Goal: Task Accomplishment & Management: Manage account settings

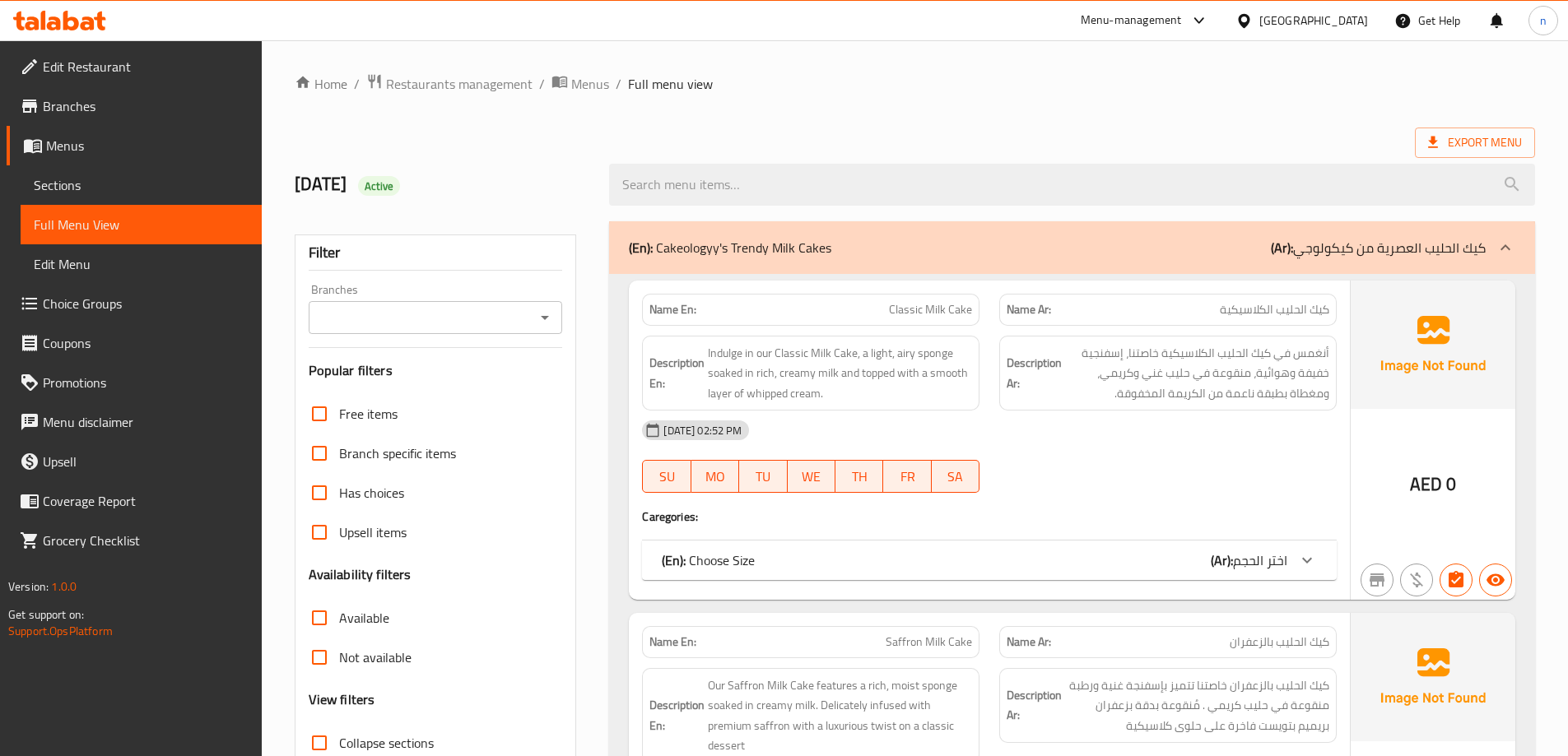
click at [105, 175] on link "Sections" at bounding box center [141, 185] width 241 height 40
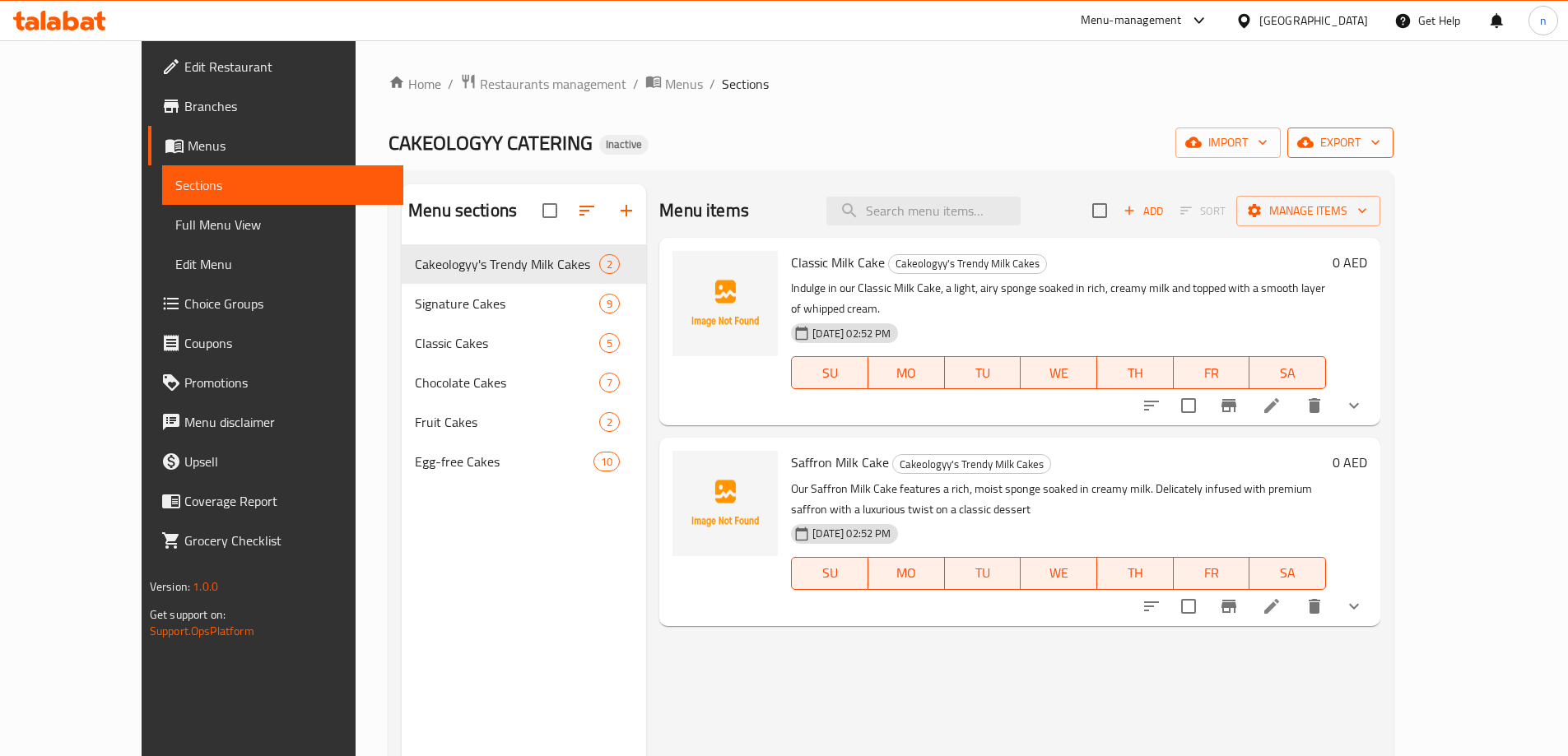
click at [1313, 136] on icon "button" at bounding box center [1305, 142] width 16 height 16
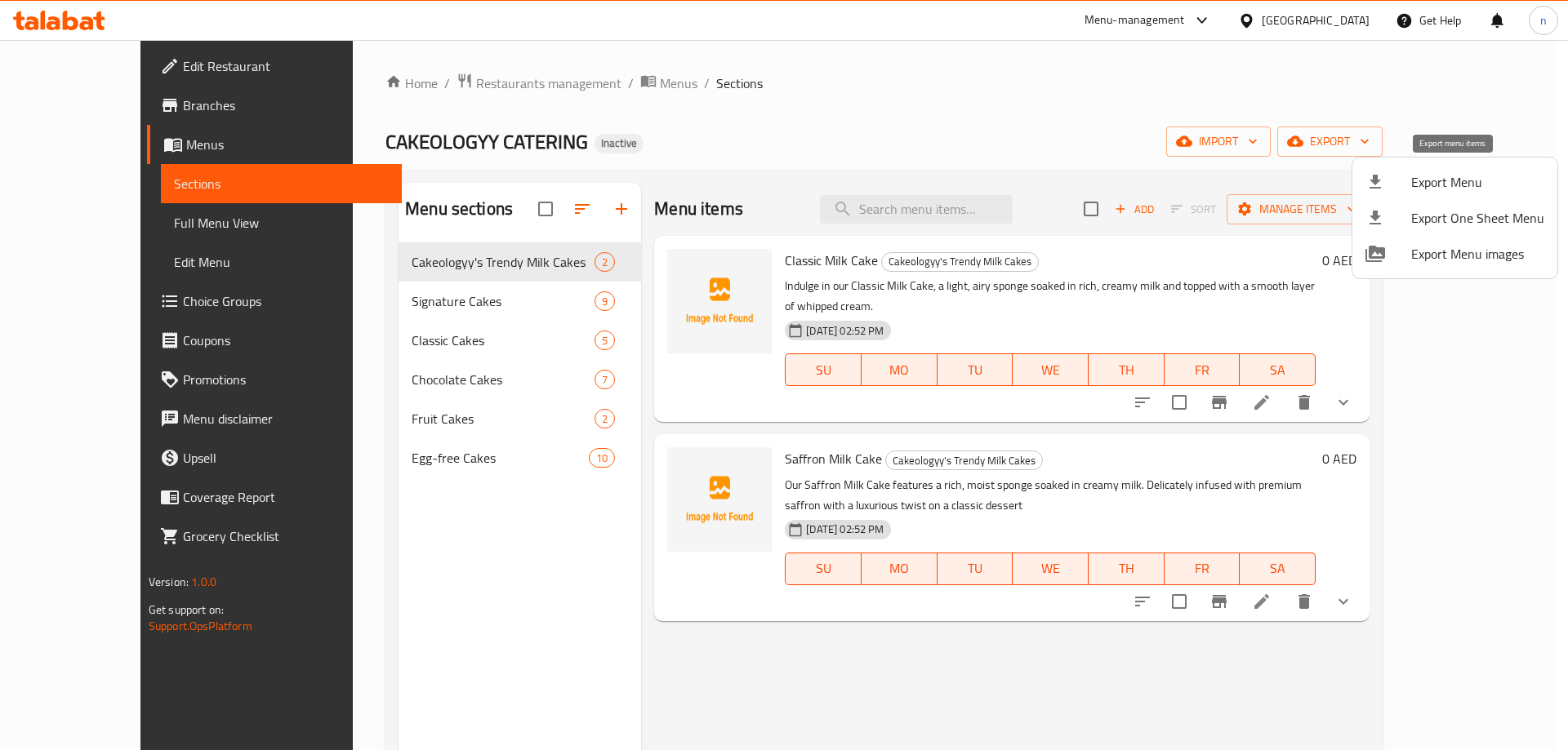
click at [1431, 185] on span "Export Menu" at bounding box center [1477, 182] width 133 height 20
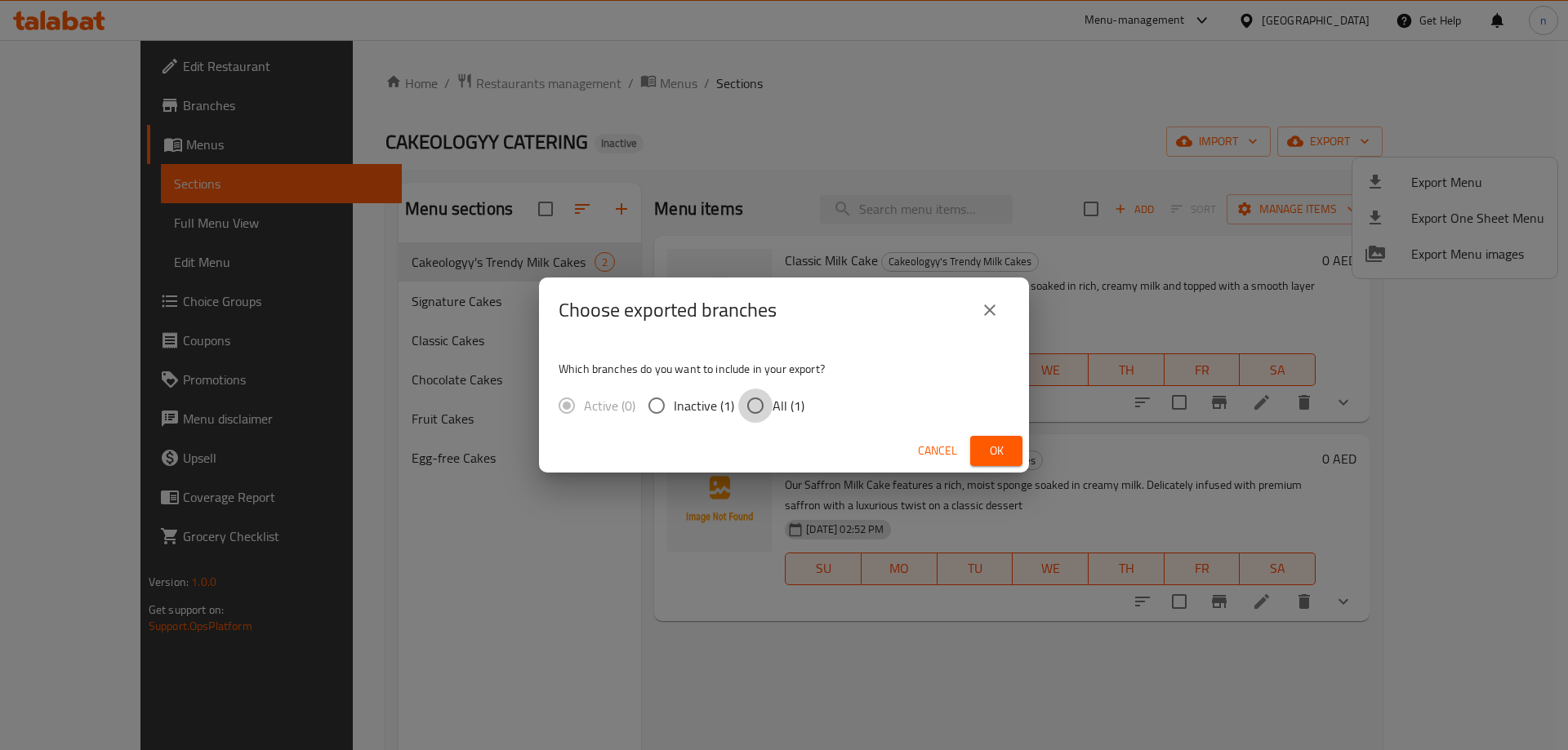
click at [754, 408] on input "All (1)" at bounding box center [755, 405] width 34 height 34
radio input "true"
click at [988, 315] on icon "close" at bounding box center [990, 310] width 20 height 20
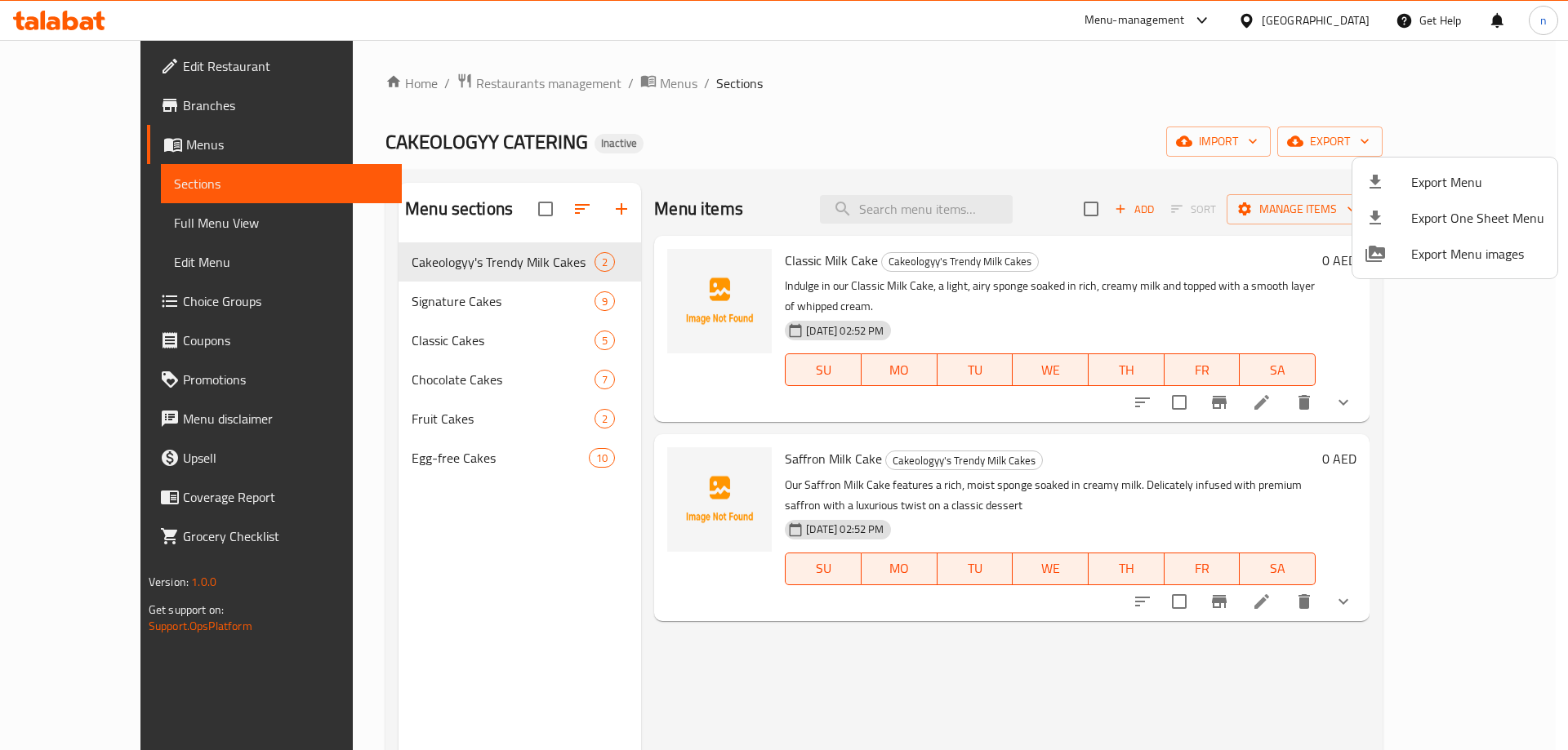
click at [1198, 151] on div at bounding box center [784, 375] width 1568 height 750
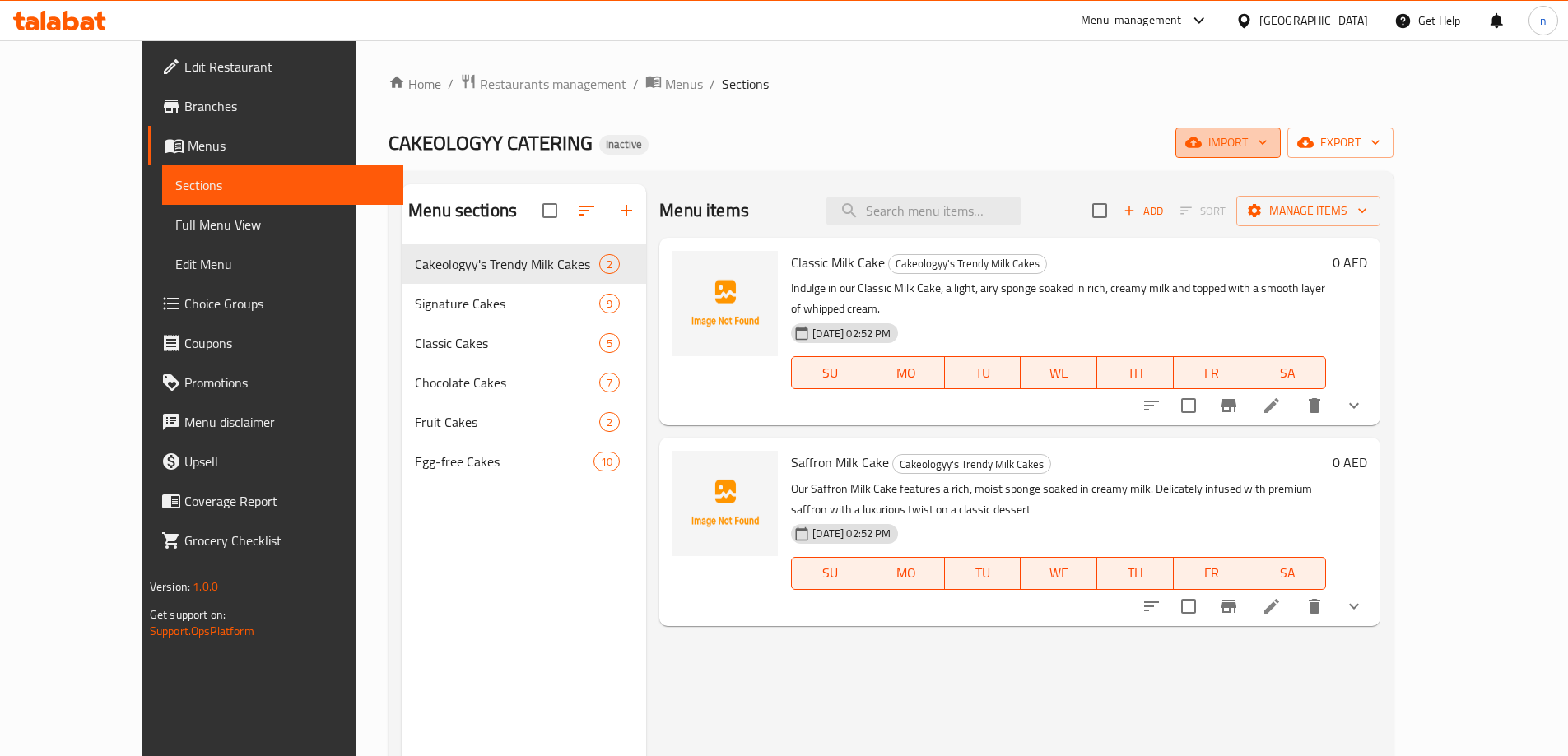
click at [1267, 152] on span "import" at bounding box center [1228, 142] width 79 height 21
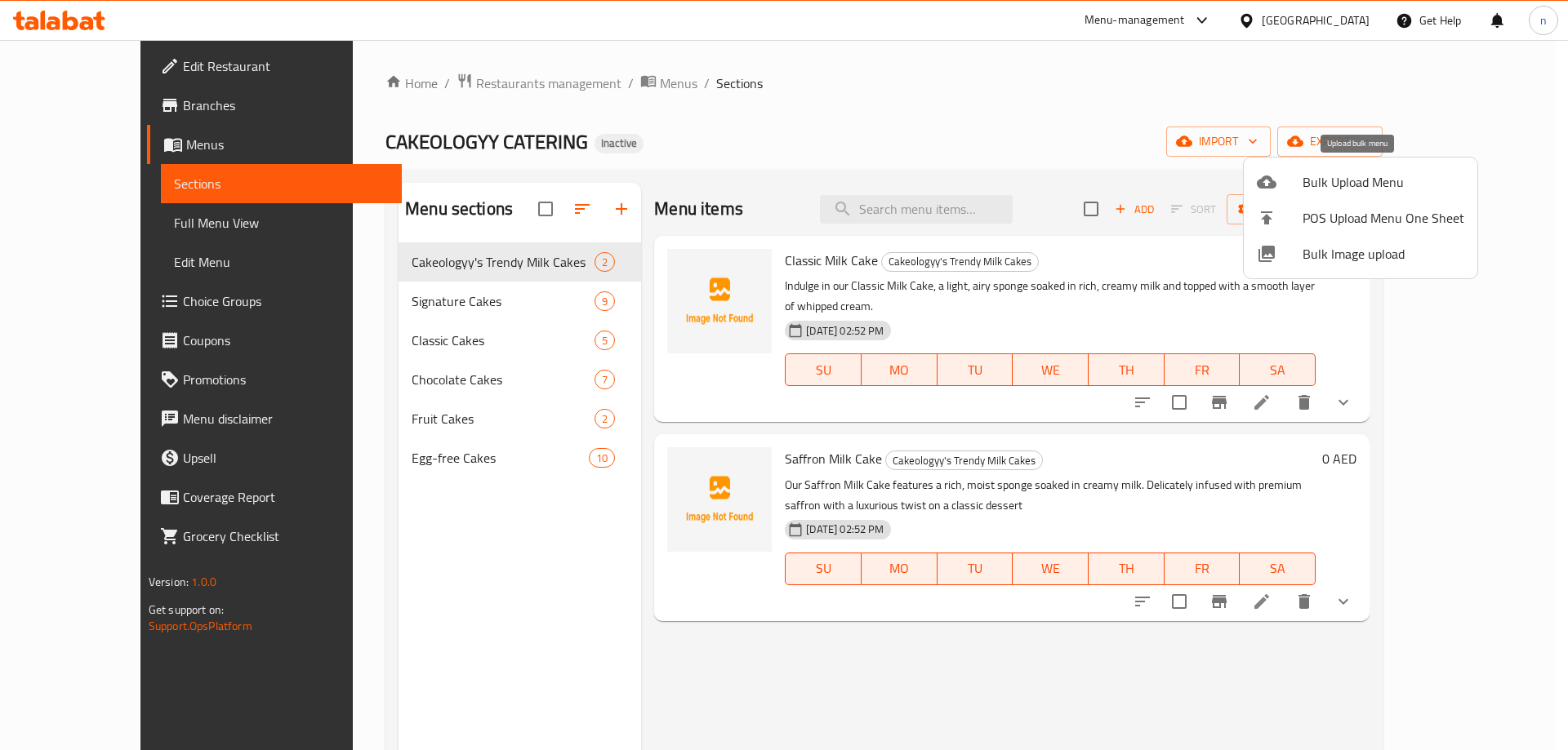
click at [1351, 176] on span "Bulk Upload Menu" at bounding box center [1383, 182] width 162 height 20
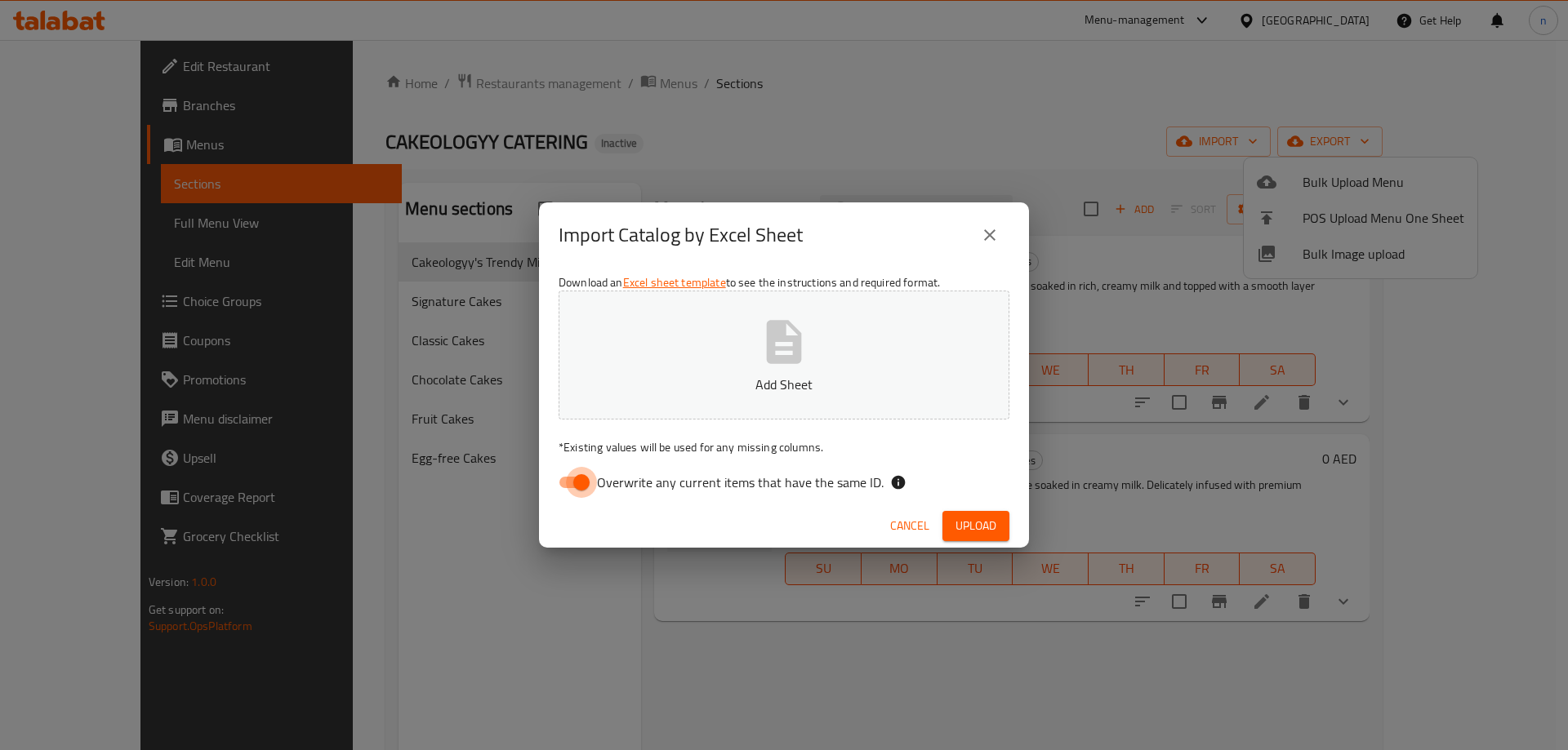
click at [577, 480] on input "Overwrite any current items that have the same ID." at bounding box center [581, 482] width 93 height 31
checkbox input "false"
click at [729, 431] on div "Download an Excel sheet template to see the instructions and required format. A…" at bounding box center [783, 386] width 490 height 237
click at [744, 382] on p "Add Sheet" at bounding box center [783, 384] width 400 height 20
click at [989, 525] on span "Upload" at bounding box center [976, 525] width 41 height 20
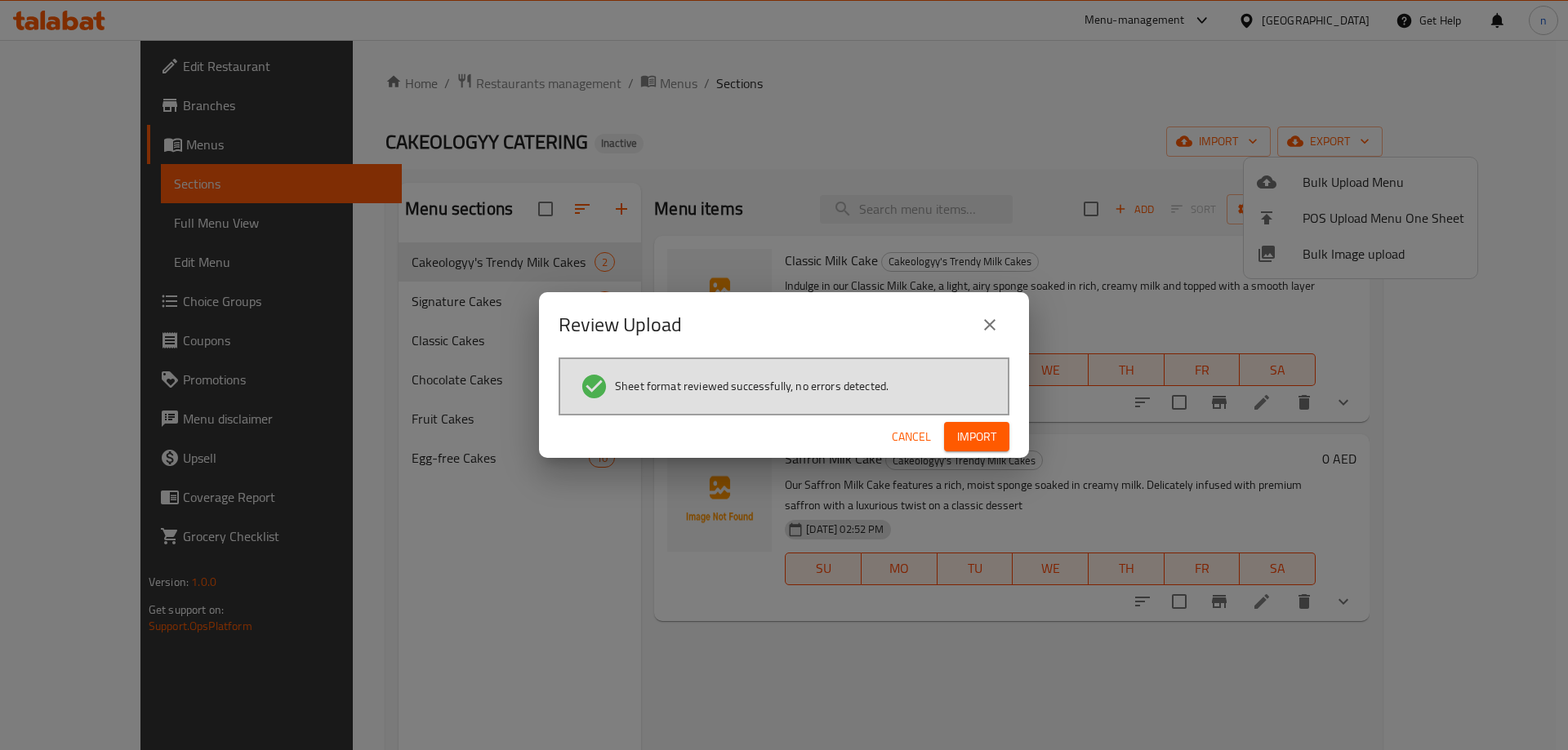
click at [974, 418] on div "Cancel Import" at bounding box center [783, 436] width 490 height 43
click at [973, 437] on span "Import" at bounding box center [977, 436] width 39 height 20
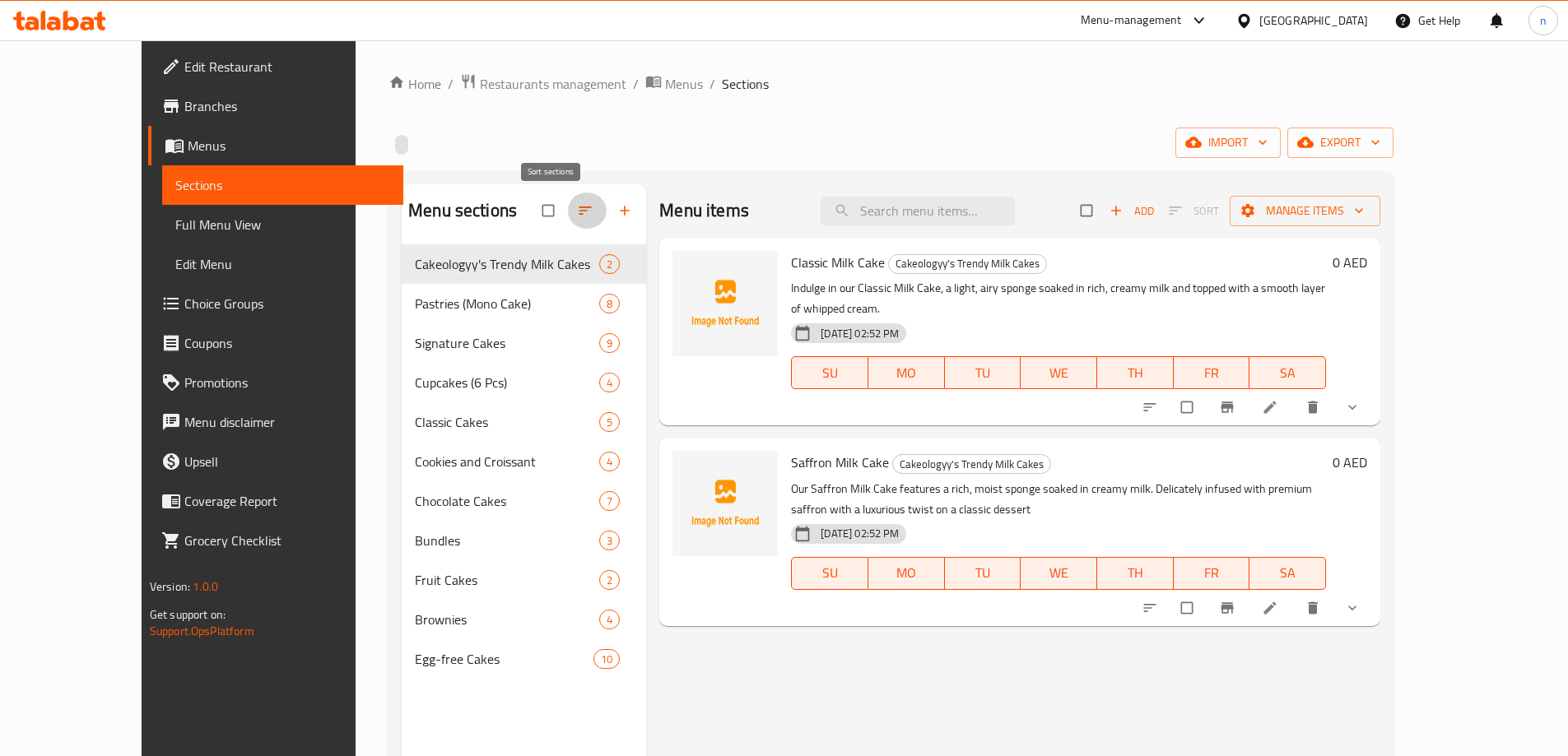
click at [567, 202] on button "button" at bounding box center [587, 211] width 40 height 36
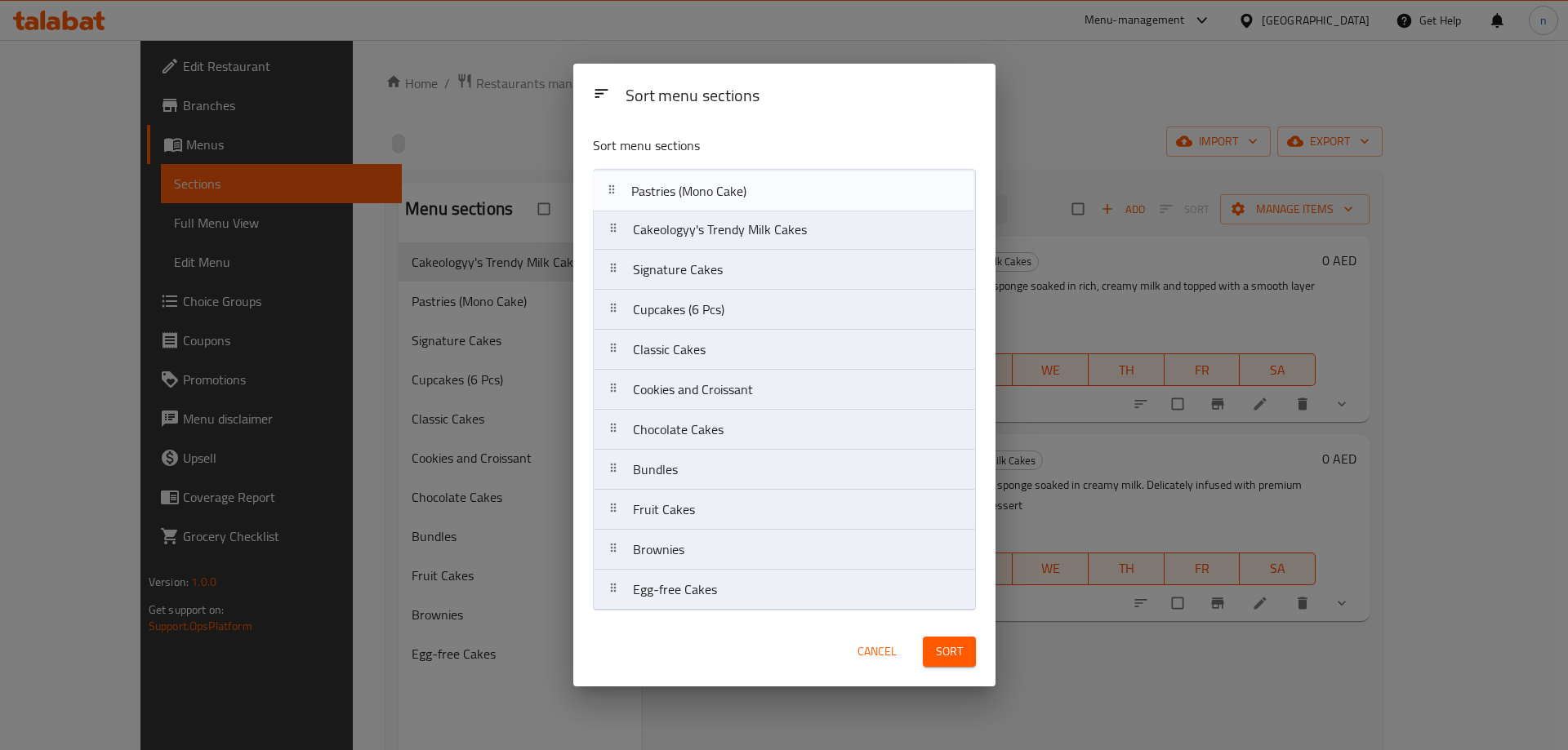
drag, startPoint x: 724, startPoint y: 233, endPoint x: 724, endPoint y: 189, distance: 44.0
click at [724, 189] on nav "Cakeologyy's Trendy Milk Cakes Pastries (Mono Cake) Signature Cakes Cupcakes (6…" at bounding box center [784, 390] width 383 height 441
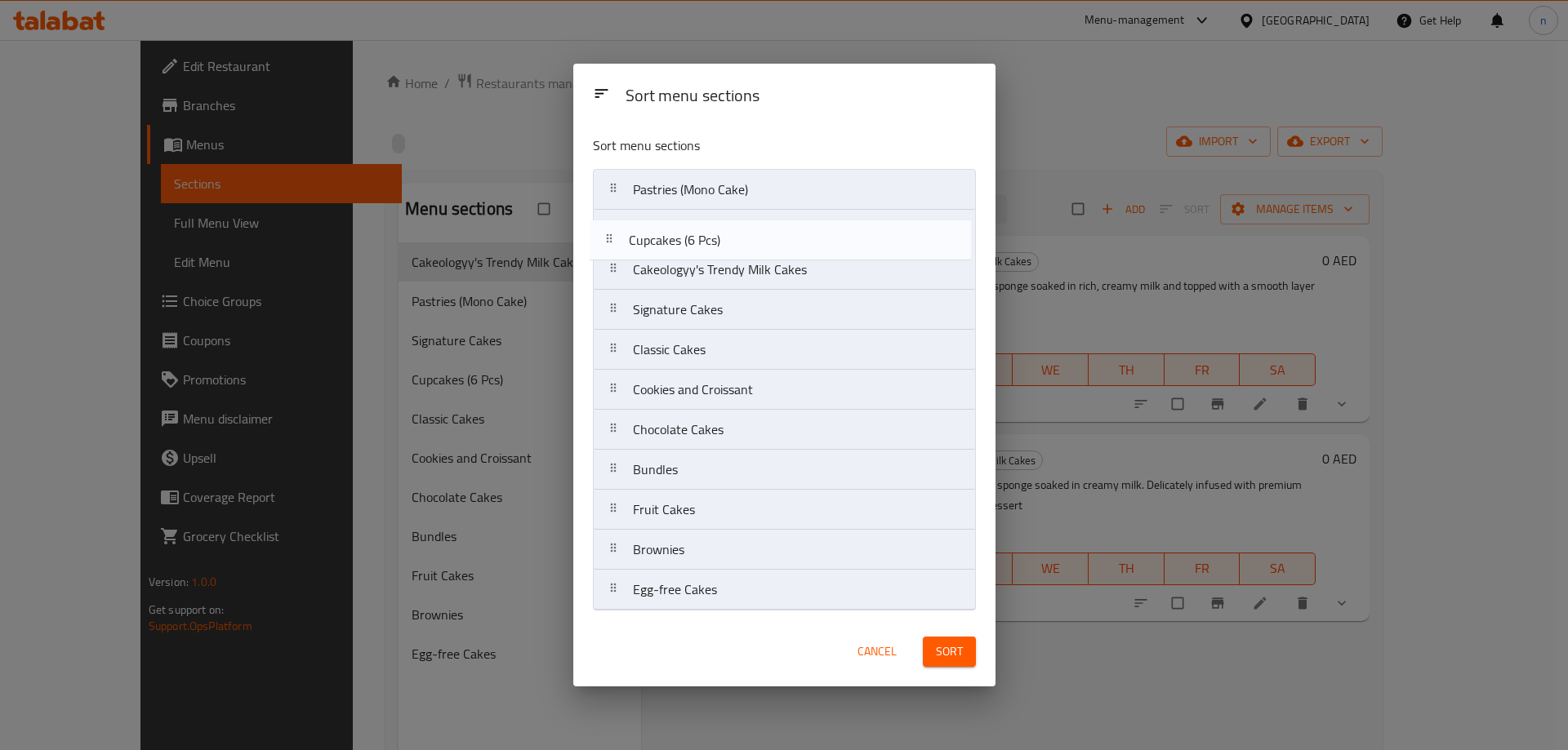
drag, startPoint x: 745, startPoint y: 321, endPoint x: 741, endPoint y: 247, distance: 74.1
click at [741, 247] on nav "Pastries (Mono Cake) Cakeologyy's Trendy Milk Cakes Signature Cakes Cupcakes (6…" at bounding box center [784, 390] width 383 height 441
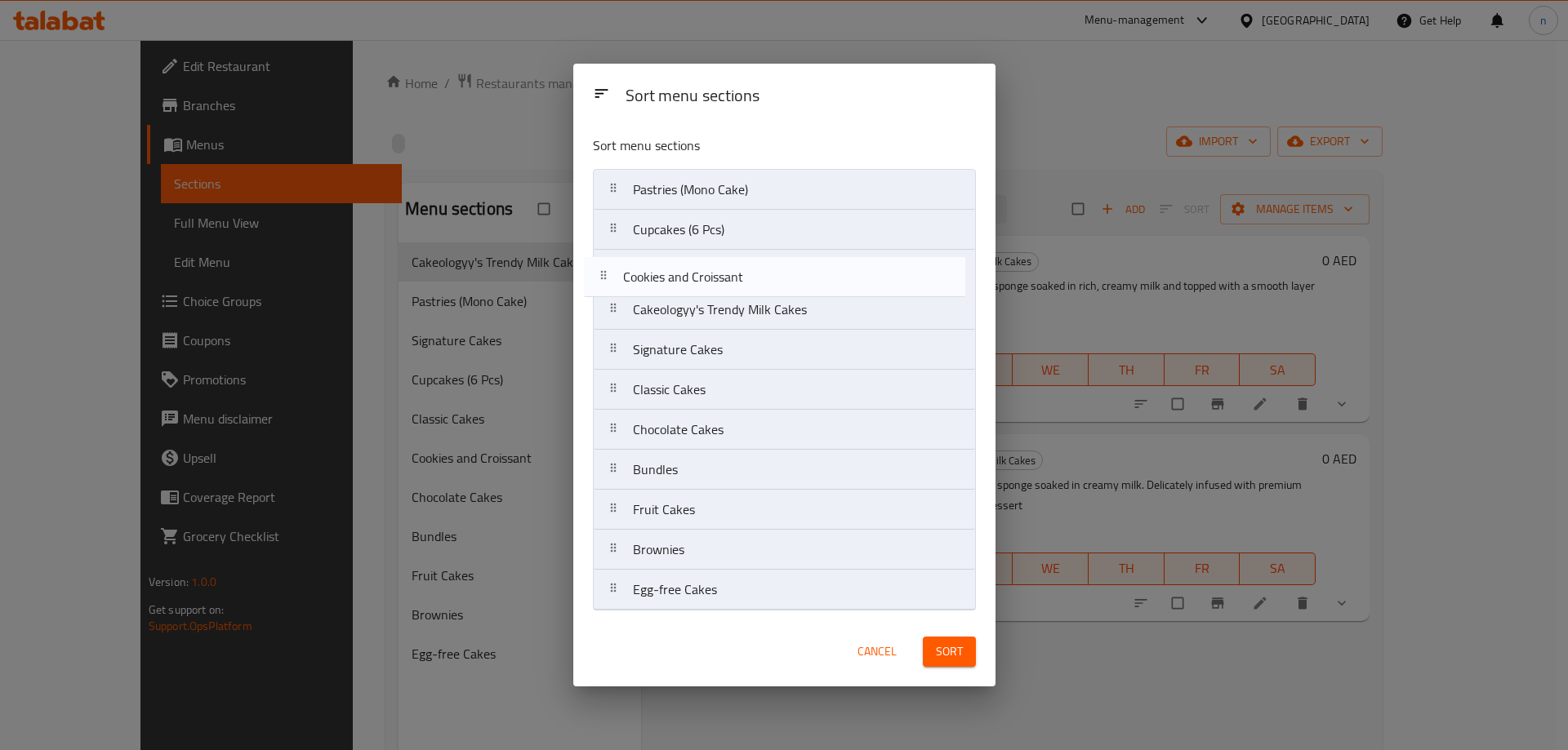
drag, startPoint x: 734, startPoint y: 399, endPoint x: 724, endPoint y: 287, distance: 112.4
click at [724, 287] on nav "Pastries (Mono Cake) Cupcakes (6 Pcs) Cakeologyy's Trendy Milk Cakes Signature …" at bounding box center [784, 390] width 383 height 441
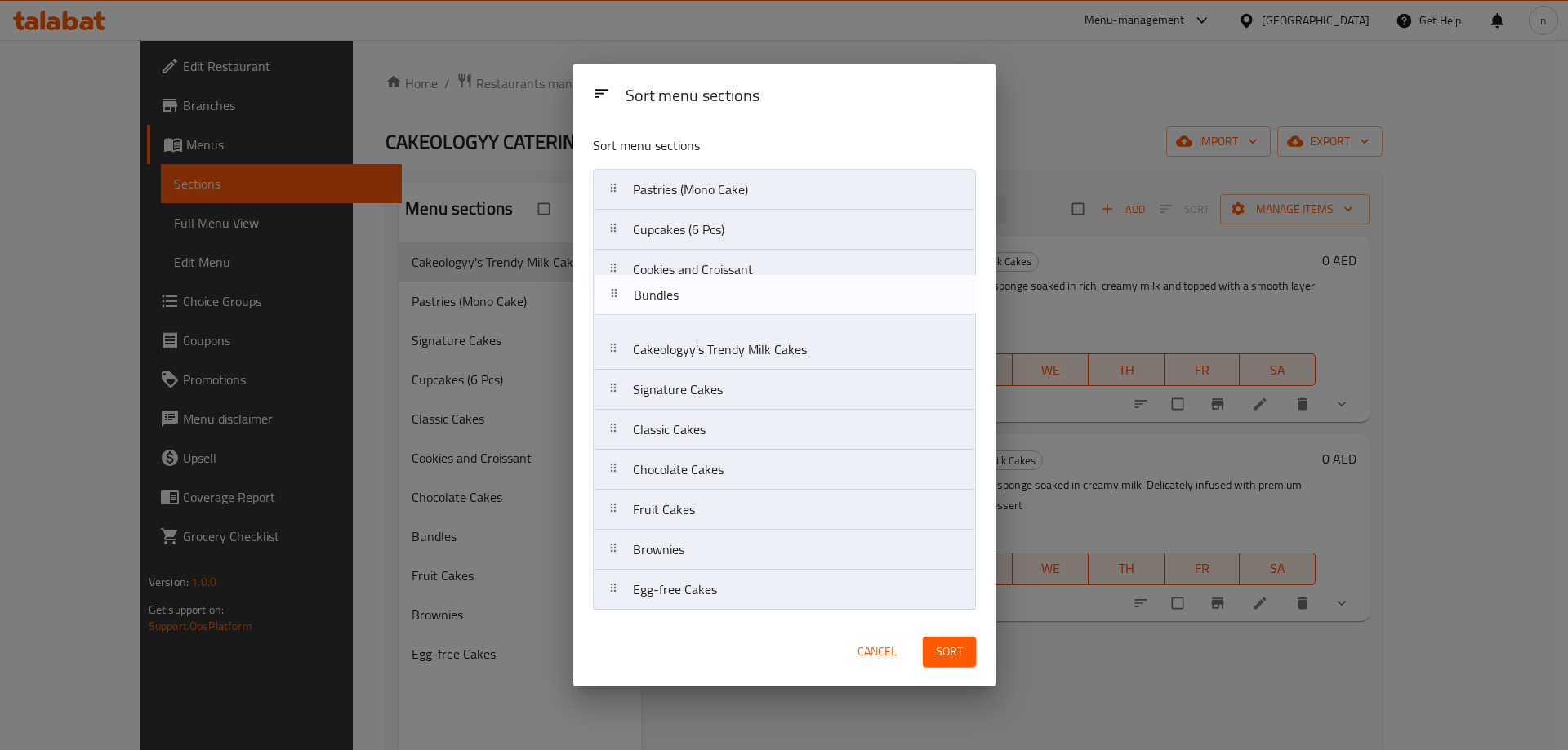
drag, startPoint x: 729, startPoint y: 479, endPoint x: 731, endPoint y: 297, distance: 182.0
click at [731, 297] on nav "Pastries (Mono Cake) Cupcakes (6 Pcs) Cookies and Croissant Cakeologyy's Trendy…" at bounding box center [784, 390] width 383 height 441
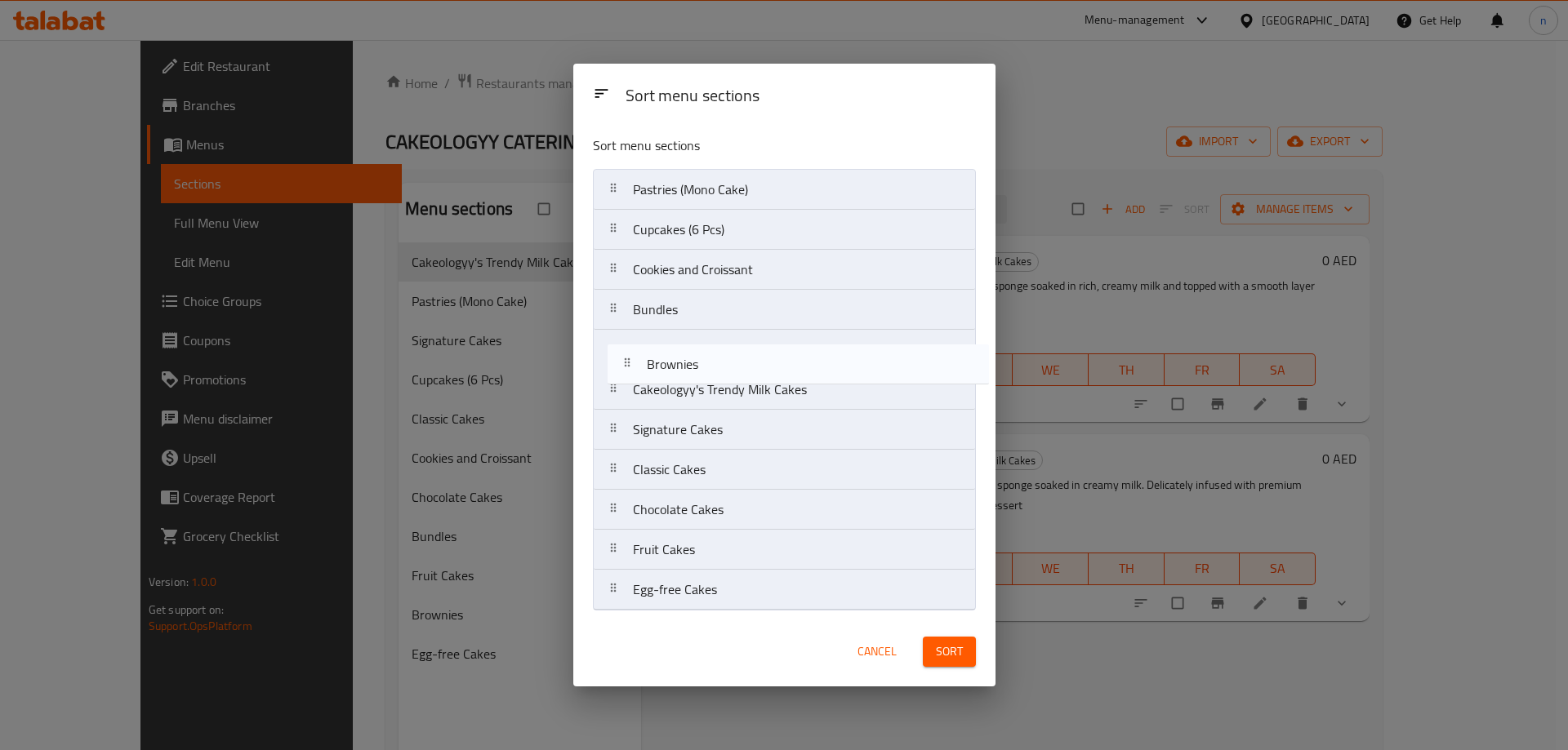
drag, startPoint x: 702, startPoint y: 567, endPoint x: 716, endPoint y: 377, distance: 190.5
click at [716, 377] on nav "Pastries (Mono Cake) Cupcakes (6 Pcs) Cookies and Croissant Bundles Cakeologyy'…" at bounding box center [784, 390] width 383 height 441
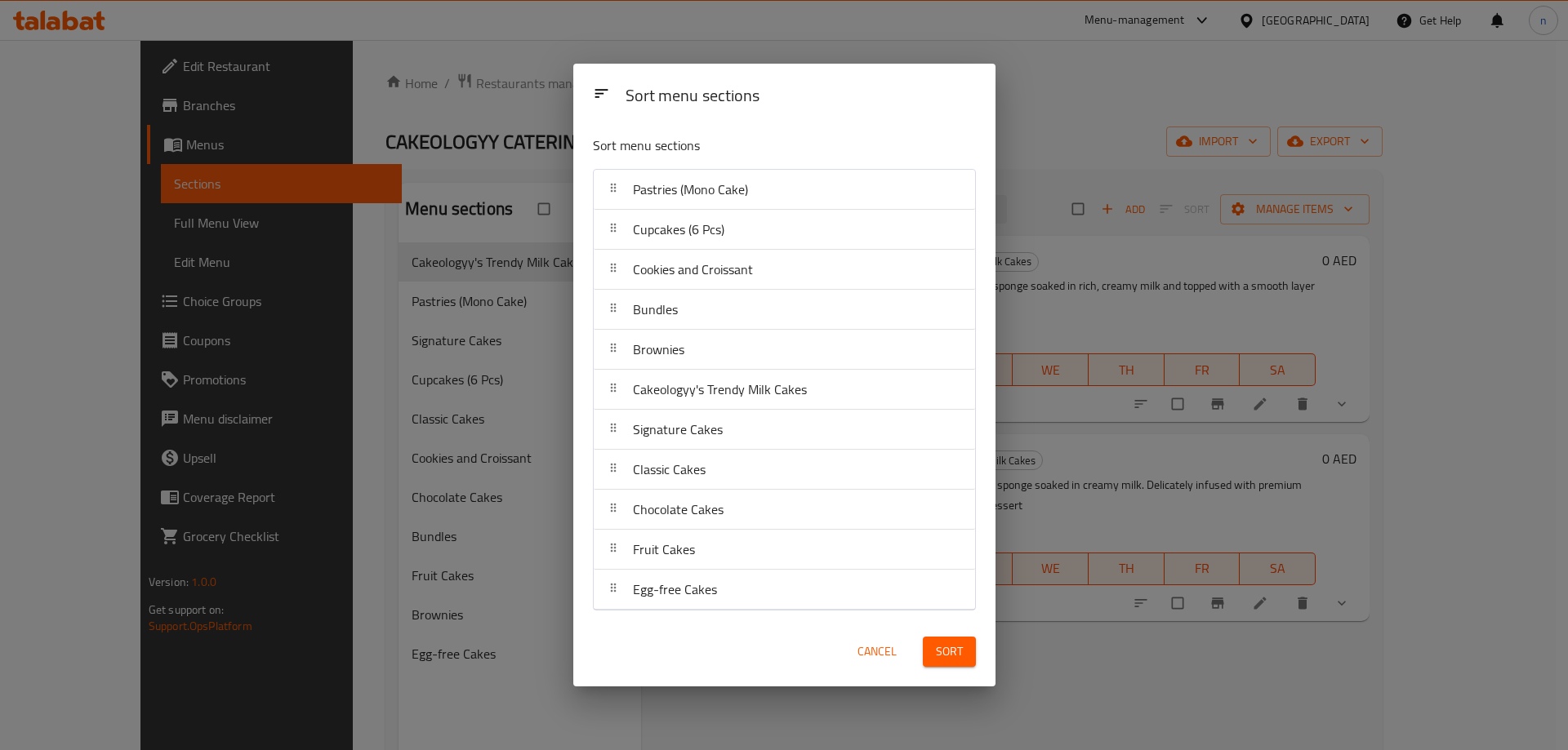
click at [937, 650] on span "Sort" at bounding box center [949, 651] width 27 height 20
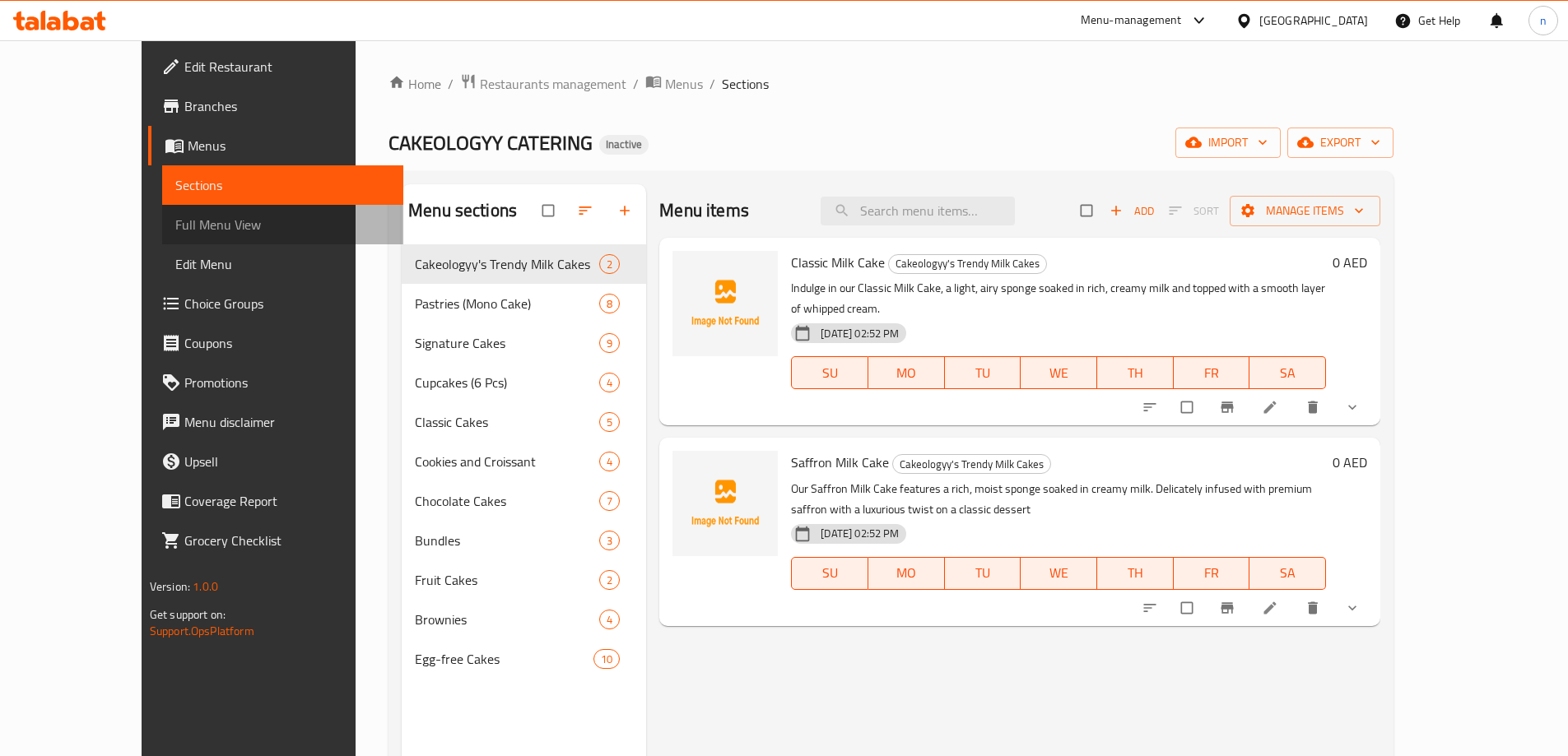
click at [176, 226] on span "Full Menu View" at bounding box center [283, 225] width 215 height 20
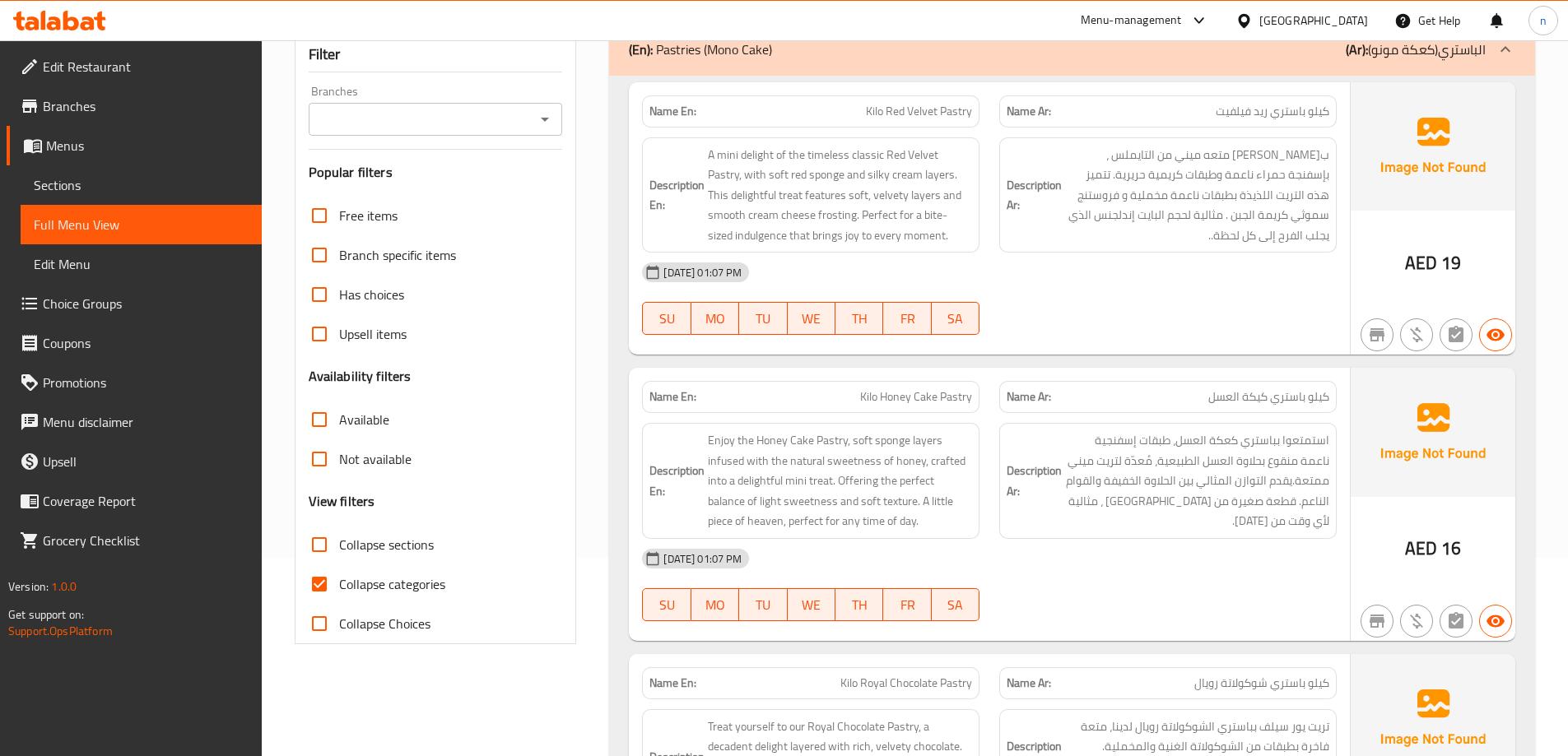
scroll to position [247, 0]
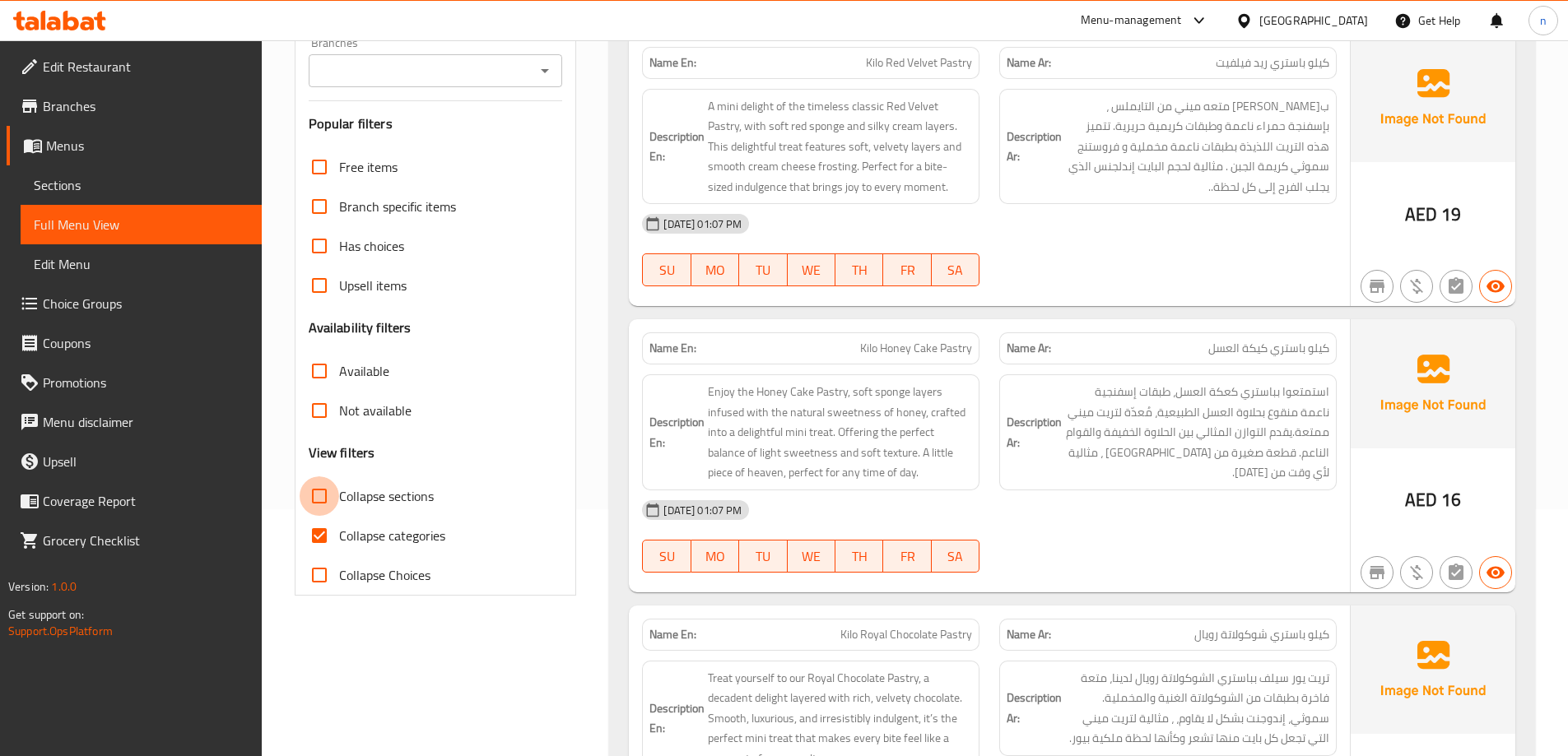
click at [321, 496] on input "Collapse sections" at bounding box center [320, 496] width 40 height 40
checkbox input "true"
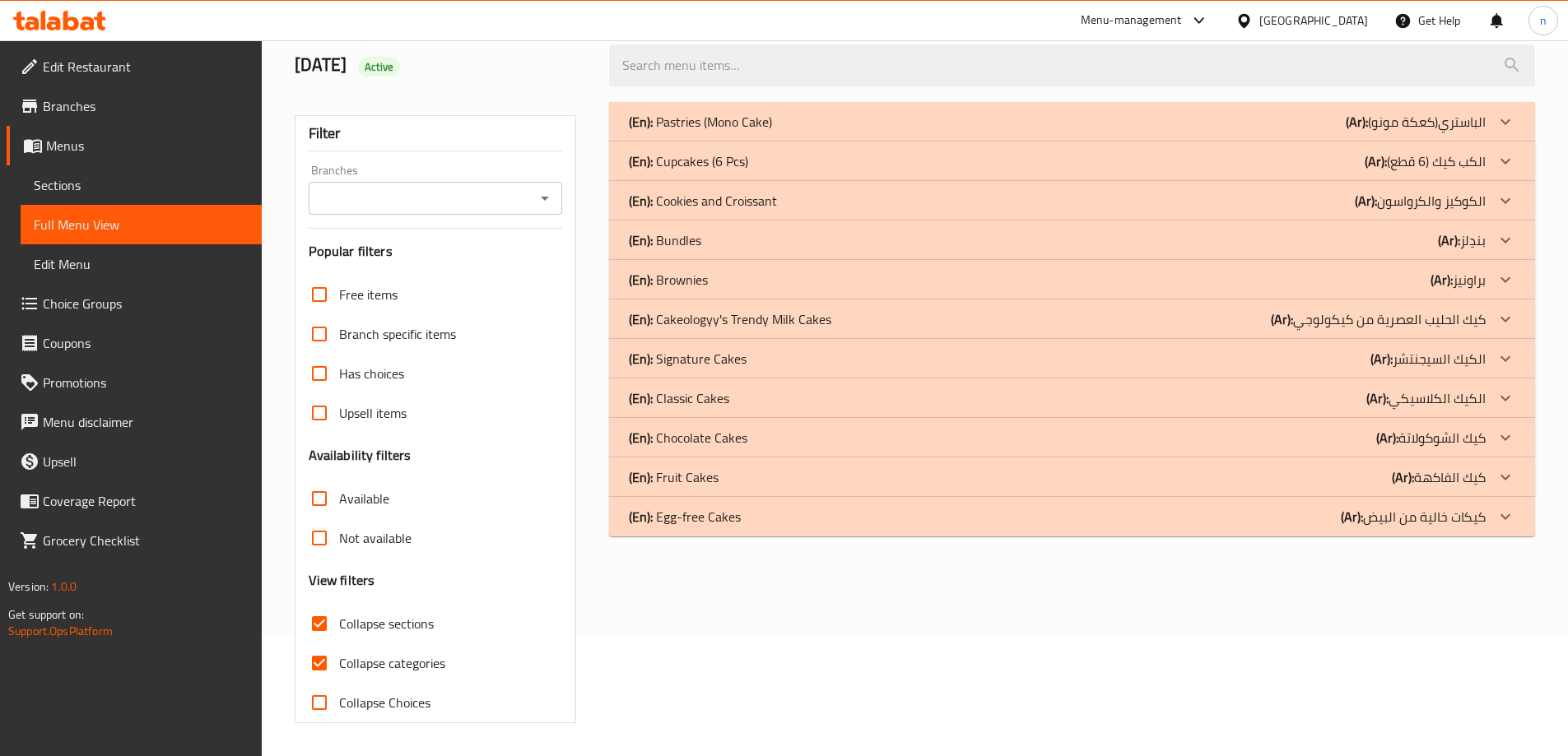
click at [318, 643] on input "Collapse categories" at bounding box center [320, 663] width 40 height 40
checkbox input "false"
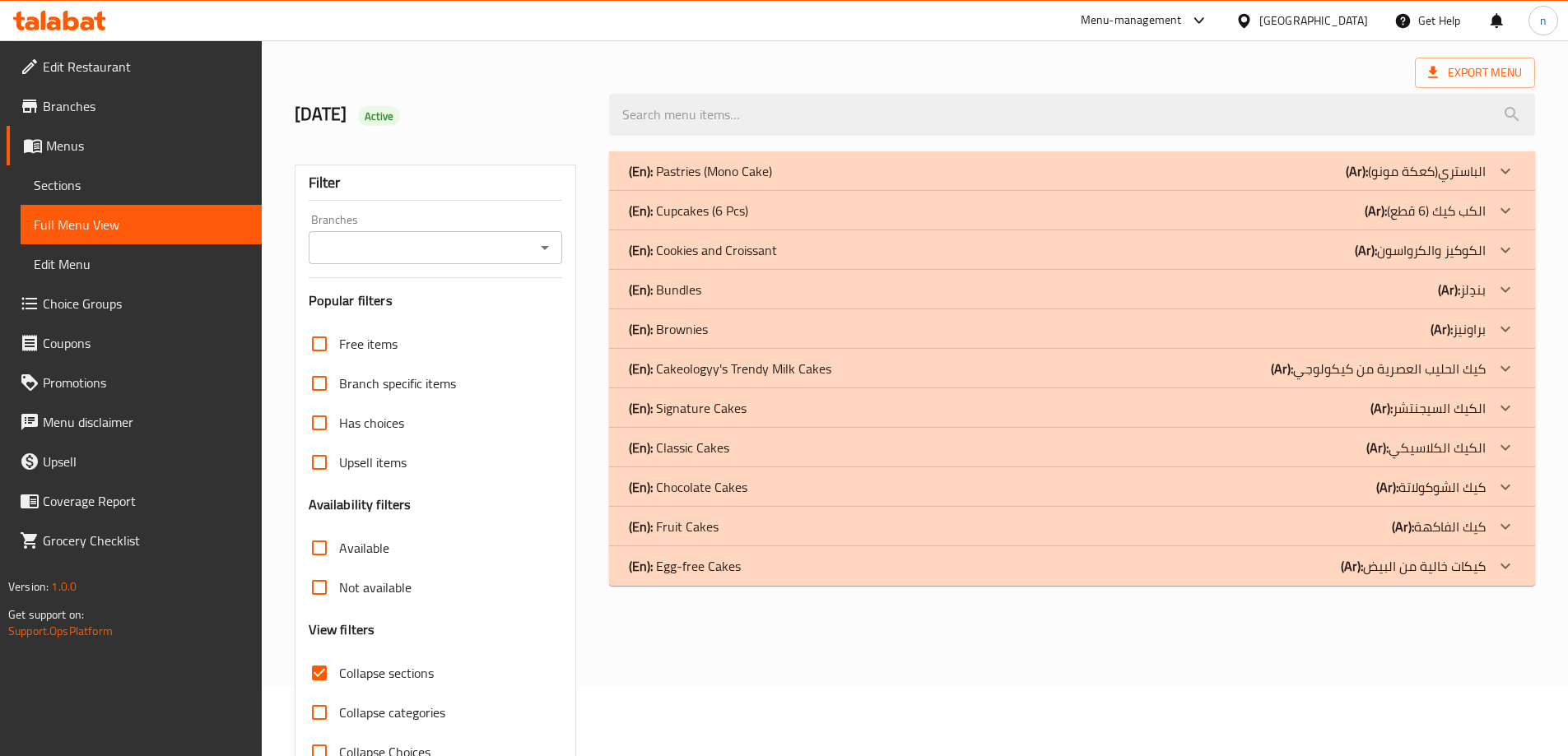
scroll to position [0, 0]
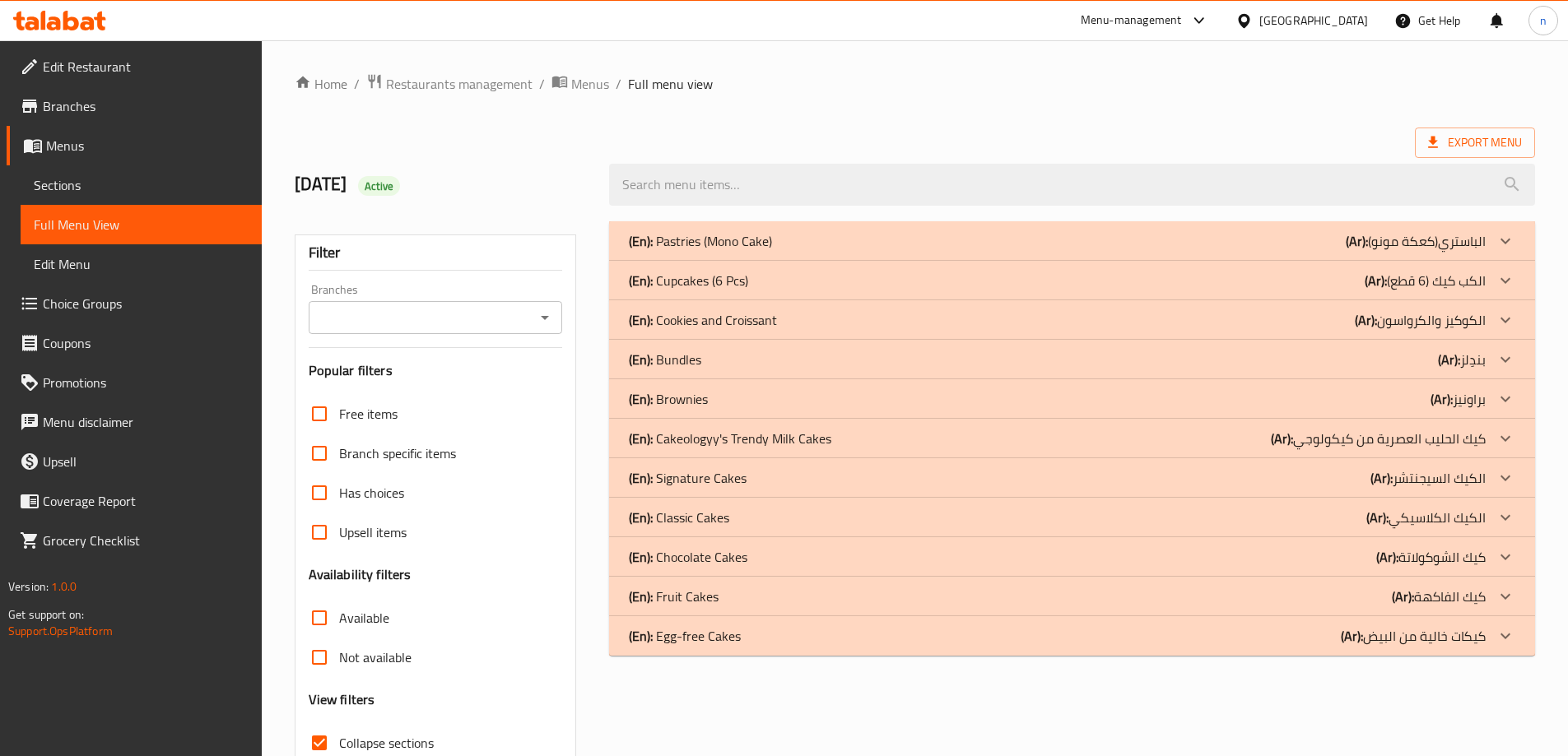
click at [821, 247] on div "(En): Pastries (Mono Cake) (Ar): الباستري(كعكة مونو)" at bounding box center [1057, 241] width 857 height 20
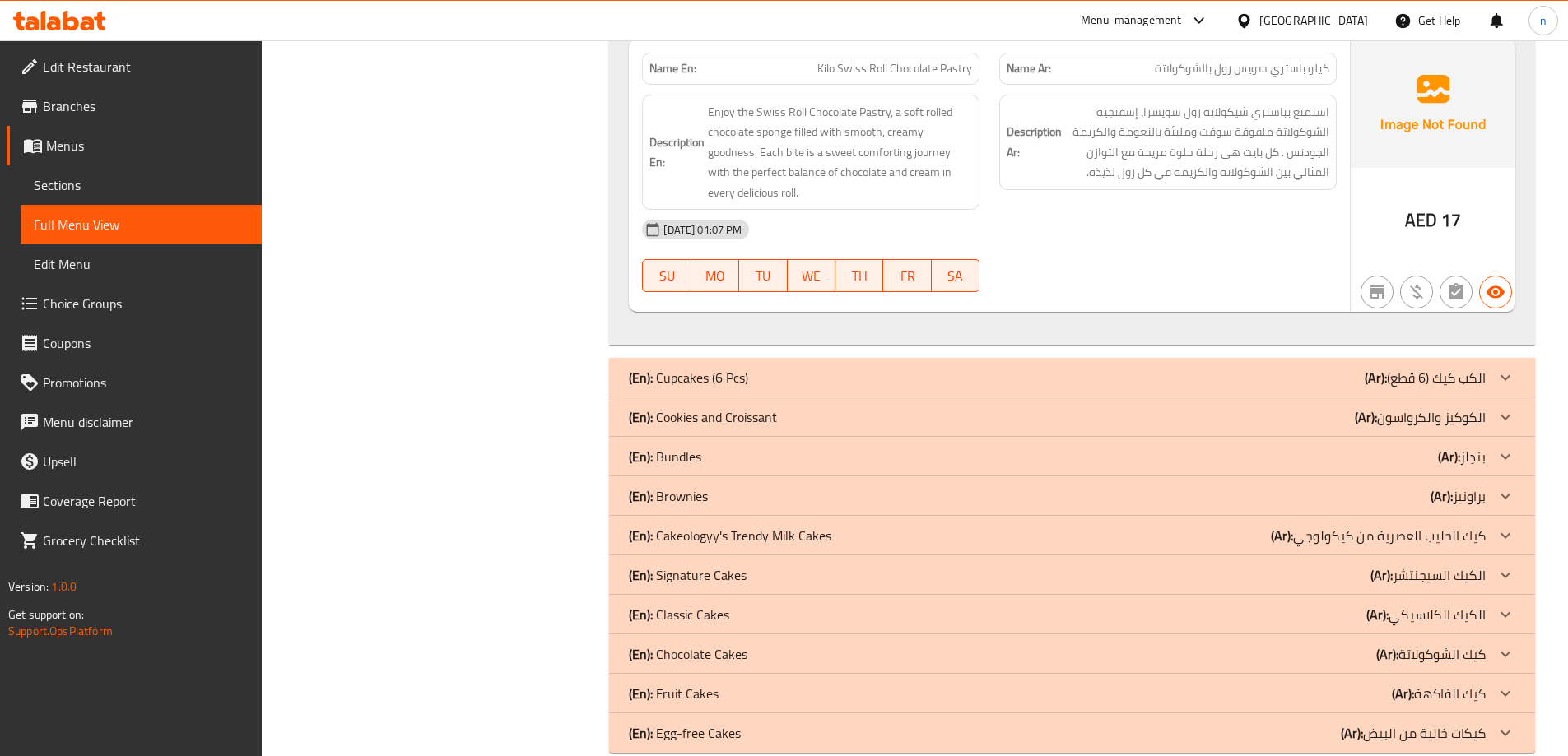
scroll to position [2252, 0]
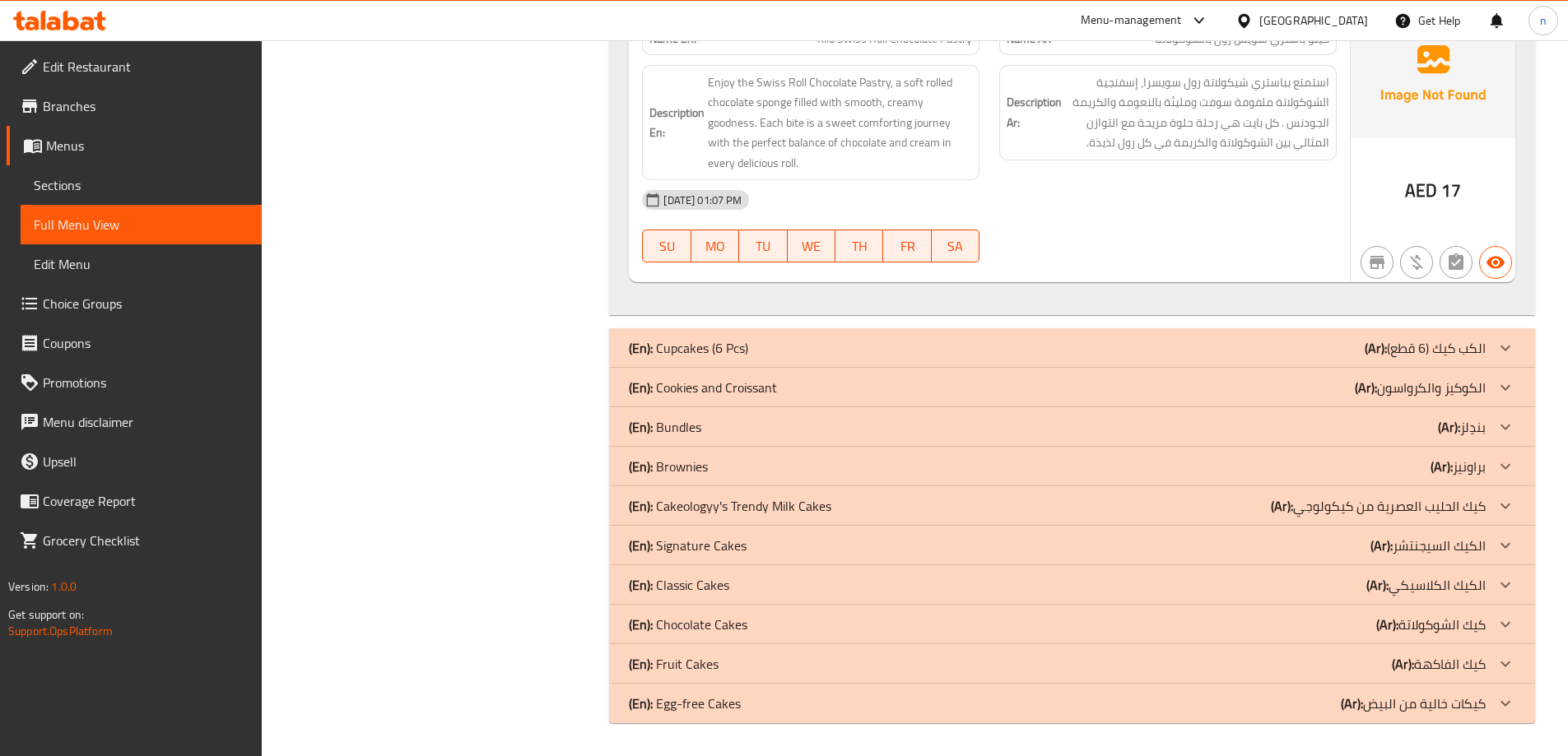
click at [1133, 363] on div "(En): Cupcakes (6 Pcs) (Ar): الكب كيك (6 قطع)" at bounding box center [1072, 348] width 926 height 40
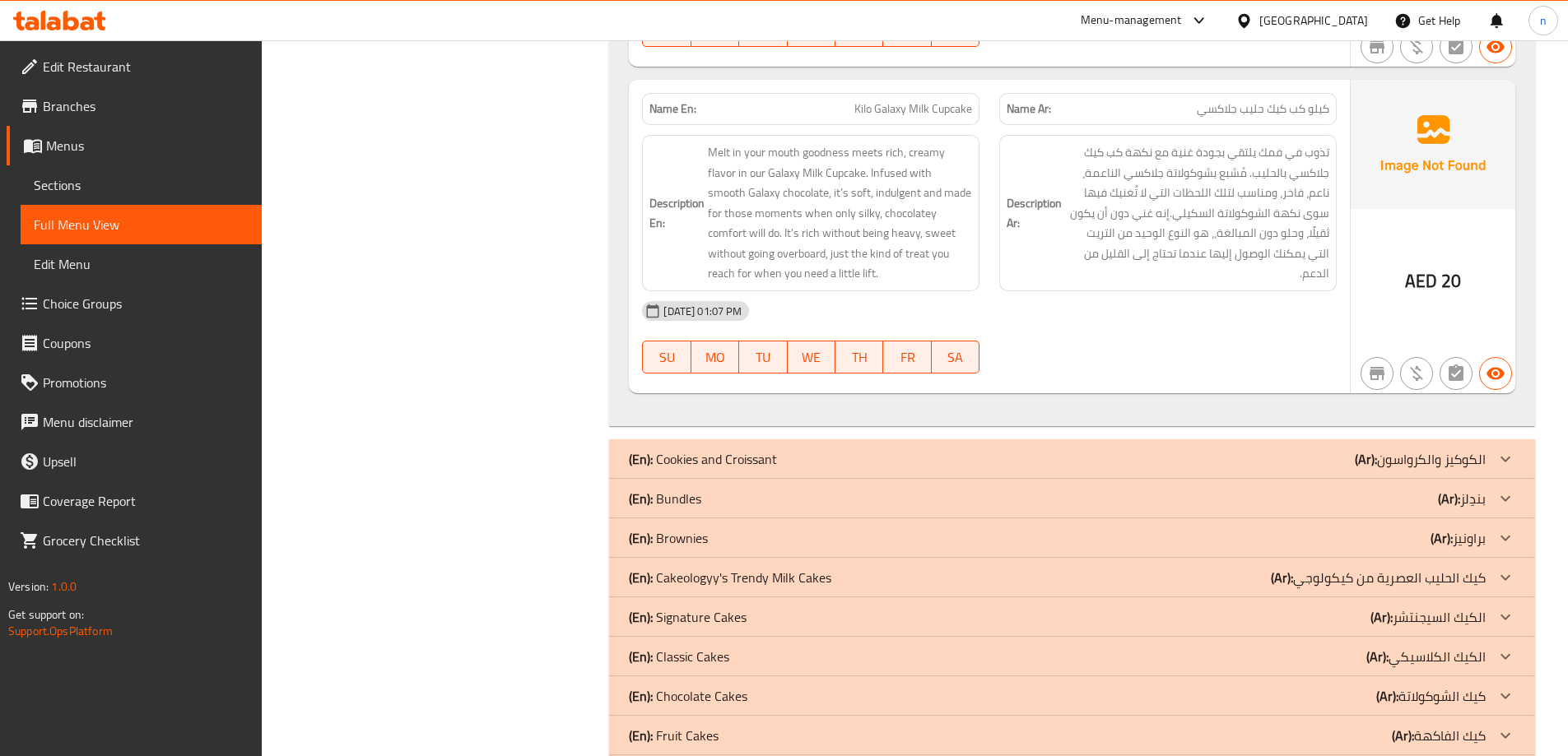
scroll to position [3508, 0]
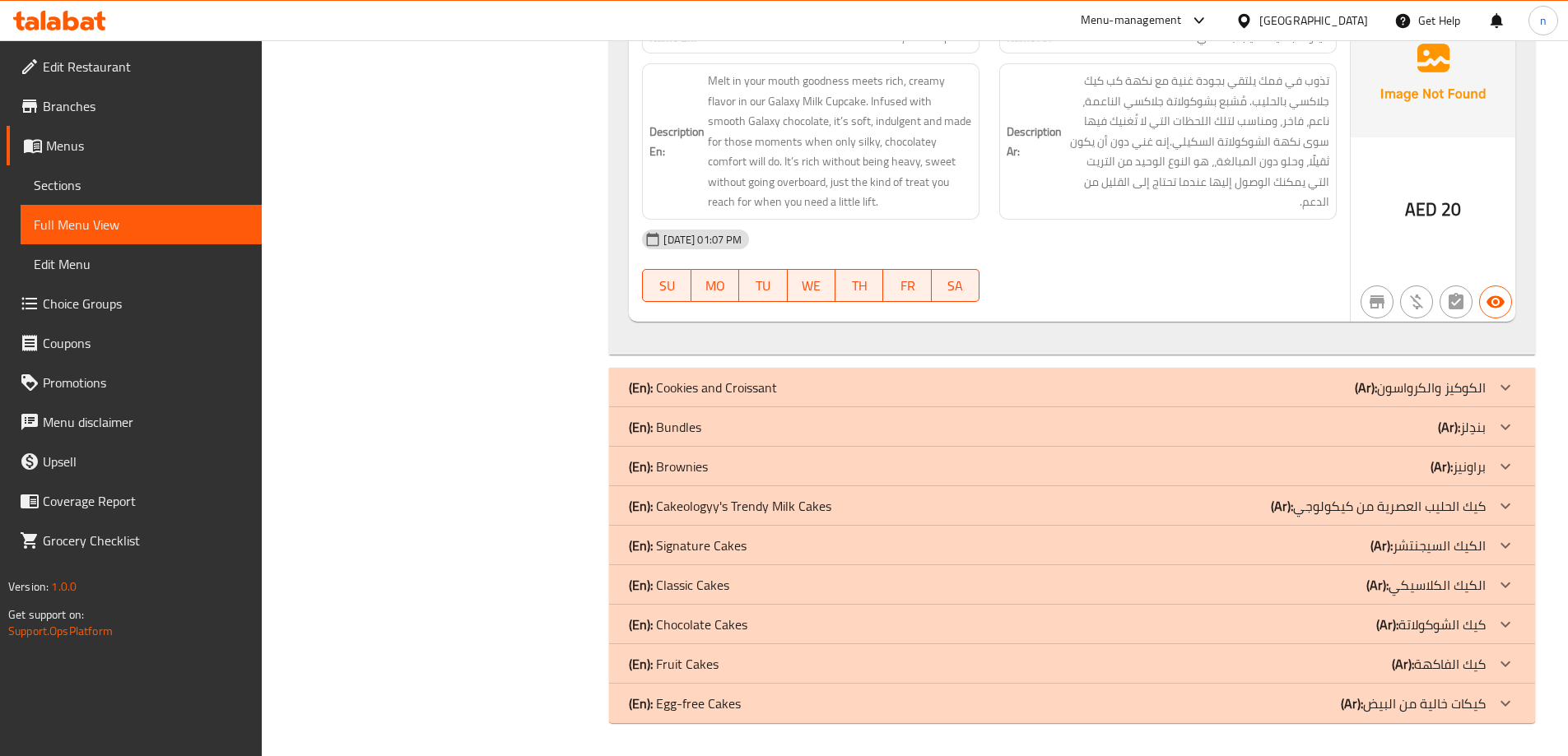
click at [1141, 386] on div "(En): Cookies and Croissant (Ar): الكوكيز والكرواسون" at bounding box center [1057, 387] width 857 height 20
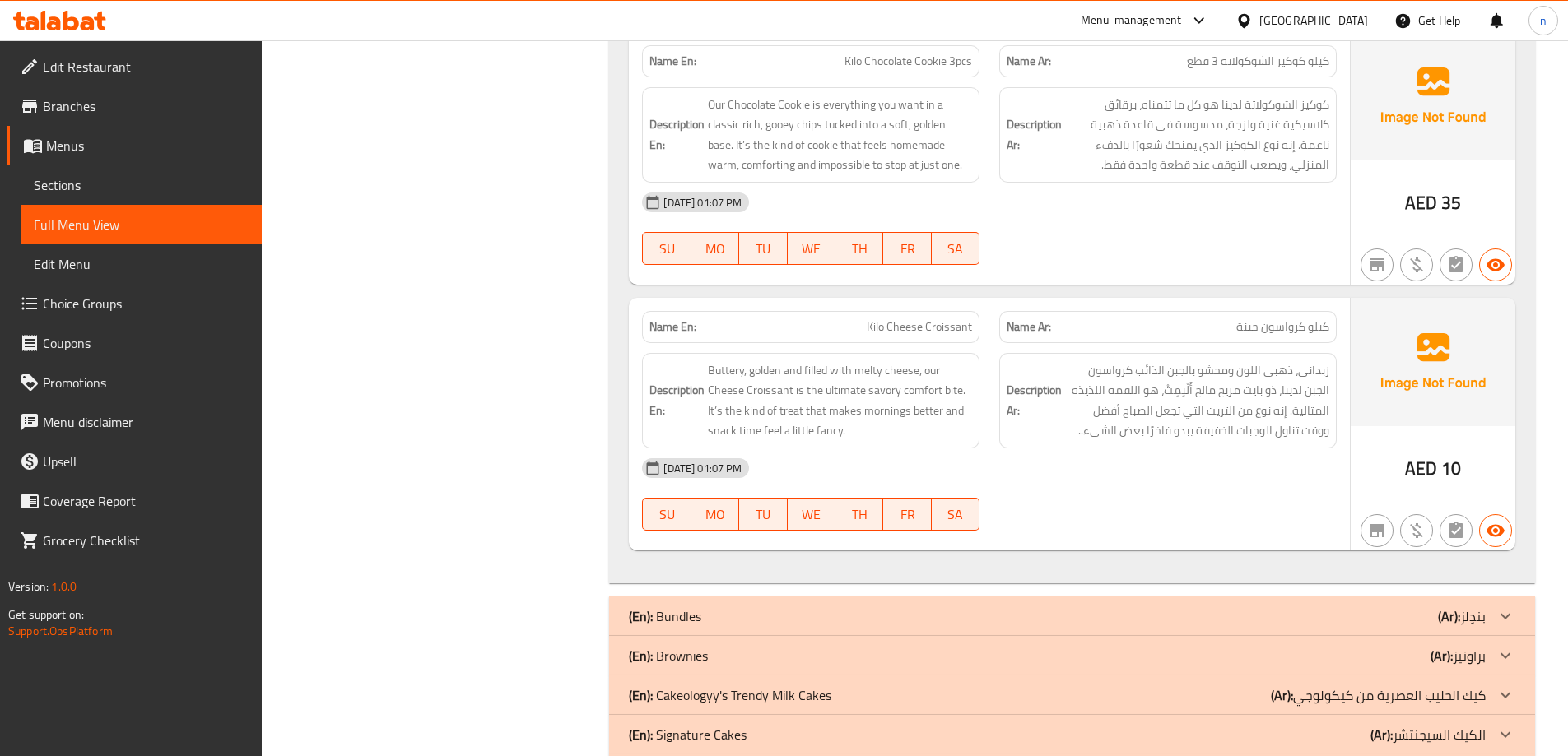
scroll to position [4644, 0]
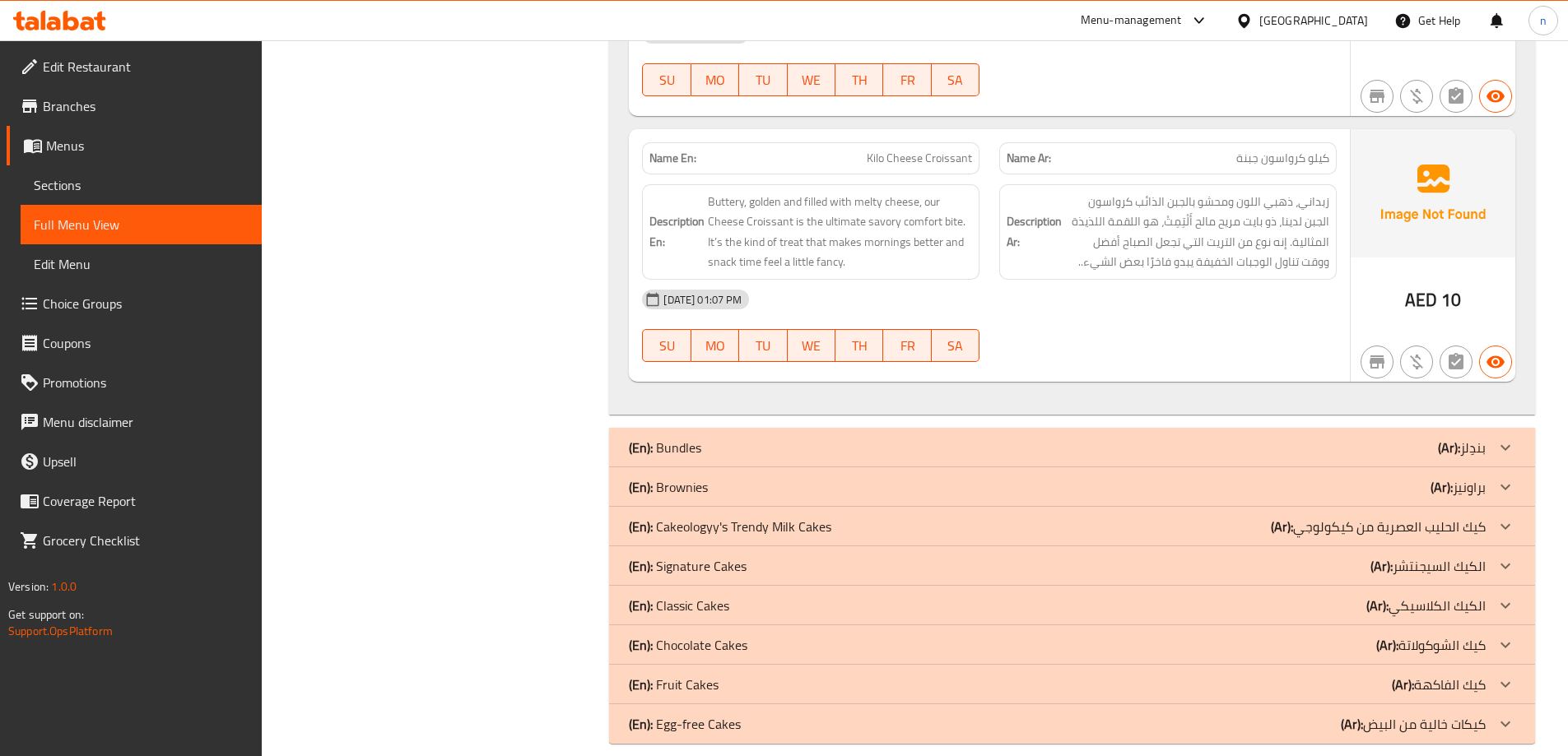
click at [1140, 437] on div "(En): Bundles (Ar): بندِلز" at bounding box center [1057, 447] width 857 height 20
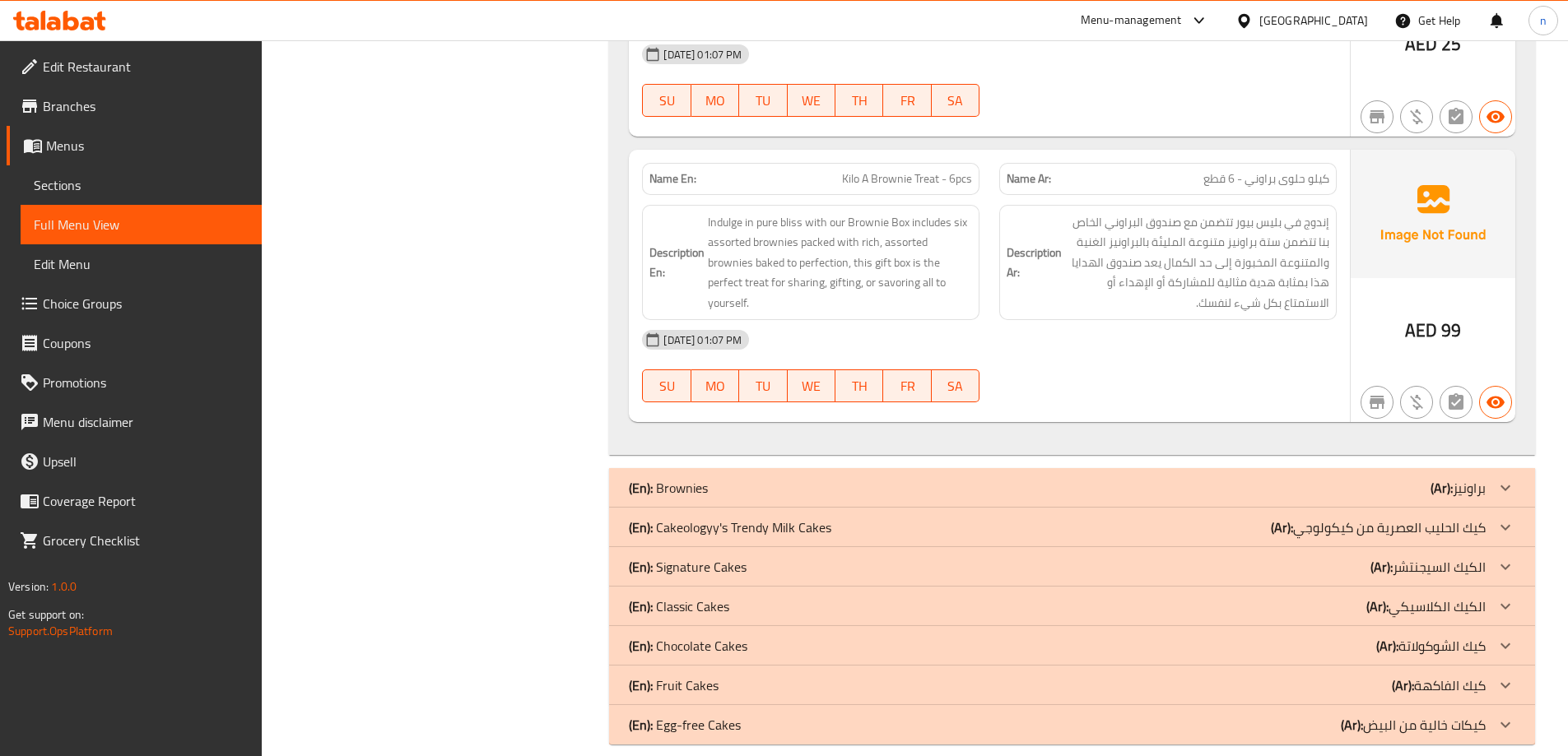
scroll to position [5554, 0]
click at [1084, 476] on div "(En): Brownies (Ar): براونيز" at bounding box center [1057, 486] width 857 height 20
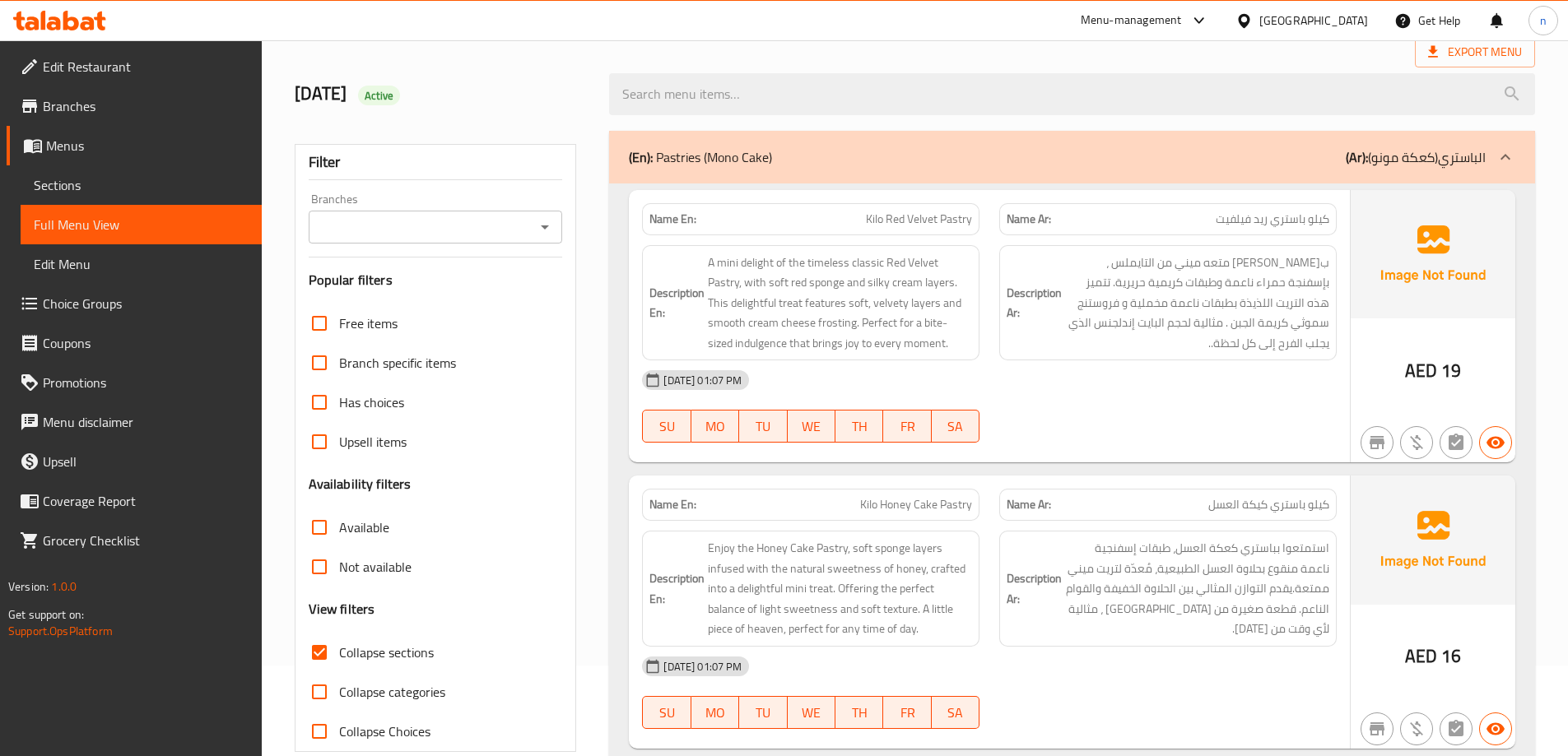
scroll to position [0, 0]
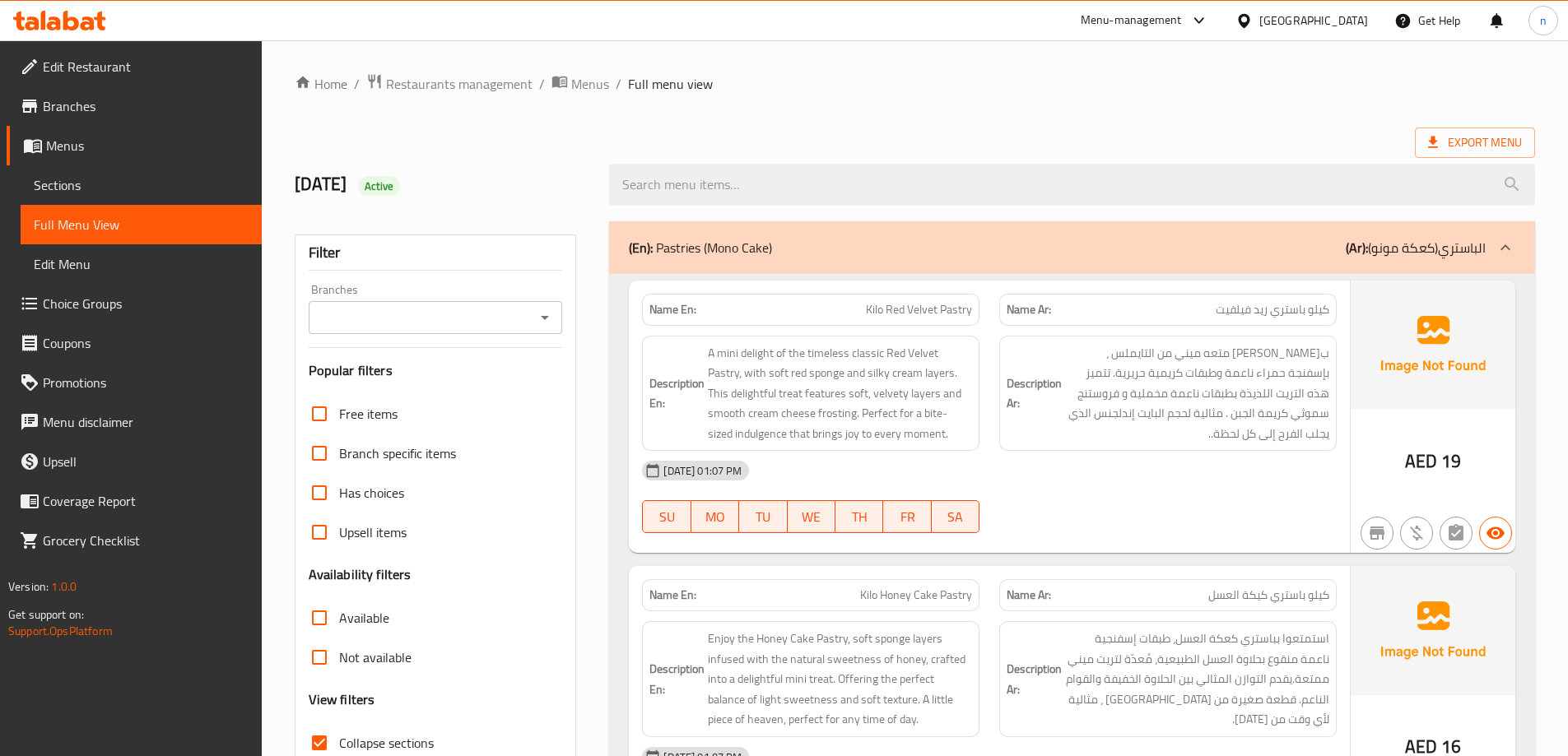
click at [952, 312] on span "Kilo Red Velvet Pastry" at bounding box center [919, 310] width 106 height 17
click at [831, 329] on div "Description En: A mini delight of the timeless classic Red Velvet Pastry, with …" at bounding box center [811, 394] width 358 height 136
click at [948, 301] on span "Kilo Red Velvet Pastry" at bounding box center [919, 310] width 106 height 17
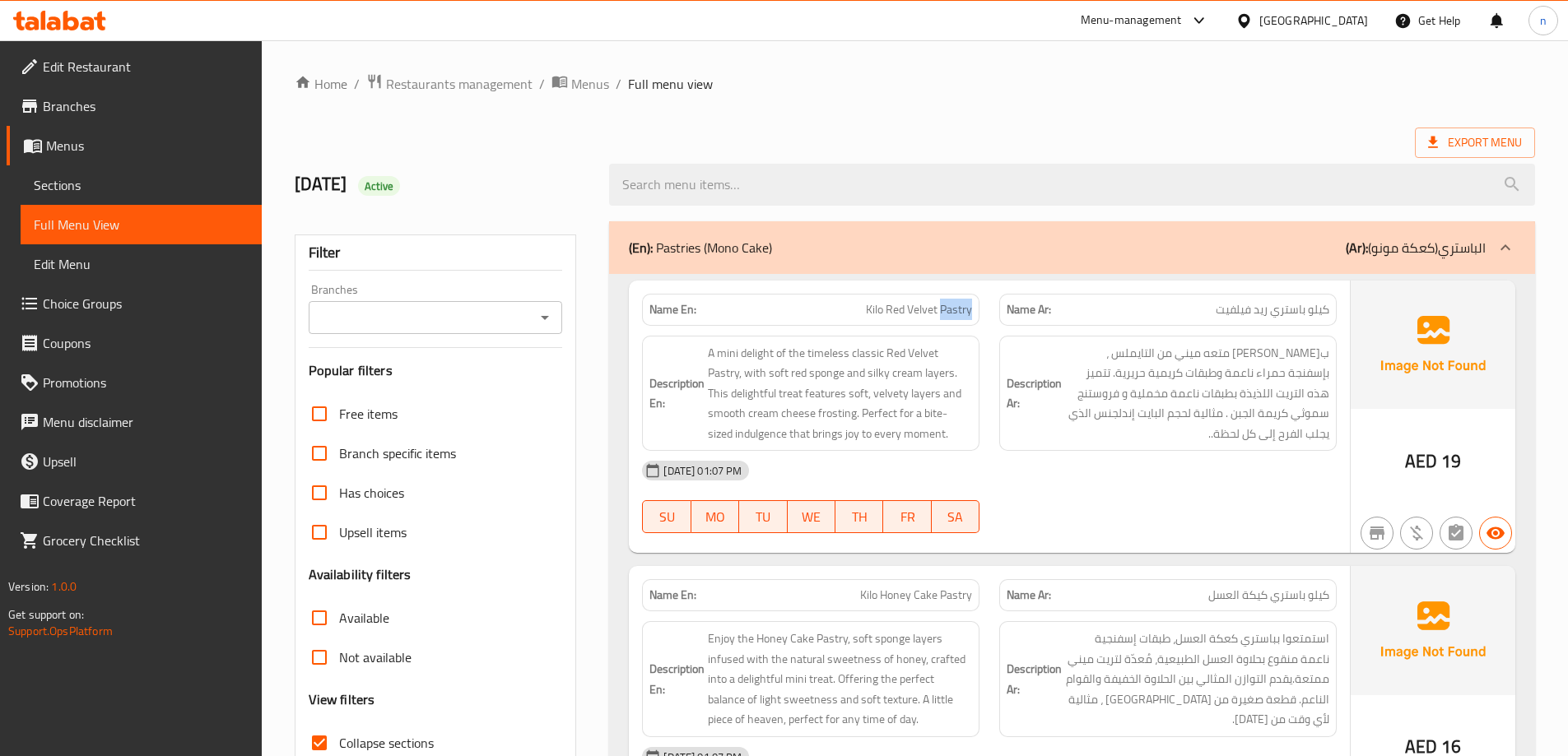
copy span "Pastry"
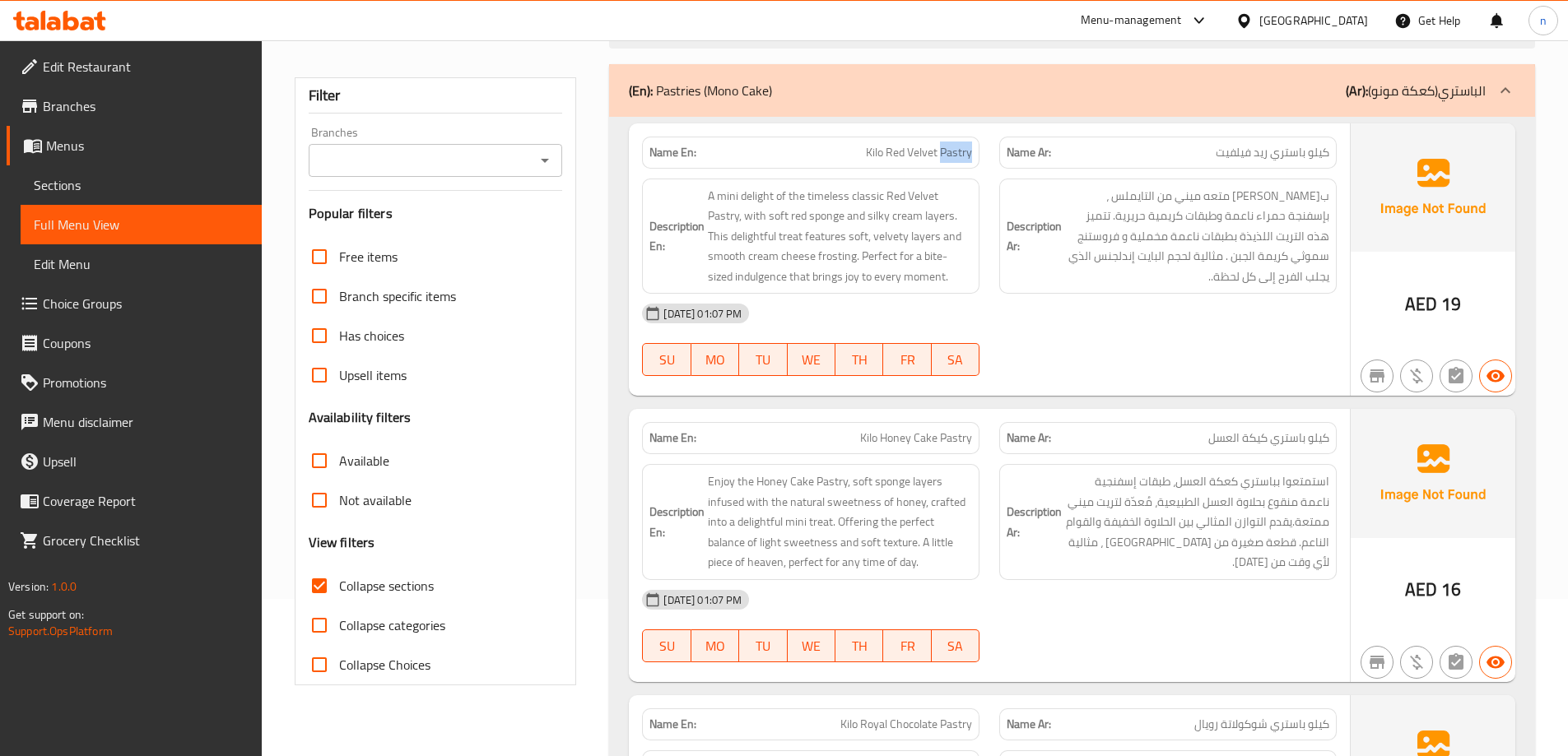
scroll to position [165, 0]
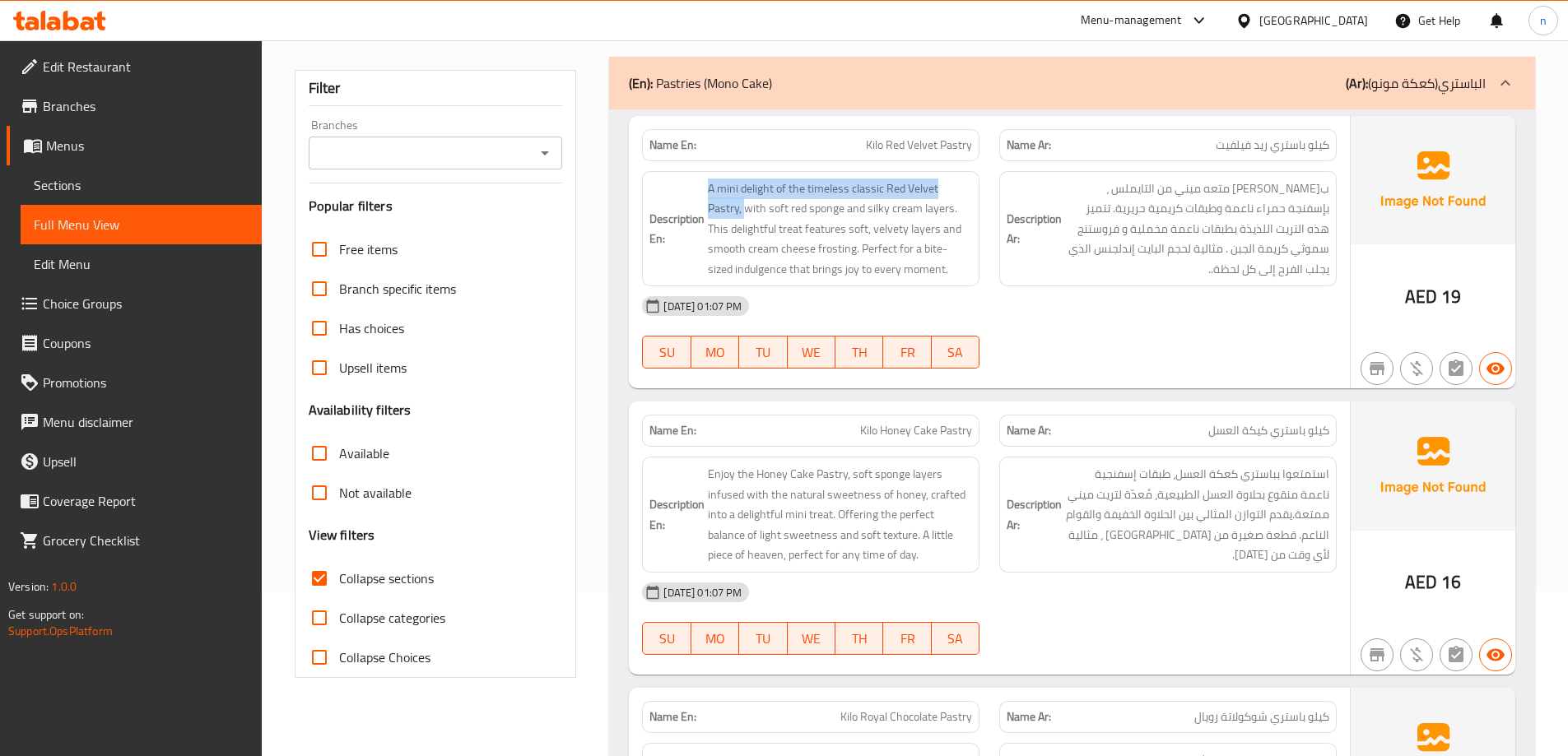
drag, startPoint x: 745, startPoint y: 212, endPoint x: 704, endPoint y: 189, distance: 47.0
click at [704, 189] on h6 "Description En: A mini delight of the timeless classic Red Velvet Pastry, with …" at bounding box center [811, 229] width 323 height 101
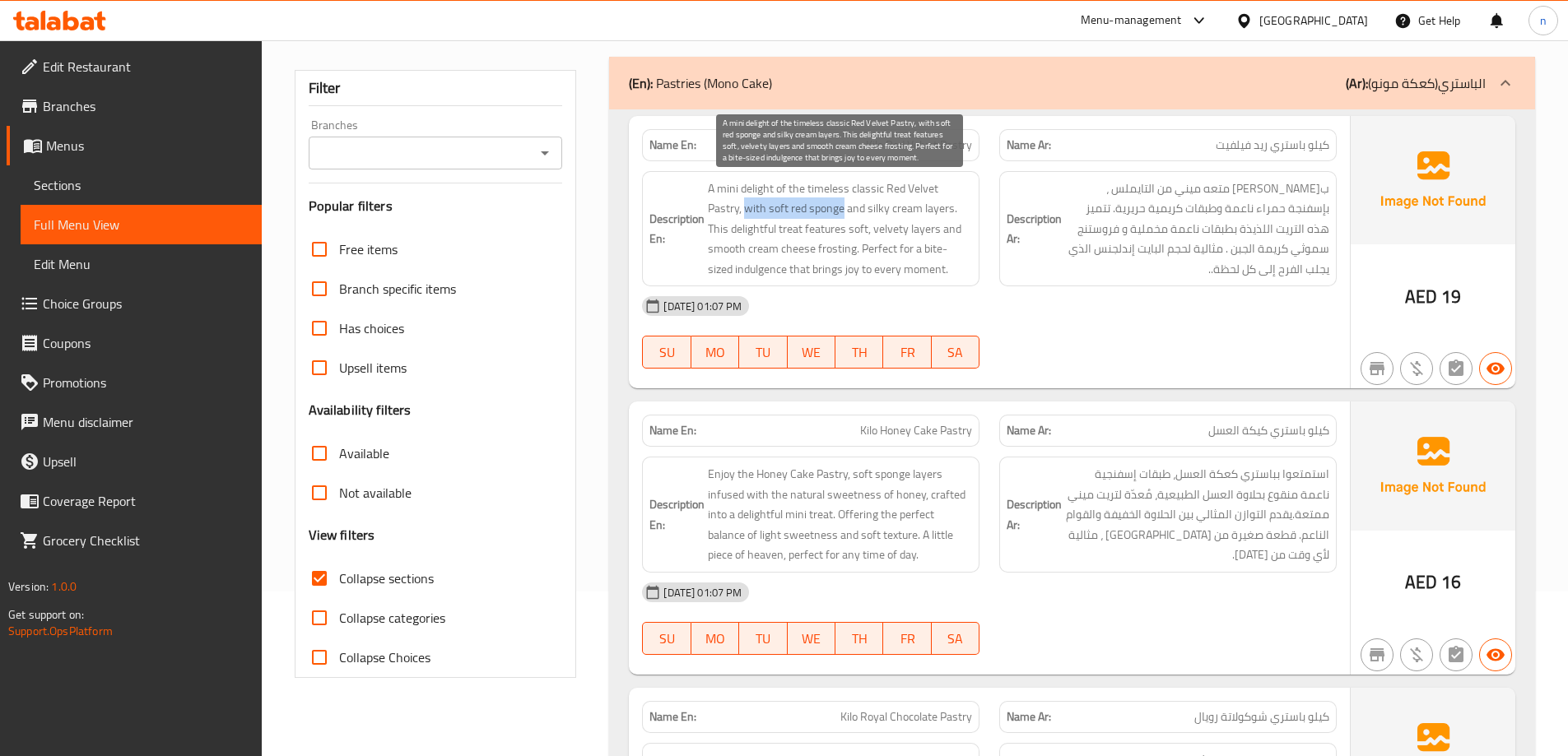
drag, startPoint x: 747, startPoint y: 207, endPoint x: 842, endPoint y: 203, distance: 95.1
click at [842, 203] on span "A mini delight of the timeless classic Red Velvet Pastry, with soft red sponge …" at bounding box center [840, 229] width 264 height 101
drag, startPoint x: 852, startPoint y: 203, endPoint x: 948, endPoint y: 205, distance: 96.0
click at [948, 205] on span "A mini delight of the timeless classic Red Velvet Pastry, with soft red sponge …" at bounding box center [840, 229] width 264 height 101
drag, startPoint x: 714, startPoint y: 231, endPoint x: 793, endPoint y: 231, distance: 79.0
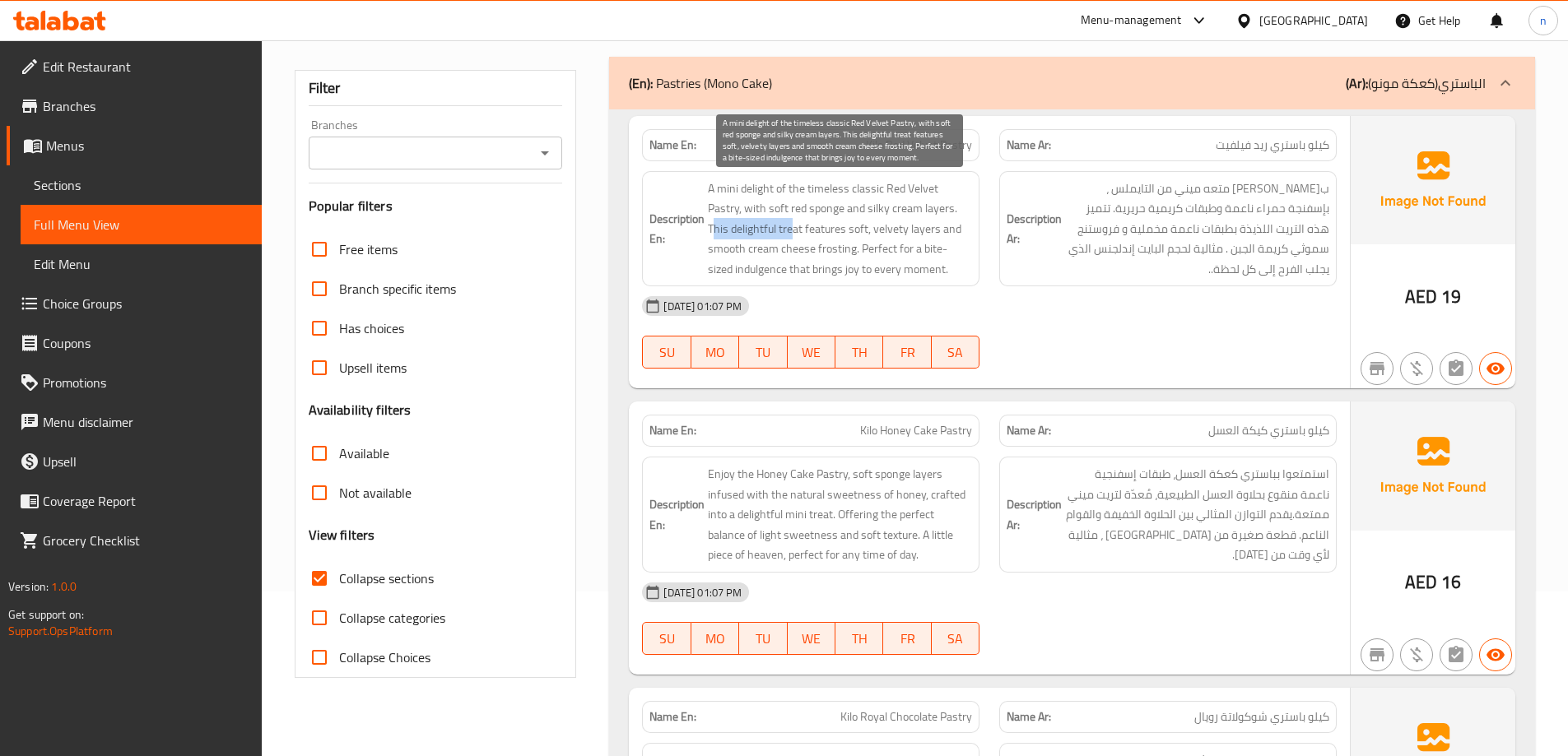
click at [793, 231] on span "A mini delight of the timeless classic Red Velvet Pastry, with soft red sponge …" at bounding box center [840, 229] width 264 height 101
drag, startPoint x: 852, startPoint y: 229, endPoint x: 946, endPoint y: 222, distance: 94.3
click at [946, 222] on span "A mini delight of the timeless classic Red Velvet Pastry, with soft red sponge …" at bounding box center [840, 229] width 264 height 101
drag, startPoint x: 708, startPoint y: 248, endPoint x: 850, endPoint y: 240, distance: 142.2
click at [850, 240] on span "A mini delight of the timeless classic Red Velvet Pastry, with soft red sponge …" at bounding box center [840, 229] width 264 height 101
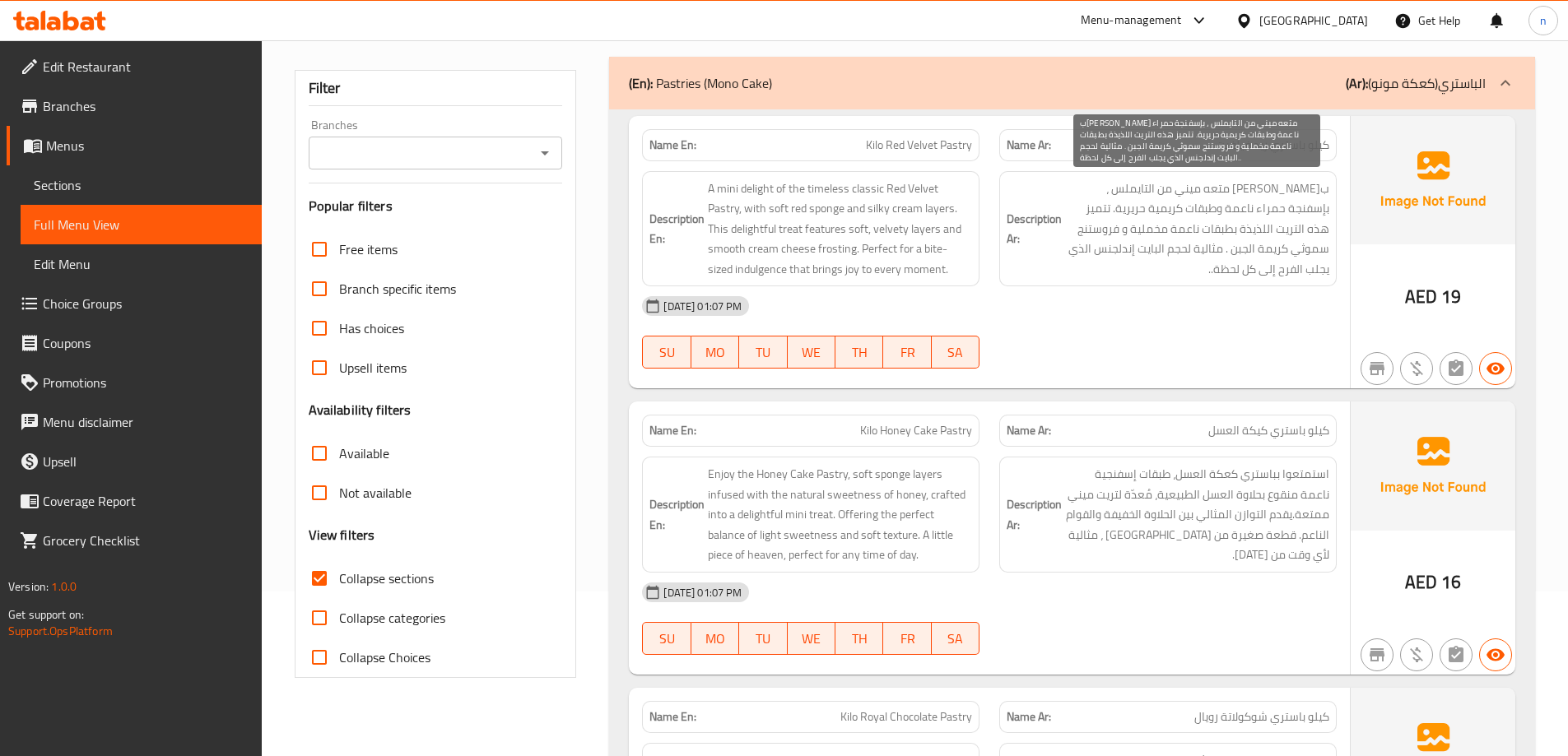
click at [1299, 264] on span "باستري ريد فيلفيت كلاسيكي متعه ميني من التايملس ، بإسفنجة حمراء ناعمة وطبقات كر…" at bounding box center [1197, 229] width 264 height 101
click at [1303, 250] on span "باستري ريد فيلفيت كلاسيكي متعه ميني من التايملس ، بإسفنجة حمراء ناعمة وطبقات كر…" at bounding box center [1197, 229] width 264 height 101
click at [1315, 253] on span "باستري ريد فيلفيت كلاسيكي متعه ميني من التايملس ، بإسفنجة حمراء ناعمة وطبقات كر…" at bounding box center [1197, 229] width 264 height 101
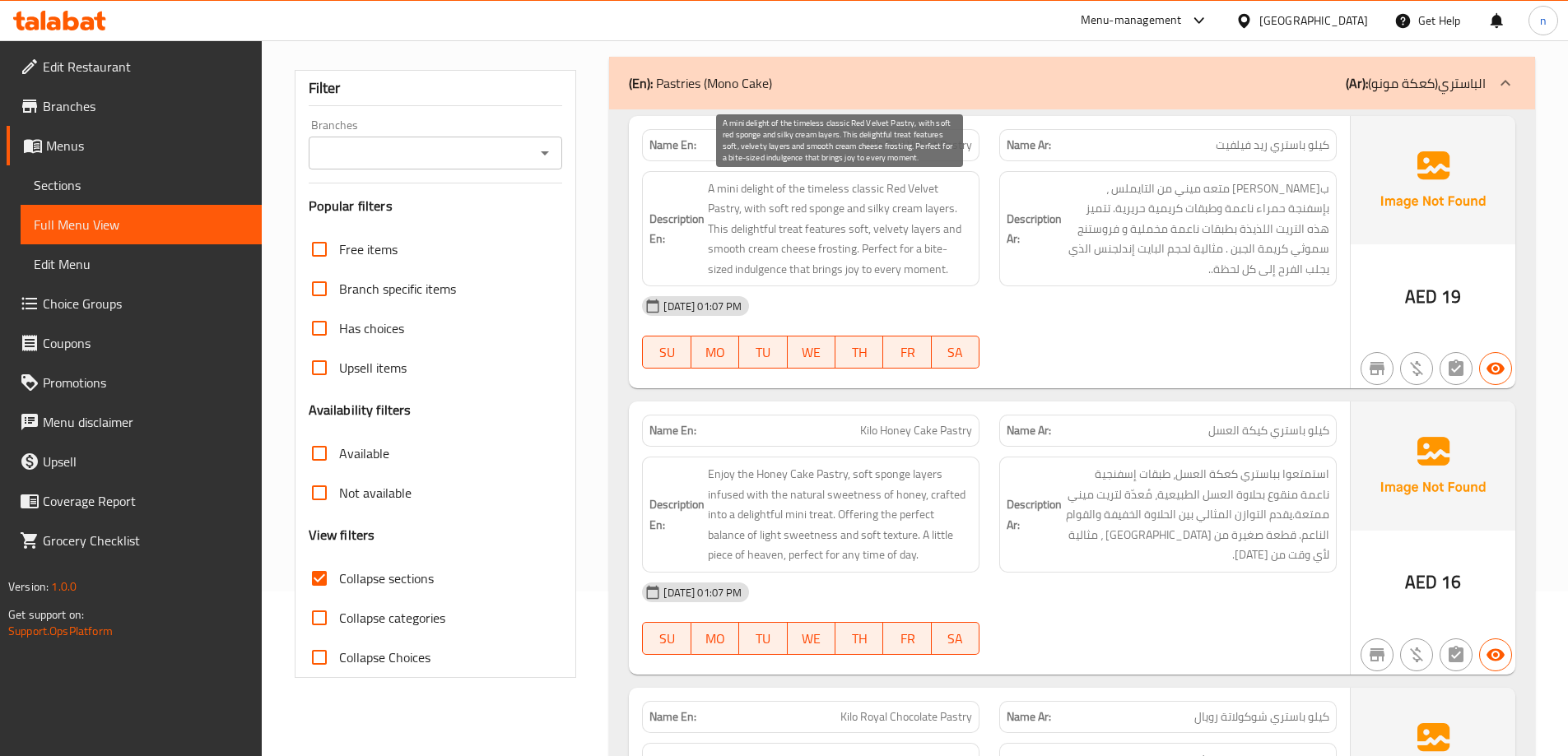
click at [725, 248] on span "A mini delight of the timeless classic Red Velvet Pastry, with soft red sponge …" at bounding box center [840, 229] width 264 height 101
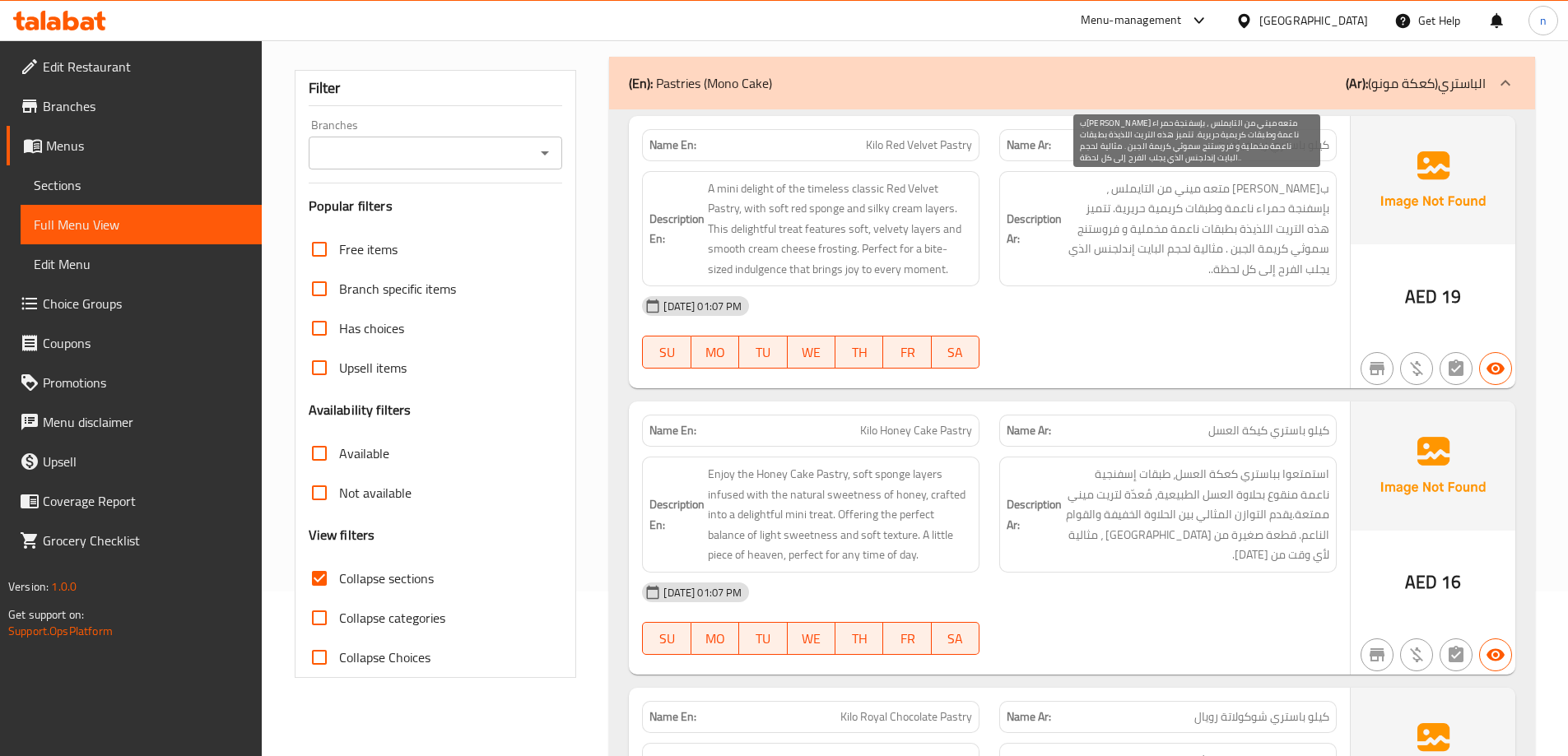
click at [1293, 250] on span "باستري ريد فيلفيت كلاسيكي متعه ميني من التايملس ، بإسفنجة حمراء ناعمة وطبقات كر…" at bounding box center [1197, 229] width 264 height 101
click at [1294, 250] on span "باستري ريد فيلفيت كلاسيكي متعه ميني من التايملس ، بإسفنجة حمراء ناعمة وطبقات كر…" at bounding box center [1197, 229] width 264 height 101
click at [1307, 256] on span "باستري ريد فيلفيت كلاسيكي متعه ميني من التايملس ، بإسفنجة حمراء ناعمة وطبقات كر…" at bounding box center [1197, 229] width 264 height 101
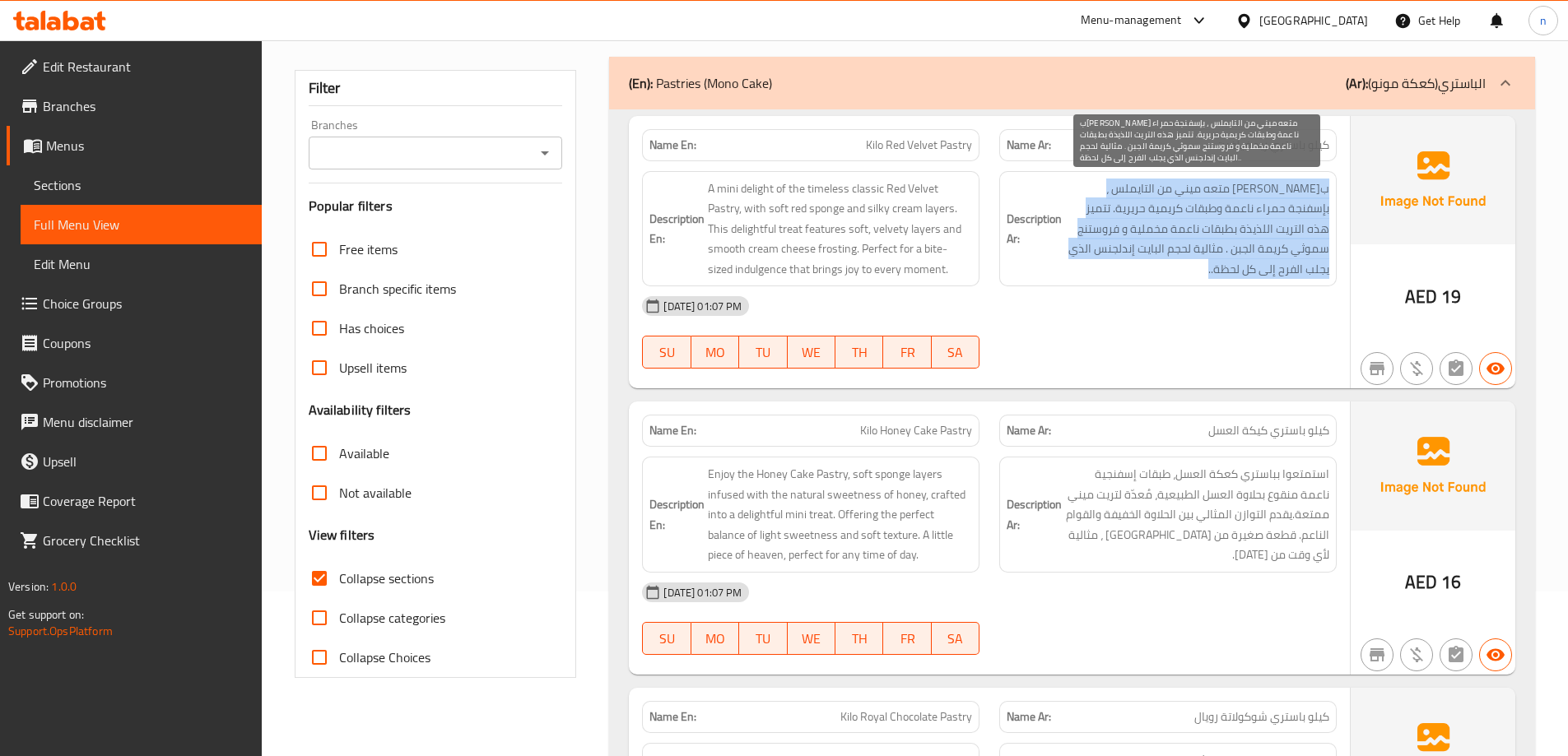
click at [1307, 256] on span "باستري ريد فيلفيت كلاسيكي متعه ميني من التايملس ، بإسفنجة حمراء ناعمة وطبقات كر…" at bounding box center [1197, 229] width 264 height 101
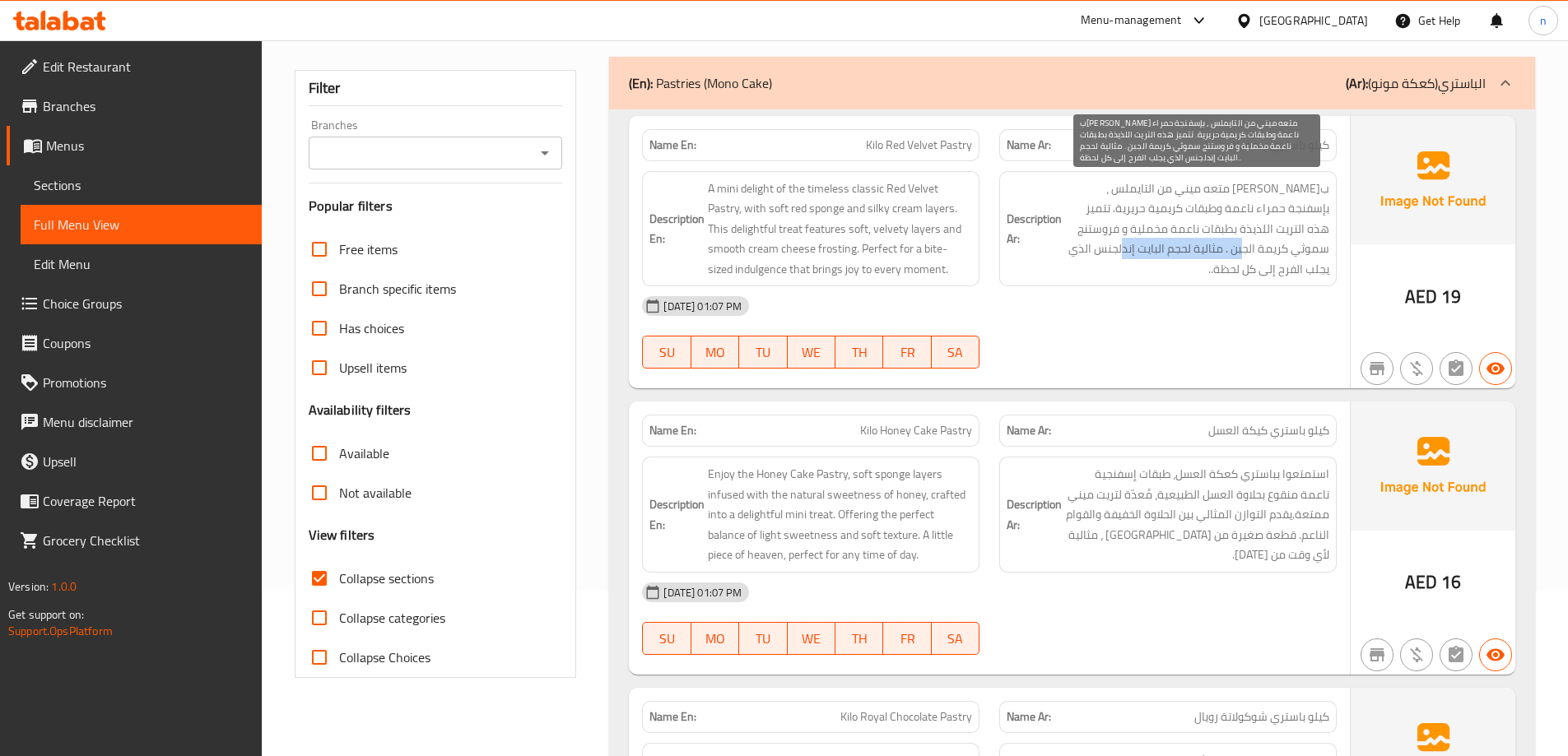
drag, startPoint x: 1292, startPoint y: 250, endPoint x: 1165, endPoint y: 249, distance: 127.0
click at [1165, 249] on span "باستري ريد فيلفيت كلاسيكي متعه ميني من التايملس ، بإسفنجة حمراء ناعمة وطبقات كر…" at bounding box center [1197, 229] width 264 height 101
click at [1137, 266] on span "باستري ريد فيلفيت كلاسيكي متعه ميني من التايملس ، بإسفنجة حمراء ناعمة وطبقات كر…" at bounding box center [1197, 229] width 264 height 101
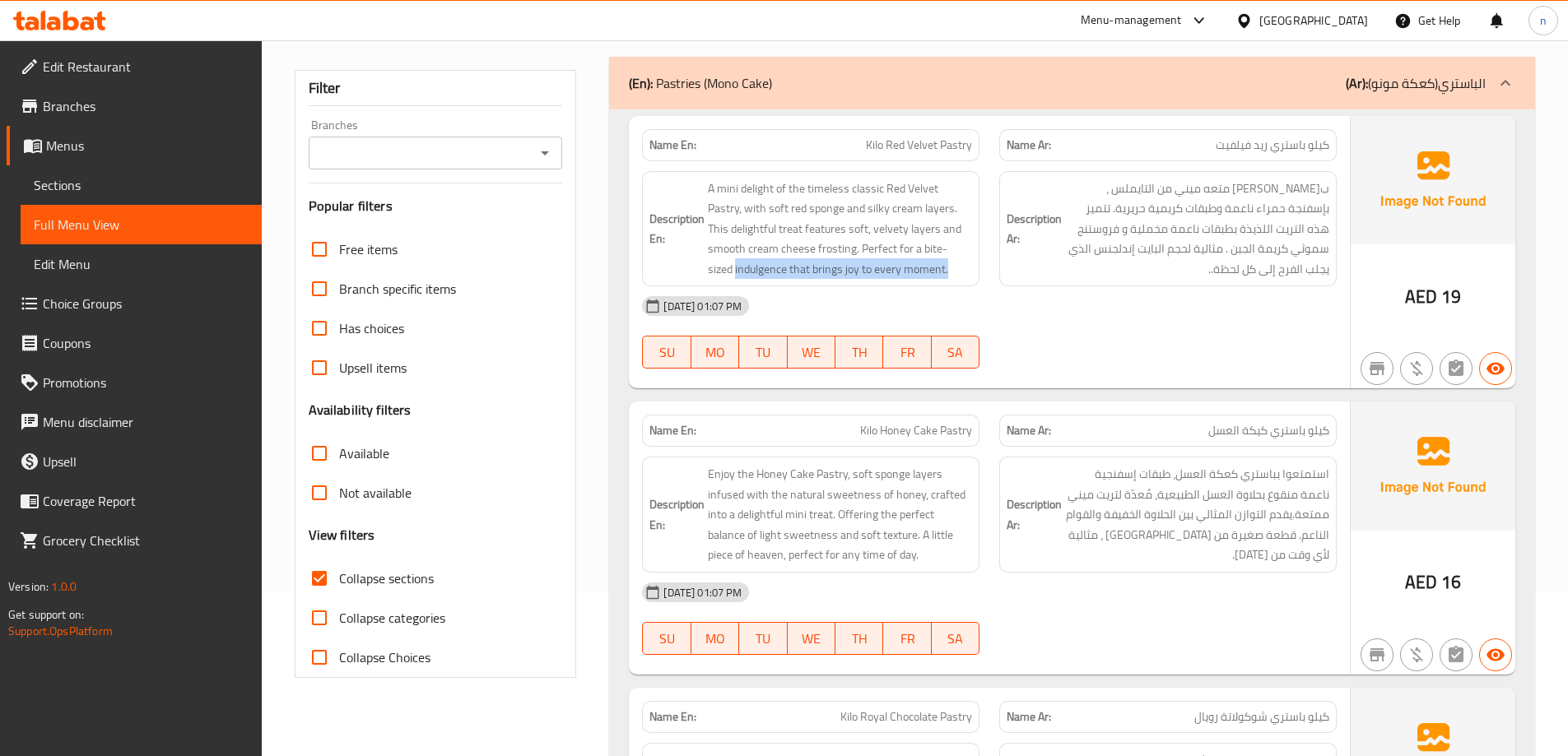
drag, startPoint x: 708, startPoint y: 273, endPoint x: 938, endPoint y: 282, distance: 230.2
click at [938, 282] on div "Description En: A mini delight of the timeless classic Red Velvet Pastry, with …" at bounding box center [811, 229] width 338 height 116
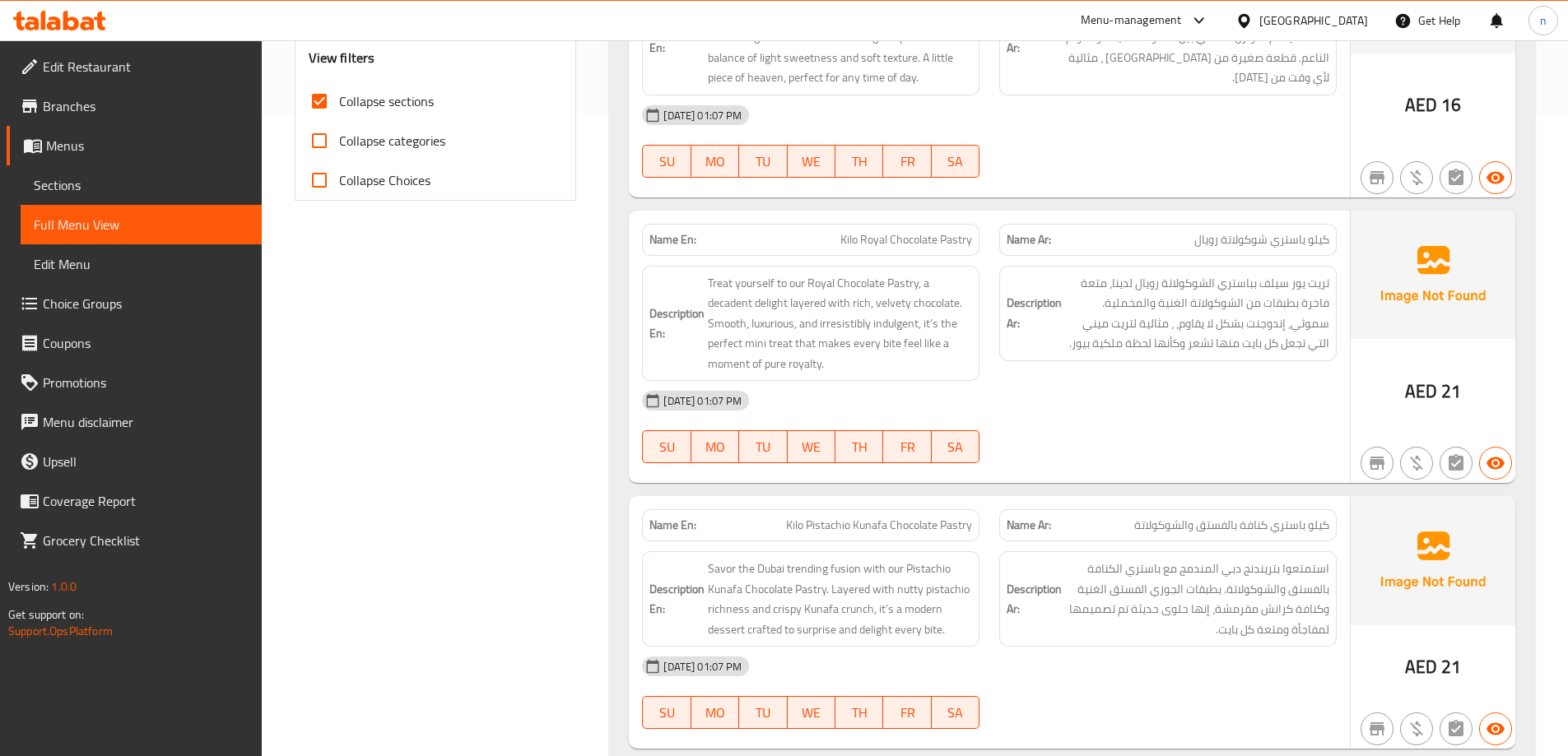
scroll to position [658, 0]
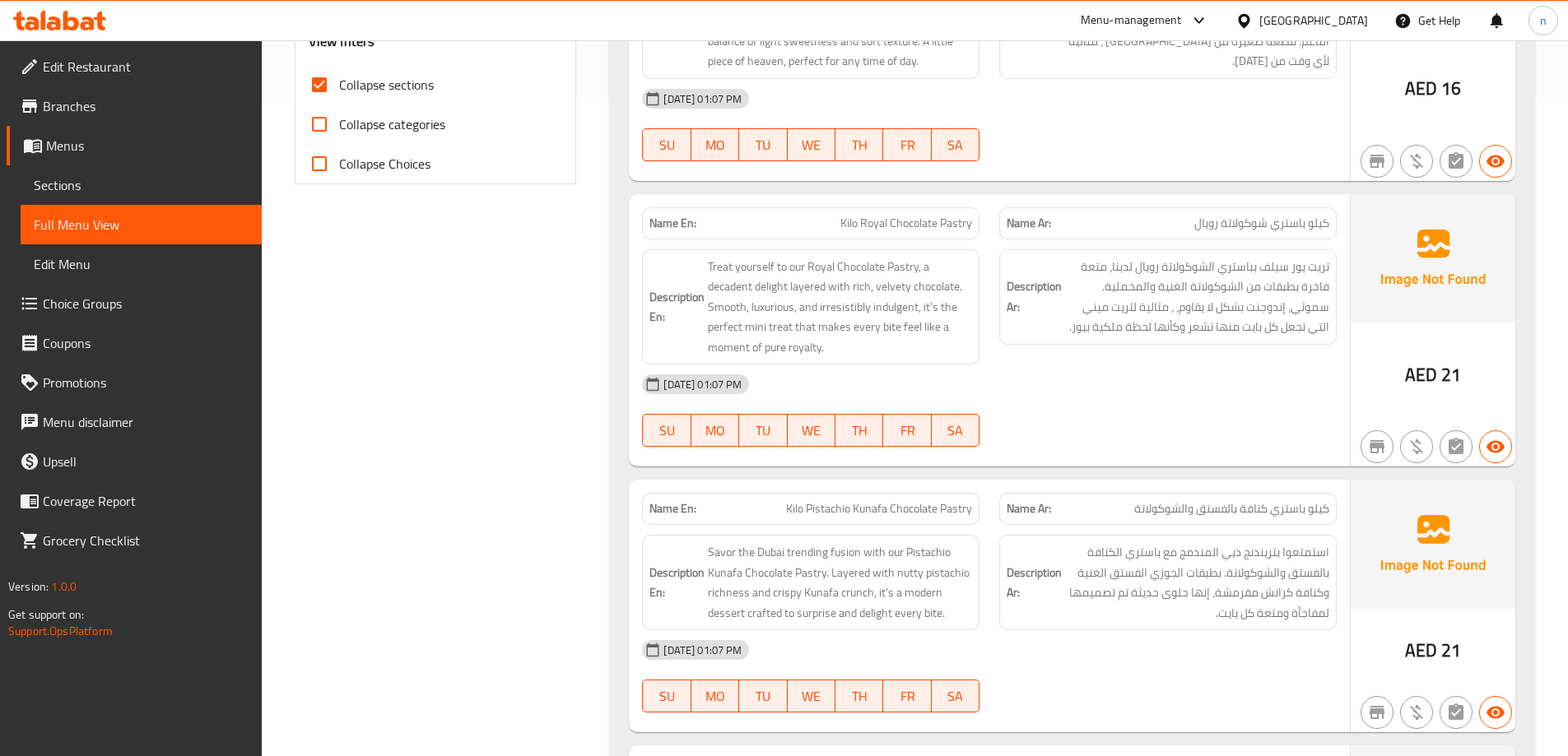
click at [882, 222] on span "Kilo Royal Chocolate Pastry" at bounding box center [906, 223] width 132 height 17
copy span "Kilo Royal Chocolate Pastry"
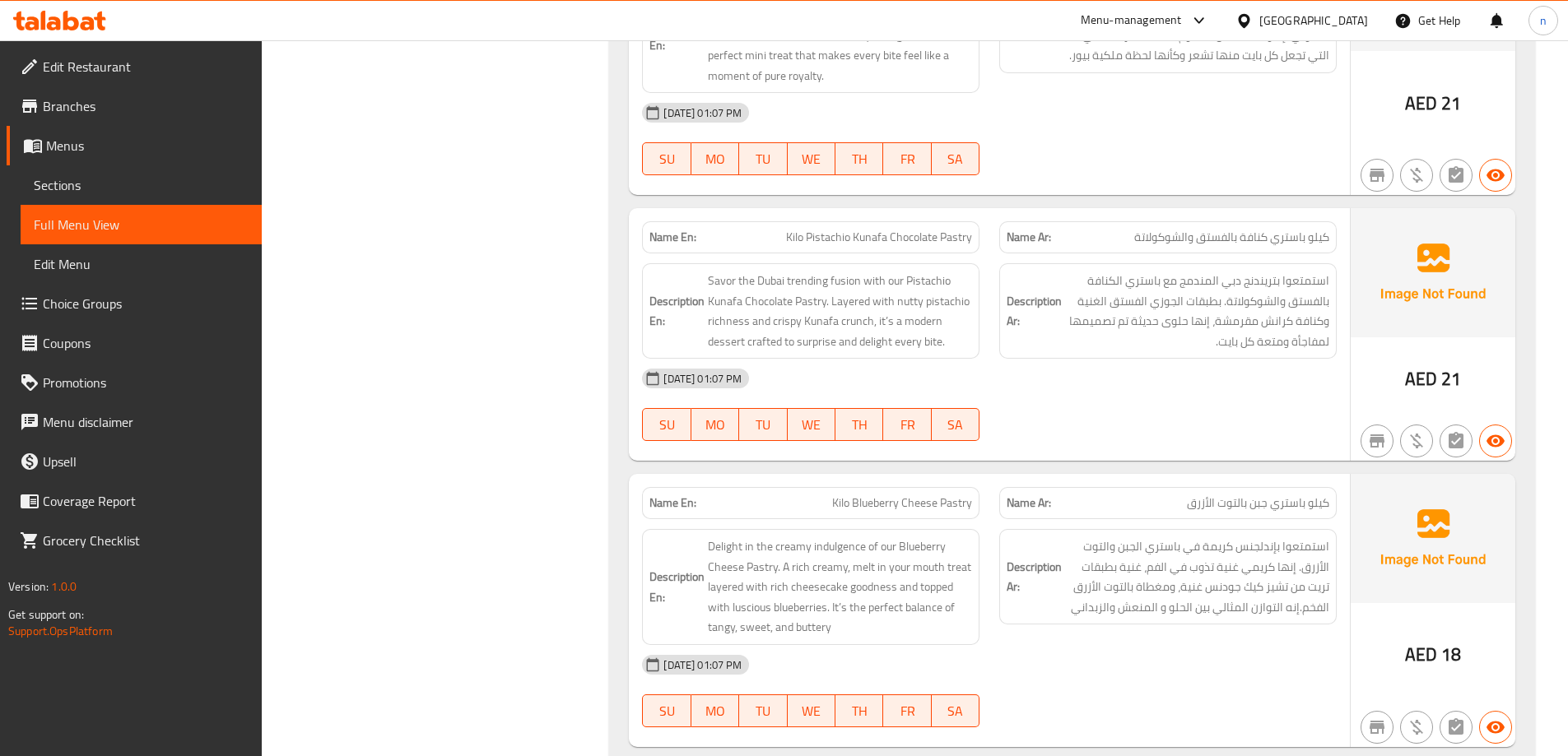
scroll to position [987, 0]
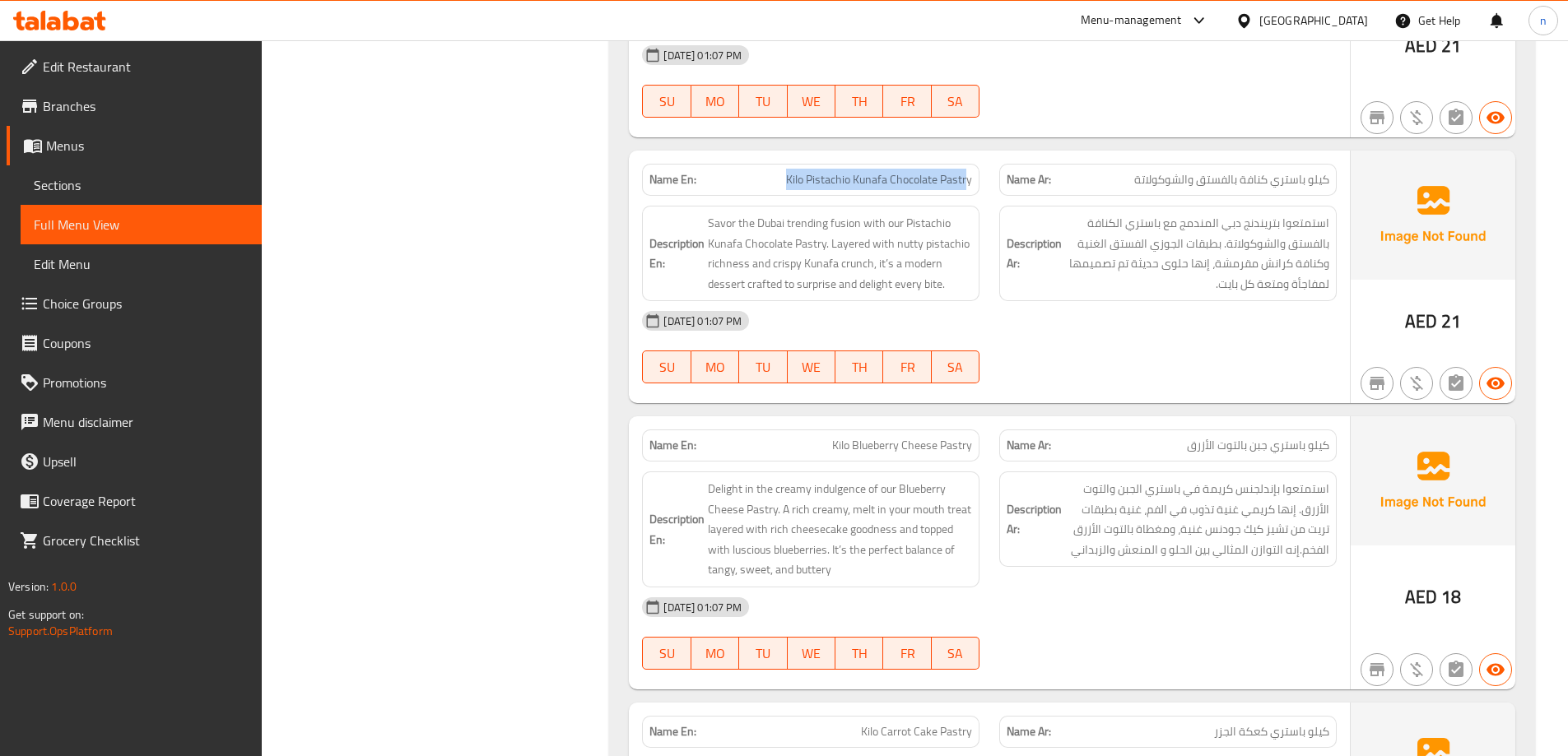
drag, startPoint x: 784, startPoint y: 180, endPoint x: 967, endPoint y: 181, distance: 183.0
click at [967, 181] on p "Name En: Kilo Pistachio Kunafa Chocolate Pastry" at bounding box center [811, 180] width 323 height 17
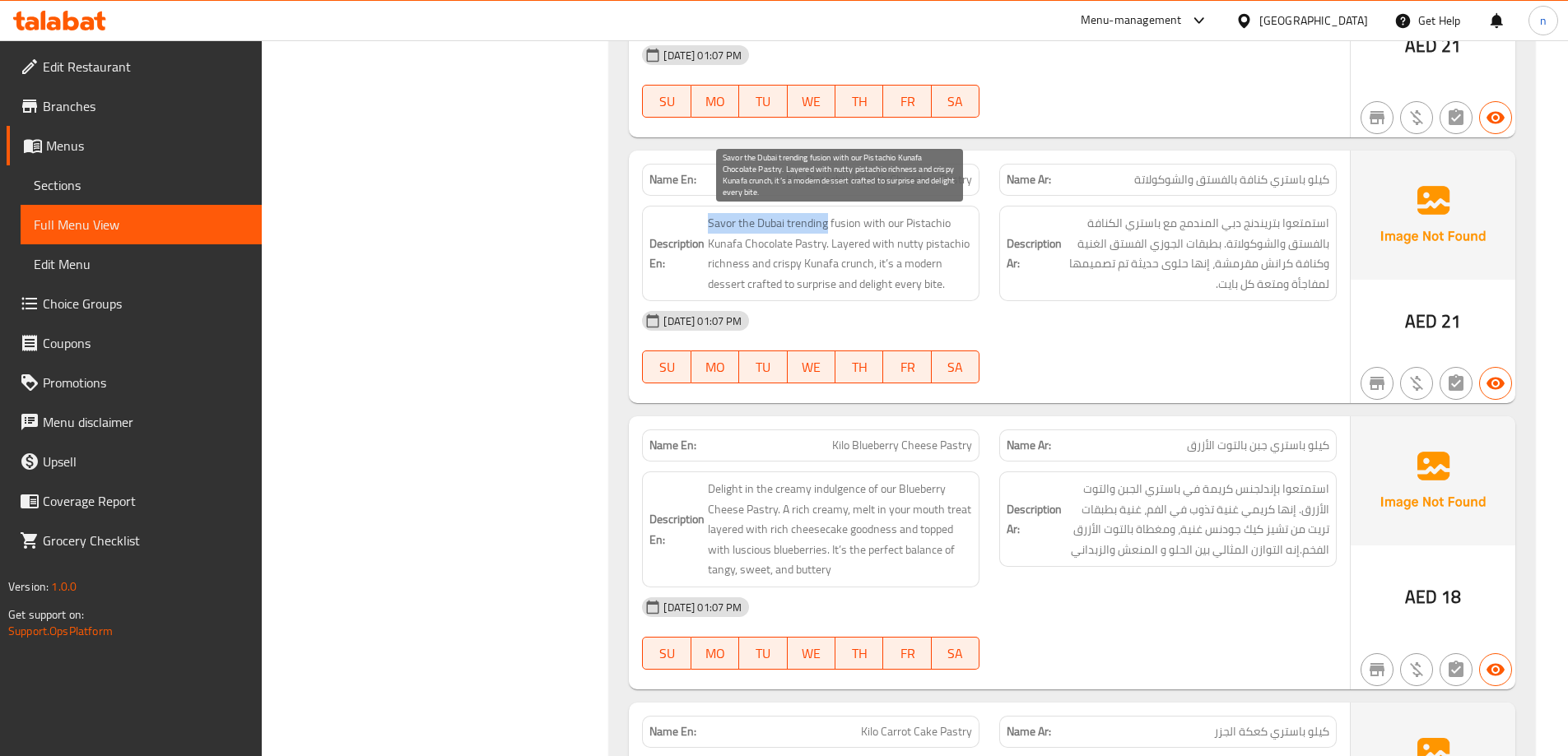
drag, startPoint x: 711, startPoint y: 226, endPoint x: 826, endPoint y: 228, distance: 115.0
click at [826, 228] on h6 "Description En: Savor the Dubai trending fusion with our Pistachio Kunafa Choco…" at bounding box center [811, 254] width 323 height 81
click at [761, 259] on span "Savor the Dubai trending fusion with our Pistachio Kunafa Chocolate Pastry. Lay…" at bounding box center [840, 254] width 264 height 81
drag, startPoint x: 834, startPoint y: 217, endPoint x: 826, endPoint y: 249, distance: 33.0
click at [826, 249] on span "Savor the Dubai trending fusion with our Pistachio Kunafa Chocolate Pastry. Lay…" at bounding box center [840, 254] width 264 height 81
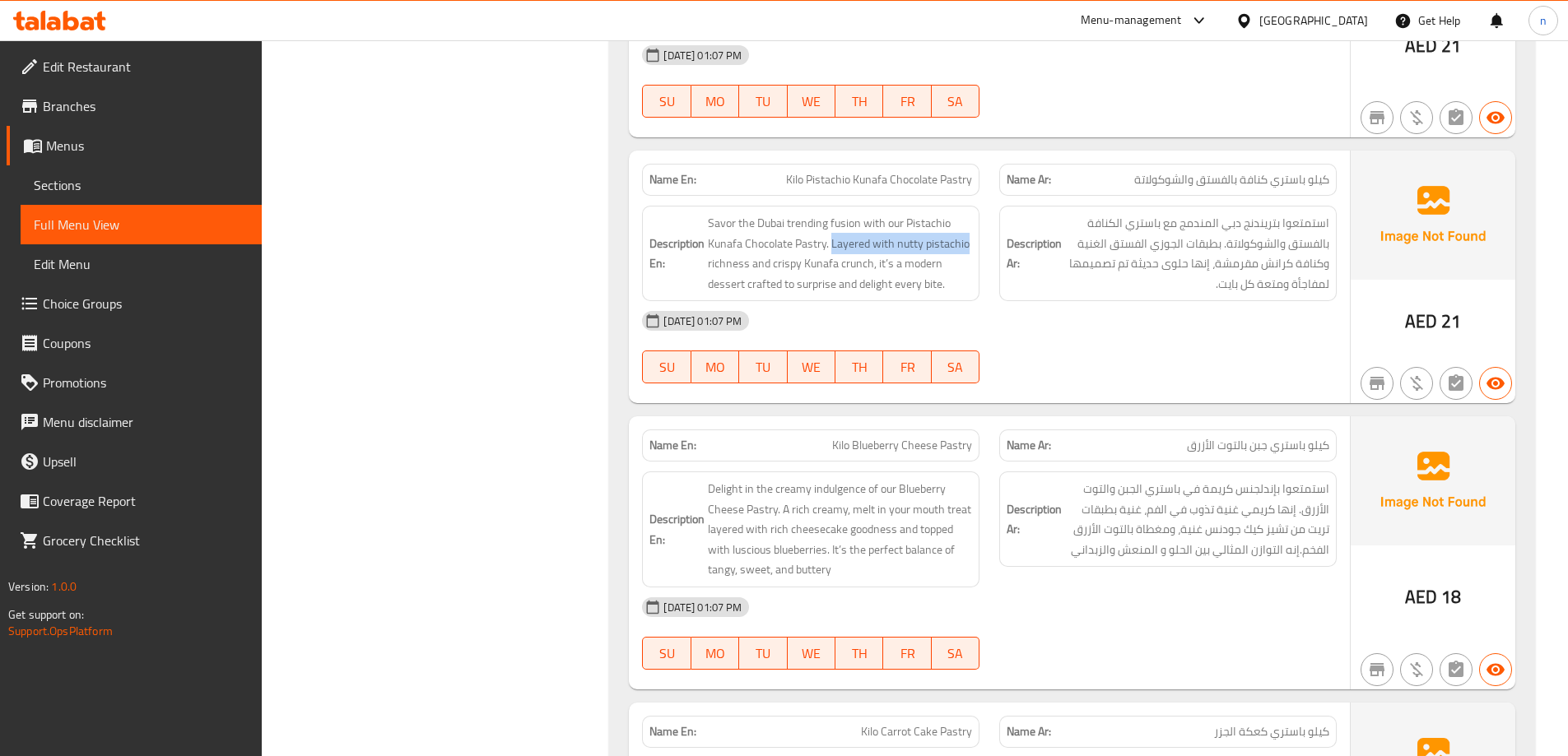
drag, startPoint x: 834, startPoint y: 244, endPoint x: 979, endPoint y: 241, distance: 145.0
click at [979, 241] on div "Description En: Savor the Dubai trending fusion with our Pistachio Kunafa Choco…" at bounding box center [811, 254] width 338 height 96
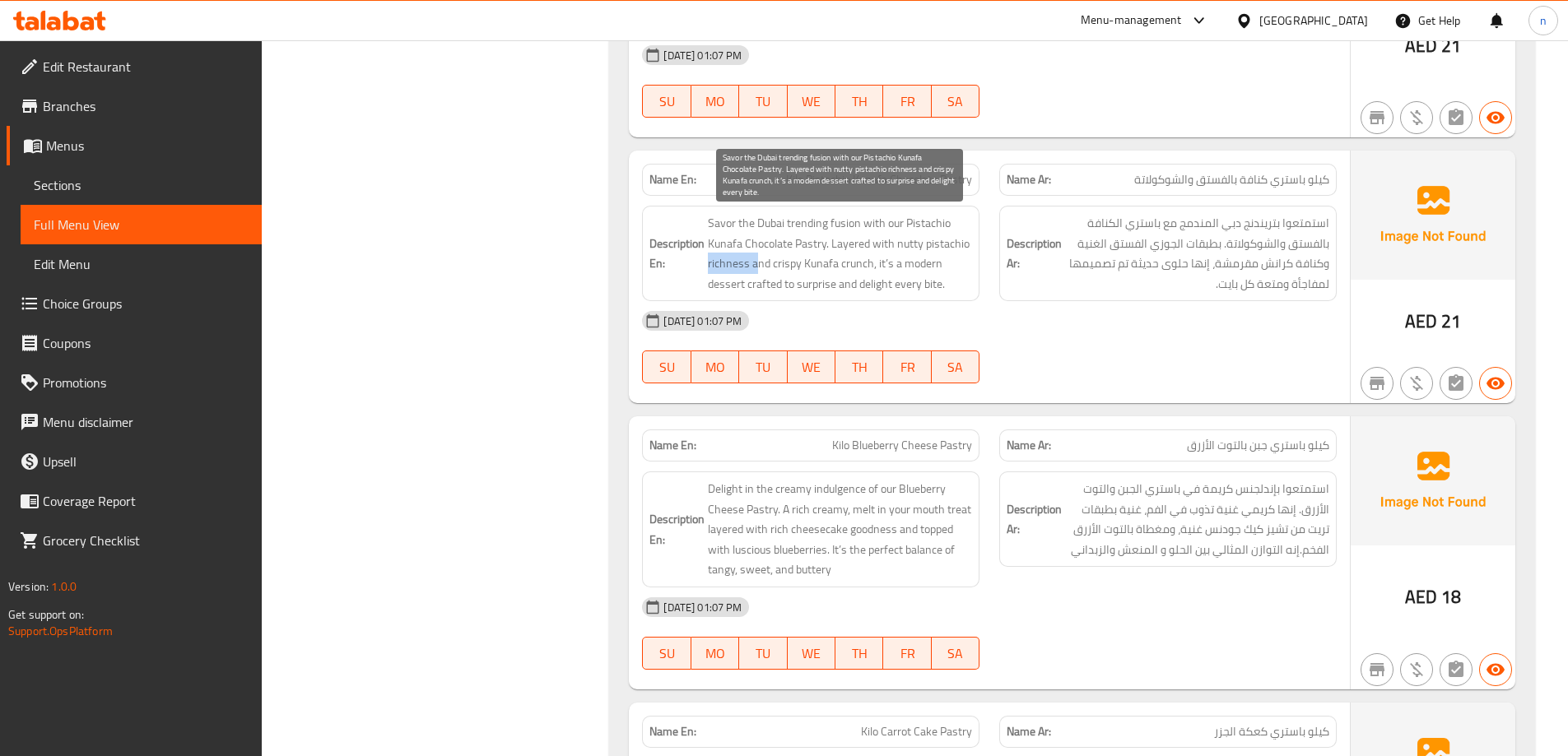
drag, startPoint x: 709, startPoint y: 260, endPoint x: 760, endPoint y: 259, distance: 51.0
click at [760, 259] on span "Savor the Dubai trending fusion with our Pistachio Kunafa Chocolate Pastry. Lay…" at bounding box center [840, 254] width 264 height 81
drag, startPoint x: 761, startPoint y: 259, endPoint x: 870, endPoint y: 256, distance: 109.0
click at [870, 256] on span "Savor the Dubai trending fusion with our Pistachio Kunafa Chocolate Pastry. Lay…" at bounding box center [840, 254] width 264 height 81
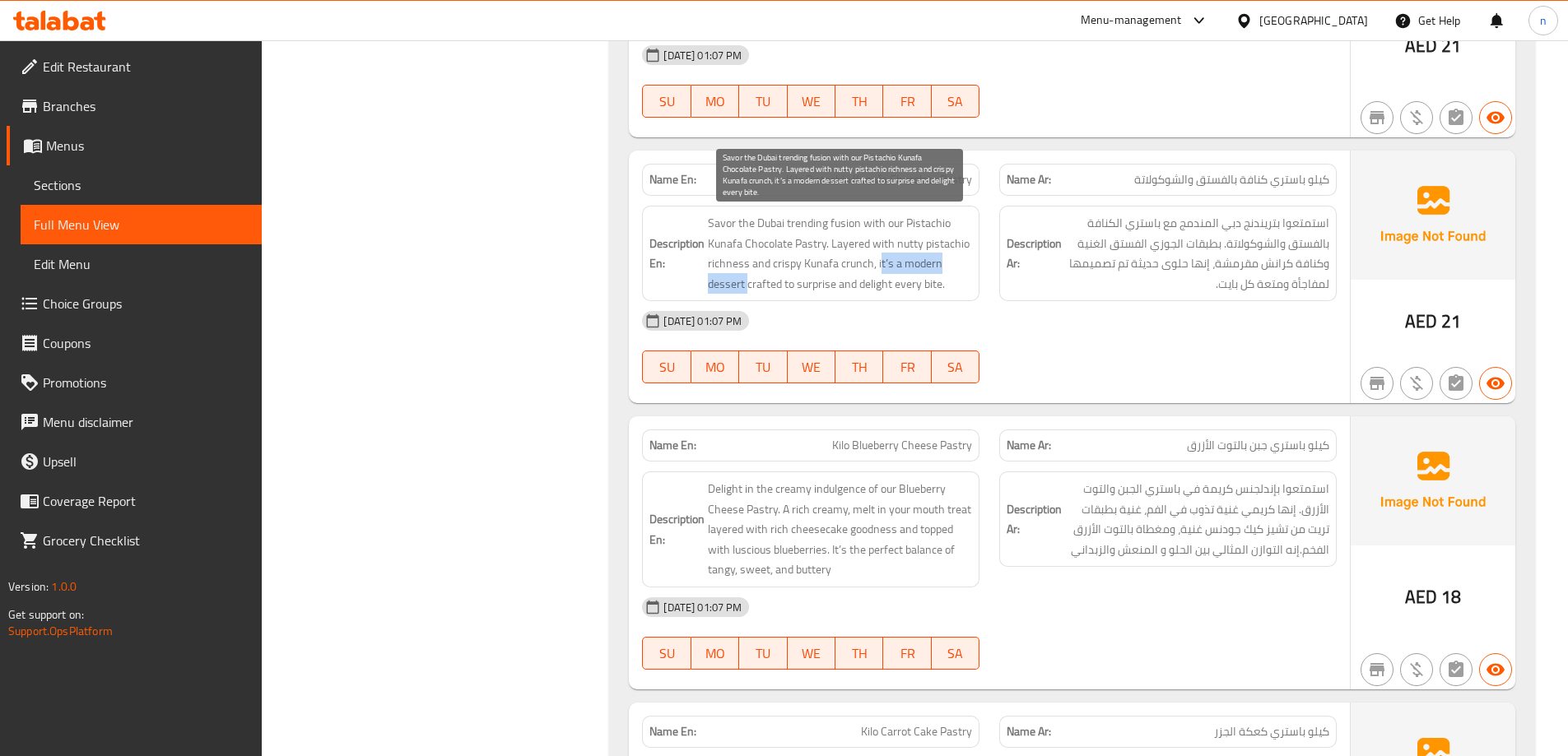
drag, startPoint x: 881, startPoint y: 262, endPoint x: 749, endPoint y: 284, distance: 133.8
click at [749, 284] on span "Savor the Dubai trending fusion with our Pistachio Kunafa Chocolate Pastry. Lay…" at bounding box center [840, 254] width 264 height 81
drag, startPoint x: 751, startPoint y: 284, endPoint x: 942, endPoint y: 282, distance: 191.0
click at [942, 282] on span "Savor the Dubai trending fusion with our Pistachio Kunafa Chocolate Pastry. Lay…" at bounding box center [840, 254] width 264 height 81
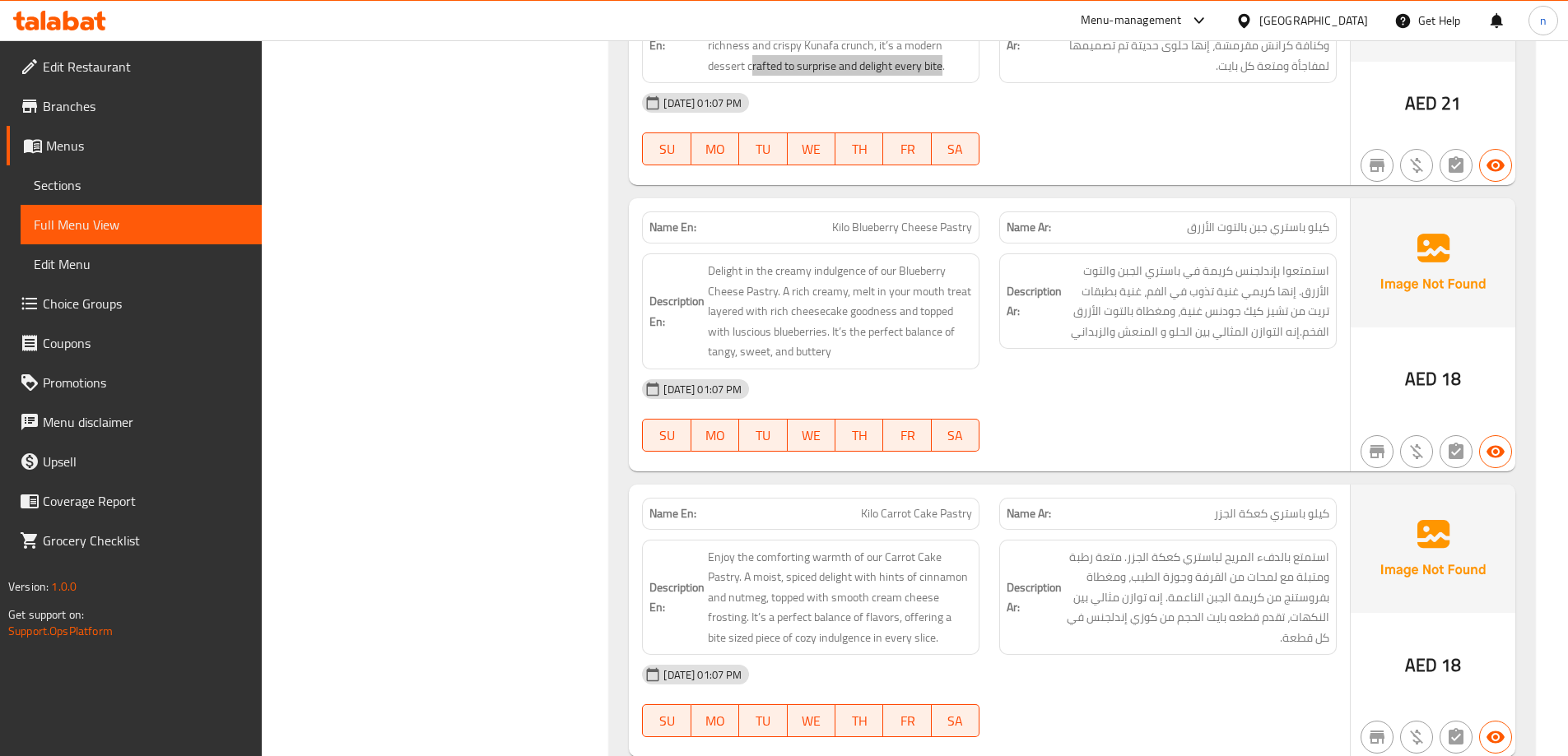
scroll to position [1234, 0]
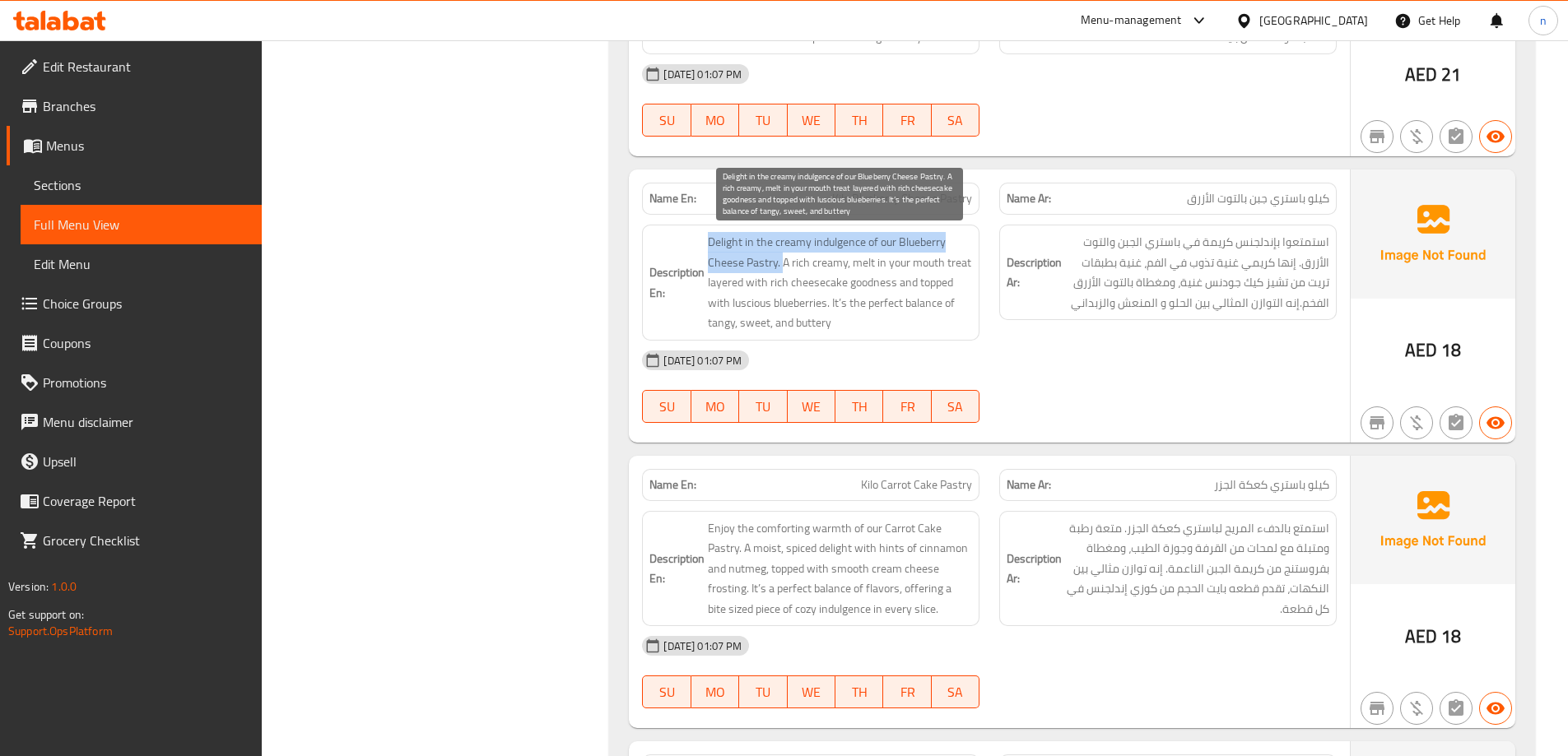
drag, startPoint x: 706, startPoint y: 240, endPoint x: 784, endPoint y: 266, distance: 82.2
click at [784, 266] on h6 "Description En: Delight in the creamy indulgence of our Blueberry Cheese Pastry…" at bounding box center [811, 282] width 323 height 101
drag, startPoint x: 789, startPoint y: 260, endPoint x: 886, endPoint y: 278, distance: 98.7
click at [886, 278] on span "Delight in the creamy indulgence of our Blueberry Cheese Pastry. A rich creamy,…" at bounding box center [840, 282] width 264 height 101
drag, startPoint x: 714, startPoint y: 302, endPoint x: 821, endPoint y: 302, distance: 107.0
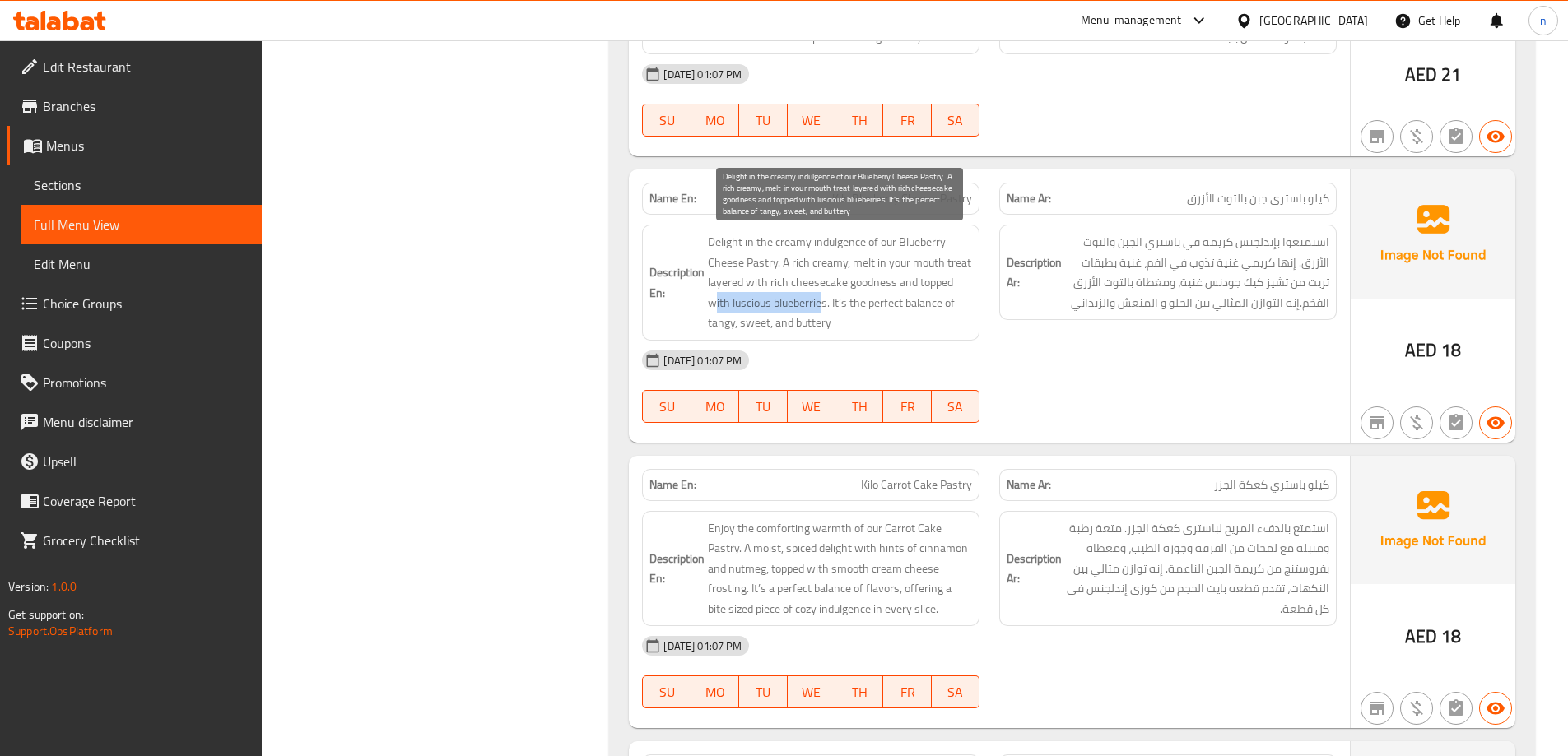
click at [821, 302] on span "Delight in the creamy indulgence of our Blueberry Cheese Pastry. A rich creamy,…" at bounding box center [840, 282] width 264 height 101
drag, startPoint x: 714, startPoint y: 328, endPoint x: 834, endPoint y: 317, distance: 120.5
click at [834, 317] on span "Delight in the creamy indulgence of our Blueberry Cheese Pastry. A rich creamy,…" at bounding box center [840, 282] width 264 height 101
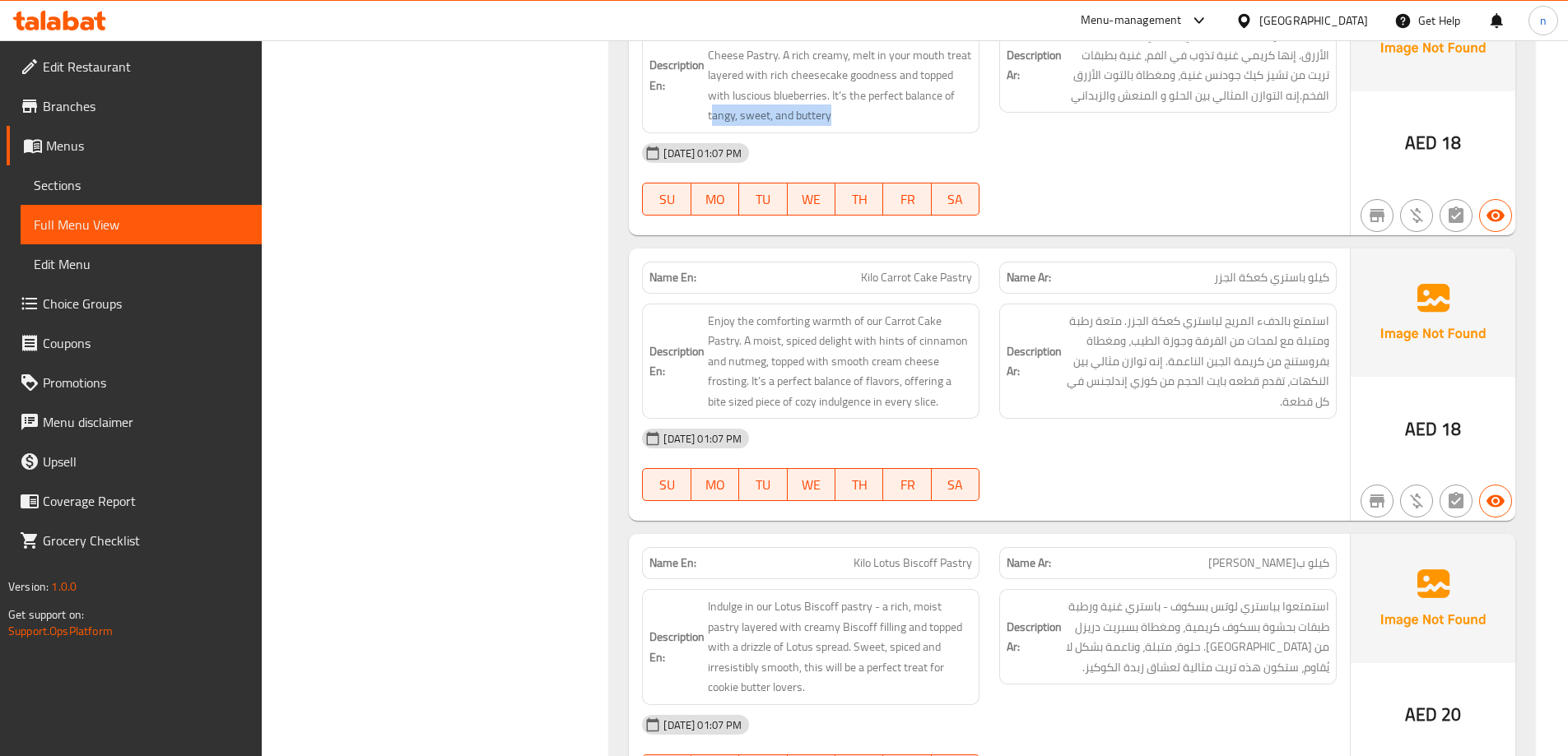
scroll to position [1481, 0]
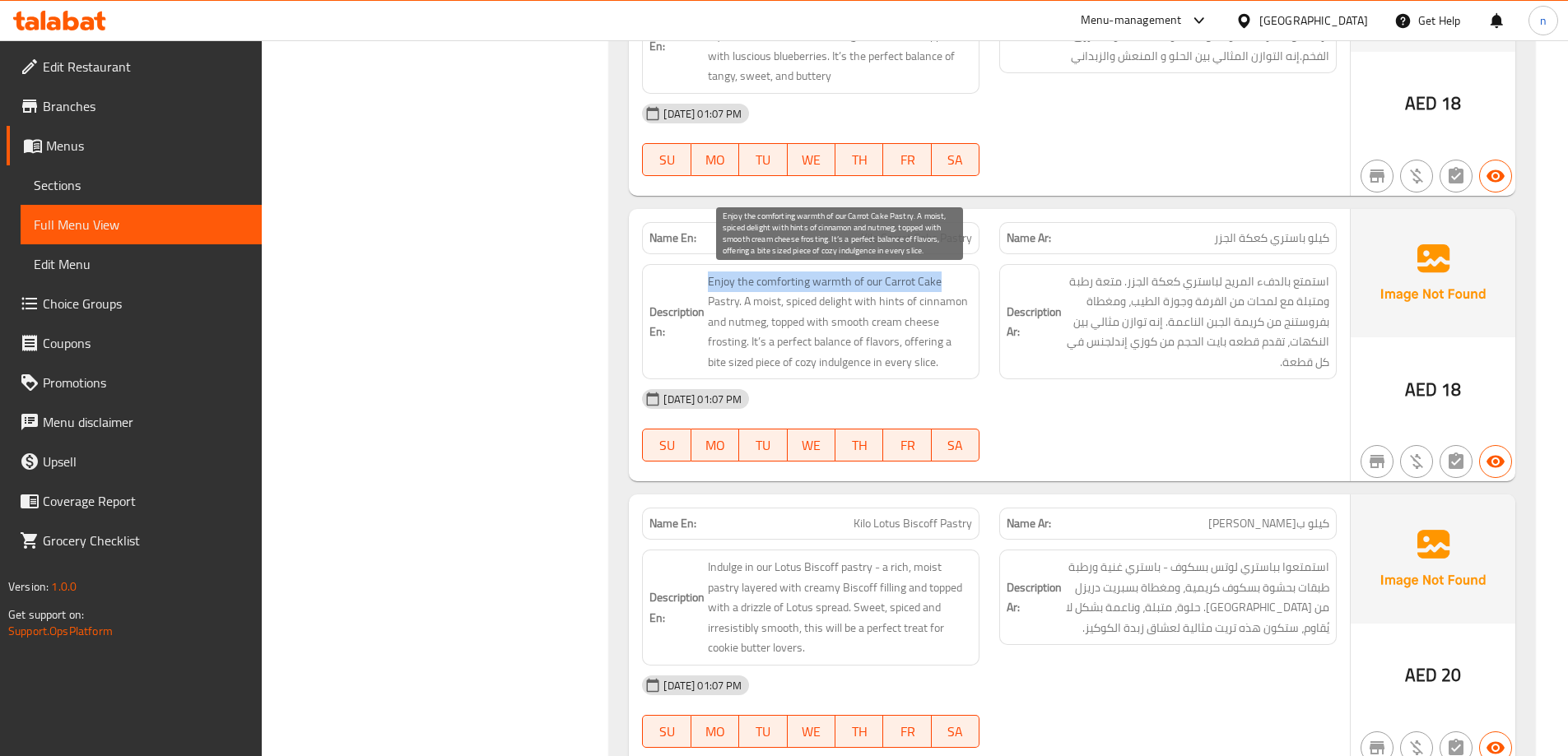
drag, startPoint x: 700, startPoint y: 281, endPoint x: 938, endPoint y: 288, distance: 238.1
click at [938, 288] on h6 "Description En: Enjoy the comforting warmth of our Carrot Cake Pastry. A moist,…" at bounding box center [811, 322] width 323 height 101
drag, startPoint x: 745, startPoint y: 301, endPoint x: 900, endPoint y: 311, distance: 155.3
click at [964, 301] on span "Enjoy the comforting warmth of our Carrot Cake Pastry. A moist, spiced delight …" at bounding box center [840, 322] width 264 height 101
drag, startPoint x: 710, startPoint y: 325, endPoint x: 943, endPoint y: 324, distance: 233.0
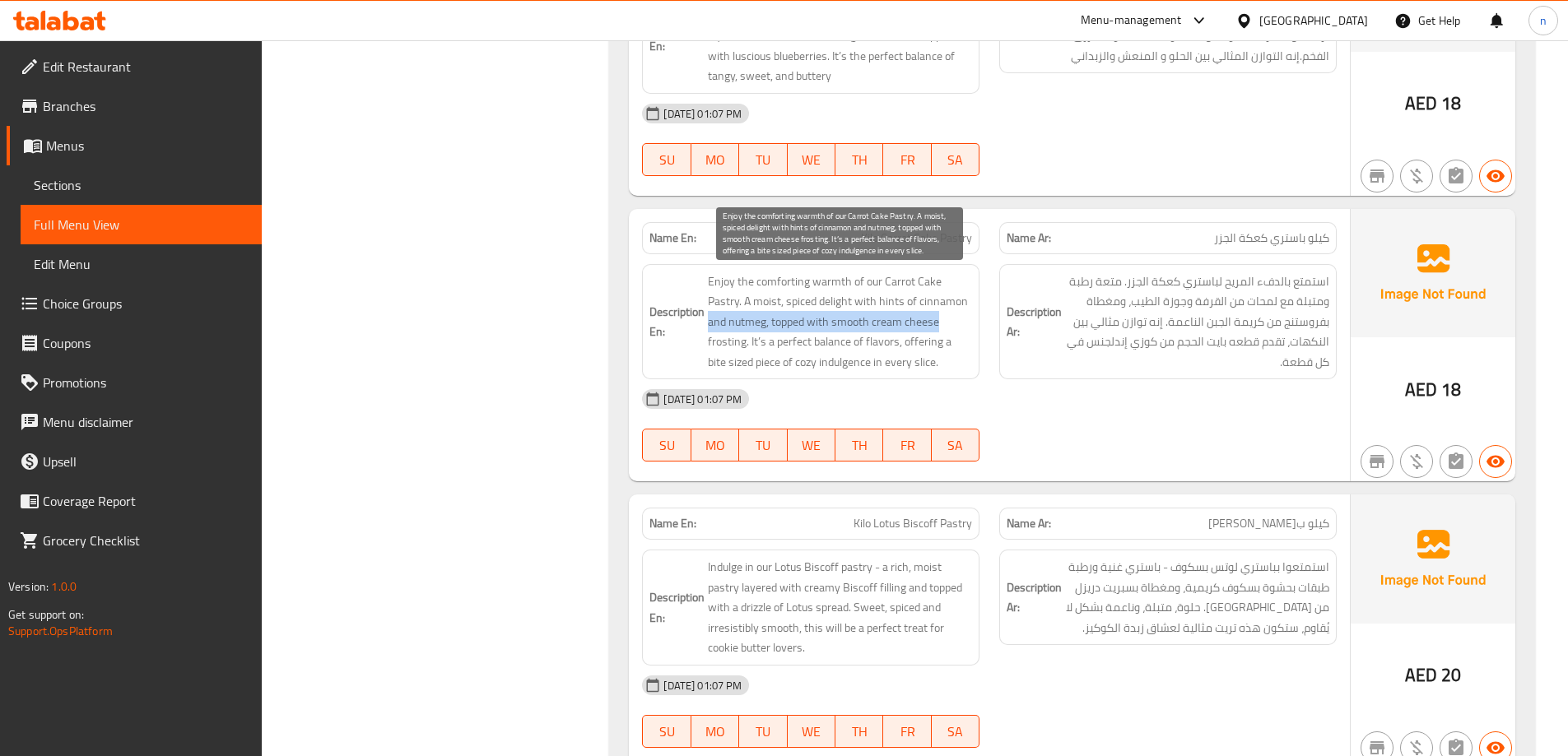
click at [943, 324] on span "Enjoy the comforting warmth of our Carrot Cake Pastry. A moist, spiced delight …" at bounding box center [840, 322] width 264 height 101
drag, startPoint x: 752, startPoint y: 342, endPoint x: 888, endPoint y: 338, distance: 136.1
click at [888, 338] on span "Enjoy the comforting warmth of our Carrot Cake Pastry. A moist, spiced delight …" at bounding box center [840, 322] width 264 height 101
drag, startPoint x: 905, startPoint y: 338, endPoint x: 761, endPoint y: 364, distance: 146.3
click at [761, 364] on span "Enjoy the comforting warmth of our Carrot Cake Pastry. A moist, spiced delight …" at bounding box center [840, 322] width 264 height 101
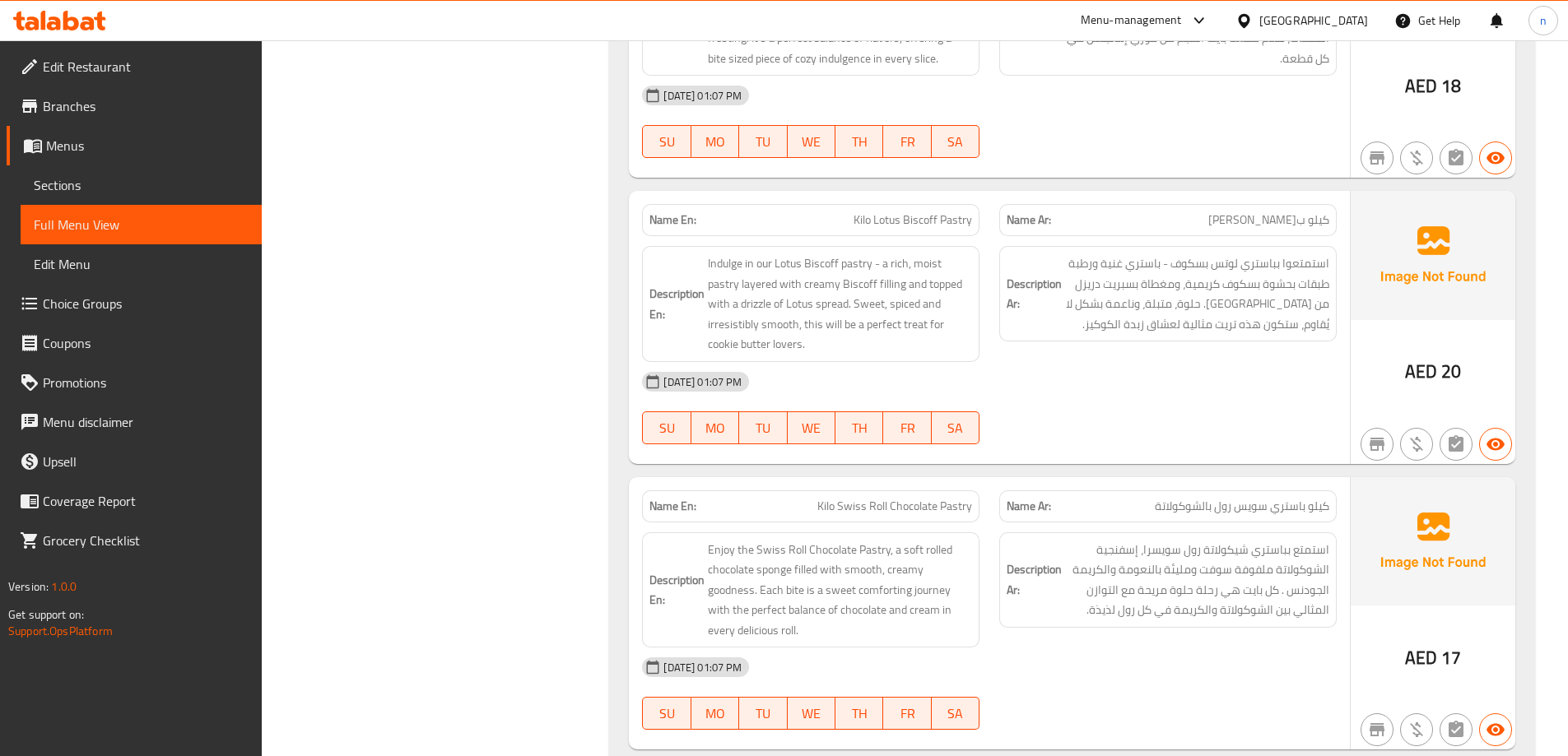
scroll to position [1809, 0]
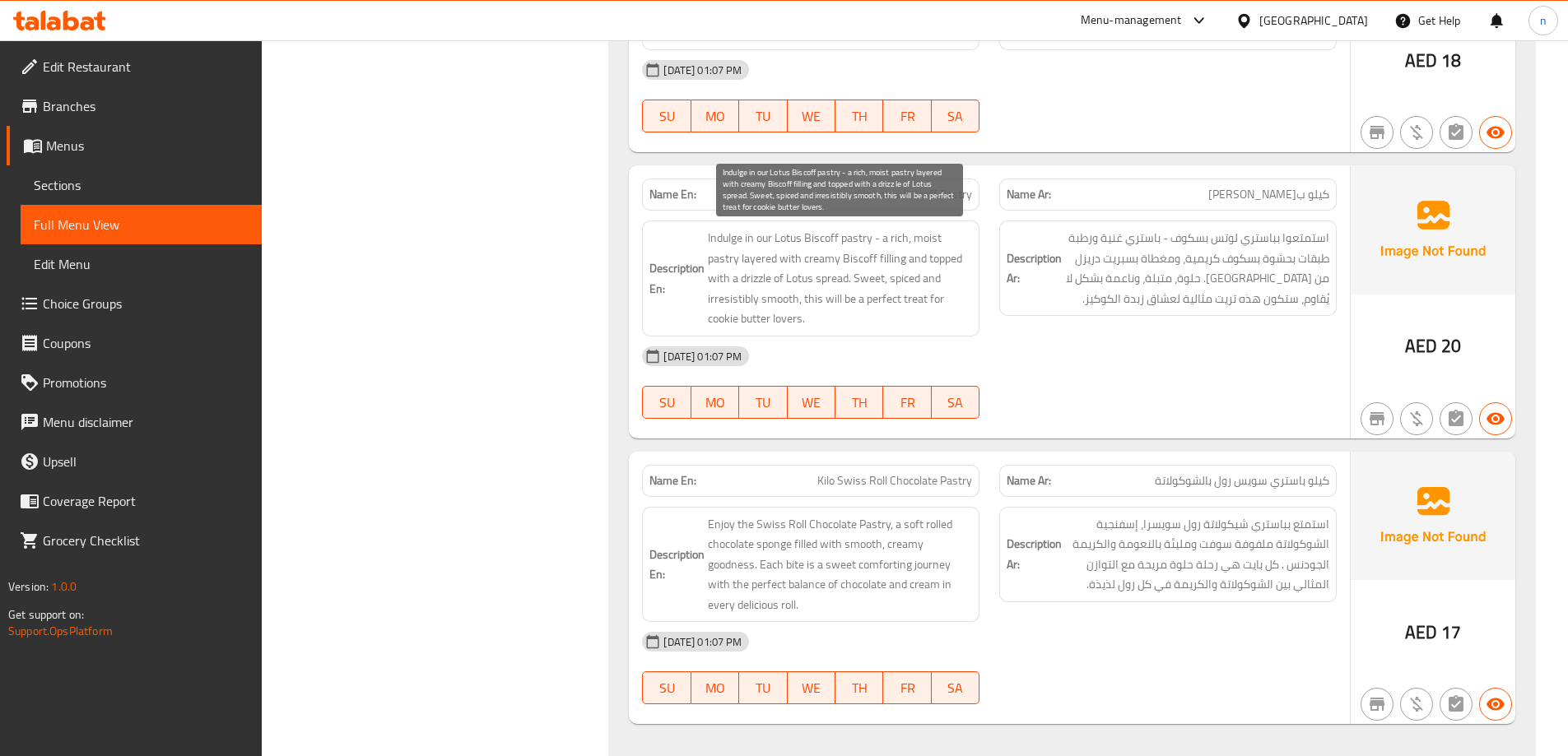
click at [821, 280] on span "Indulge in our Lotus Biscoff pastry - a rich, moist pastry layered with creamy …" at bounding box center [840, 278] width 264 height 101
click at [821, 281] on span "Indulge in our Lotus Biscoff pastry - a rich, moist pastry layered with creamy …" at bounding box center [840, 278] width 264 height 101
click at [822, 275] on span "Indulge in our Lotus Biscoff pastry - a rich, moist pastry layered with creamy …" at bounding box center [840, 278] width 264 height 101
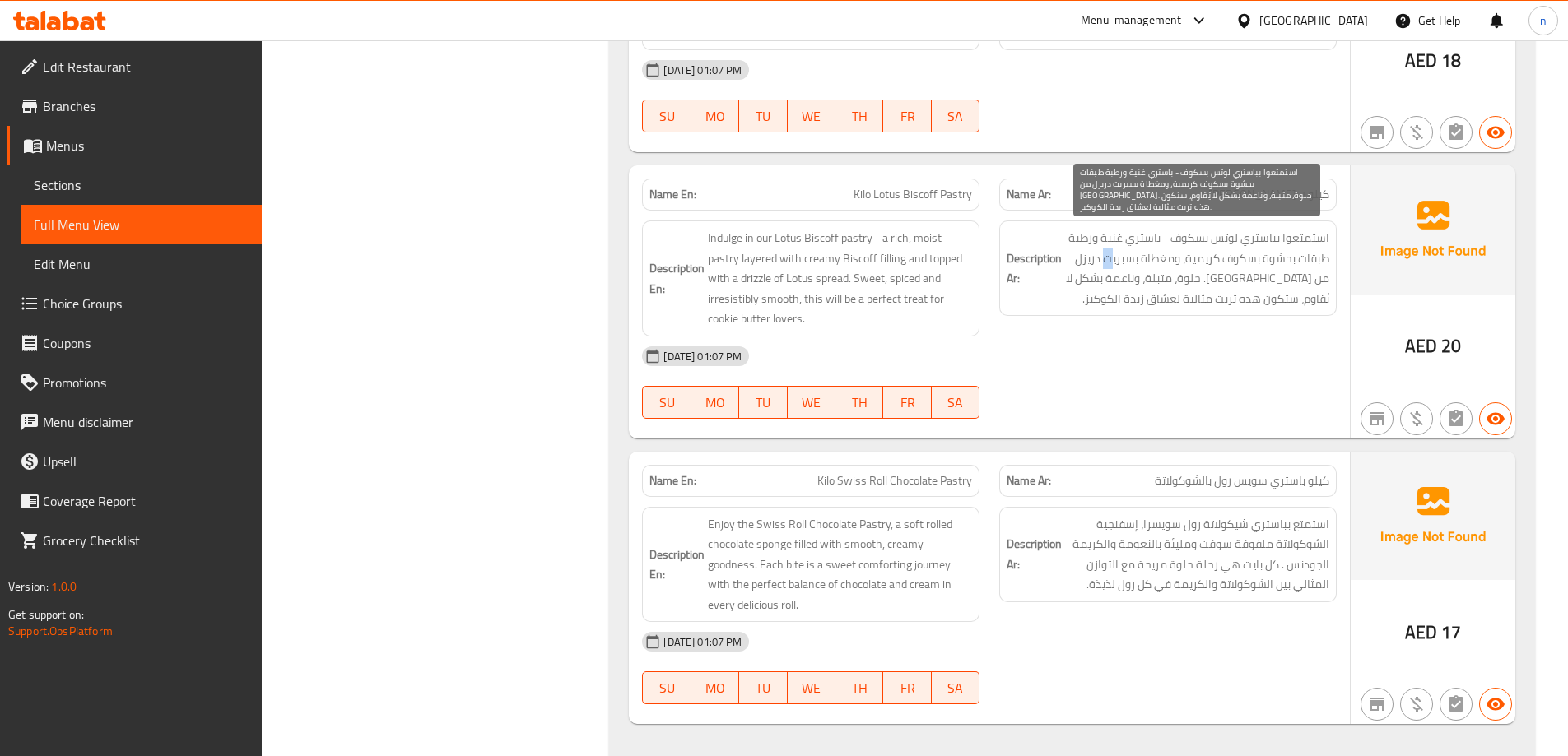
click at [1106, 259] on span "استمتعوا بباستري لوتس بسكوف - باستري غنية ورطبة طبقات بحشوة بسكوف كريمية، ومغطا…" at bounding box center [1197, 268] width 264 height 81
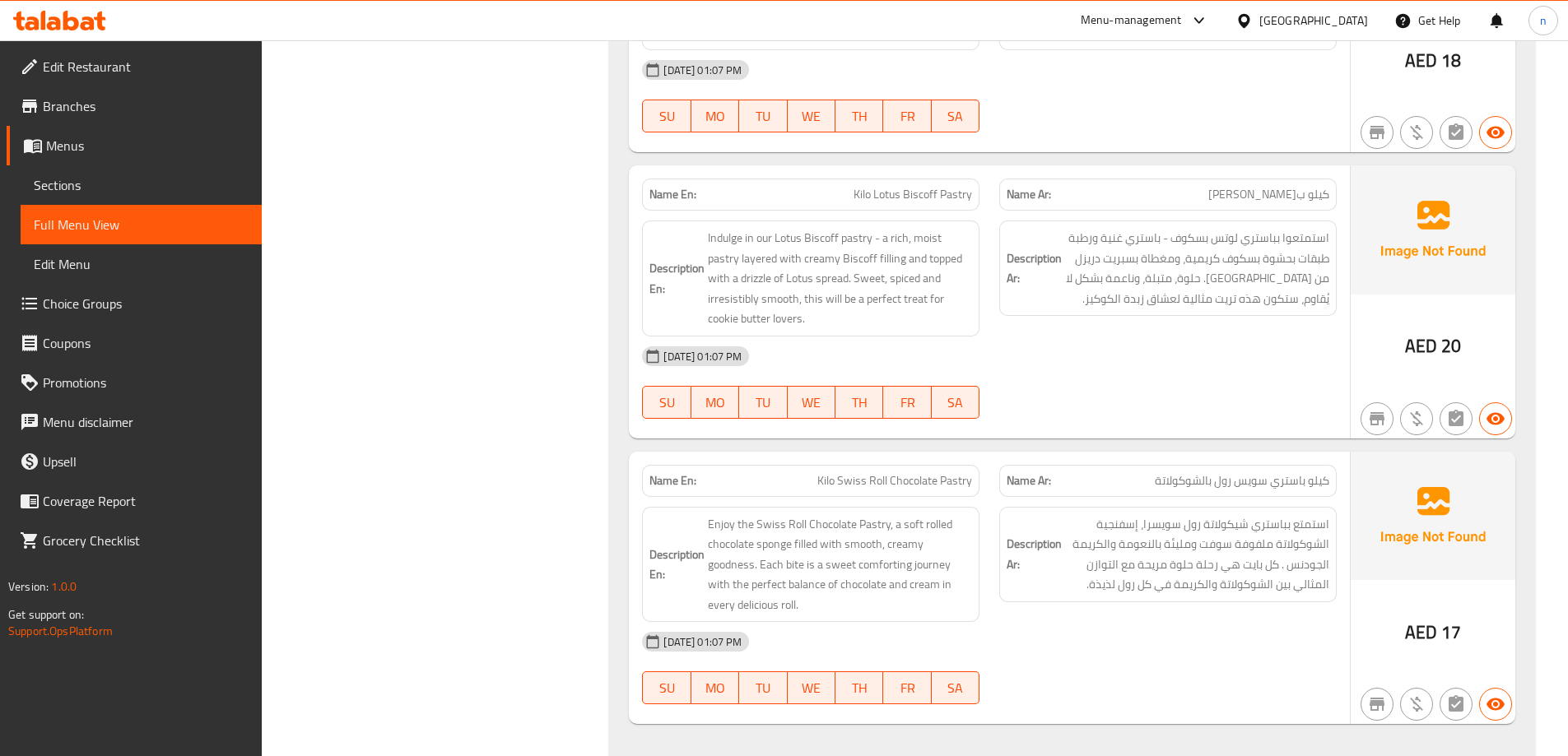
click at [888, 194] on span "Kilo Lotus Biscoff Pastry" at bounding box center [913, 194] width 119 height 17
copy span "Kilo Lotus Biscoff Pastry"
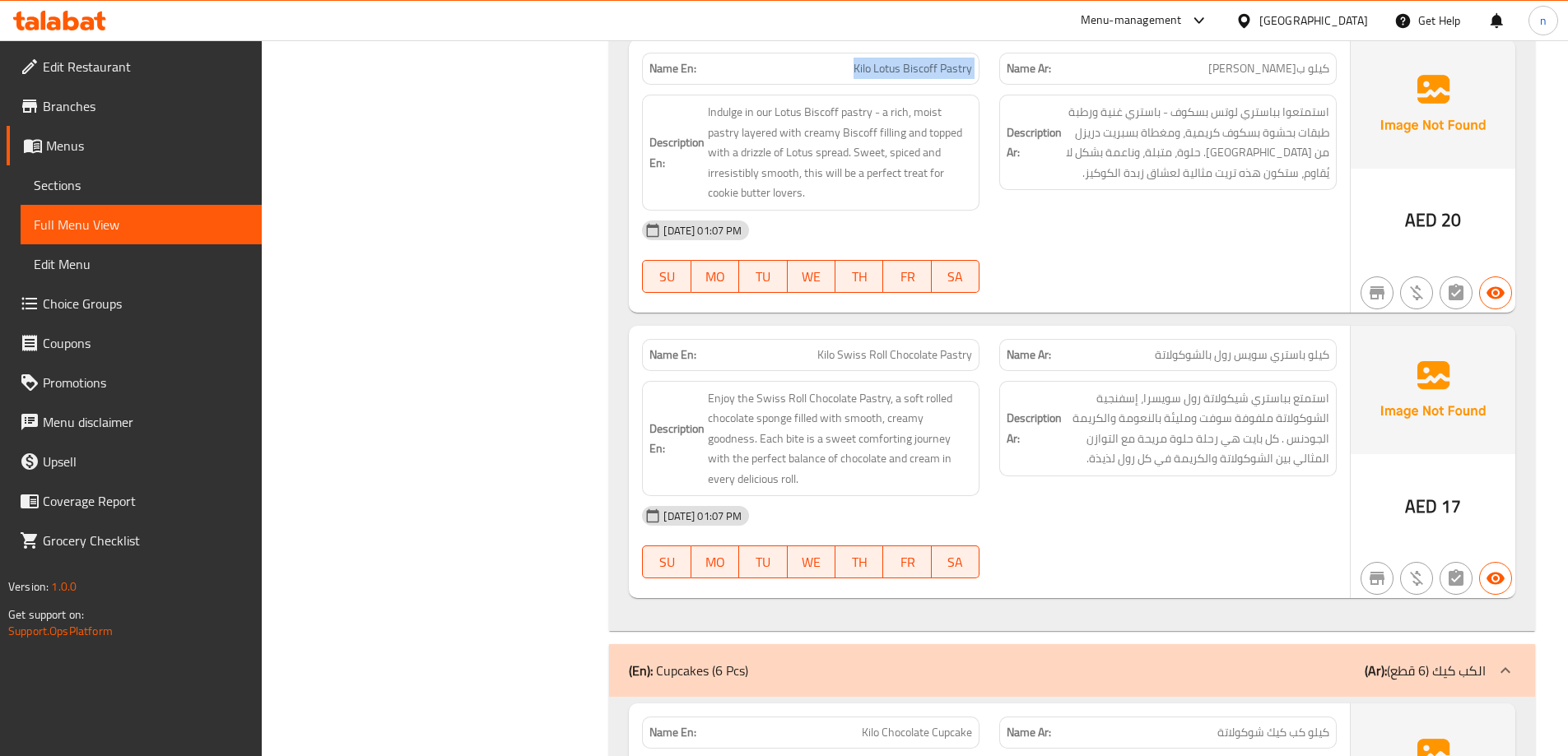
scroll to position [1974, 0]
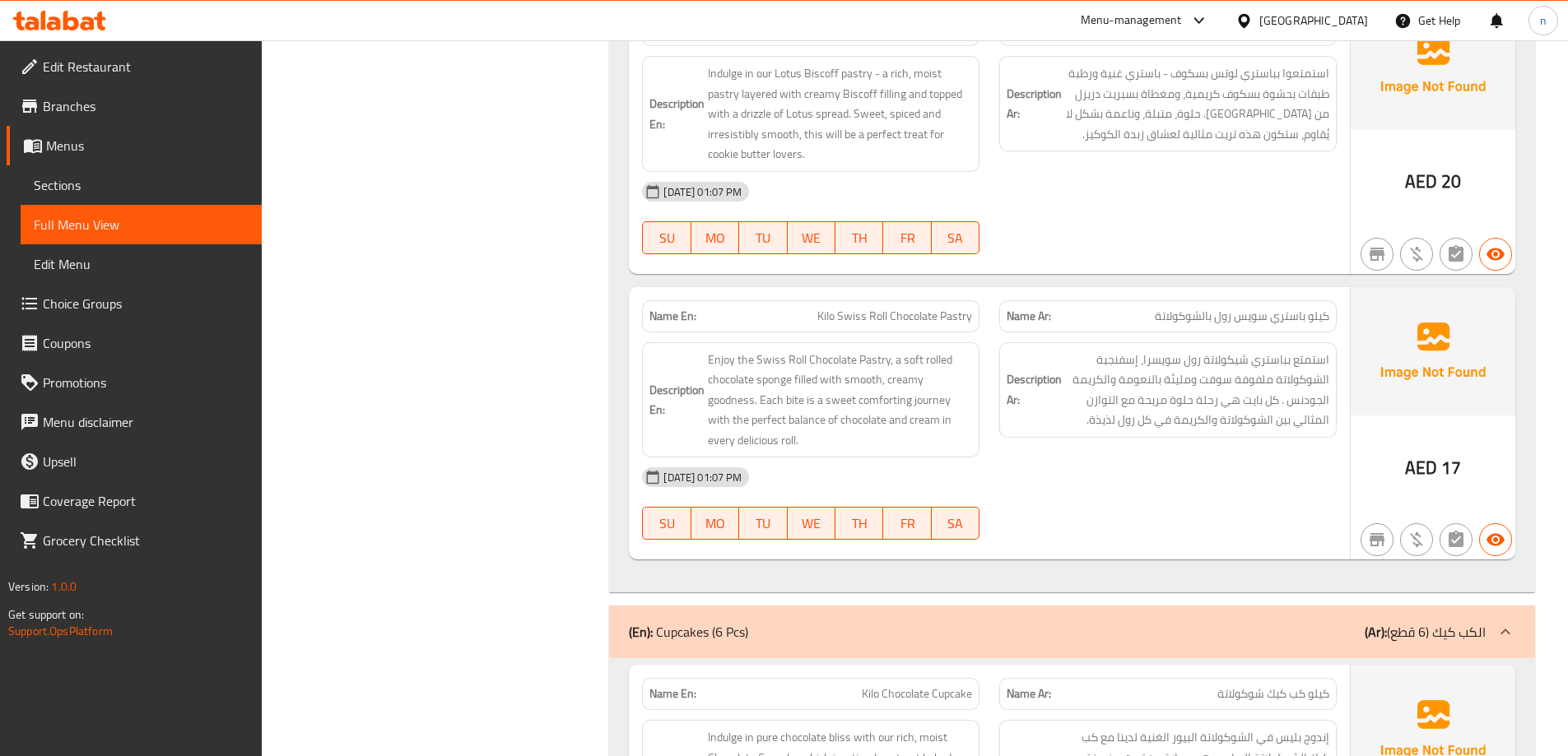
click at [760, 319] on p "Name En: Kilo Swiss Roll Chocolate Pastry" at bounding box center [811, 316] width 323 height 17
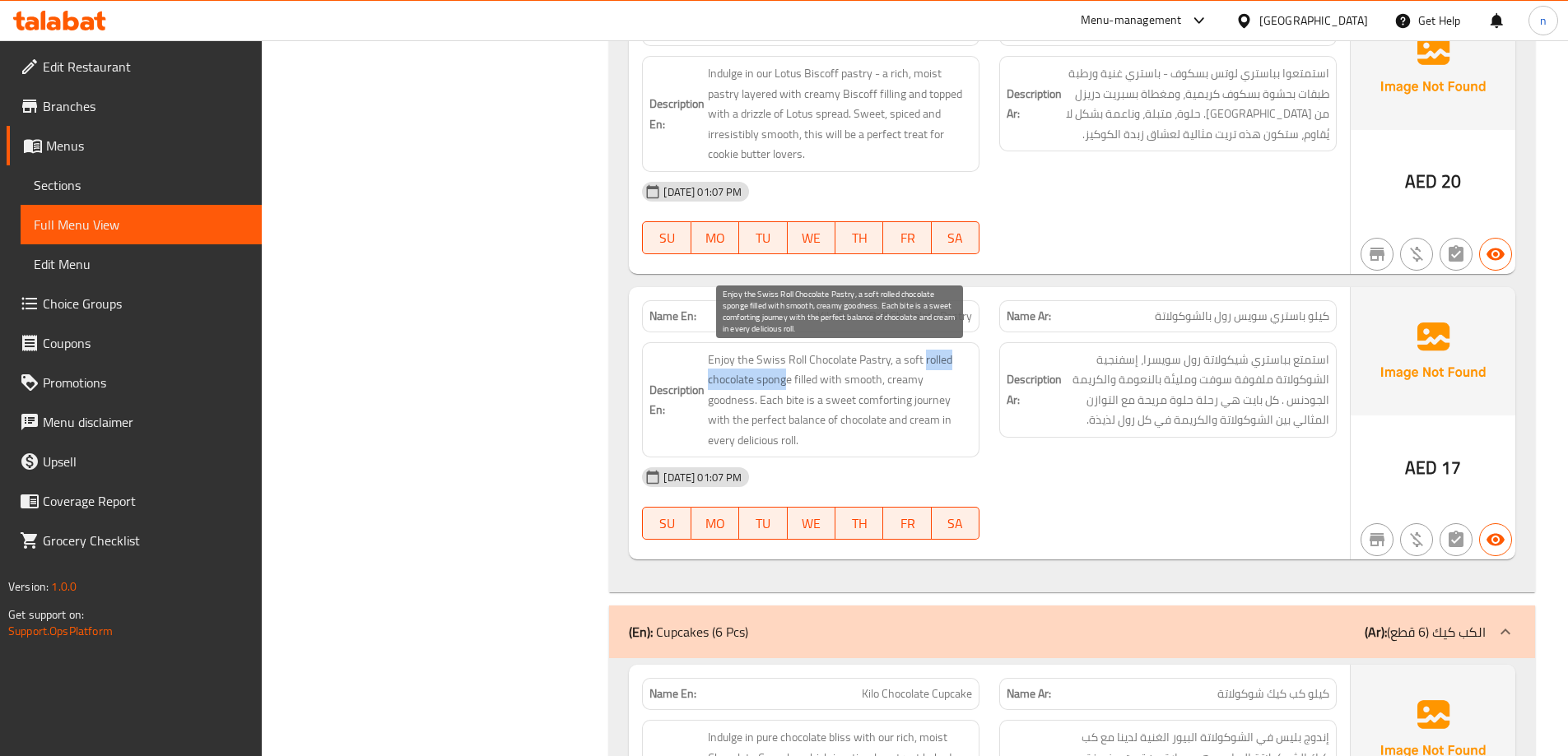
drag, startPoint x: 793, startPoint y: 376, endPoint x: 924, endPoint y: 366, distance: 131.4
click at [924, 366] on span "Enjoy the Swiss Roll Chocolate Pastry, a soft rolled chocolate sponge filled wi…" at bounding box center [840, 400] width 264 height 101
drag, startPoint x: 714, startPoint y: 404, endPoint x: 757, endPoint y: 402, distance: 43.0
click at [755, 402] on span "Enjoy the Swiss Roll Chocolate Pastry, a soft rolled chocolate sponge filled wi…" at bounding box center [840, 400] width 264 height 101
drag, startPoint x: 771, startPoint y: 399, endPoint x: 868, endPoint y: 403, distance: 97.1
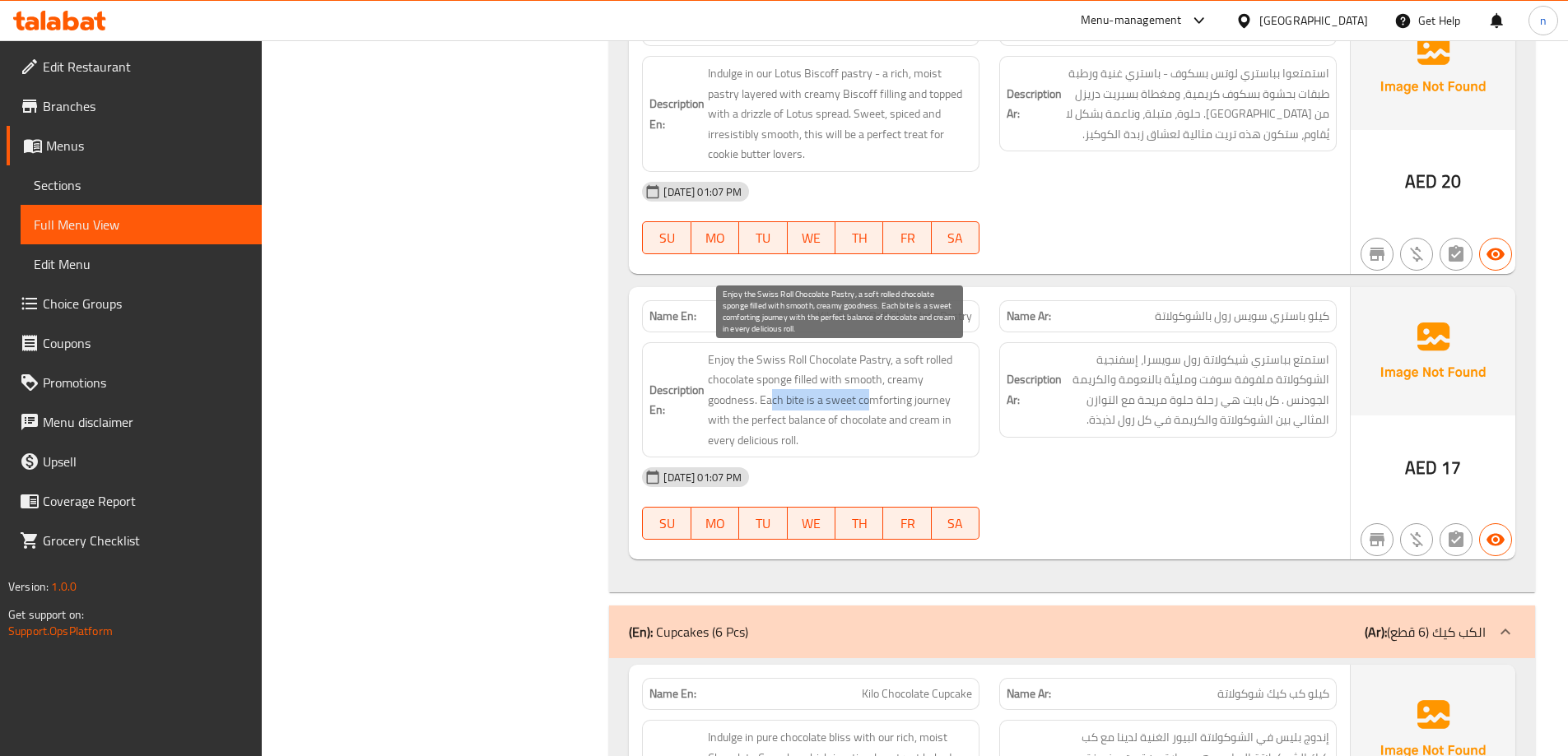
click at [868, 403] on span "Enjoy the Swiss Roll Chocolate Pastry, a soft rolled chocolate sponge filled wi…" at bounding box center [840, 400] width 264 height 101
drag, startPoint x: 736, startPoint y: 422, endPoint x: 898, endPoint y: 437, distance: 162.7
click at [898, 437] on span "Enjoy the Swiss Roll Chocolate Pastry, a soft rolled chocolate sponge filled wi…" at bounding box center [840, 400] width 264 height 101
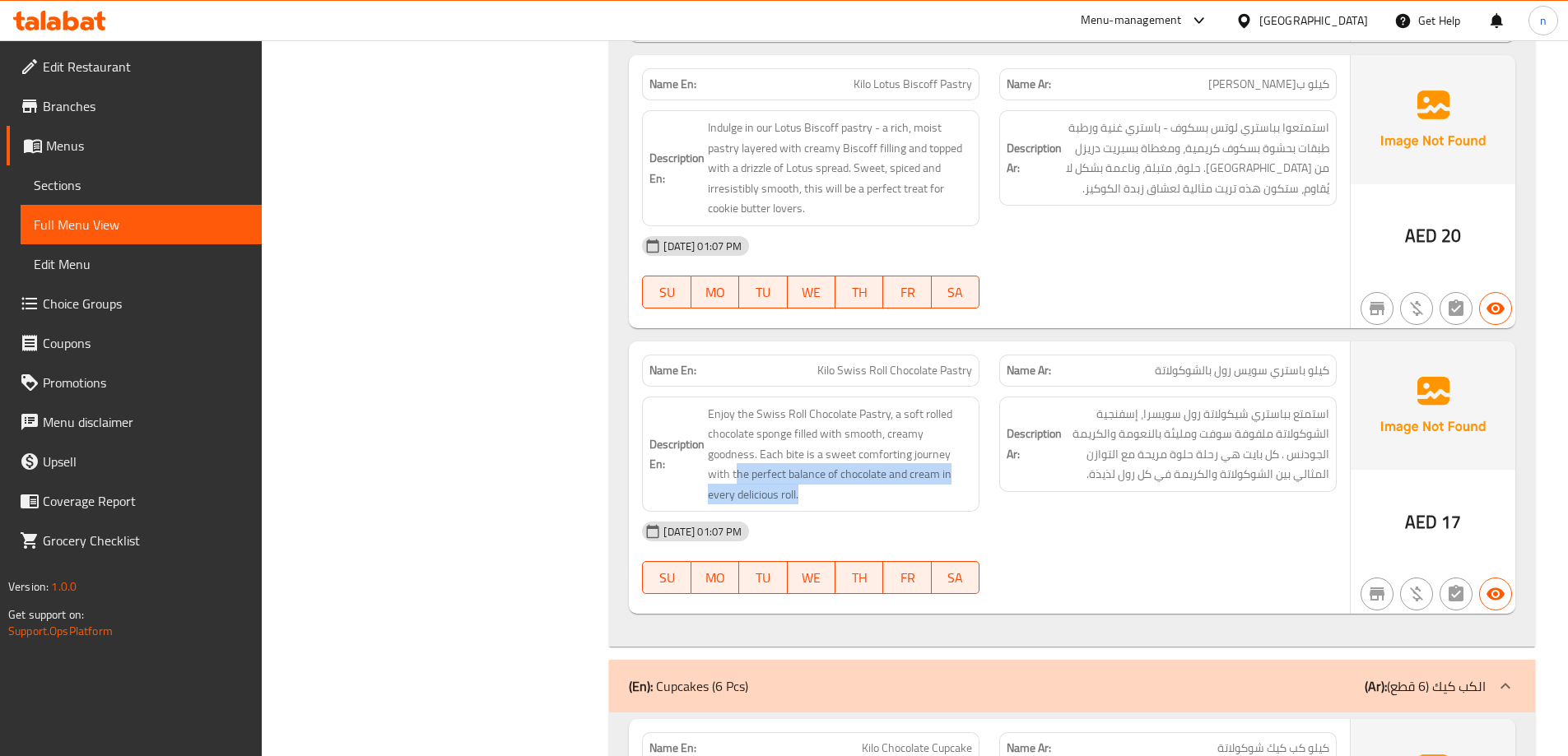
scroll to position [1892, 0]
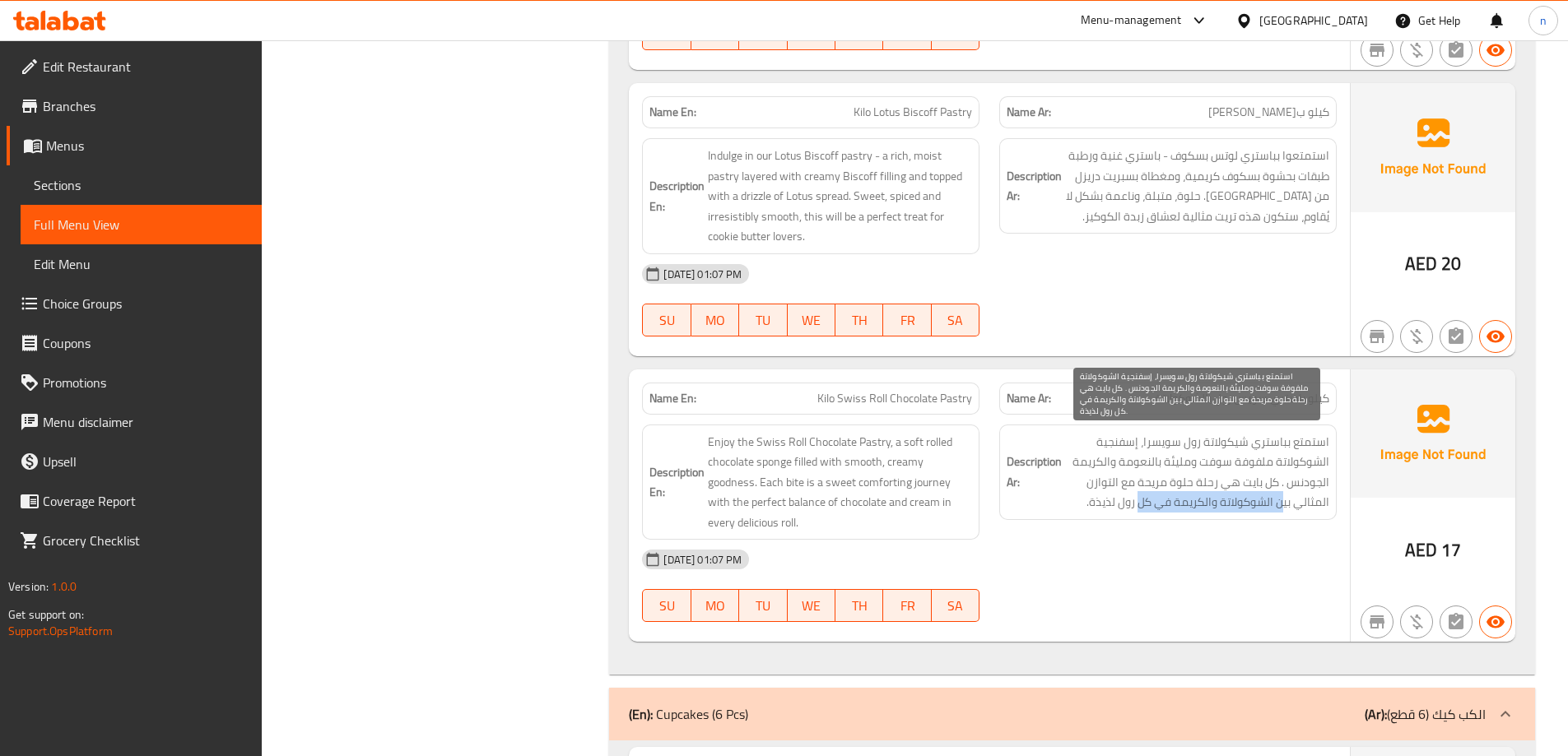
drag, startPoint x: 1281, startPoint y: 502, endPoint x: 1138, endPoint y: 515, distance: 143.6
click at [1138, 515] on div "Description Ar: استمتع بباستري شيكولاتة رول سويسرا، إسفنجية الشوكولاتة ملفوفة س…" at bounding box center [1168, 472] width 338 height 96
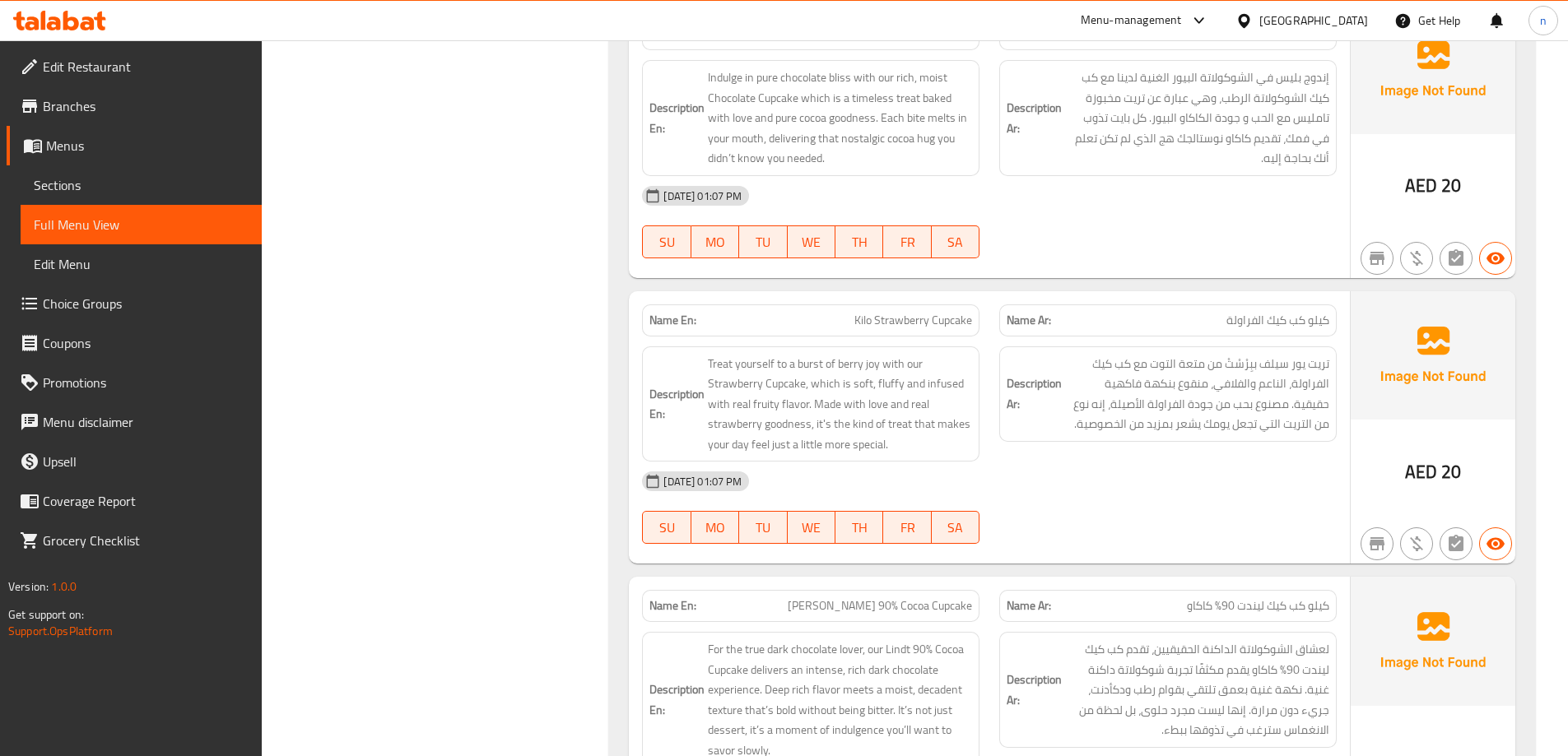
scroll to position [2714, 0]
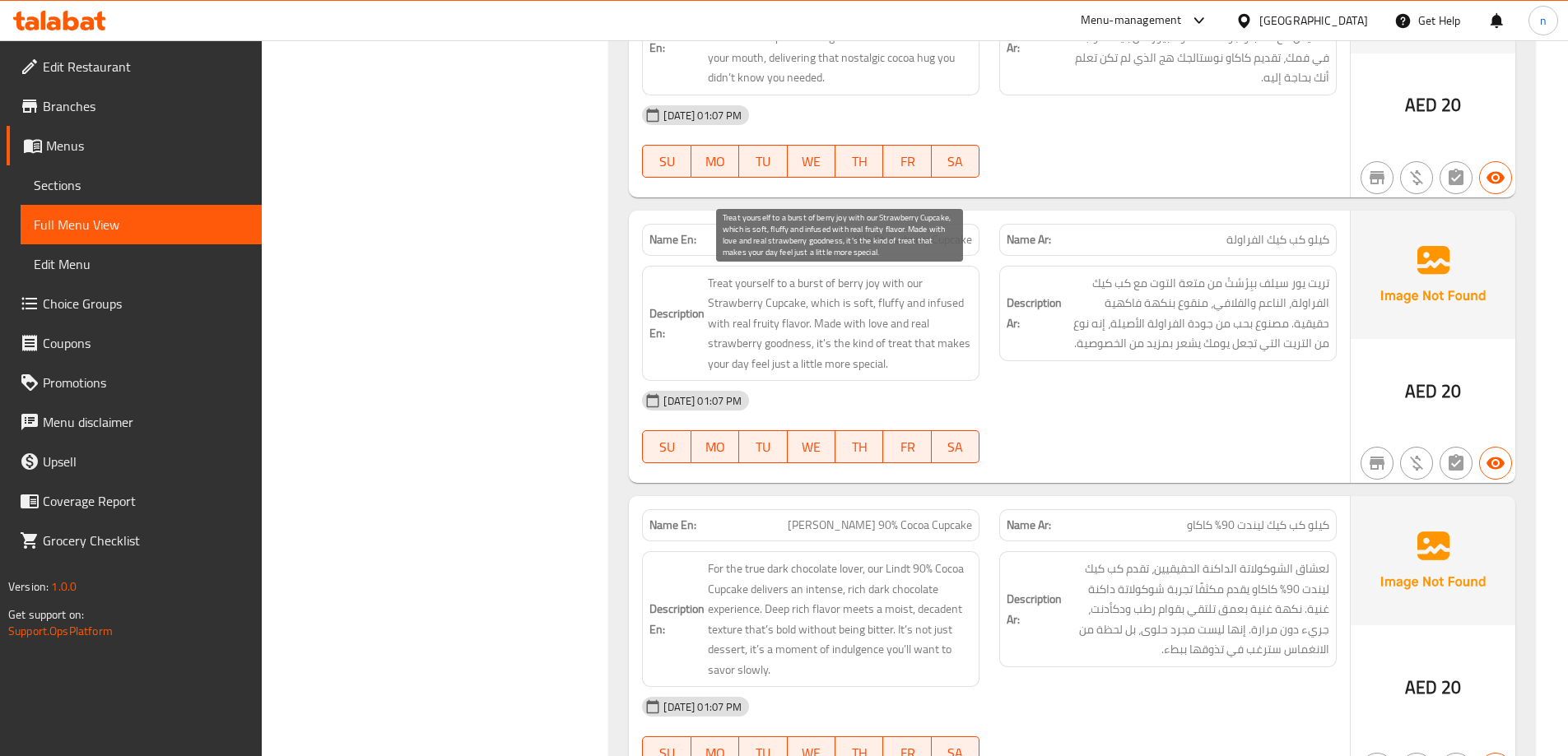
click at [909, 284] on span "Treat yourself to a burst of berry joy with our Strawberry Cupcake, which is so…" at bounding box center [840, 324] width 264 height 101
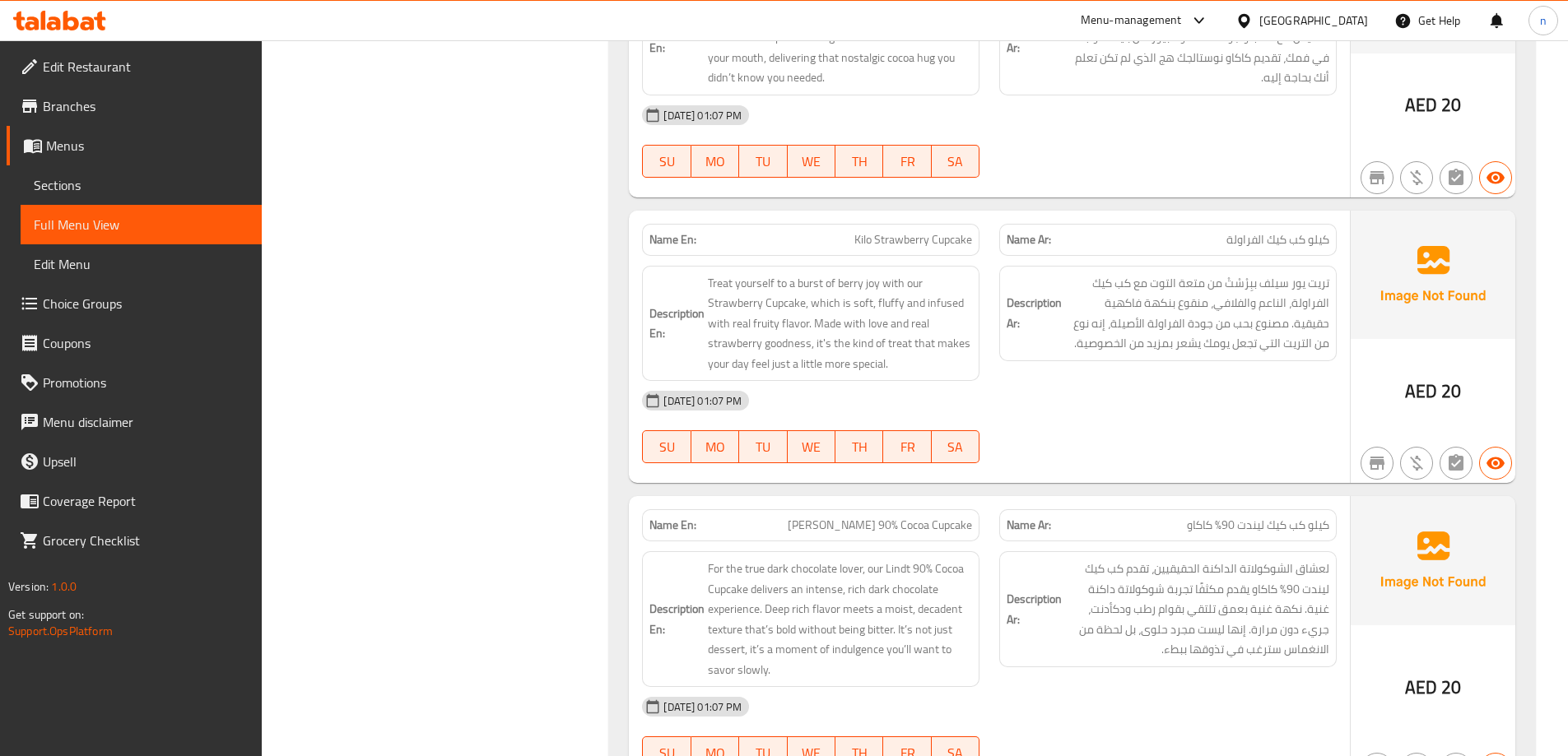
click at [895, 240] on span "Kilo Strawberry Cupcake" at bounding box center [913, 240] width 118 height 17
copy span "Kilo Strawberry Cupcake"
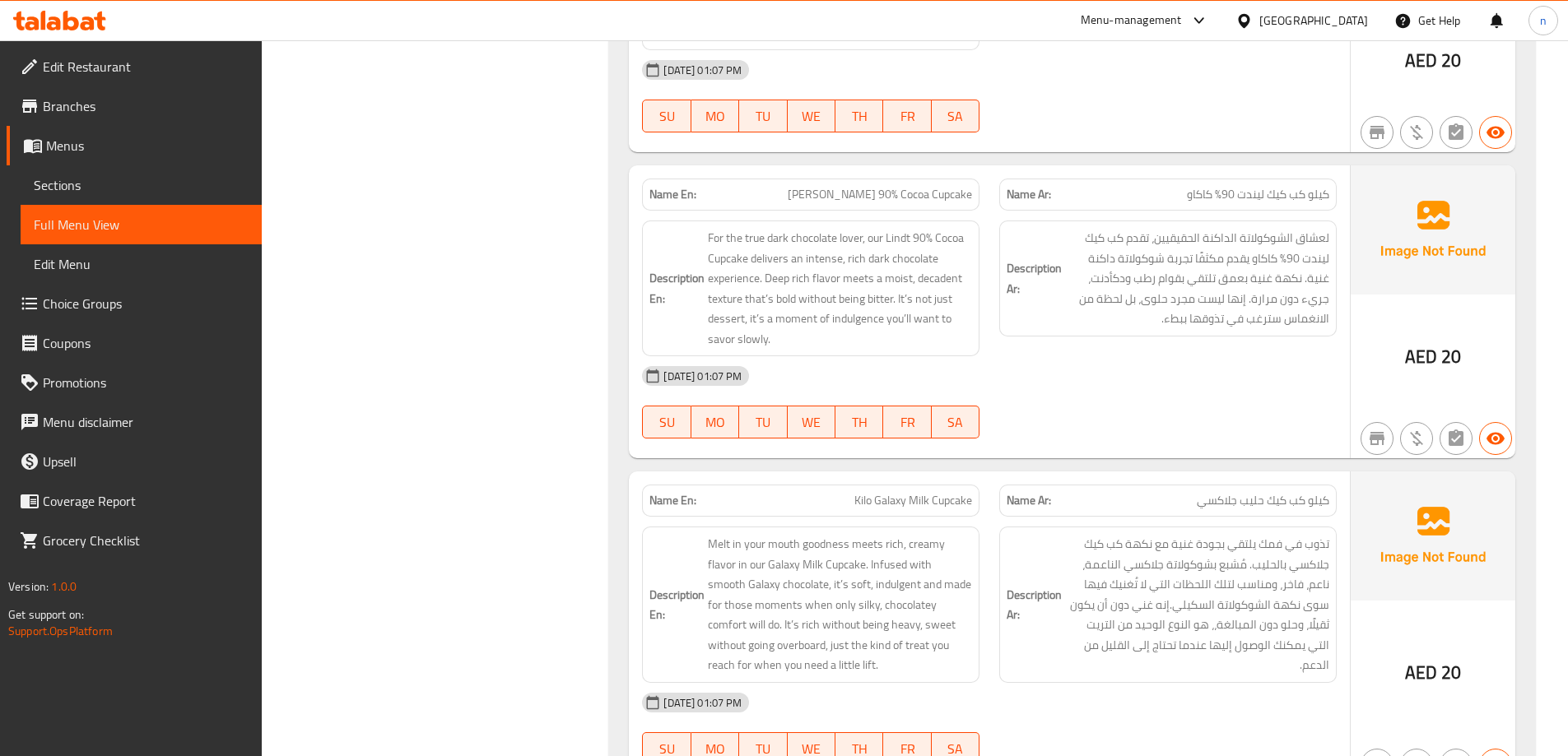
scroll to position [3044, 0]
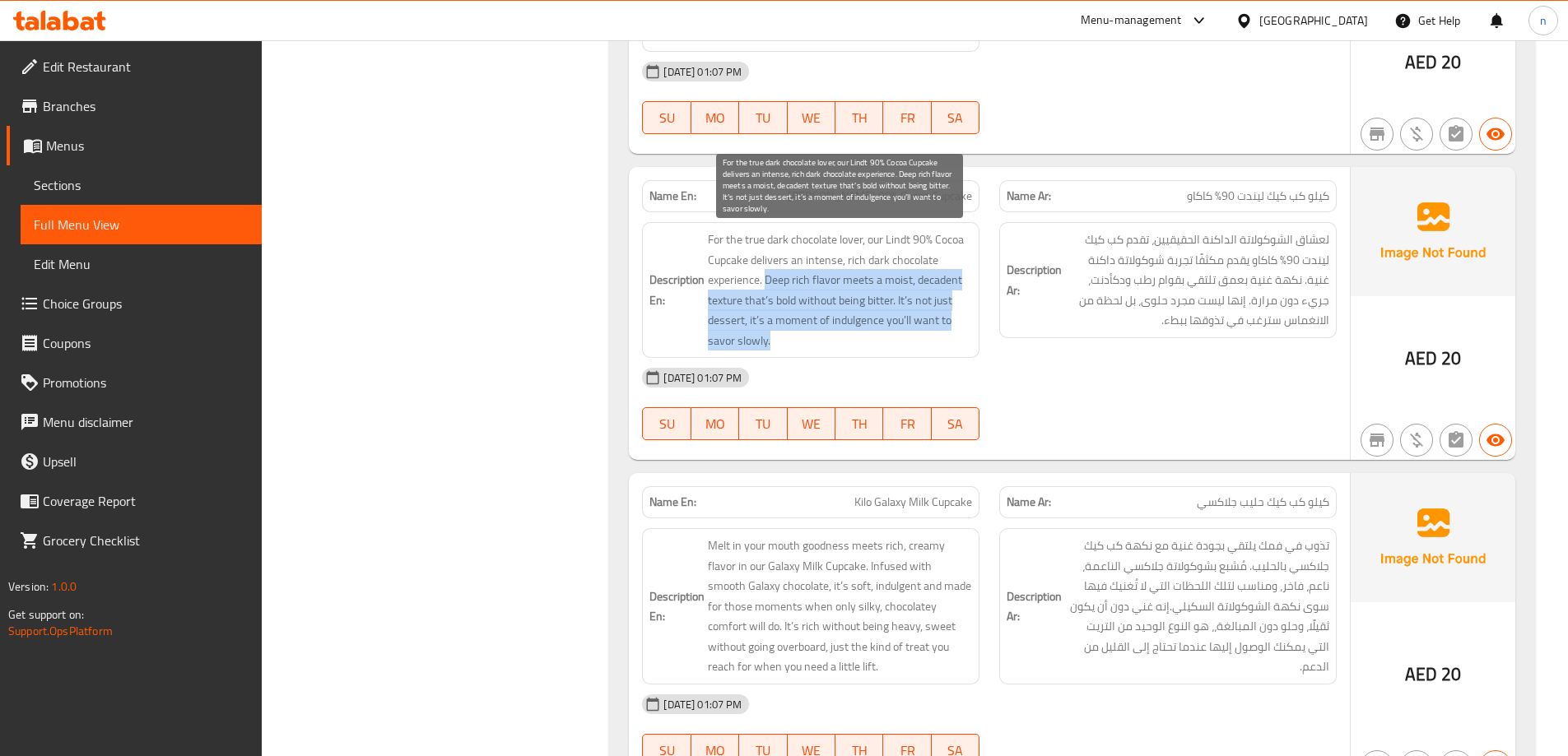
drag, startPoint x: 769, startPoint y: 280, endPoint x: 957, endPoint y: 333, distance: 195.3
click at [957, 333] on span "For the true dark chocolate lover, our Lindt 90% Cocoa Cupcake delivers an inte…" at bounding box center [840, 290] width 264 height 121
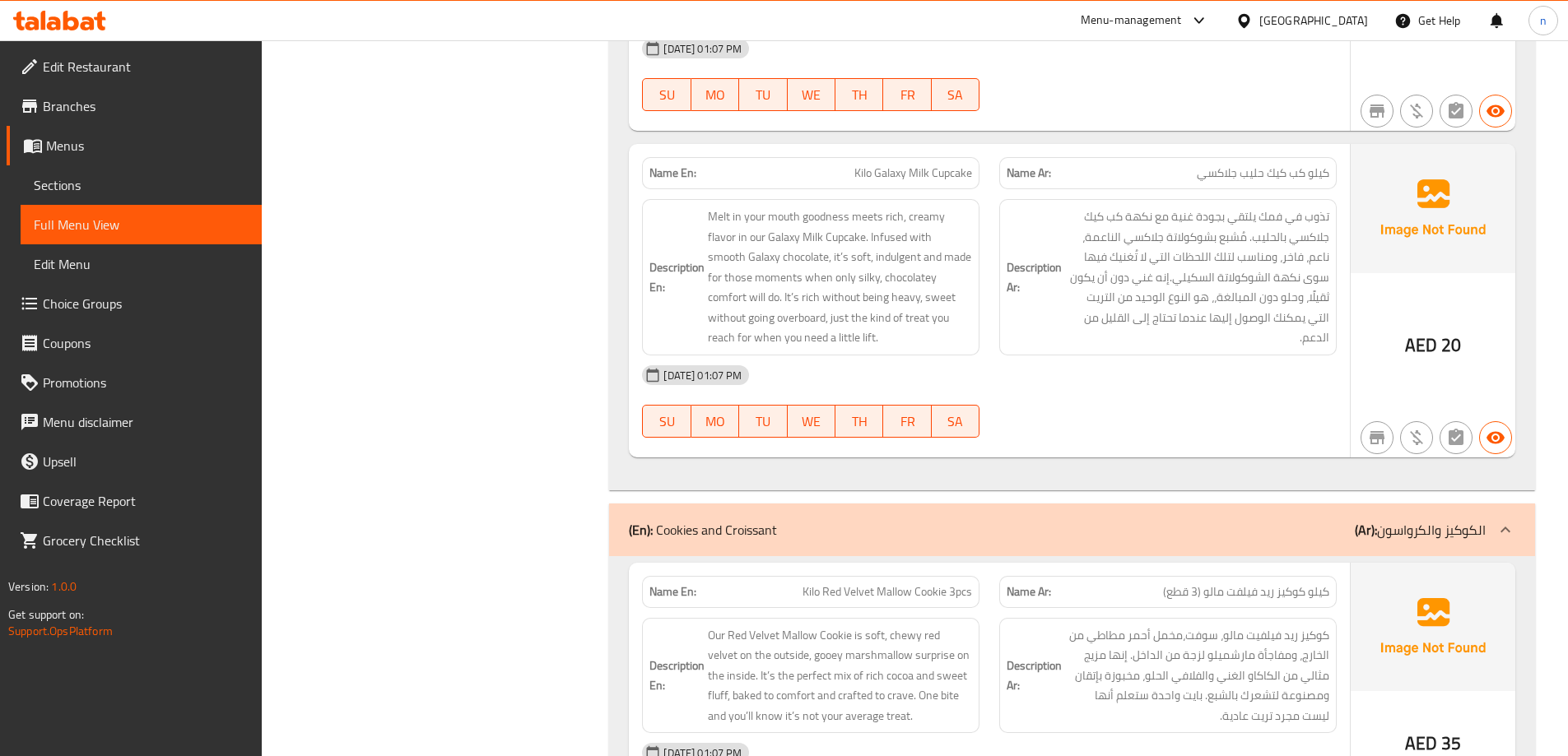
scroll to position [3290, 0]
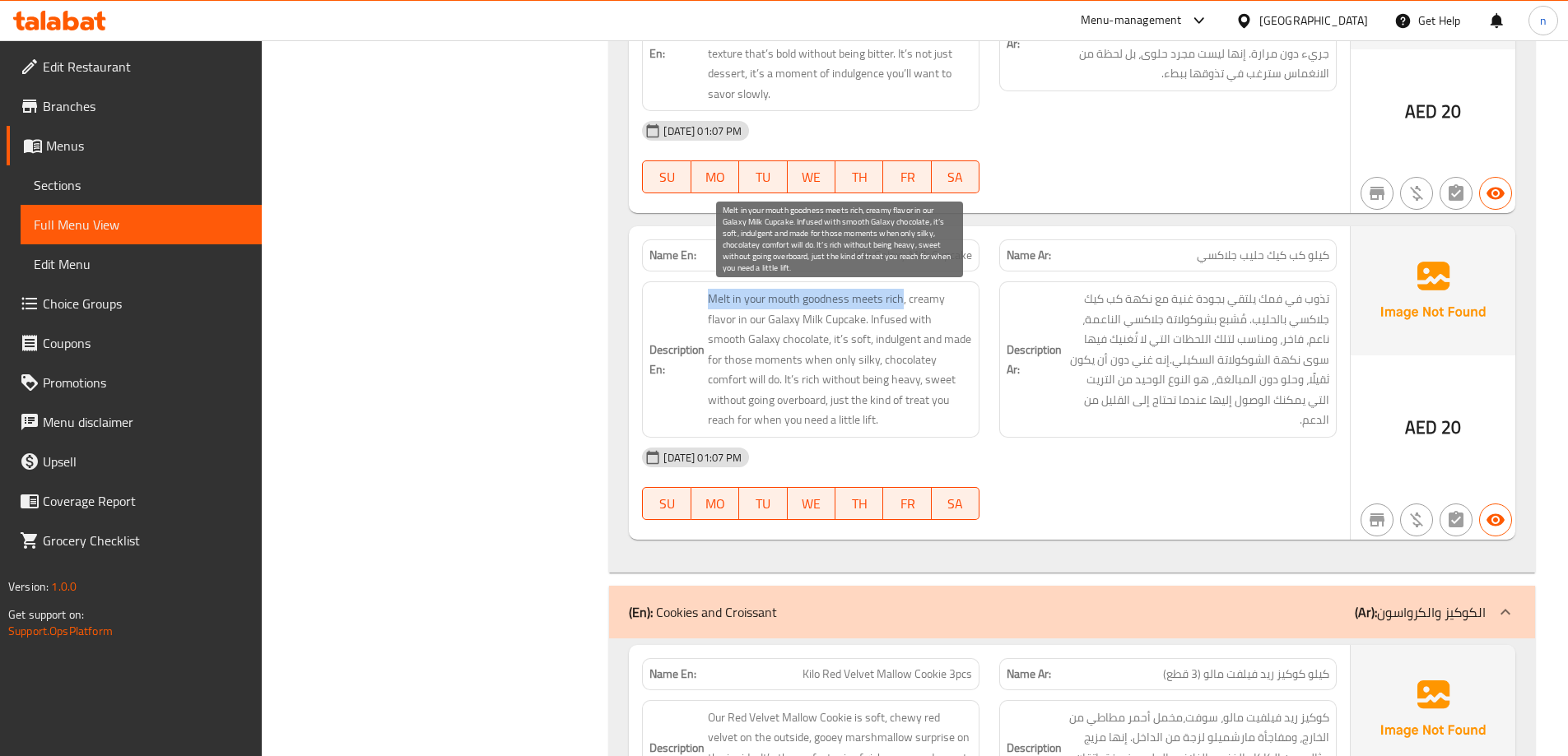
drag, startPoint x: 710, startPoint y: 300, endPoint x: 901, endPoint y: 301, distance: 191.0
click at [901, 301] on span "Melt in your mouth goodness meets rich, creamy flavor in our Galaxy Milk Cupcak…" at bounding box center [840, 360] width 264 height 142
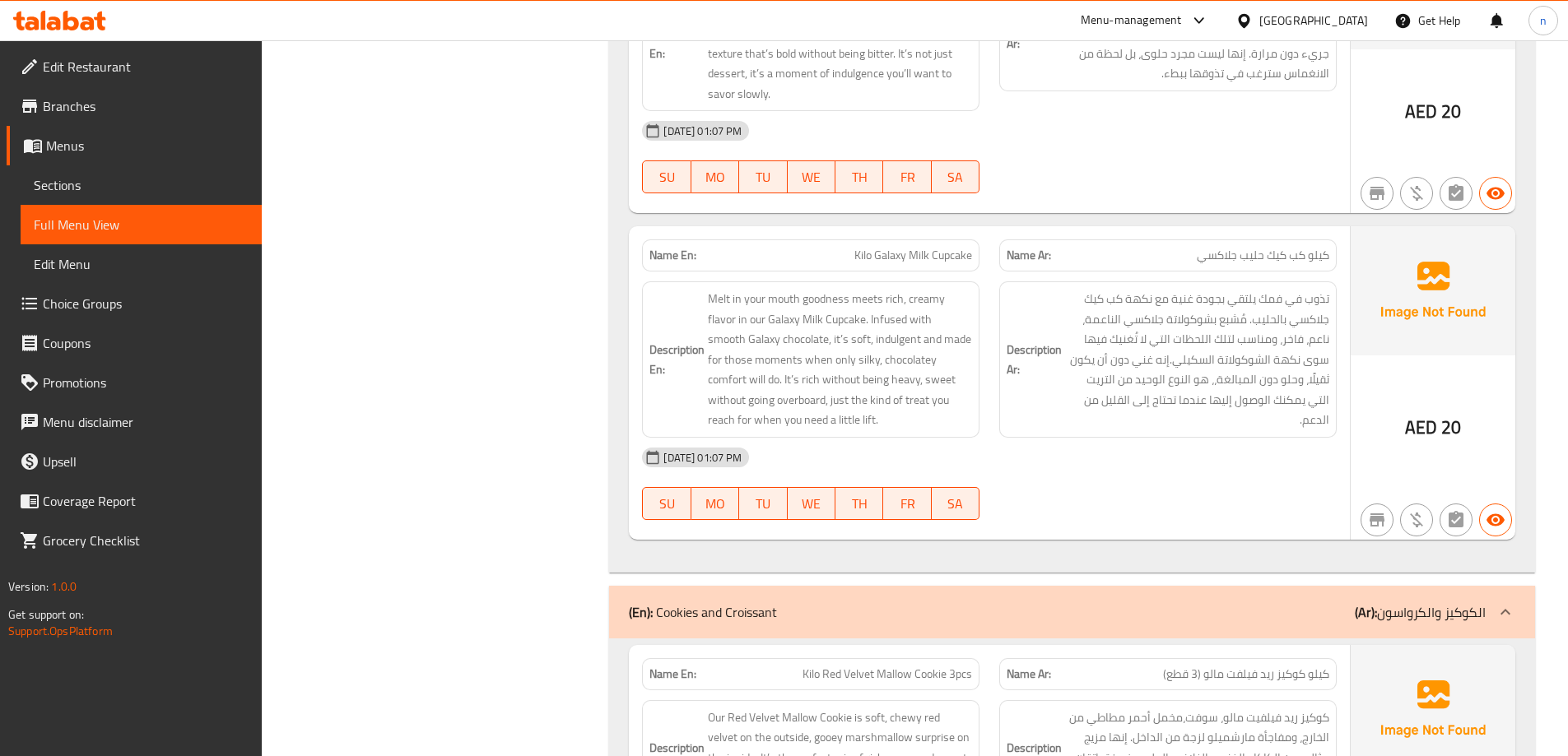
click at [917, 256] on span "Kilo Galaxy Milk Cupcake" at bounding box center [913, 255] width 118 height 17
copy span "Kilo Galaxy Milk Cupcake"
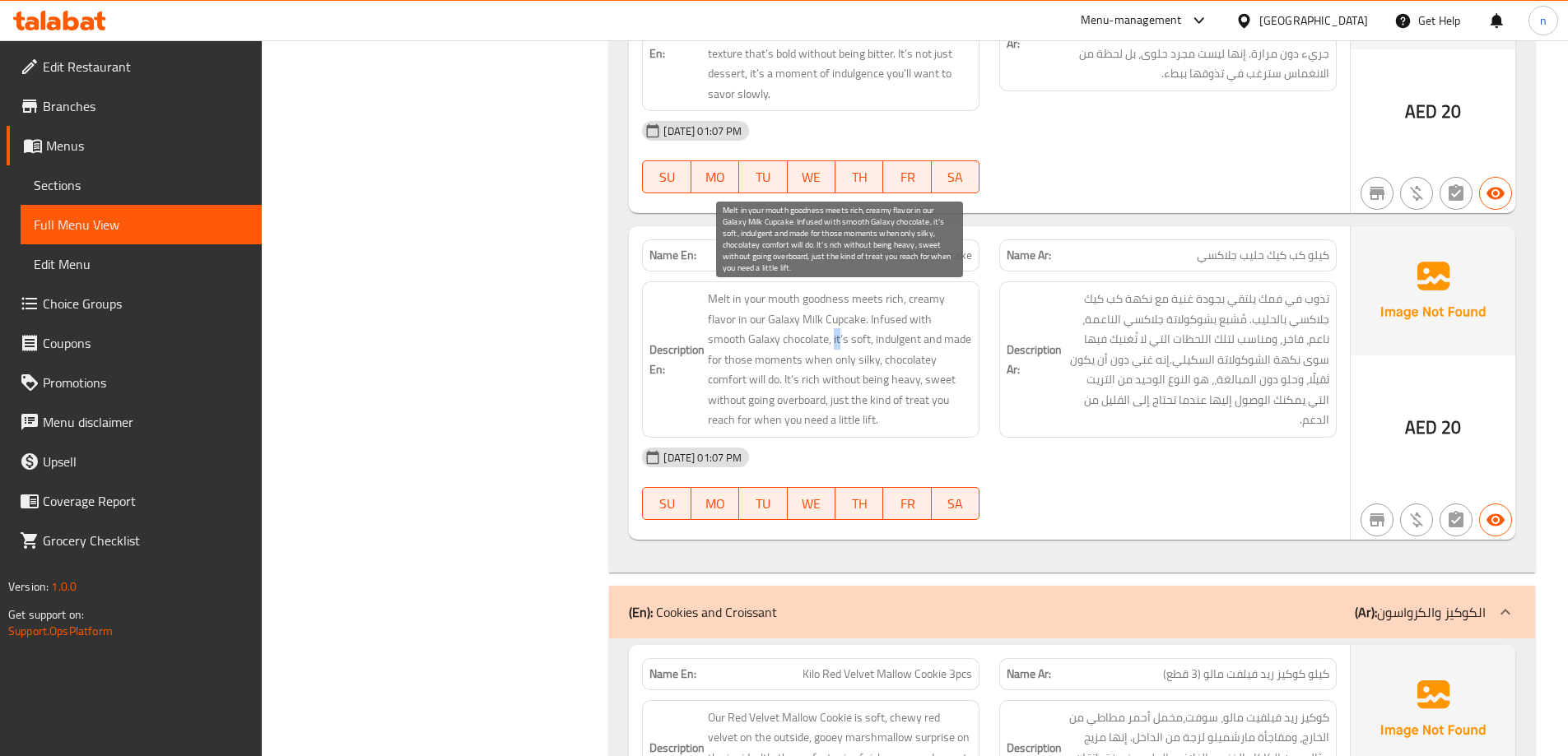
click at [801, 337] on span "Melt in your mouth goodness meets rich, creamy flavor in our Galaxy Milk Cupcak…" at bounding box center [840, 360] width 264 height 142
click at [814, 335] on span "Melt in your mouth goodness meets rich, creamy flavor in our Galaxy Milk Cupcak…" at bounding box center [840, 360] width 264 height 142
drag, startPoint x: 794, startPoint y: 338, endPoint x: 959, endPoint y: 363, distance: 166.9
click at [959, 363] on span "Melt in your mouth goodness meets rich, creamy flavor in our Galaxy Milk Cupcak…" at bounding box center [840, 360] width 264 height 142
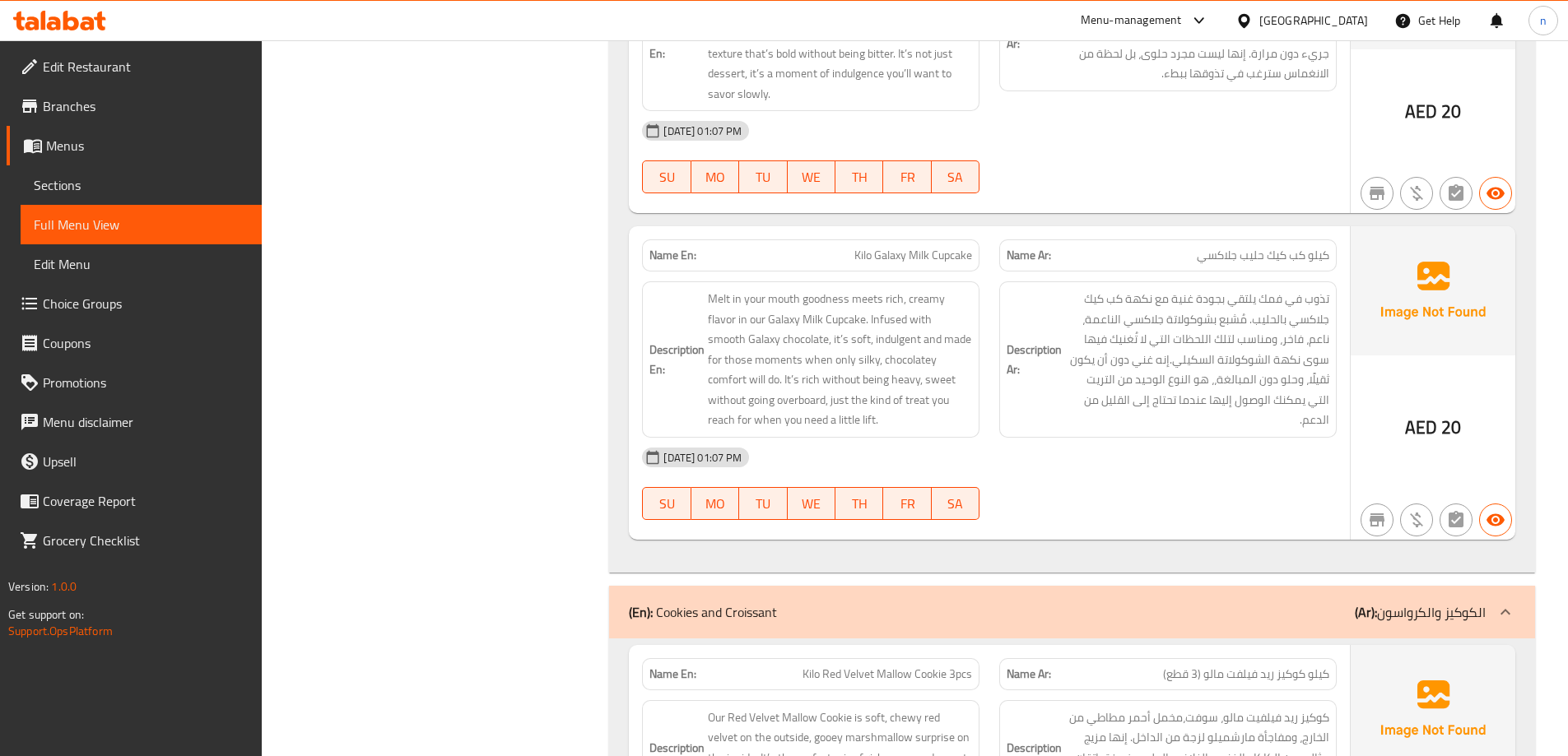
click at [919, 250] on span "Kilo Galaxy Milk Cupcake" at bounding box center [913, 255] width 118 height 17
click at [885, 242] on div "Name En: Kilo Galaxy Milk Cupcake" at bounding box center [811, 255] width 338 height 32
copy span "Kilo Galaxy Milk Cupcake"
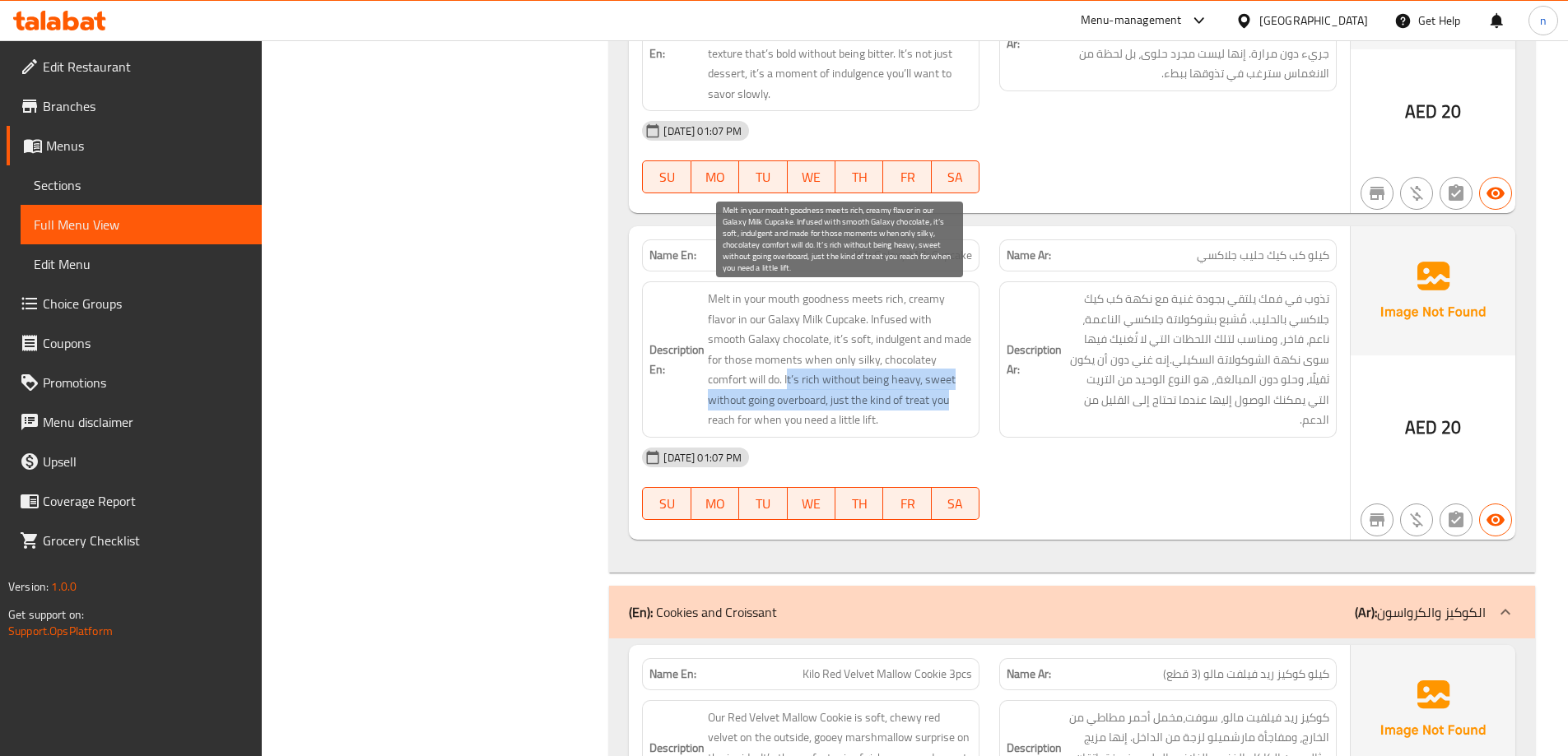
drag, startPoint x: 787, startPoint y: 374, endPoint x: 910, endPoint y: 404, distance: 126.6
click at [910, 404] on span "Melt in your mouth goodness meets rich, creamy flavor in our Galaxy Milk Cupcak…" at bounding box center [840, 360] width 264 height 142
click at [880, 404] on span "Melt in your mouth goodness meets rich, creamy flavor in our Galaxy Milk Cupcak…" at bounding box center [840, 360] width 264 height 142
click at [813, 414] on span "Melt in your mouth goodness meets rich, creamy flavor in our Galaxy Milk Cupcak…" at bounding box center [840, 360] width 264 height 142
click at [818, 413] on span "Melt in your mouth goodness meets rich, creamy flavor in our Galaxy Milk Cupcak…" at bounding box center [840, 360] width 264 height 142
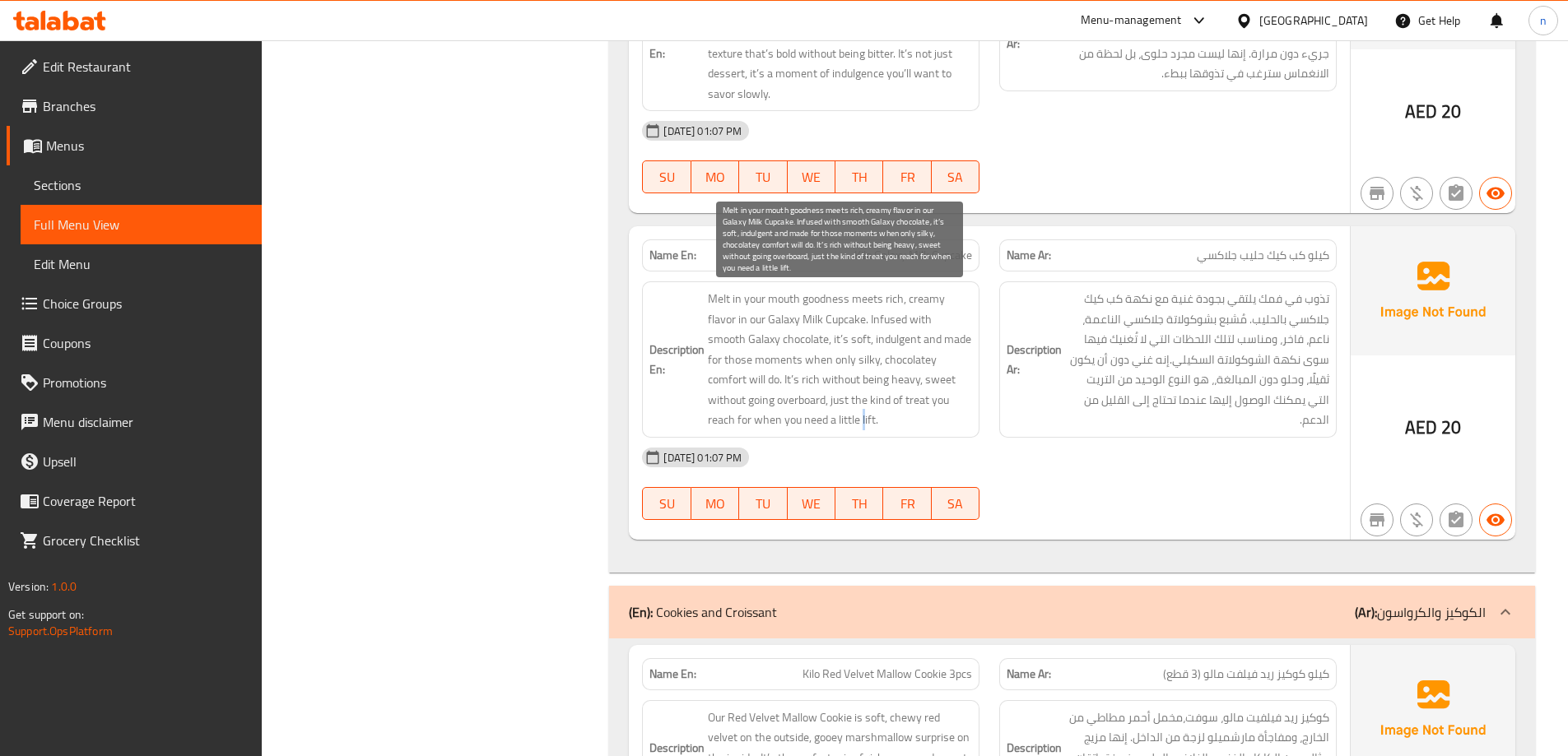
click at [818, 413] on span "Melt in your mouth goodness meets rich, creamy flavor in our Galaxy Milk Cupcak…" at bounding box center [840, 360] width 264 height 142
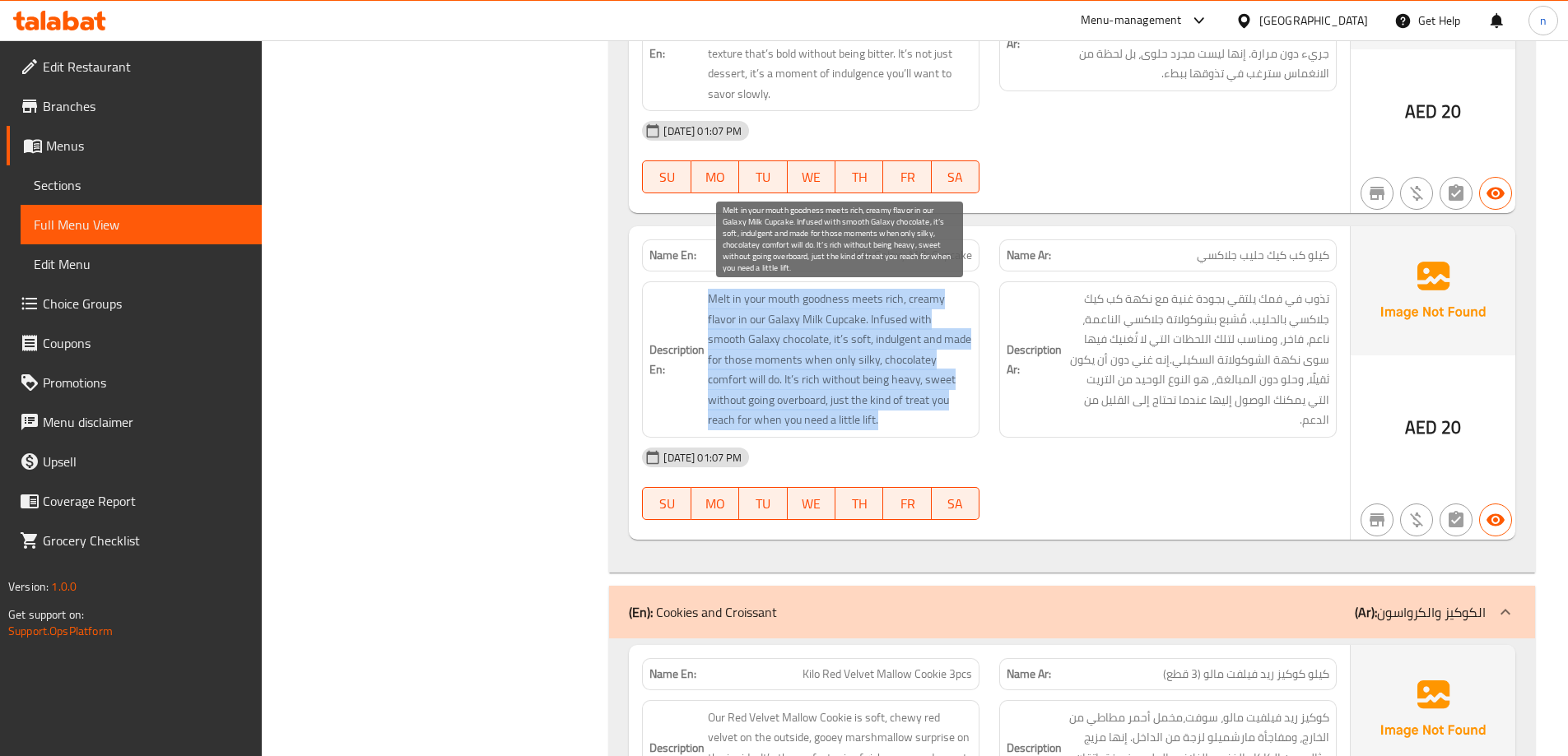
click at [818, 413] on span "Melt in your mouth goodness meets rich, creamy flavor in our Galaxy Milk Cupcak…" at bounding box center [840, 360] width 264 height 142
click at [821, 414] on span "Melt in your mouth goodness meets rich, creamy flavor in our Galaxy Milk Cupcak…" at bounding box center [840, 360] width 264 height 142
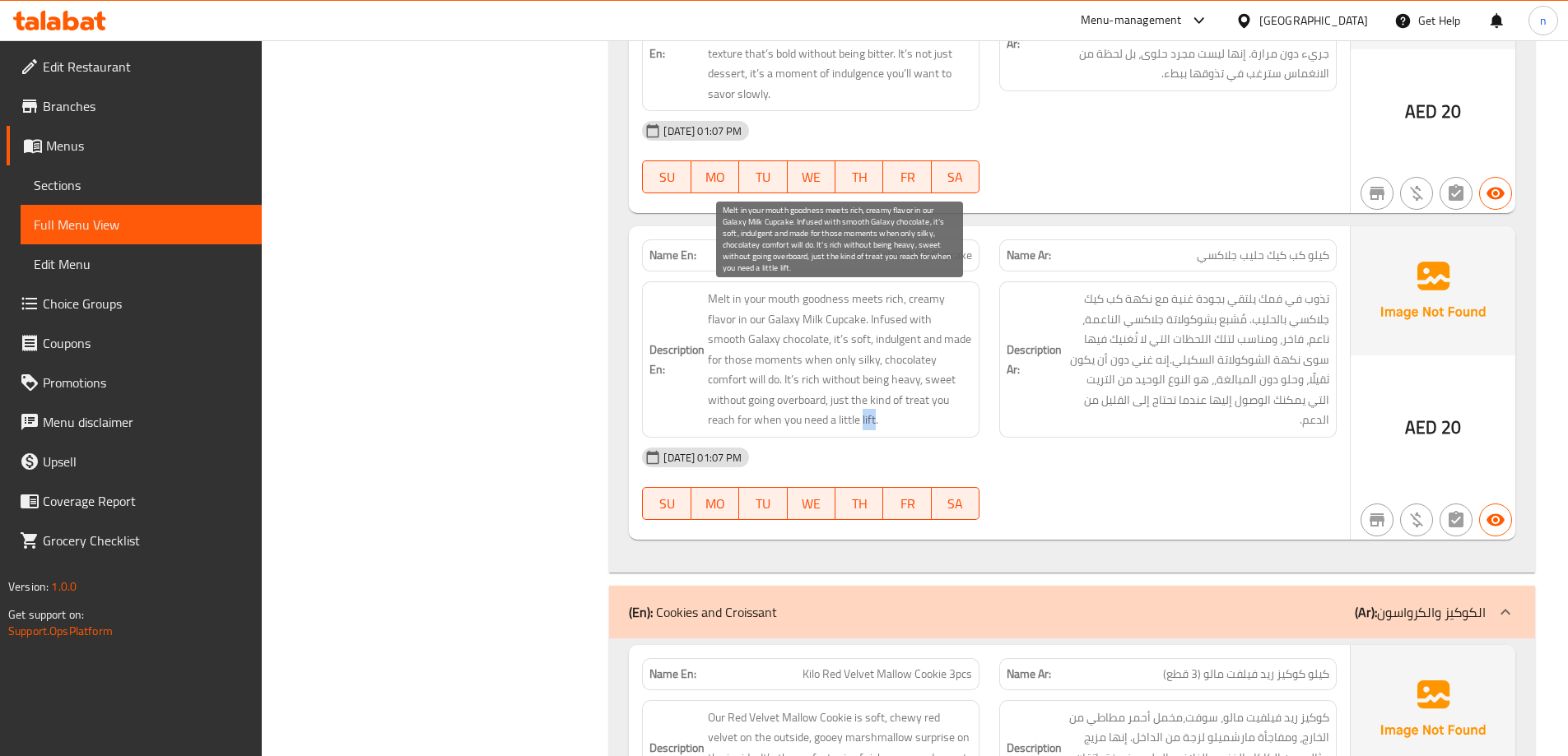
click at [821, 414] on span "Melt in your mouth goodness meets rich, creamy flavor in our Galaxy Milk Cupcak…" at bounding box center [840, 360] width 264 height 142
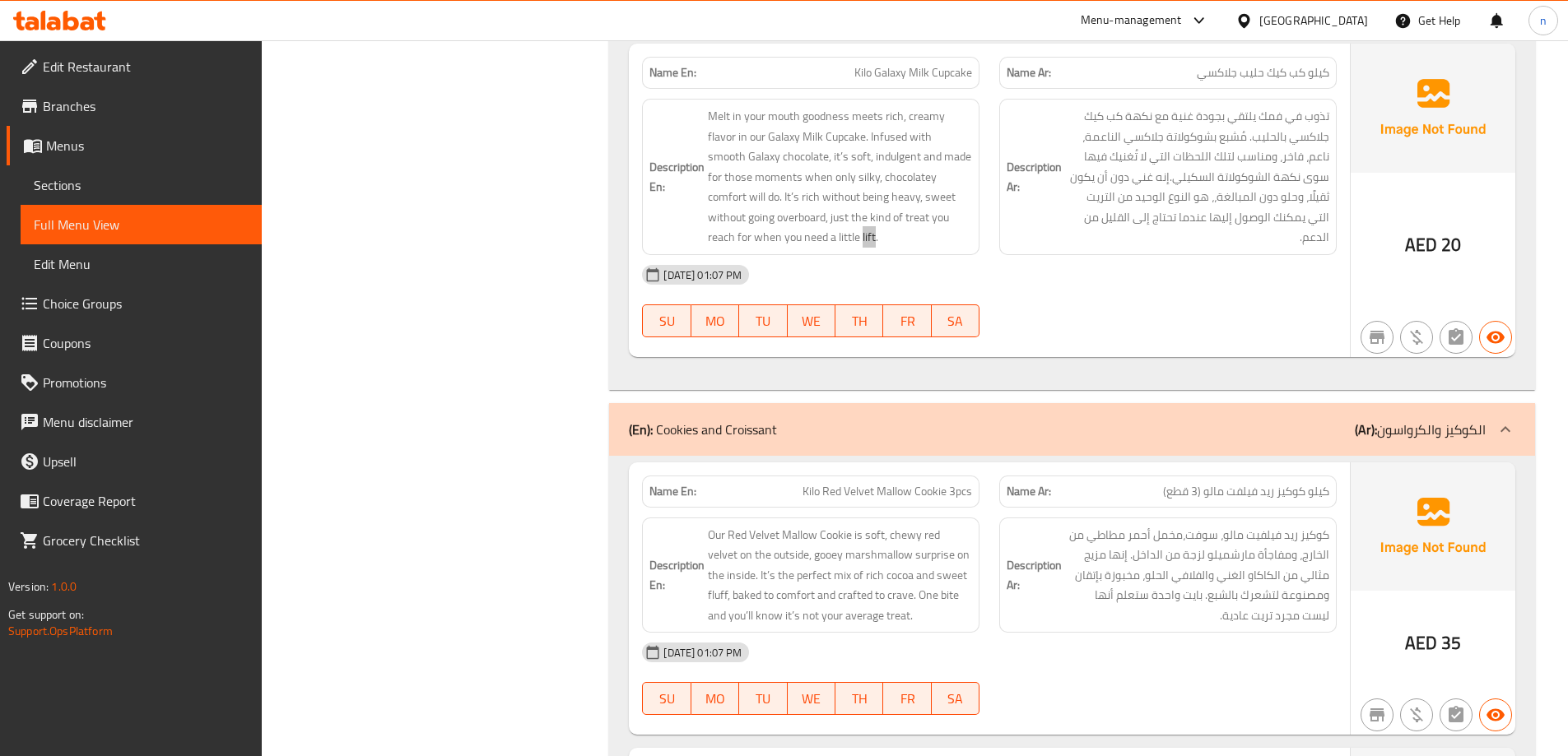
scroll to position [3455, 0]
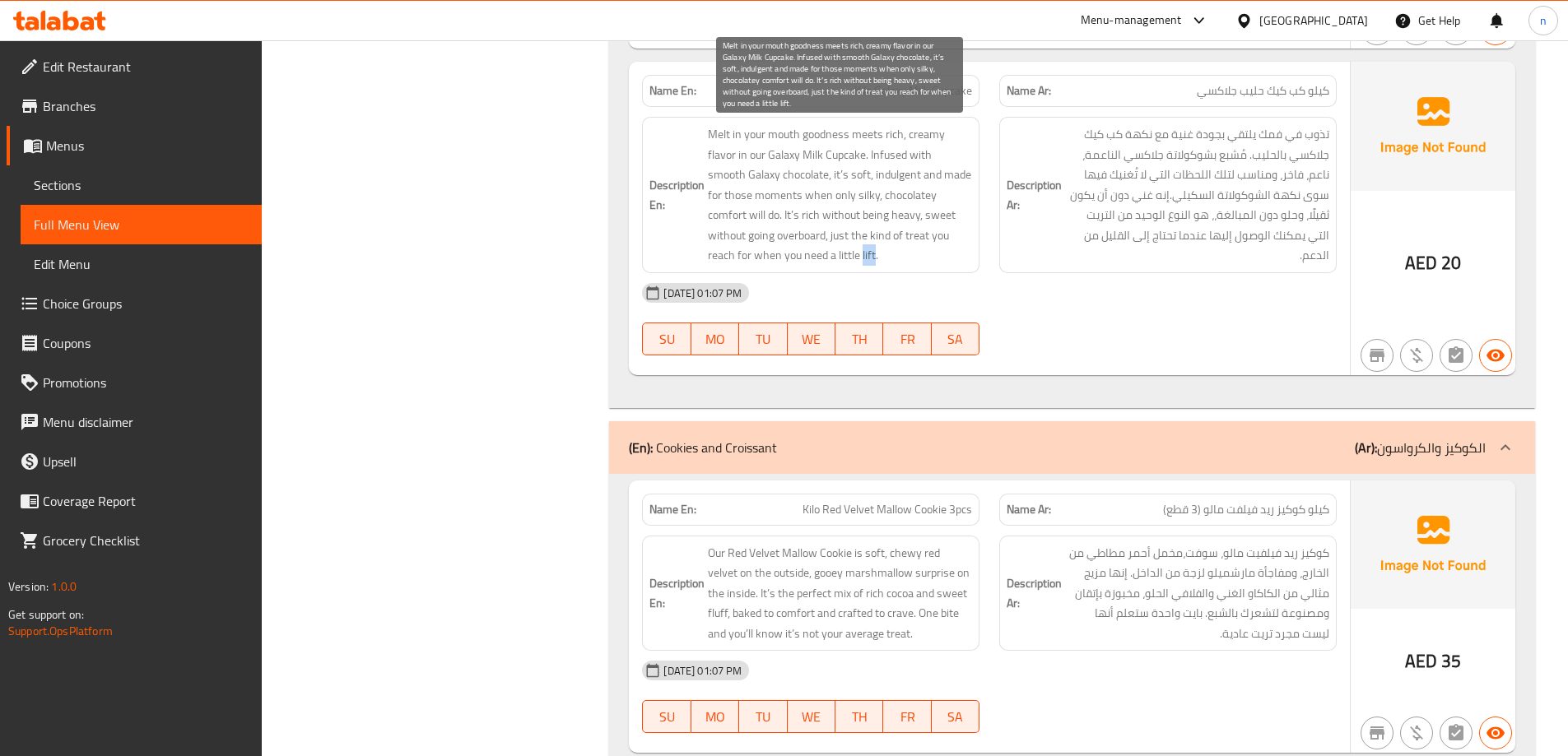
click at [827, 236] on span "Melt in your mouth goodness meets rich, creamy flavor in our Galaxy Milk Cupcak…" at bounding box center [840, 195] width 264 height 142
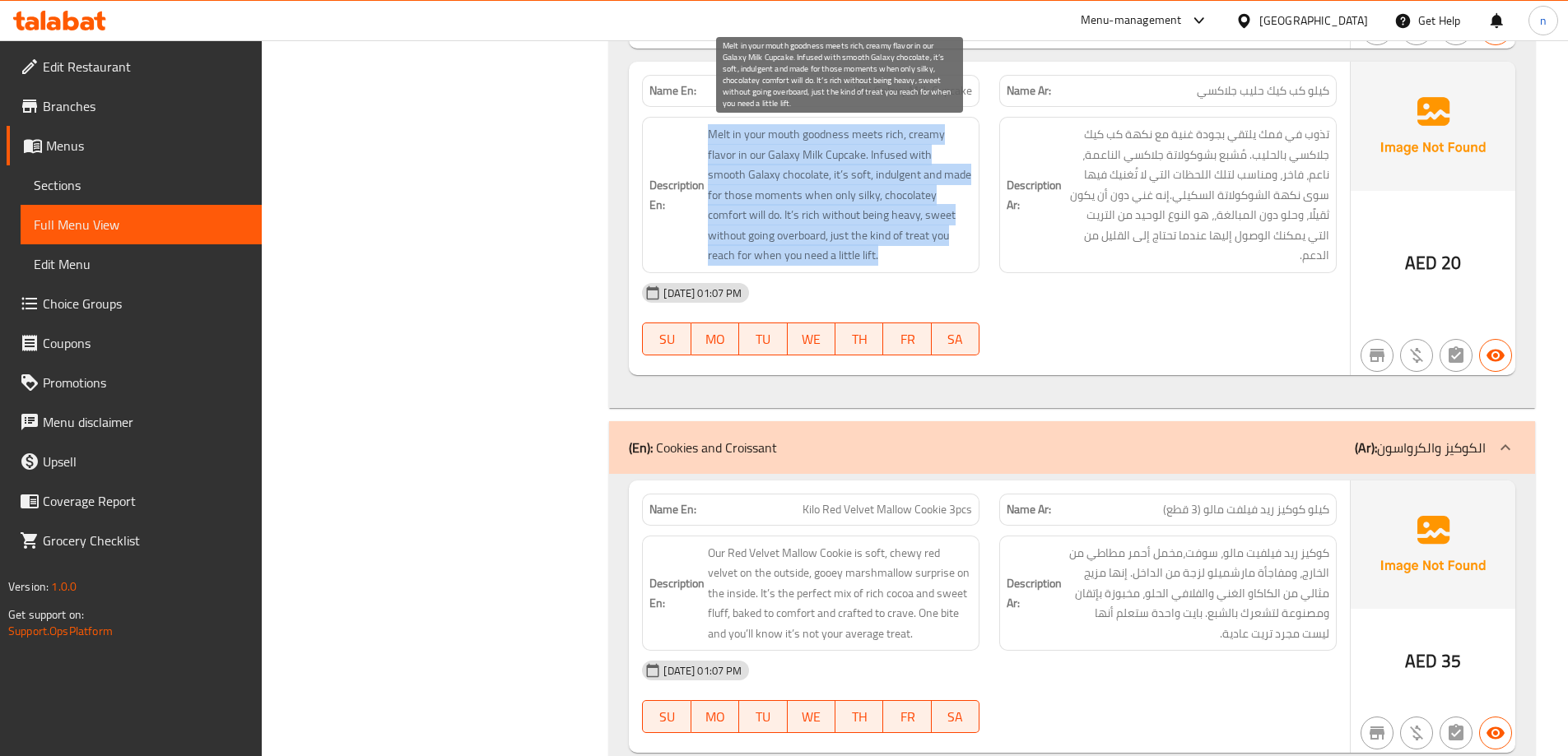
click at [827, 236] on span "Melt in your mouth goodness meets rich, creamy flavor in our Galaxy Milk Cupcak…" at bounding box center [840, 195] width 264 height 142
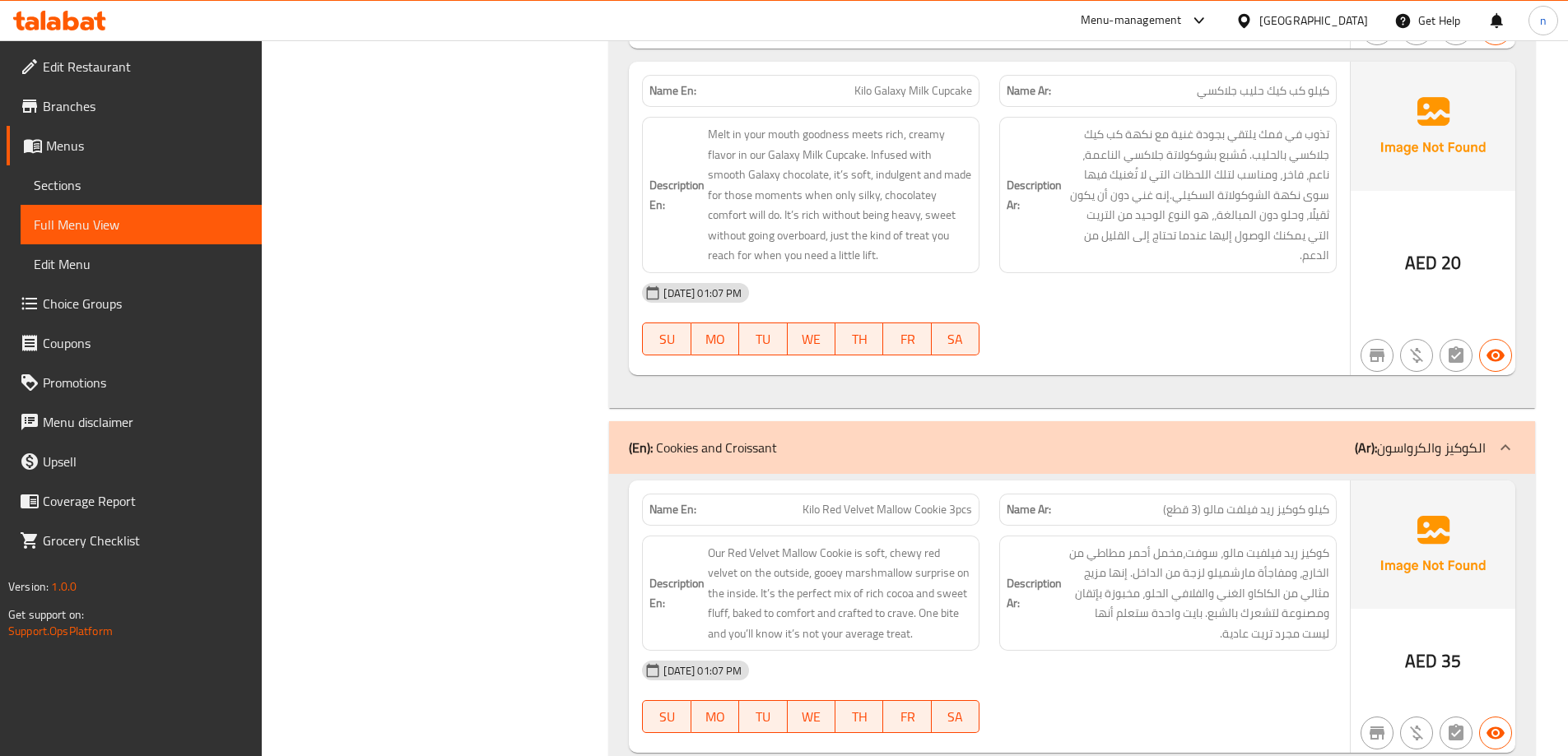
click at [476, 387] on div "Filter Branches Branches Popular filters Free items Branch specific items Has c…" at bounding box center [442, 392] width 316 height 7272
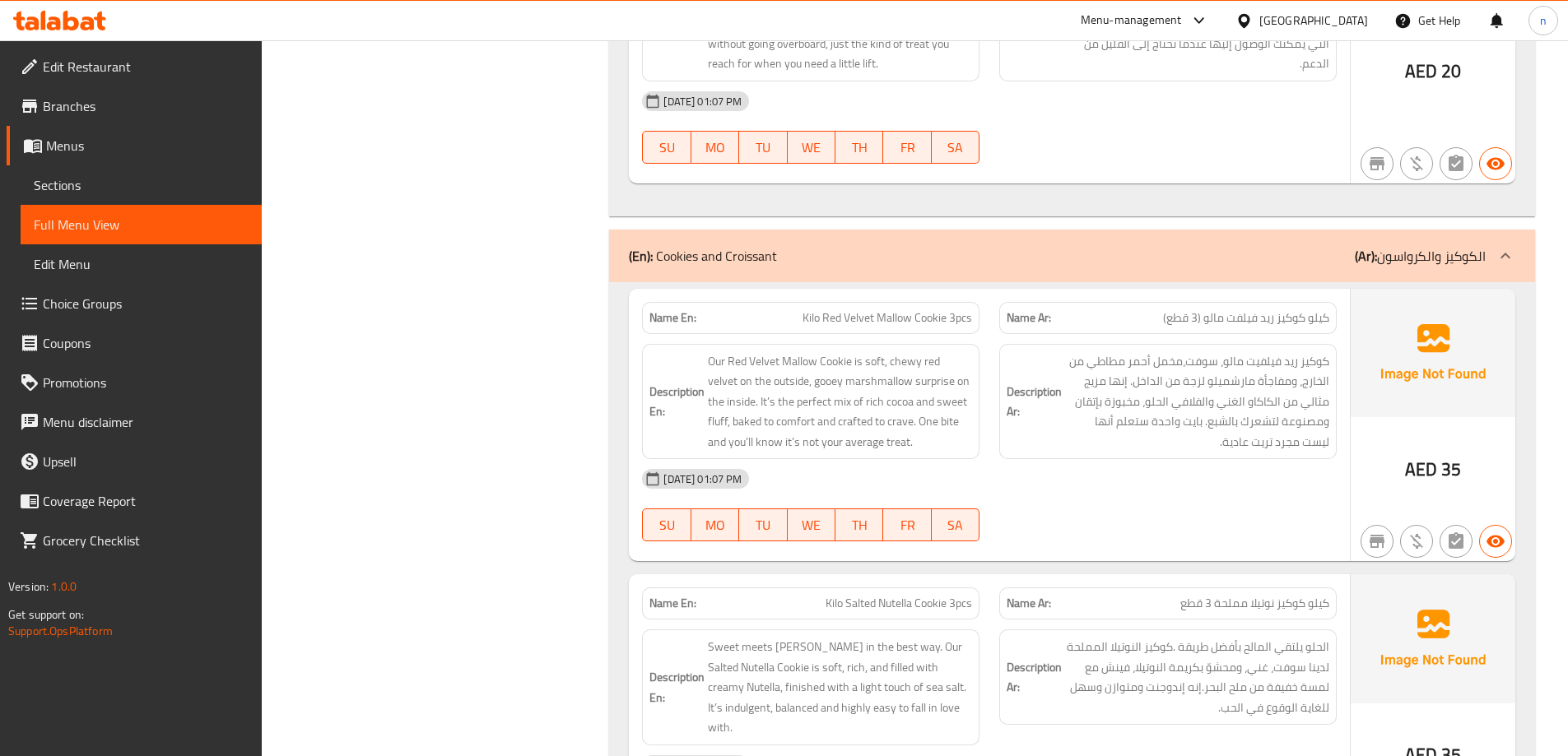
scroll to position [3784, 0]
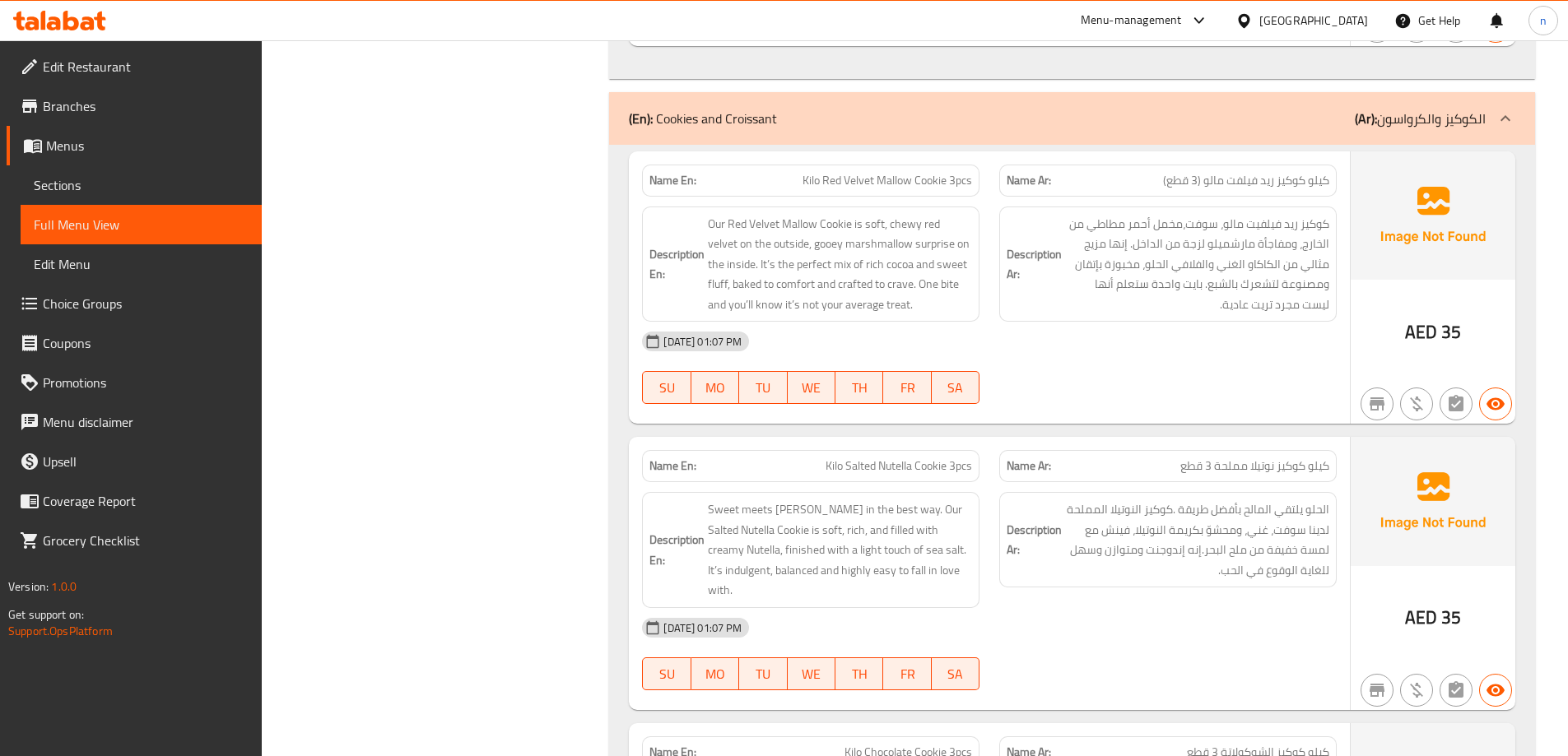
click at [877, 183] on span "Kilo Red Velvet Mallow Cookie 3pcs" at bounding box center [887, 180] width 170 height 17
copy span "Kilo Red Velvet Mallow Cookie 3pcs"
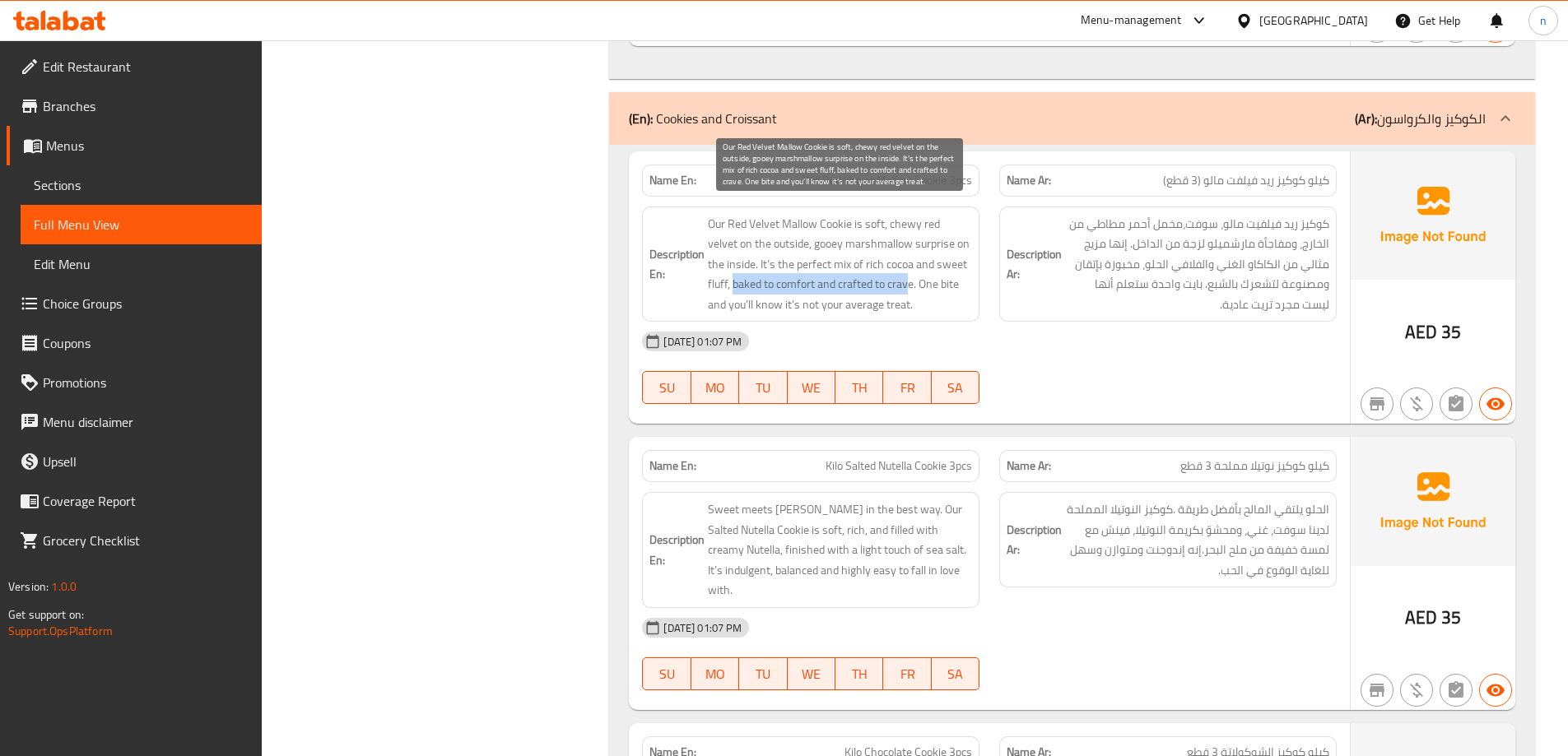
drag, startPoint x: 709, startPoint y: 290, endPoint x: 886, endPoint y: 286, distance: 177.0
click at [886, 286] on h6 "Description En: Our Red Velvet Mallow Cookie is soft, chewy red velvet on the o…" at bounding box center [811, 264] width 323 height 101
click at [884, 282] on span "Our Red Velvet Mallow Cookie is soft, chewy red velvet on the outside, gooey ma…" at bounding box center [840, 264] width 264 height 101
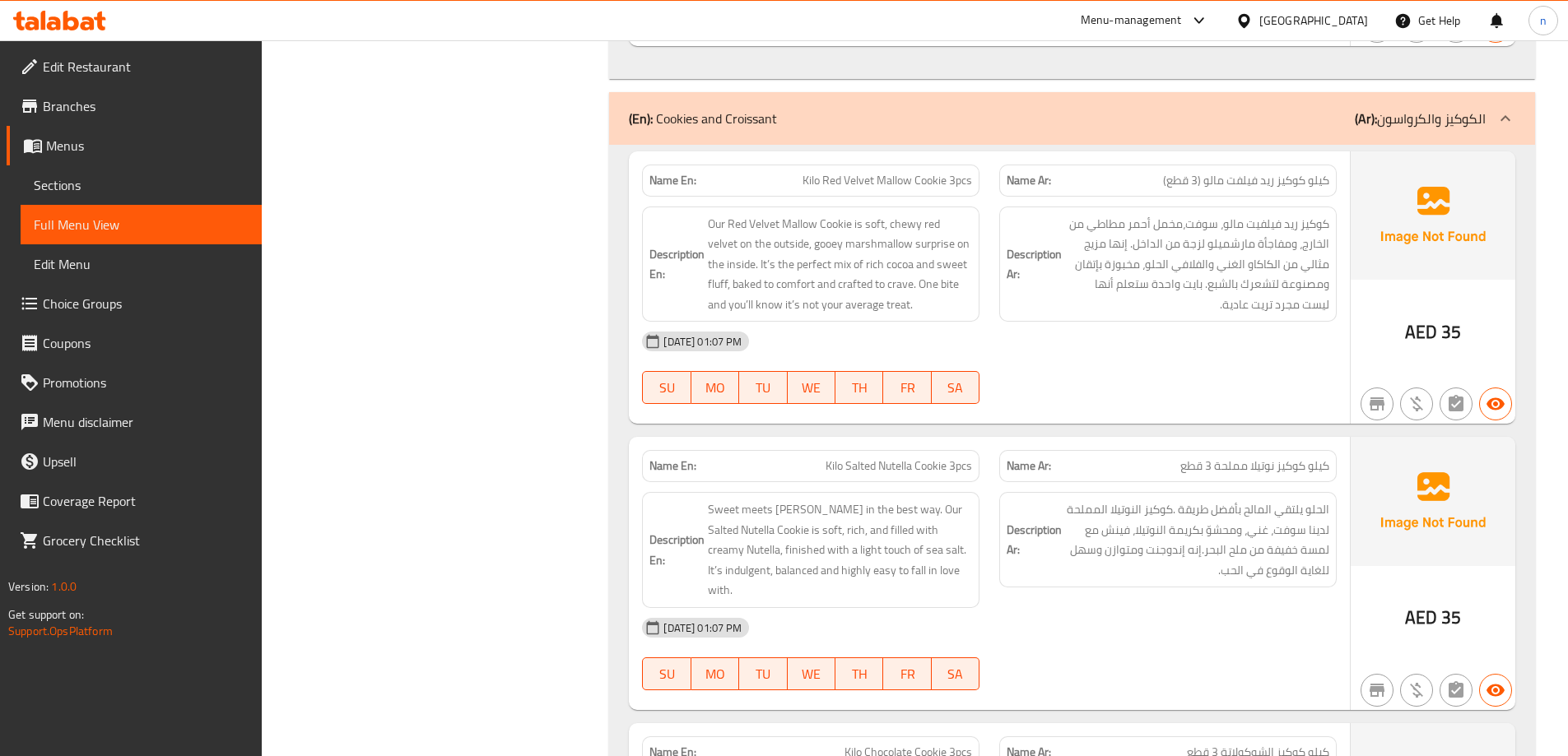
click at [686, 289] on h6 "Description En: Our Red Velvet Mallow Cookie is soft, chewy red velvet on the o…" at bounding box center [811, 264] width 323 height 101
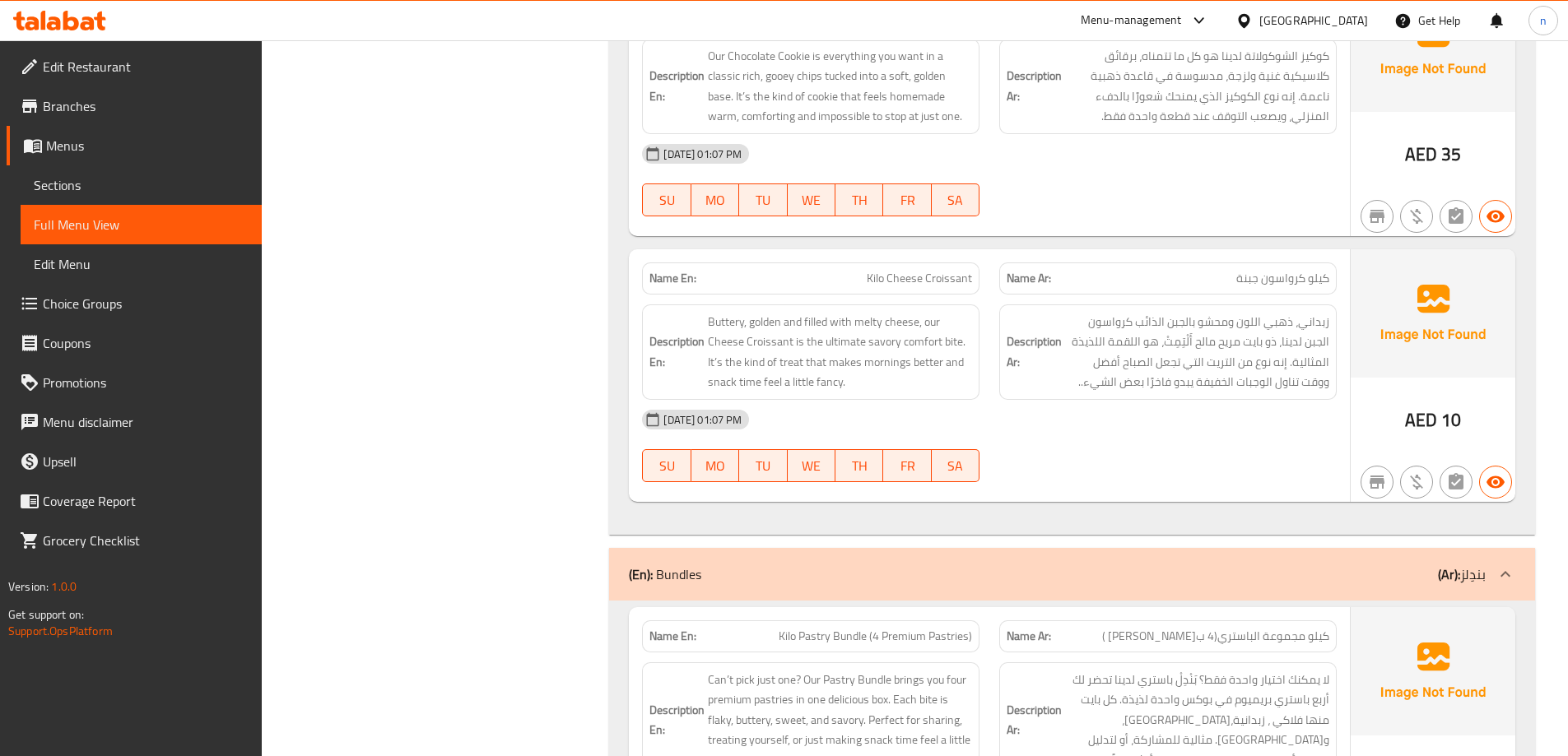
scroll to position [4524, 0]
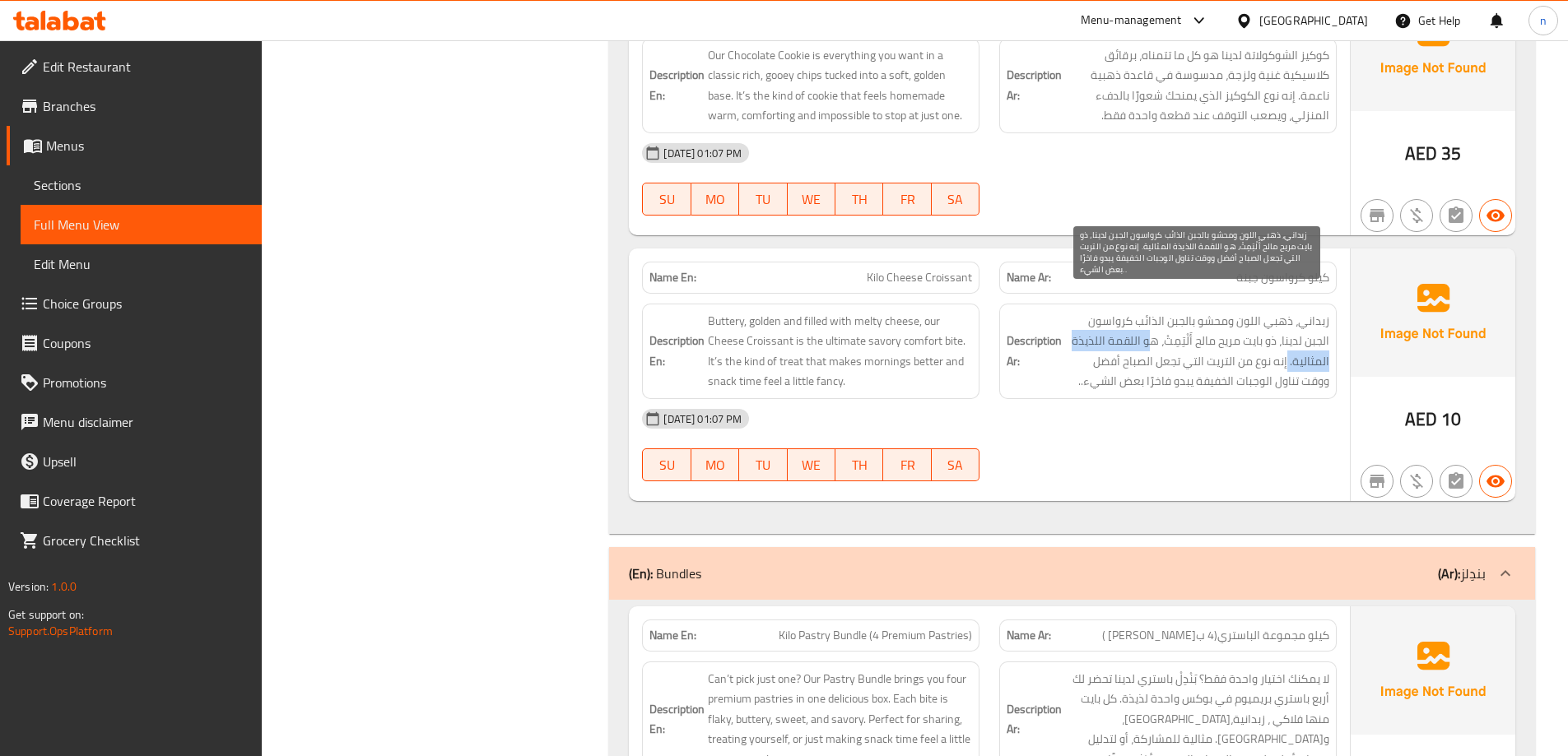
drag, startPoint x: 1149, startPoint y: 326, endPoint x: 1287, endPoint y: 348, distance: 139.7
click at [1287, 348] on span "زبداني، ذهبي اللون ومحشو بالجبن الذائب كرواسون الجبن لدينا، ذو بايت مريح مالح أ…" at bounding box center [1197, 352] width 264 height 81
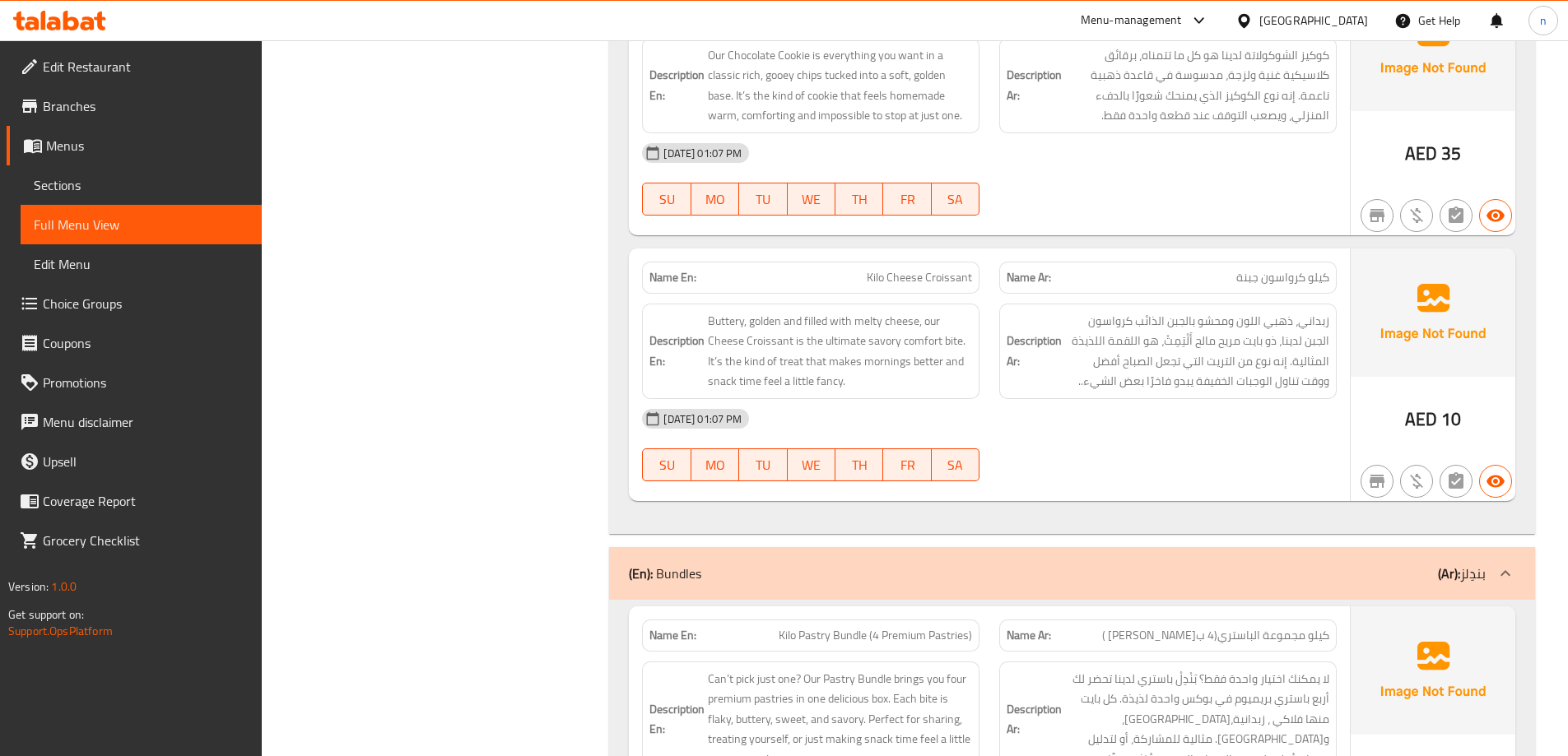
click at [917, 269] on span "Kilo Cheese Croissant" at bounding box center [920, 278] width 105 height 17
copy span "Kilo Cheese Croissant"
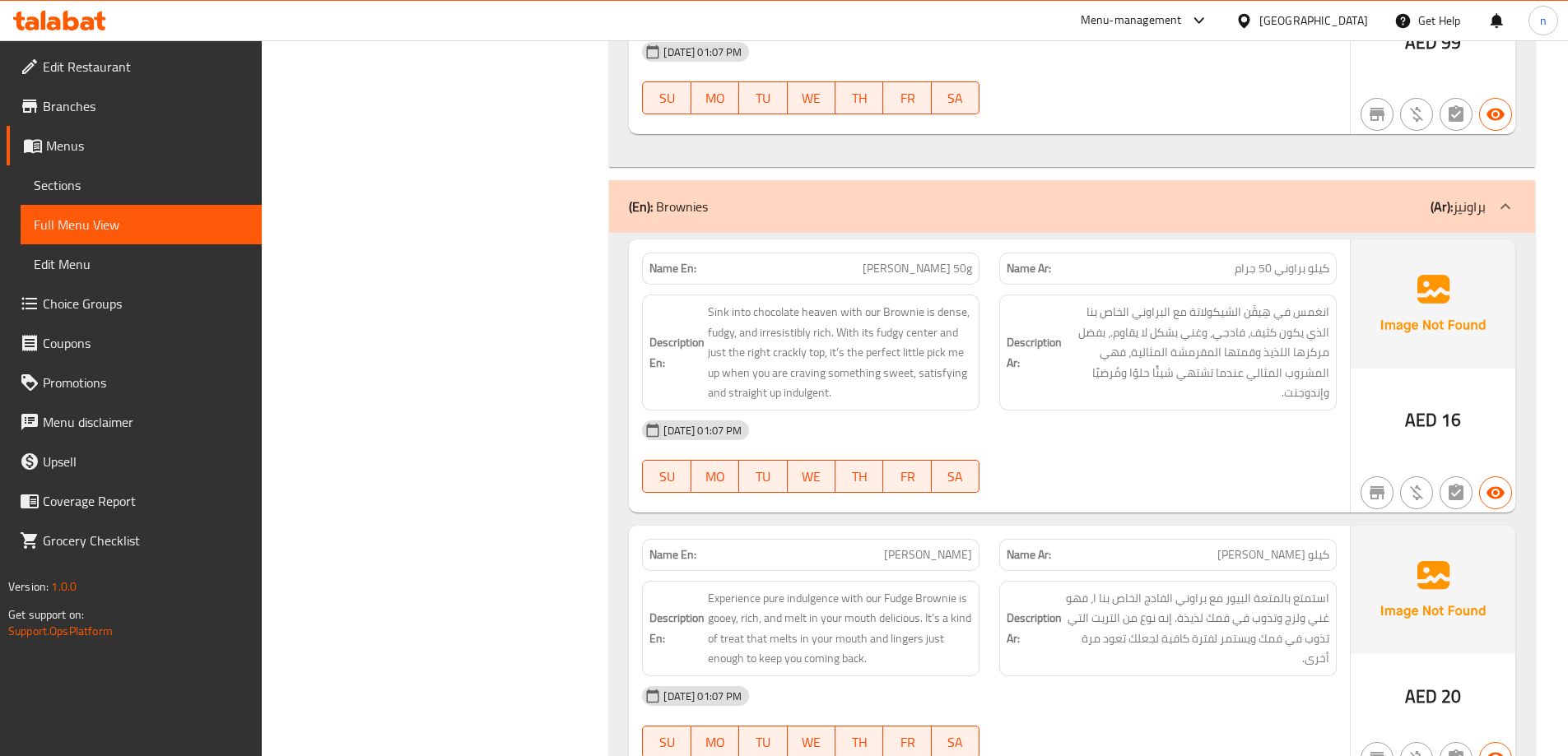
scroll to position [5923, 0]
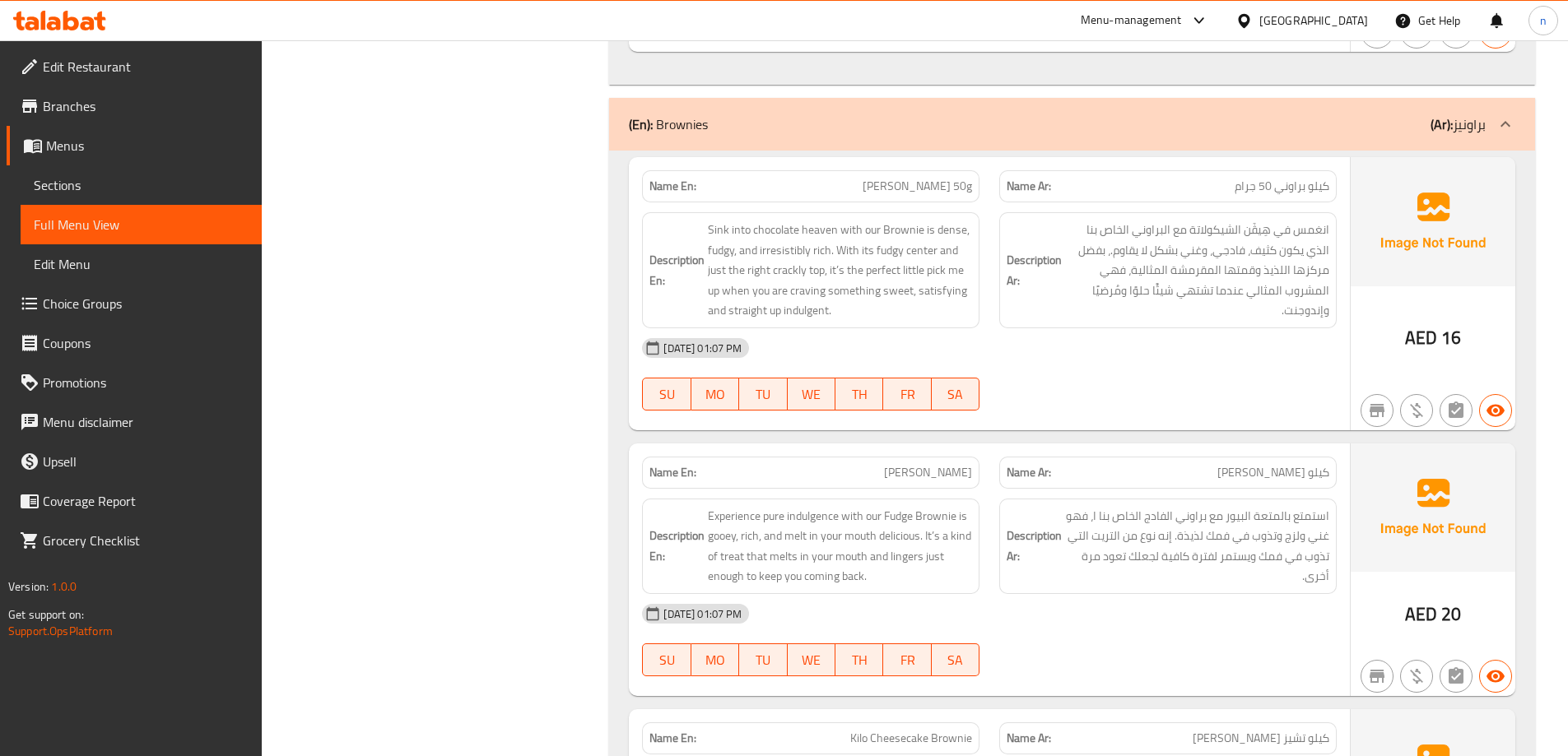
click at [932, 178] on span "[PERSON_NAME] 50g" at bounding box center [917, 186] width 110 height 17
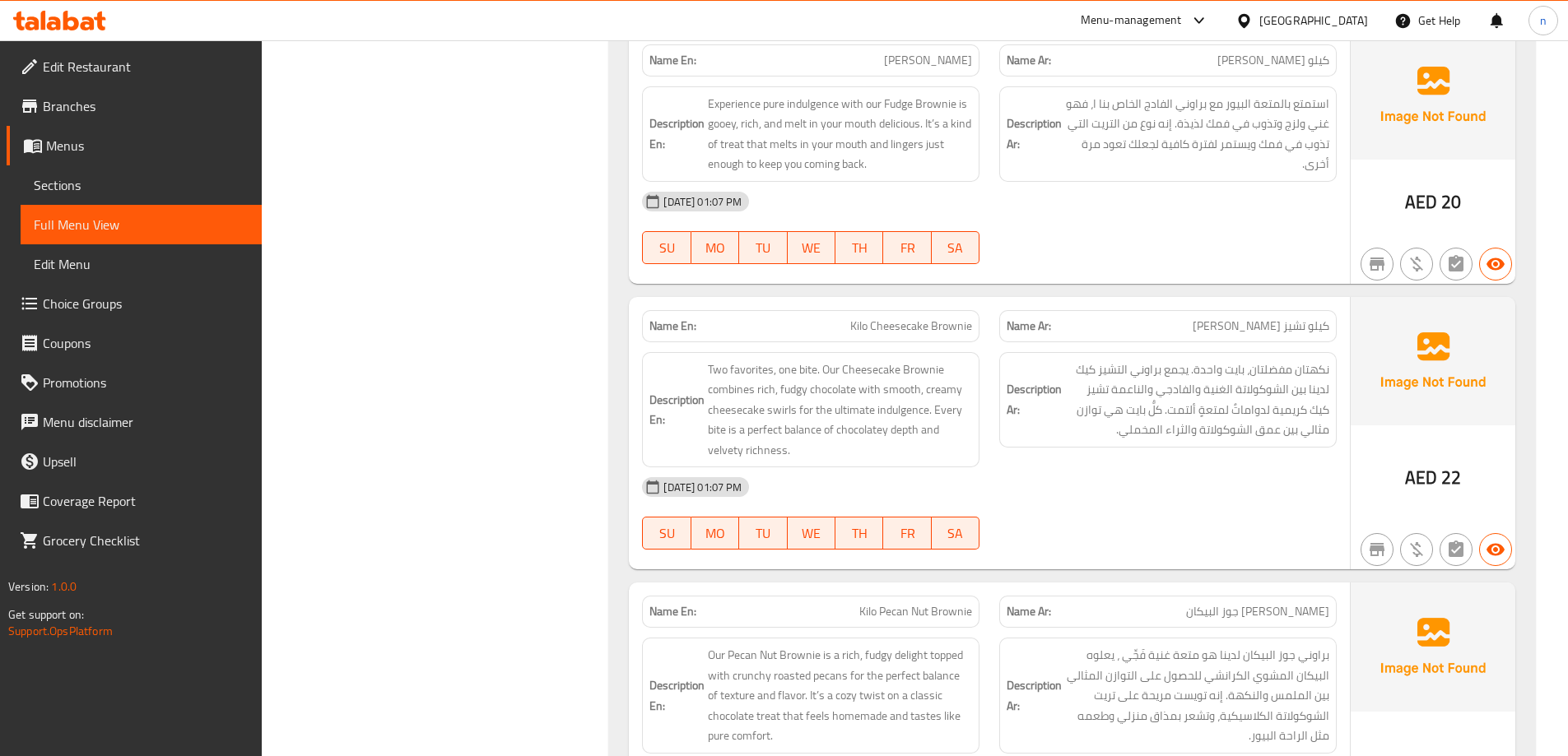
scroll to position [6334, 0]
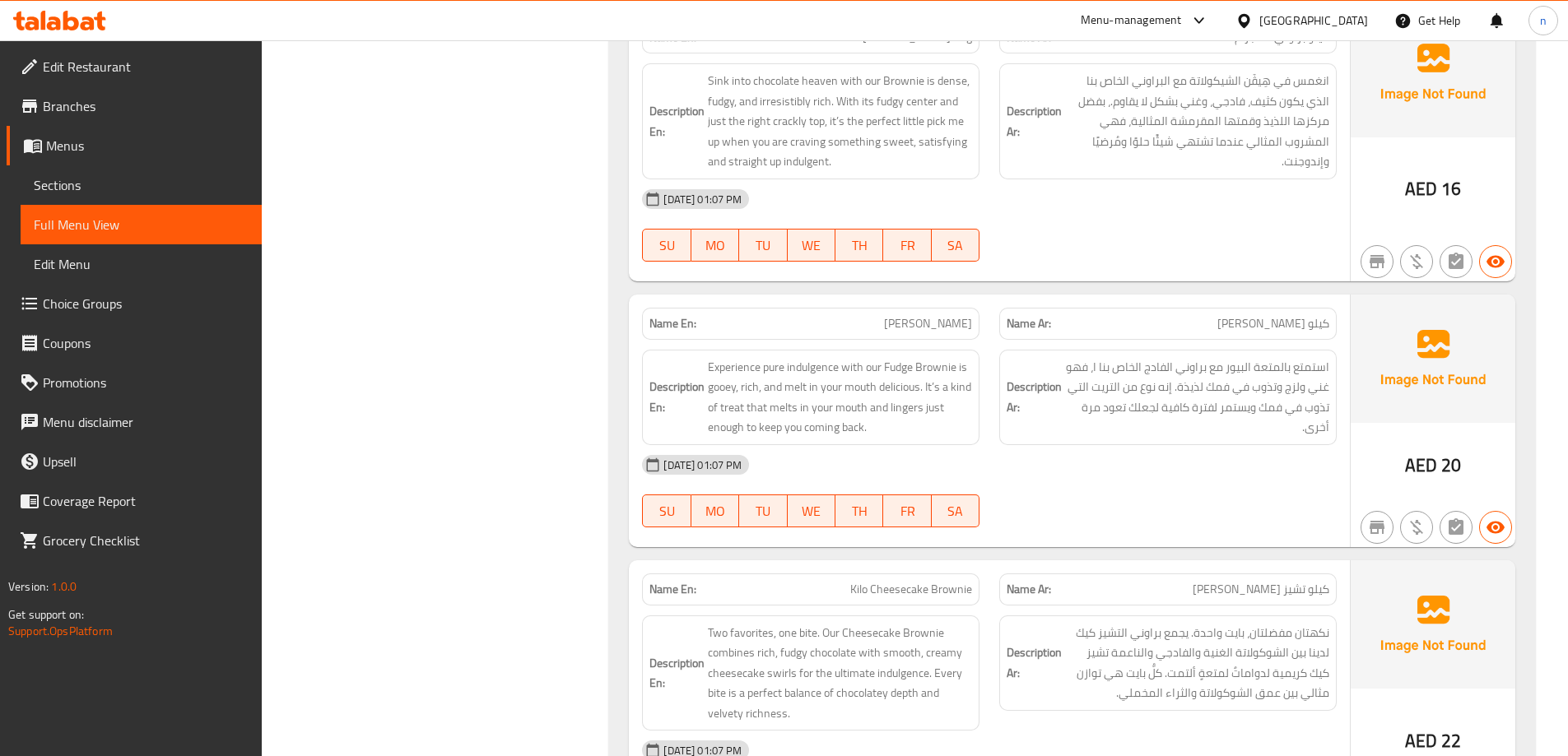
scroll to position [5923, 0]
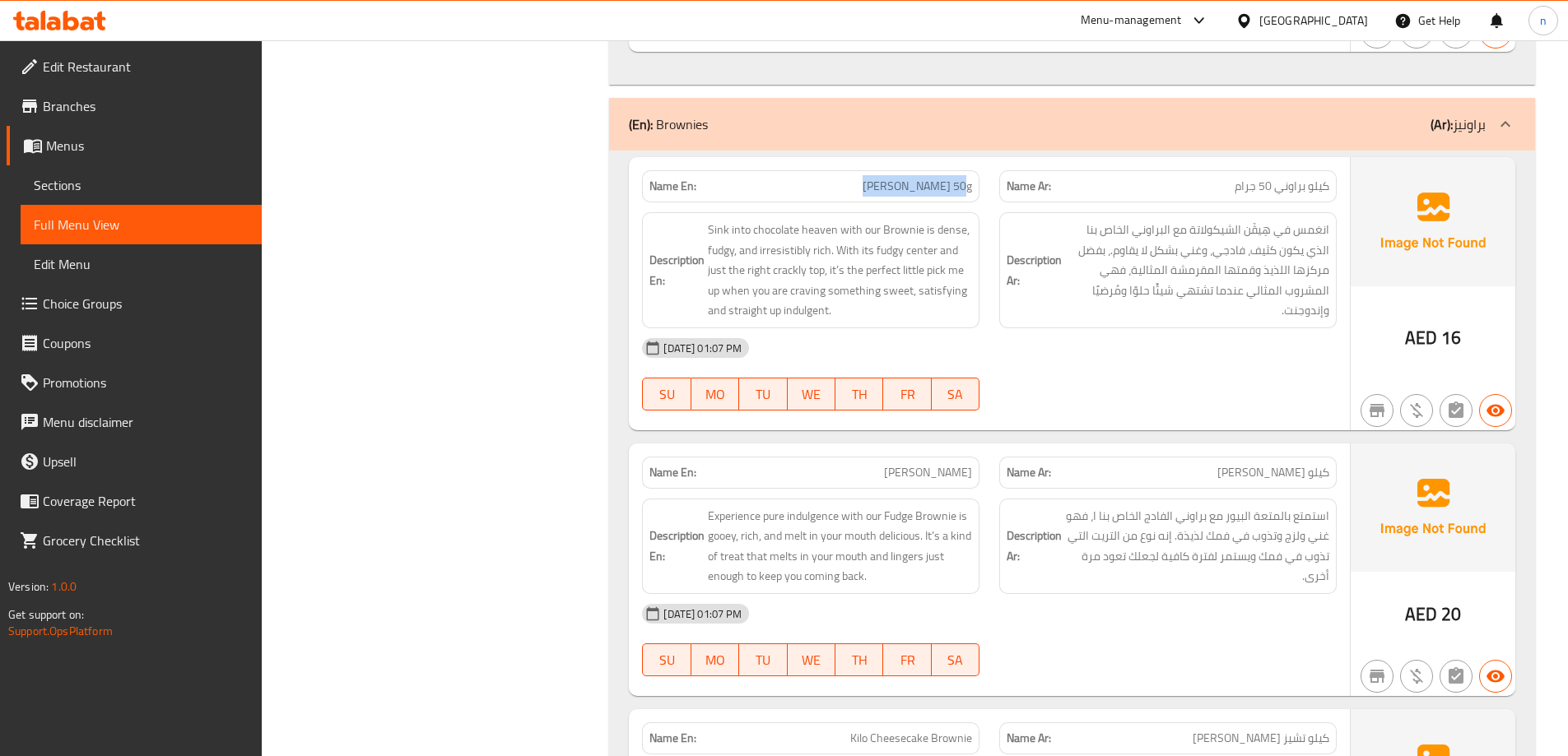
drag, startPoint x: 873, startPoint y: 170, endPoint x: 970, endPoint y: 167, distance: 97.0
click at [970, 178] on p "Name En: Kilo Brownie 50g" at bounding box center [811, 186] width 323 height 17
click at [951, 178] on span "[PERSON_NAME] 50g" at bounding box center [917, 186] width 110 height 17
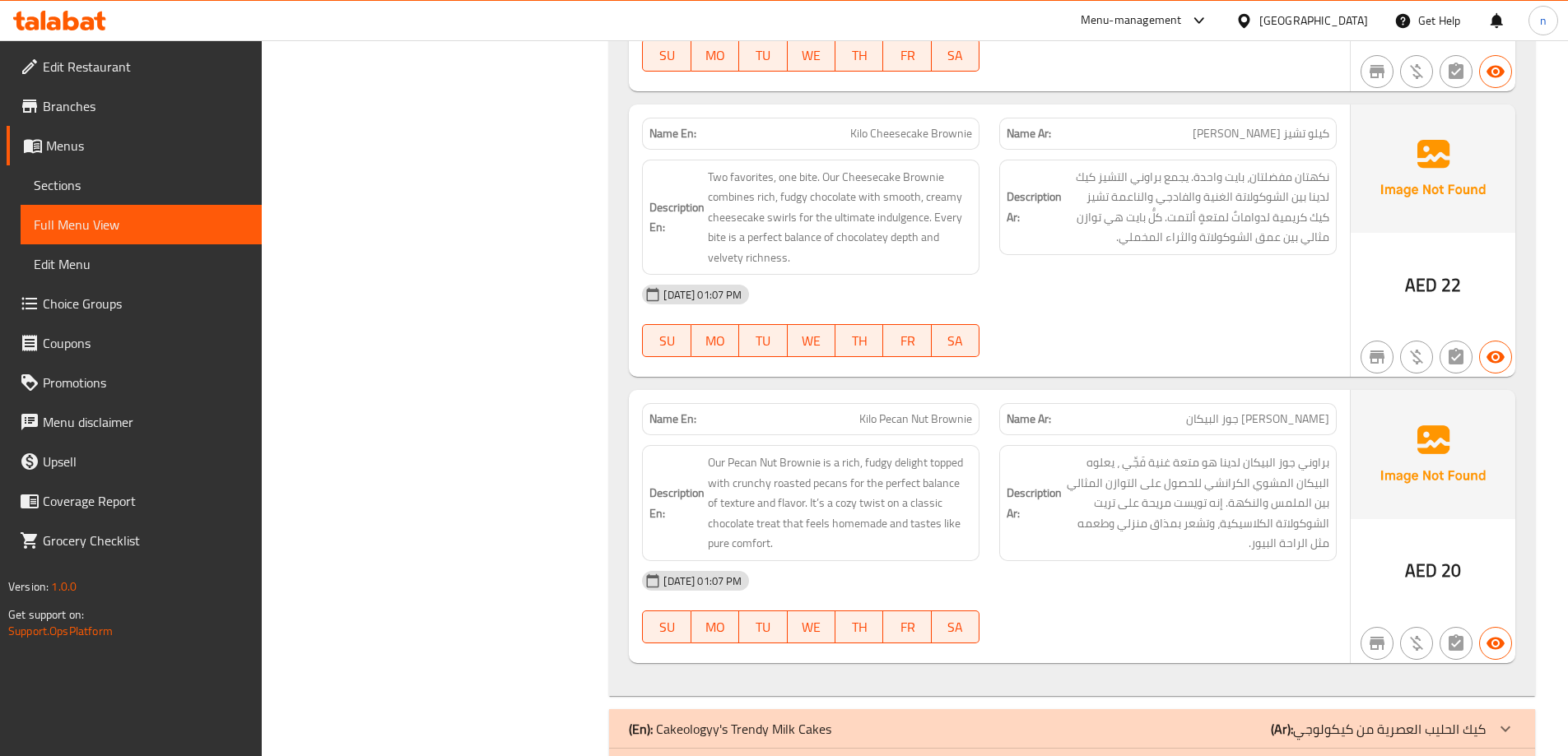
scroll to position [6565, 0]
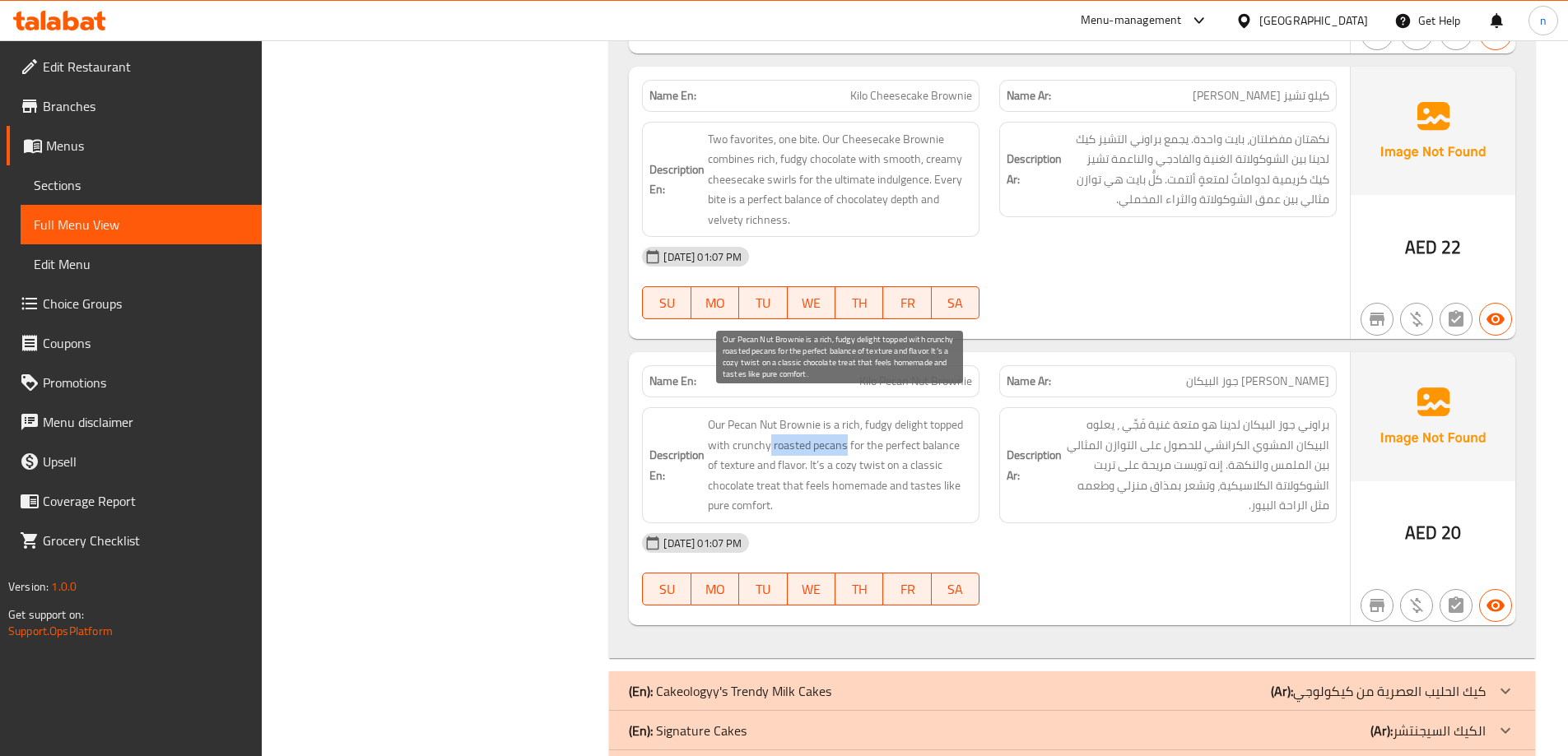
drag, startPoint x: 769, startPoint y: 421, endPoint x: 847, endPoint y: 418, distance: 78.1
click at [847, 418] on span "Our Pecan Nut Brownie is a rich, fudgy delight topped with crunchy roasted peca…" at bounding box center [840, 464] width 264 height 101
click at [784, 425] on span "Our Pecan Nut Brownie is a rich, fudgy delight topped with crunchy roasted peca…" at bounding box center [840, 464] width 264 height 101
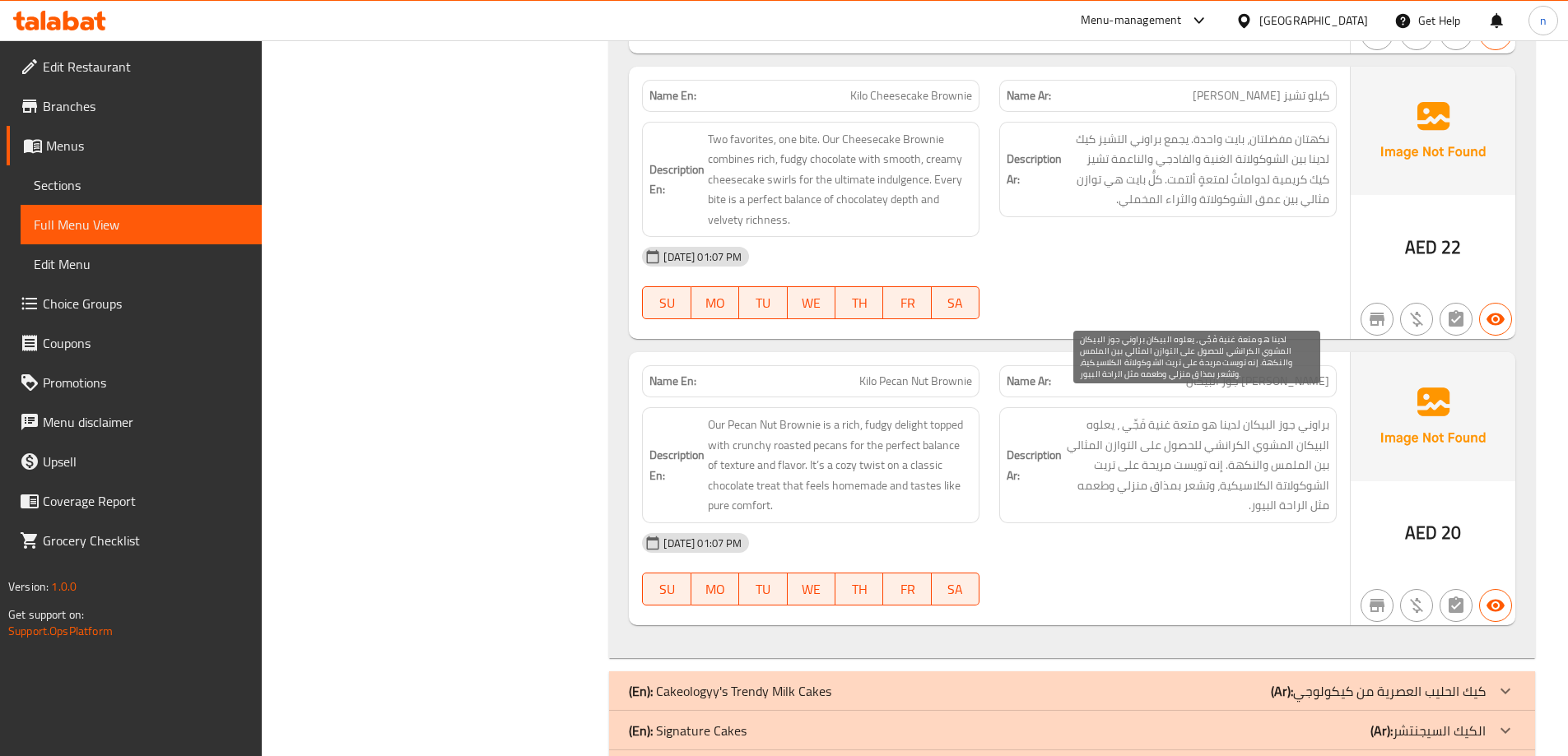
click at [1275, 421] on span "براوني جوز البيكان‎ لدينا هو متعة غنية فَجِّي ، يعلوه البيكان المشوي الكرانشي ل…" at bounding box center [1197, 464] width 264 height 101
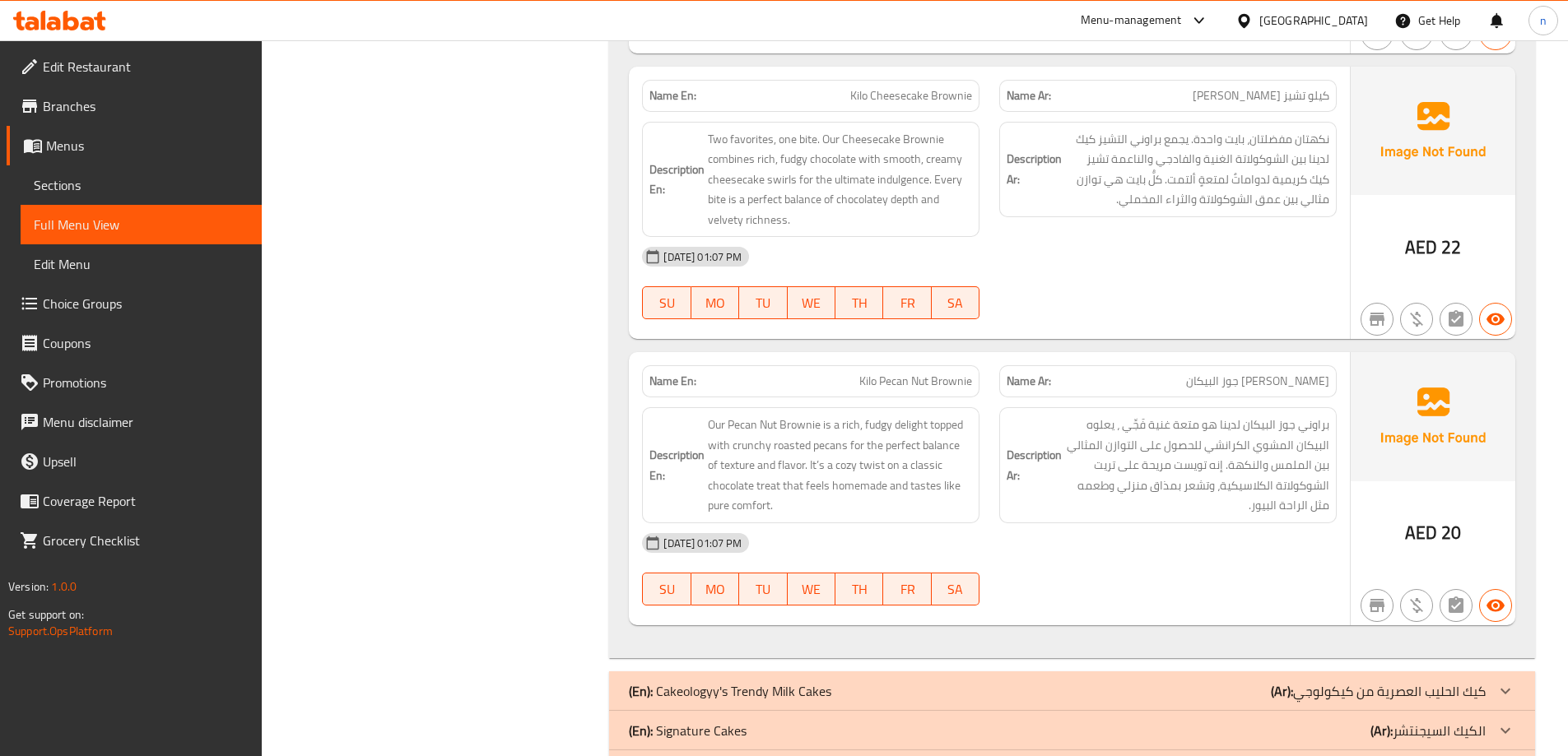
click at [940, 372] on span "Kilo Pecan Nut Brownie" at bounding box center [915, 380] width 113 height 17
copy span "Kilo Pecan Nut Brownie"
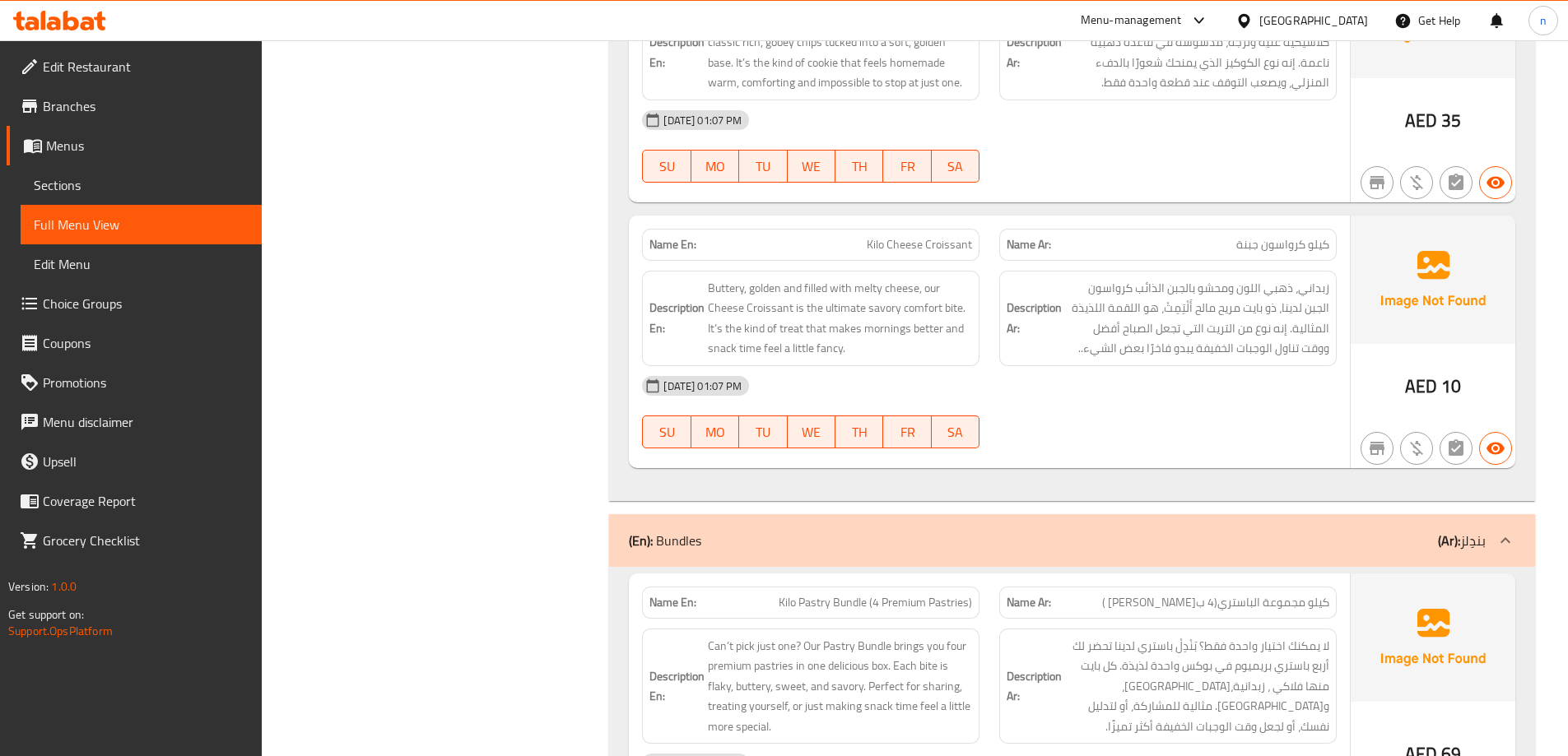
scroll to position [4689, 0]
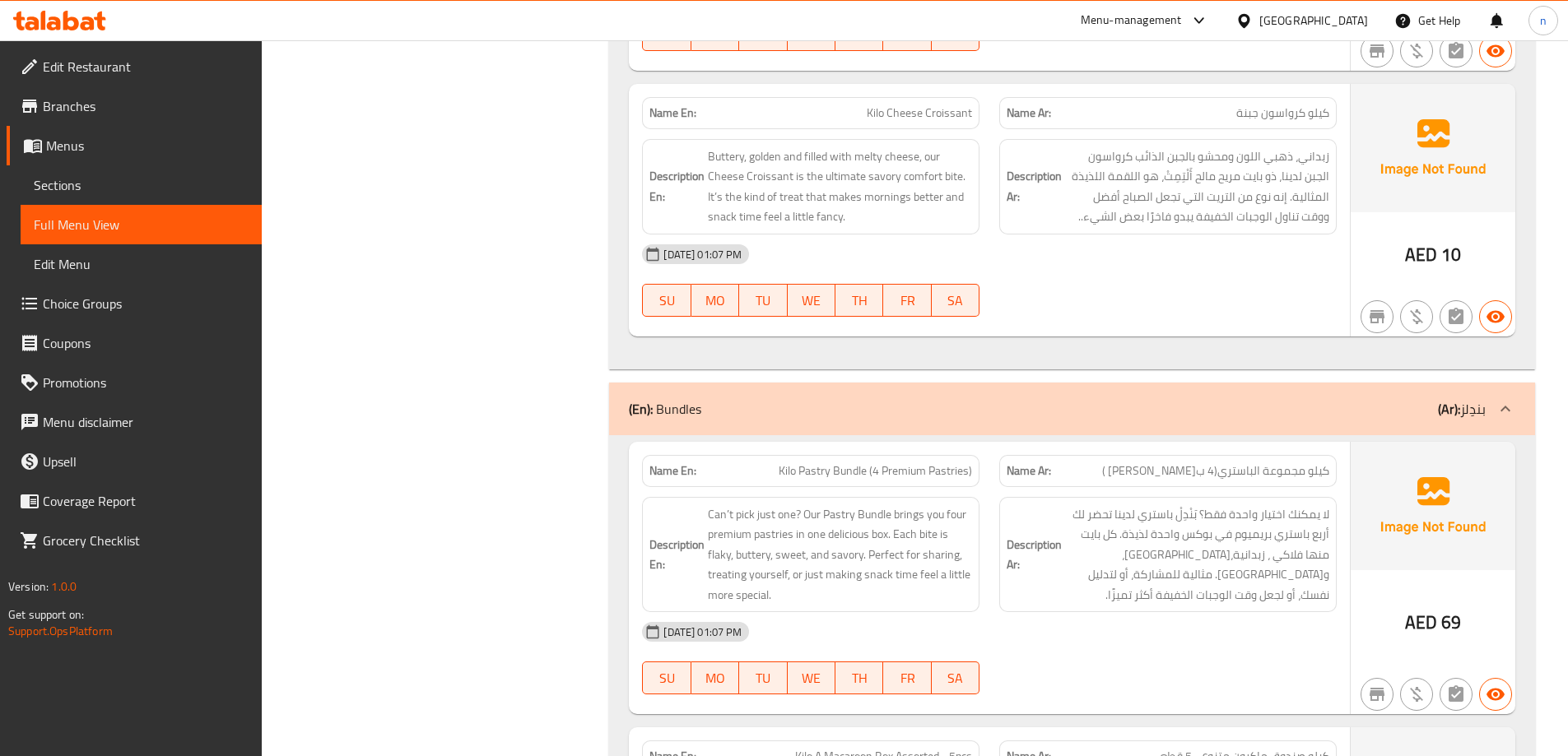
click at [1474, 399] on p "(Ar): بندِلز" at bounding box center [1462, 408] width 48 height 20
drag, startPoint x: 1467, startPoint y: 387, endPoint x: 1509, endPoint y: 385, distance: 42.0
click at [1509, 385] on div "(En): Bundles (Ar): بندِلز" at bounding box center [1072, 408] width 926 height 53
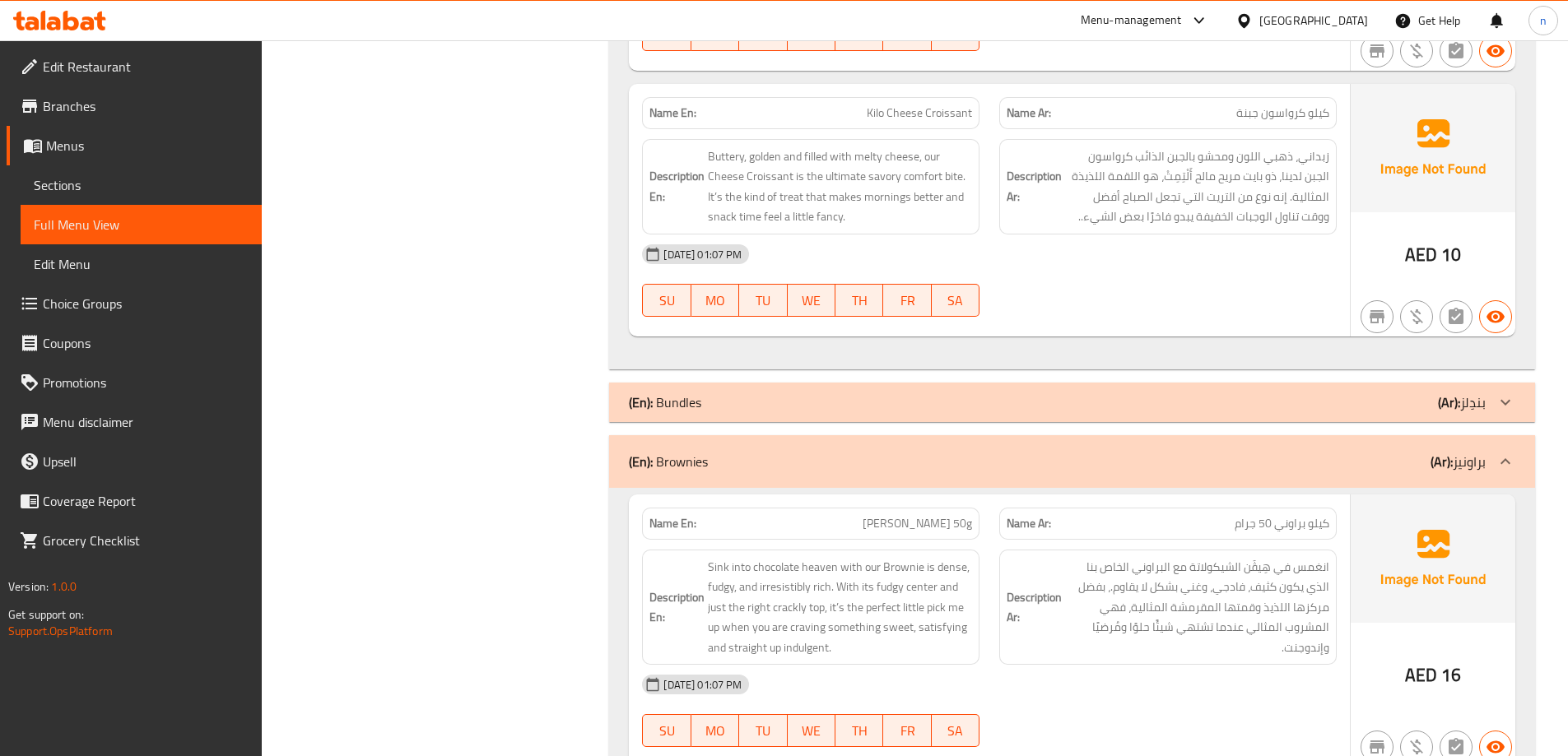
click at [1467, 393] on p "(Ar): بندِلز" at bounding box center [1462, 402] width 48 height 20
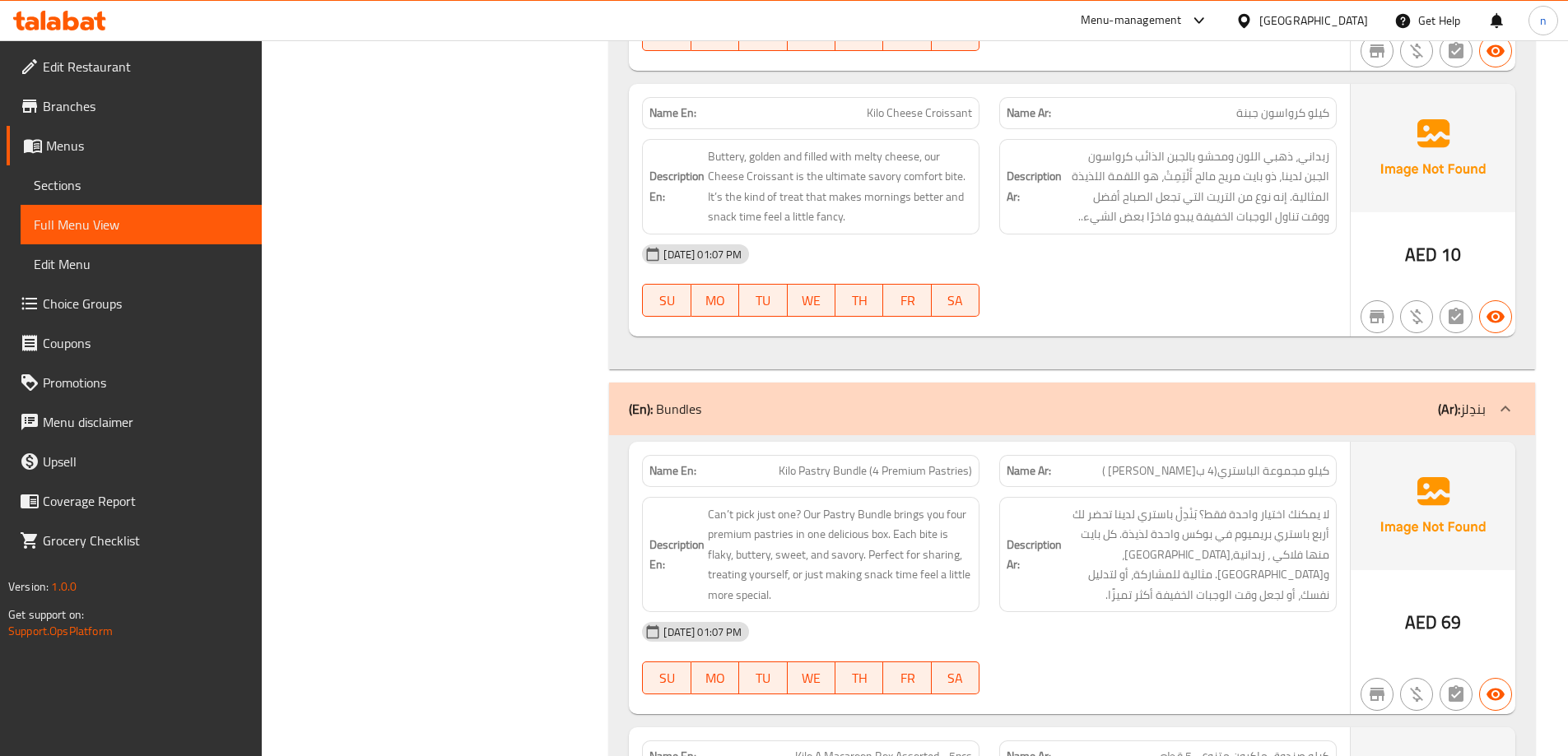
click at [854, 462] on span "Kilo Pastry Bundle (4 Premium Pastries)" at bounding box center [875, 470] width 194 height 17
copy span "Kilo Pastry Bundle (4 Premium Pastries)"
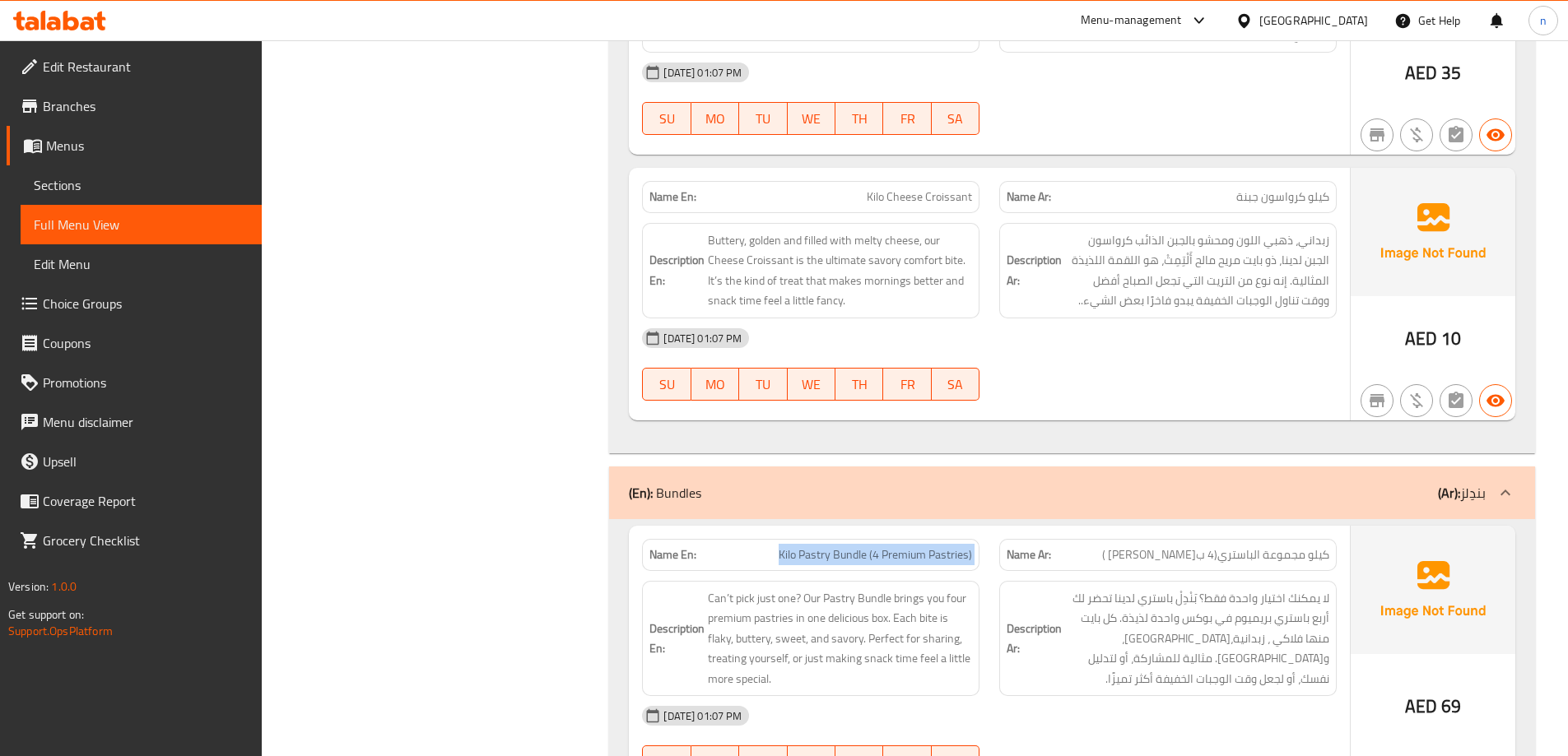
scroll to position [4524, 0]
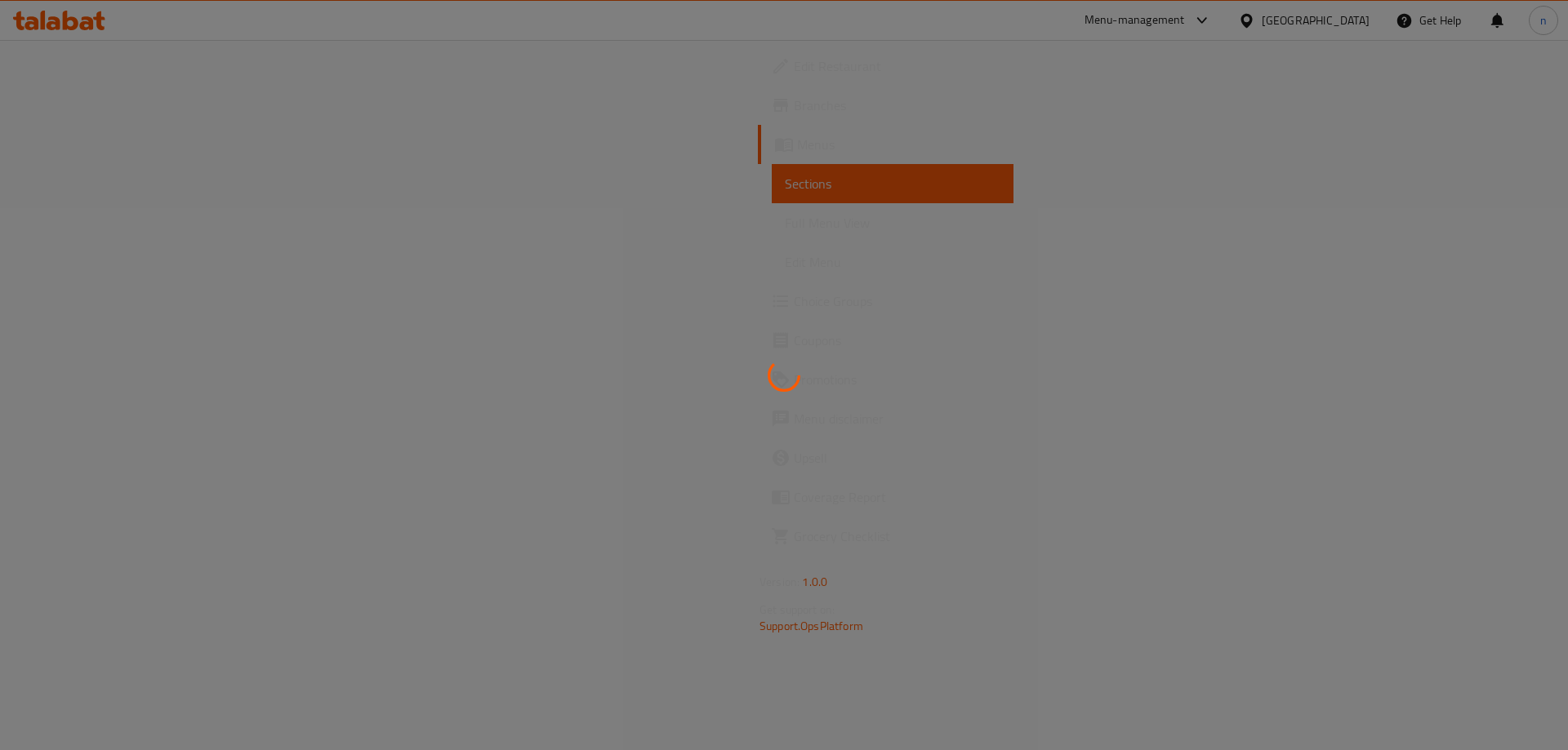
click at [629, 366] on div at bounding box center [784, 375] width 1568 height 750
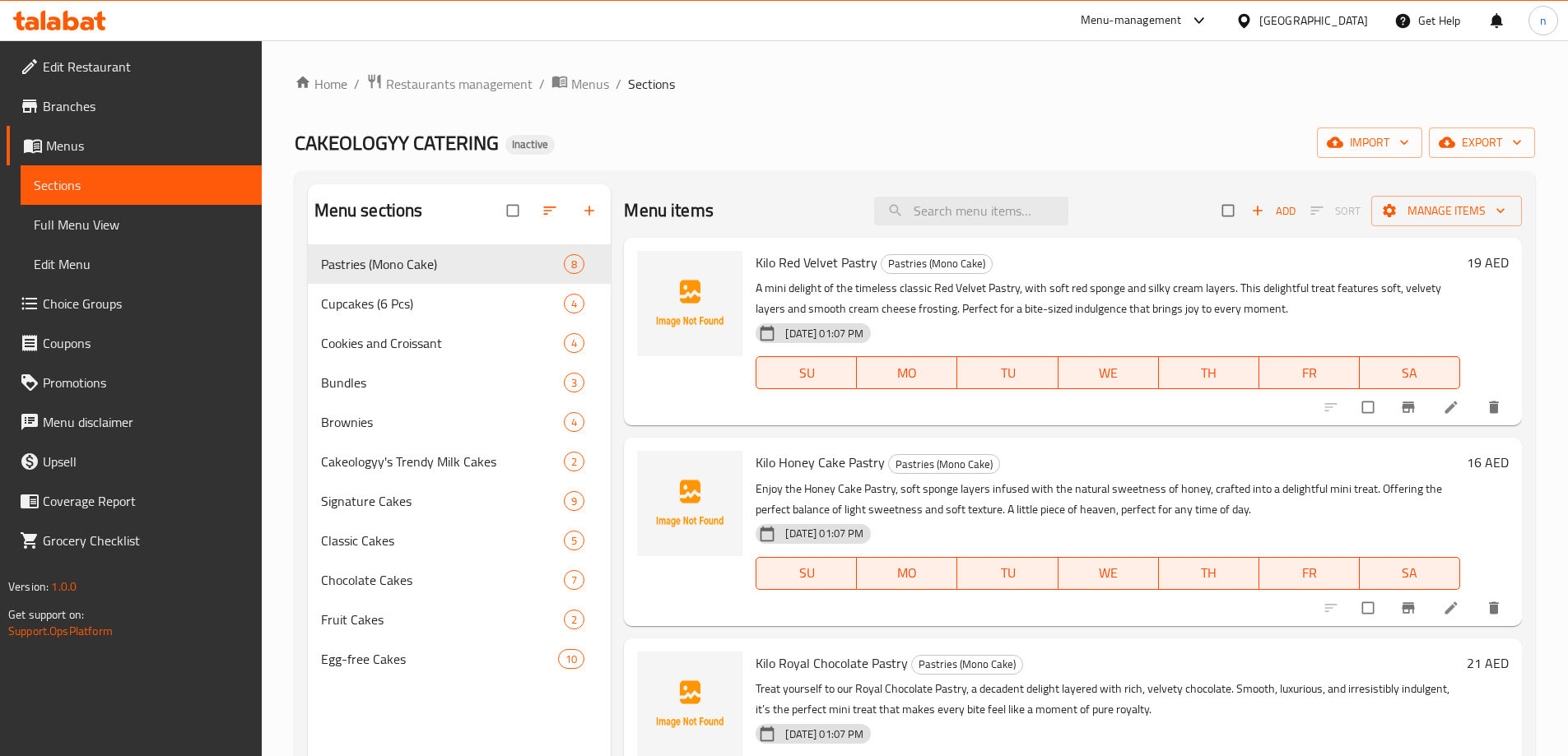
click at [1430, 402] on li at bounding box center [1453, 407] width 46 height 26
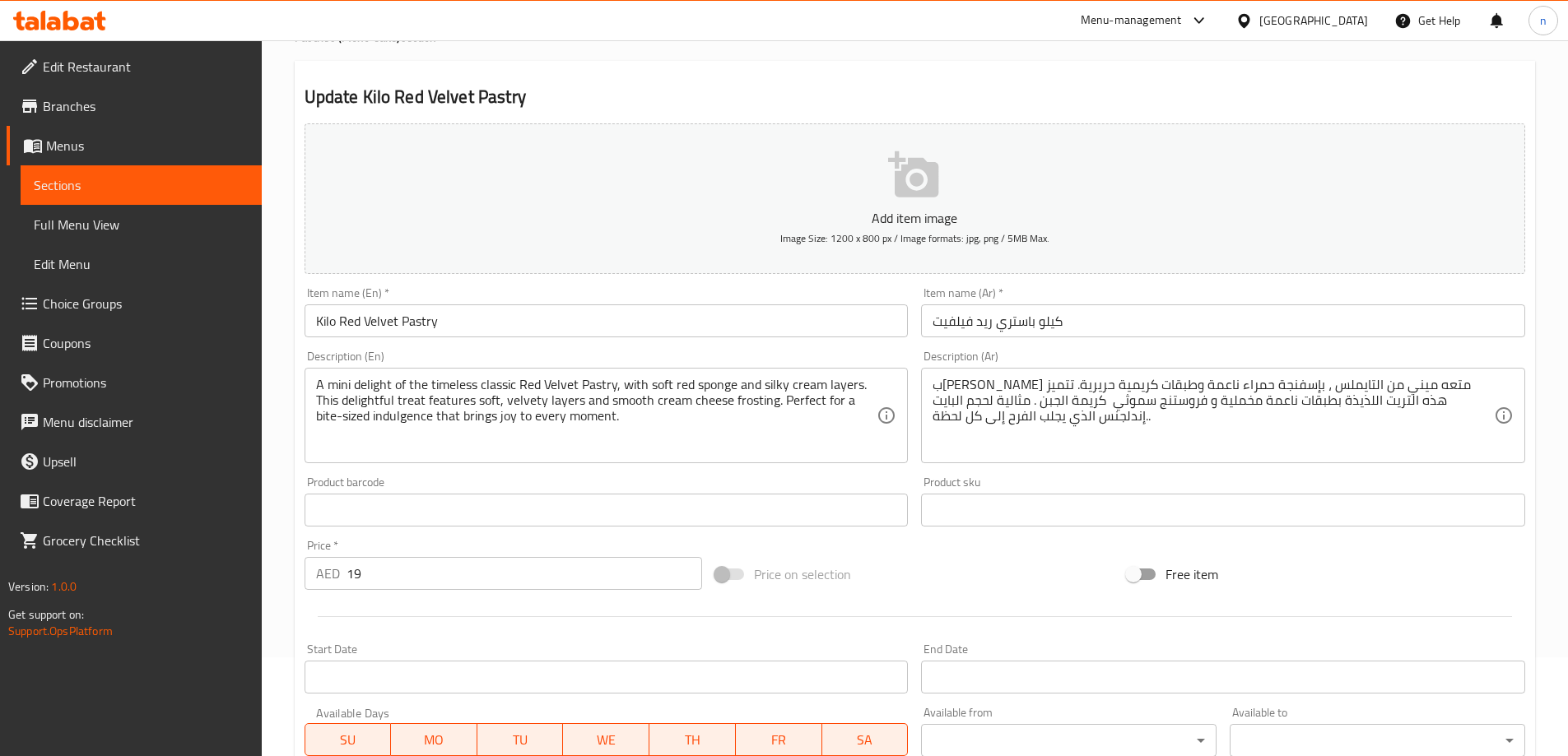
scroll to position [165, 0]
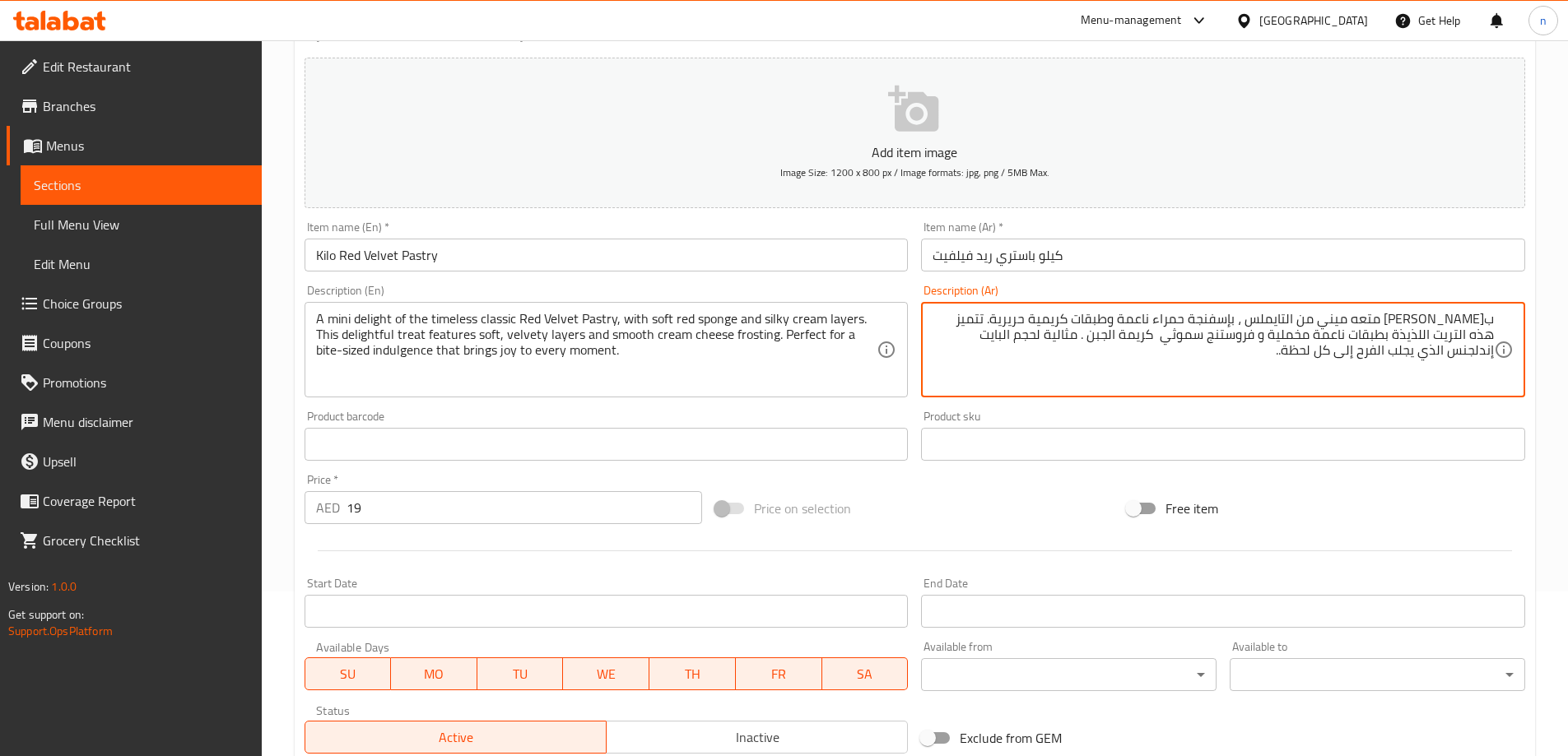
click at [1215, 337] on textarea "ب[PERSON_NAME] متعه ميني من التايملس ، بإسفنجة حمراء ناعمة وطبقات كريمية حريرية…" at bounding box center [1213, 350] width 561 height 78
type textarea "باستري ريد فيلفيت كلاسيكي متعه ميني من التايملس ، بإسفنجة حمراء ناعمة وطبقات كر…"
click at [835, 268] on input "Kilo Red Velvet Pastry" at bounding box center [606, 255] width 604 height 33
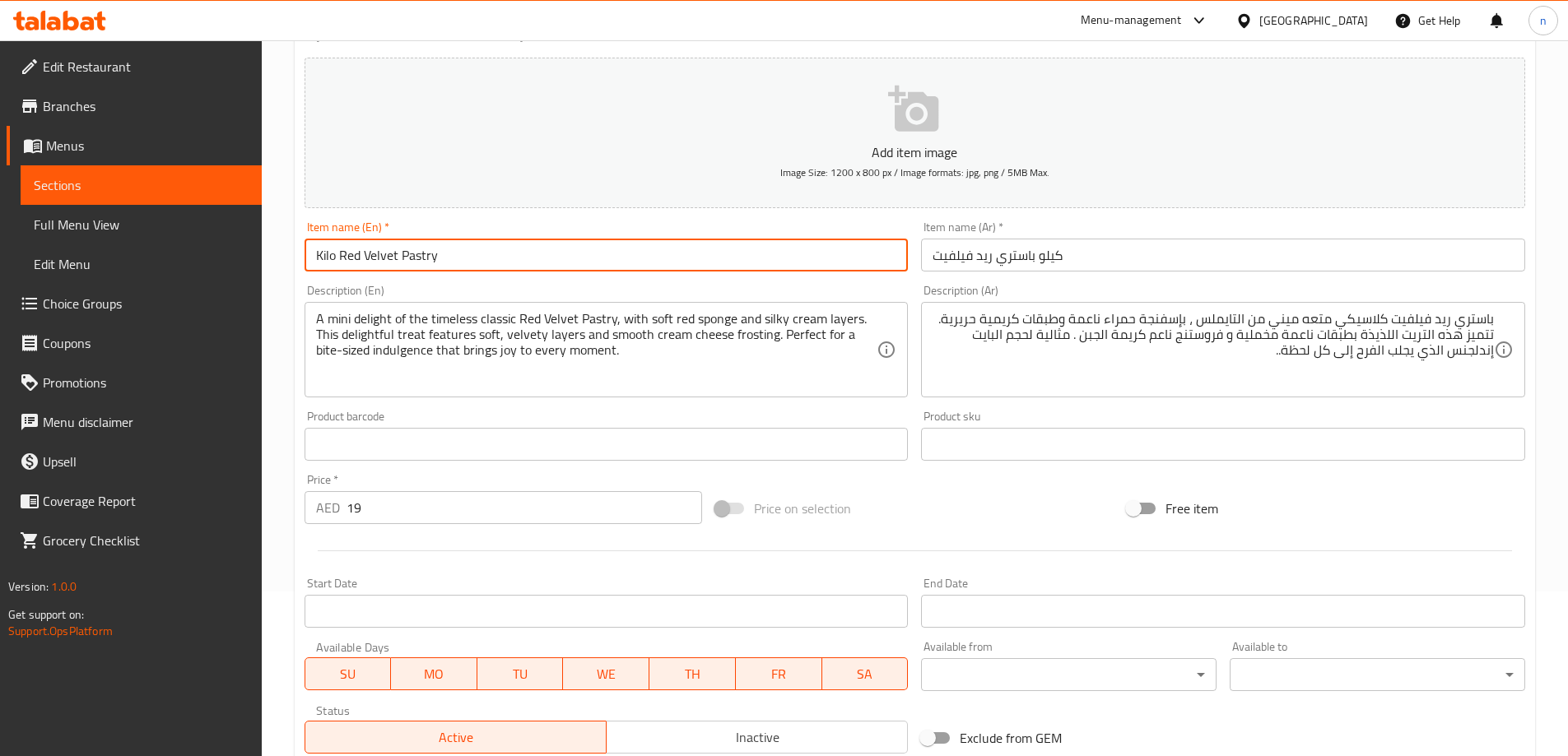
type input "Kilo Red Velvet Pastry"
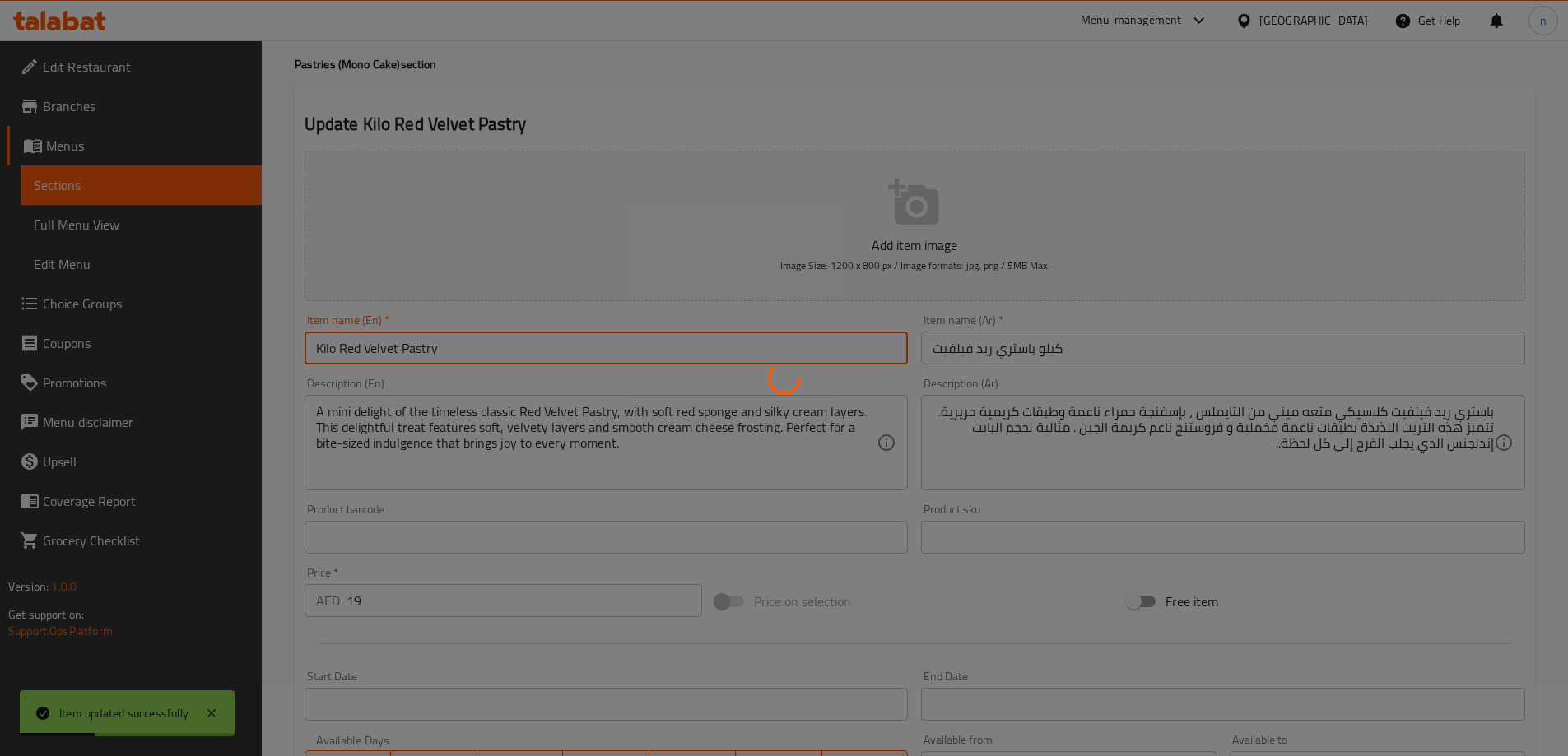
scroll to position [0, 0]
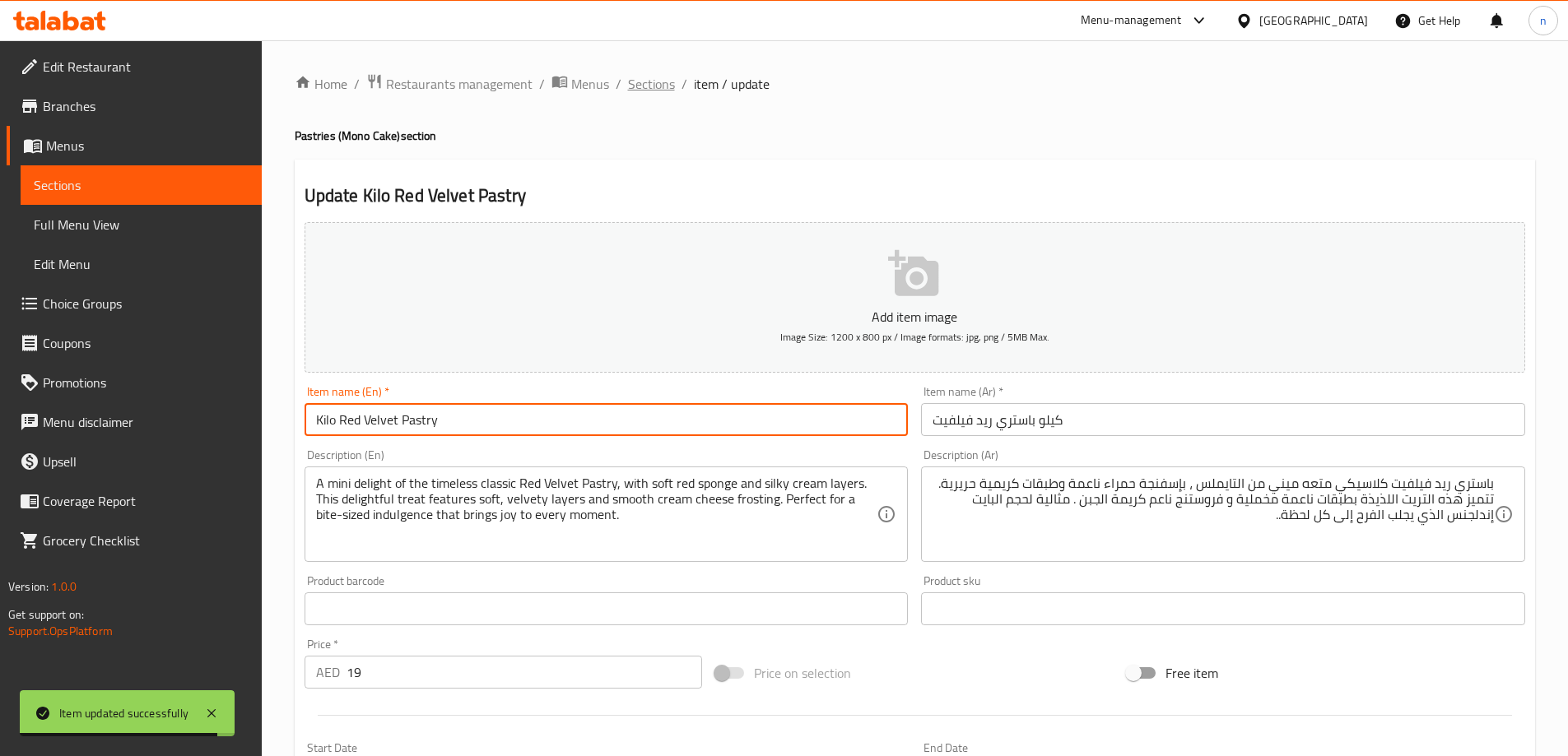
click at [648, 80] on span "Sections" at bounding box center [651, 84] width 47 height 20
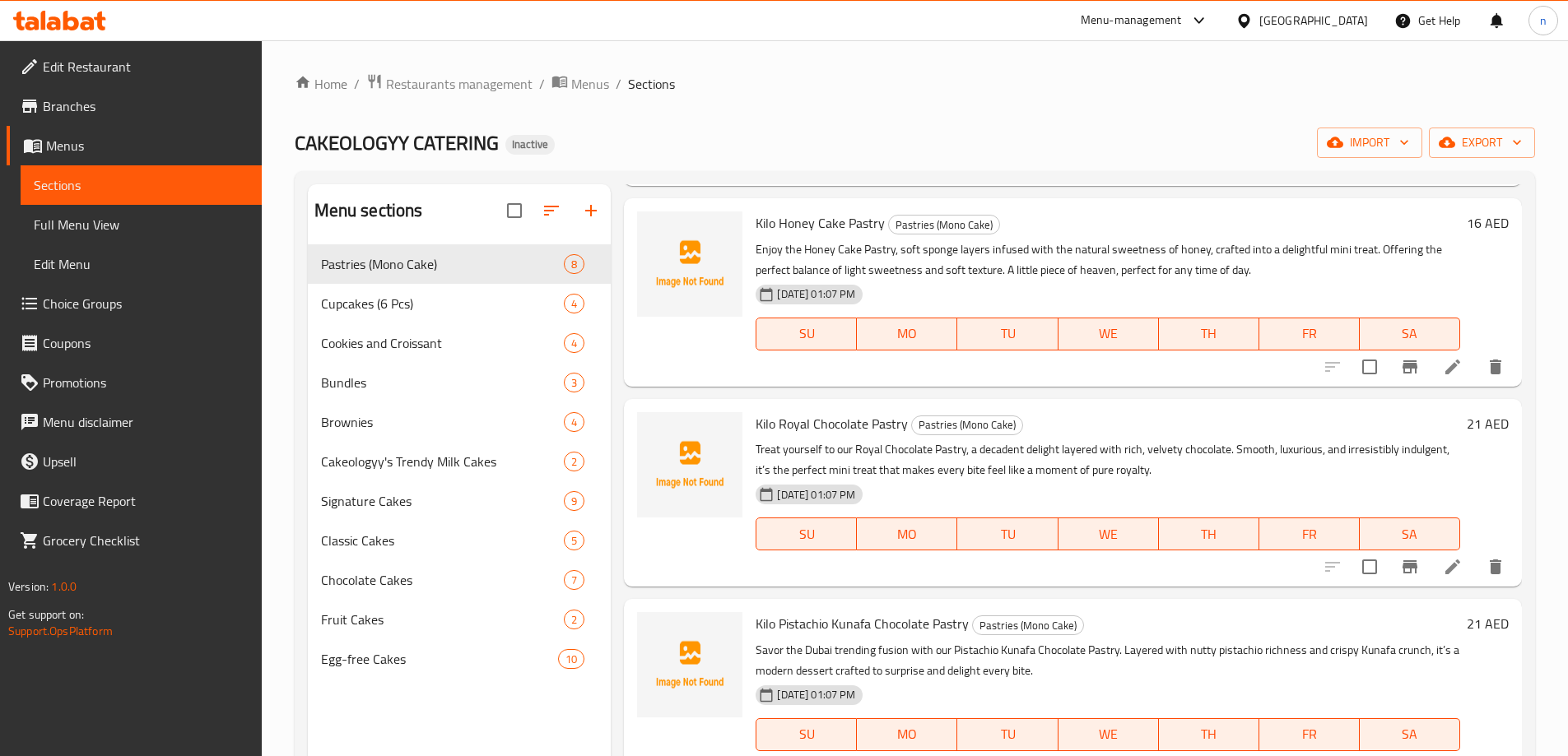
scroll to position [247, 0]
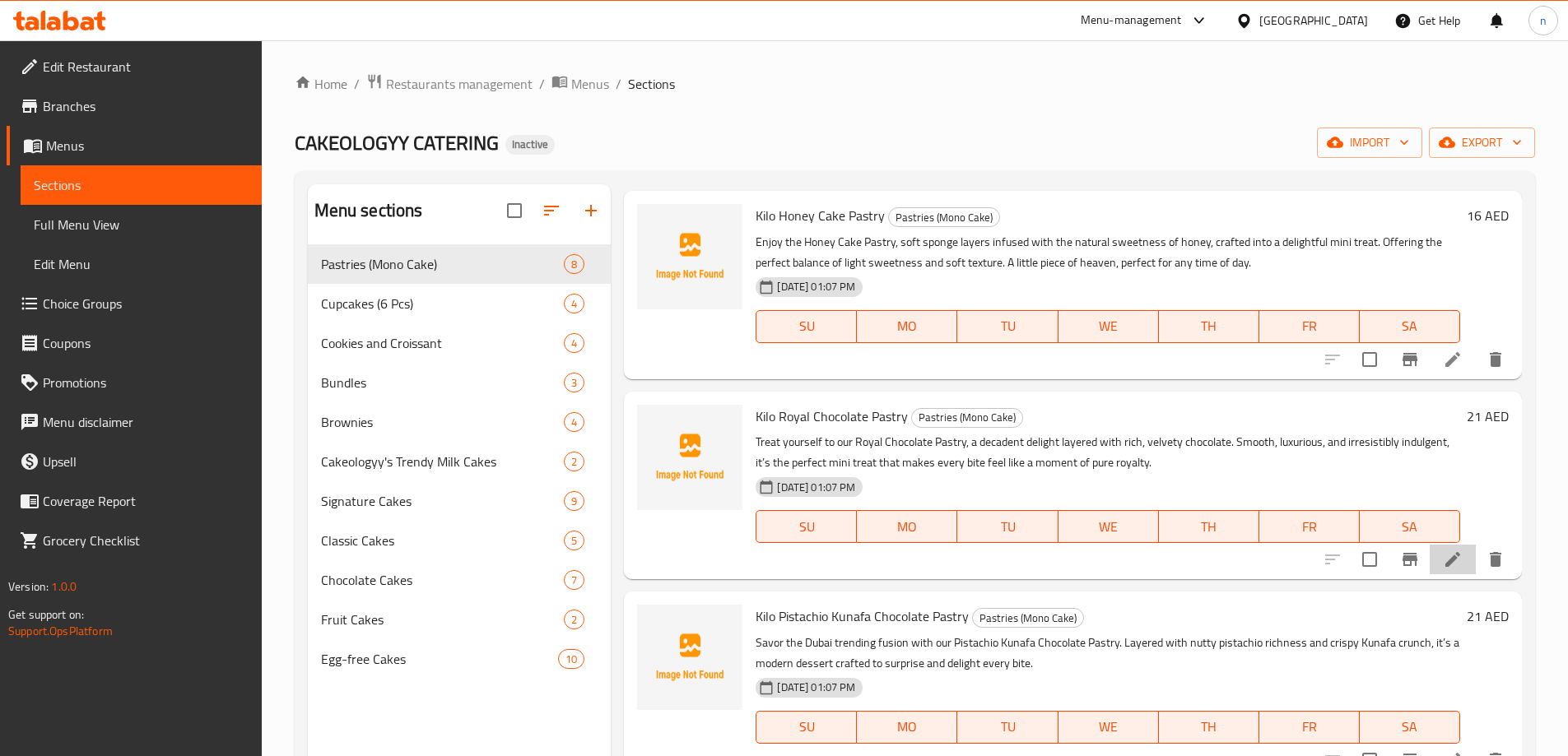
click at [1453, 551] on li at bounding box center [1453, 559] width 46 height 30
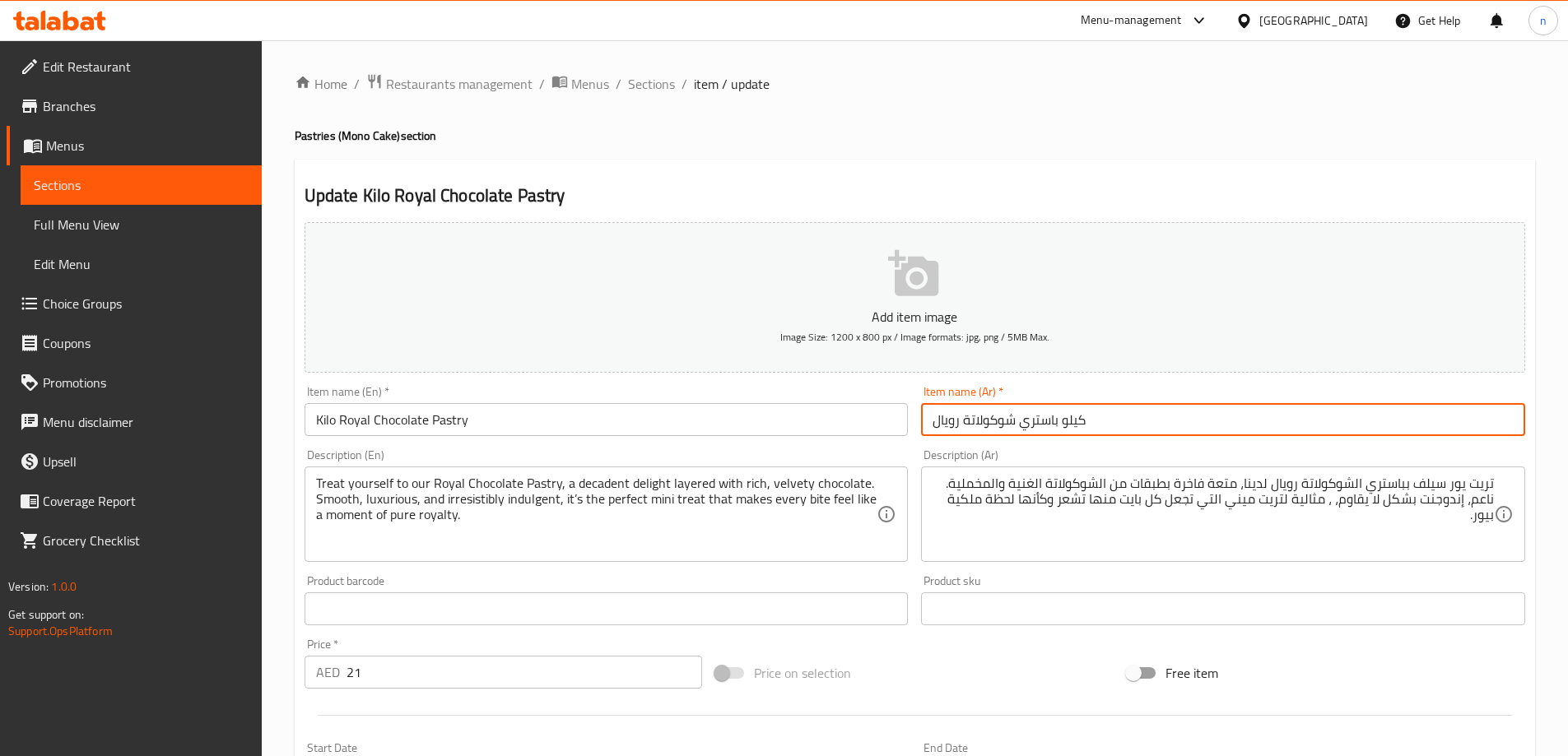
click at [1084, 428] on input "كيلو باستري شوكولاتة رويال" at bounding box center [1223, 419] width 604 height 33
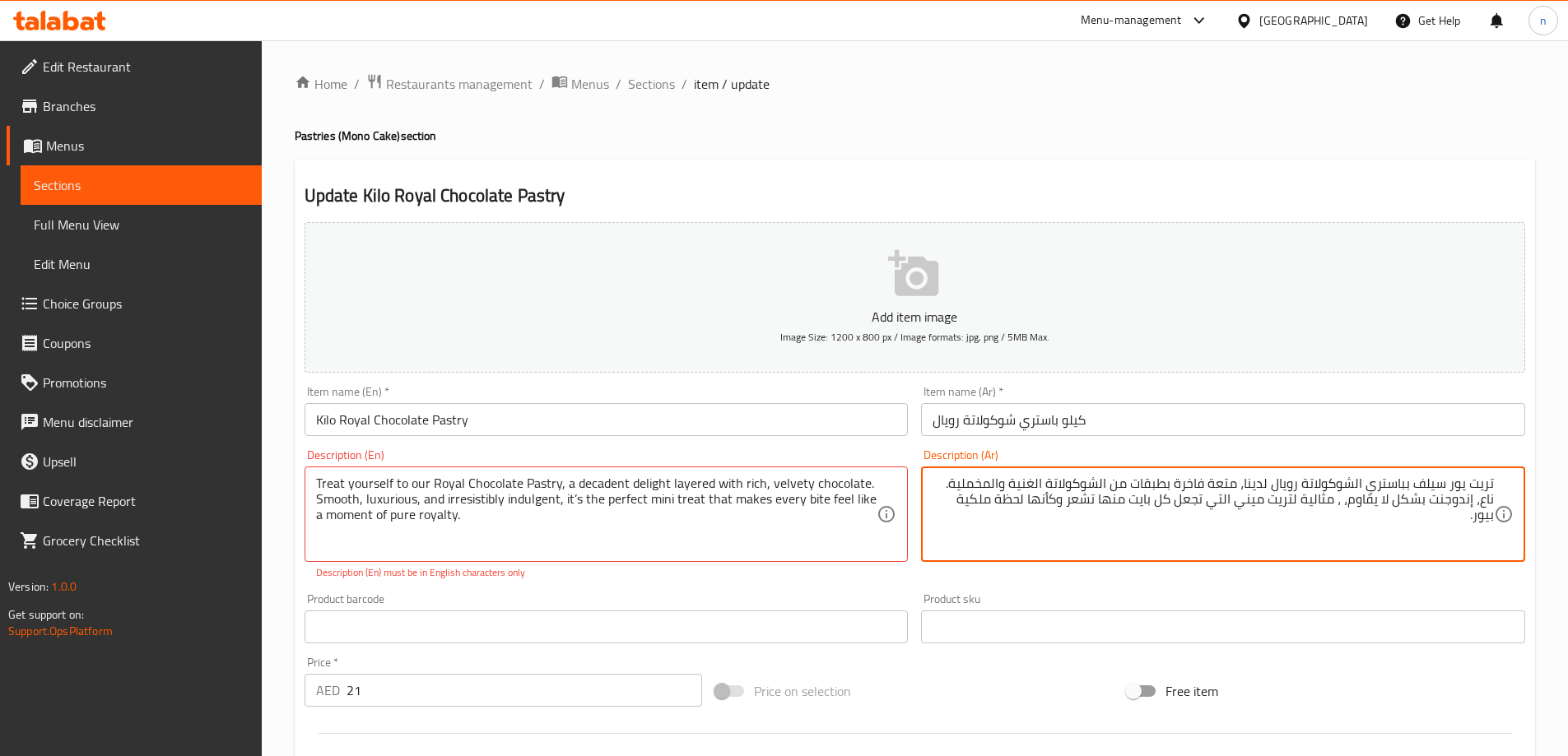
type textarea "تريت يور سيلف بباستري الشوكولاتة رويال لدينا، متعة فاخرة بطبقات من الشوكولاتة ا…"
click at [1085, 421] on input "كيلو باستري شوكولاتة رويال" at bounding box center [1223, 419] width 604 height 33
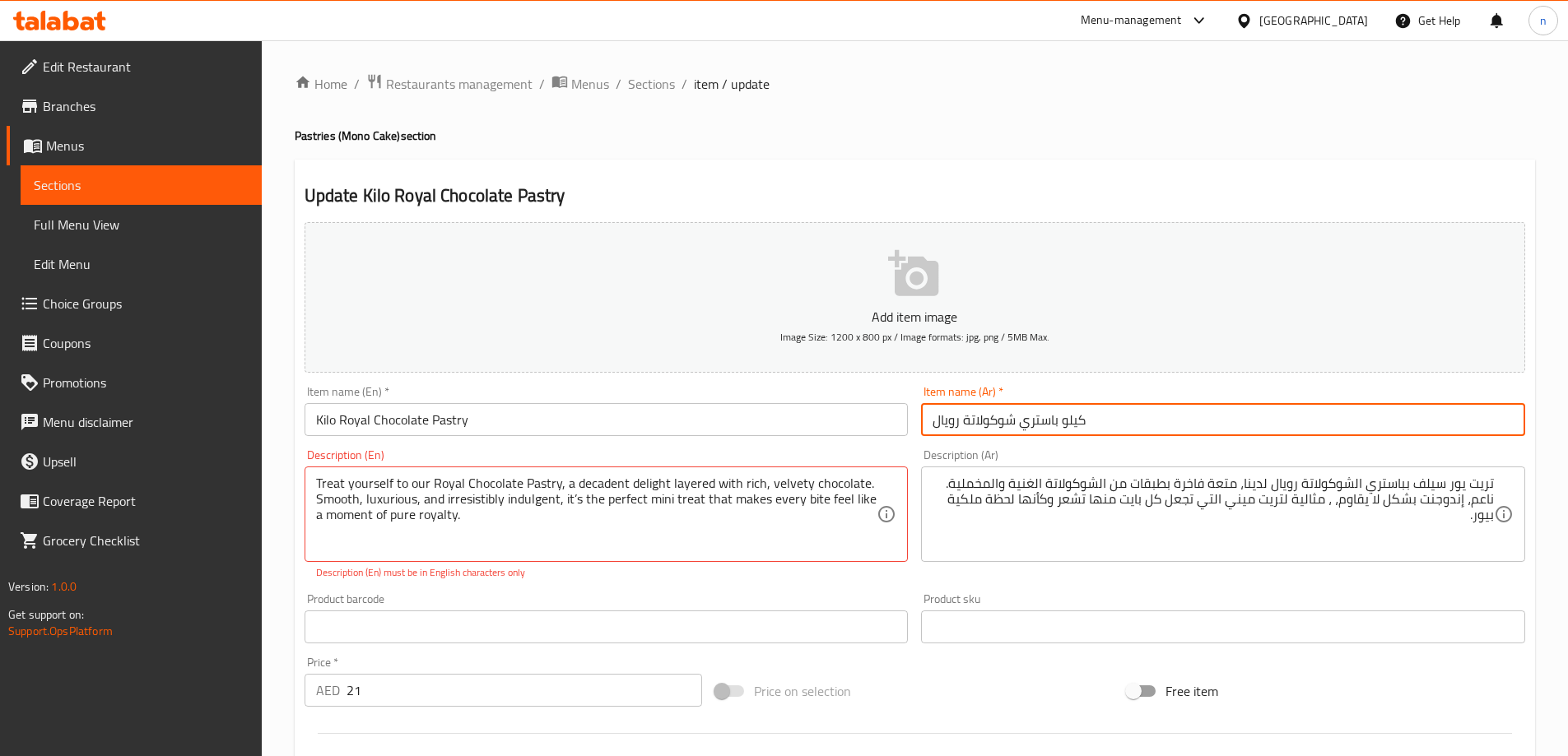
click at [1086, 421] on input "كيلو باستري شوكولاتة رويال" at bounding box center [1223, 419] width 604 height 33
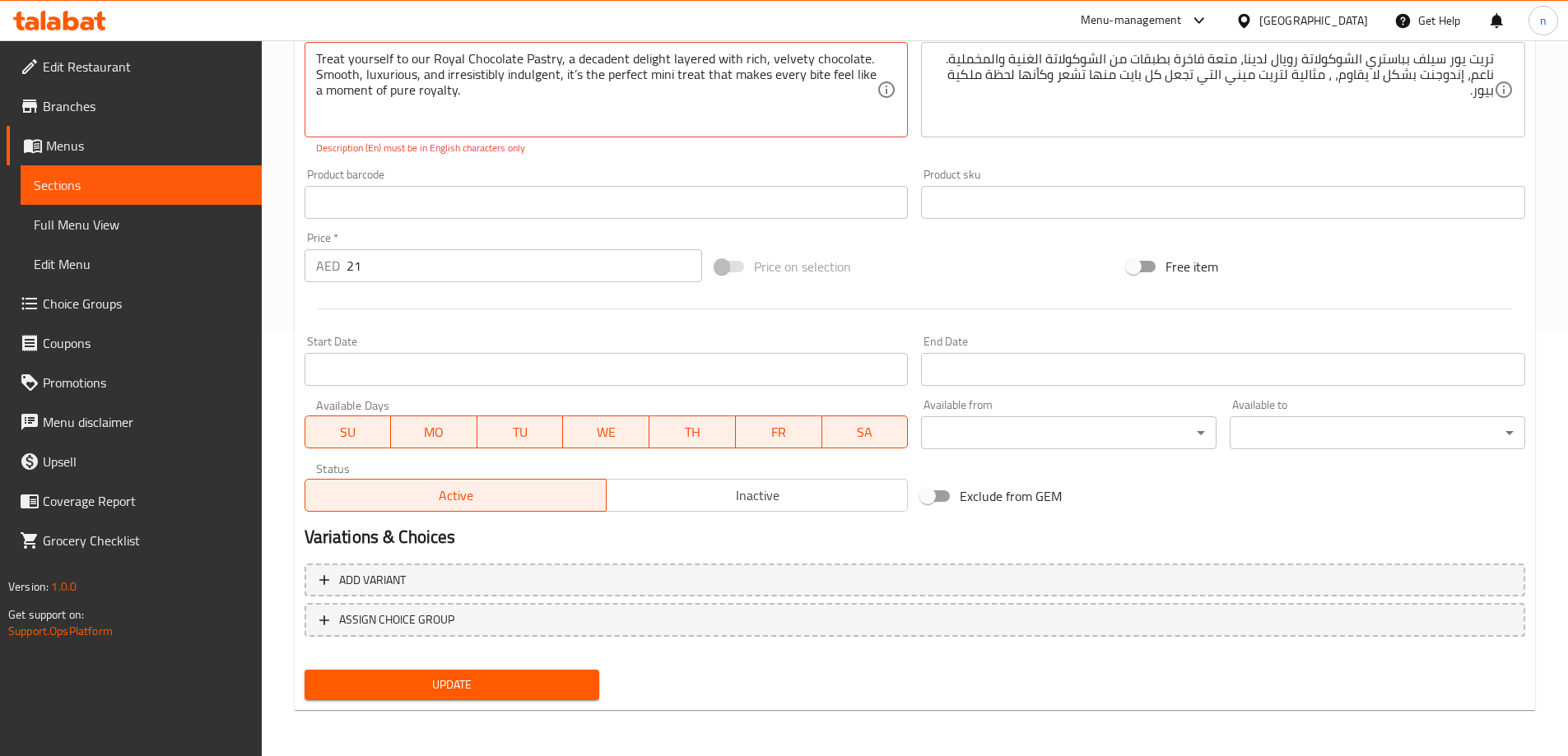
click at [350, 674] on button "Update" at bounding box center [452, 684] width 296 height 30
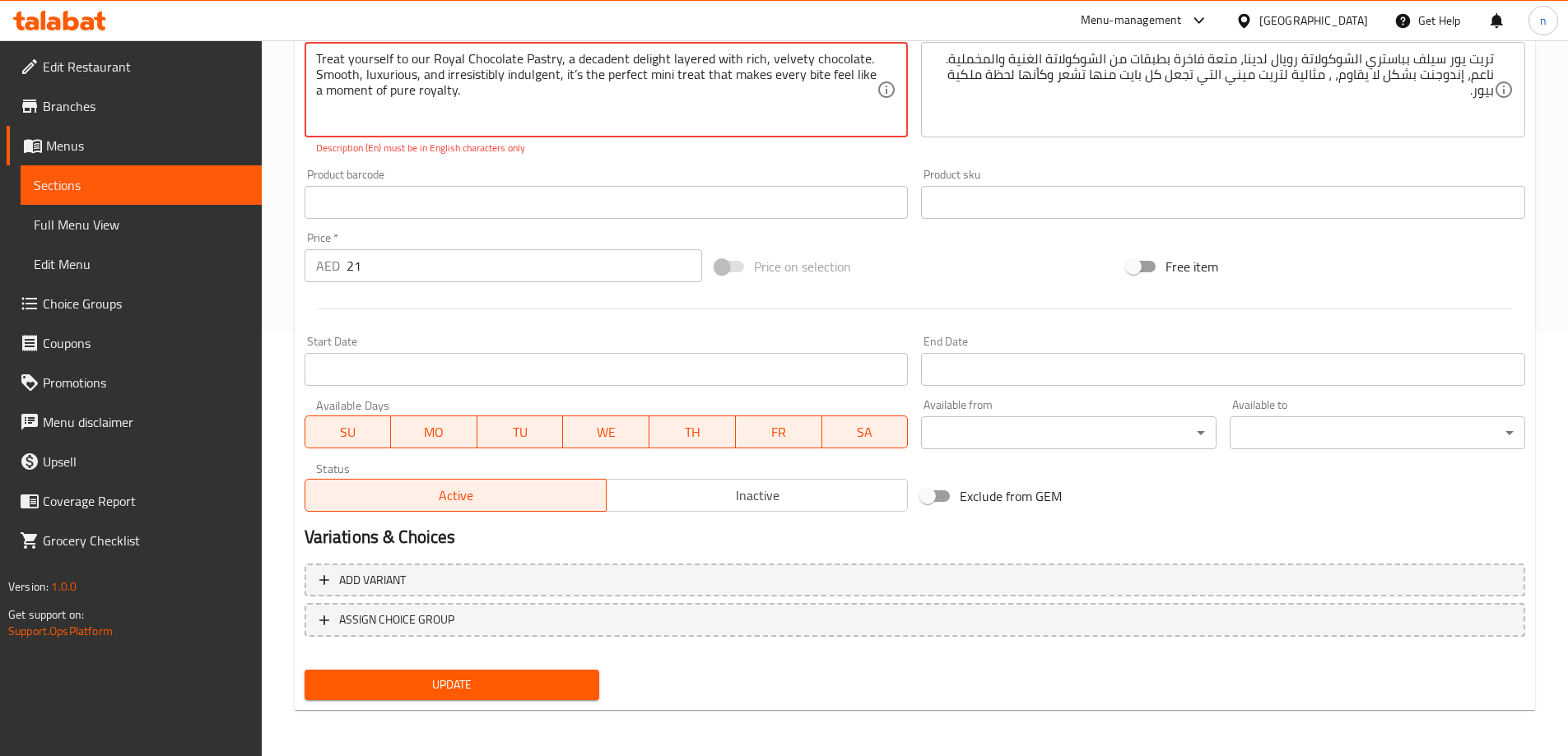
scroll to position [13, 0]
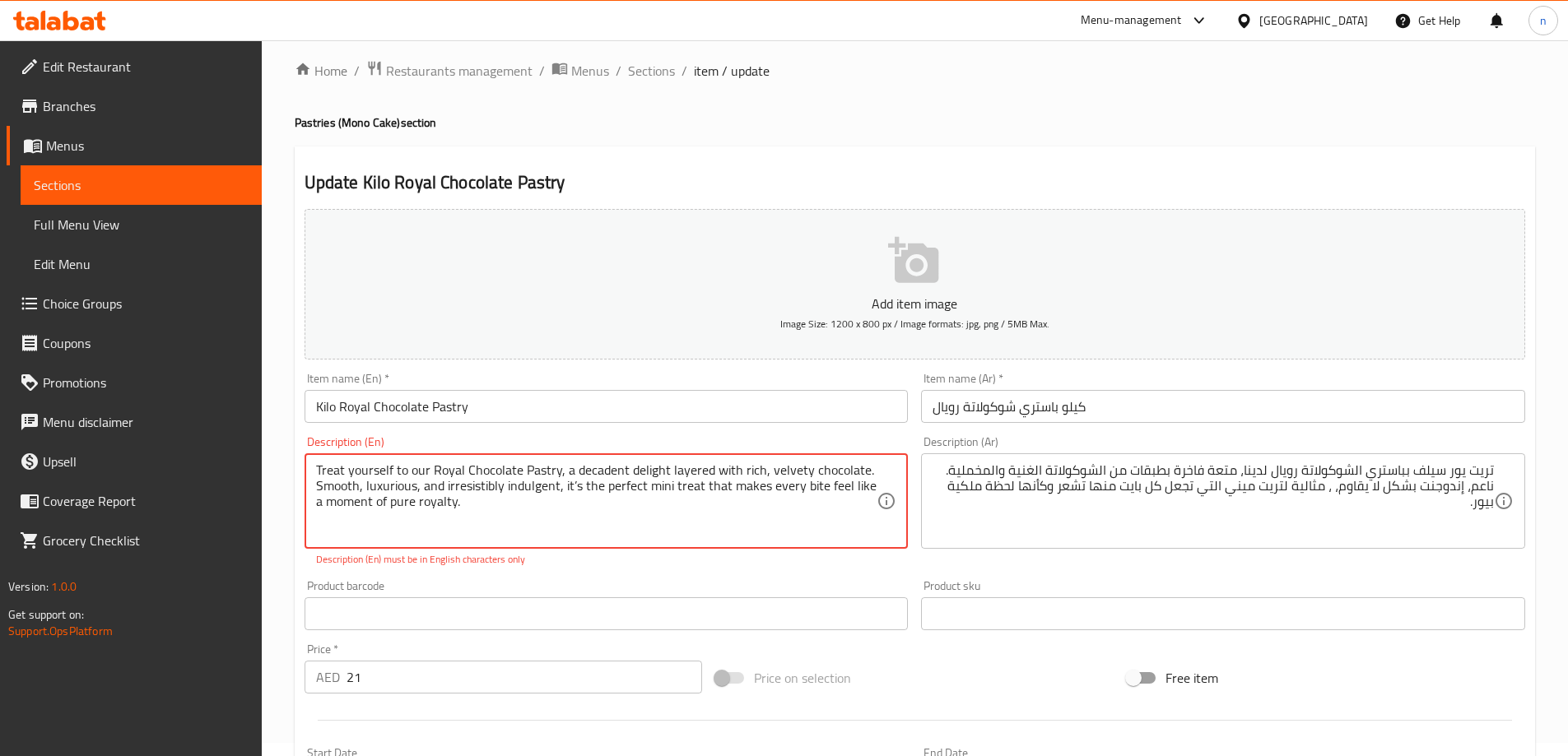
click at [575, 399] on input "Kilo Royal Chocolate Pastry" at bounding box center [606, 406] width 604 height 33
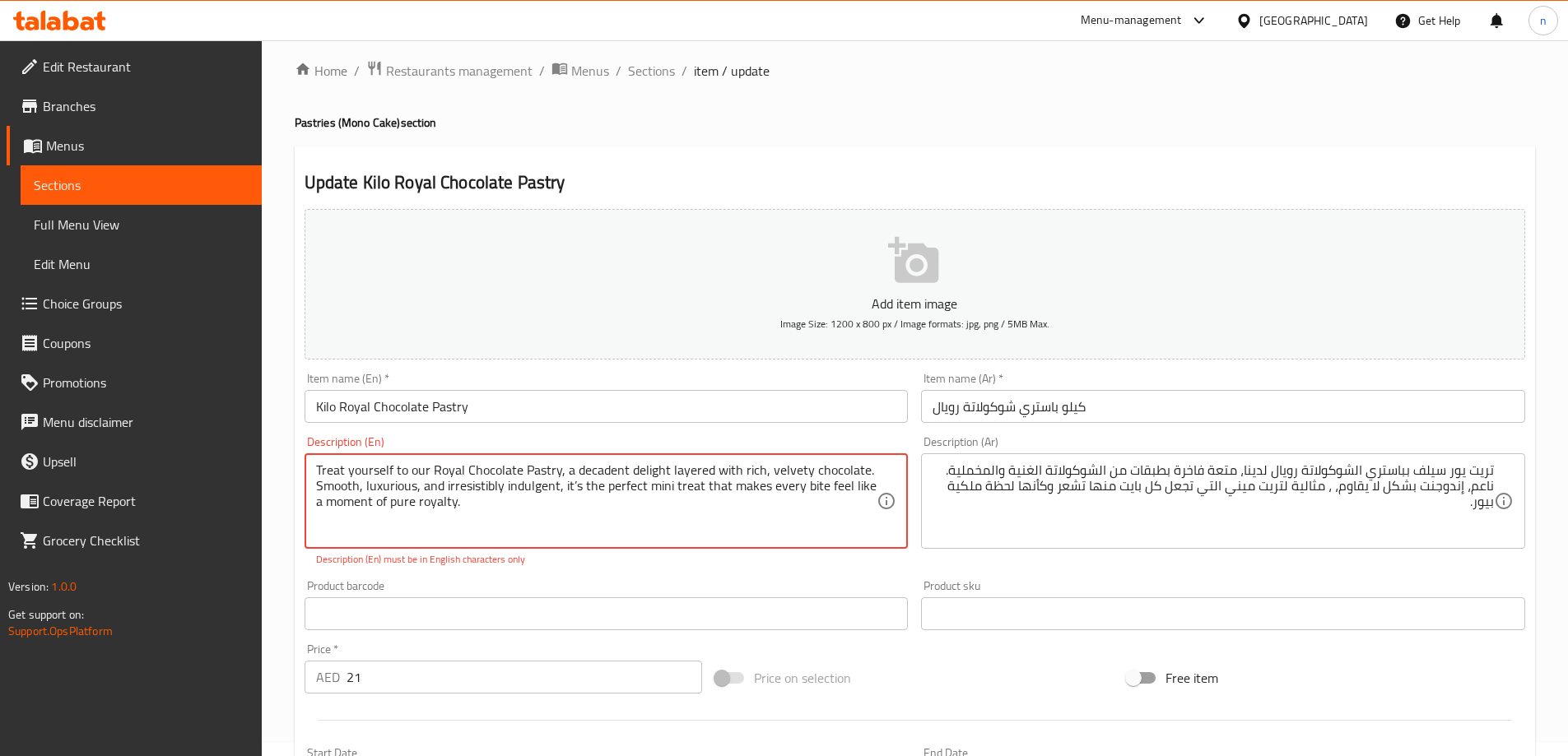
click at [572, 486] on textarea "Treat yourself to our Royal Chocolate Pastry, a decadent delight layered with r…" at bounding box center [597, 501] width 561 height 78
click at [573, 486] on textarea "Treat yourself to our Royal Chocolate Pastry, a decadent delight layered with r…" at bounding box center [597, 501] width 561 height 78
type textarea "Treat yourself to our Royal Chocolate Pastry, a decadent delight layered with r…"
click at [633, 400] on input "Kilo Royal Chocolate Pastry" at bounding box center [606, 406] width 604 height 33
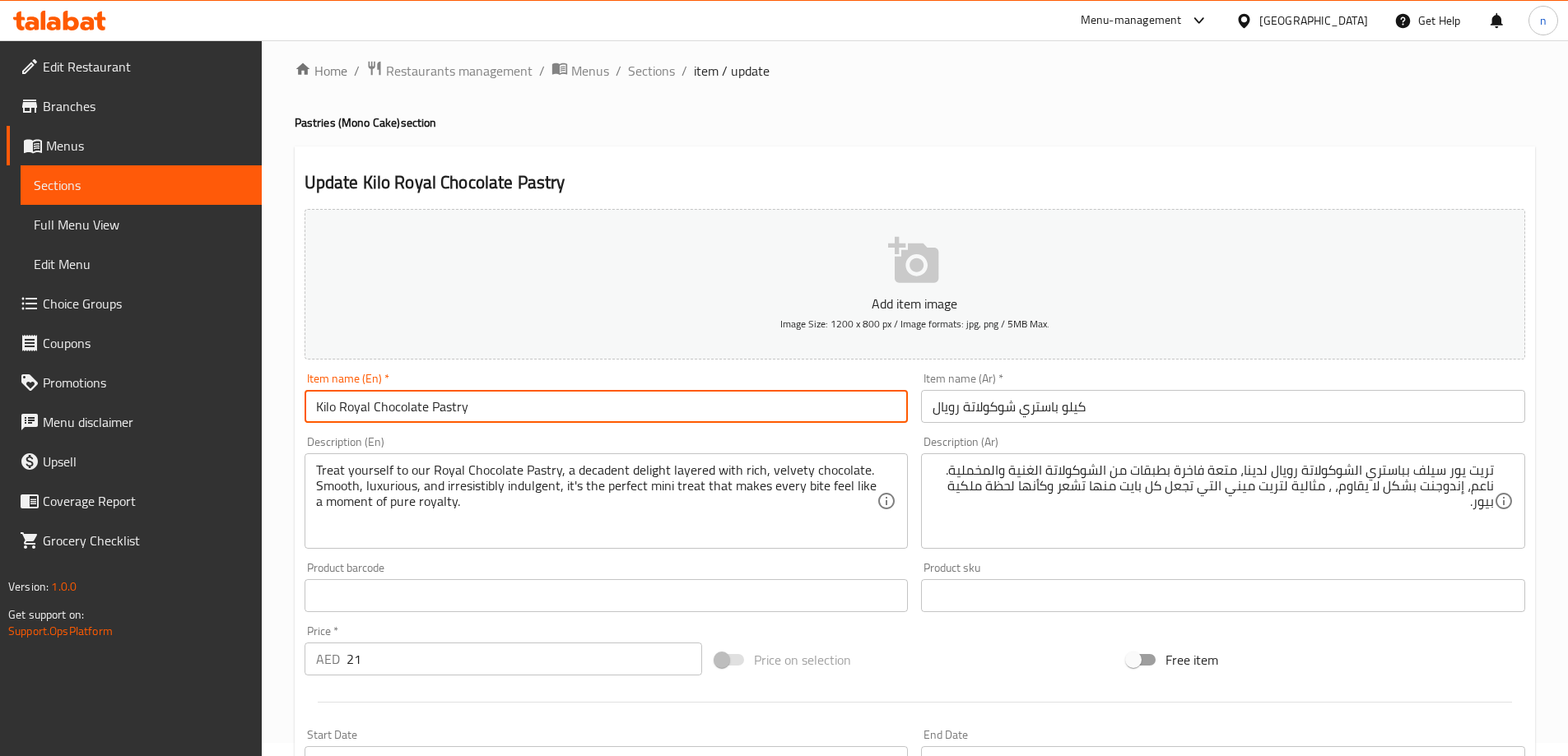
click at [648, 81] on span "Sections" at bounding box center [651, 71] width 47 height 20
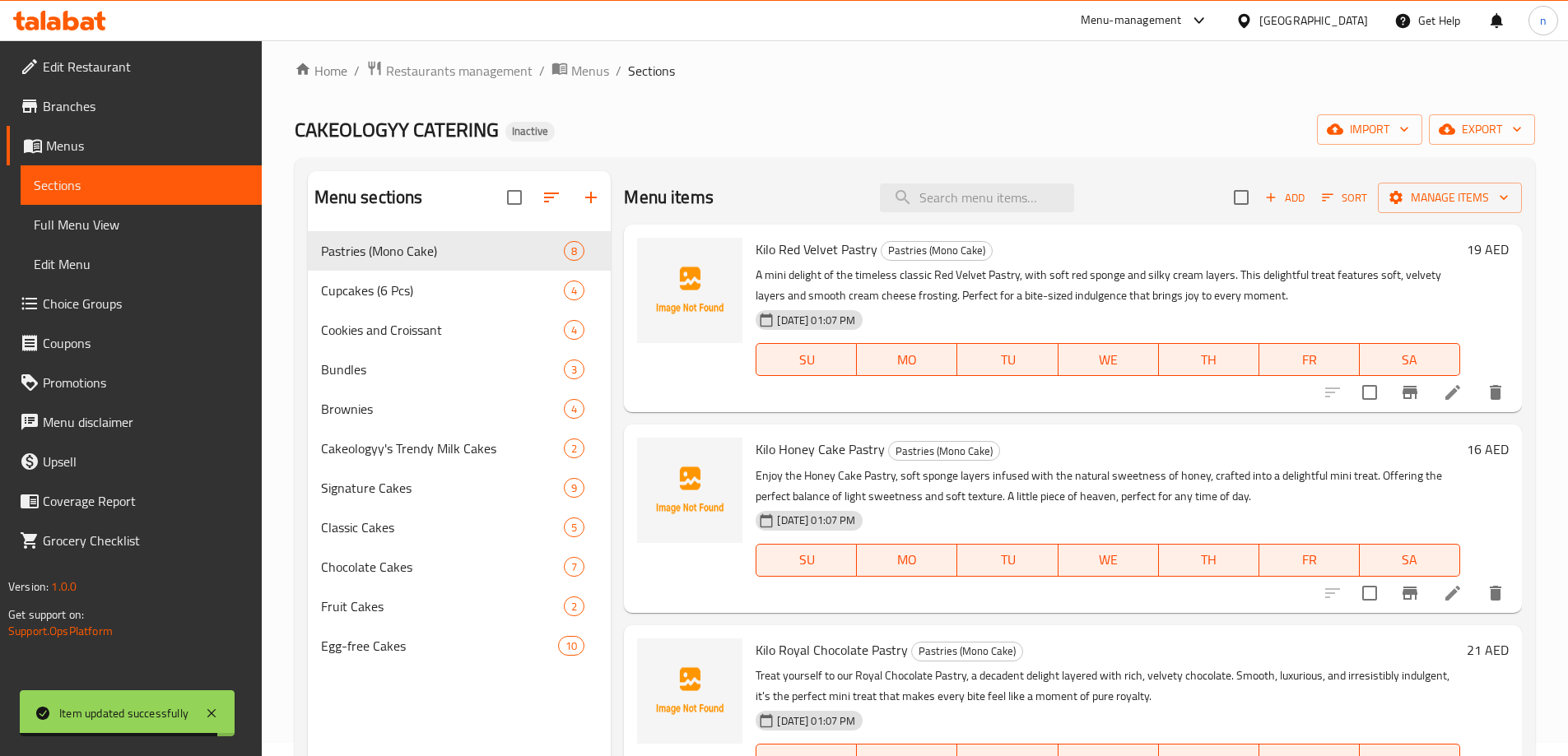
scroll to position [887, 0]
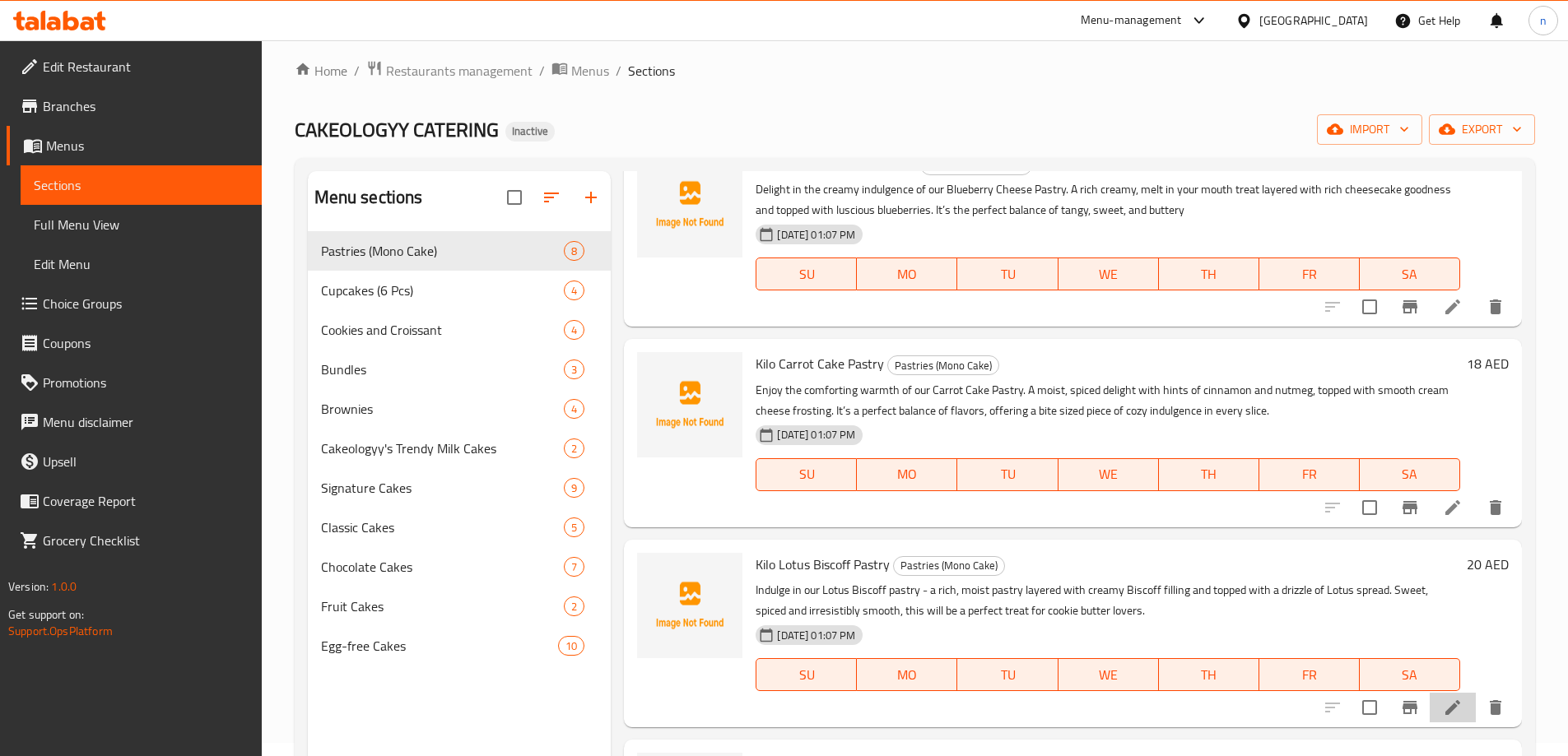
click at [1443, 699] on icon at bounding box center [1453, 707] width 20 height 20
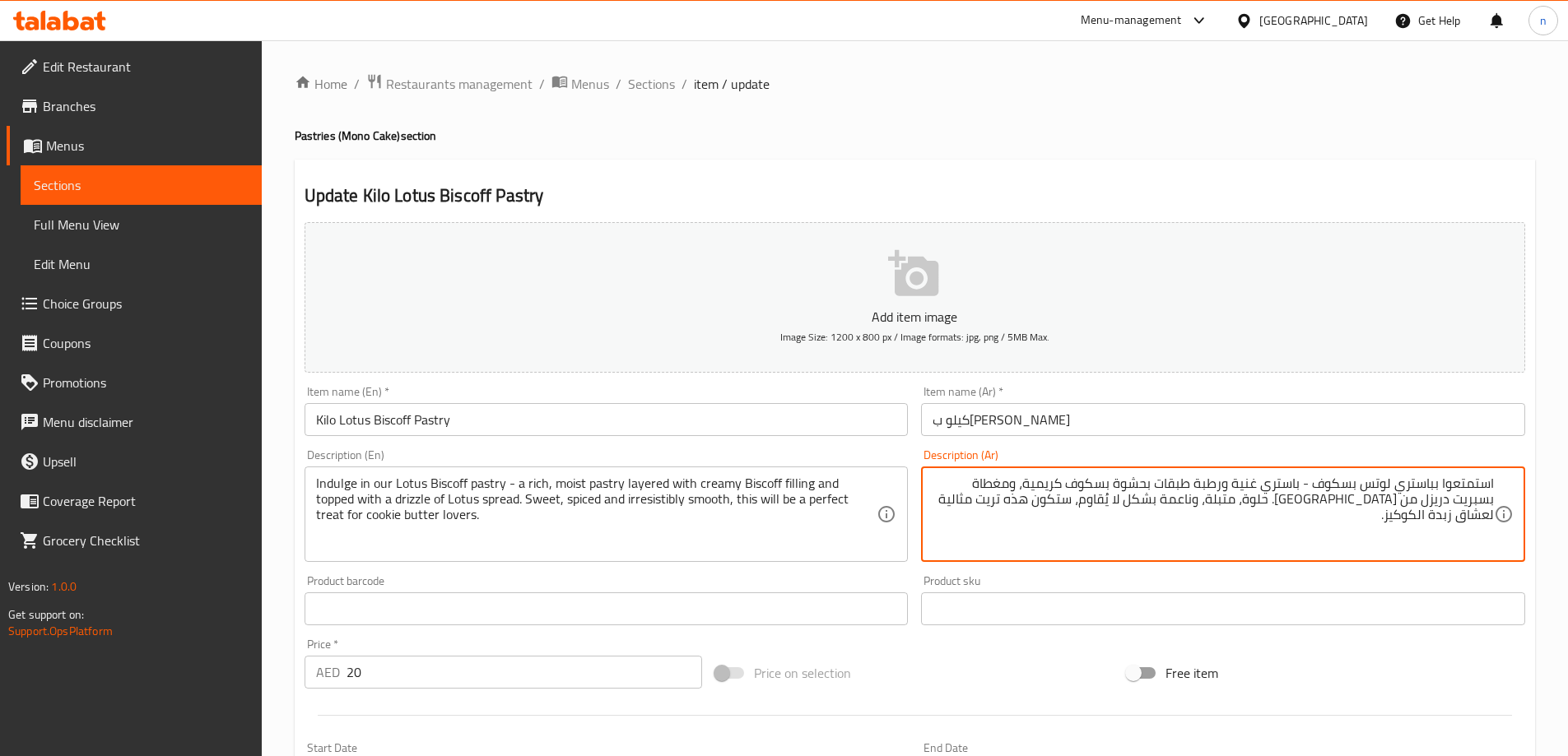
click at [1243, 436] on input "كيلو ب[PERSON_NAME]" at bounding box center [1223, 419] width 604 height 33
click at [944, 485] on textarea "استمتعوا بباستري لوتس بسكوف - باستري غنية ورطبة طبقات بحشوة بسكوف كريمية، ومغطا…" at bounding box center [1213, 514] width 561 height 78
type textarea "استمتعوا بباستري لوتس بسكوف - باستري غنية ورطبة طبقات بحشوة بسكوف كريمية، ومغطا…"
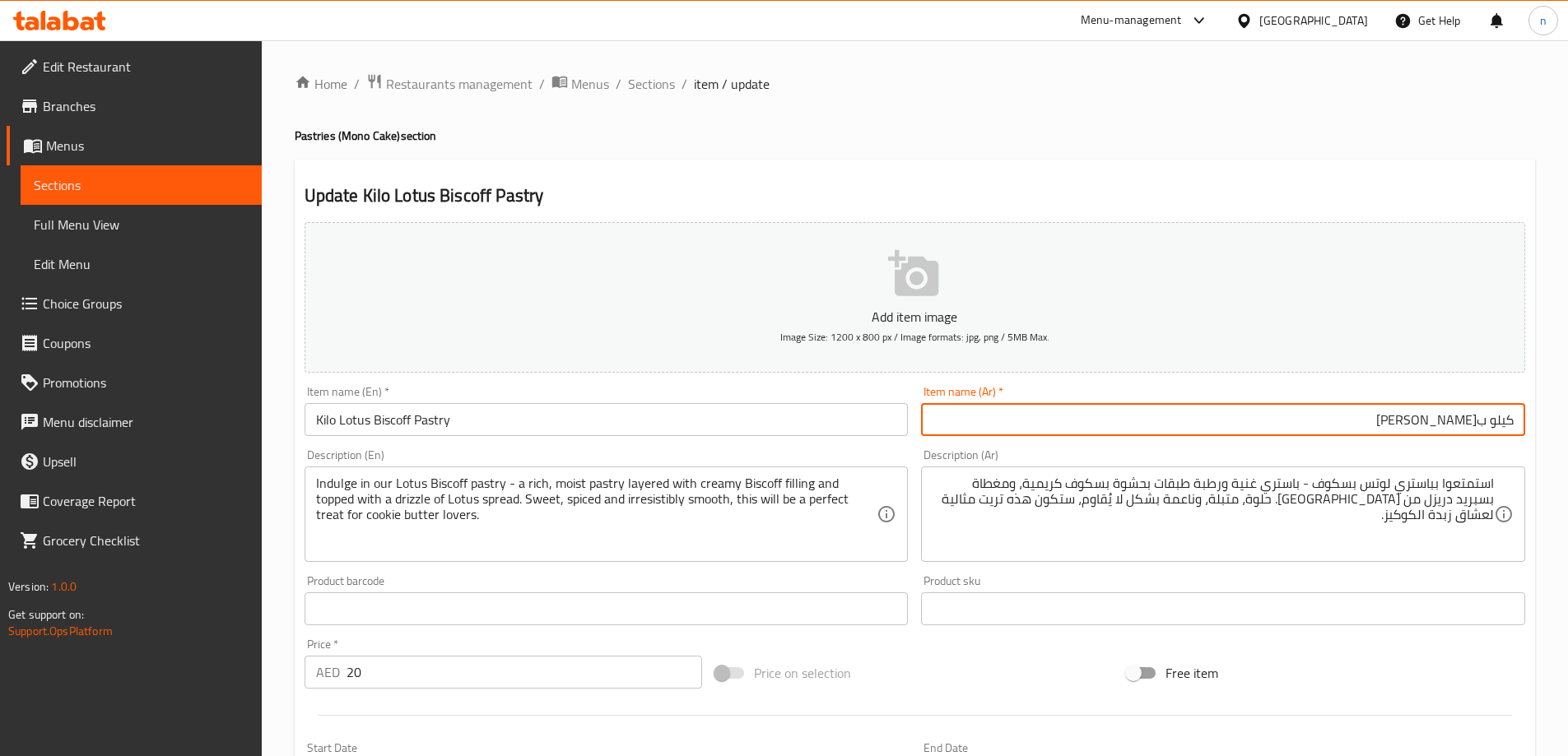
click at [671, 97] on div "Home / Restaurants management / Menus / Sections / item / update Pastries (Mono…" at bounding box center [915, 601] width 1240 height 1057
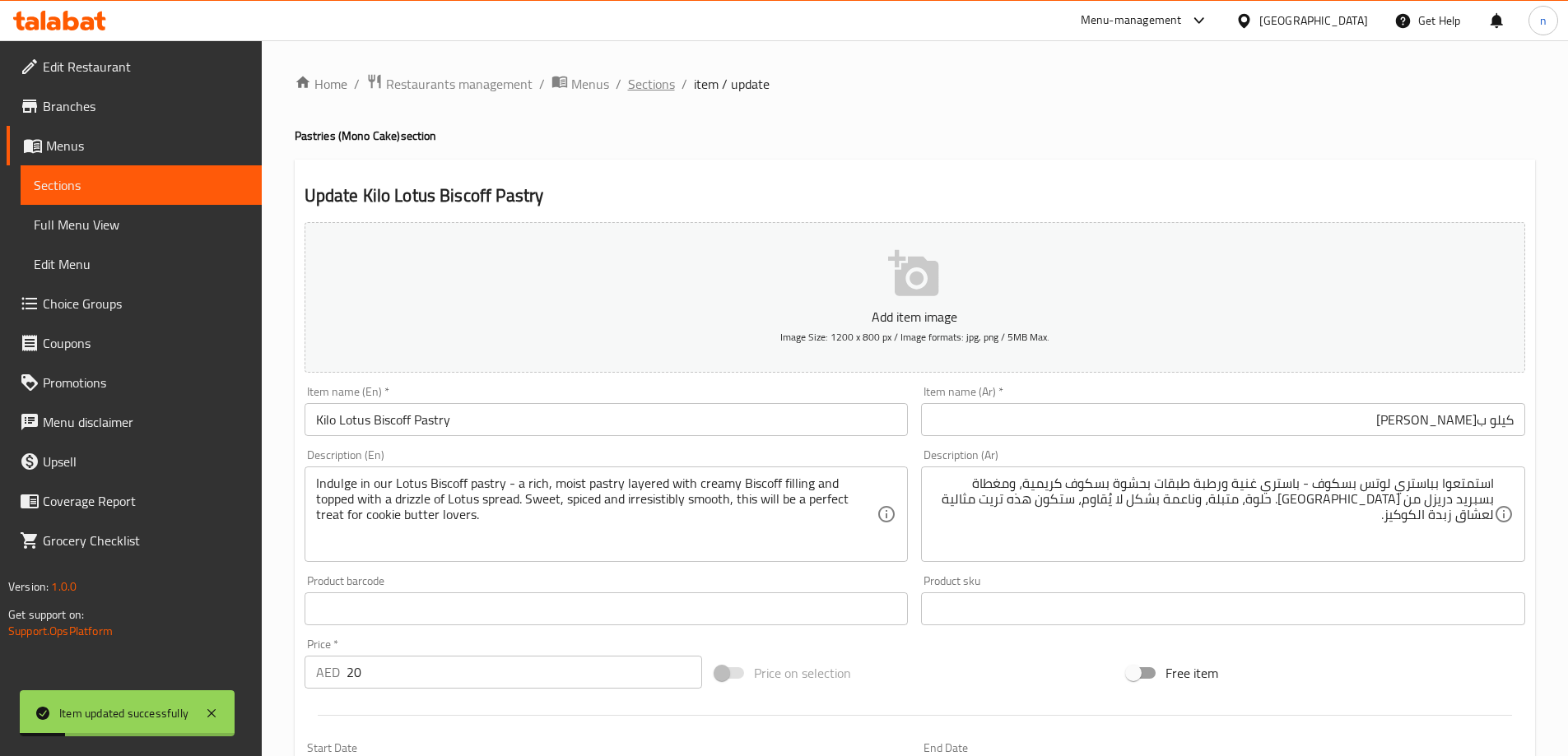
click at [658, 86] on span "Sections" at bounding box center [651, 84] width 47 height 20
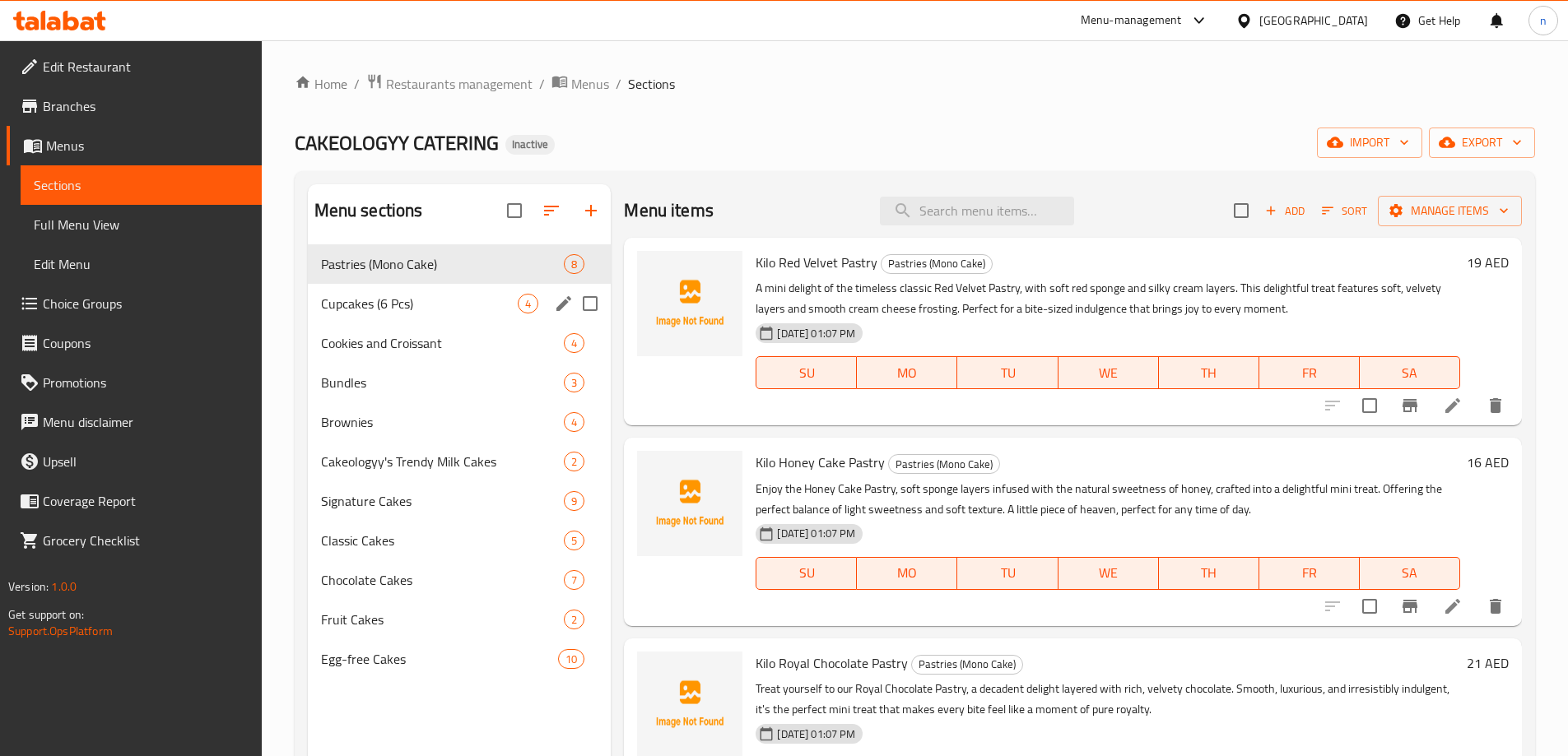
click at [427, 291] on div "Cupcakes (6 Pcs) 4" at bounding box center [460, 304] width 304 height 40
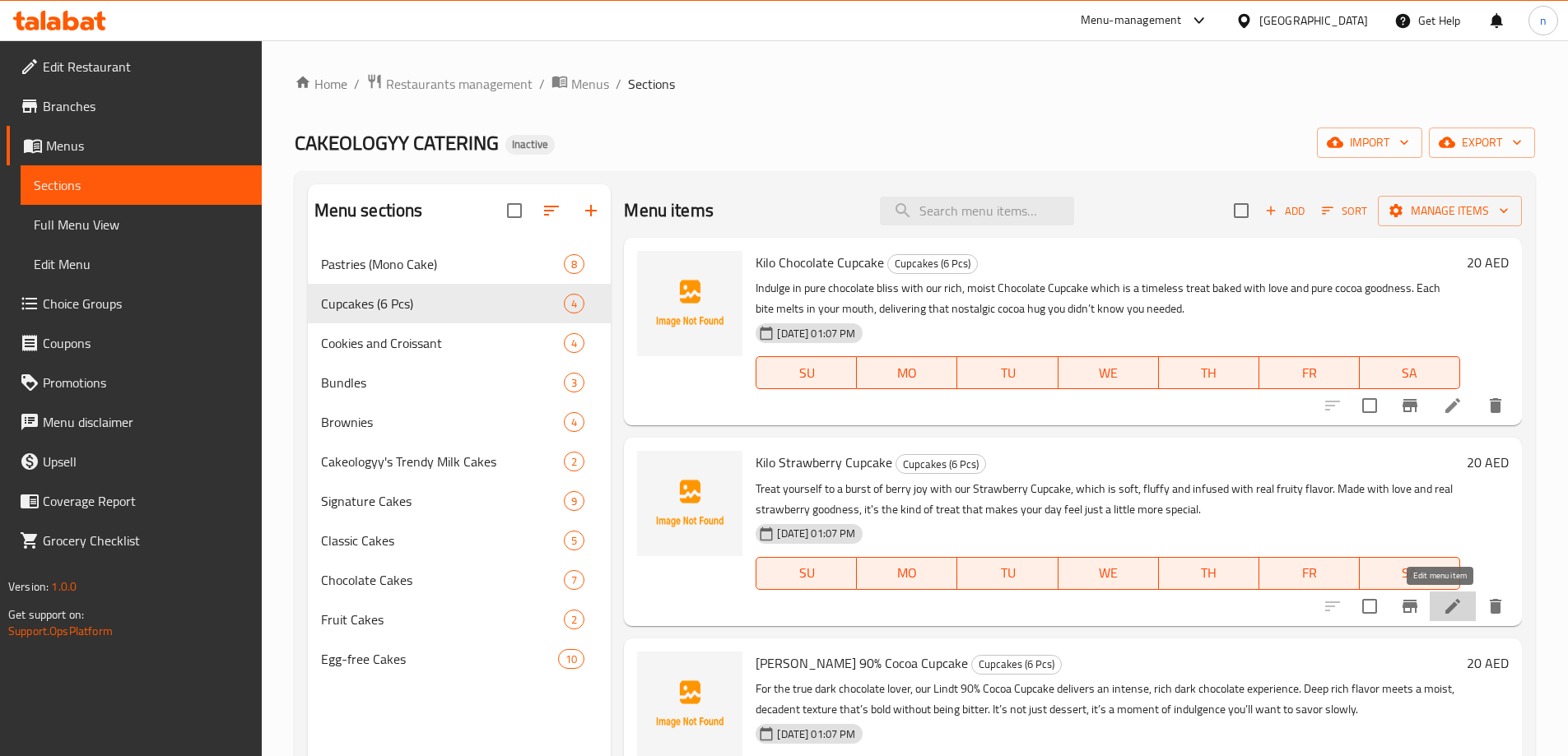
click at [1444, 606] on icon at bounding box center [1453, 606] width 20 height 20
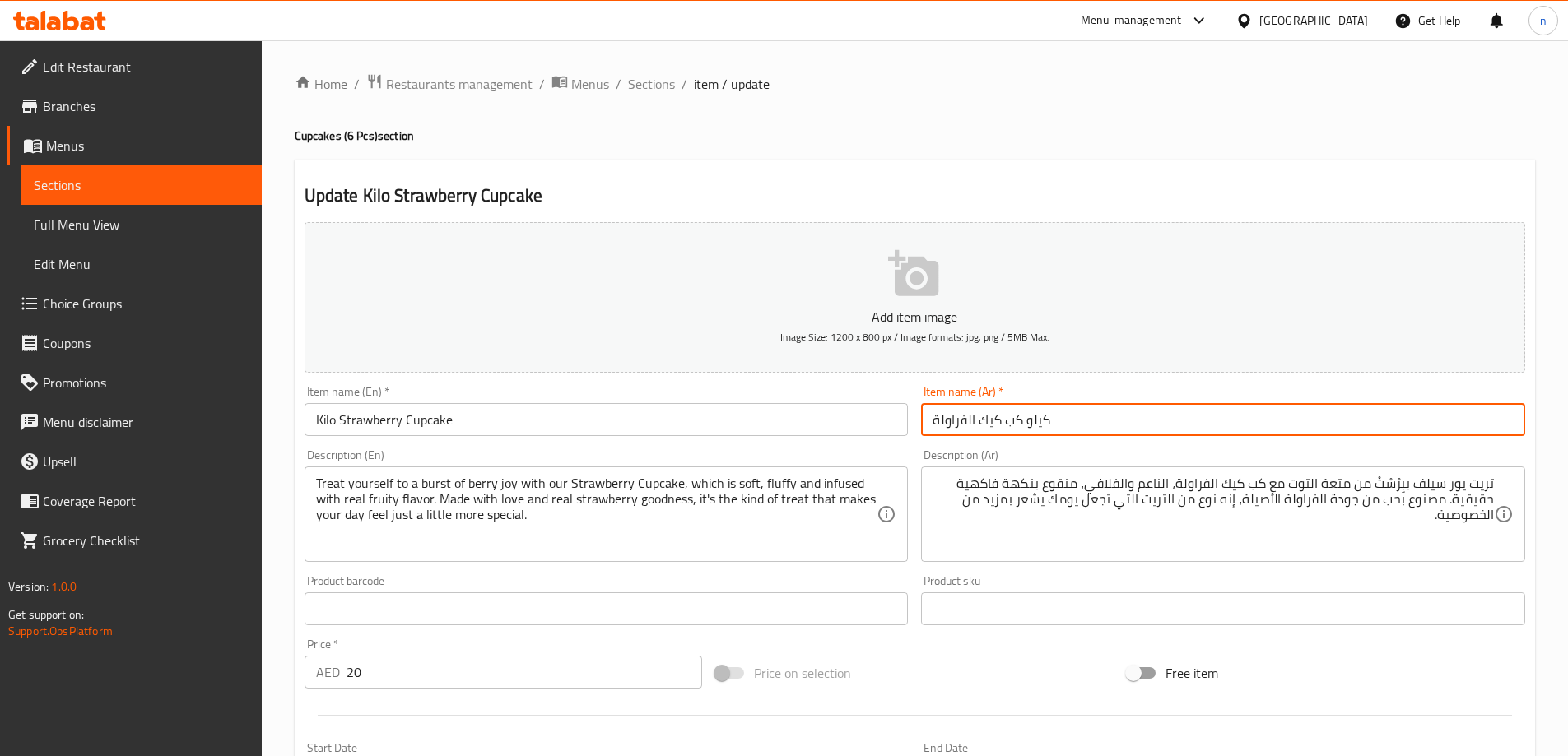
click at [1147, 432] on input "كيلو كب كيك الفراولة" at bounding box center [1223, 419] width 604 height 33
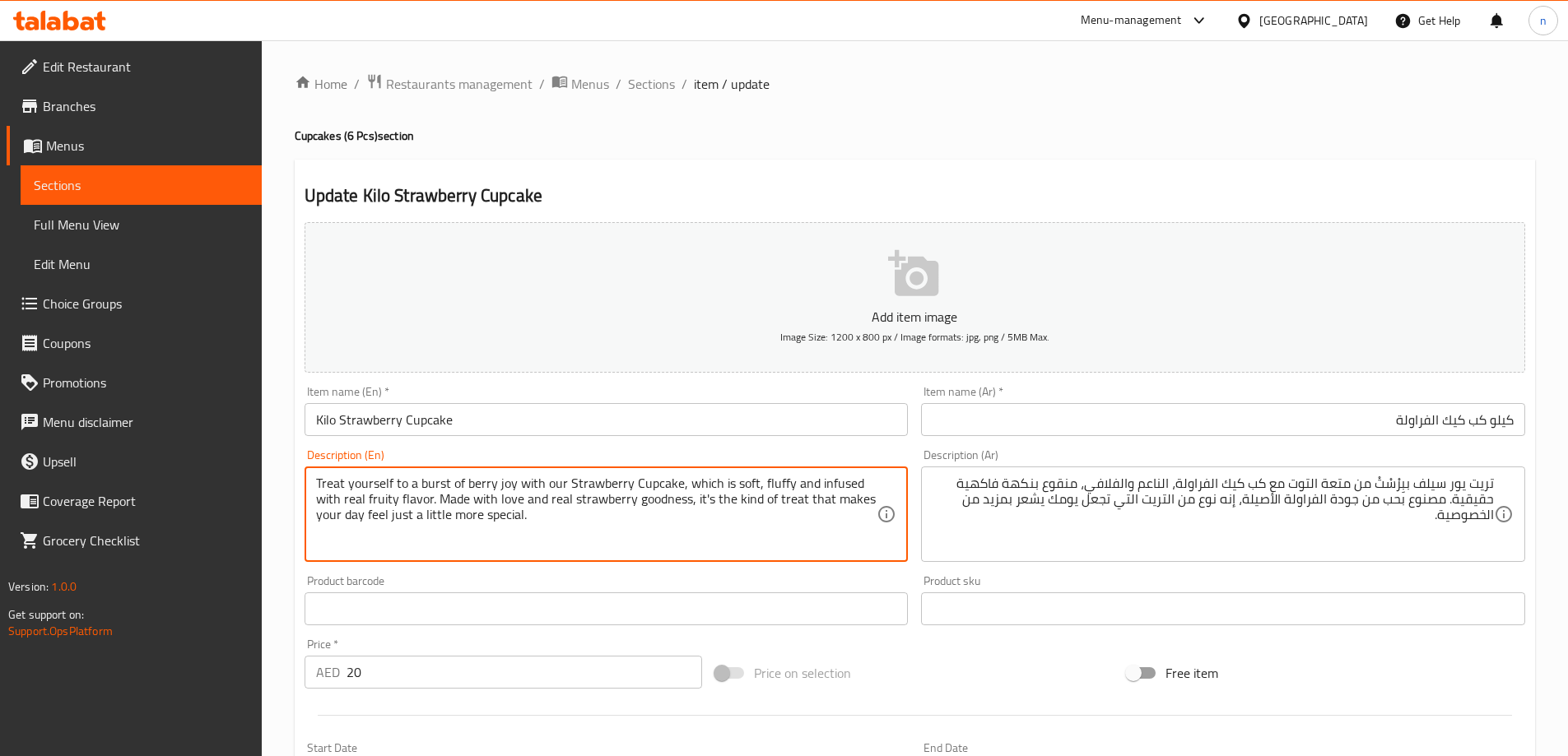
drag, startPoint x: 546, startPoint y: 486, endPoint x: 670, endPoint y: 487, distance: 124.0
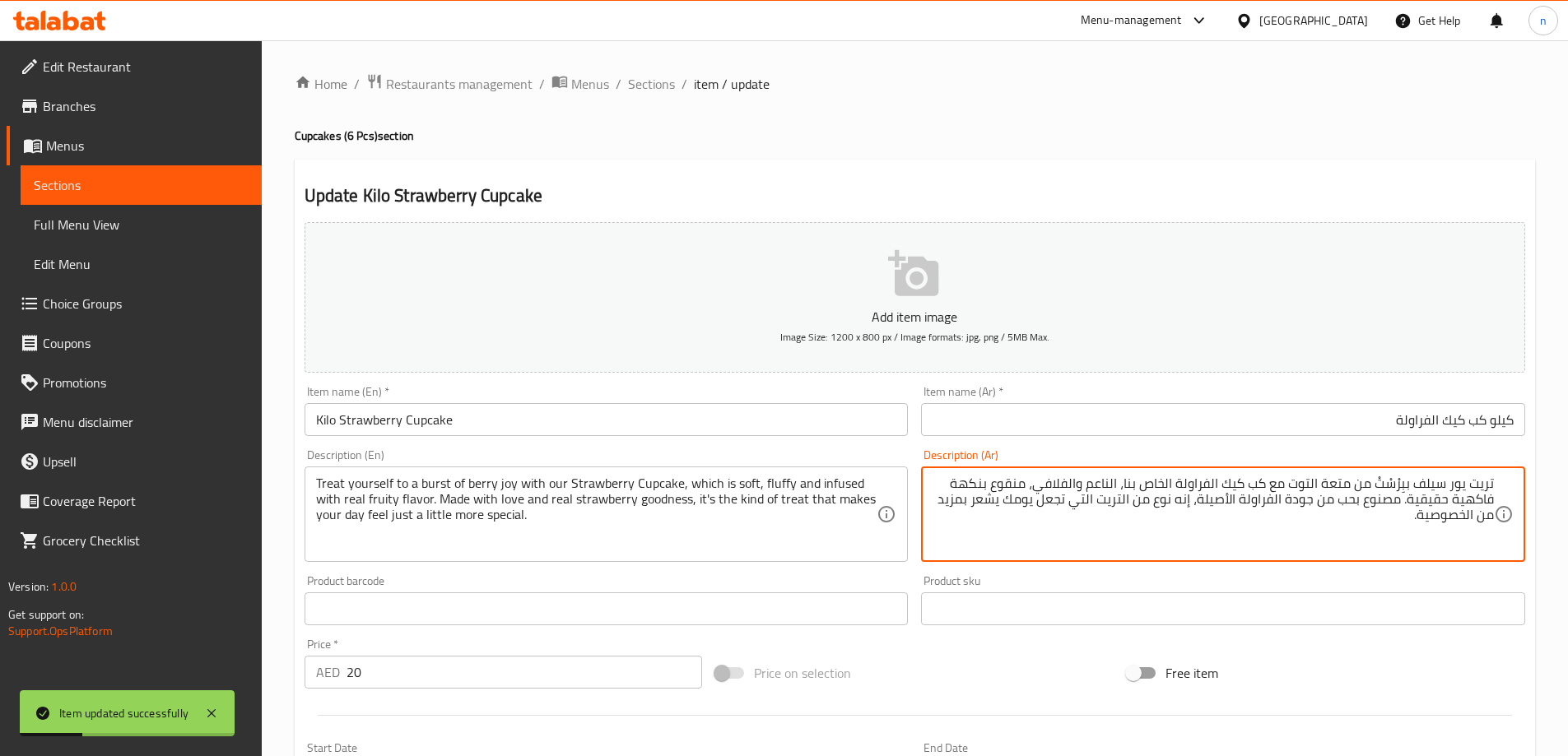
click at [1220, 499] on textarea "تريت يور سيلف ببِرْسْتْ من متعة التوت مع كب كيك الفراولة الخاص بنا، الناعم والف…" at bounding box center [1213, 514] width 561 height 78
click at [1227, 497] on textarea "تريت يور سيلف ببِرْسْتْ من متعة التوت مع كب كيك الفراولة الخاص بنا، الناعم والف…" at bounding box center [1213, 514] width 561 height 78
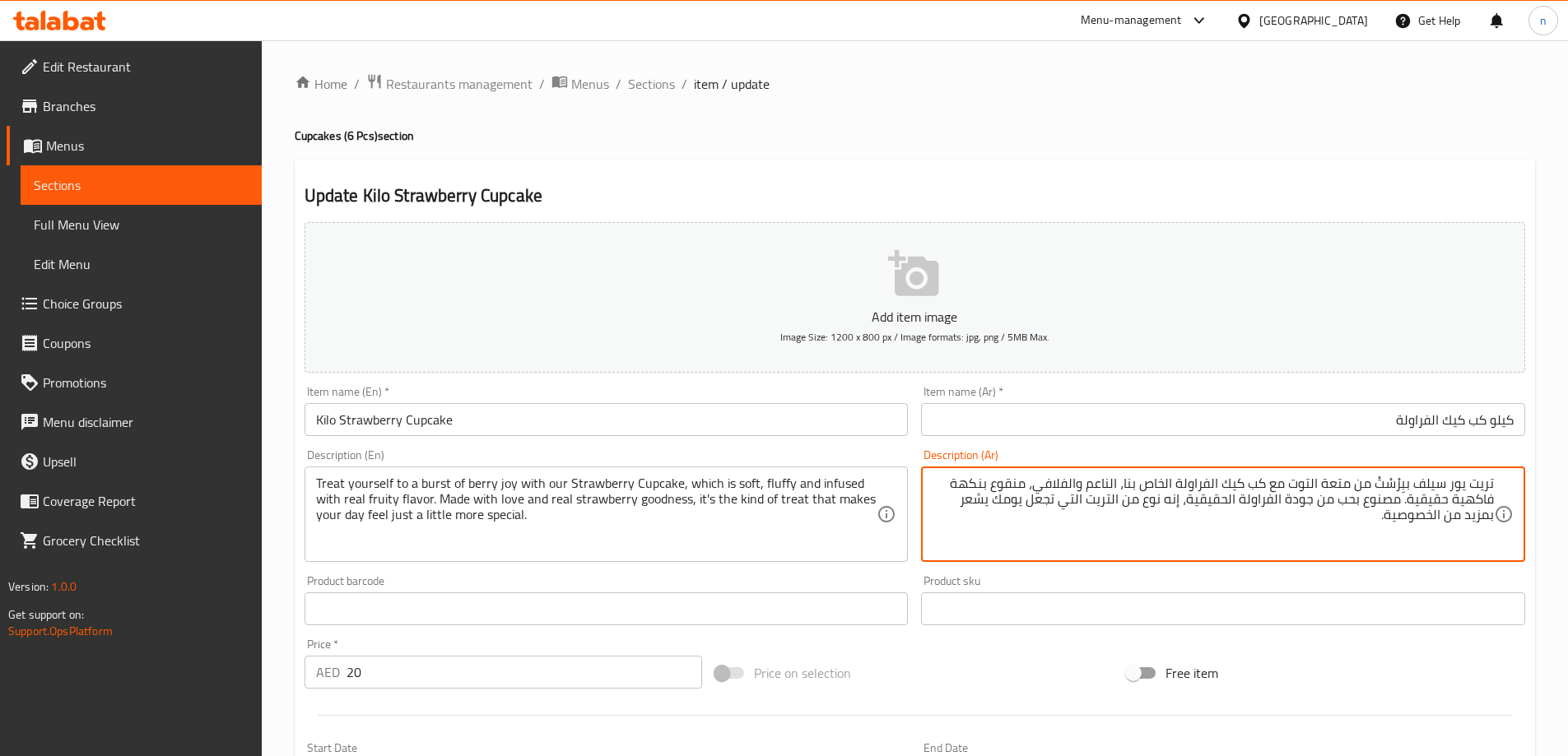
type textarea "تريت يور سيلف ببِرْسْتْ من متعة التوت مع كب كيك الفراولة الخاص بنا، الناعم والف…"
click at [1214, 424] on input "كيلو كب كيك الفراولة" at bounding box center [1223, 419] width 604 height 33
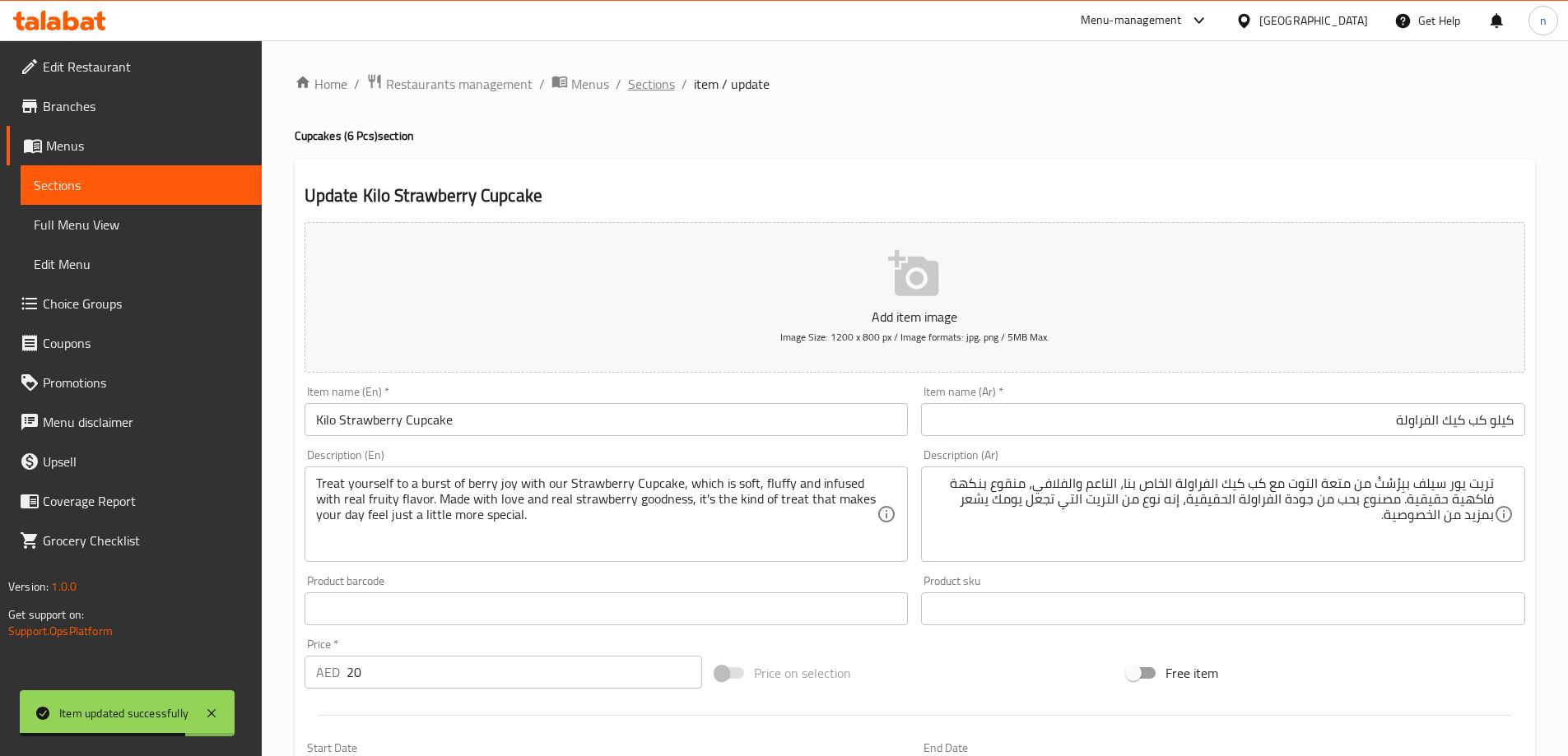
click at [649, 87] on span "Sections" at bounding box center [651, 84] width 47 height 20
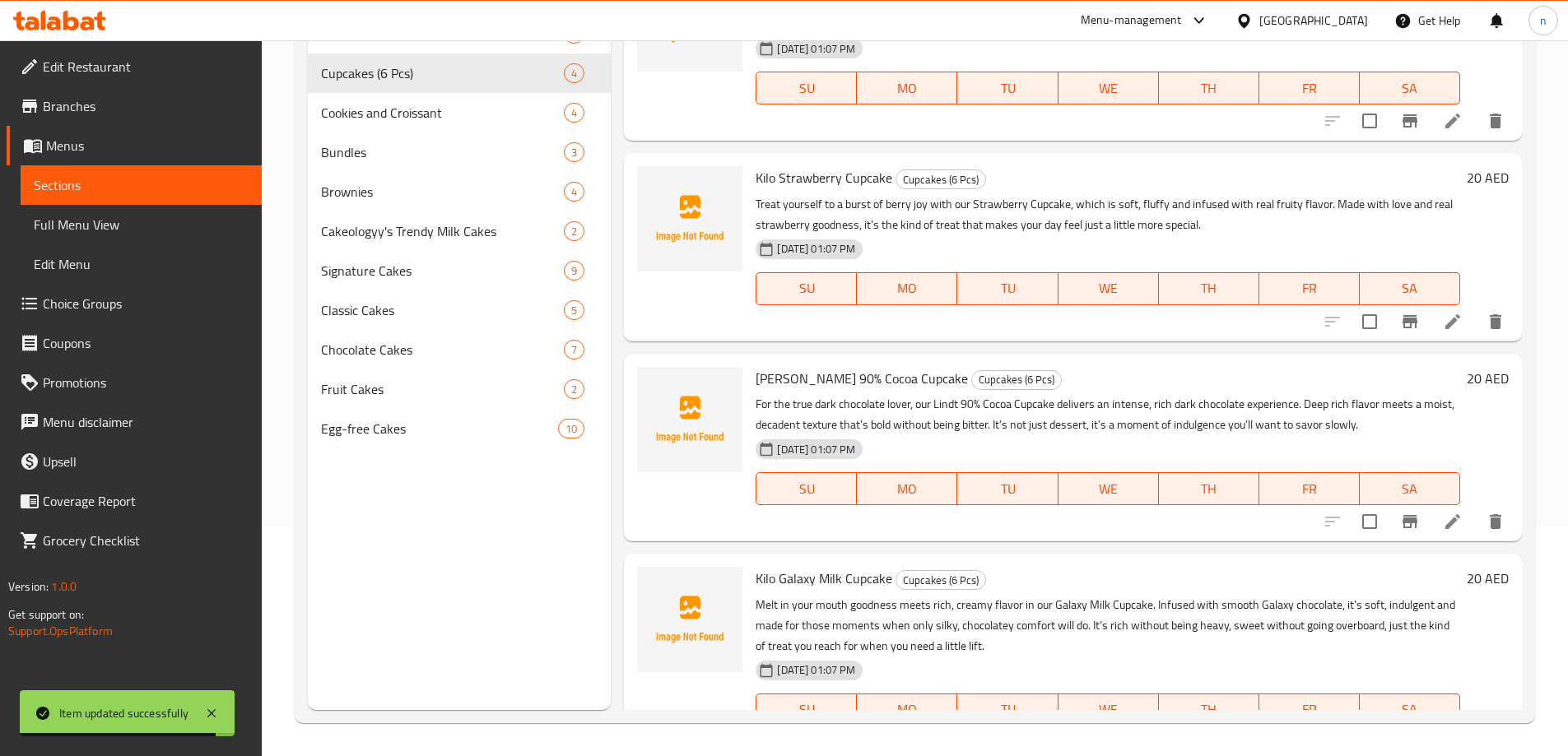
scroll to position [107, 0]
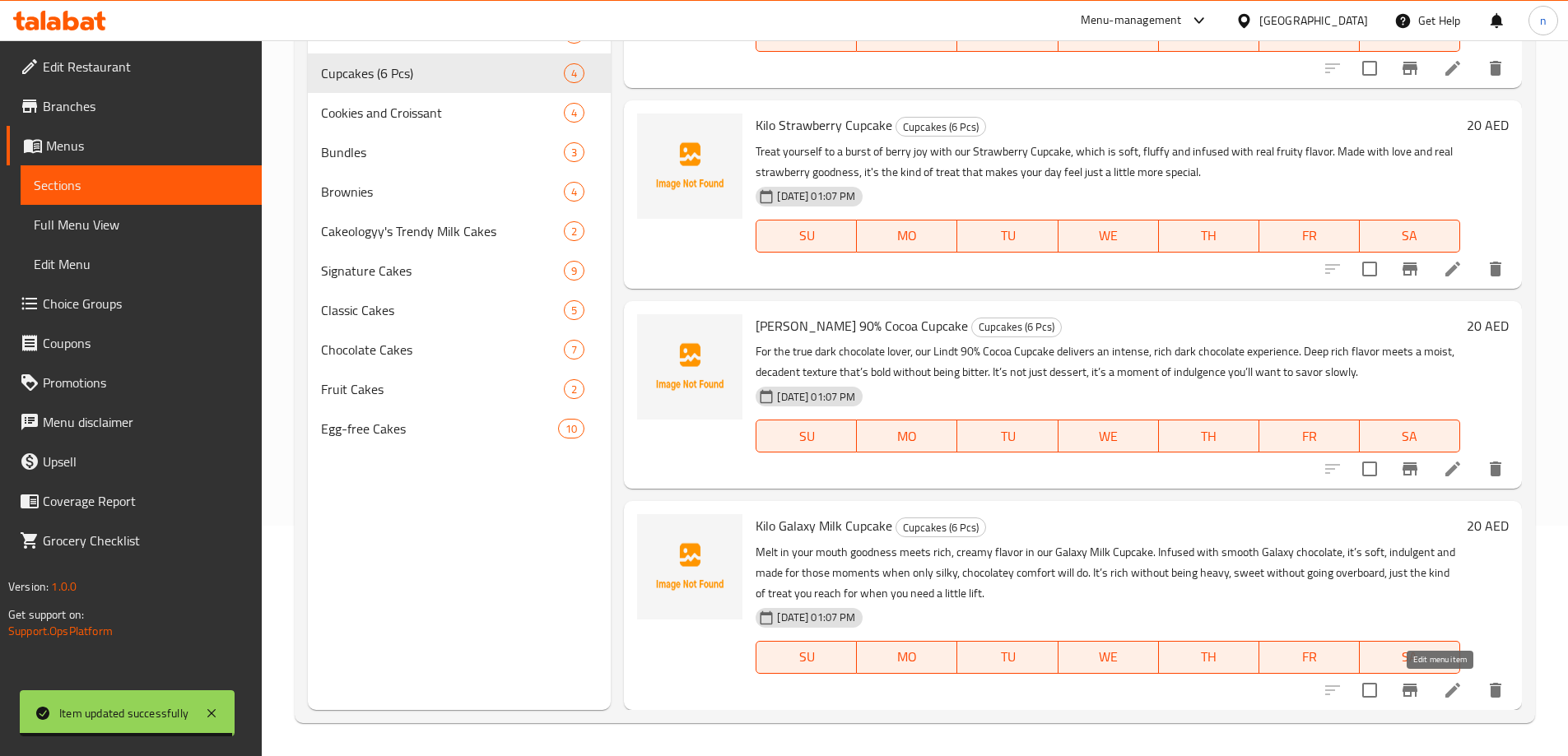
click at [1448, 683] on icon at bounding box center [1453, 690] width 20 height 20
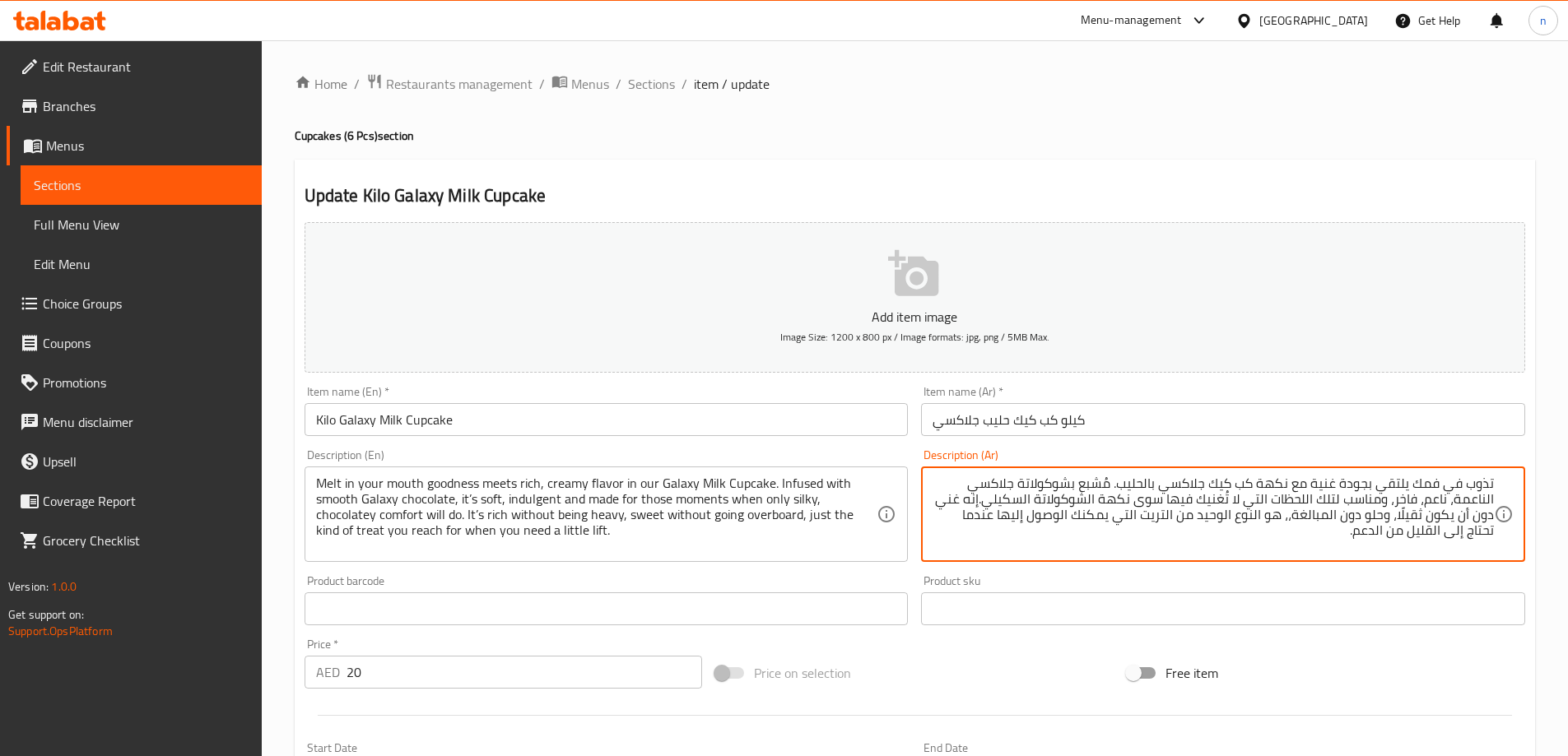
click at [1087, 420] on input "كيلو كب كيك حليب جلاكسي" at bounding box center [1223, 419] width 604 height 33
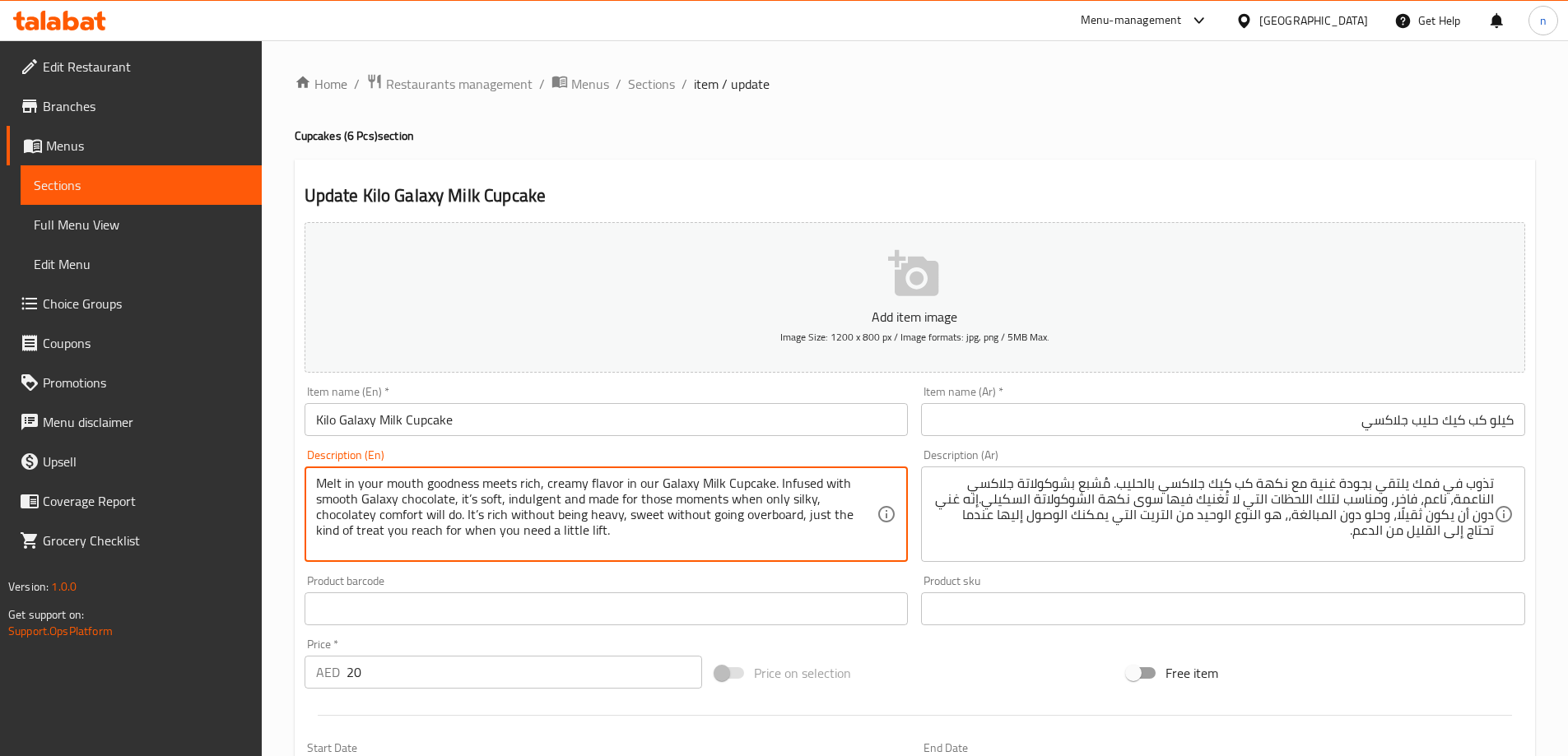
click at [572, 484] on textarea "Melt in your mouth goodness meets rich, creamy flavor in our Galaxy Milk Cupcak…" at bounding box center [597, 514] width 561 height 78
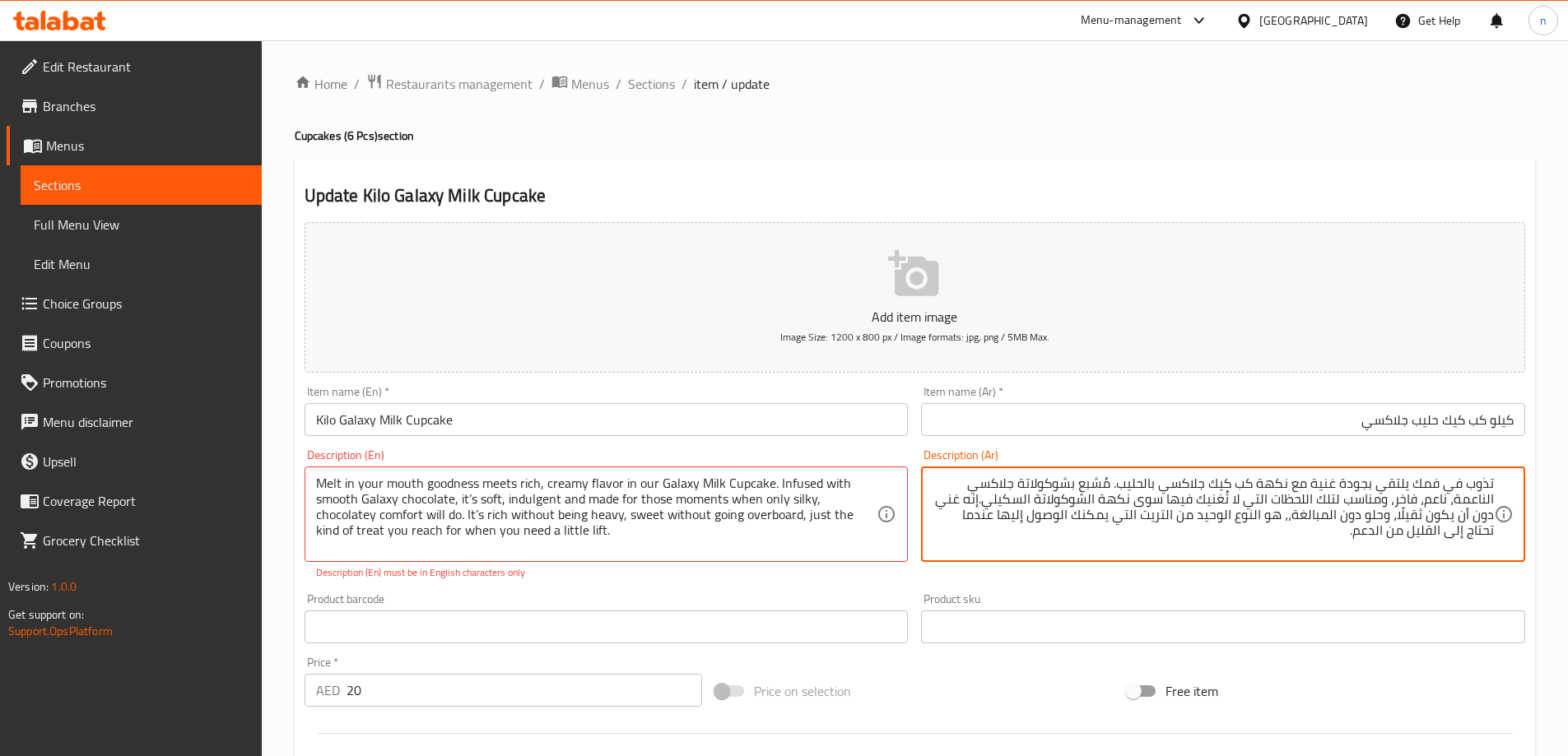
click at [1319, 481] on textarea "تذوب في فمك يلتقي بجودة غنية مع نكهة كب كيك جلاكسي بالحليب. مُشبع بشوكولاتة جلا…" at bounding box center [1213, 514] width 561 height 78
click at [1125, 484] on textarea "تذوب في فمك يلتقي بجودة غنية مع نكهة كب كيك جلاكسي بالحليب. مُشبع بشوكولاتة جلا…" at bounding box center [1213, 514] width 561 height 78
click at [1253, 483] on textarea "تذوب في فمك يلتقي بجودة غنية مع نكهة كب كيك جلاكسي بالحليب. مُشبع بشوكولاتة جلا…" at bounding box center [1213, 514] width 561 height 78
type textarea "تذوب في فمك يلتقي بجودة غنية مع نكهة كب كيك جلاكسي بالحليب كريمية. مُشبع بشوكول…"
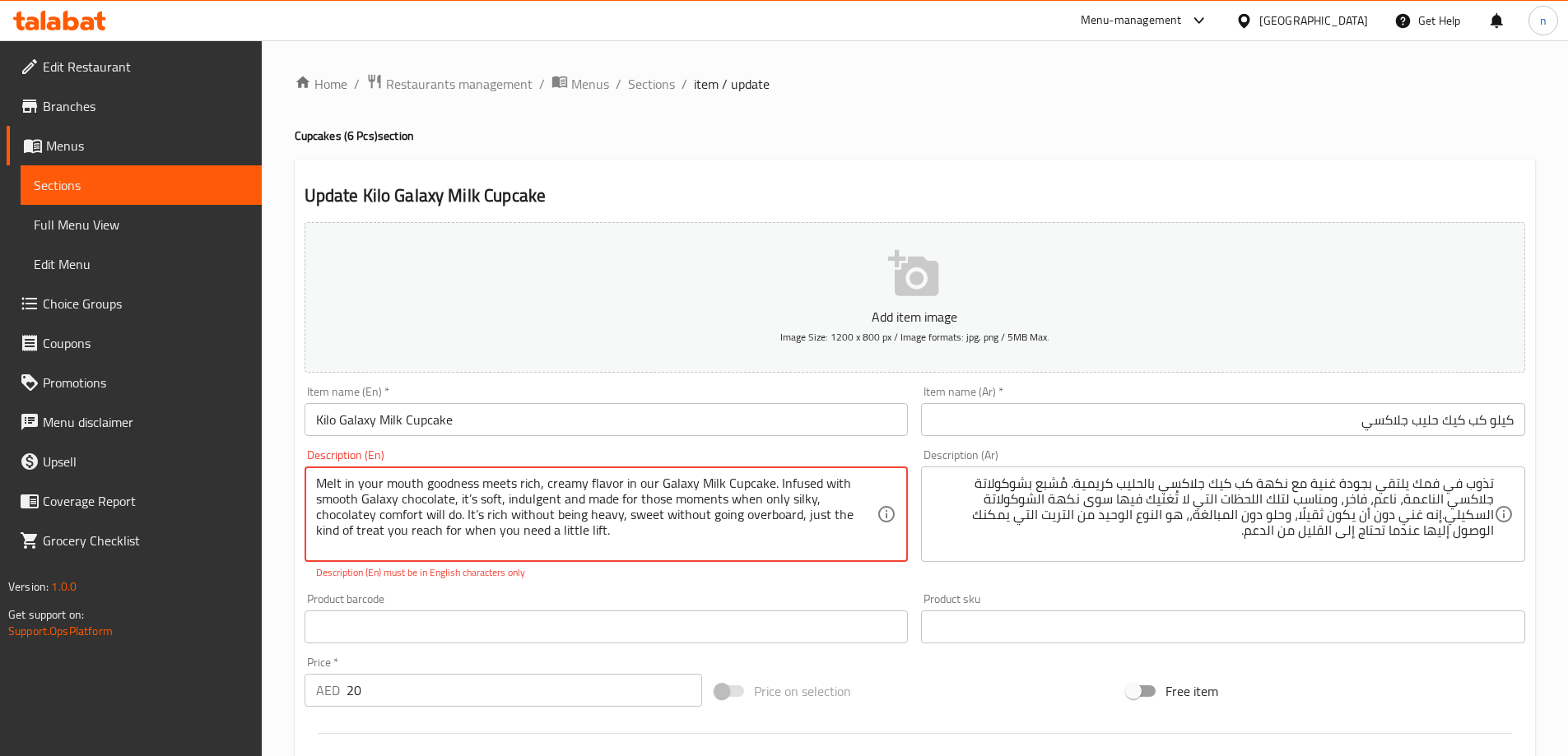
click at [696, 501] on textarea "Melt in your mouth goodness meets rich, creamy flavor in our Galaxy Milk Cupcak…" at bounding box center [597, 514] width 561 height 78
click at [469, 497] on textarea "Melt in your mouth goodness meets rich, creamy flavor in our Galaxy Milk Cupcak…" at bounding box center [597, 514] width 561 height 78
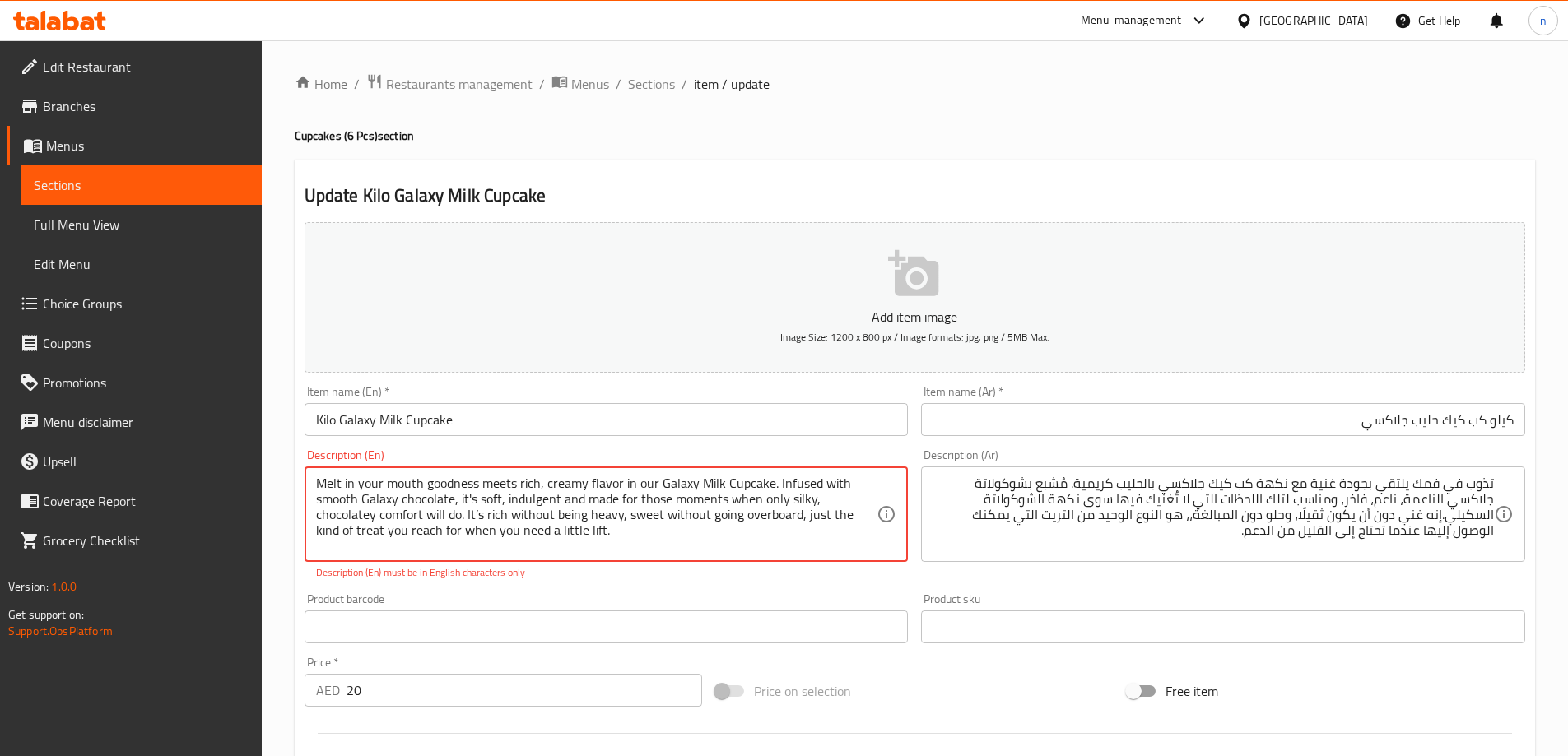
click at [474, 516] on textarea "Melt in your mouth goodness meets rich, creamy flavor in our Galaxy Milk Cupcak…" at bounding box center [597, 514] width 561 height 78
type textarea "Melt in your mouth goodness meets rich, creamy flavor in our Galaxy Milk Cupcak…"
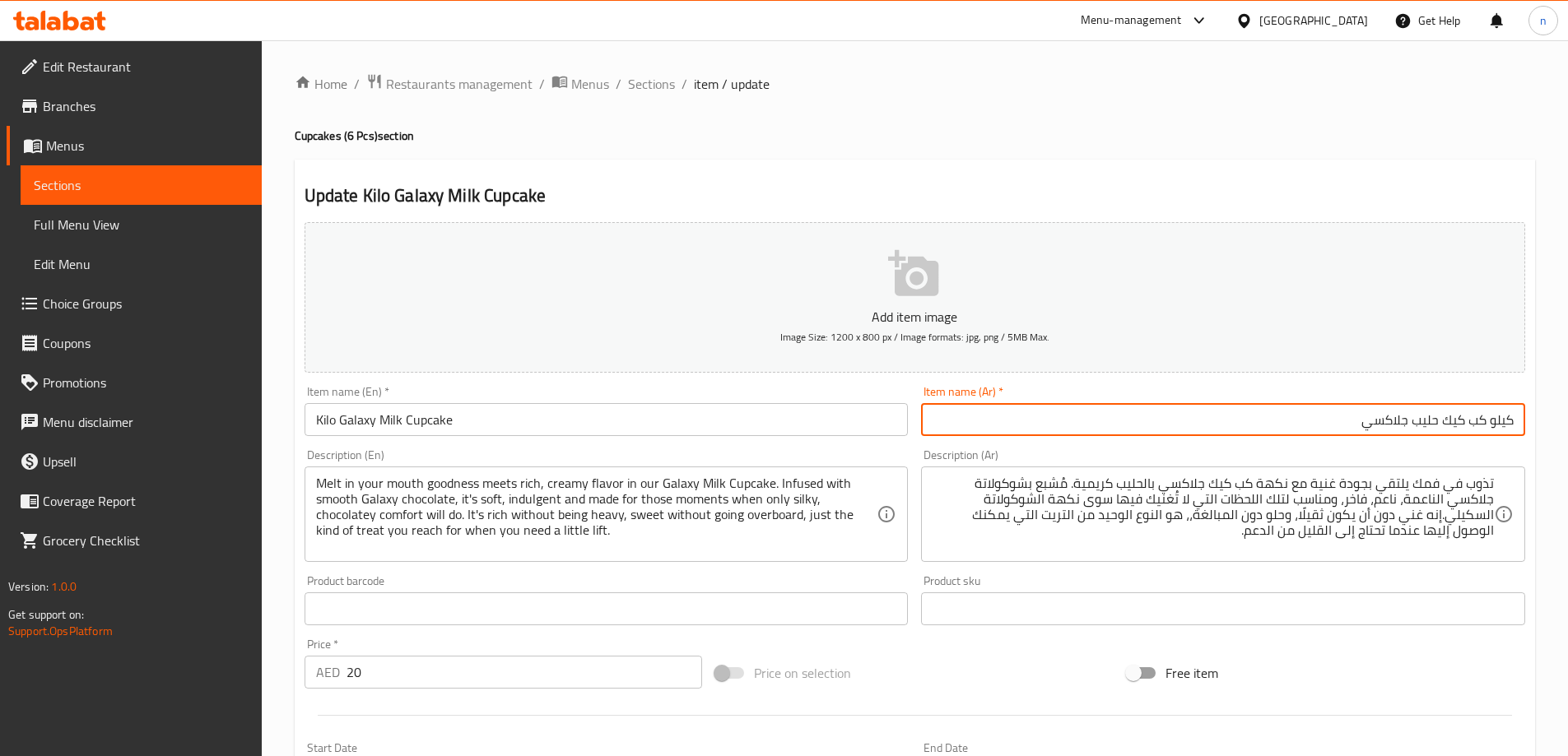
click at [670, 80] on span "Sections" at bounding box center [651, 84] width 47 height 20
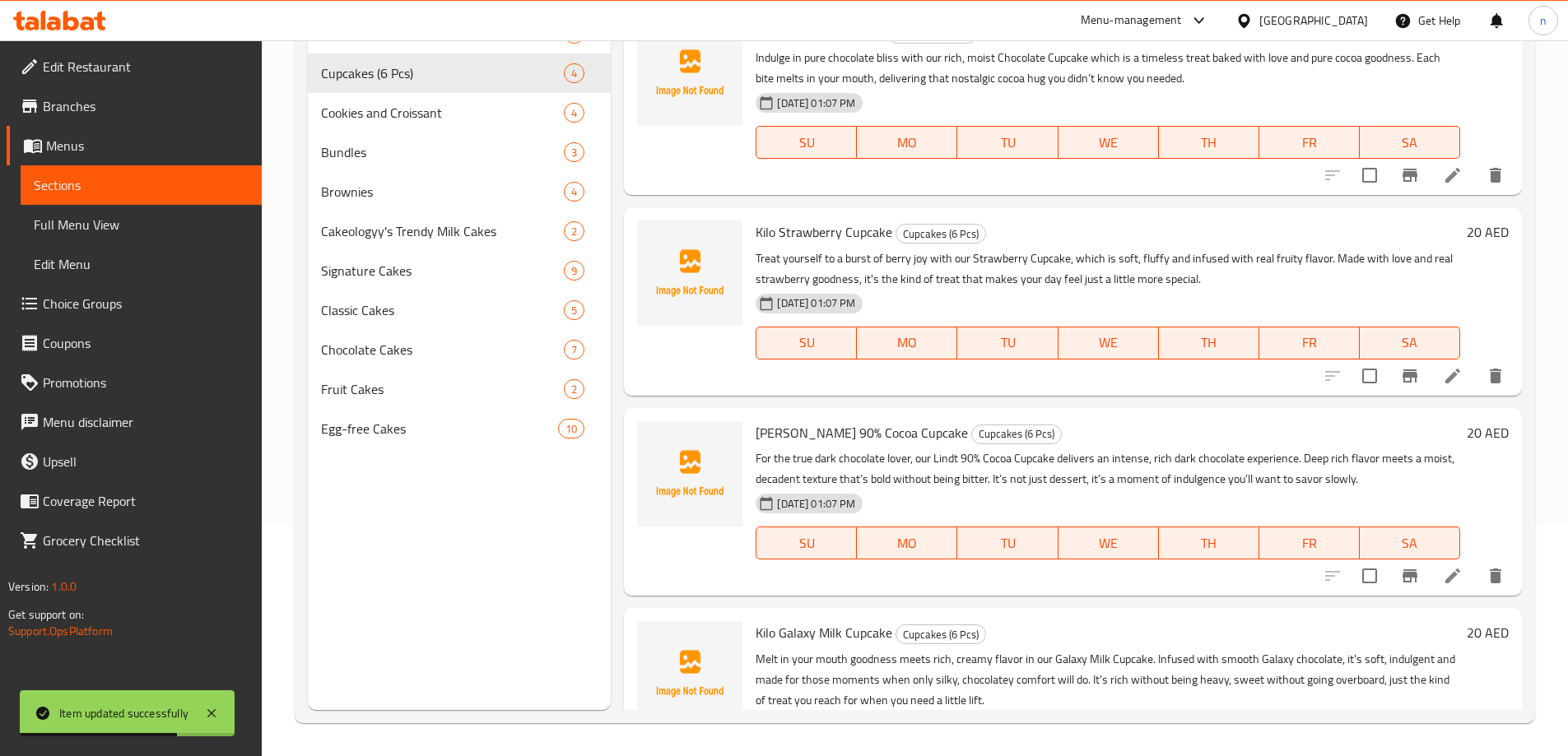
scroll to position [107, 0]
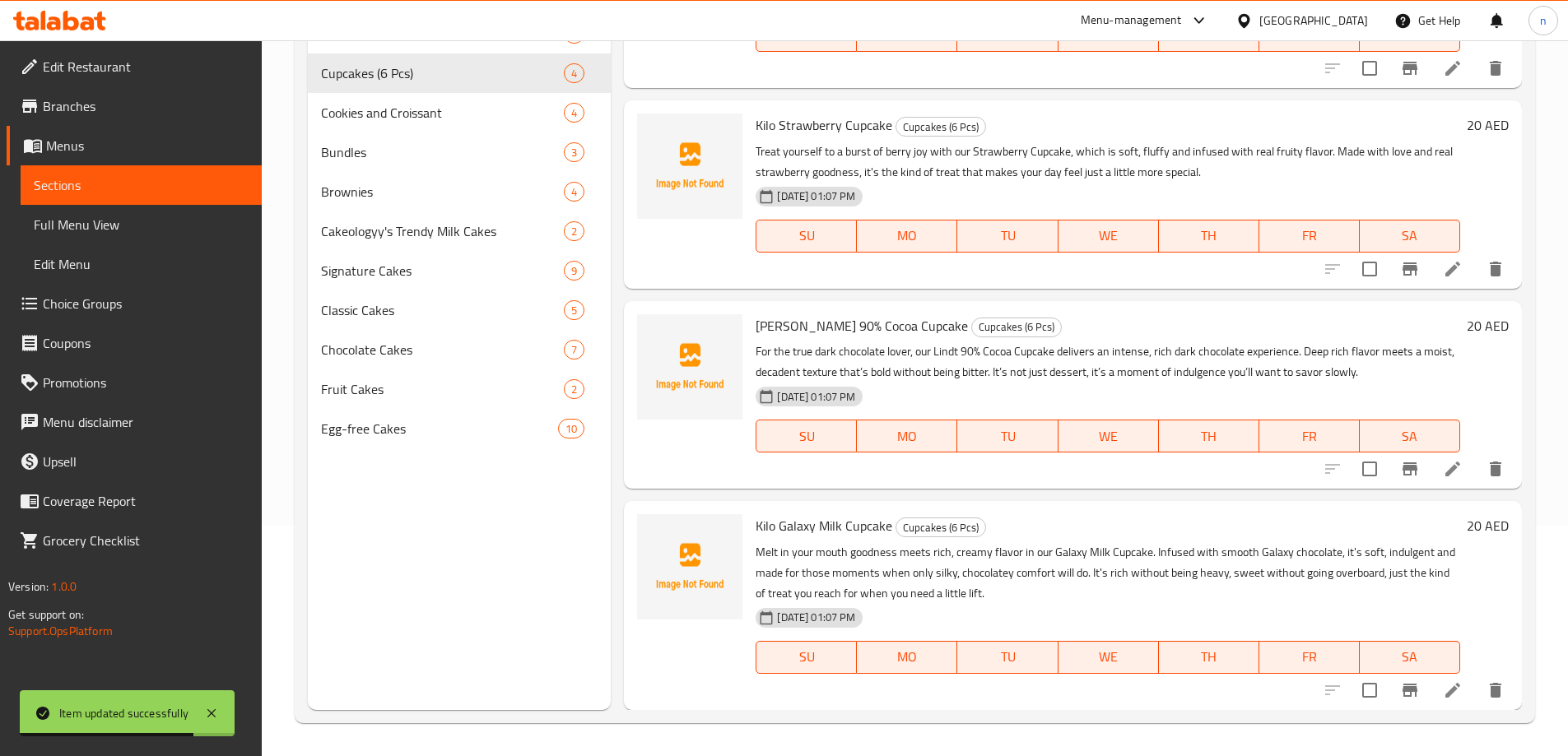
click at [1448, 682] on icon at bounding box center [1453, 690] width 20 height 20
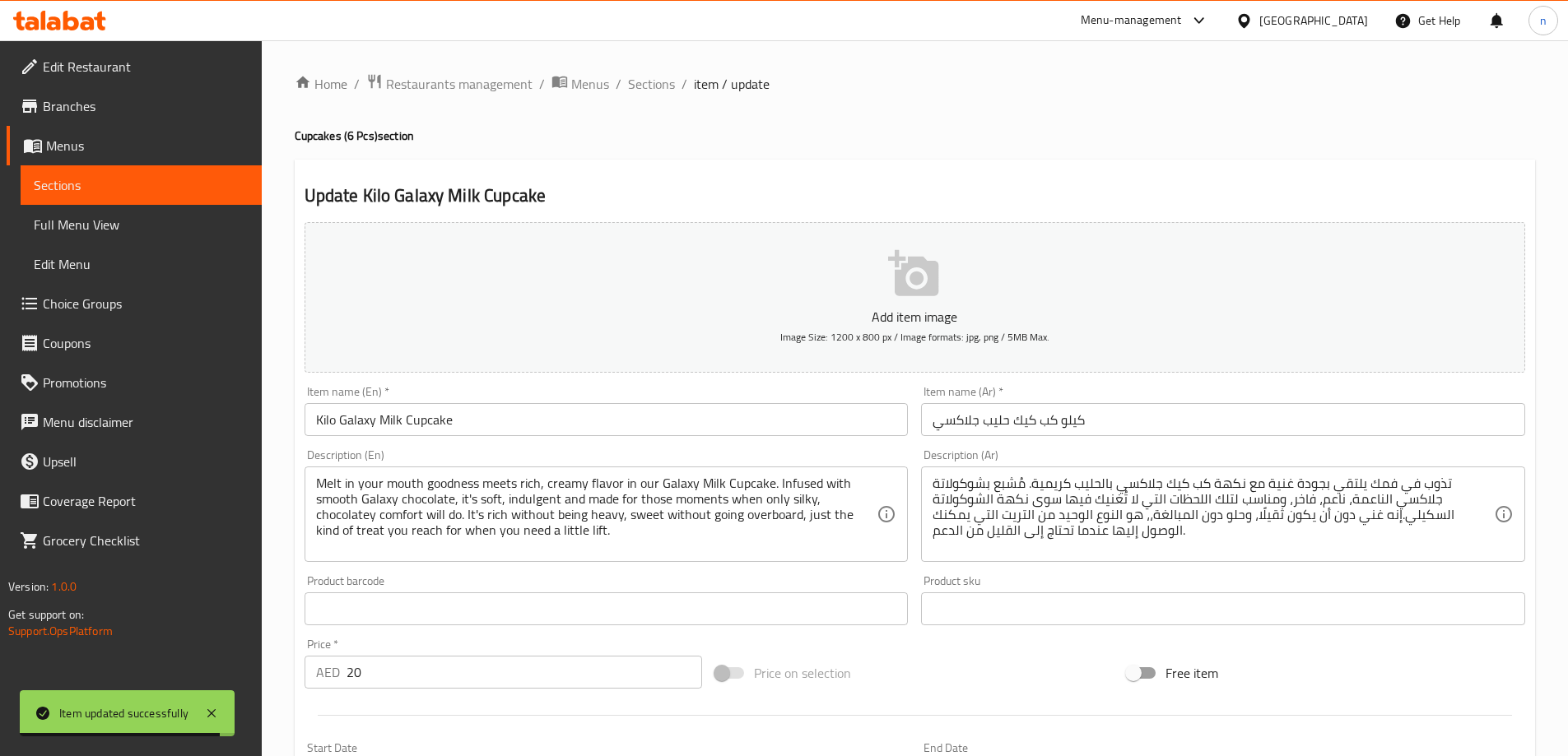
click at [1081, 562] on div "تذوب في فمك يلتقي بجودة غنية مع نكهة كب كيك جلاكسي بالحليب كريمية. مُشبع بشوكول…" at bounding box center [1223, 514] width 604 height 96
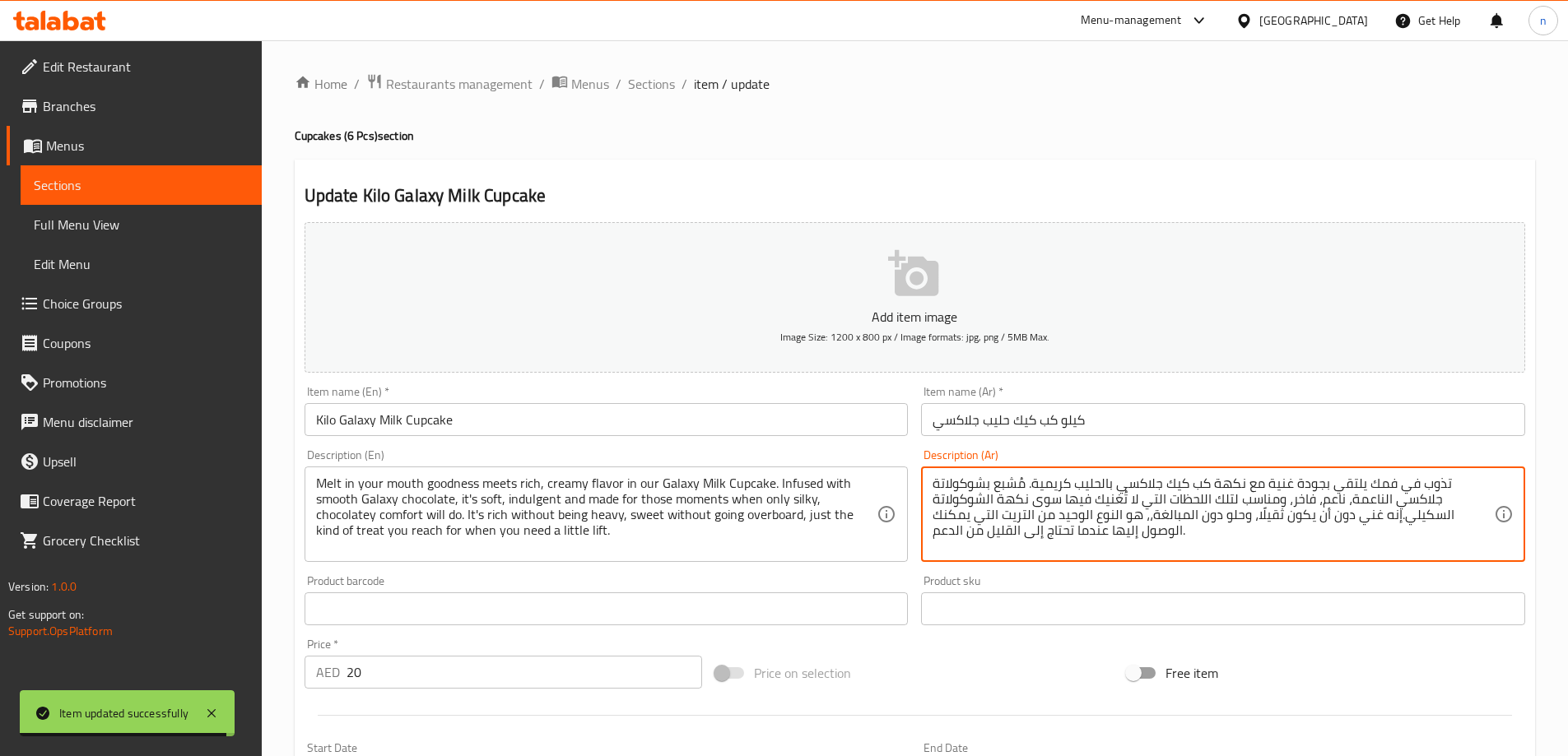
click at [1079, 531] on textarea "تذوب في فمك يلتقي بجودة غنية مع نكهة كب كيك جلاكسي بالحليب كريمية. مُشبع بشوكول…" at bounding box center [1213, 514] width 561 height 78
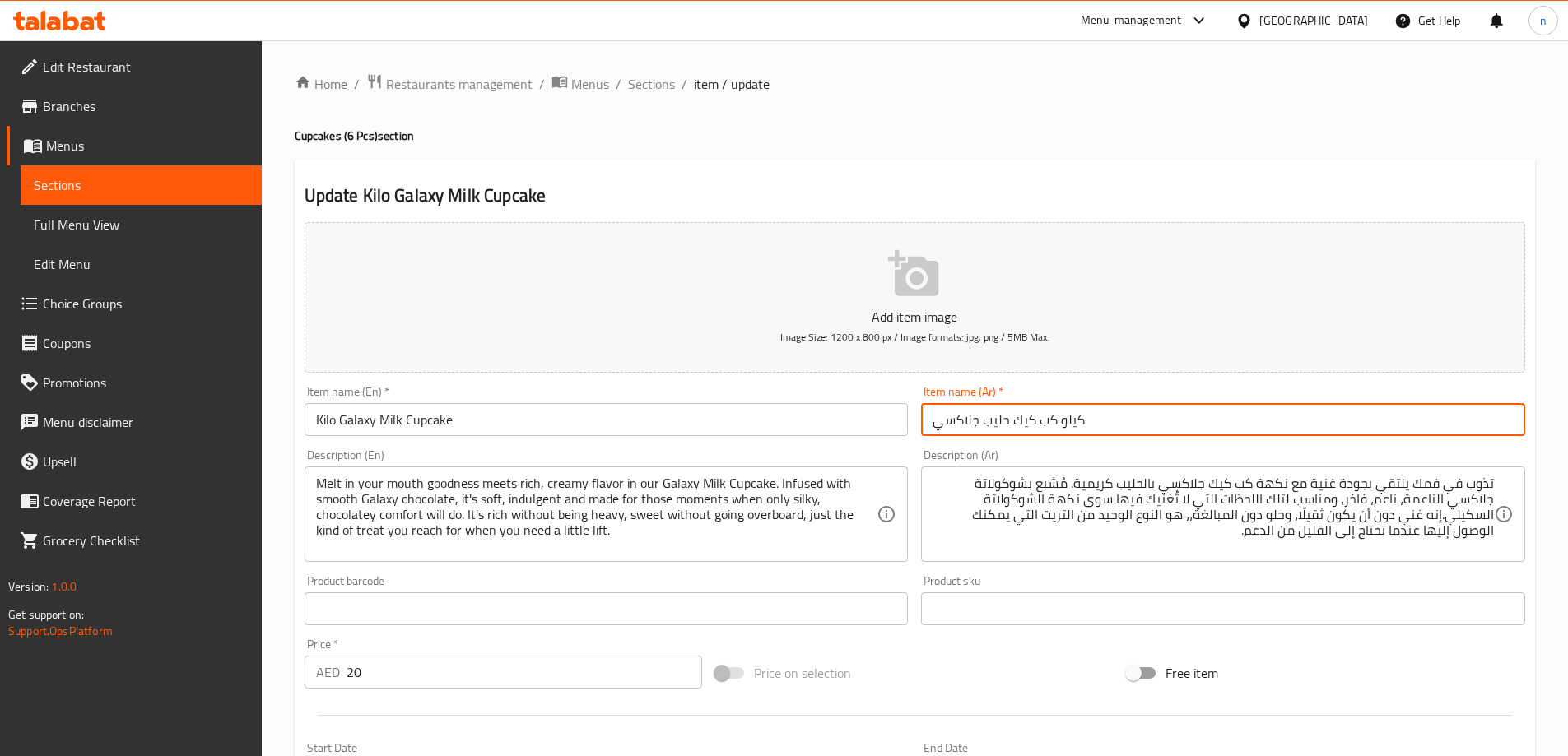
click at [1074, 426] on input "كيلو كب كيك حليب جلاكسي" at bounding box center [1223, 419] width 604 height 33
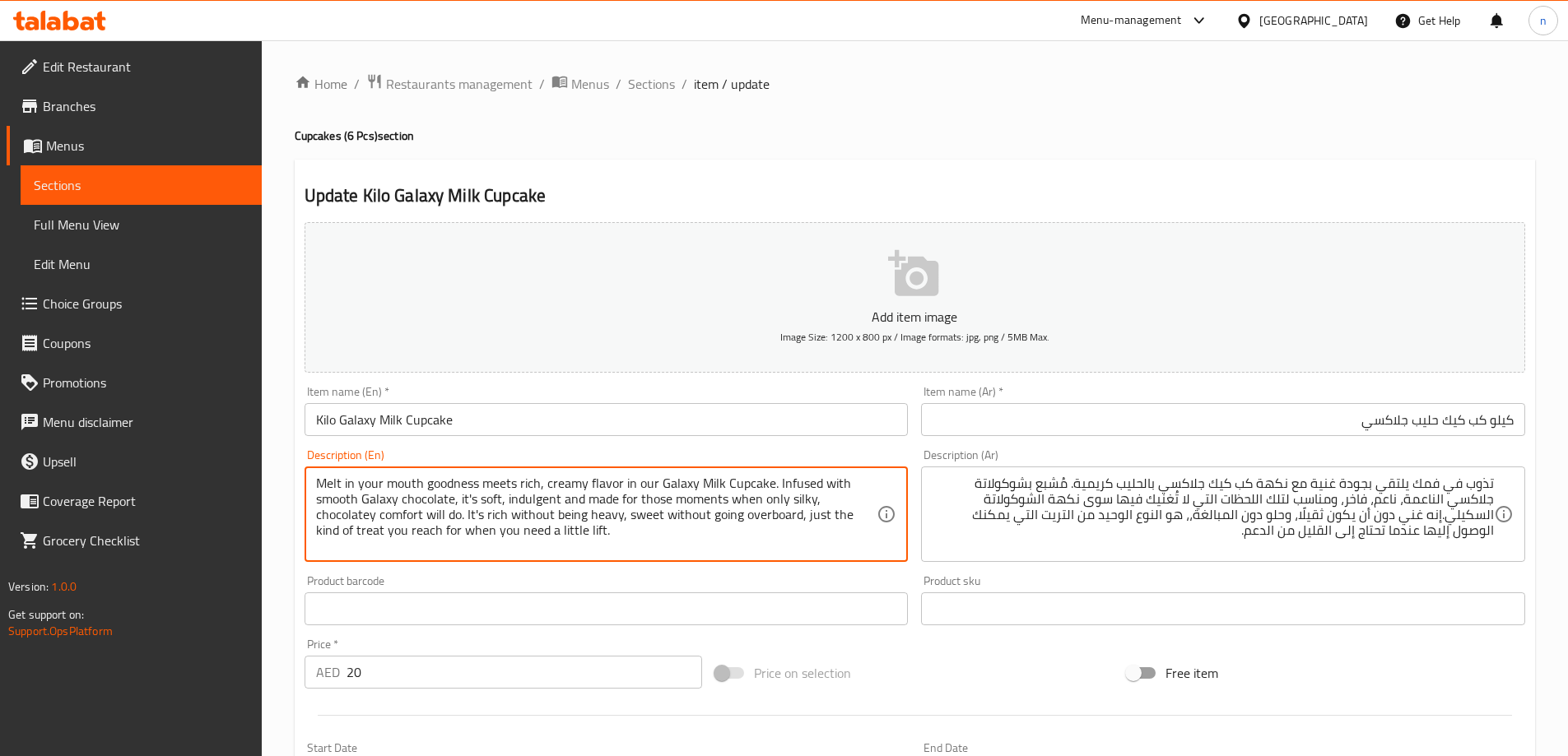
click at [398, 509] on textarea "Melt in your mouth goodness meets rich, creamy flavor in our Galaxy Milk Cupcak…" at bounding box center [597, 514] width 561 height 78
click at [392, 516] on textarea "Melt in your mouth goodness meets rich, creamy flavor in our Galaxy Milk Cupcak…" at bounding box center [597, 514] width 561 height 78
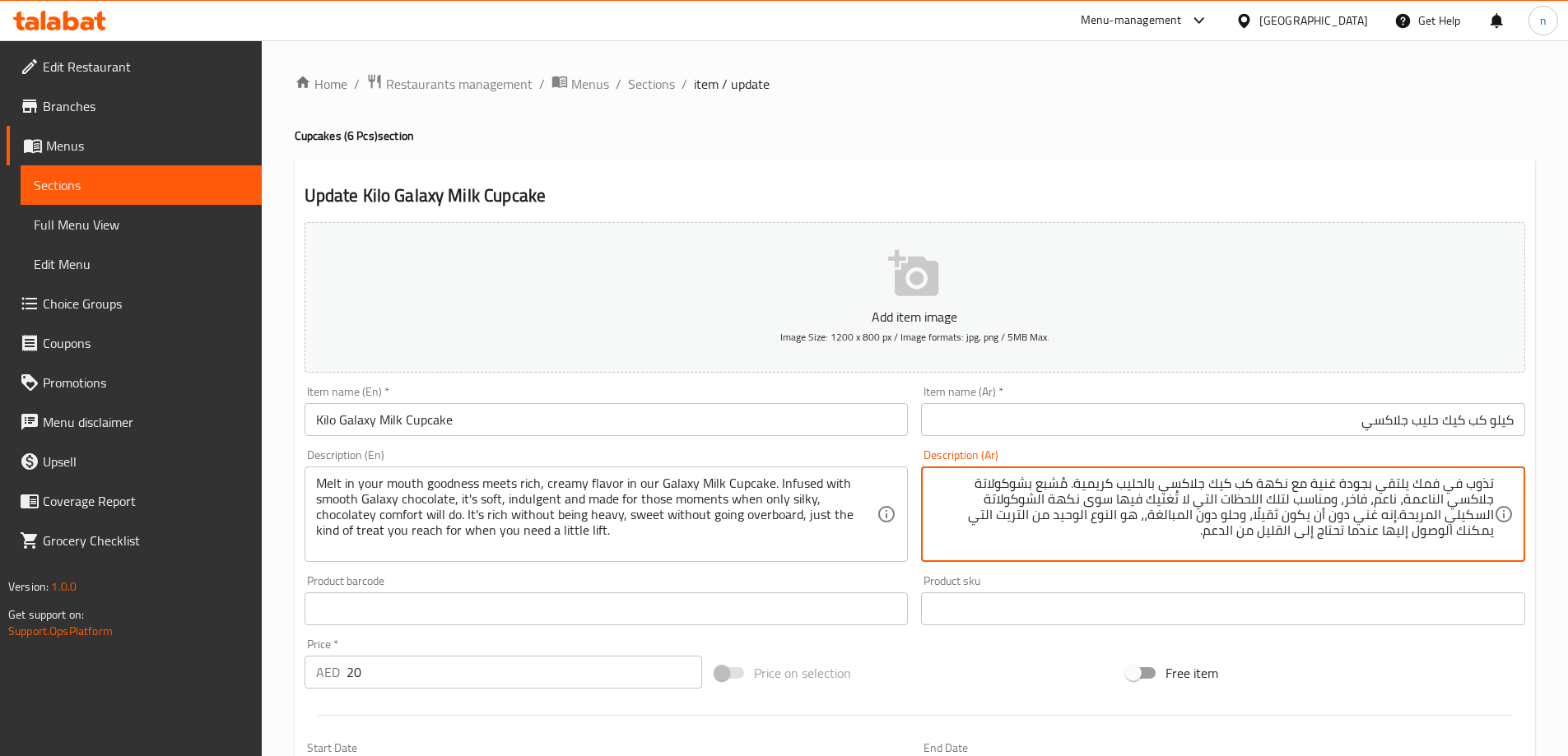
type textarea "تذوب في فمك يلتقي بجودة غنية مع نكهة كب كيك جلاكسي بالحليب كريمية. مُشبع بشوكول…"
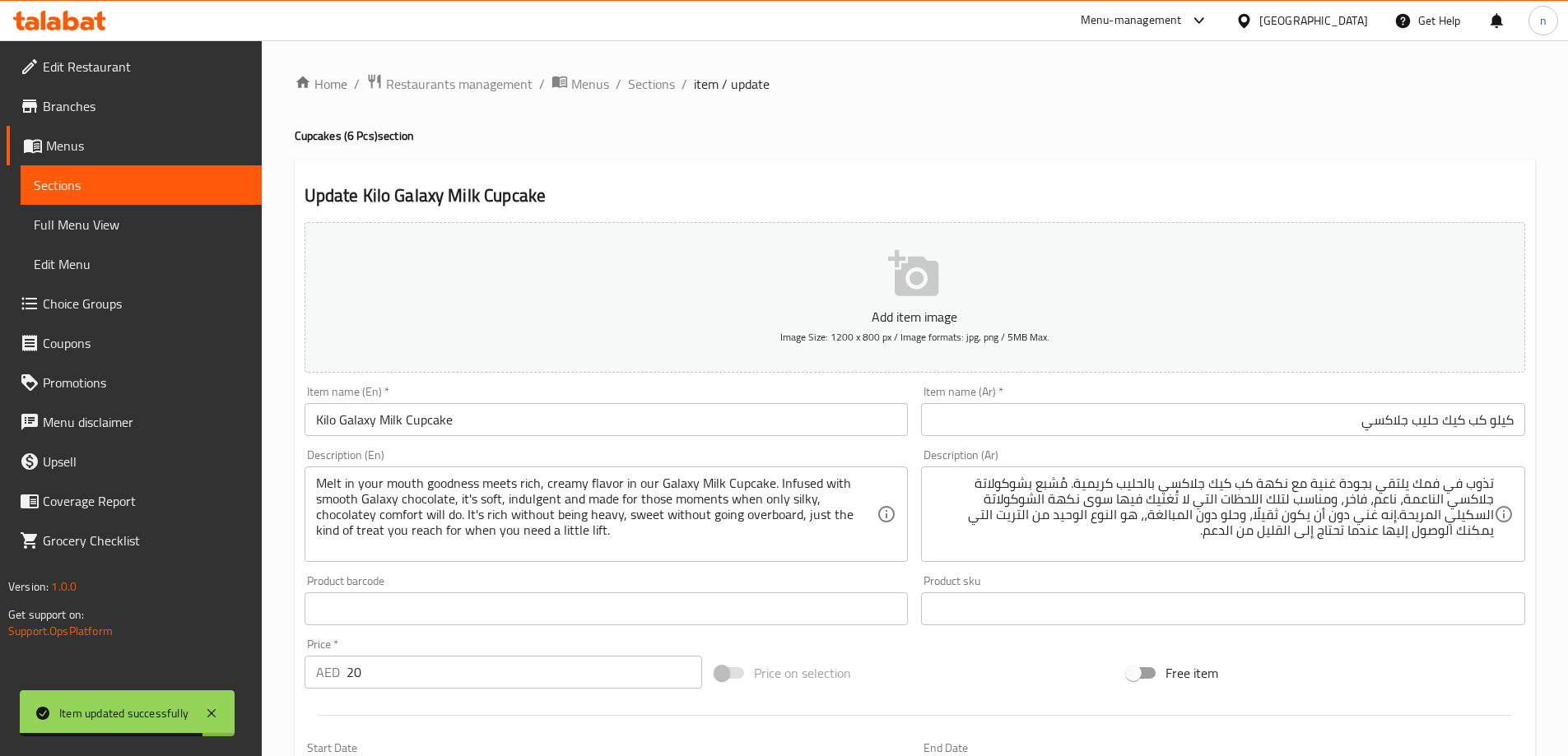
click at [621, 90] on ol "Home / Restaurants management / Menus / Sections / item / update" at bounding box center [915, 84] width 1240 height 21
click at [628, 86] on span "Sections" at bounding box center [651, 84] width 47 height 20
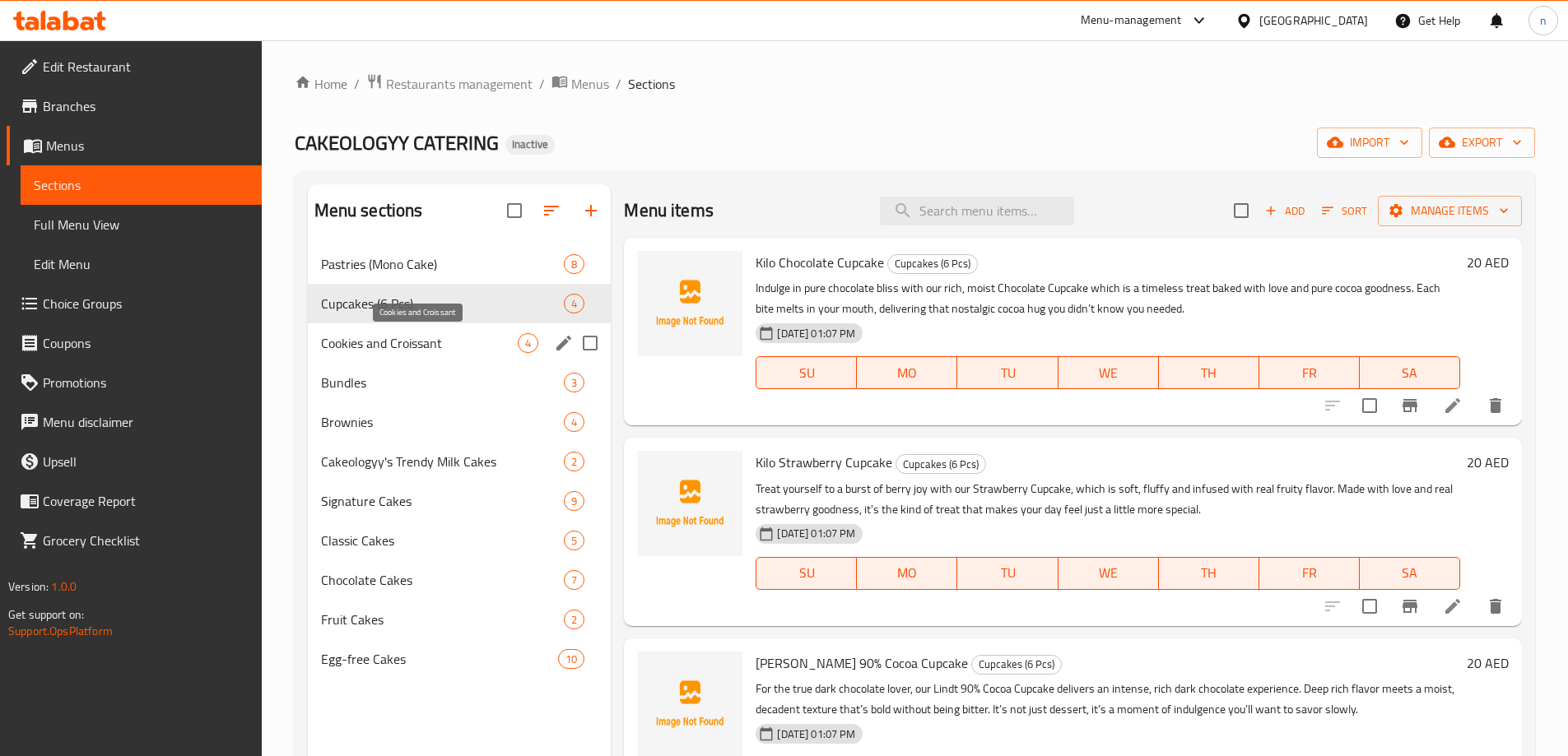
click at [414, 348] on span "Cookies and Croissant" at bounding box center [420, 343] width 198 height 20
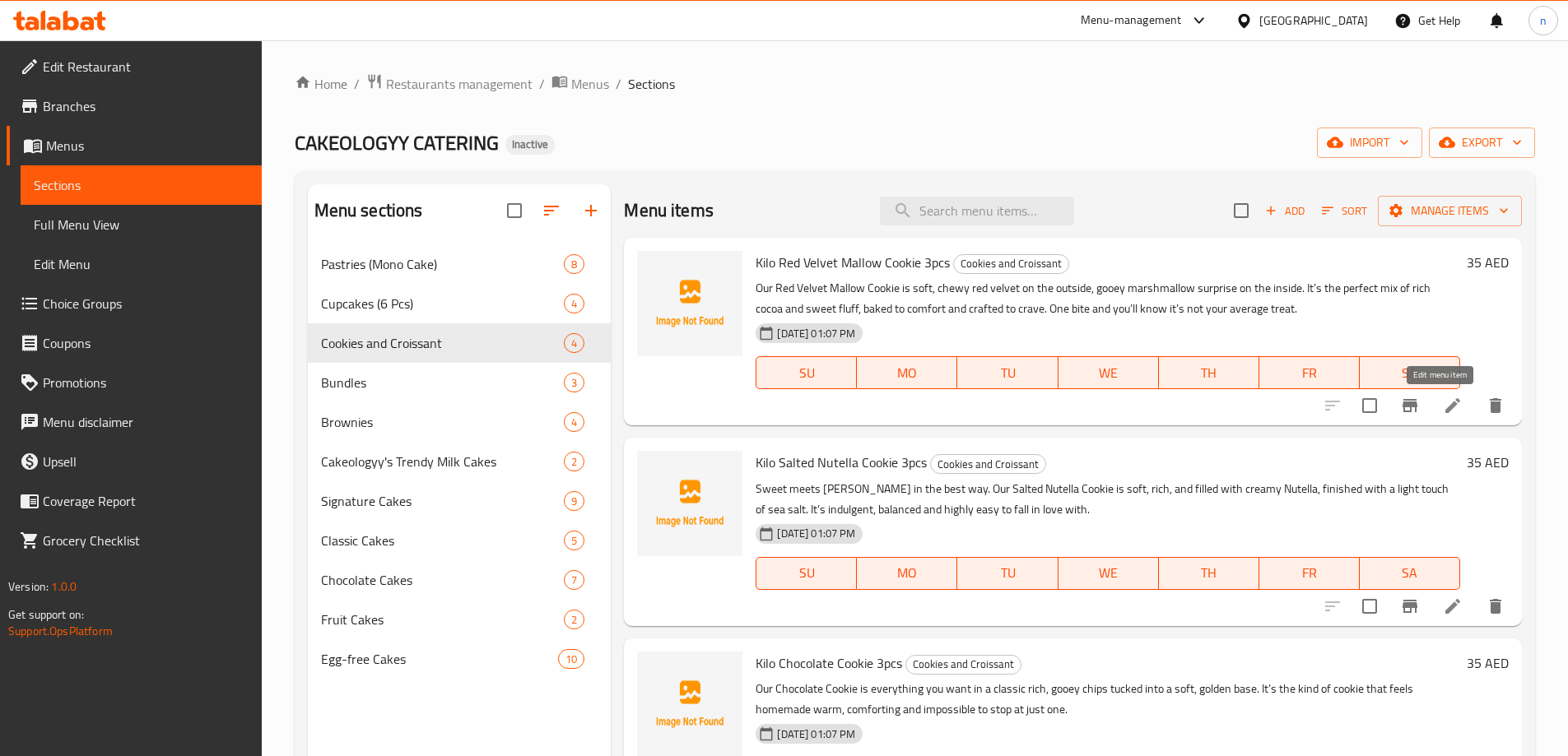
click at [1443, 413] on icon at bounding box center [1453, 405] width 20 height 20
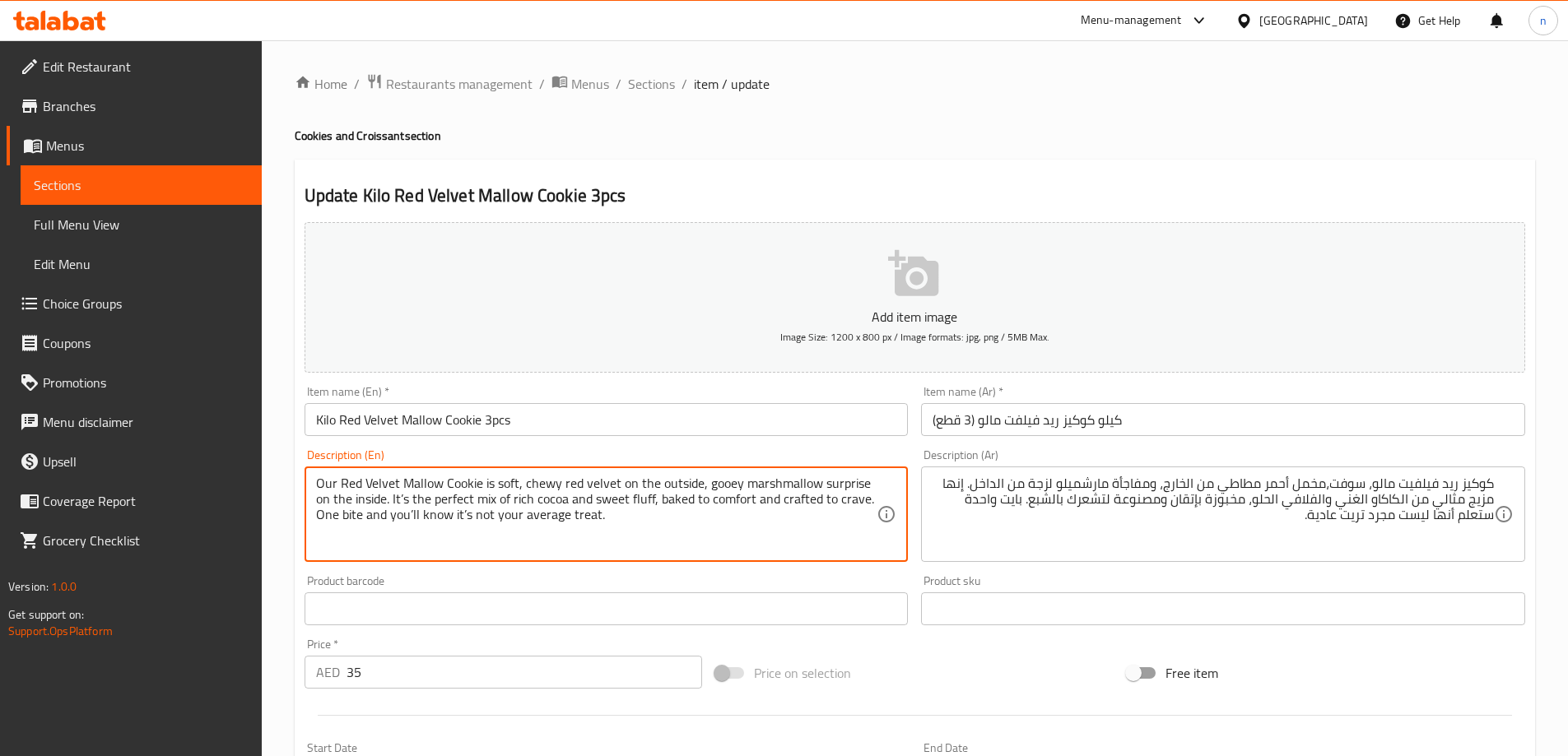
click at [324, 490] on textarea "Our Red Velvet Mallow Cookie is soft, chewy red velvet on the outside, gooey ma…" at bounding box center [597, 514] width 561 height 78
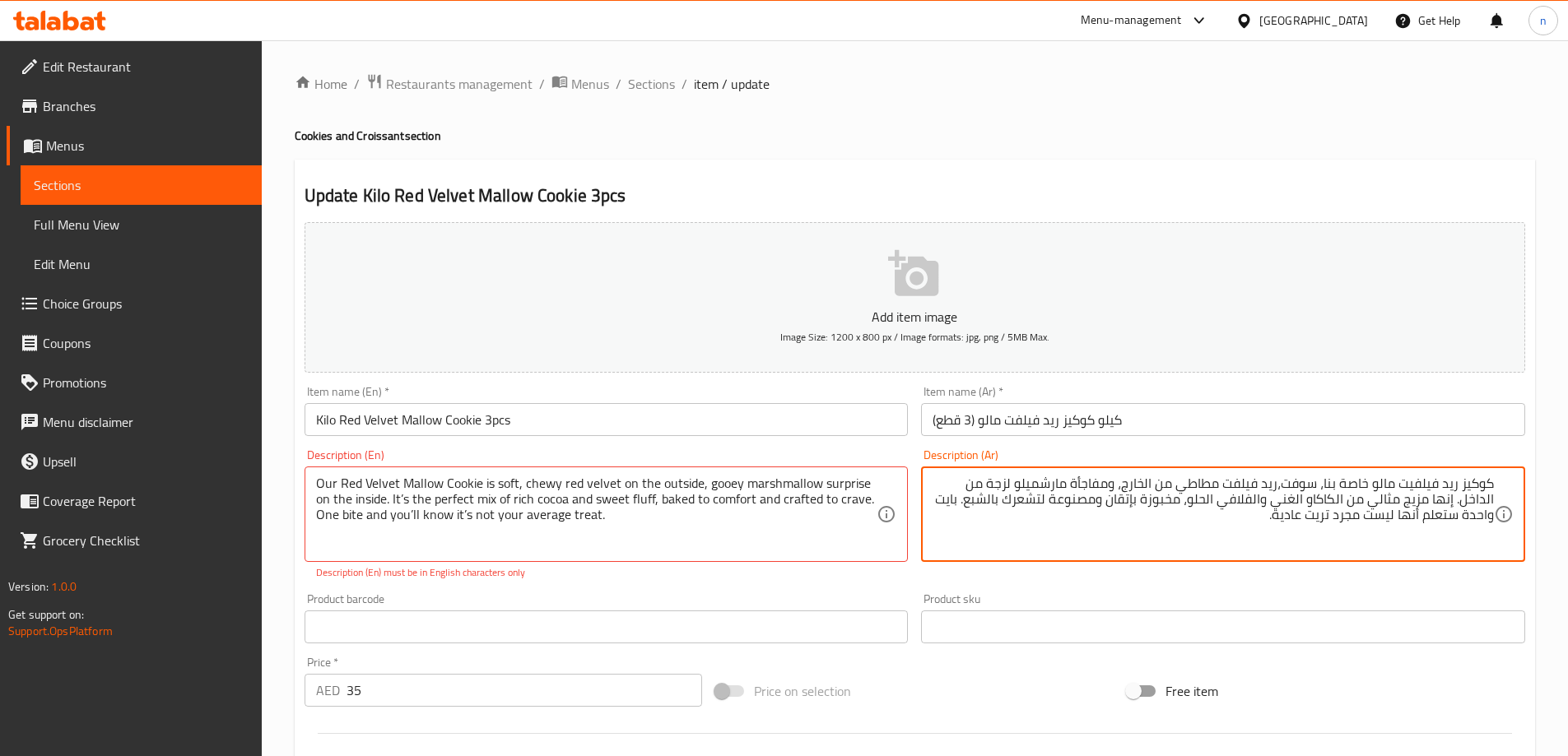
type textarea "كوكيز ريد فيلفيت مالو خاصة بنا، سوفت،ريد فيلفت مطاطي من الخارج، ومفاجأة مارشميل…"
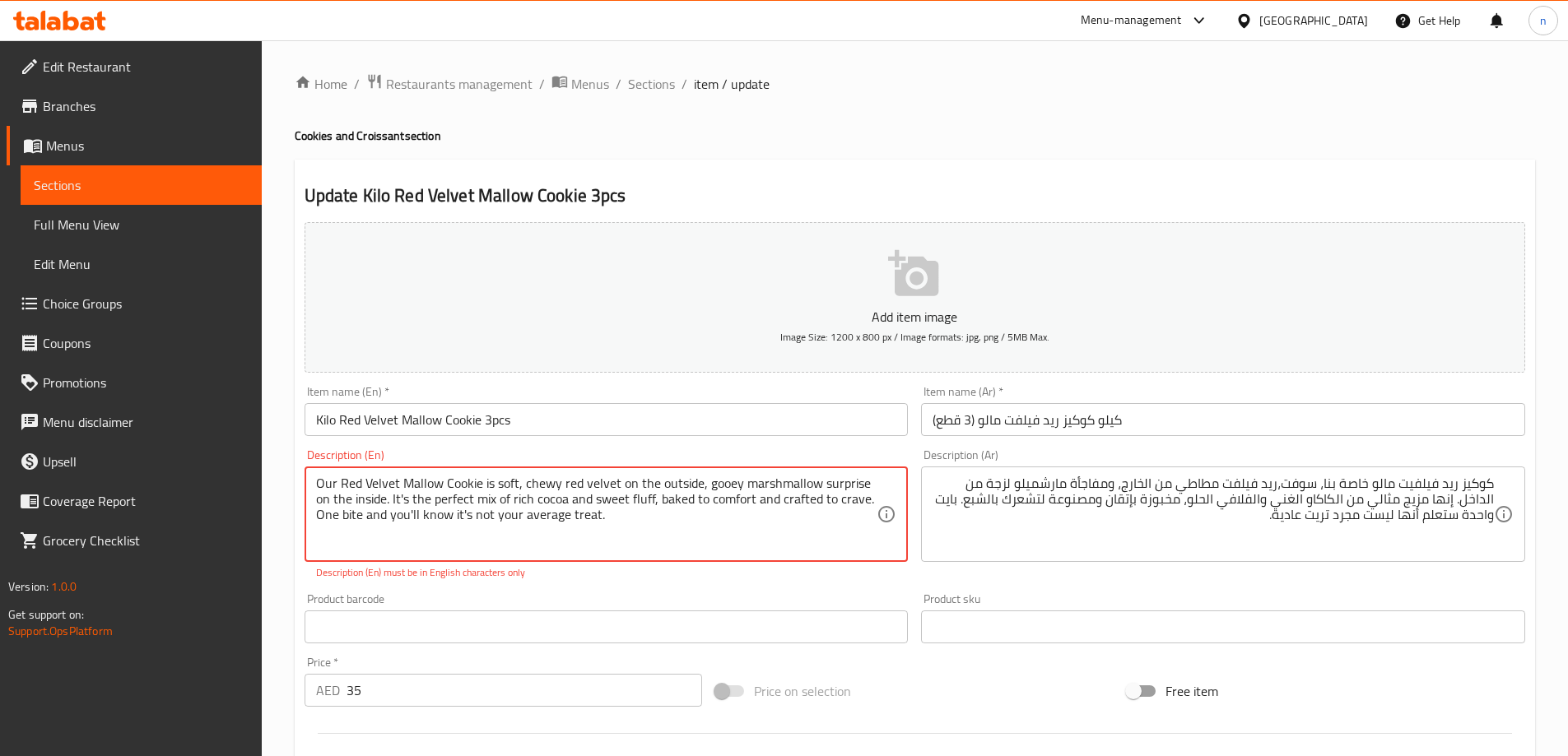
type textarea "Our Red Velvet Mallow Cookie is soft, chewy red velvet on the outside, gooey ma…"
click at [721, 158] on div "Home / Restaurants management / Menus / Sections / item / update Cookies and Cr…" at bounding box center [915, 610] width 1240 height 1075
click at [571, 422] on input "Kilo Red Velvet Mallow Cookie 3pcs" at bounding box center [606, 419] width 604 height 33
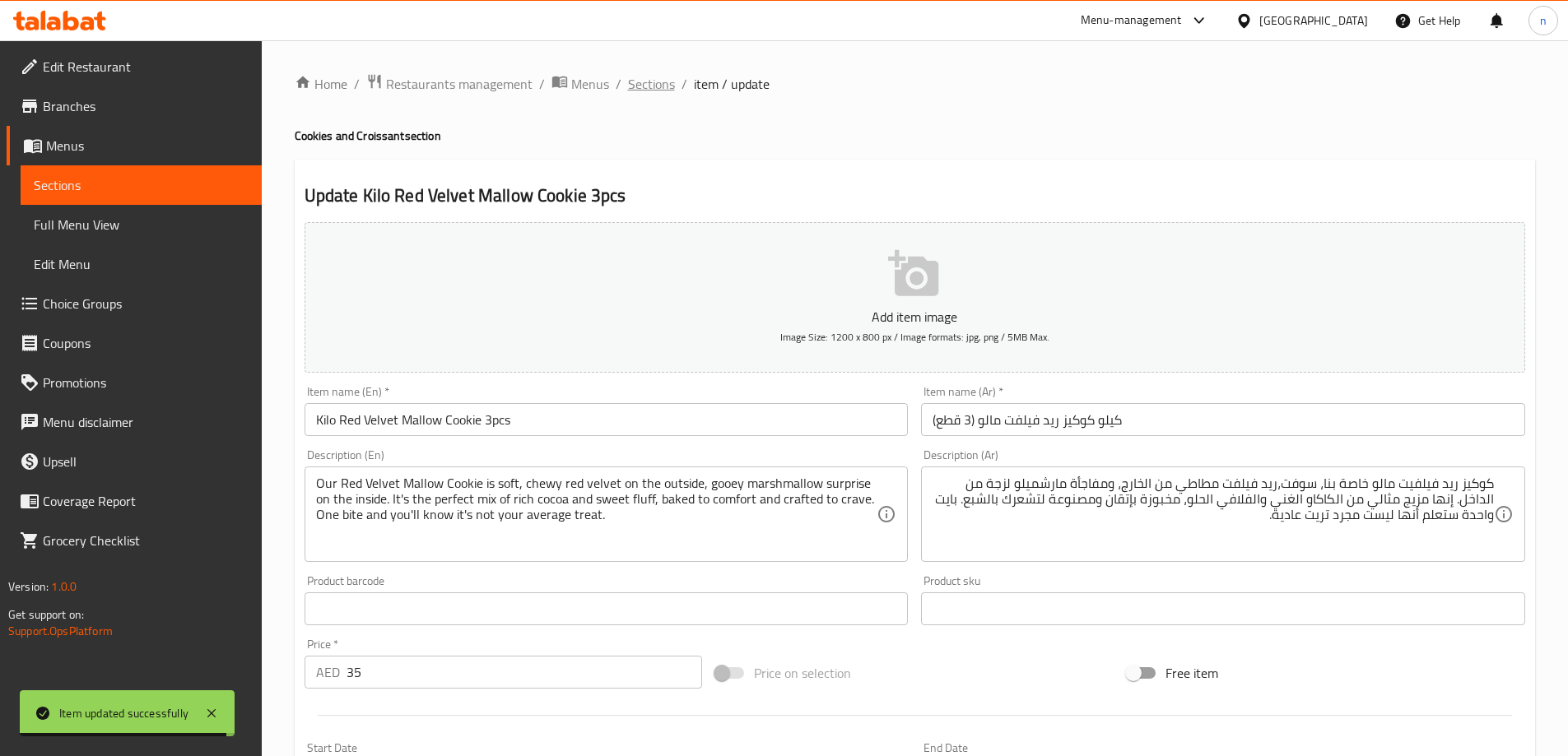
click at [667, 89] on span "Sections" at bounding box center [651, 84] width 47 height 20
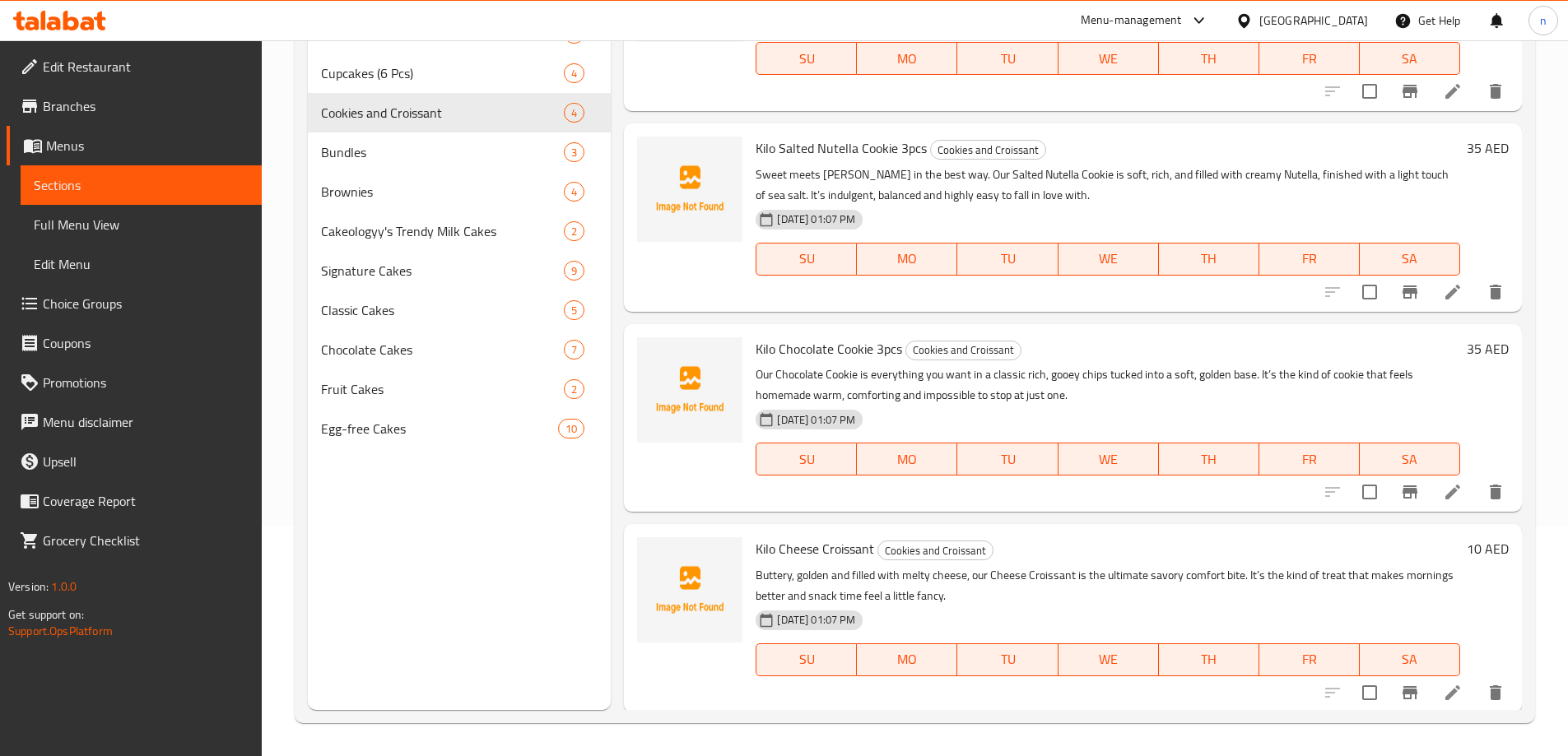
scroll to position [86, 0]
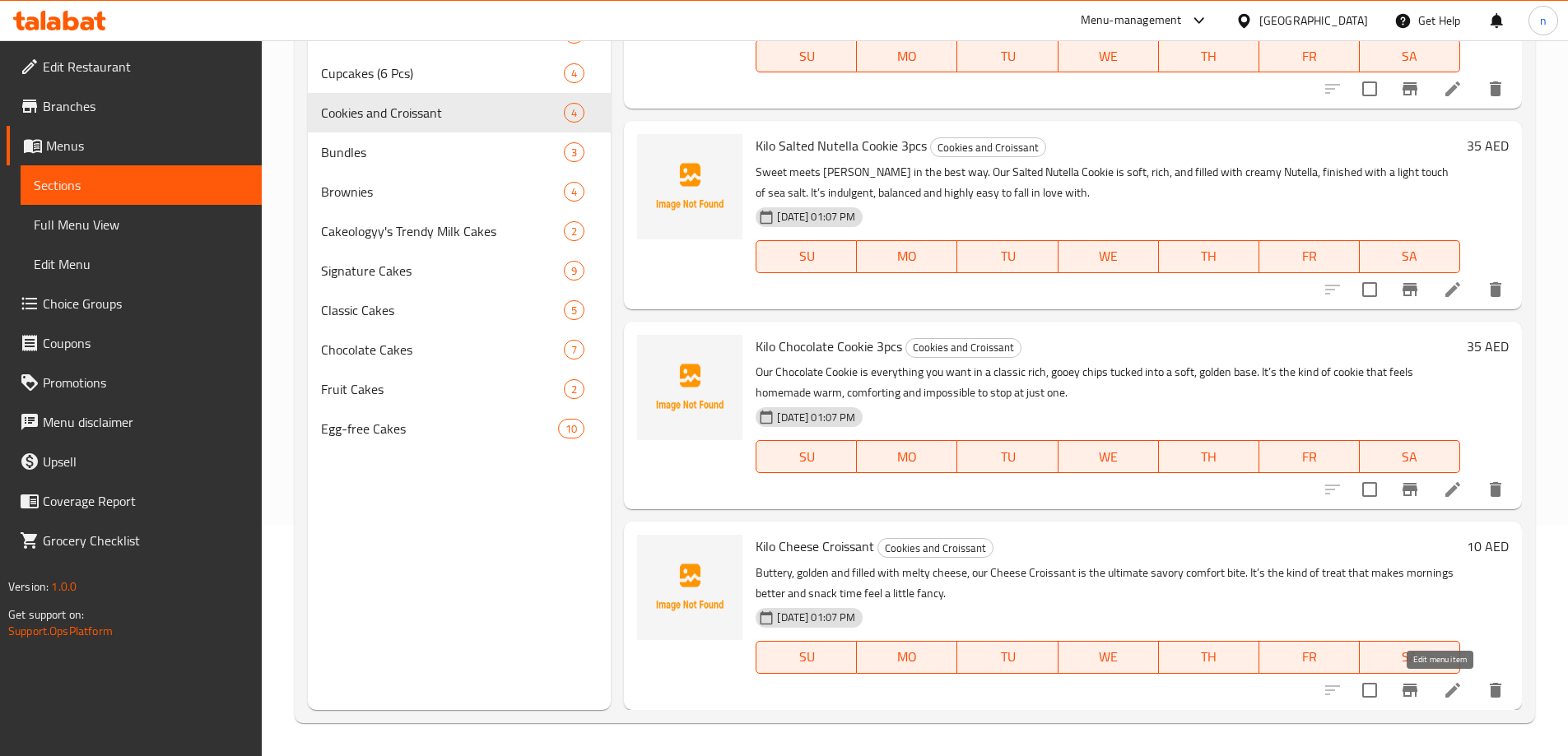
click at [1443, 683] on icon at bounding box center [1453, 690] width 20 height 20
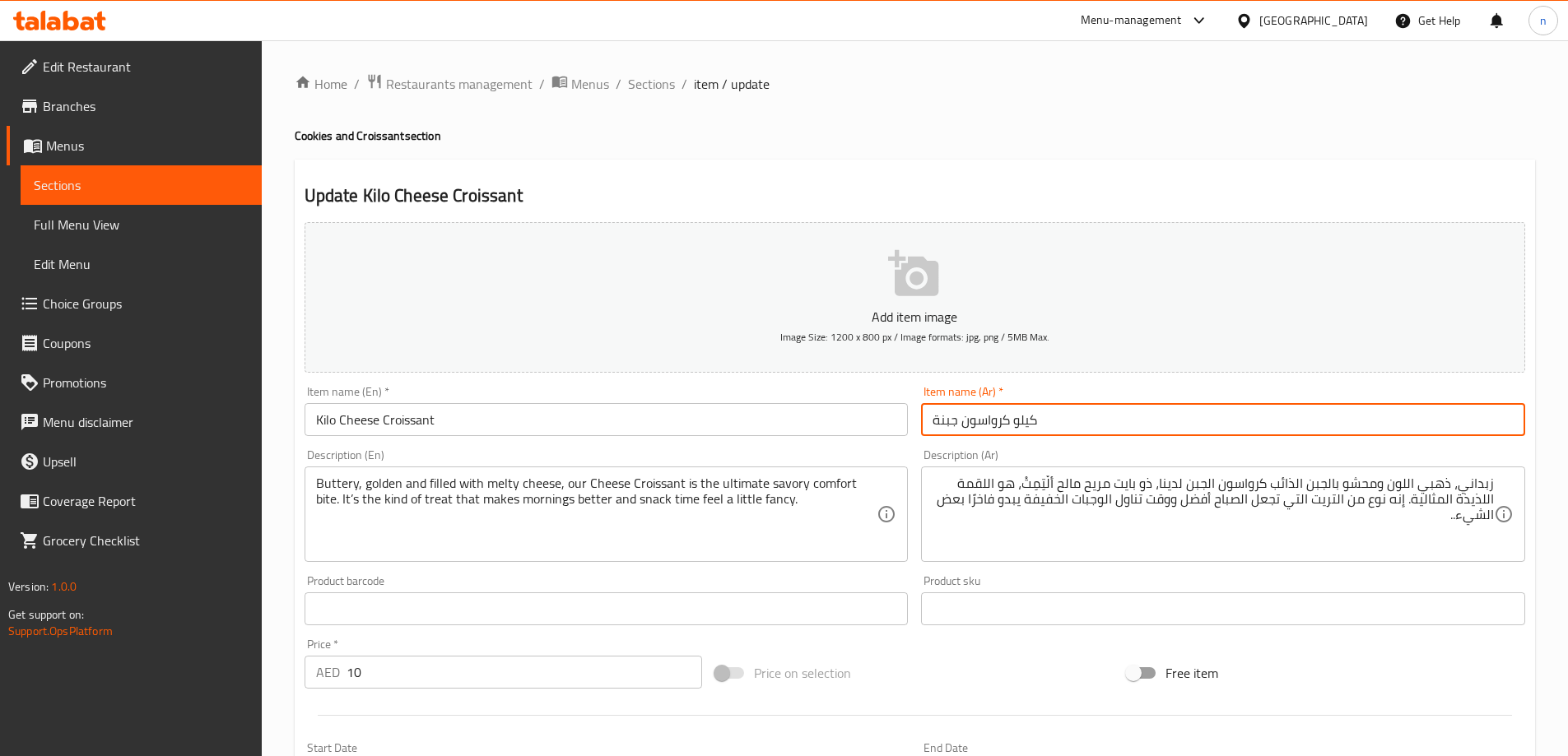
click at [1119, 431] on input "كيلو كرواسون جبنة" at bounding box center [1223, 419] width 604 height 33
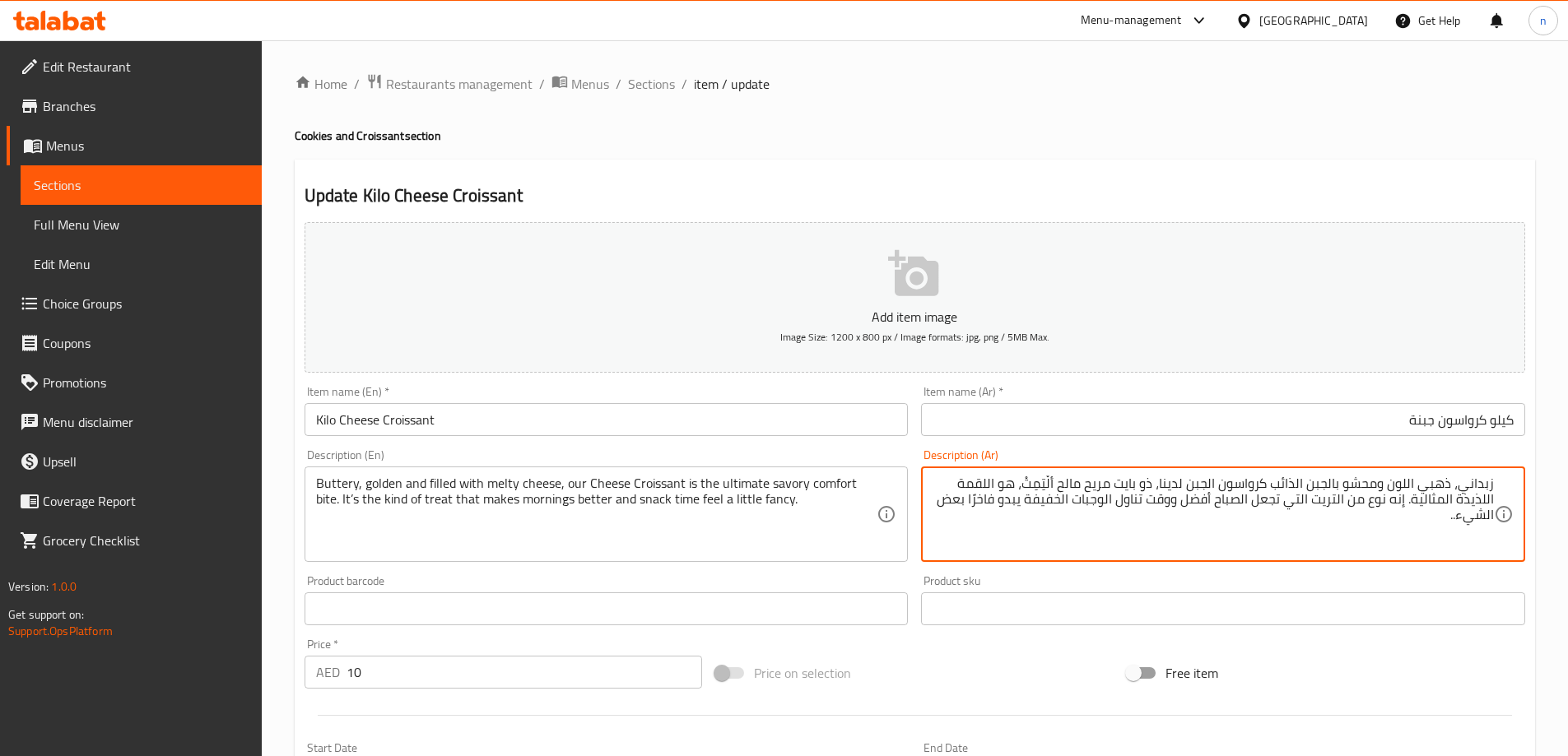
drag, startPoint x: 1023, startPoint y: 478, endPoint x: 1412, endPoint y: 498, distance: 389.5
type textarea "زبداني، ذهبي اللون ومحشو بالجبن الذائب كرواسون الجبن لدينا، ذو بايت مريح مالح أ…"
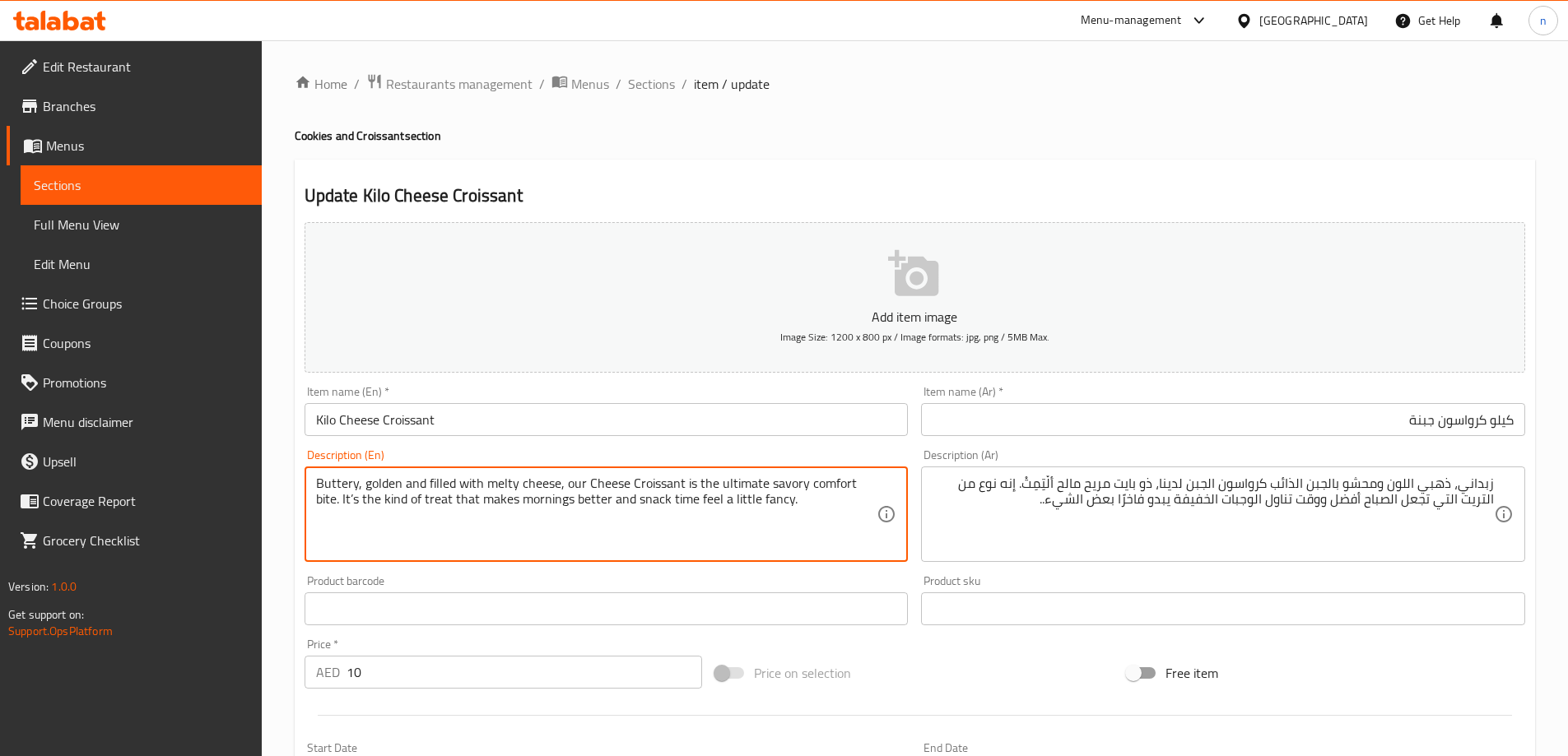
drag, startPoint x: 349, startPoint y: 503, endPoint x: 756, endPoint y: 487, distance: 407.3
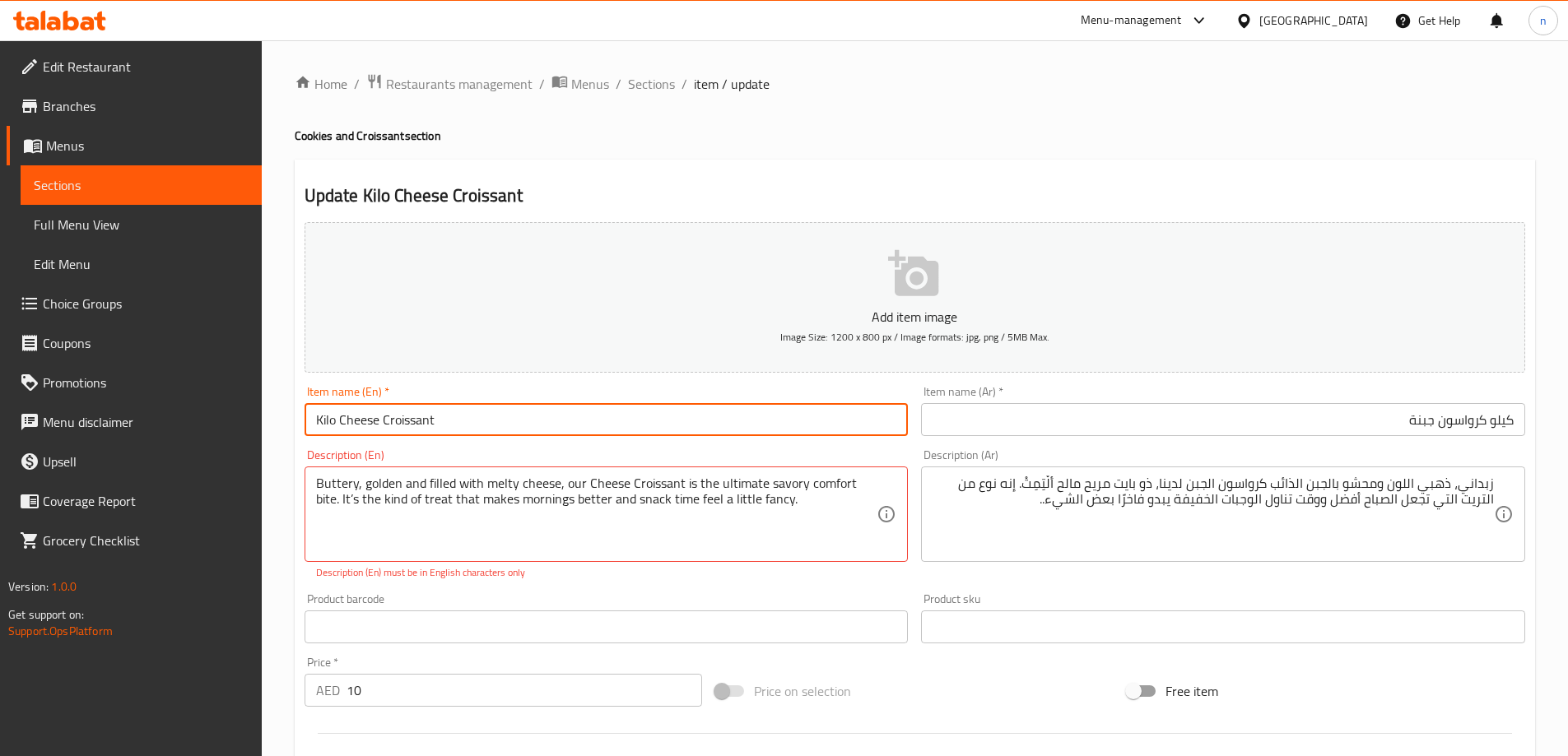
click at [764, 425] on input "Kilo Cheese Croissant" at bounding box center [606, 419] width 604 height 33
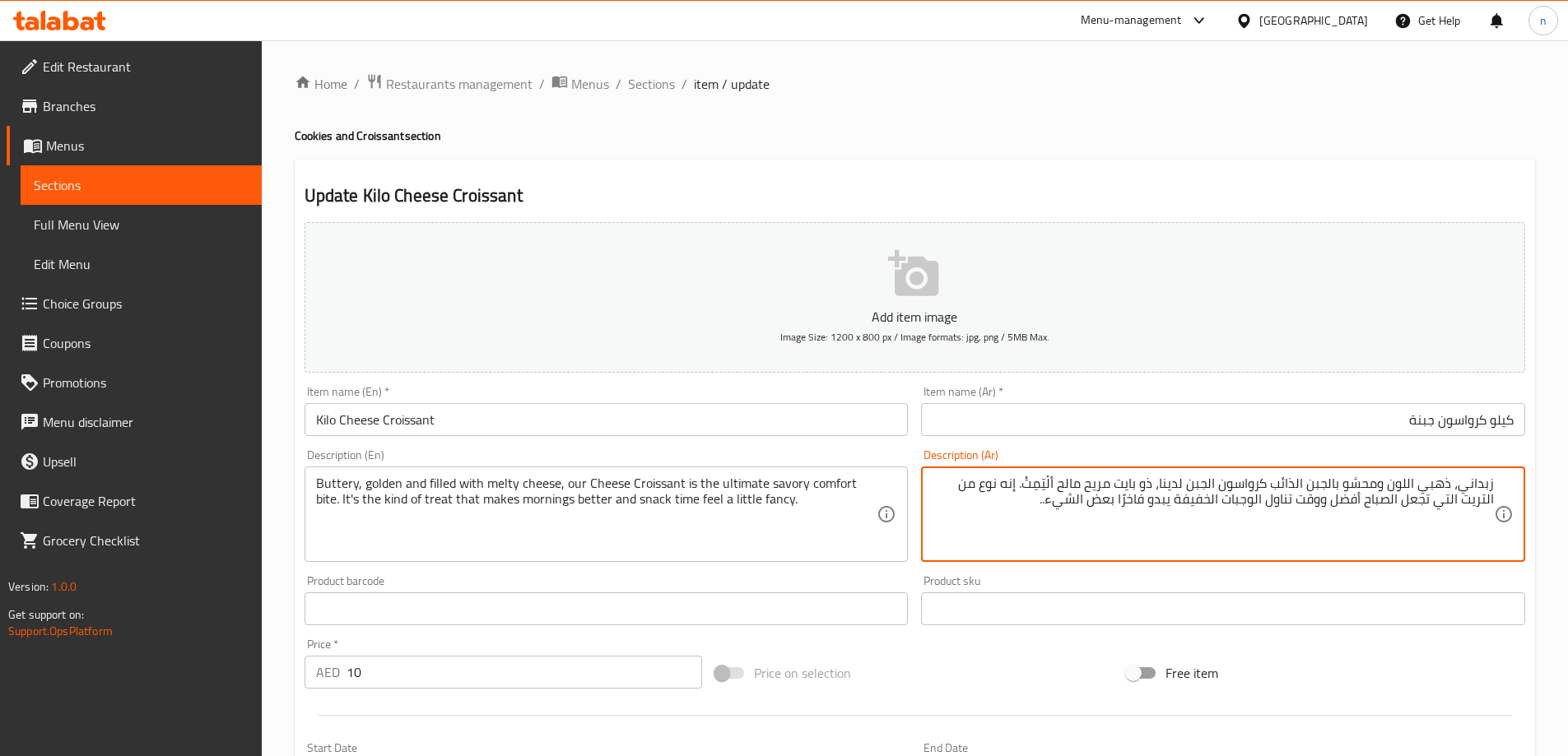
click at [424, 436] on input "Kilo Cheese Croissant" at bounding box center [606, 419] width 604 height 33
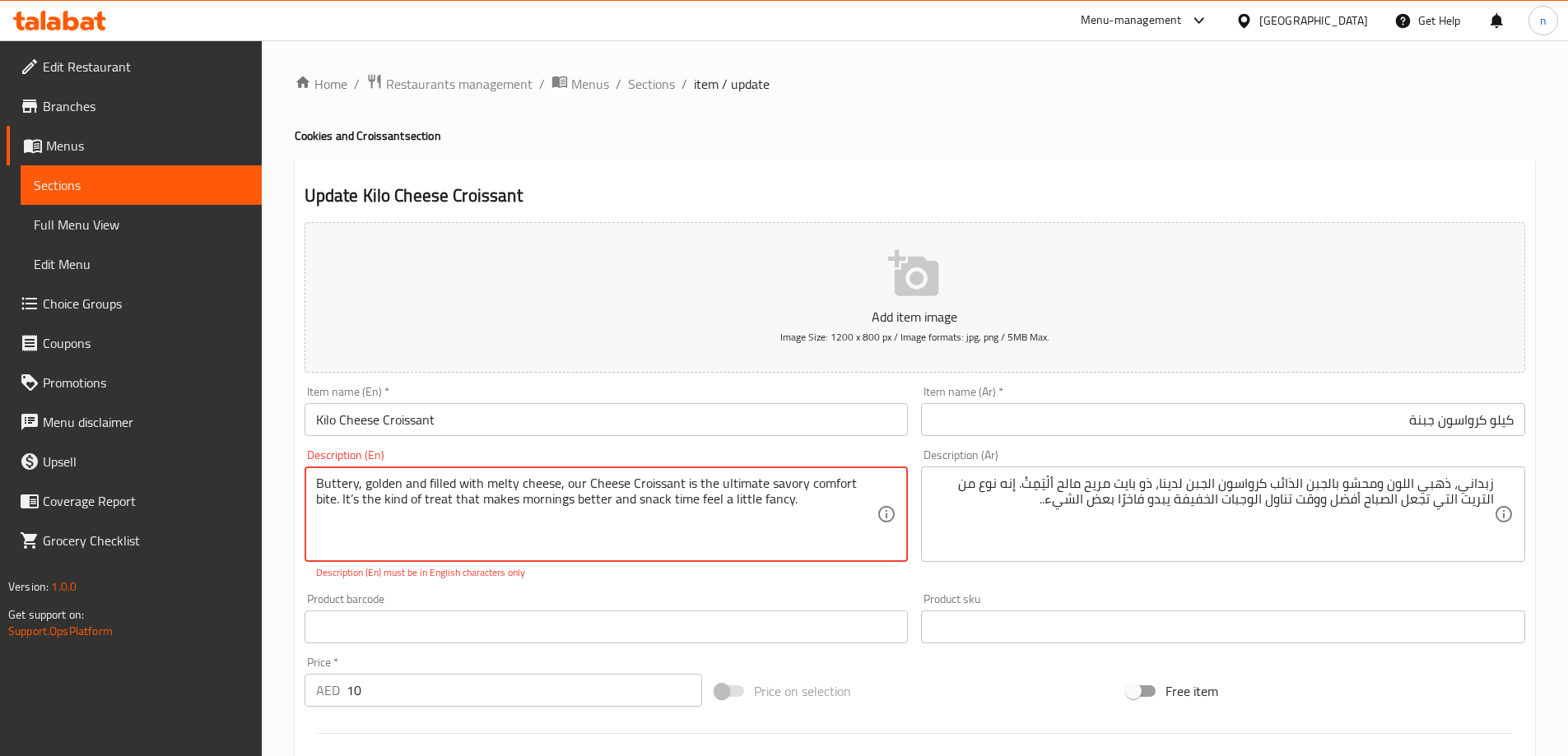
type textarea "Buttery, golden and filled with melty cheese, our Cheese Croissant is the ultim…"
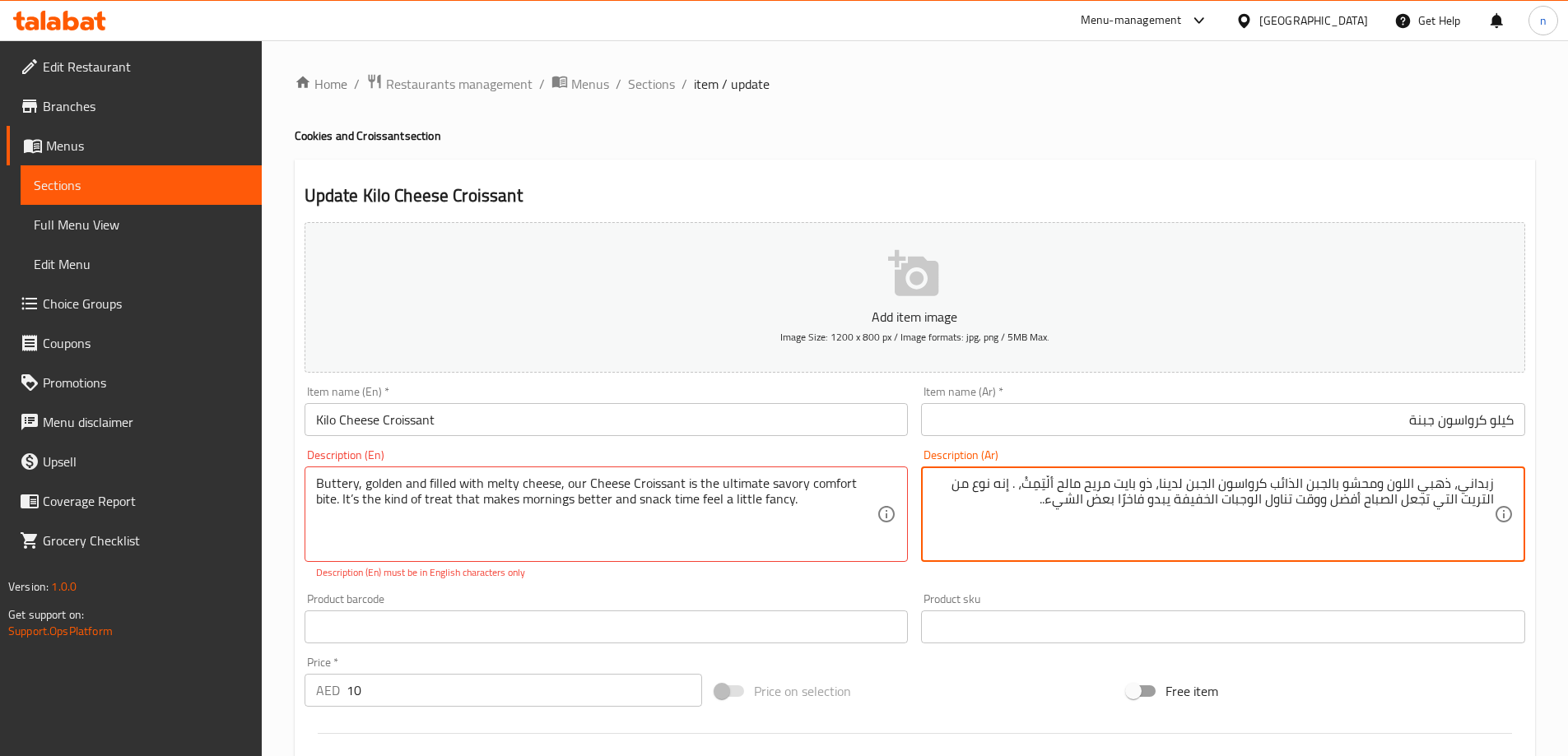
type textarea "زبداني، ذهبي اللون ومحشو بالجبن الذائب كرواسون الجبن لدينا، ذو بايت مريح مالح أ…"
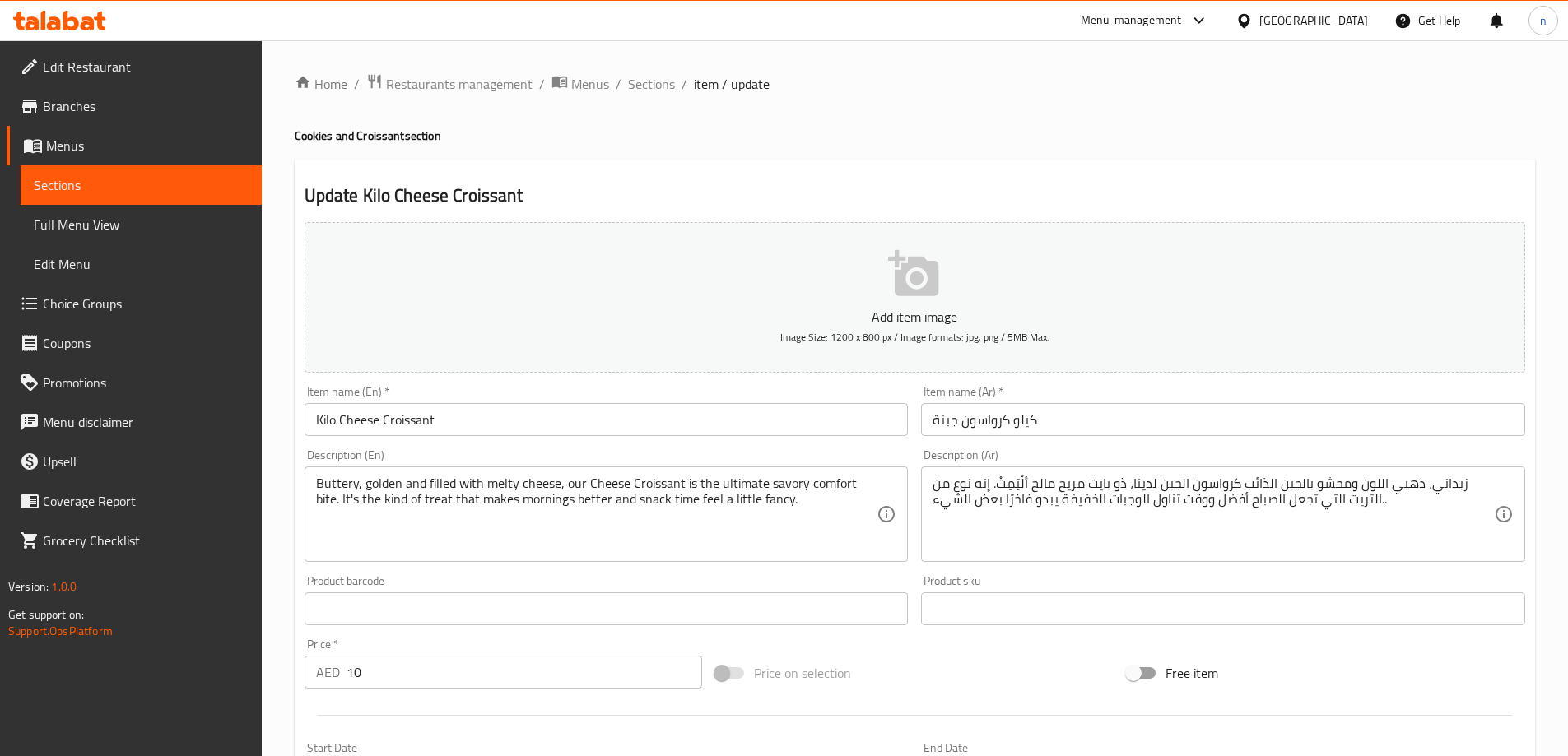
click at [647, 88] on span "Sections" at bounding box center [651, 84] width 47 height 20
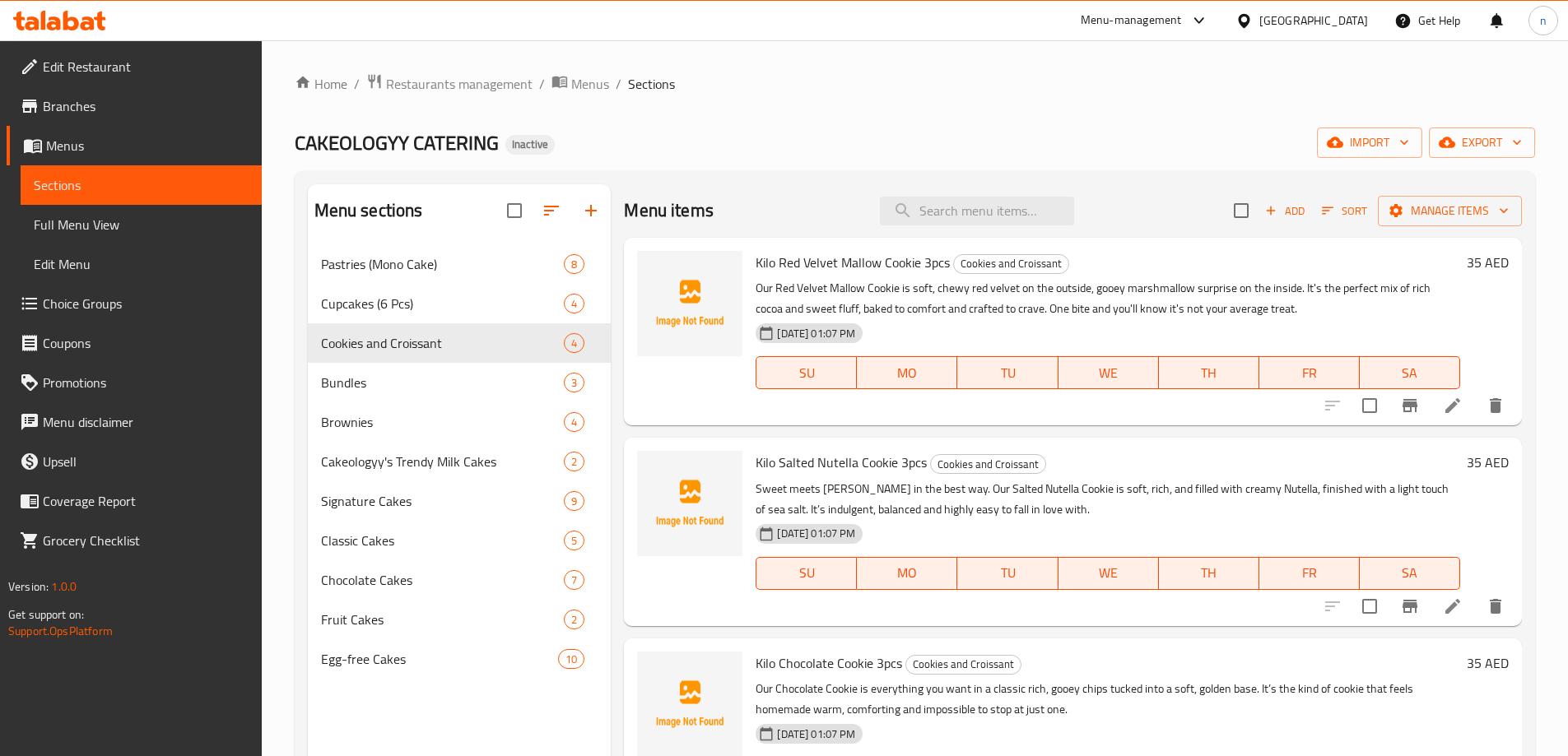
click at [789, 165] on div "Home / Restaurants management / Menus / Sections CAKEOLOGYY CATERING Inactive i…" at bounding box center [915, 513] width 1240 height 880
click at [387, 412] on span "Brownies" at bounding box center [420, 422] width 198 height 20
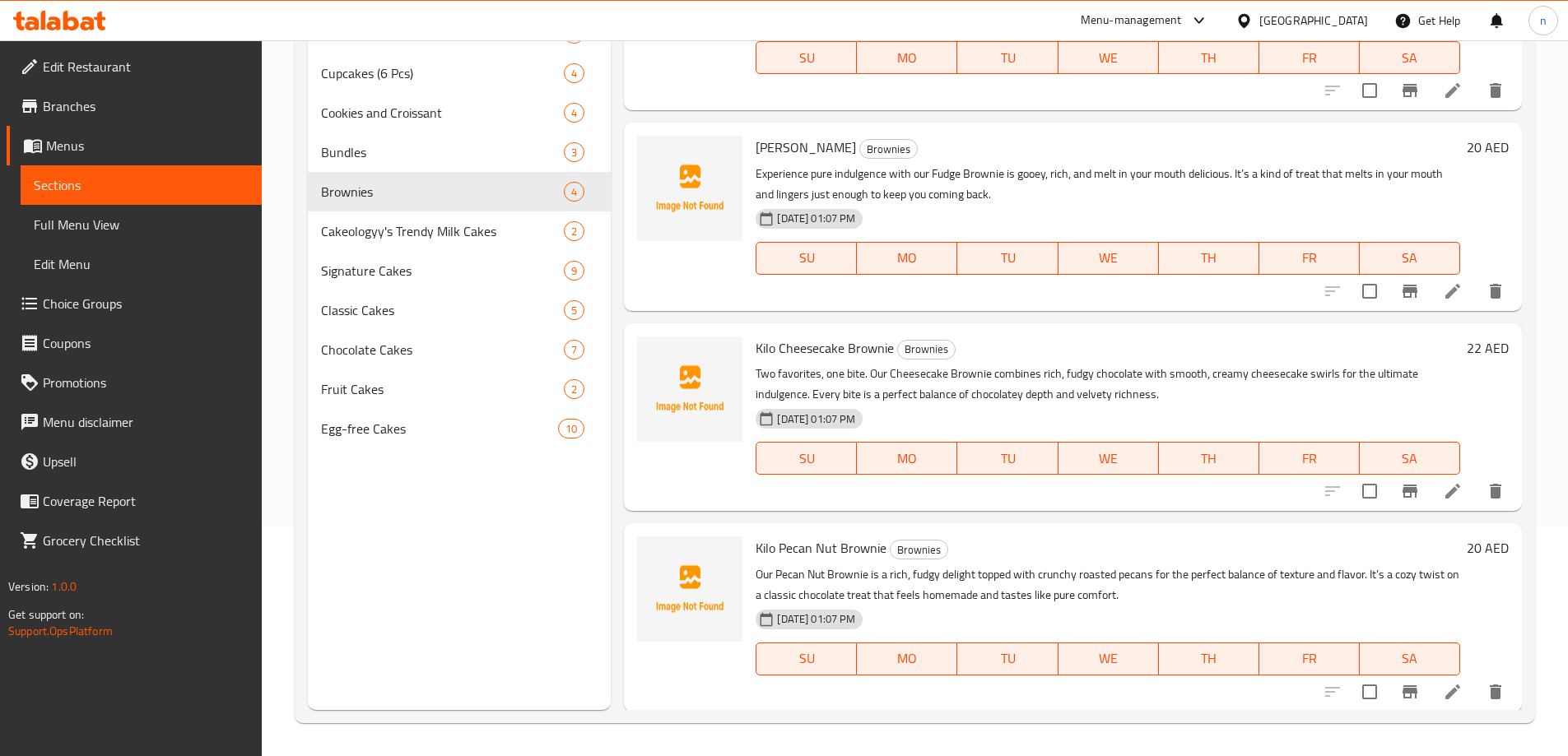
scroll to position [86, 0]
click at [1436, 677] on li at bounding box center [1453, 690] width 46 height 30
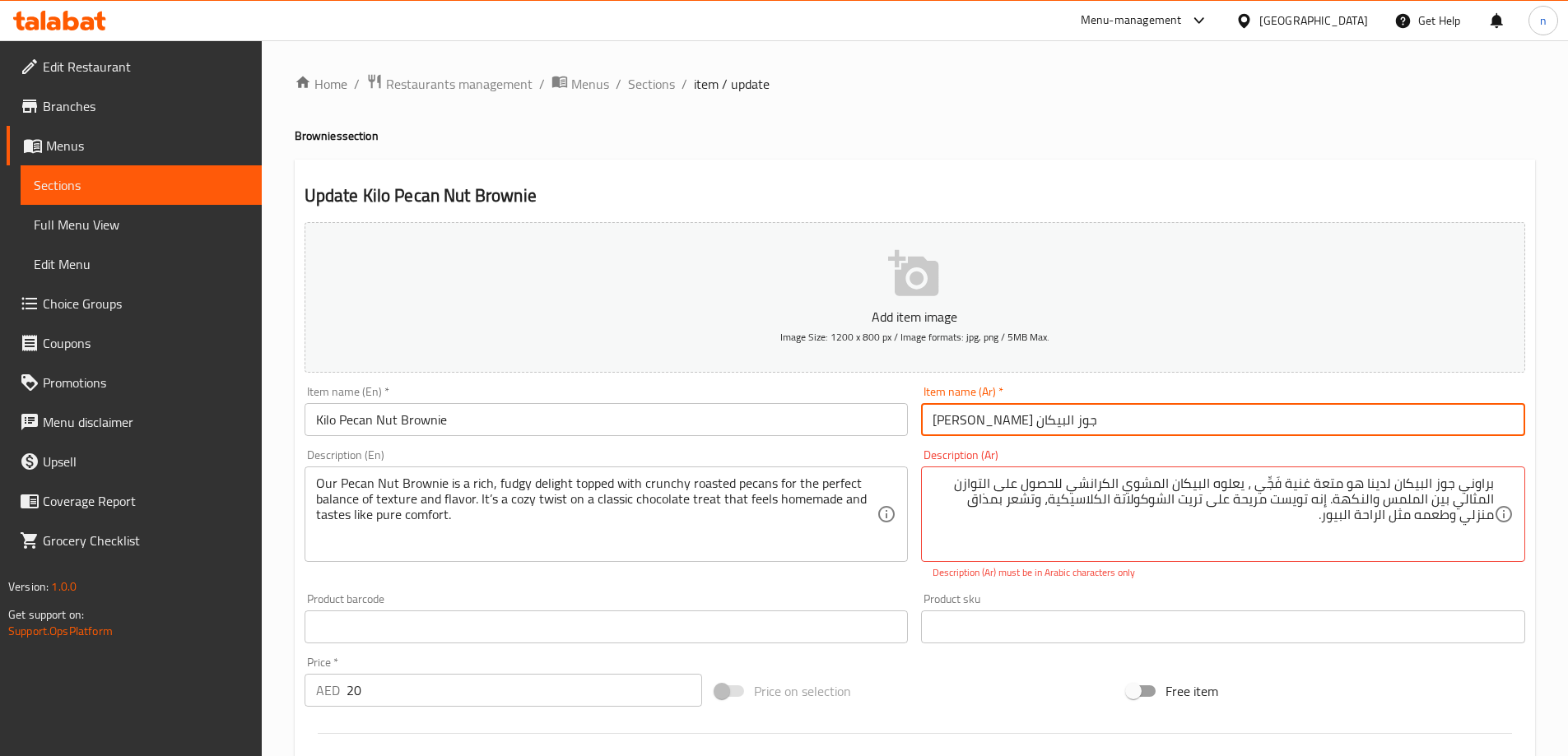
click at [1156, 416] on input "[PERSON_NAME] جوز البيكان" at bounding box center [1223, 419] width 604 height 33
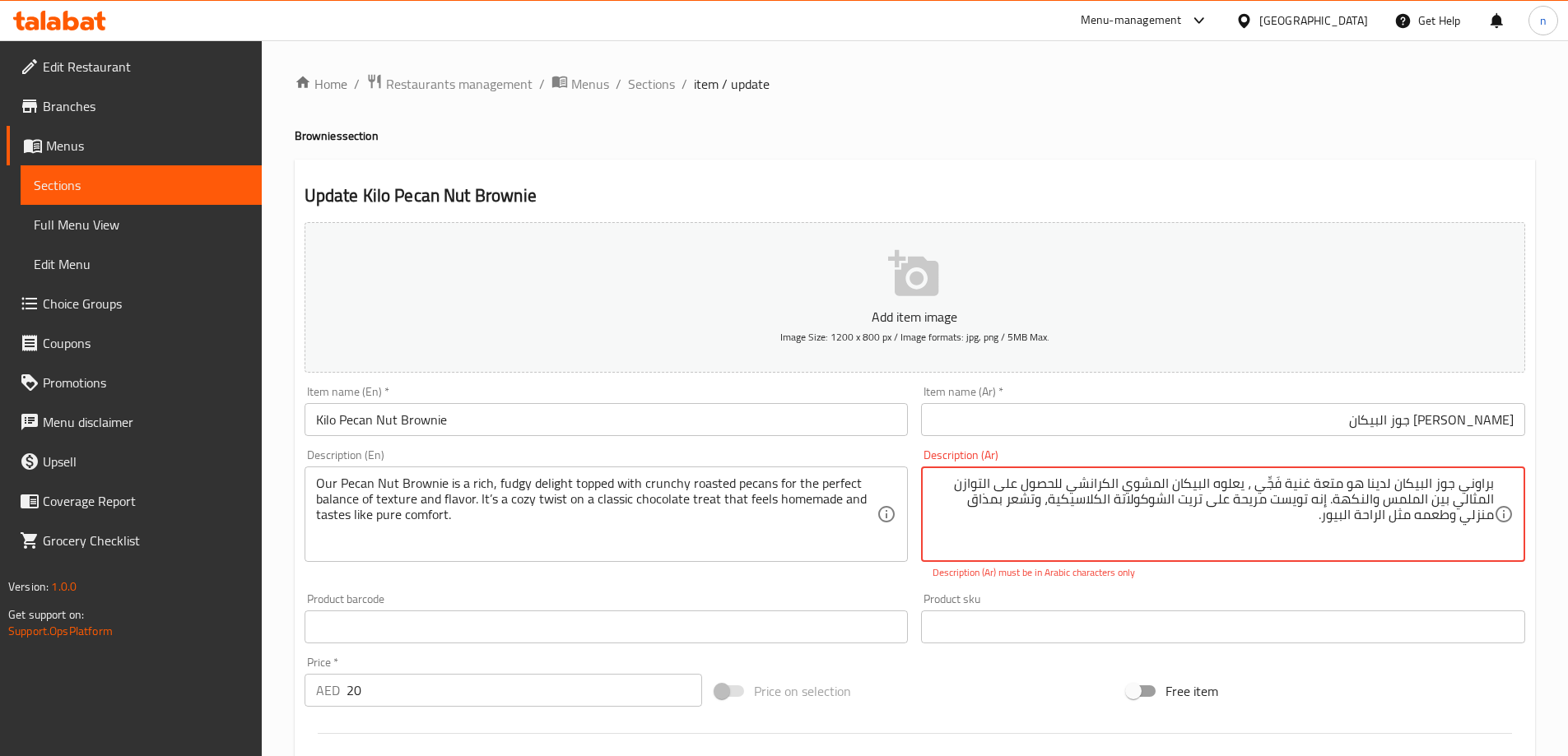
click at [1154, 486] on textarea "براوني جوز البيكان‎ لدينا هو متعة غنية فَجِّي ، يعلوه البيكان المشوي الكرانشي ل…" at bounding box center [1213, 514] width 561 height 78
click at [1044, 494] on textarea "براوني جوز البيكان‎ لدينا هو متعة غنية فَجِّي ، يعلوه البيكان المحمص الكرانشي ل…" at bounding box center [1213, 514] width 561 height 78
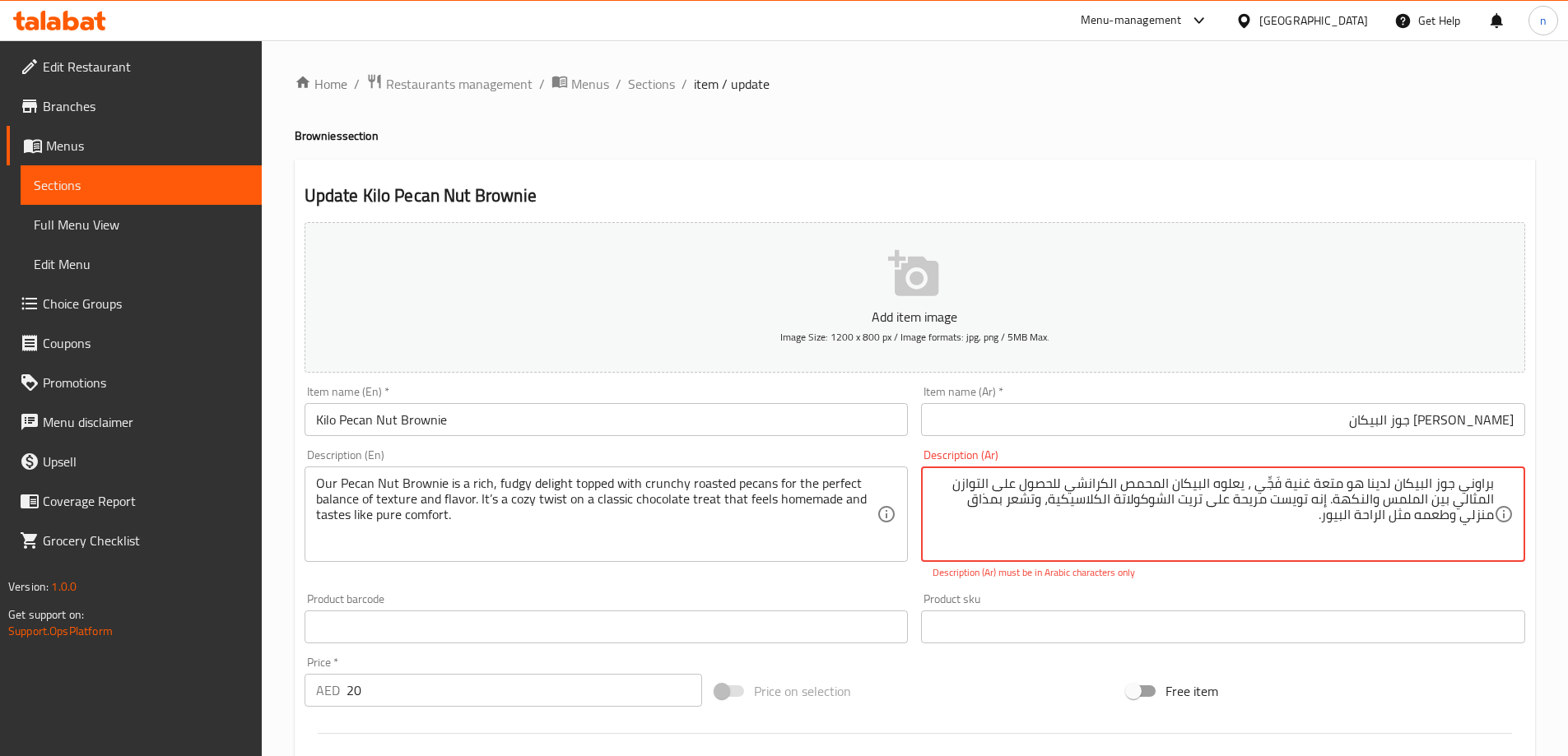
click at [1041, 510] on textarea "براوني جوز البيكان‎ لدينا هو متعة غنية فَجِّي ، يعلوه البيكان المحمص الكرانشي ل…" at bounding box center [1213, 514] width 561 height 78
click at [1278, 487] on textarea "براوني جوز البيكان‎ لدينا هو متعة غنية فَجِّي ، يعلوه البيكان المحمص الكرانشي ل…" at bounding box center [1213, 514] width 561 height 78
click at [1216, 191] on h2 "Update Kilo Pecan Nut Brownie" at bounding box center [915, 196] width 1220 height 25
click at [1234, 462] on div "Description (Ar) براوني جوز البيكان‎ لدينا هو متعة غنية ، يعلوه البيكان المحمص …" at bounding box center [1223, 514] width 604 height 131
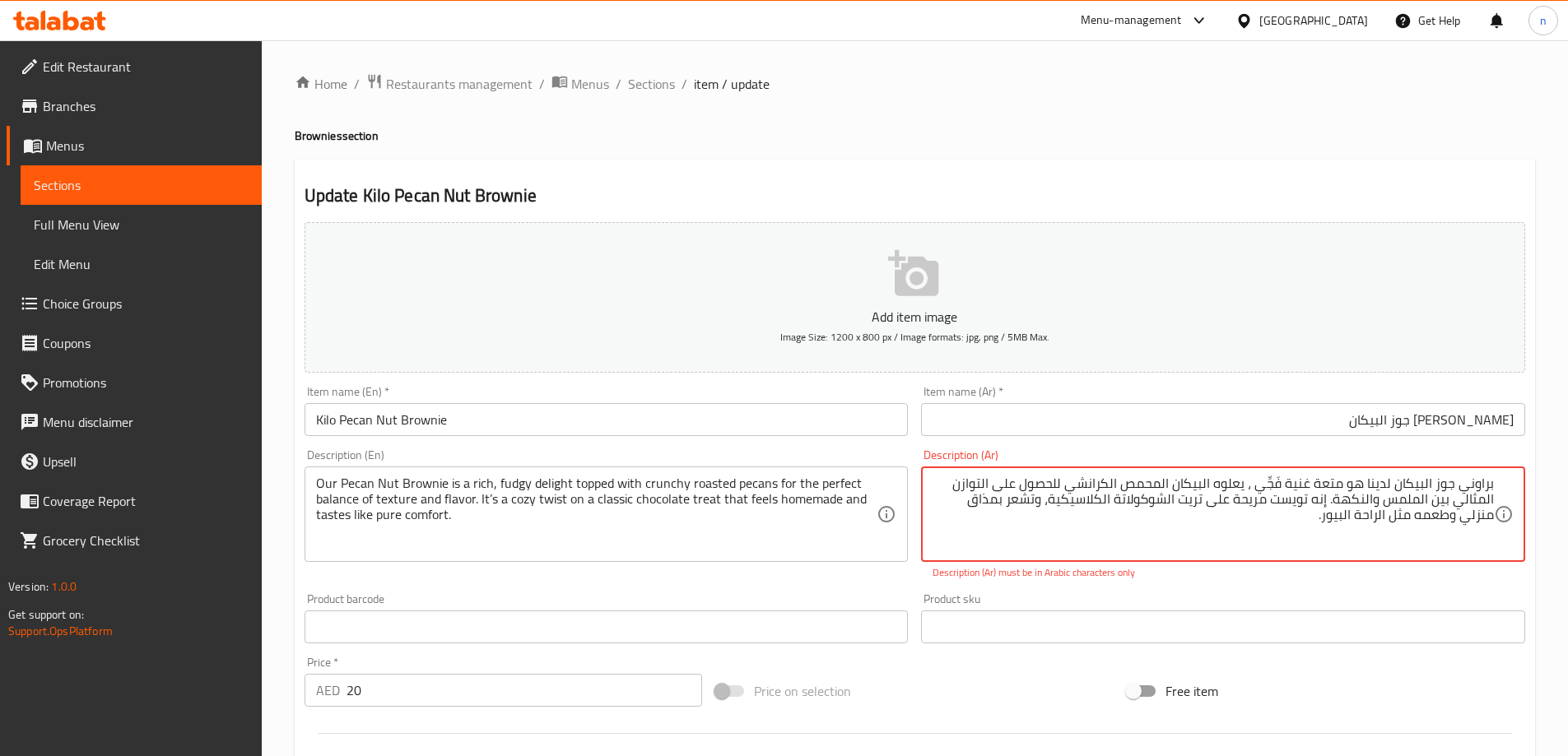
click at [1476, 507] on textarea "براوني جوز البيكان‎ لدينا هو متعة غنية فَجِّي ، يعلوه البيكان المحمص الكرانشي ل…" at bounding box center [1213, 514] width 561 height 78
click at [1250, 184] on h2 "Update Kilo Pecan Nut Brownie" at bounding box center [915, 196] width 1220 height 25
click at [1057, 503] on textarea "براوني جوز البيكان‎ لدينا هو متعة غنية فَجِّي ، يعلوه البيكان المحمص الكرانشي ل…" at bounding box center [1213, 514] width 561 height 78
click at [1029, 152] on div "Home / Restaurants management / Menus / Sections / item / update Brownies secti…" at bounding box center [915, 610] width 1240 height 1075
drag, startPoint x: 1463, startPoint y: 511, endPoint x: 1533, endPoint y: 496, distance: 71.6
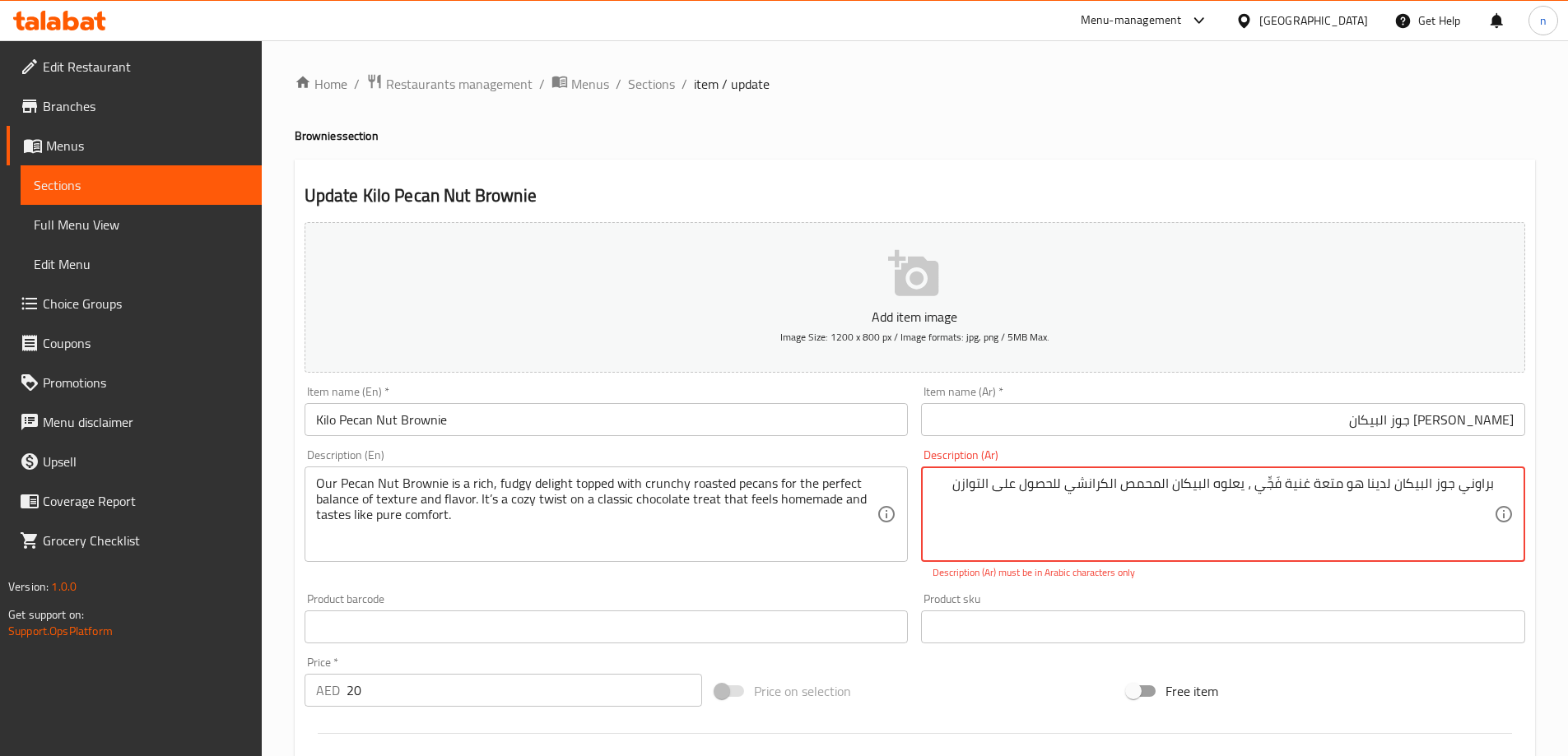
click at [1070, 183] on div "Update Kilo Pecan Nut Brownie Add item image Image Size: 1200 x 800 px / Image …" at bounding box center [915, 647] width 1240 height 976
click at [1298, 488] on textarea "براوني جوز البيكان‎ لدينا هو متعة غنية فَجِّي ، يعلوه البيكان المحمص الكرانشي ل…" at bounding box center [1213, 514] width 561 height 78
drag, startPoint x: 1266, startPoint y: 479, endPoint x: 1550, endPoint y: 450, distance: 285.5
click at [1550, 450] on div "Home / Restaurants management / Menus / Sections / item / update Brownies secti…" at bounding box center [915, 610] width 1306 height 1140
click at [1319, 147] on div "Home / Restaurants management / Menus / Sections / item / update Brownies secti…" at bounding box center [915, 610] width 1240 height 1075
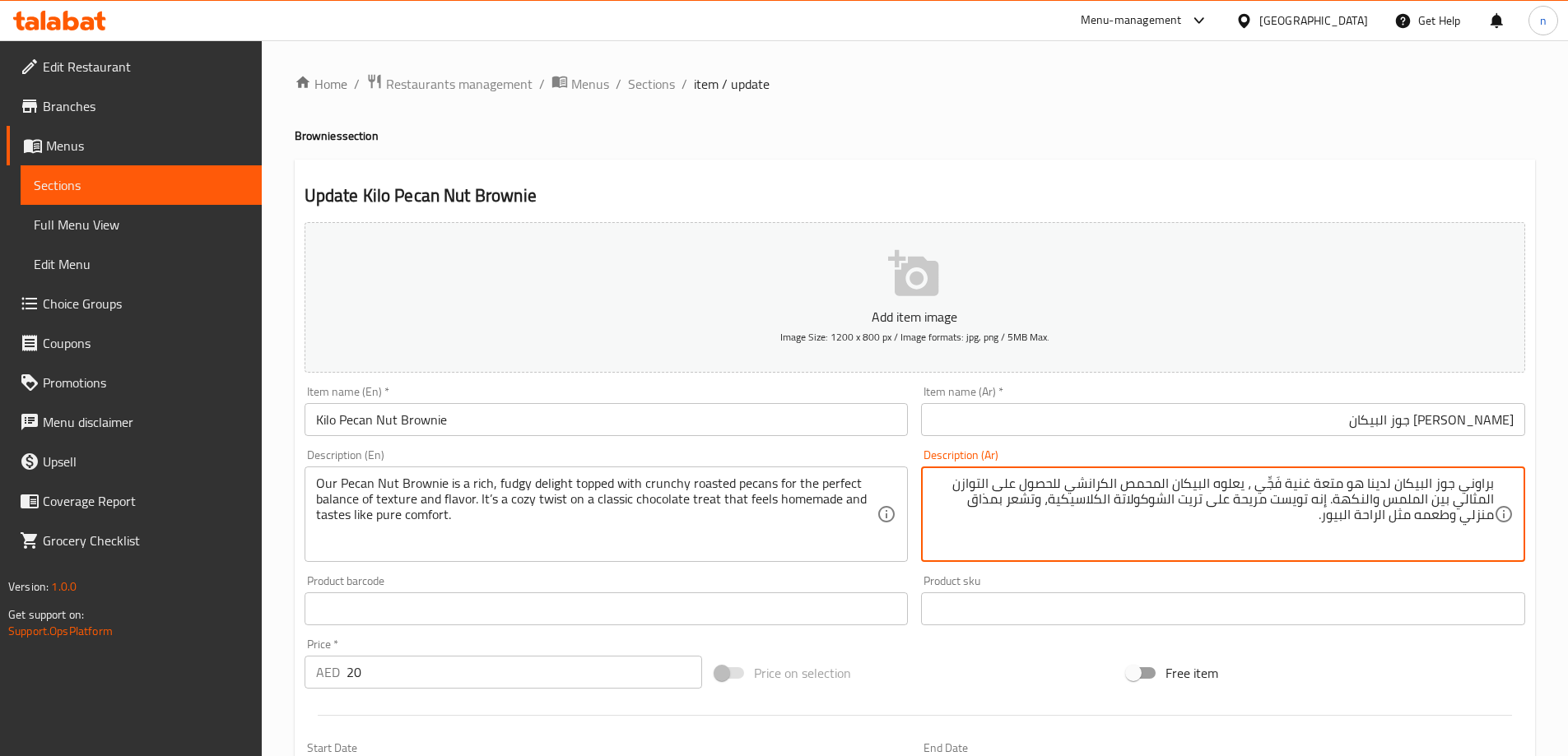
click at [1468, 494] on textarea "براوني جوز البيكان‎ لدينا هو متعة غنية فَجِّي ، يعلوه البيكان المحمص الكرانشي ل…" at bounding box center [1213, 514] width 561 height 78
click at [1475, 486] on textarea "براوني جوز البيكان‎ لدينا هو متعة غنية فَجِّي ، يعلوه البيكان المحمص الكرانشي ل…" at bounding box center [1213, 514] width 561 height 78
click at [1254, 146] on div "Home / Restaurants management / Menus / Sections / item / update Brownies secti…" at bounding box center [915, 601] width 1240 height 1057
click at [1420, 482] on textarea "براوني جوز البيكان‎ لدينا هو متعة غنية فَجِّي ، يعلوه البيكان المحمص الكرانشي ل…" at bounding box center [1213, 514] width 561 height 78
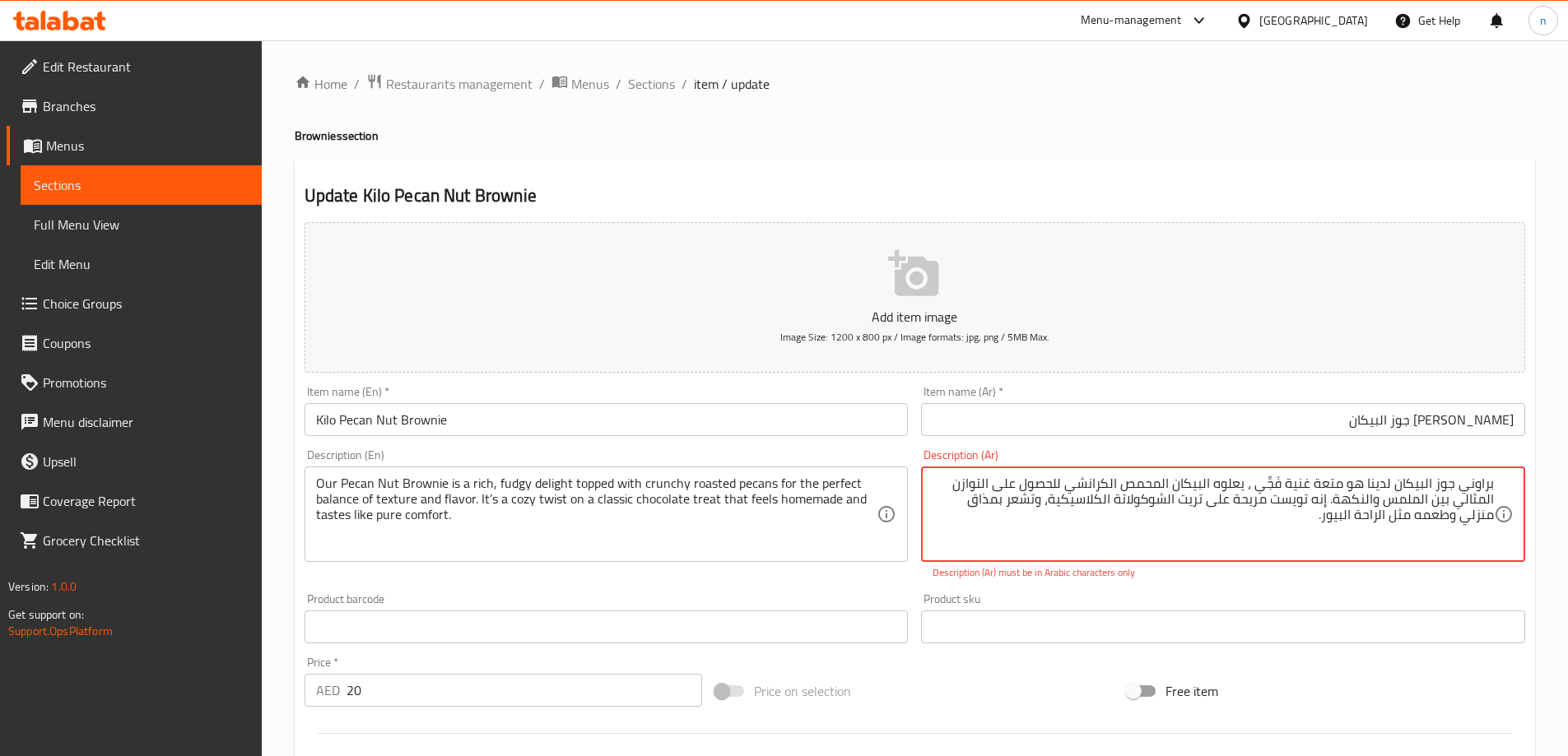
click at [1420, 482] on textarea "براوني جوز البيكان‎ لدينا هو متعة غنية فَجِّي ، يعلوه البيكان المحمص الكرانشي ل…" at bounding box center [1213, 514] width 561 height 78
click at [1205, 186] on h2 "Update Kilo Pecan Nut Brownie" at bounding box center [915, 196] width 1220 height 25
click at [1416, 483] on textarea "براوني جوز البيكان‎ لدينا هو متعة غنية فَجِّي ، يعلوه البيكان المحمص الكرانشي ل…" at bounding box center [1213, 514] width 561 height 78
click at [1256, 170] on div "Update Kilo Pecan Nut Brownie Add item image Image Size: 1200 x 800 px / Image …" at bounding box center [915, 638] width 1240 height 958
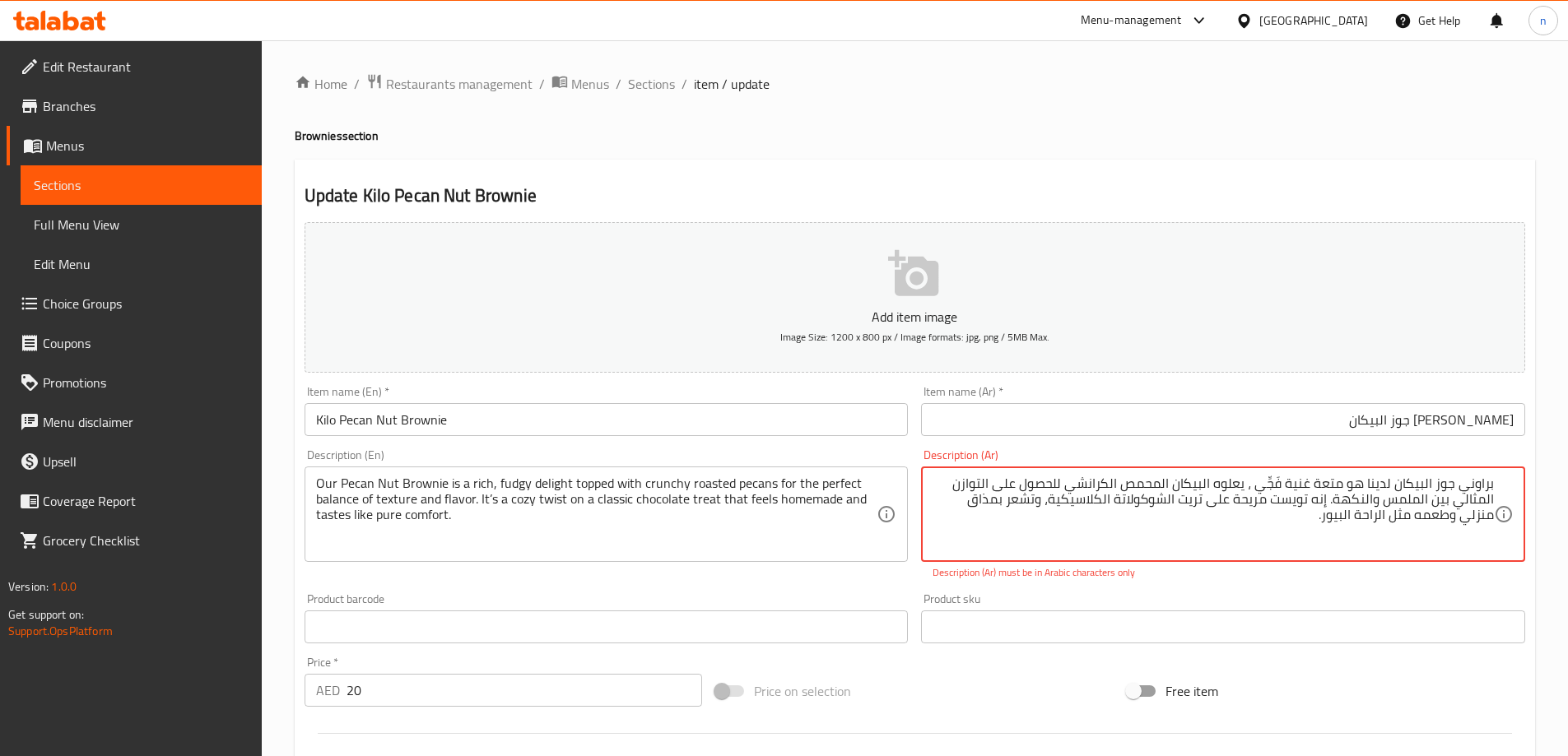
click at [1409, 478] on textarea "براوني جوز البيكان‎ لدينا هو متعة غنية فَجِّي ، يعلوه البيكان المحمص الكرانشي ل…" at bounding box center [1213, 514] width 561 height 78
type textarea "براوني جوز البيكان لدينا هو متعة غنية فَجِّي ، يعلوه البيكان المحمص الكرانشي لل…"
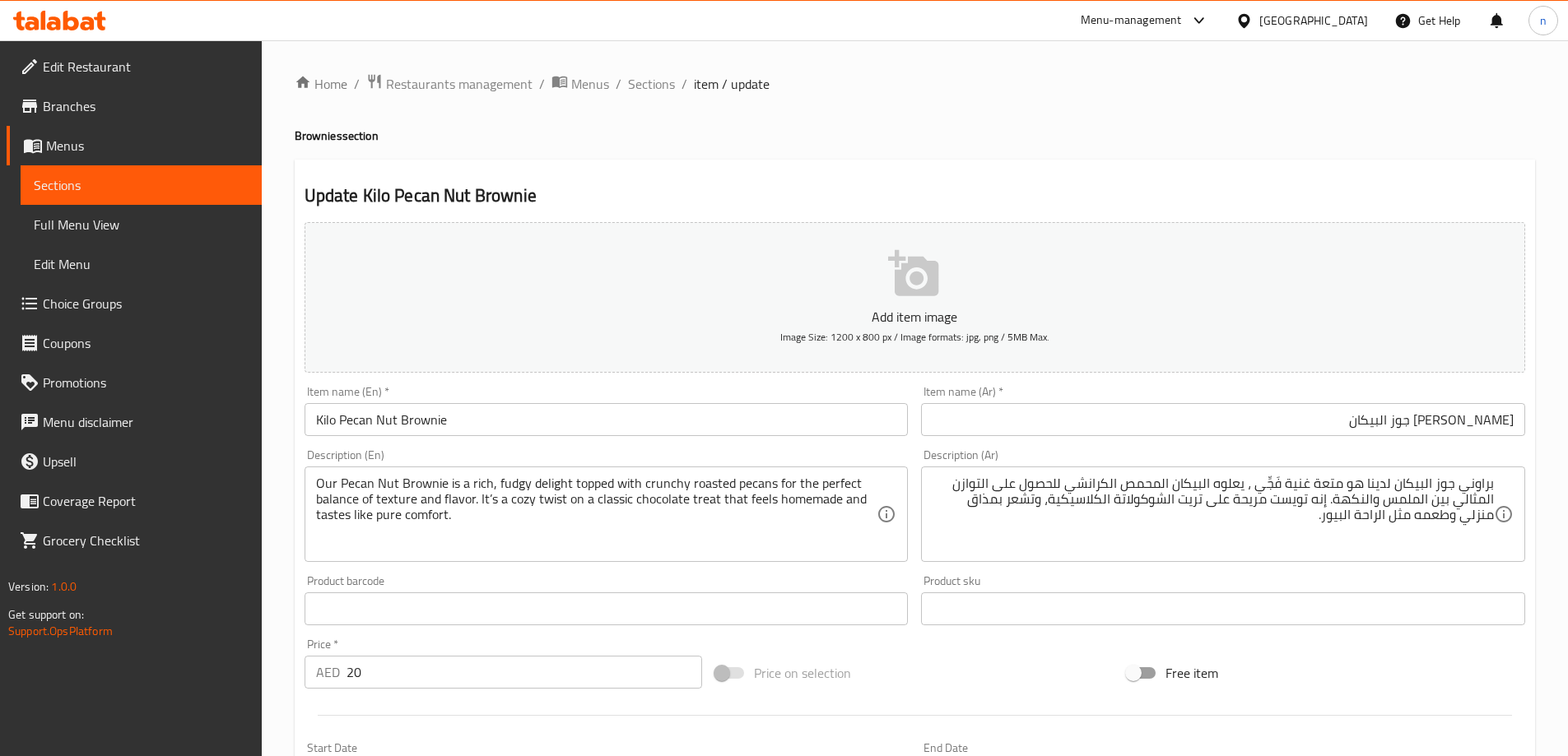
click at [1189, 123] on div "Home / Restaurants management / Menus / Sections / item / update Brownies secti…" at bounding box center [915, 601] width 1240 height 1057
click at [1238, 429] on input "[PERSON_NAME] جوز البيكان" at bounding box center [1223, 419] width 604 height 33
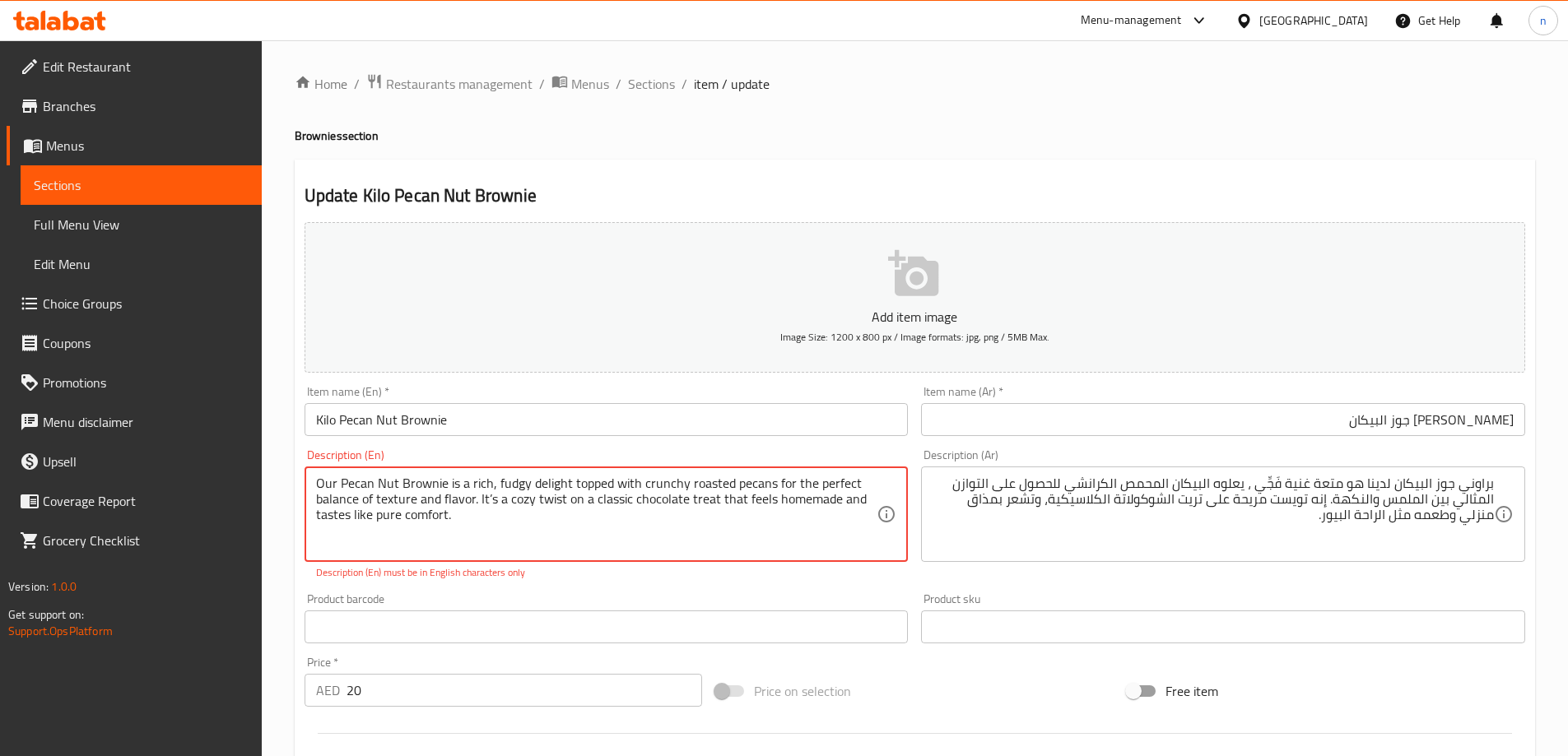
click at [489, 497] on textarea "Our Pecan Nut Brownie is a rich, fudgy delight topped with crunchy roasted peca…" at bounding box center [597, 514] width 561 height 78
type textarea "Our Pecan Nut Brownie is a rich, fudgy delight topped with crunchy roasted peca…"
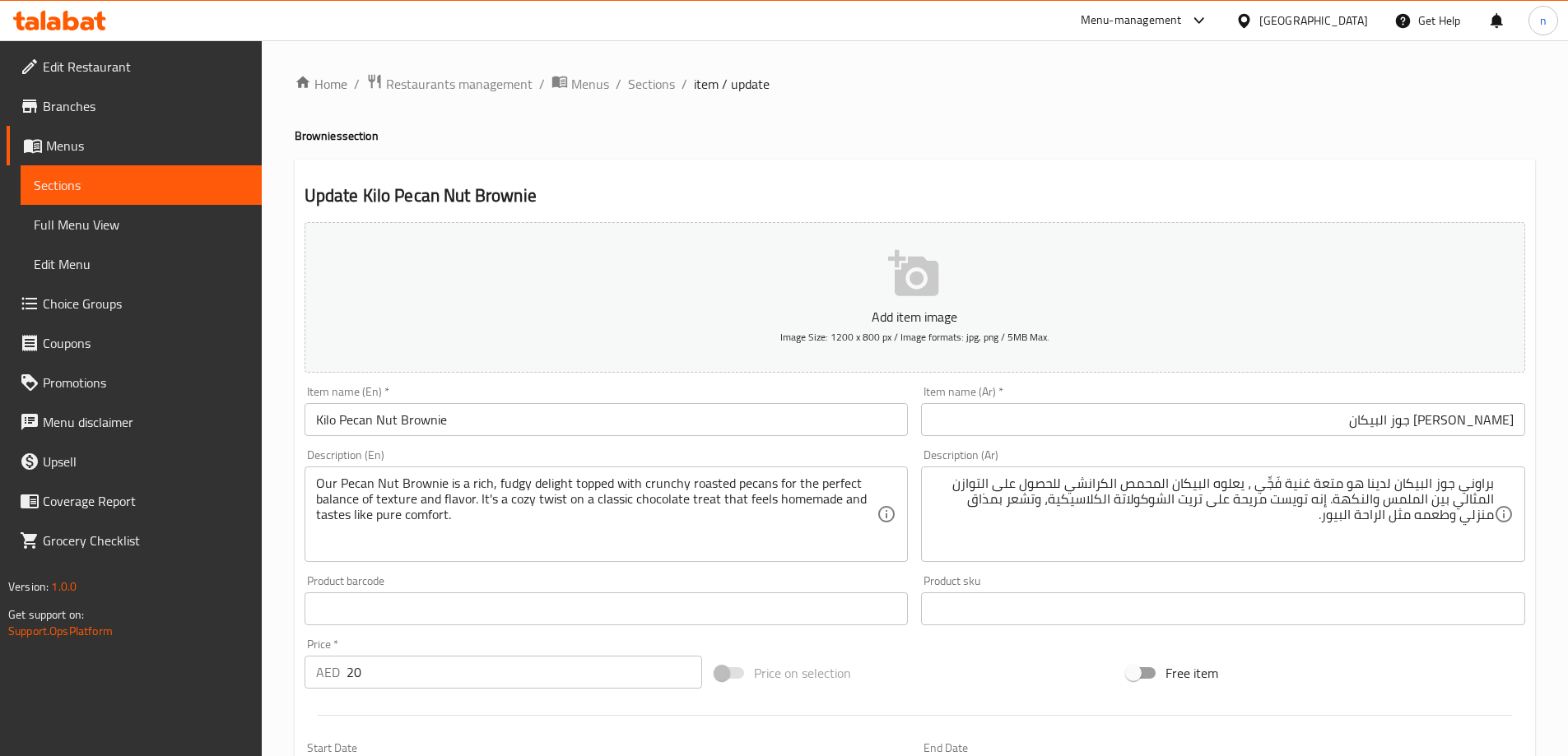
click at [601, 153] on div "Home / Restaurants management / Menus / Sections / item / update Brownies secti…" at bounding box center [915, 601] width 1240 height 1057
click at [496, 422] on input "Kilo Pecan Nut Brownie" at bounding box center [606, 419] width 604 height 33
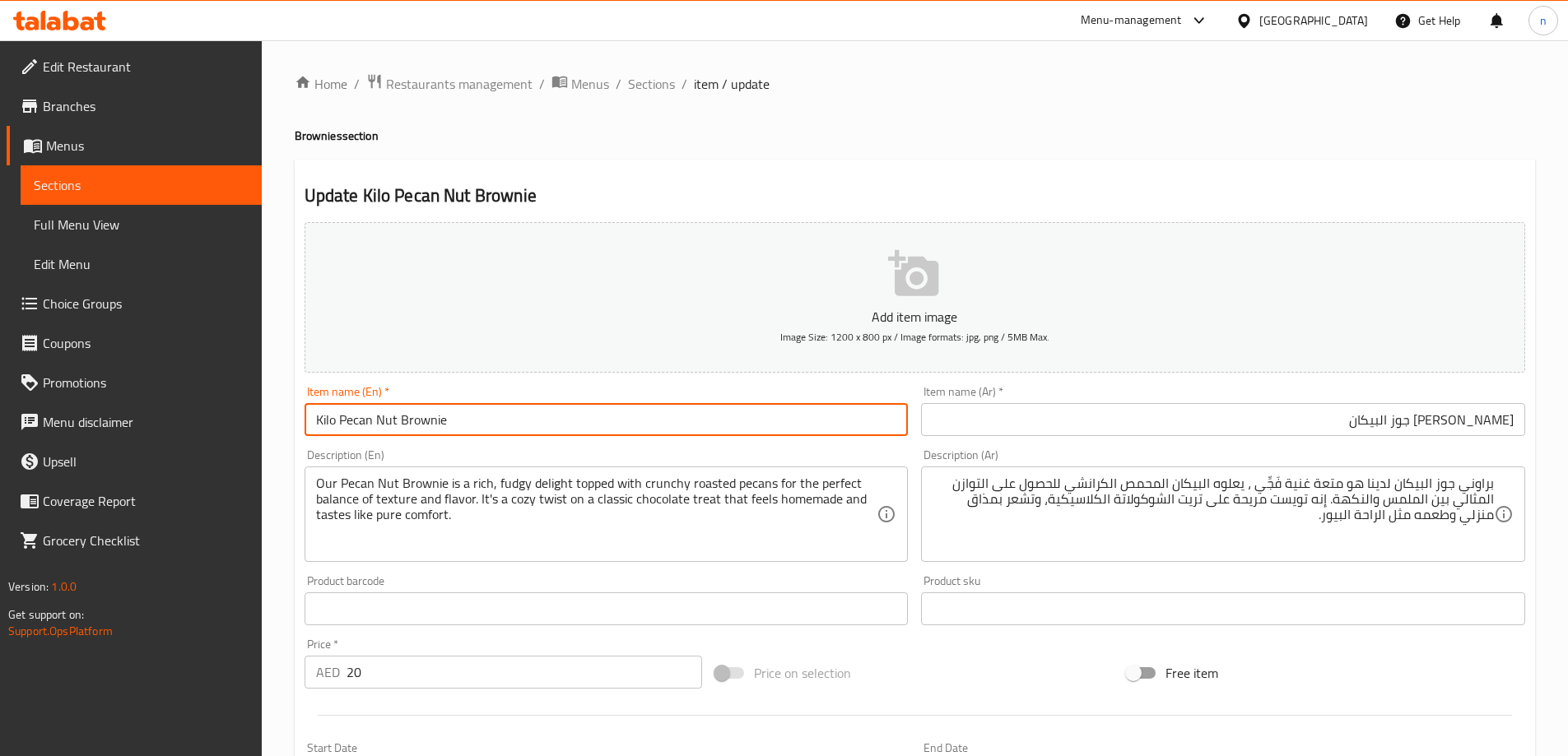
click at [667, 87] on span "Sections" at bounding box center [651, 84] width 47 height 20
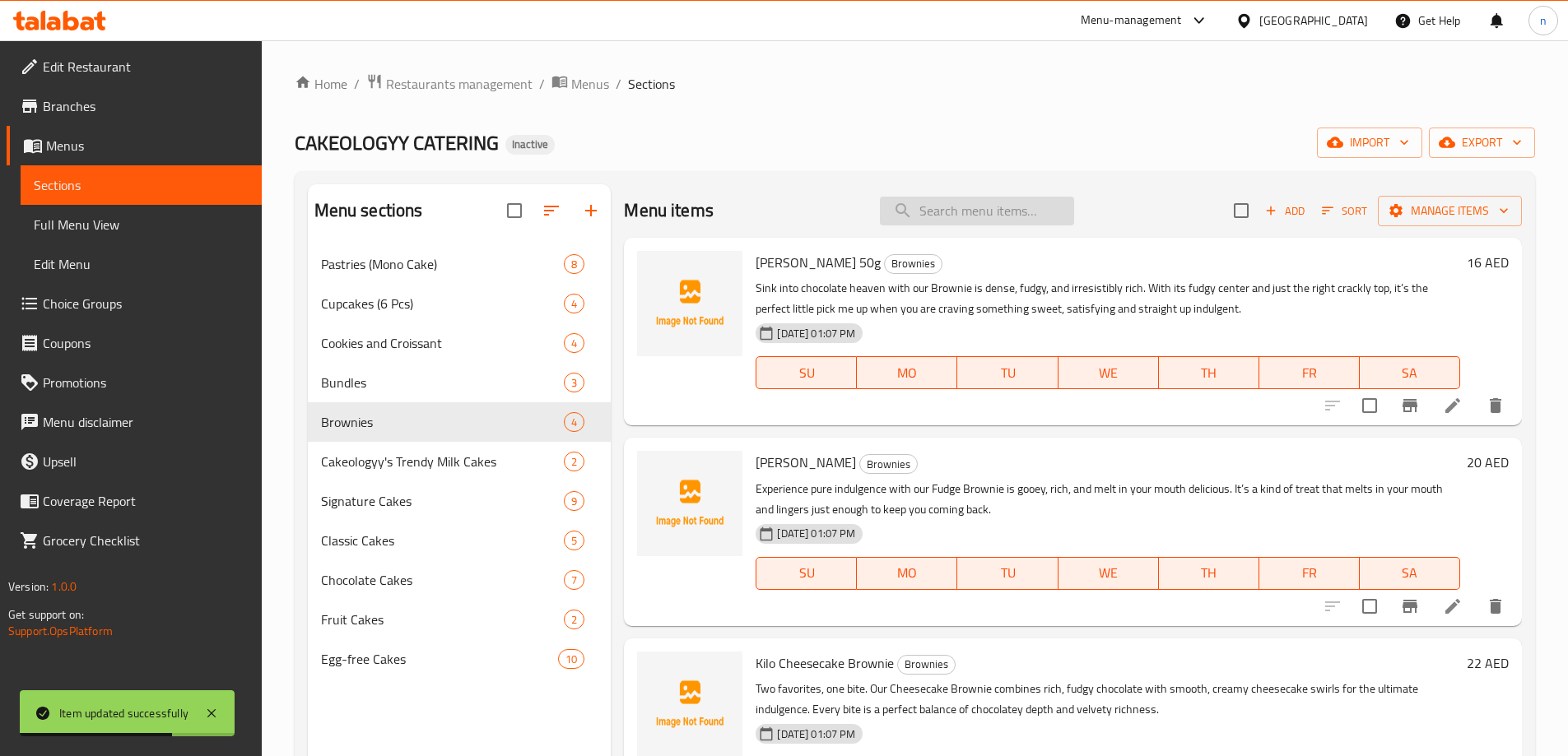
click at [937, 212] on input "search" at bounding box center [977, 211] width 194 height 29
paste input "Kilo Pastry Bundle (4 Premium Pastries)"
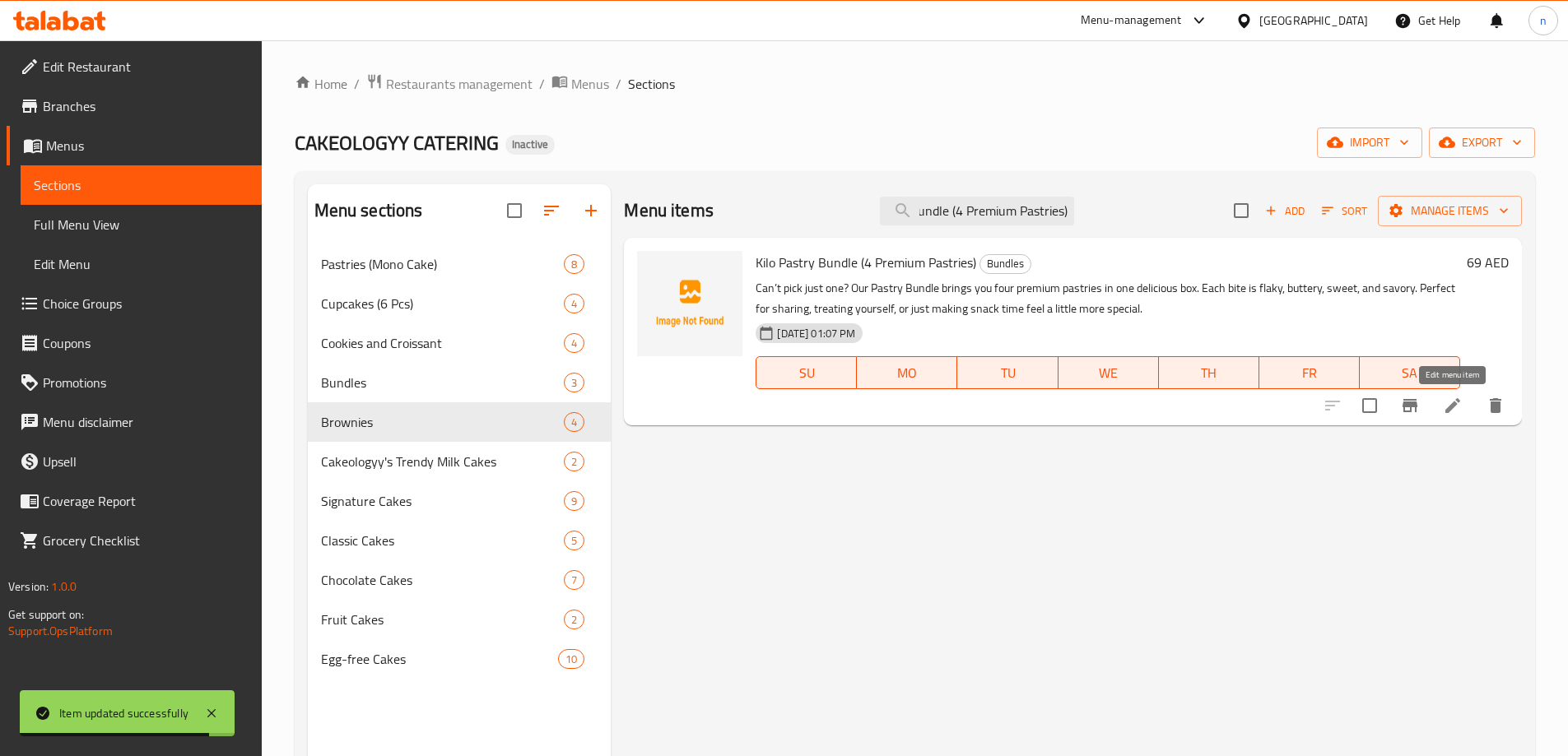
type input "Kilo Pastry Bundle (4 Premium Pastries)"
click at [1457, 401] on icon at bounding box center [1453, 405] width 15 height 15
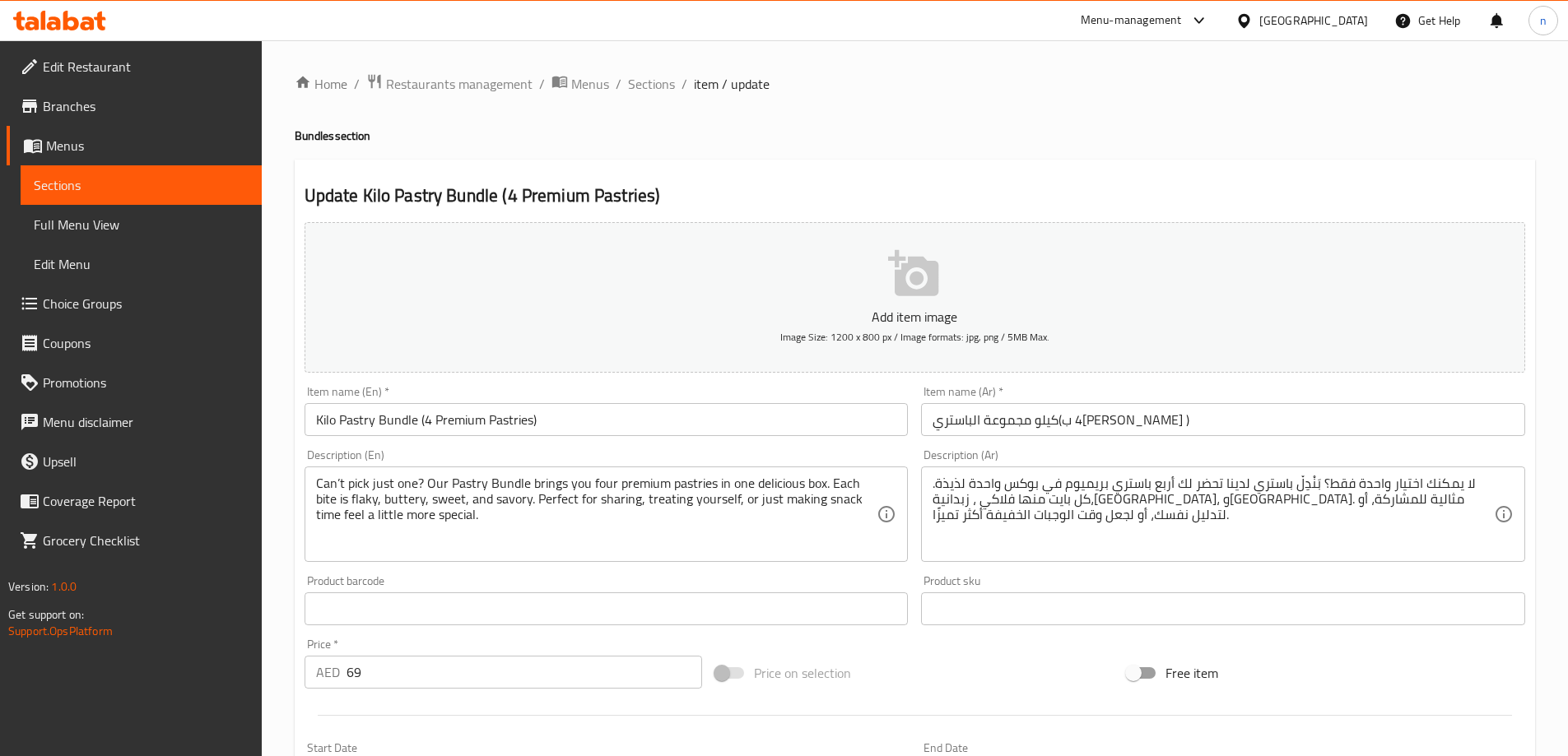
click at [403, 423] on input "Kilo Pastry Bundle (4 Premium Pastries)" at bounding box center [606, 419] width 604 height 33
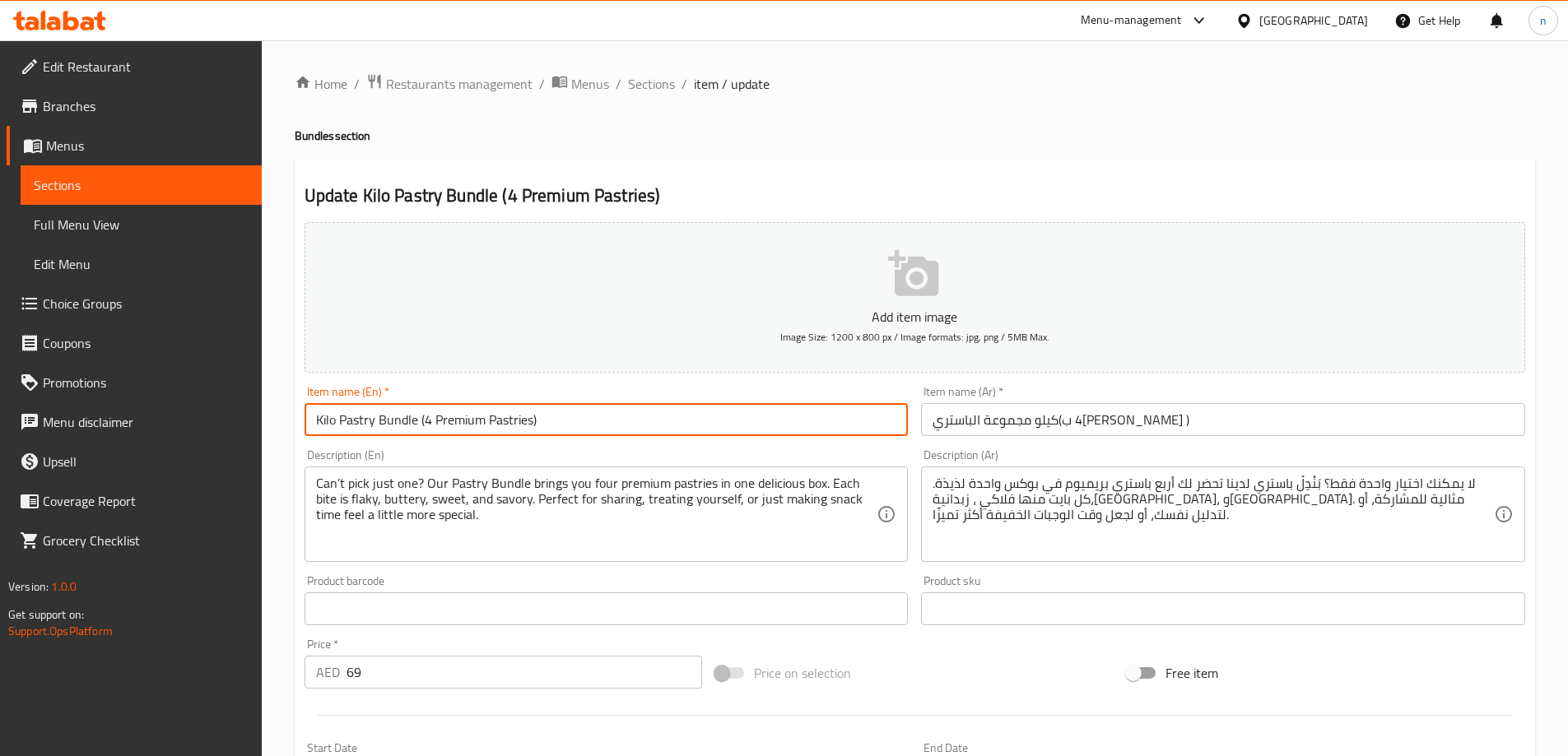
click at [403, 423] on input "Kilo Pastry Bundle (4 Premium Pastries)" at bounding box center [606, 419] width 604 height 33
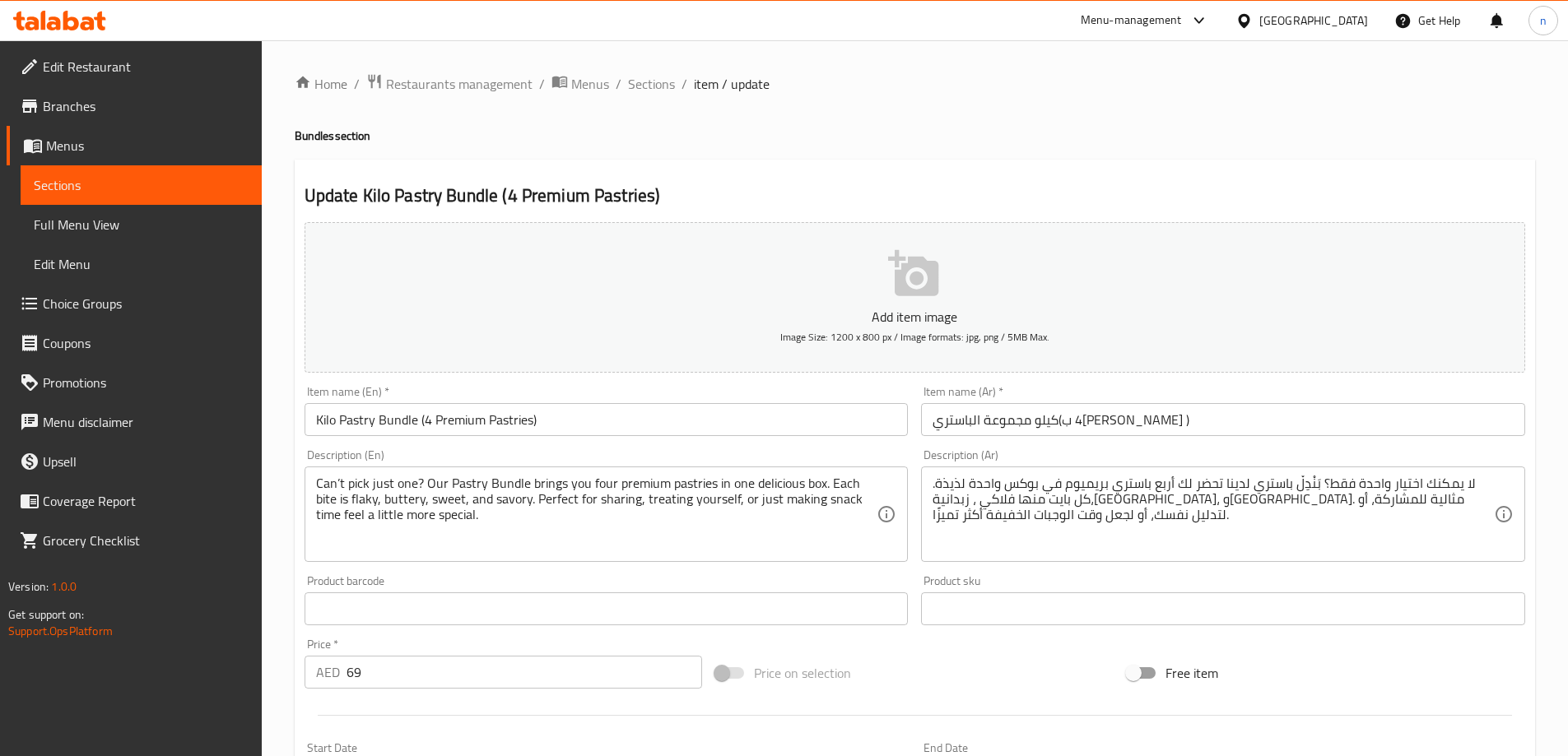
click at [1116, 418] on input "كيلو مجموعة الباستري(4 باستري بريميوم )" at bounding box center [1223, 419] width 604 height 33
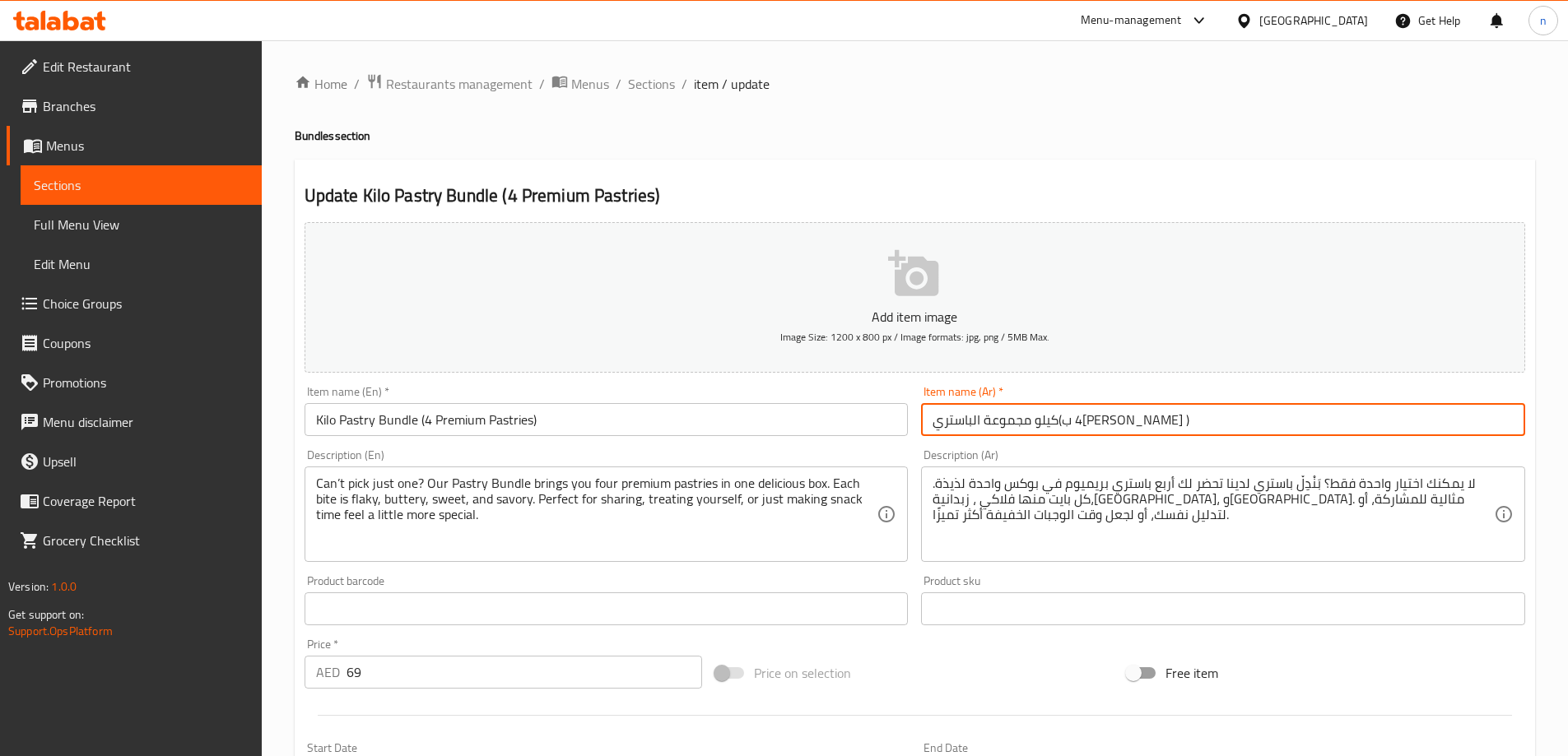
click at [1116, 418] on input "كيلو مجموعة الباستري(4 باستري بريميوم )" at bounding box center [1223, 419] width 604 height 33
paste input "بندِلز"
click at [1080, 422] on input "كيلو بندِلز الباستري(4 باستري بريميوم )" at bounding box center [1223, 419] width 604 height 33
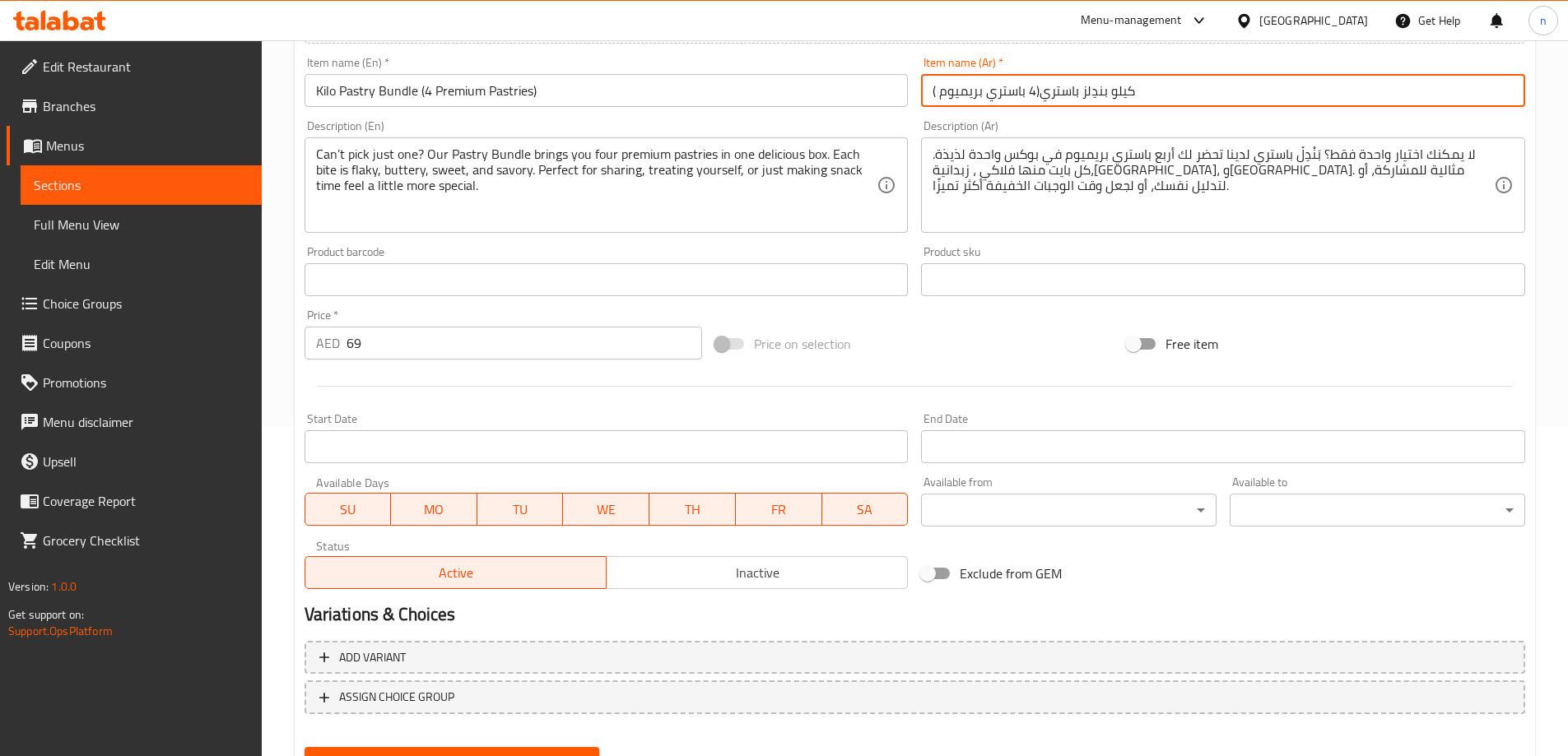
scroll to position [406, 0]
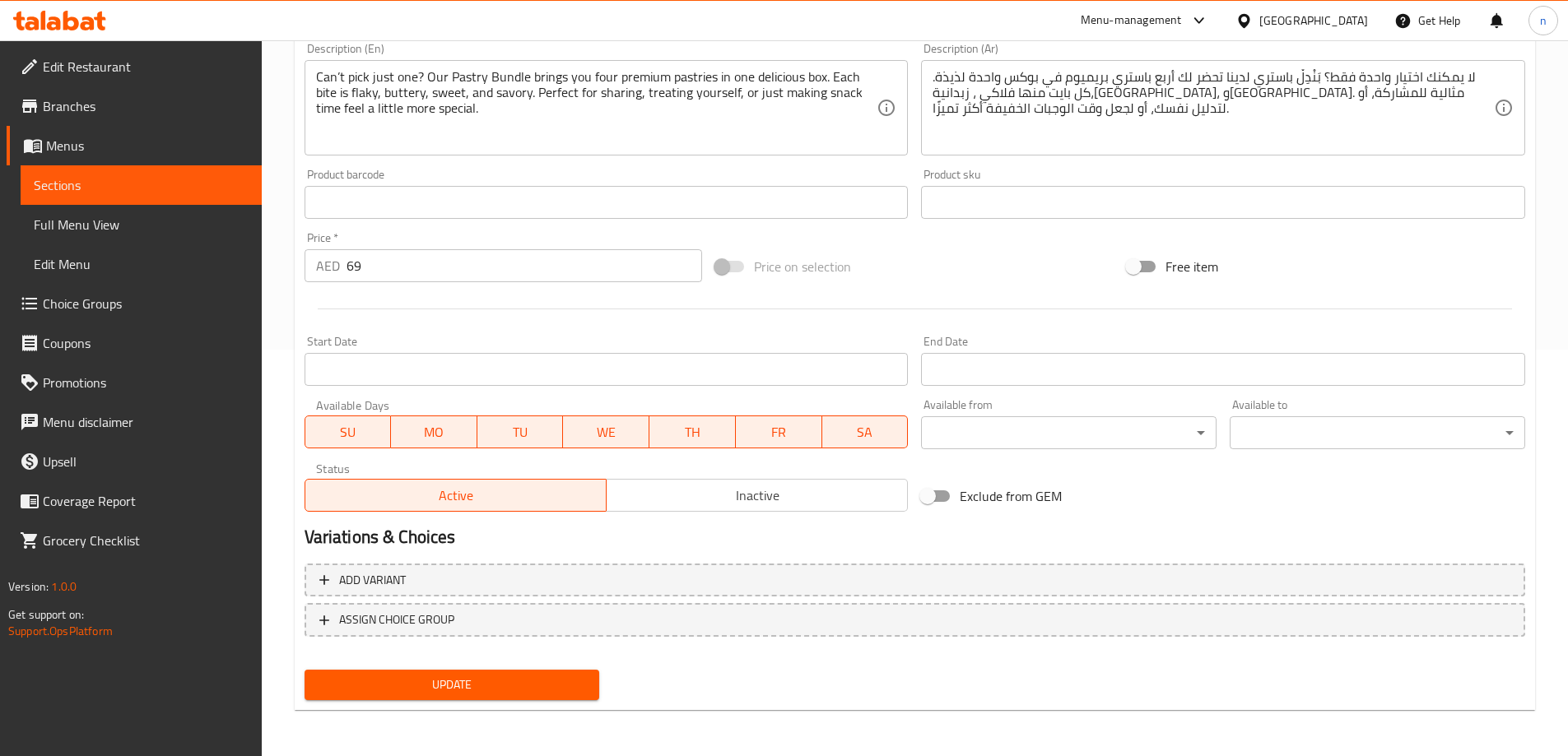
type input "كيلو بندِلز باستري(4 باستري بريميوم )"
click at [459, 689] on span "Update" at bounding box center [452, 684] width 269 height 21
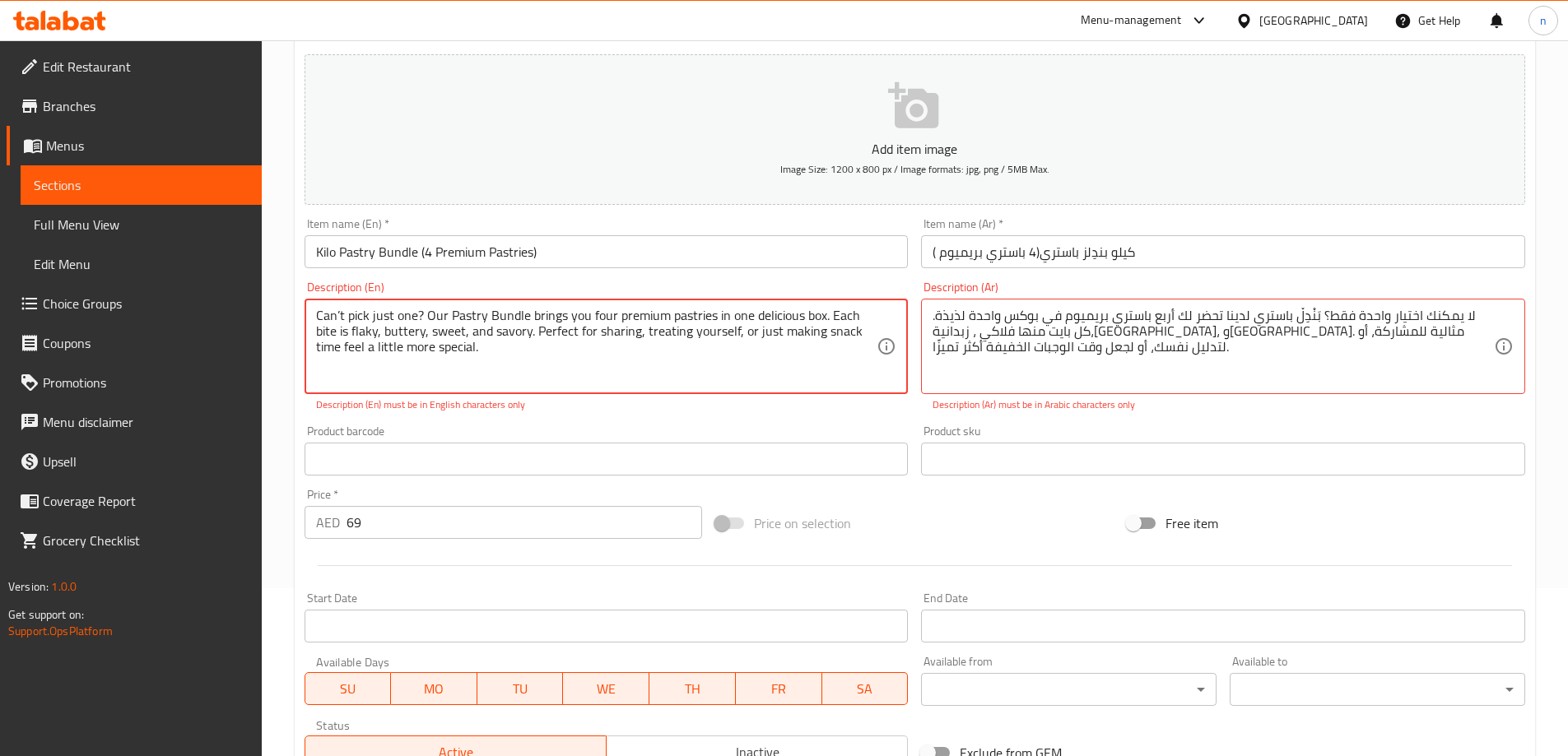
scroll to position [160, 0]
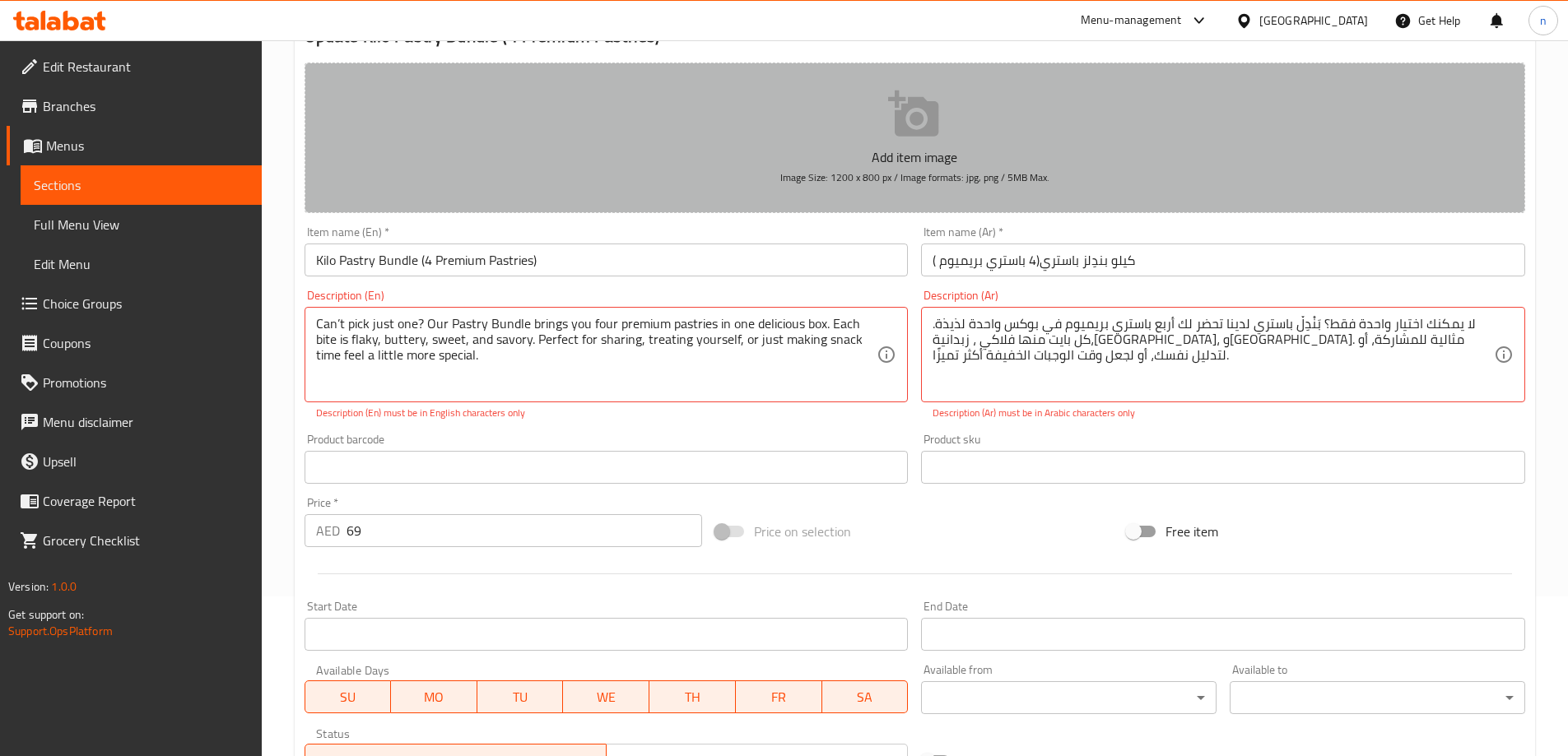
click at [1102, 156] on p "Add item image" at bounding box center [915, 157] width 1169 height 20
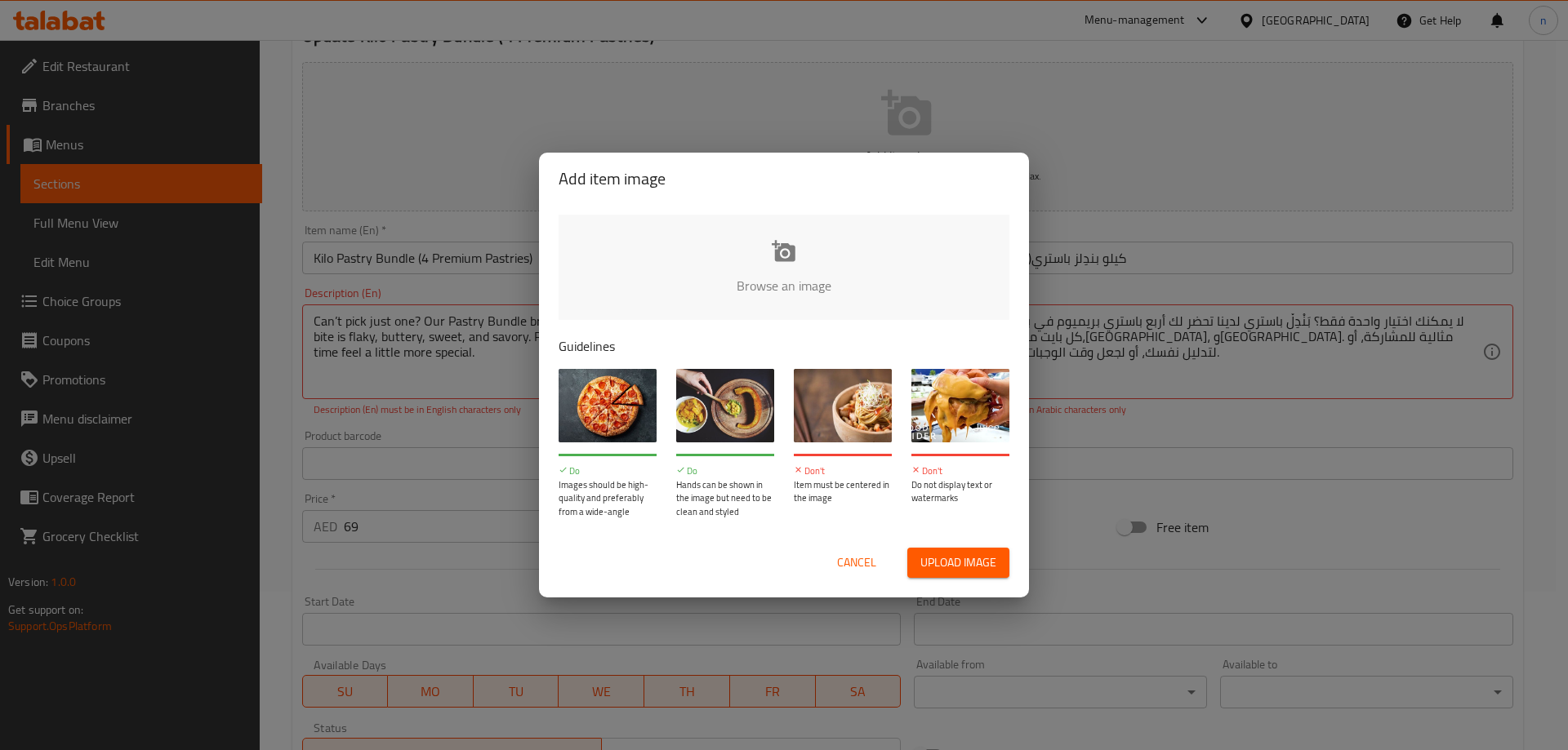
click at [851, 570] on span "Cancel" at bounding box center [857, 562] width 39 height 20
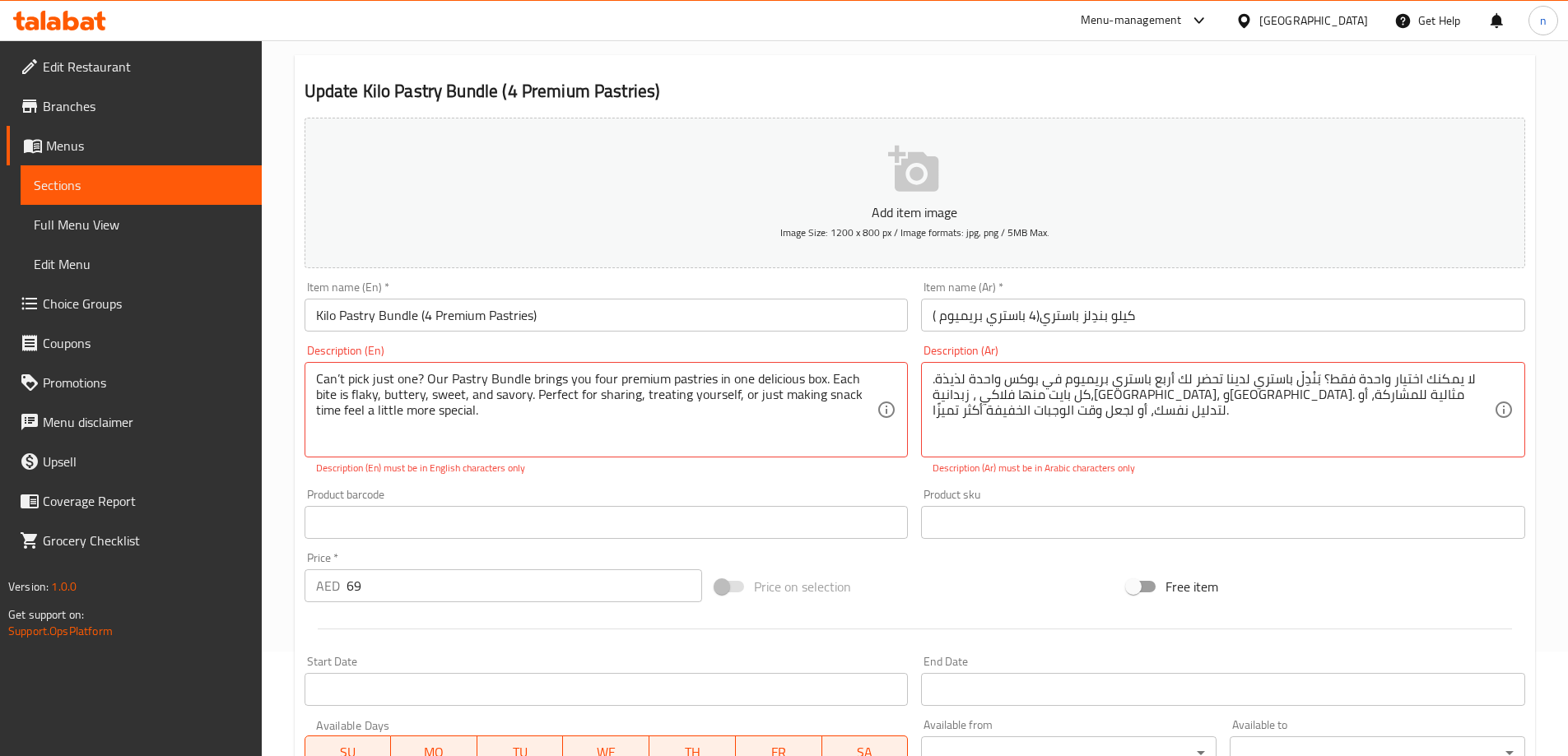
scroll to position [77, 0]
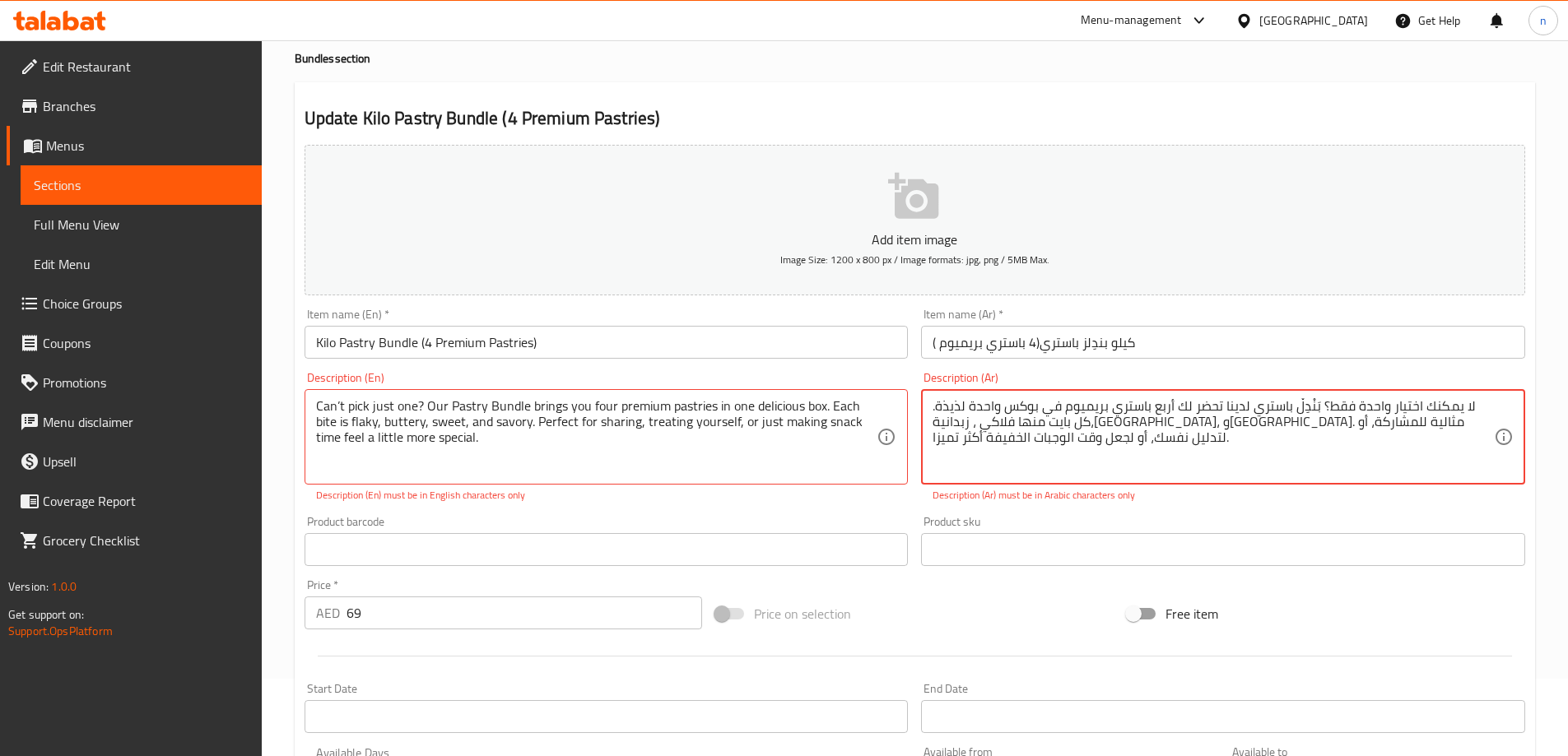
click at [1001, 405] on textarea "لا يمكنك اختيار واحدة فقط؟ بَنْدِلْ باستري لدينا تحضر لك أربع باستري بريميوم في…" at bounding box center [1213, 436] width 561 height 78
click at [1382, 455] on textarea "لا يمكنك اختيار واحدة فقط؟ بَنْدِلْ باستري لدينا تحضر لك أربع باستري بريميوم في…" at bounding box center [1213, 436] width 561 height 78
click at [1396, 425] on textarea "لا يمكنك اختيار واحدة فقط؟ بَنْدِلْ باستري لدينا تحضر لك أربع باستري بريميوم في…" at bounding box center [1213, 436] width 561 height 78
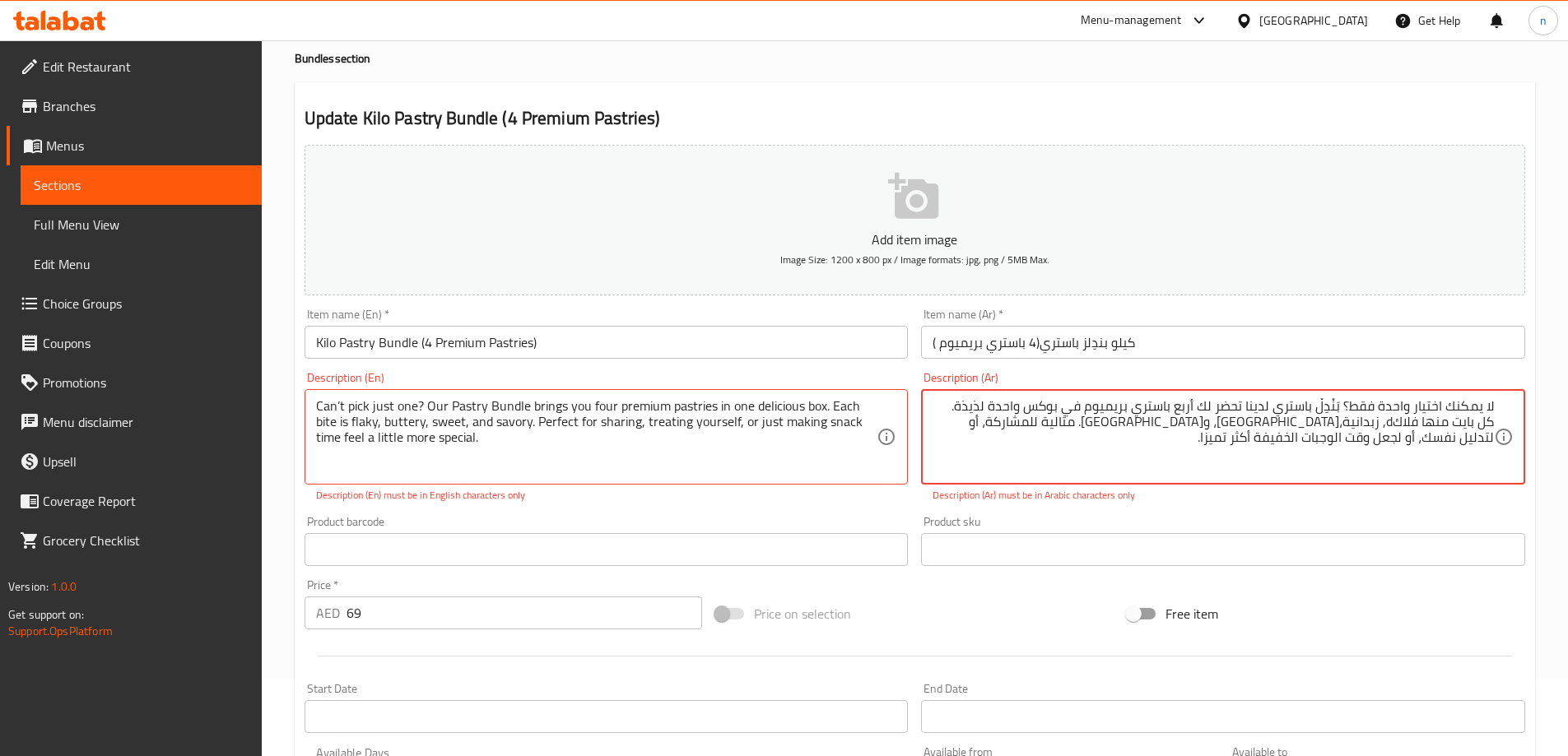
click at [836, 101] on div "Update Kilo Pastry Bundle (4 Premium Pastries) Add item image Image Size: 1200 …" at bounding box center [915, 570] width 1240 height 976
click at [1346, 404] on textarea "لا يمكنك اختيار واحدة فقط؟ بَنْدِلْ باستري لدينا تحضر لك أربع باستري بريميوم في…" at bounding box center [1213, 436] width 561 height 78
type textarea "لا يمكنك اختيار واحدة فقط ؟ بَنْدِلْ باستري لدينا تحضر لك أربع باستري بريميوم ف…"
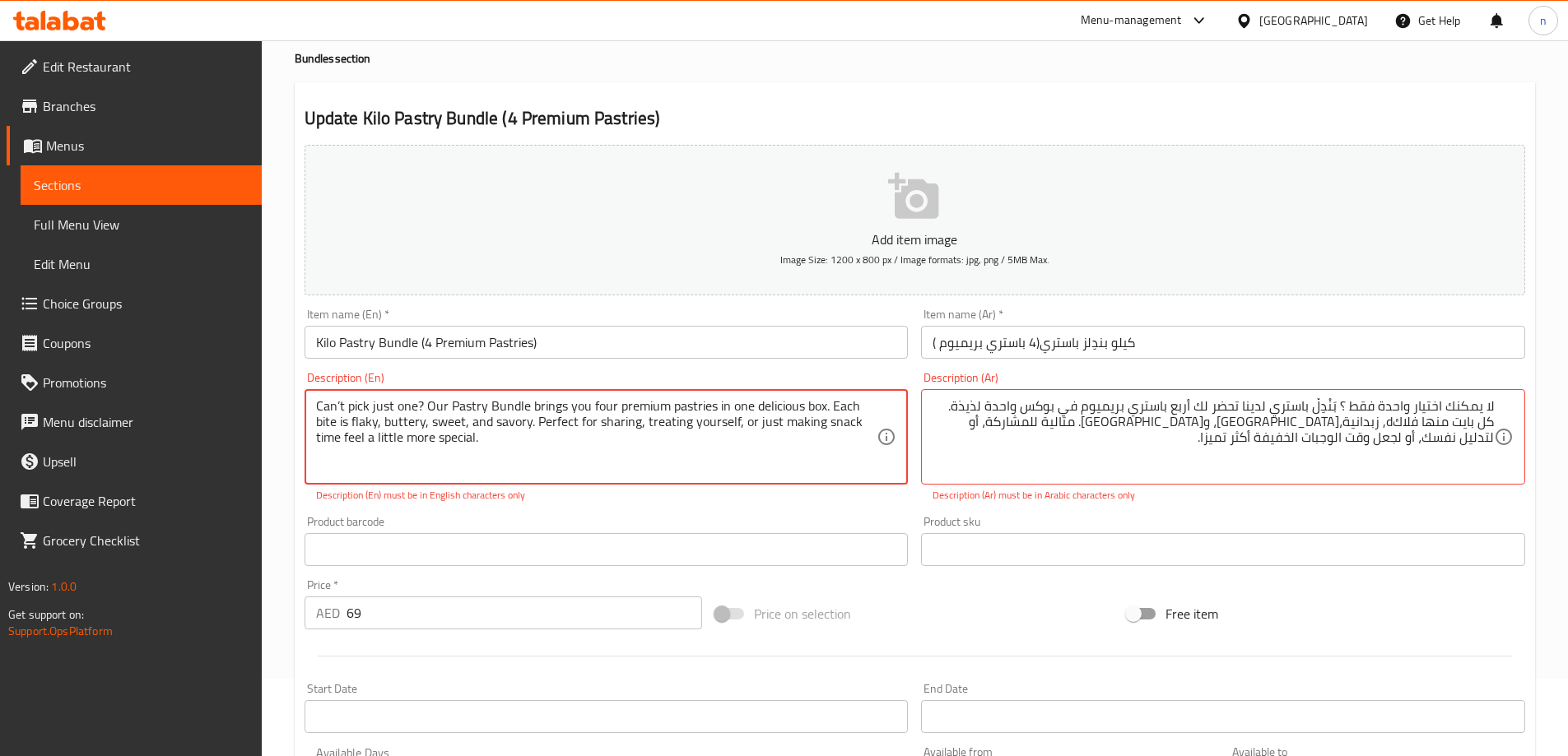
click at [342, 404] on textarea "Can’t pick just one? Our Pastry Bundle brings you four premium pastries in one …" at bounding box center [597, 436] width 561 height 78
click at [340, 404] on textarea "Can’t pick just one? Our Pastry Bundle brings you four premium pastries in one …" at bounding box center [597, 436] width 561 height 78
type textarea "Can't pick just one? Our Pastry Bundle brings you four premium pastries in one …"
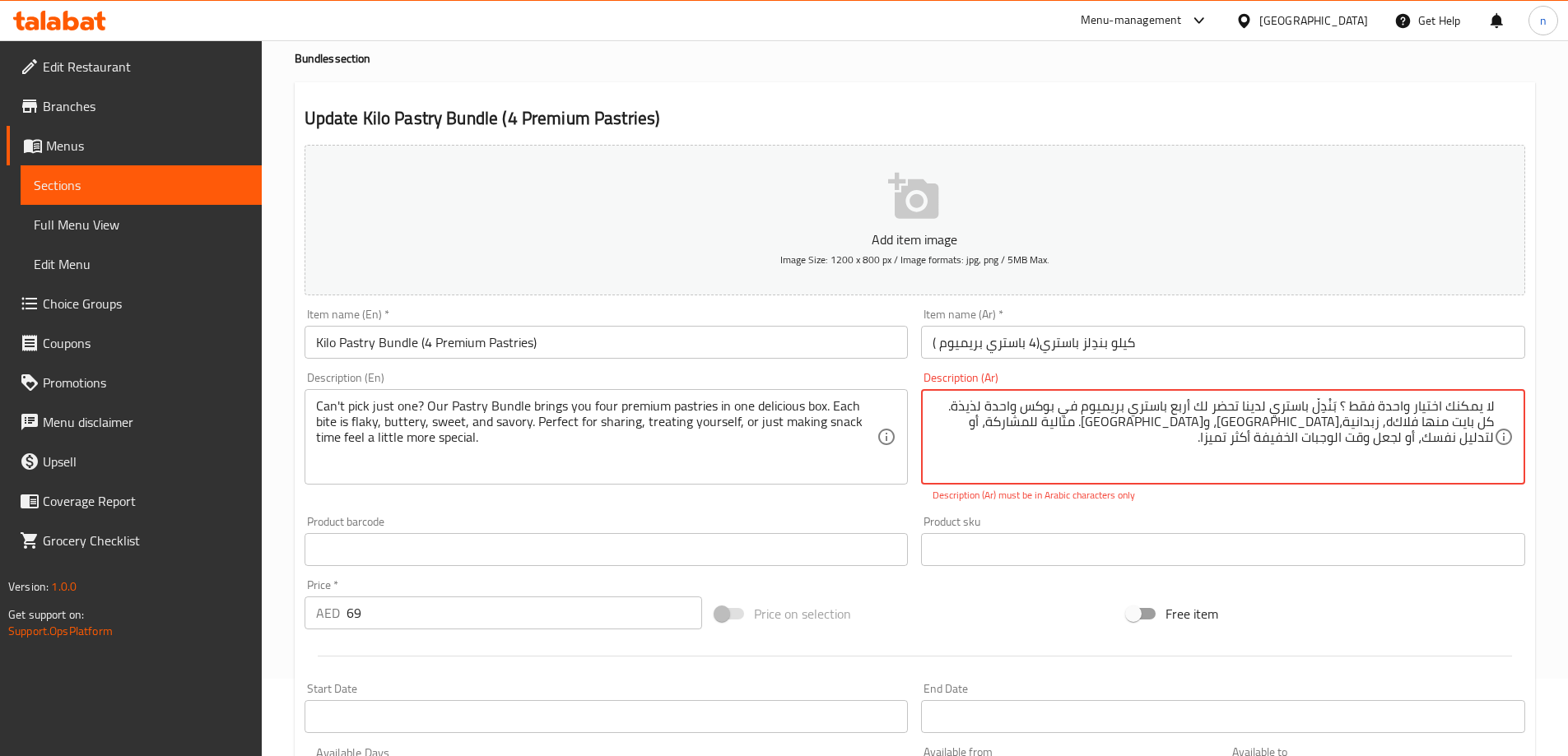
click at [1101, 422] on textarea "لا يمكنك اختيار واحدة فقط ؟ بَنْدِلْ باستري لدينا تحضر لك أربع باستري بريميوم ف…" at bounding box center [1213, 436] width 561 height 78
drag, startPoint x: 1344, startPoint y: 404, endPoint x: 1354, endPoint y: 402, distance: 10.2
click at [1354, 402] on textarea "لا يمكنك اختيار واحدة فقط ؟ بَنْدِلْ باستري لدينا تحضر لك أربع باستري بريميوم ف…" at bounding box center [1213, 436] width 561 height 78
click at [1376, 344] on input "كيلو بندِلز باستري(4 باستري بريميوم )" at bounding box center [1223, 343] width 604 height 33
click at [1331, 408] on textarea "لا يمكنك اختيار واحدة فقط ؟ بَنْدِلْ باستري لدينا تحضر لك أربع باستري بريميوم ف…" at bounding box center [1213, 436] width 561 height 78
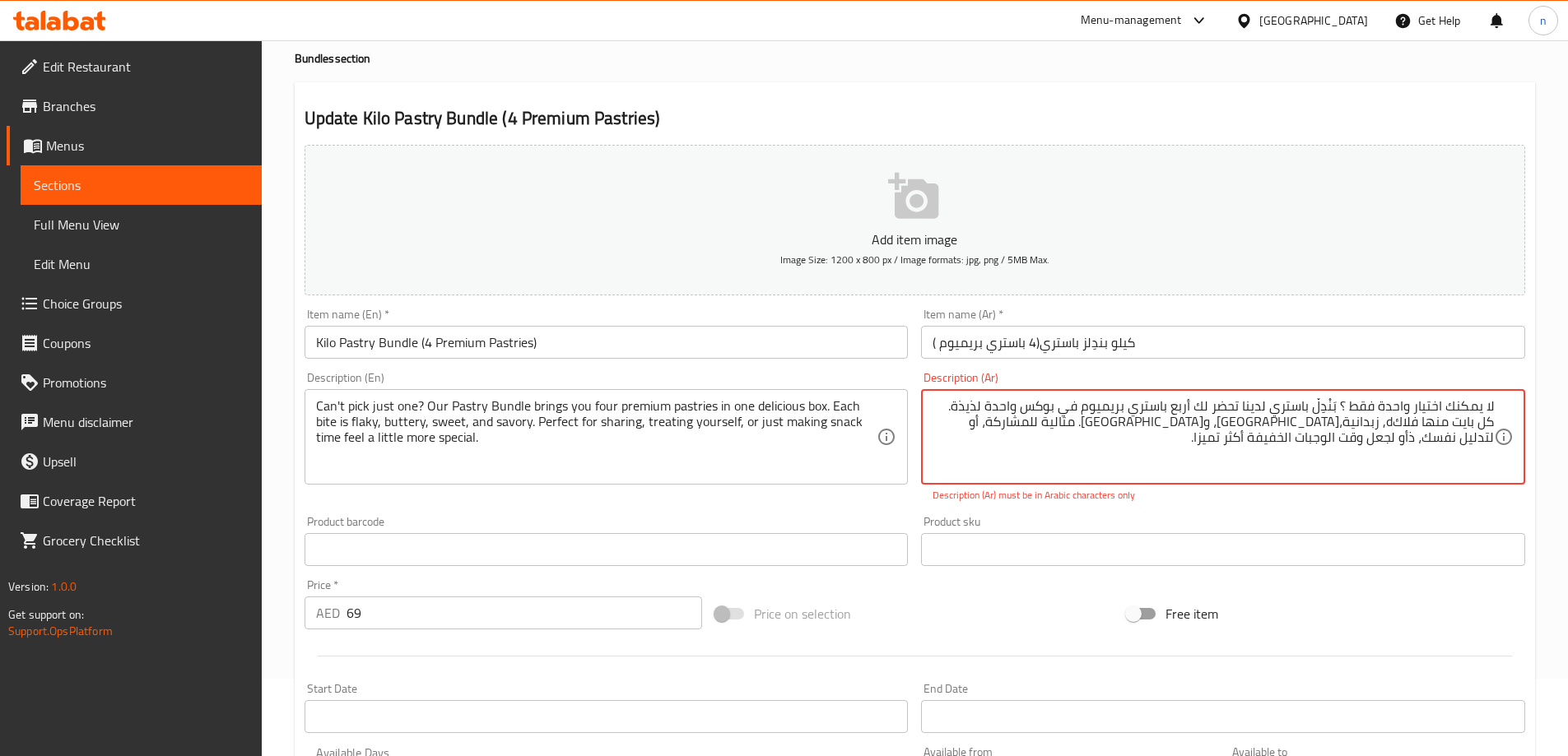
drag, startPoint x: 1313, startPoint y: 413, endPoint x: 1579, endPoint y: 423, distance: 266.2
click at [1568, 424] on html "​ Menu-management United Arab Emirates Get Help n Edit Restaurant Branches Menu…" at bounding box center [784, 301] width 1568 height 756
drag, startPoint x: 1397, startPoint y: 404, endPoint x: 1324, endPoint y: 413, distance: 73.6
click at [1392, 404] on textarea "لا يمكنك اختيار واحدة فقط ؟ بَنْدِلْ باستري لدينا تحضر لك أربع باستري بريميوم ف…" at bounding box center [1213, 436] width 561 height 78
drag, startPoint x: 1319, startPoint y: 406, endPoint x: 1542, endPoint y: 407, distance: 223.0
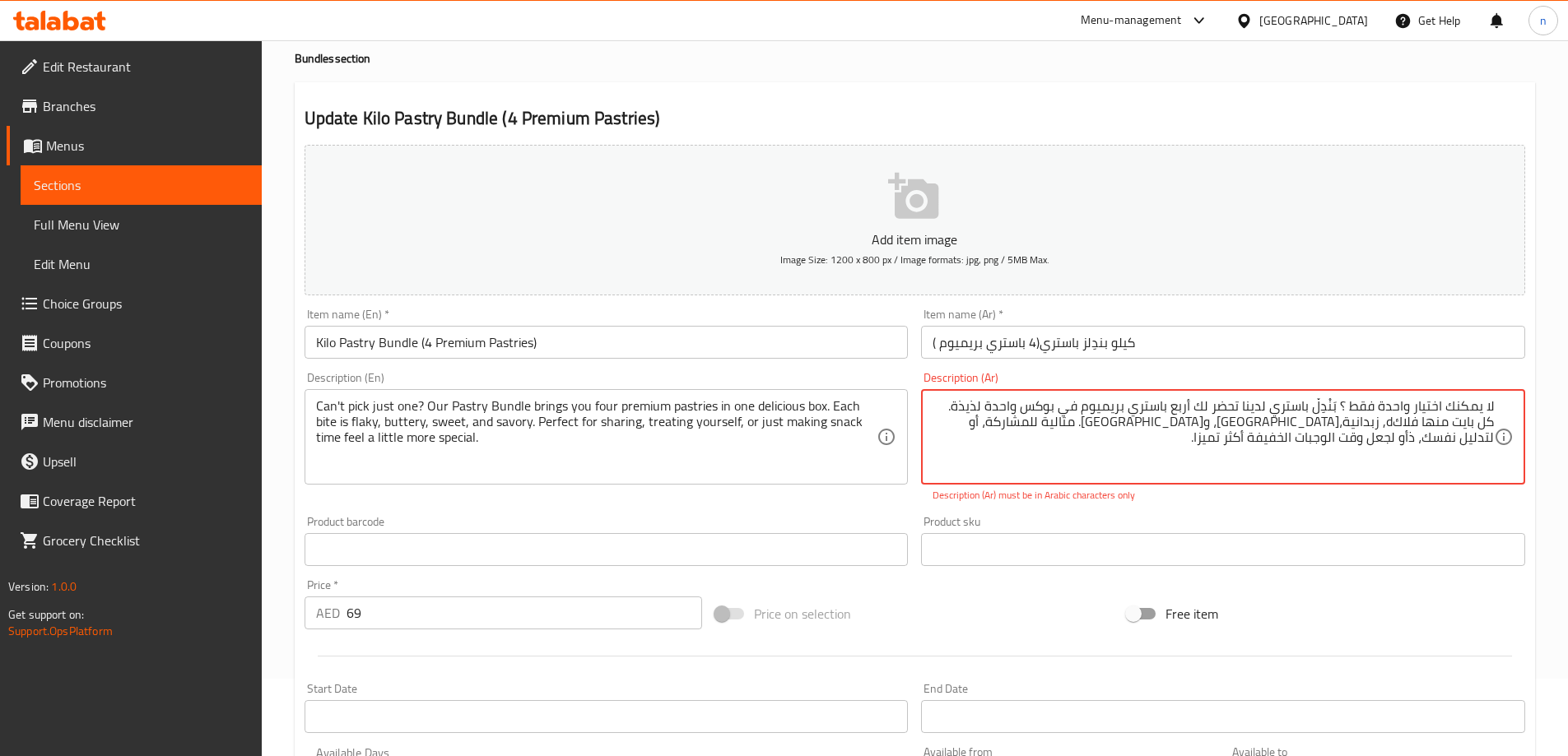
click at [1542, 407] on div "Home / Restaurants management / Menus / Sections / item / update Bundles sectio…" at bounding box center [915, 533] width 1306 height 1140
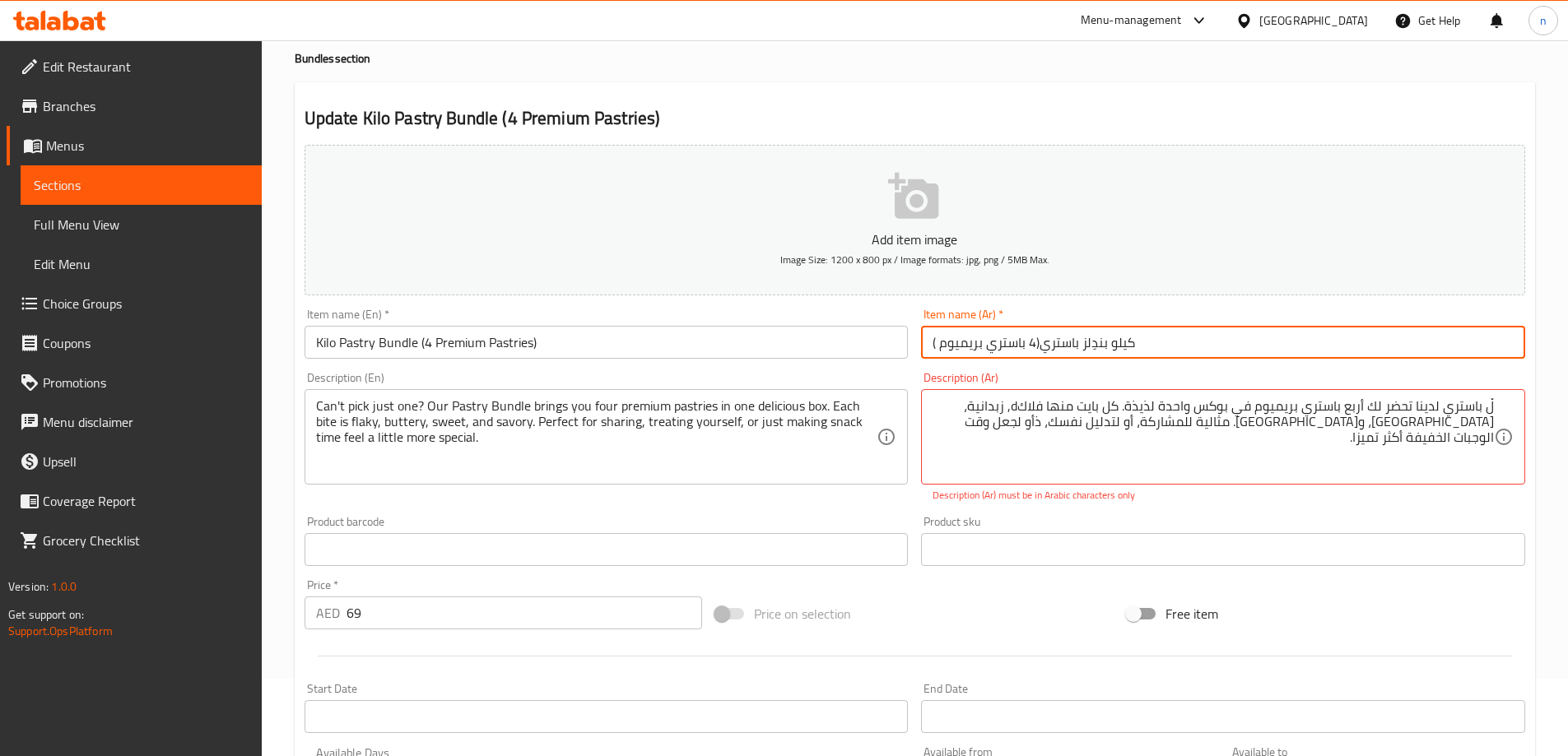
click at [1445, 345] on input "كيلو بندِلز باستري(4 باستري بريميوم )" at bounding box center [1223, 343] width 604 height 33
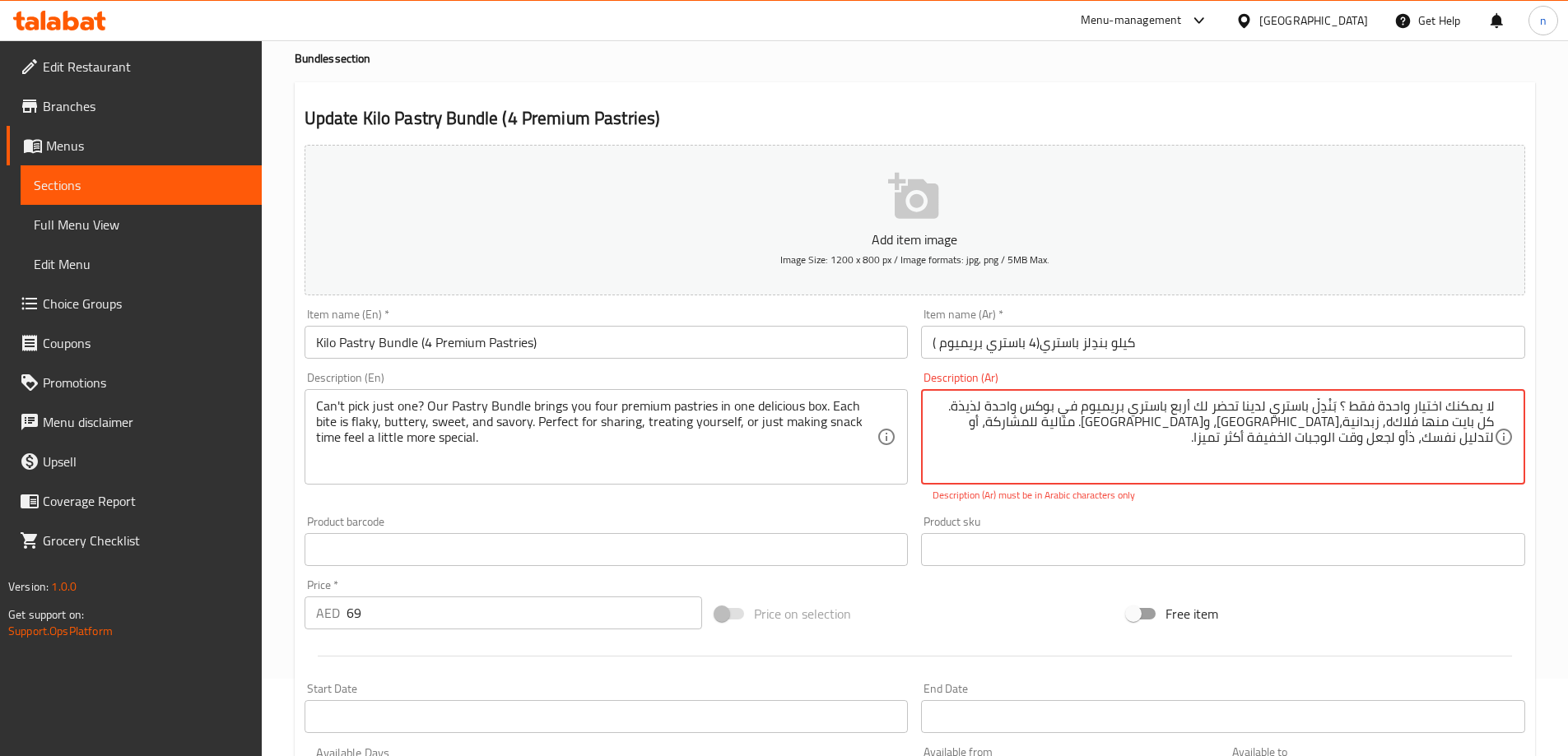
drag, startPoint x: 1215, startPoint y: 450, endPoint x: 1326, endPoint y: 427, distance: 113.4
click at [1326, 427] on textarea "لا يمكنك اختيار واحدة فقط ؟ بَنْدِلْ باستري لدينا تحضر لك أربع باستري بريميوم ف…" at bounding box center [1213, 436] width 561 height 78
click at [1304, 343] on input "كيلو بندِلز باستري(4 باستري بريميوم )" at bounding box center [1223, 343] width 604 height 33
drag, startPoint x: 1336, startPoint y: 420, endPoint x: 1050, endPoint y: 415, distance: 286.0
click at [1050, 415] on textarea "لا يمكنك اختيار واحدة فقط ؟ بَنْدِلْ باستري لدينا تحضر لك أربع باستري بريميوم ف…" at bounding box center [1213, 436] width 561 height 78
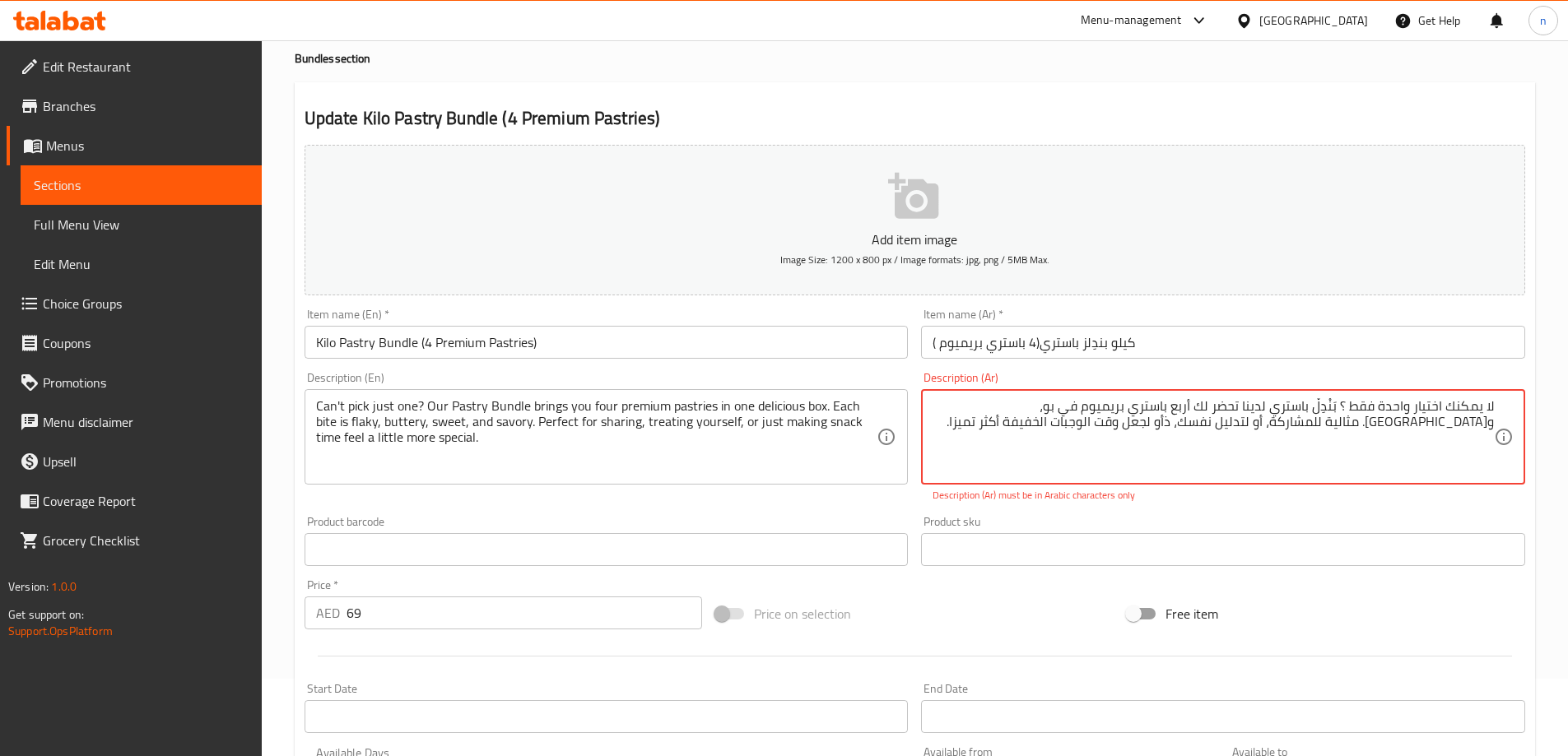
click at [1082, 346] on input "كيلو بندِلز باستري(4 باستري بريميوم )" at bounding box center [1223, 343] width 604 height 33
click at [1075, 408] on textarea "لا يمكنك اختيار واحدة فقط ؟ بَنْدِلْ باستري لدينا تحضر لك أربع باستري بريميوم ف…" at bounding box center [1213, 436] width 561 height 78
drag, startPoint x: 1071, startPoint y: 403, endPoint x: 1256, endPoint y: 400, distance: 185.0
click at [1256, 400] on textarea "لا يمكنك اختيار واحدة فقط ؟ بَنْدِلْ باستري لدينا تحضر لك أربع باستري بريميوم ف…" at bounding box center [1213, 436] width 561 height 78
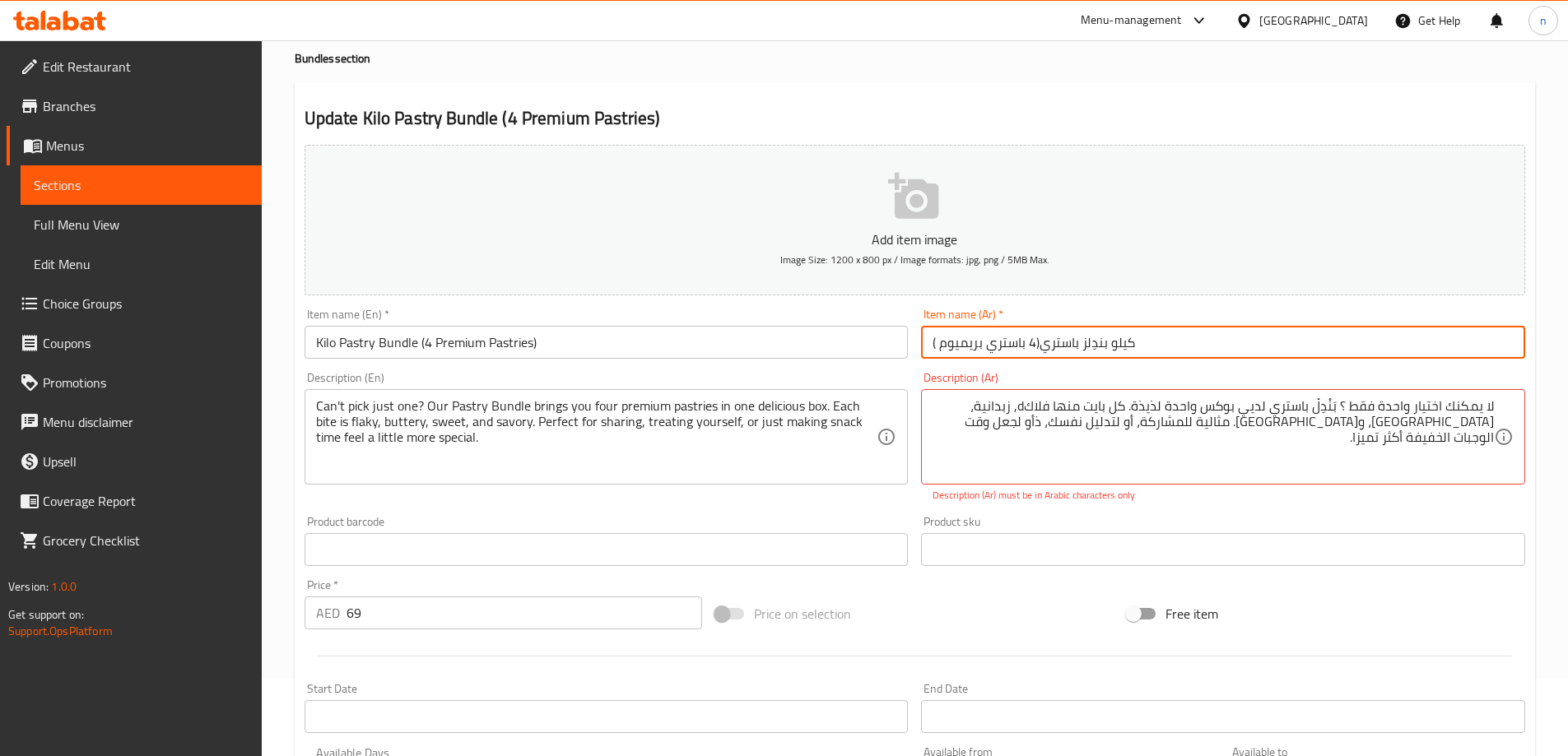
click at [1241, 336] on input "كيلو بندِلز باستري(4 باستري بريميوم )" at bounding box center [1223, 343] width 604 height 33
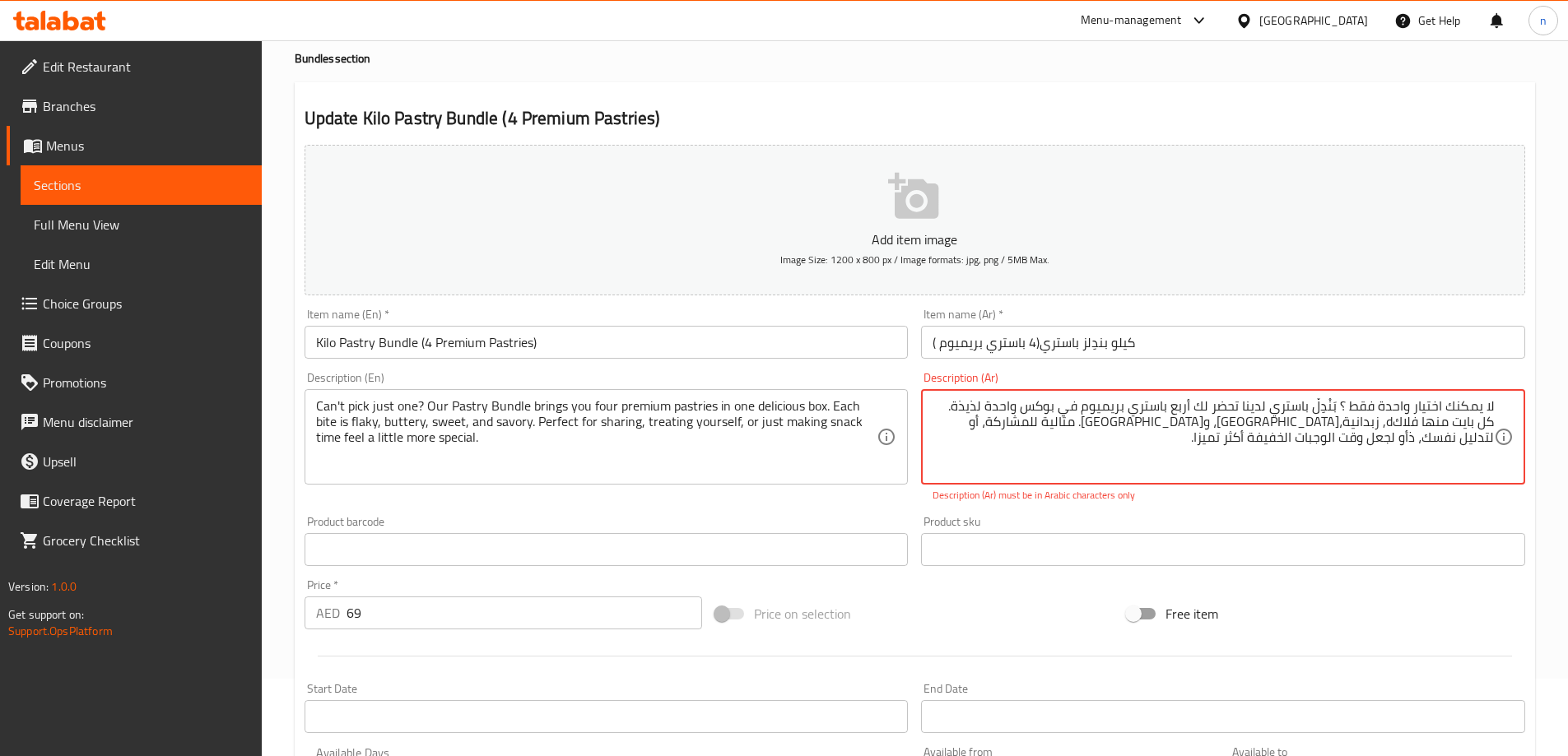
click at [1245, 405] on textarea "لا يمكنك اختيار واحدة فقط ؟ بَنْدِلْ باستري لدينا تحضر لك أربع باستري بريميوم ف…" at bounding box center [1213, 436] width 561 height 78
drag, startPoint x: 1410, startPoint y: 404, endPoint x: 1506, endPoint y: 385, distance: 97.9
click at [1518, 398] on div "لا يمكنك اختيار واحدة فقط ؟ بَنْدِلْ باستري لدينا تحضر لك أربع باستري بريميوم ف…" at bounding box center [1223, 436] width 604 height 96
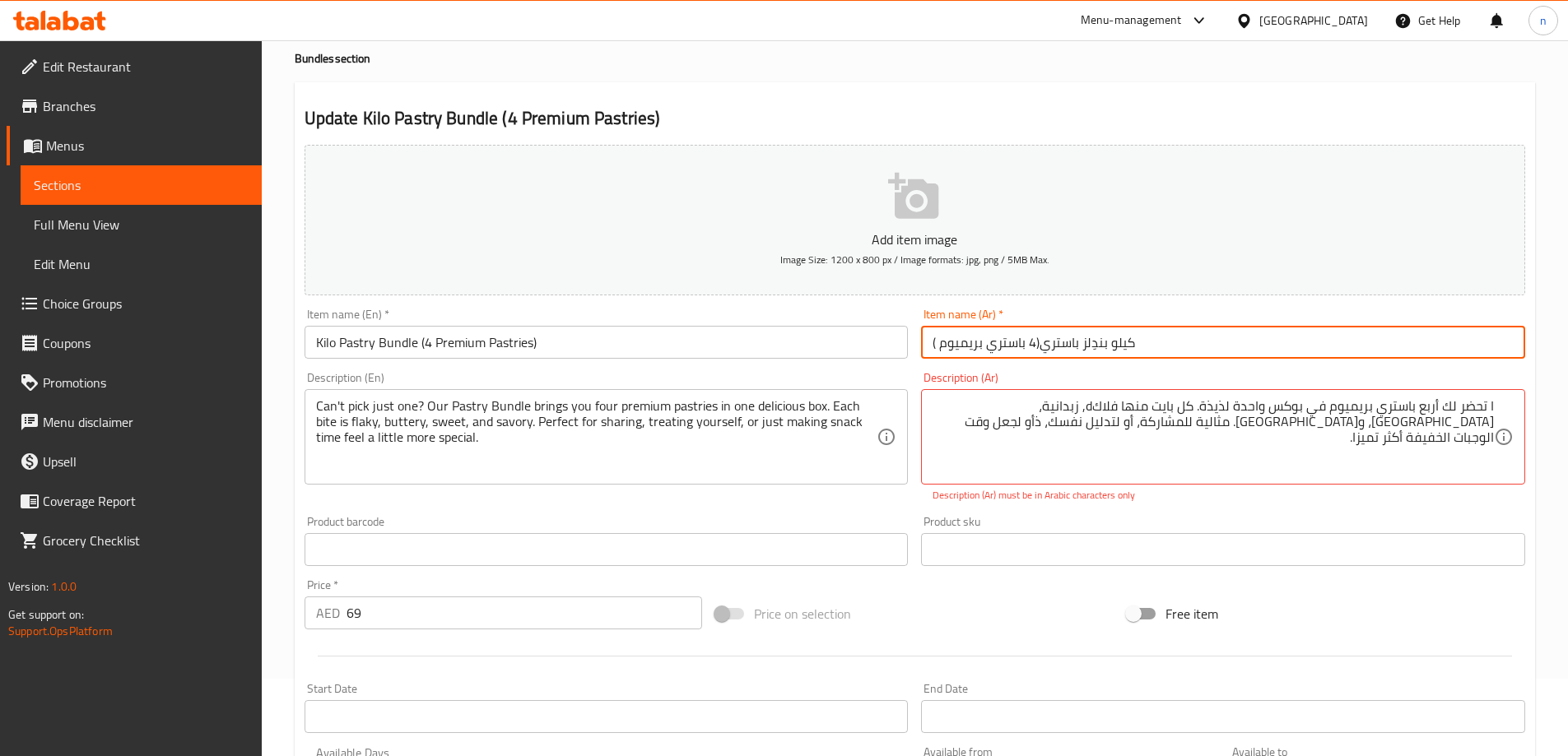
click at [1473, 347] on input "كيلو بندِلز باستري(4 باستري بريميوم )" at bounding box center [1223, 343] width 604 height 33
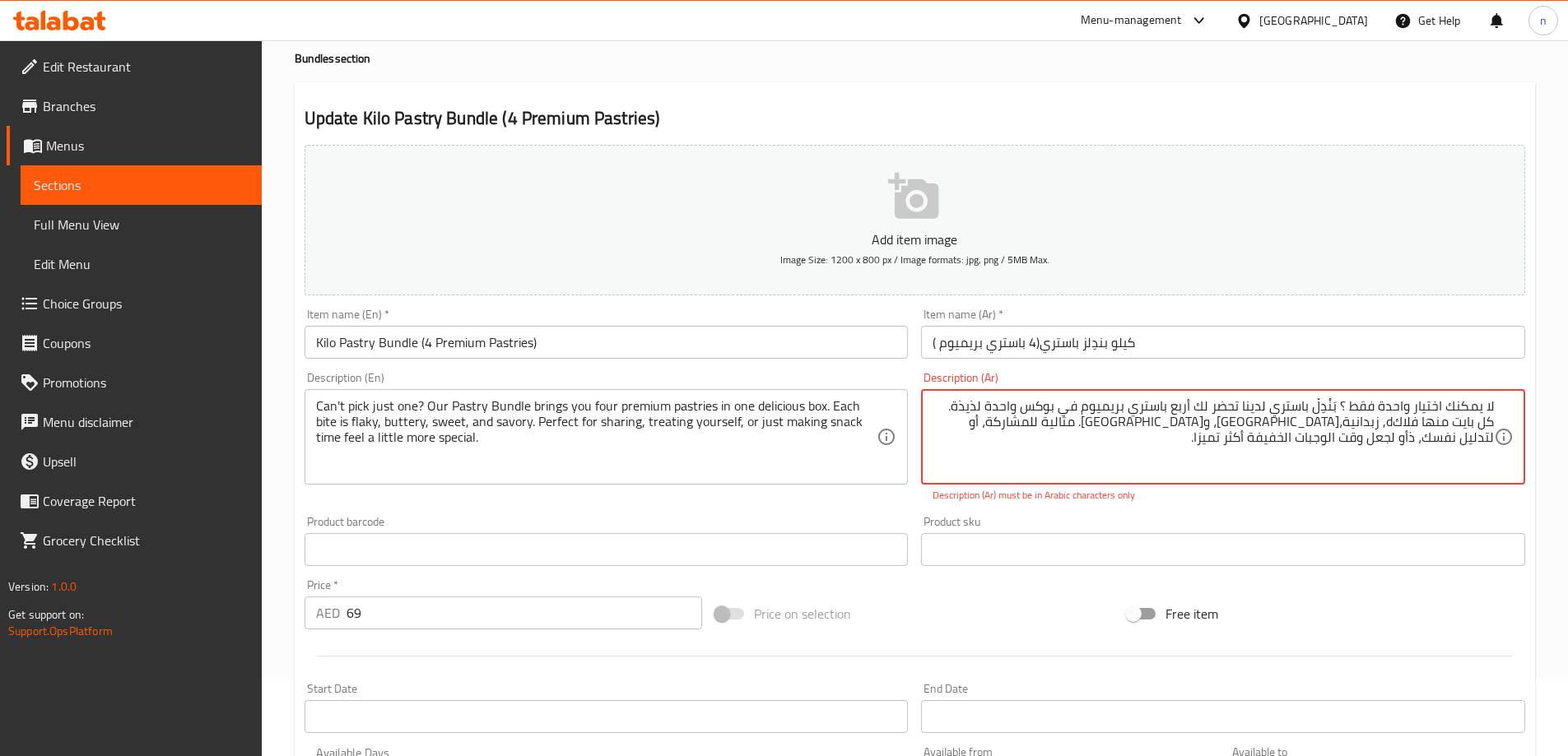
drag, startPoint x: 1158, startPoint y: 424, endPoint x: 1102, endPoint y: 428, distance: 56.1
click at [1102, 427] on textarea "لا يمكنك اختيار واحدة فقط ؟ بَنْدِلْ باستري لدينا تحضر لك أربع باستري بريميوم ف…" at bounding box center [1213, 436] width 561 height 78
click at [1102, 428] on textarea "لا يمكنك اختيار واحدة فقط ؟ بَنْدِلْ باستري لدينا تحضر لك أربع باستري بريميوم ف…" at bounding box center [1213, 436] width 561 height 78
drag, startPoint x: 1118, startPoint y: 443, endPoint x: 1110, endPoint y: 424, distance: 20.6
click at [1110, 424] on textarea "لا يمكنك اختيار واحدة فقط ؟ بَنْدِلْ باستري لدينا تحضر لك أربع باستري بريميوم ف…" at bounding box center [1213, 436] width 561 height 78
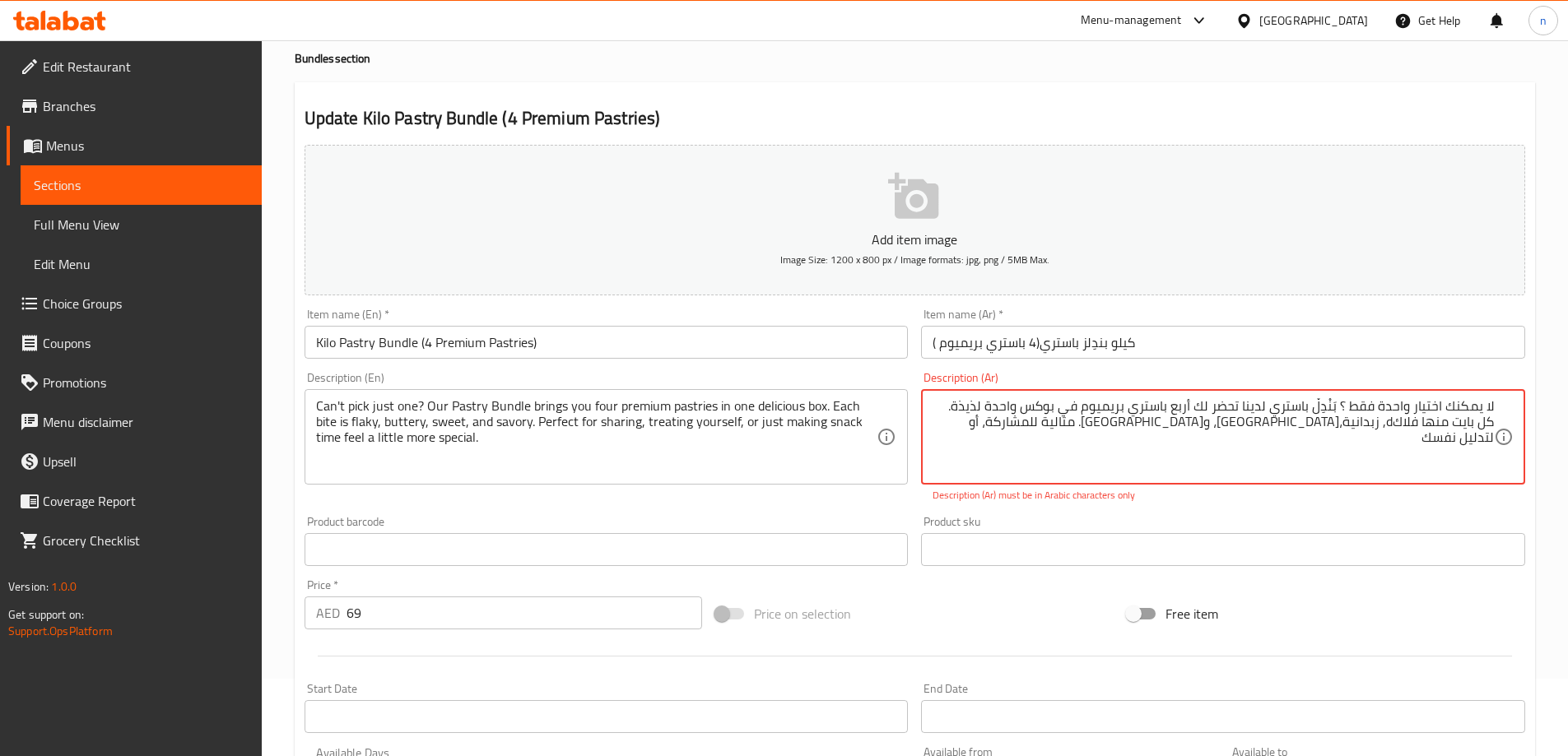
click at [1129, 346] on input "كيلو بندِلز باستري(4 باستري بريميوم )" at bounding box center [1223, 343] width 604 height 33
click at [1110, 426] on textarea "لا يمكنك اختيار واحدة فقط ؟ بَنْدِلْ باستري لدينا تحضر لك أربع باستري بريميوم ف…" at bounding box center [1213, 436] width 561 height 78
drag, startPoint x: 1105, startPoint y: 423, endPoint x: 1501, endPoint y: 418, distance: 396.0
click at [1501, 418] on div "لا يمكنك اختيار واحدة فقط ؟ بَنْدِلْ باستري لدينا تحضر لك أربع باستري بريميوم ف…" at bounding box center [1223, 436] width 604 height 96
click at [1388, 337] on input "كيلو بندِلز باستري(4 باستري بريميوم )" at bounding box center [1223, 343] width 604 height 33
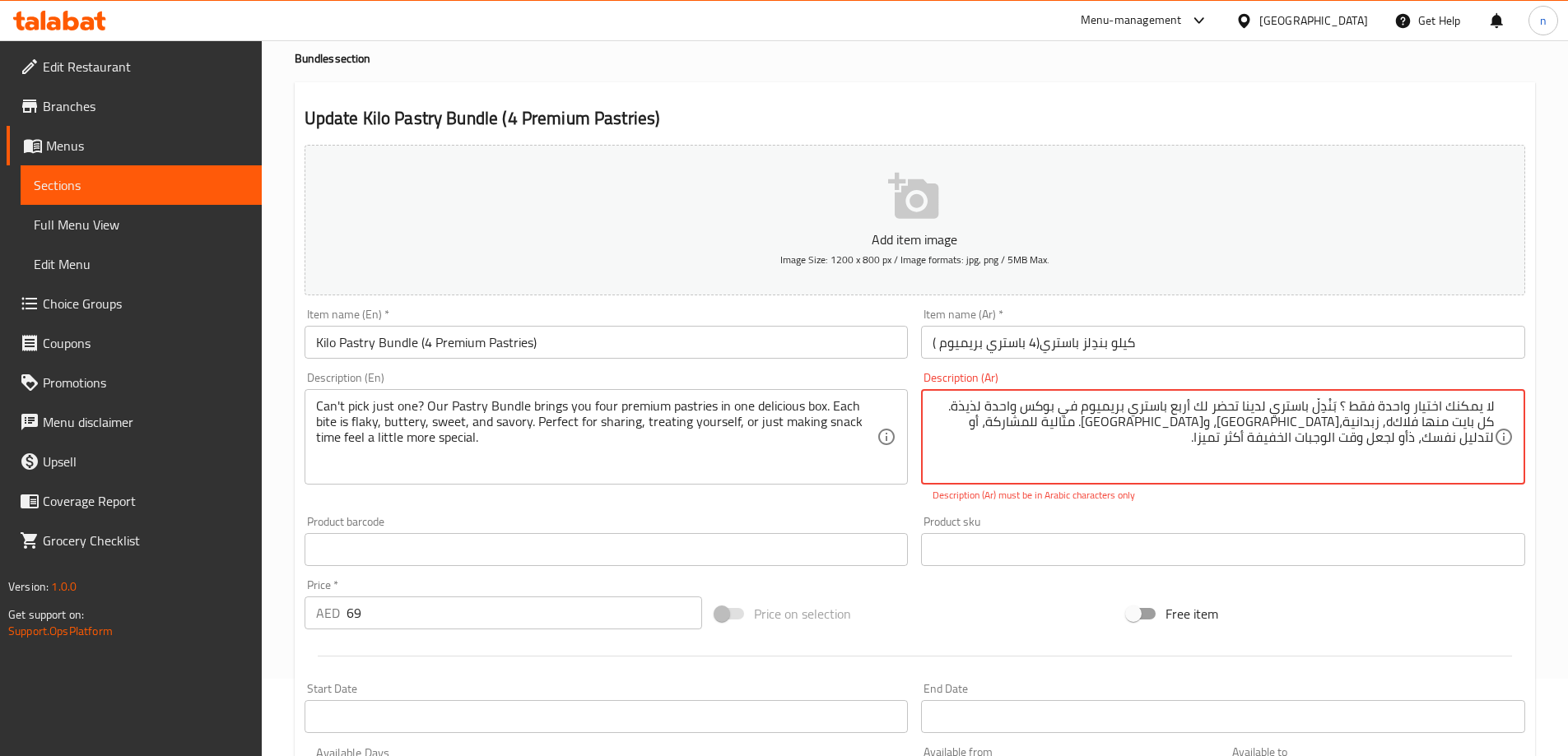
drag, startPoint x: 936, startPoint y: 406, endPoint x: 1249, endPoint y: 406, distance: 313.0
click at [1249, 406] on textarea "لا يمكنك اختيار واحدة فقط ؟ بَنْدِلْ باستري لدينا تحضر لك أربع باستري بريميوم ف…" at bounding box center [1213, 436] width 561 height 78
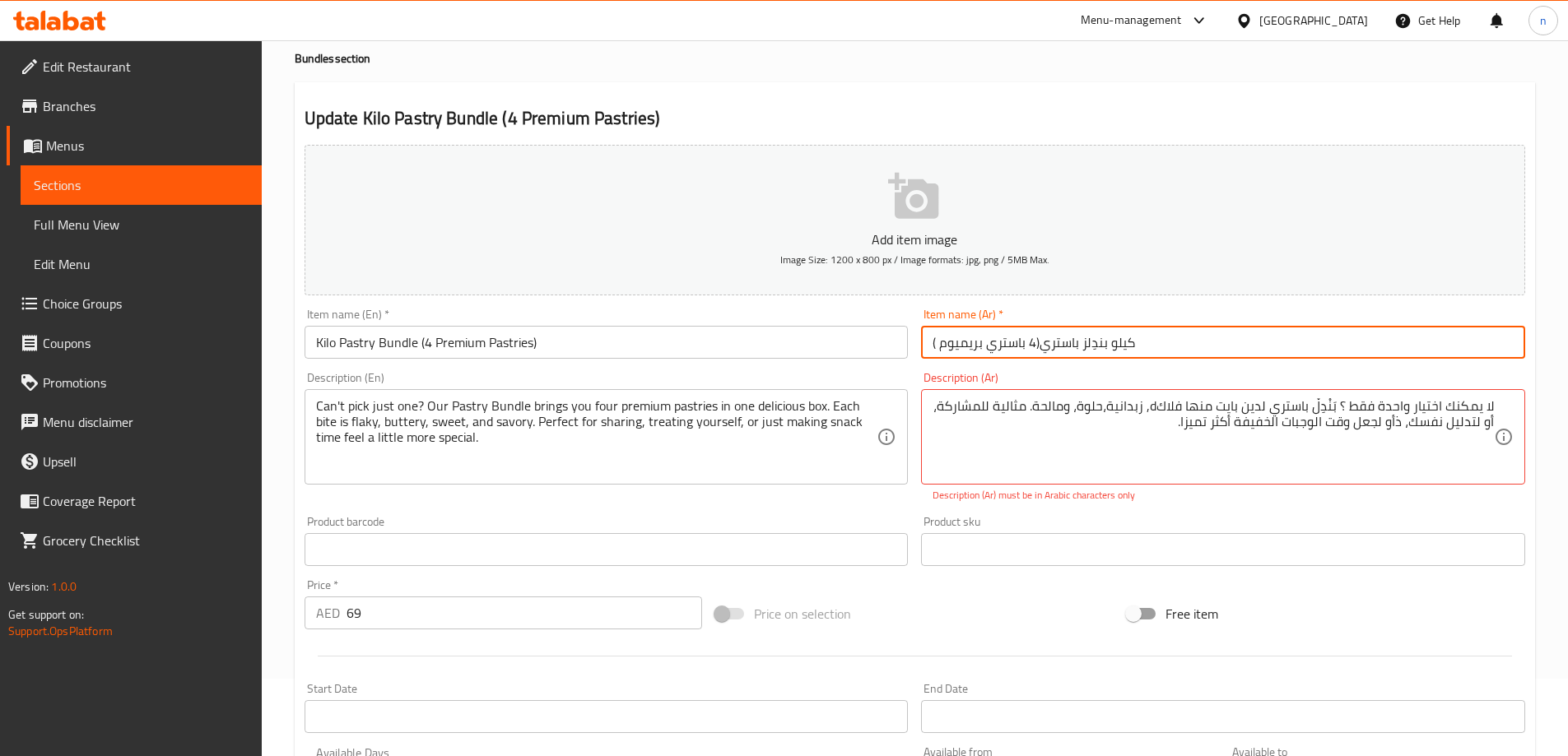
click at [1245, 343] on input "كيلو بندِلز باستري(4 باستري بريميوم )" at bounding box center [1223, 343] width 604 height 33
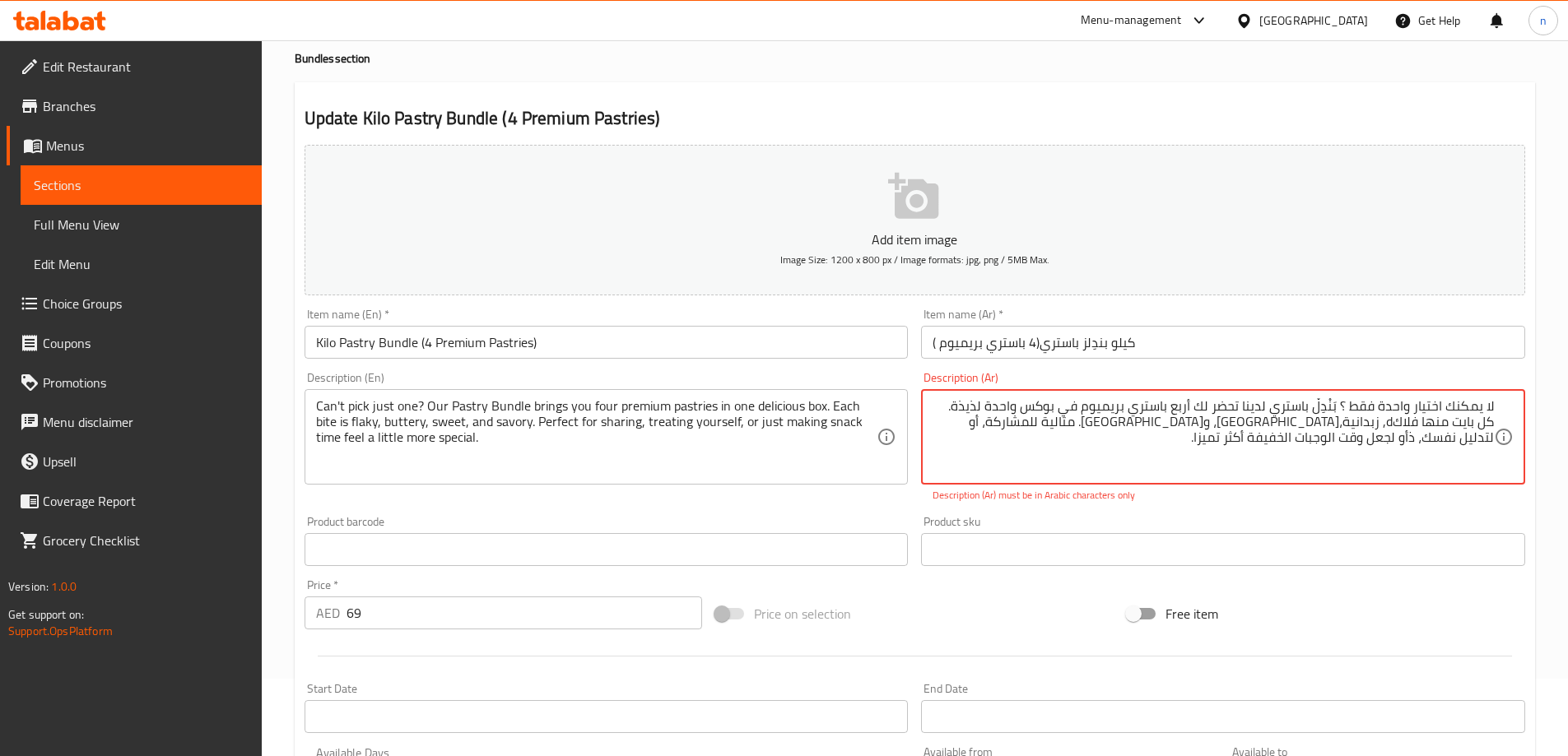
click at [1214, 409] on textarea "لا يمكنك اختيار واحدة فقط ؟ بَنْدِلْ باستري لدينا تحضر لك أربع باستري بريميوم ف…" at bounding box center [1213, 436] width 561 height 78
drag, startPoint x: 1224, startPoint y: 443, endPoint x: 1282, endPoint y: 399, distance: 72.8
click at [1282, 399] on textarea "لا يمكنك اختيار واحدة فقط ؟ بَنْدِلْ باستري لدينا تحضر لك أربع باستري بريميوم ف…" at bounding box center [1213, 436] width 561 height 78
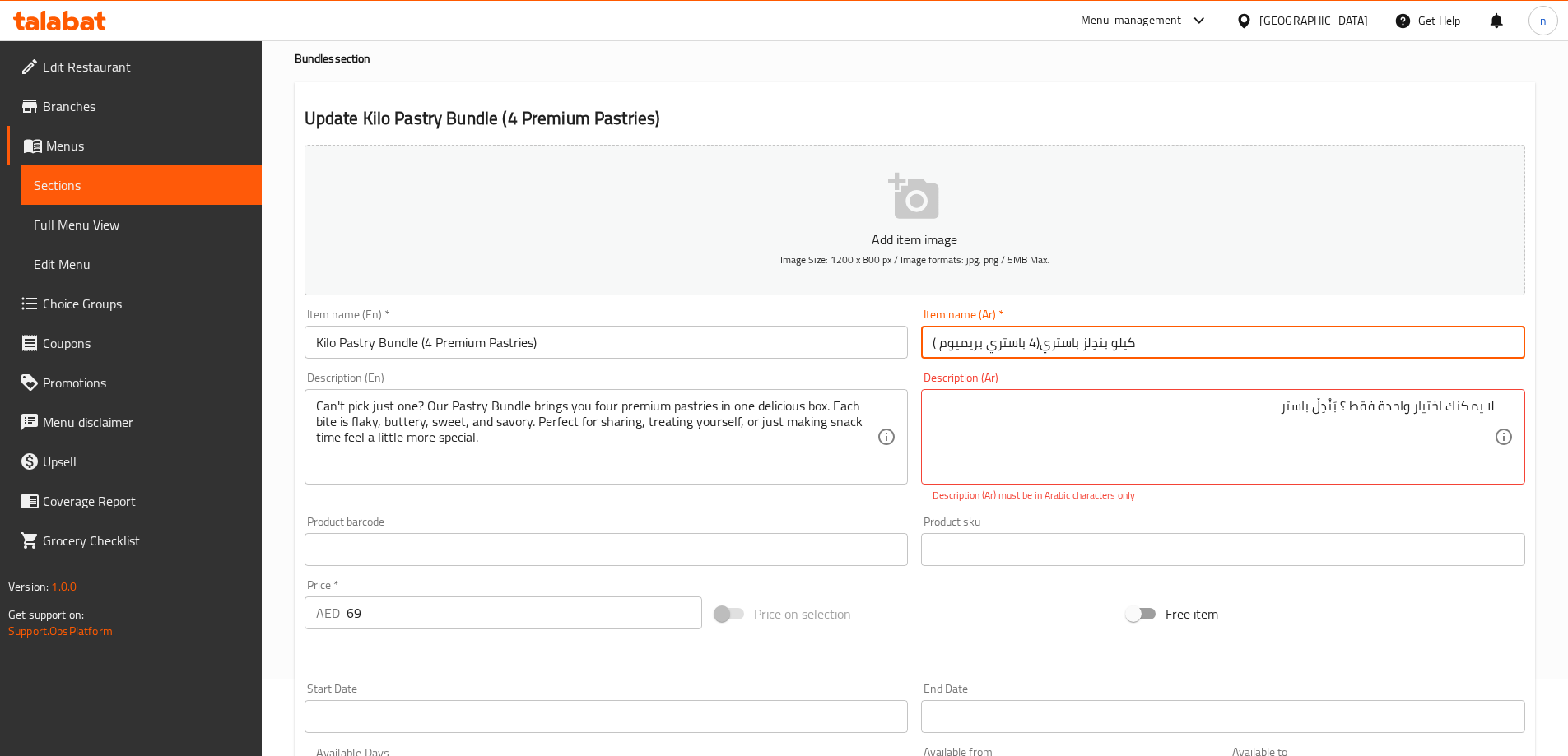
click at [1285, 356] on input "كيلو بندِلز باستري(4 باستري بريميوم )" at bounding box center [1223, 343] width 604 height 33
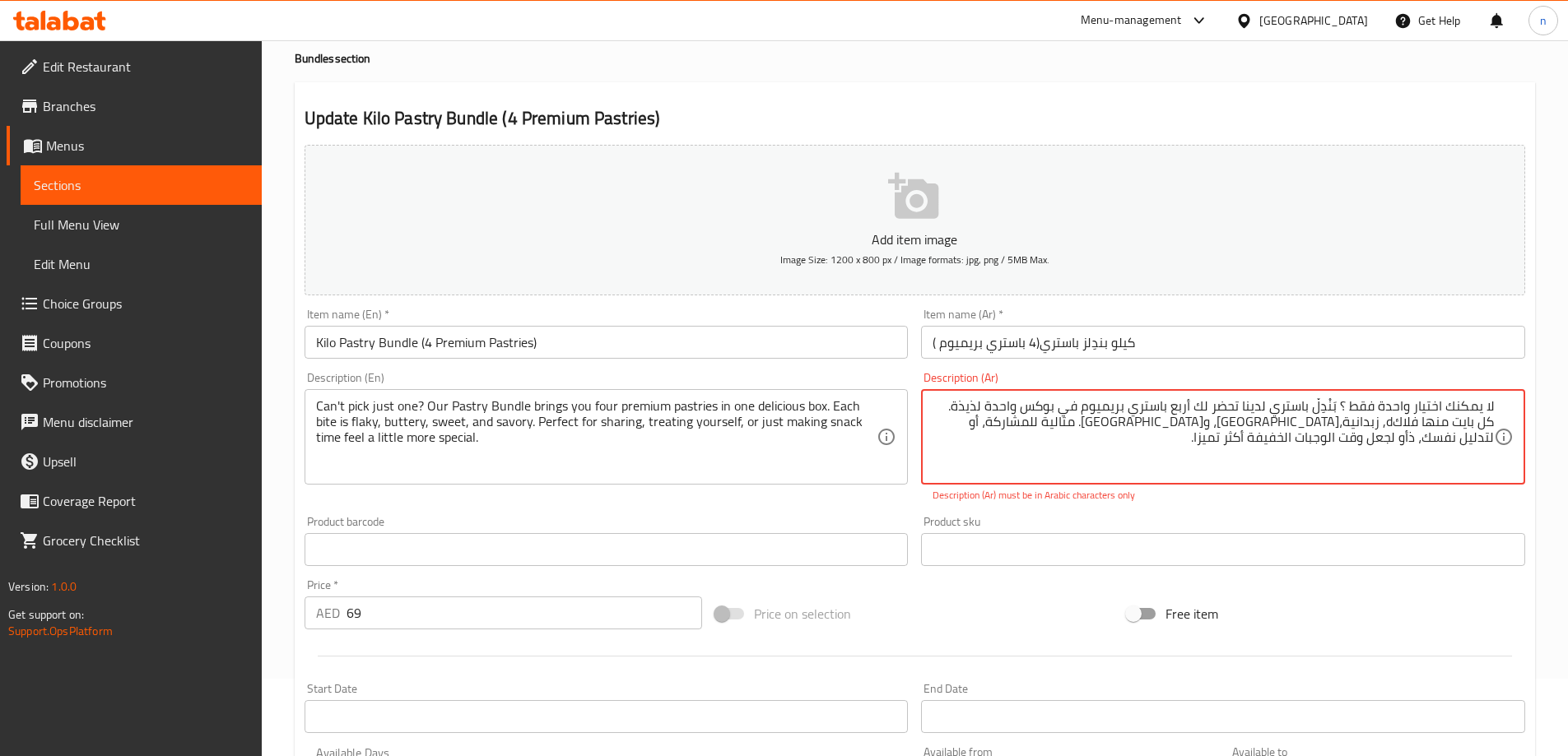
click at [1285, 411] on textarea "لا يمكنك اختيار واحدة فقط ؟ بَنْدِلْ باستري لدينا تحضر لك أربع باستري بريميوم ف…" at bounding box center [1213, 436] width 561 height 78
drag, startPoint x: 1287, startPoint y: 408, endPoint x: 1545, endPoint y: 401, distance: 258.1
click at [1545, 401] on div "Home / Restaurants management / Menus / Sections / item / update Bundles sectio…" at bounding box center [915, 533] width 1306 height 1140
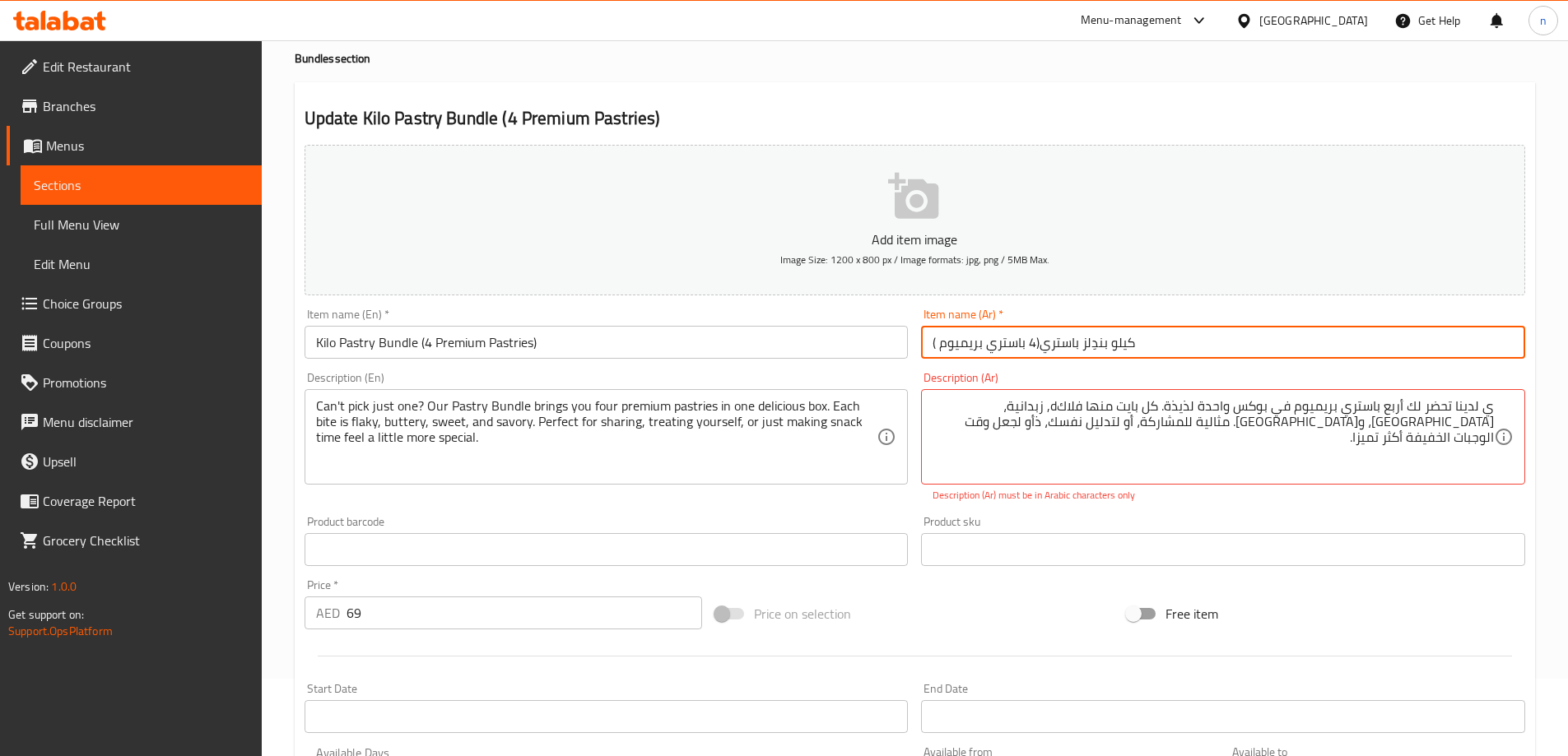
click at [1458, 350] on input "كيلو بندِلز باستري(4 باستري بريميوم )" at bounding box center [1223, 343] width 604 height 33
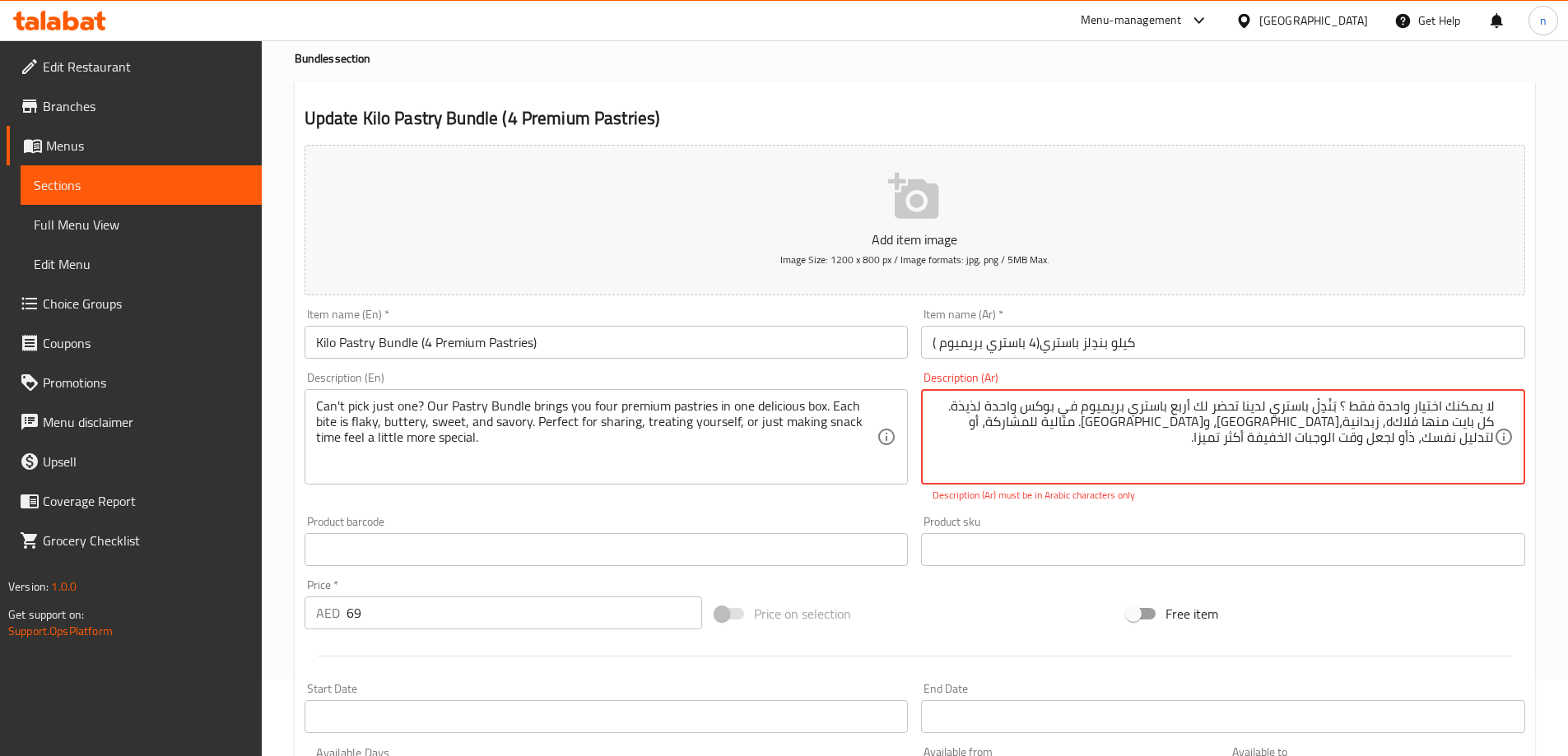
click at [1444, 444] on textarea "لا يمكنك اختيار واحدة فقط ؟ بَنْدِلْ باستري لدينا تحضر لك أربع باستري بريميوم ف…" at bounding box center [1213, 436] width 561 height 78
drag, startPoint x: 1349, startPoint y: 462, endPoint x: 1344, endPoint y: 410, distance: 52.2
click at [1344, 410] on textarea "لا يمكنك اختيار واحدة فقط ؟ بَنْدِلْ باستري لدينا تحضر لك أربع باستري بريميوم ف…" at bounding box center [1213, 436] width 561 height 78
click at [1393, 422] on textarea "لا يمكنك اختيار واحدة فقط ؟ بَنْدِلْ باستري لدينا تحضر لك أربع باستري بريميوم ف…" at bounding box center [1213, 436] width 561 height 78
click at [1293, 351] on input "كيلو بندِلز باستري(4 باستري بريميوم )" at bounding box center [1223, 343] width 604 height 33
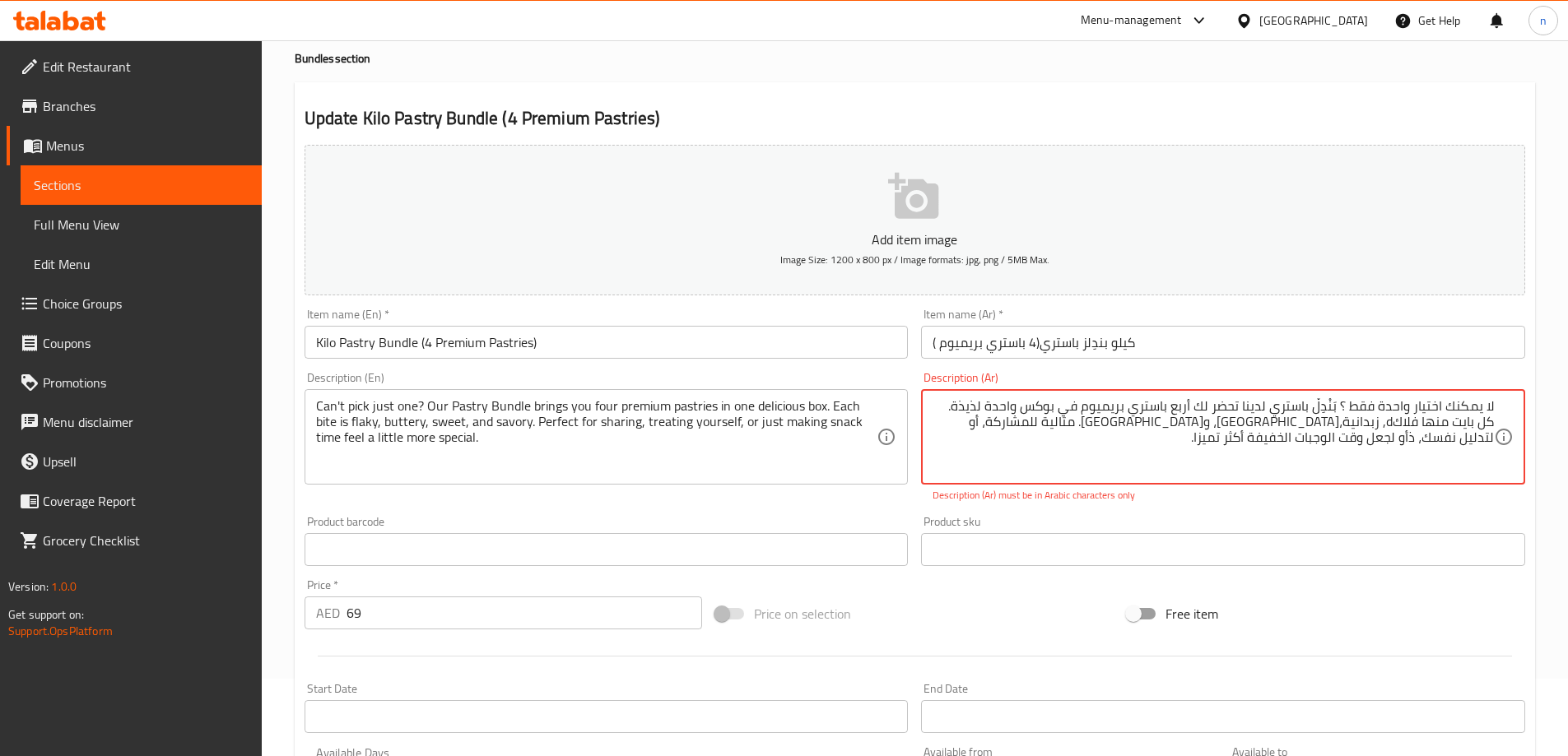
click at [1410, 434] on textarea "لا يمكنك اختيار واحدة فقط ؟ بَنْدِلْ باستري لدينا تحضر لك أربع باستري بريميوم ف…" at bounding box center [1213, 436] width 561 height 78
click at [1004, 419] on textarea "لا يمكنك اختيار واحدة فقط ؟ بَنْدِلْ باستري لدينا تحضر لك أربع باستري بريميوم ف…" at bounding box center [1213, 436] width 561 height 78
click at [1028, 343] on input "كيلو بندِلز باستري(4 باستري بريميوم )" at bounding box center [1223, 343] width 604 height 33
click at [1035, 422] on textarea "لا يمكنك اختيار واحدة فقط ؟ بَنْدِلْ باستري لدينا تحضر لك أربع باستري بريميوم ف…" at bounding box center [1213, 436] width 561 height 78
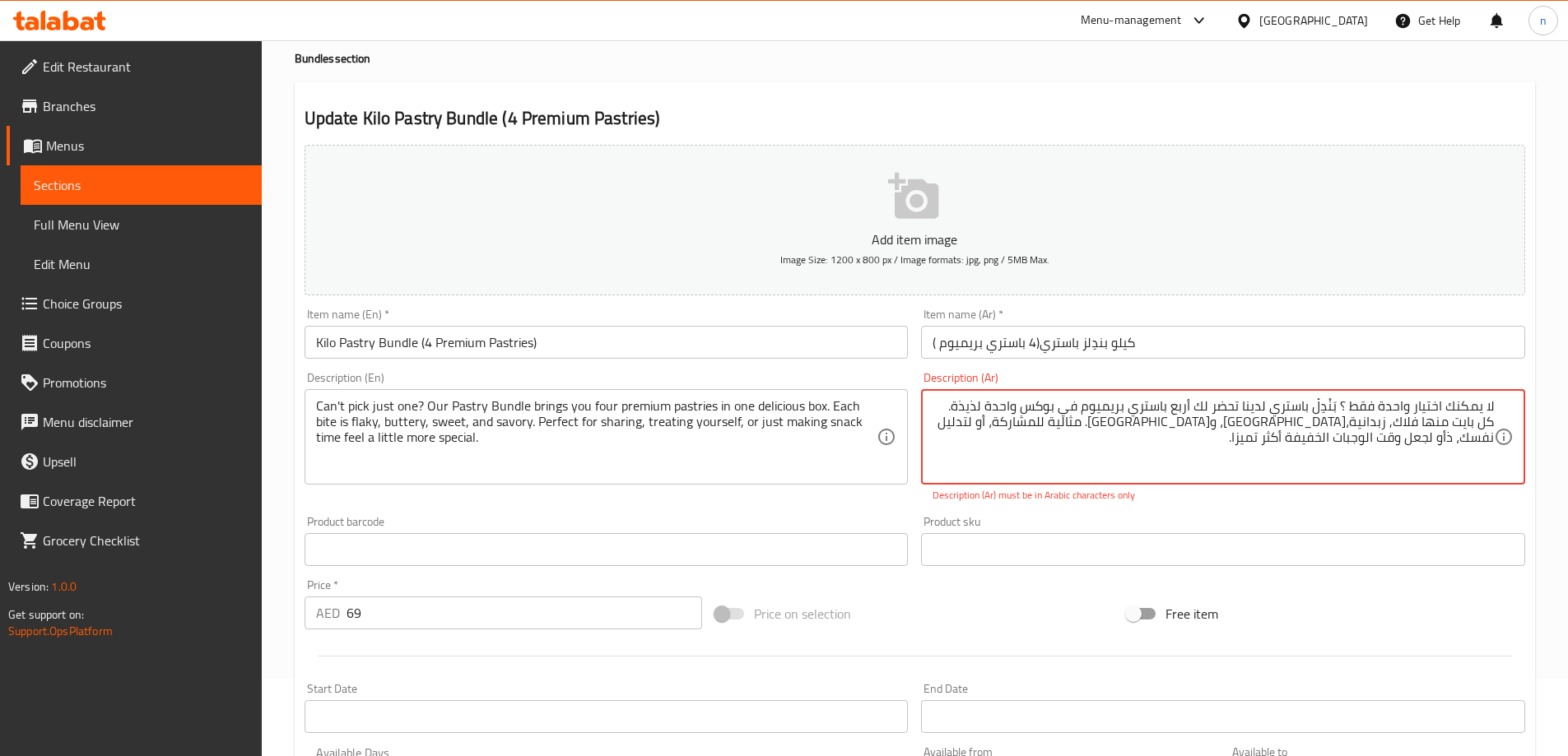
click at [904, 154] on button "Add item image Image Size: 1200 x 800 px / Image formats: jpg, png / 5MB Max." at bounding box center [915, 220] width 1220 height 151
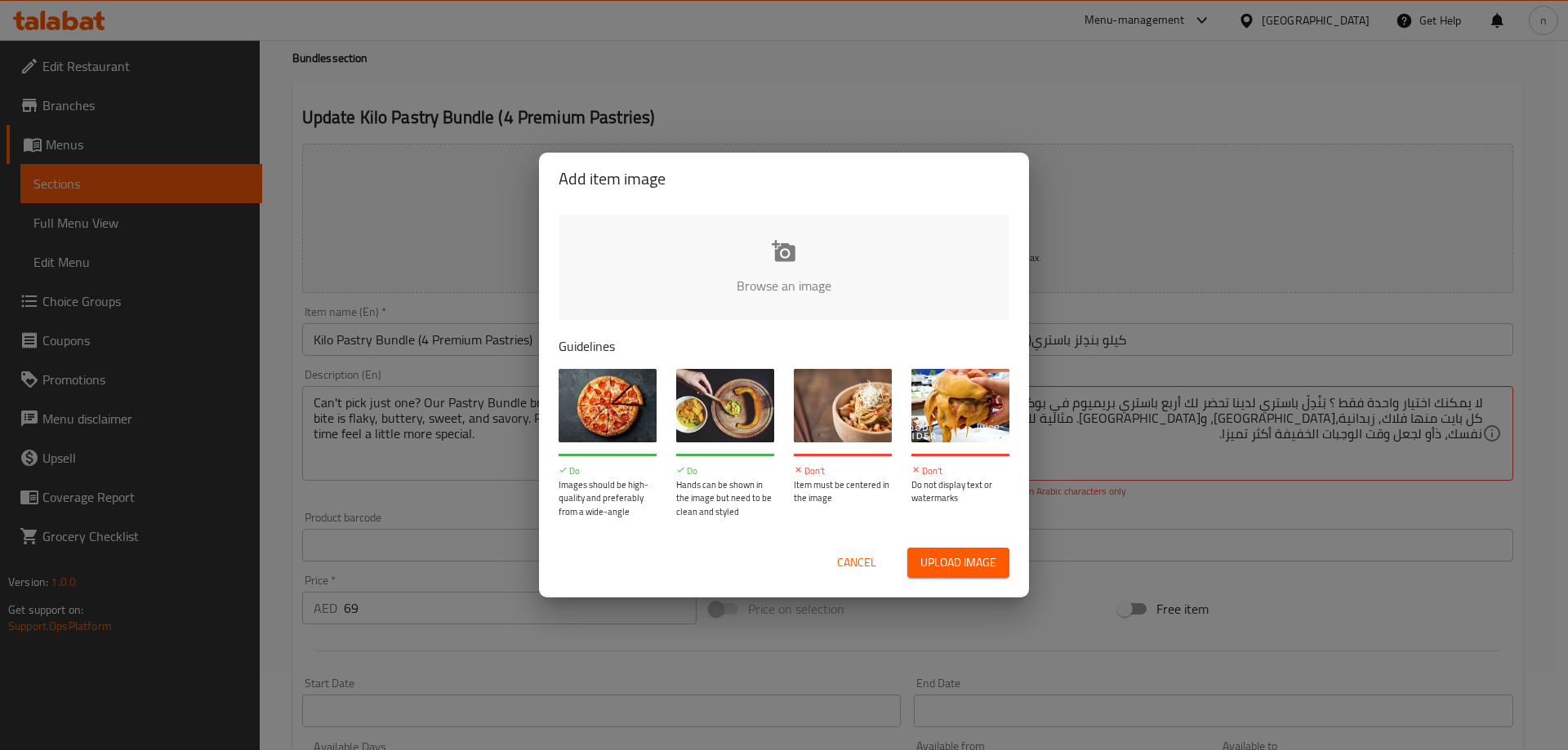
click at [855, 554] on span "Cancel" at bounding box center [857, 562] width 39 height 20
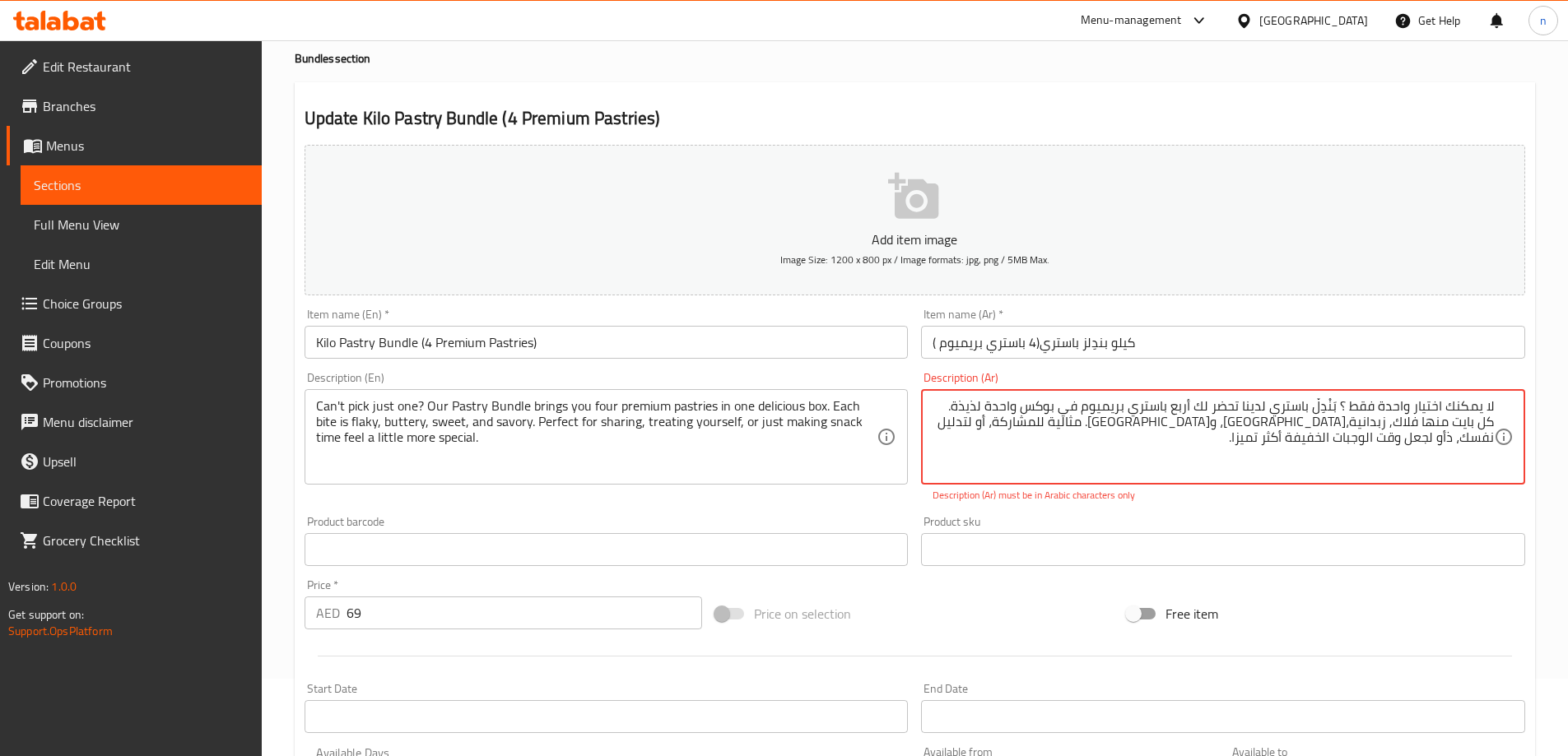
click at [1095, 508] on div "Description (Ar) لا يمكنك اختيار واحدة فقط ؟ بَنْدِلْ باستري لدينا تحضر لك أربع…" at bounding box center [1223, 436] width 617 height 144
click at [1101, 504] on div "Description (Ar) لا يمكنك اختيار واحدة فقط ؟ بَنْدِلْ باستري لدينا تحضر لك أربع…" at bounding box center [1223, 436] width 617 height 144
click at [1115, 447] on textarea "لا يمكنك اختيار واحدة فقط ؟ بَنْدِلْ باستري لدينا تحضر لك أربع باستري بريميوم ف…" at bounding box center [1213, 436] width 561 height 78
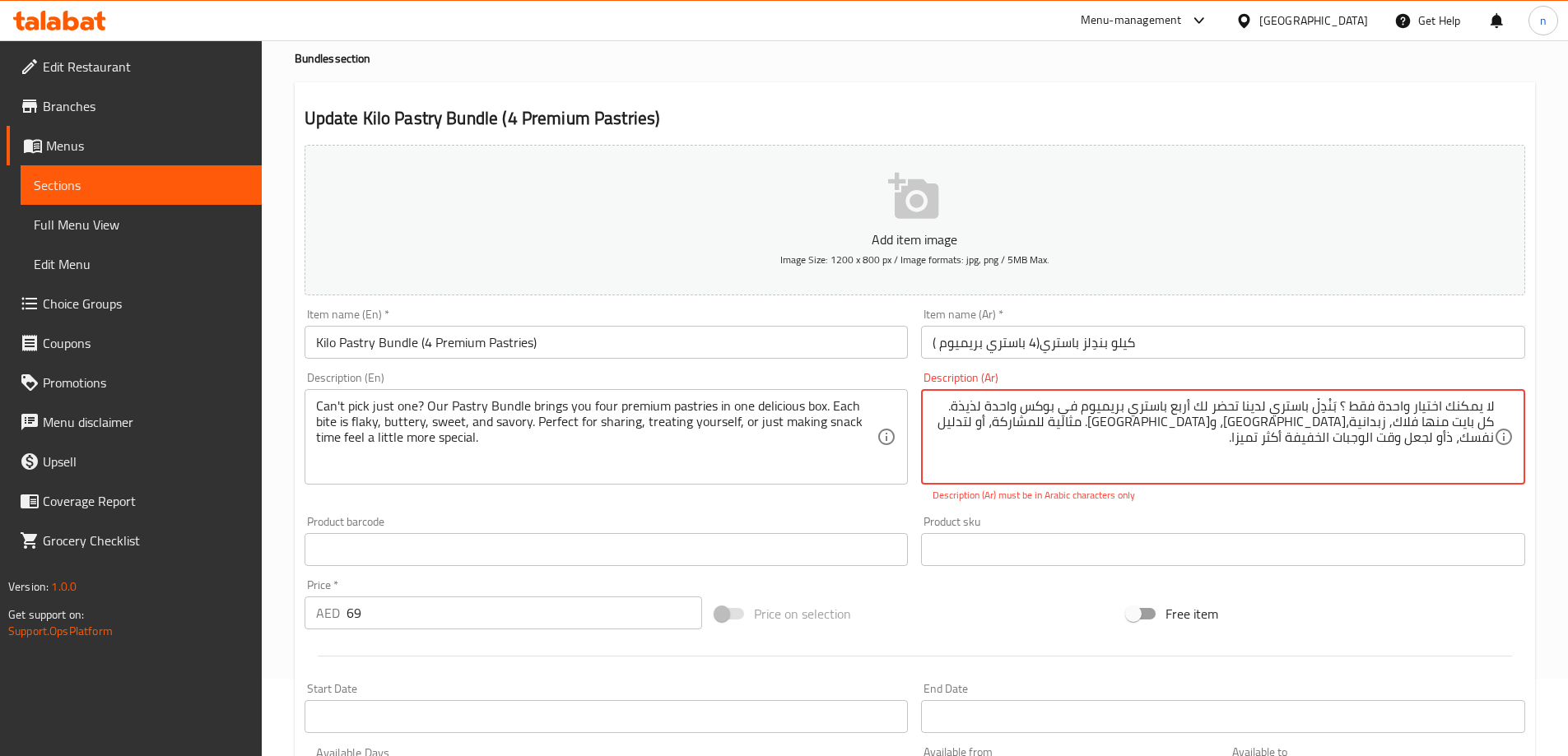
click at [1115, 447] on textarea "لا يمكنك اختيار واحدة فقط ؟ بَنْدِلْ باستري لدينا تحضر لك أربع باستري بريميوم ف…" at bounding box center [1213, 436] width 561 height 78
drag, startPoint x: 1080, startPoint y: 395, endPoint x: 1089, endPoint y: 413, distance: 20.1
click at [1080, 395] on div "لا يمكنك اختيار واحدة فقط ؟ بَنْدِلْ باستري لدينا تحضر لك أربع باستري بريميوم ف…" at bounding box center [1223, 436] width 604 height 96
click at [1104, 431] on textarea "لا يمكنك اختيار واحدة فقط ؟ بَنْدِلْ باستري لدينا تحضر لك أربع باستري بريميوم ف…" at bounding box center [1213, 436] width 561 height 78
click at [1081, 456] on textarea "لا يمكنك اختيار واحدة فقط ؟ بَنْدِلْ باستري لدينا تحضر لك أربع باستري بريميوم ف…" at bounding box center [1213, 436] width 561 height 78
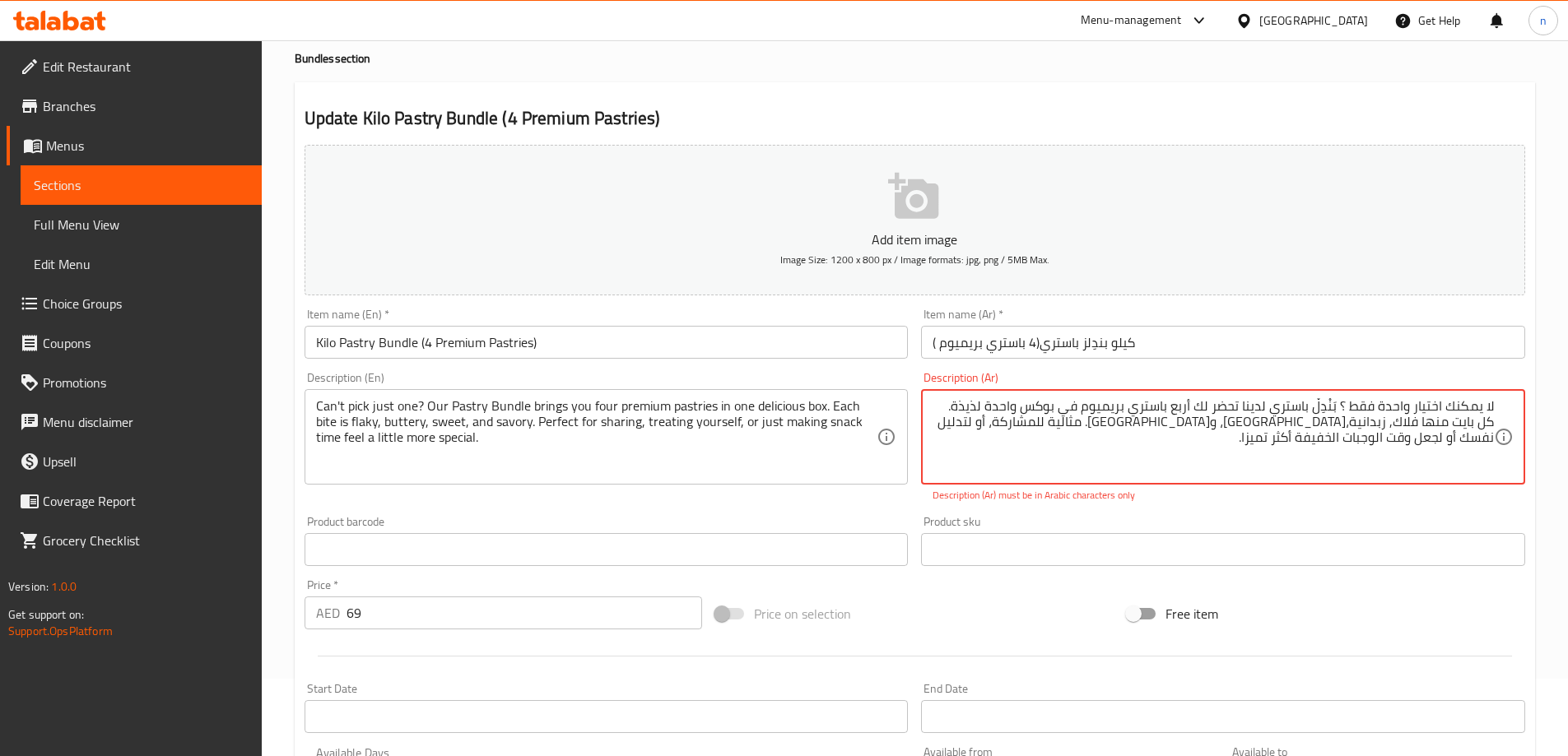
click at [1340, 405] on textarea "لا يمكنك اختيار واحدة فقط ؟ بَنْدِلْ باستري لدينا تحضر لك أربع باستري بريميوم ف…" at bounding box center [1213, 436] width 561 height 78
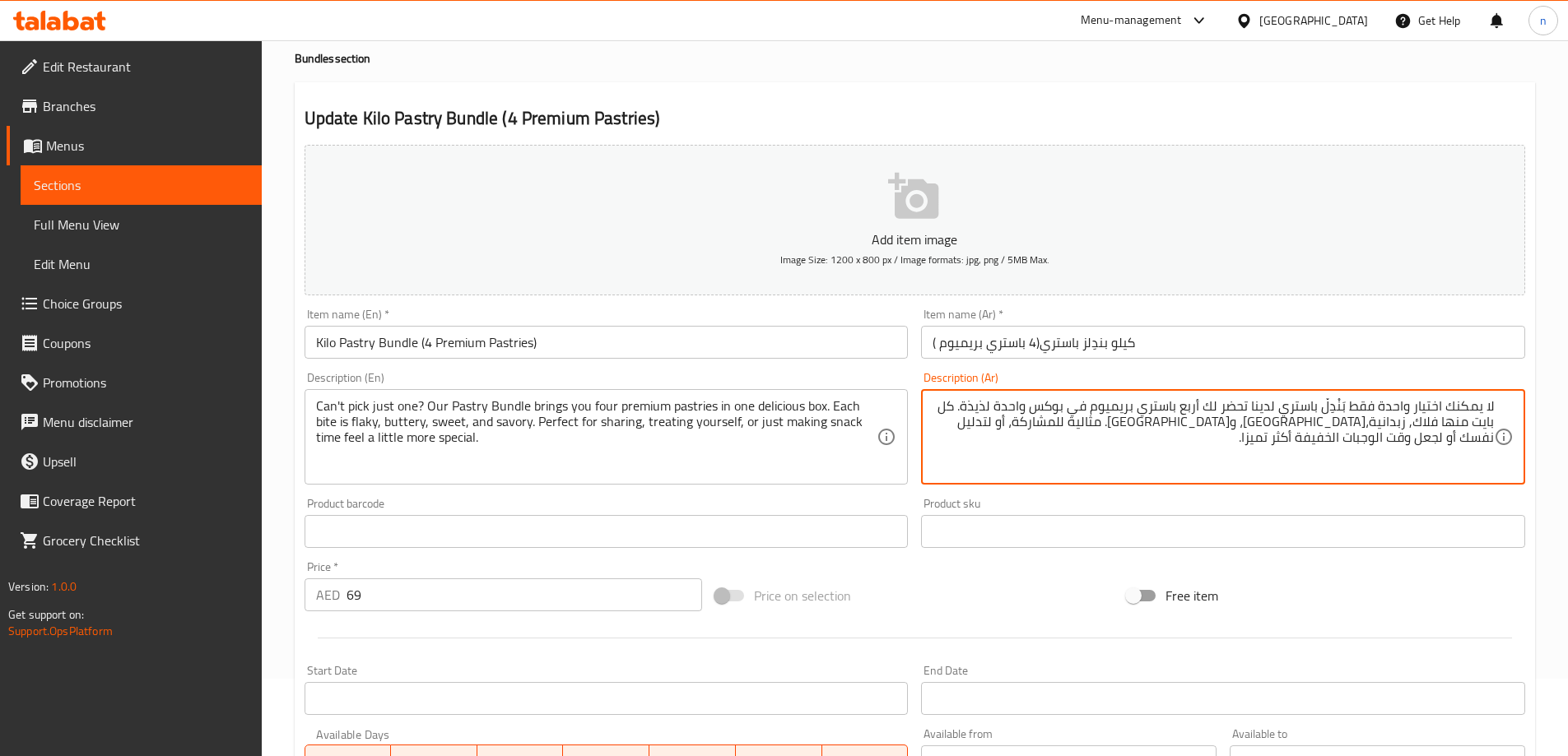
click at [899, 77] on div "Home / Restaurants management / Menus / Sections / item / update Bundles sectio…" at bounding box center [915, 524] width 1240 height 1057
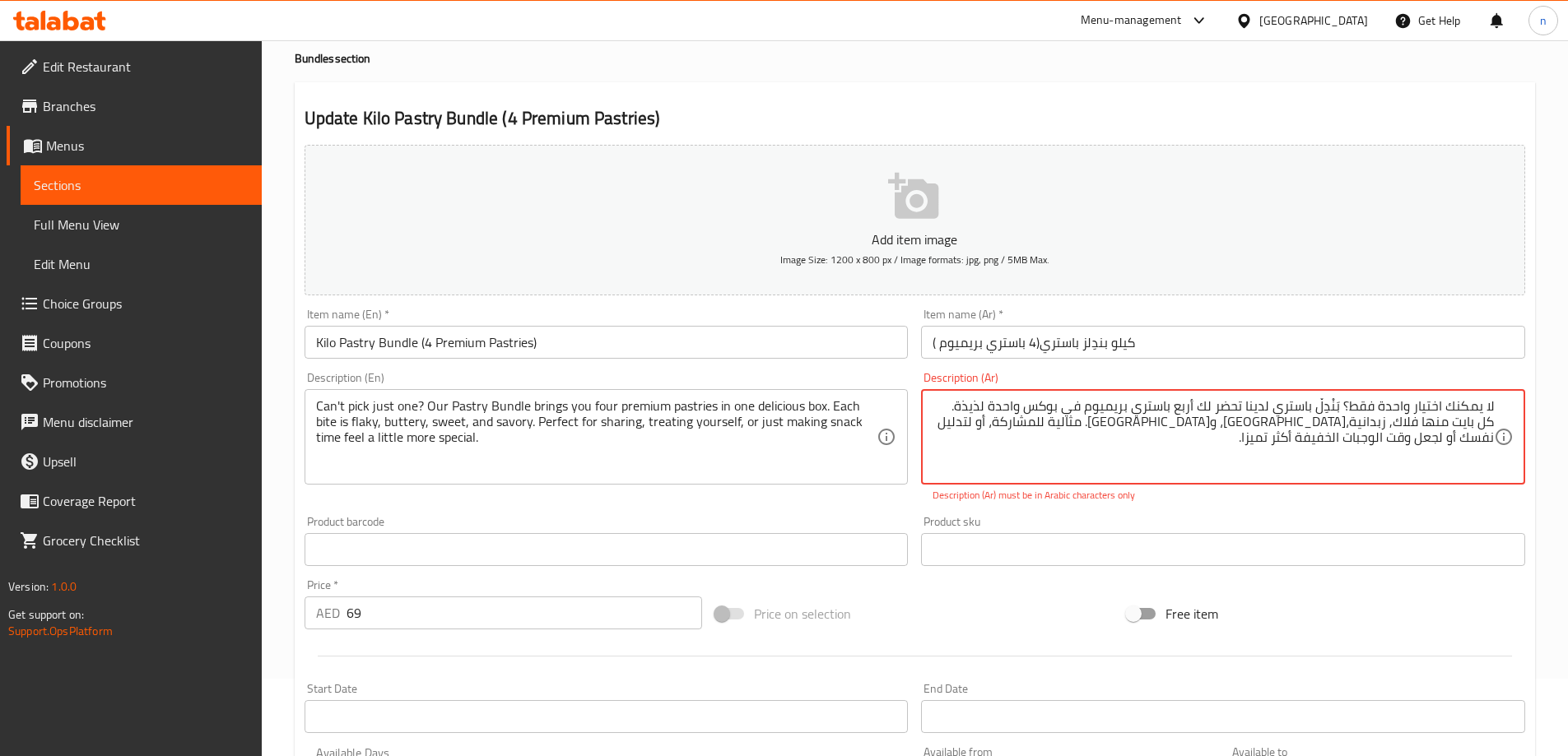
type textarea "لا يمكنك اختيار واحدة فقط بَنْدِلْ باستري لدينا تحضر لك أربع باستري بريميوم في …"
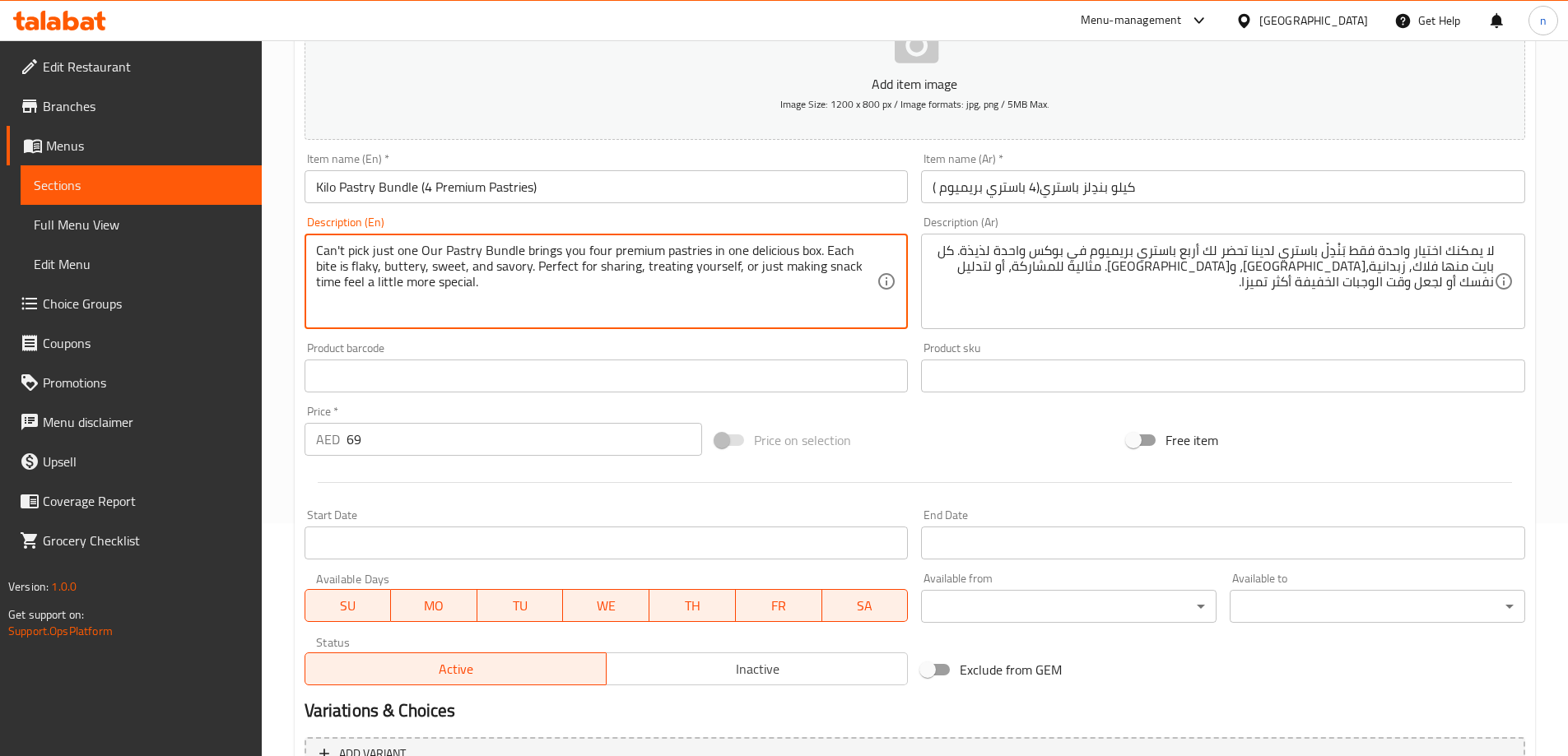
scroll to position [406, 0]
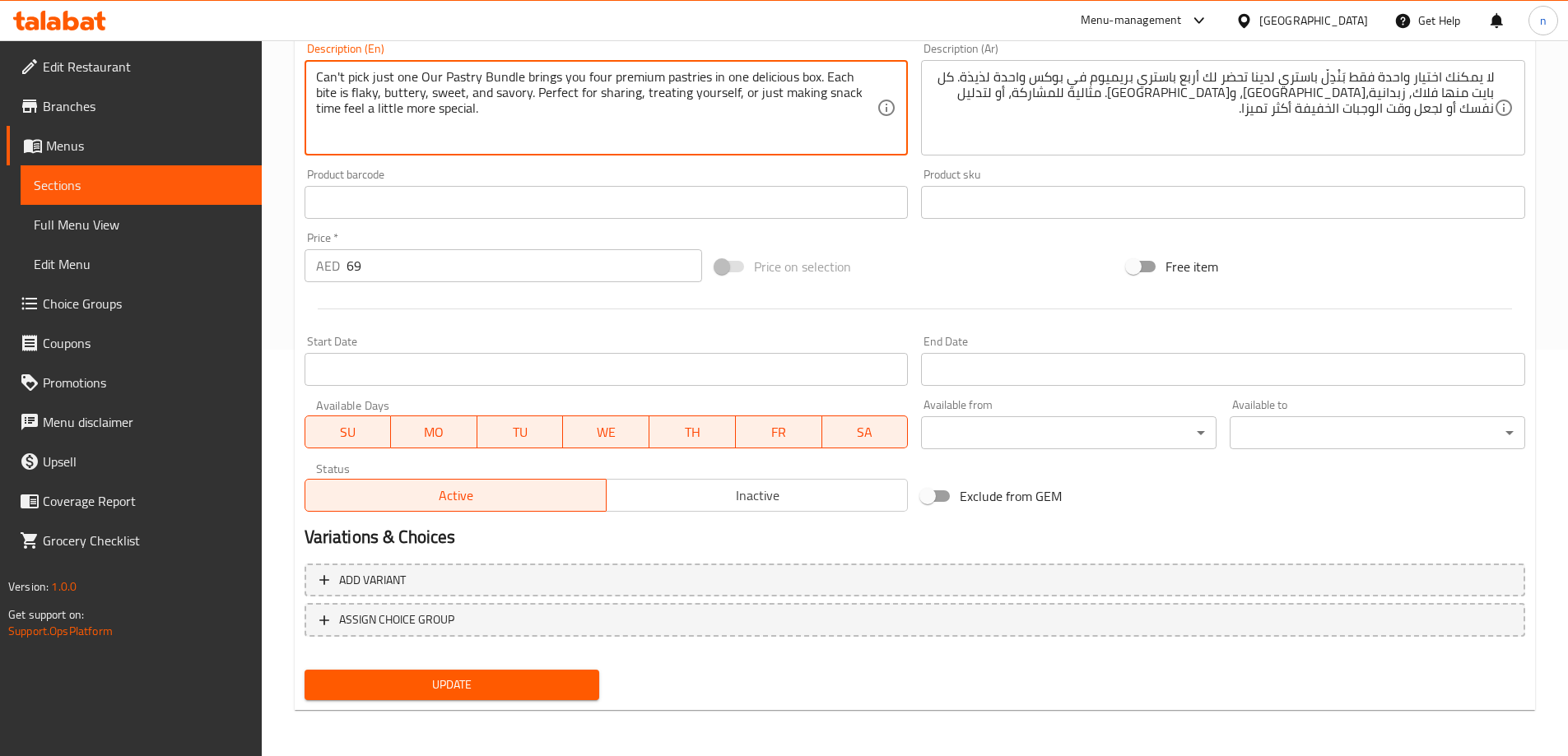
type textarea "Can't pick just one Our Pastry Bundle brings you four premium pastries in one d…"
click at [570, 689] on span "Update" at bounding box center [452, 684] width 269 height 21
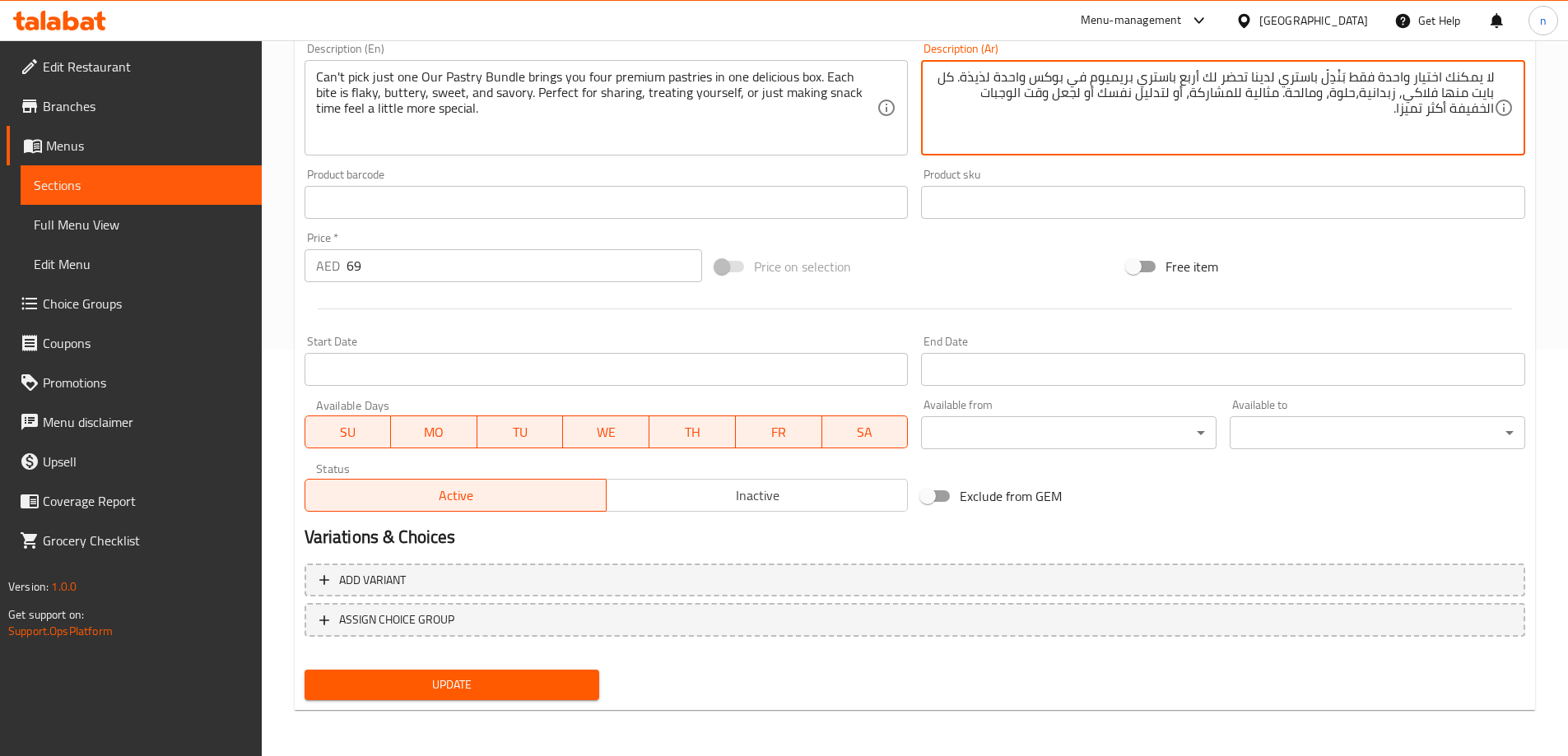
type textarea "لا يمكنك اختيار واحدة فقط بَنْدِلْ باستري لدينا تحضر لك أربع باستري بريميوم في …"
click at [499, 687] on span "Update" at bounding box center [452, 684] width 269 height 21
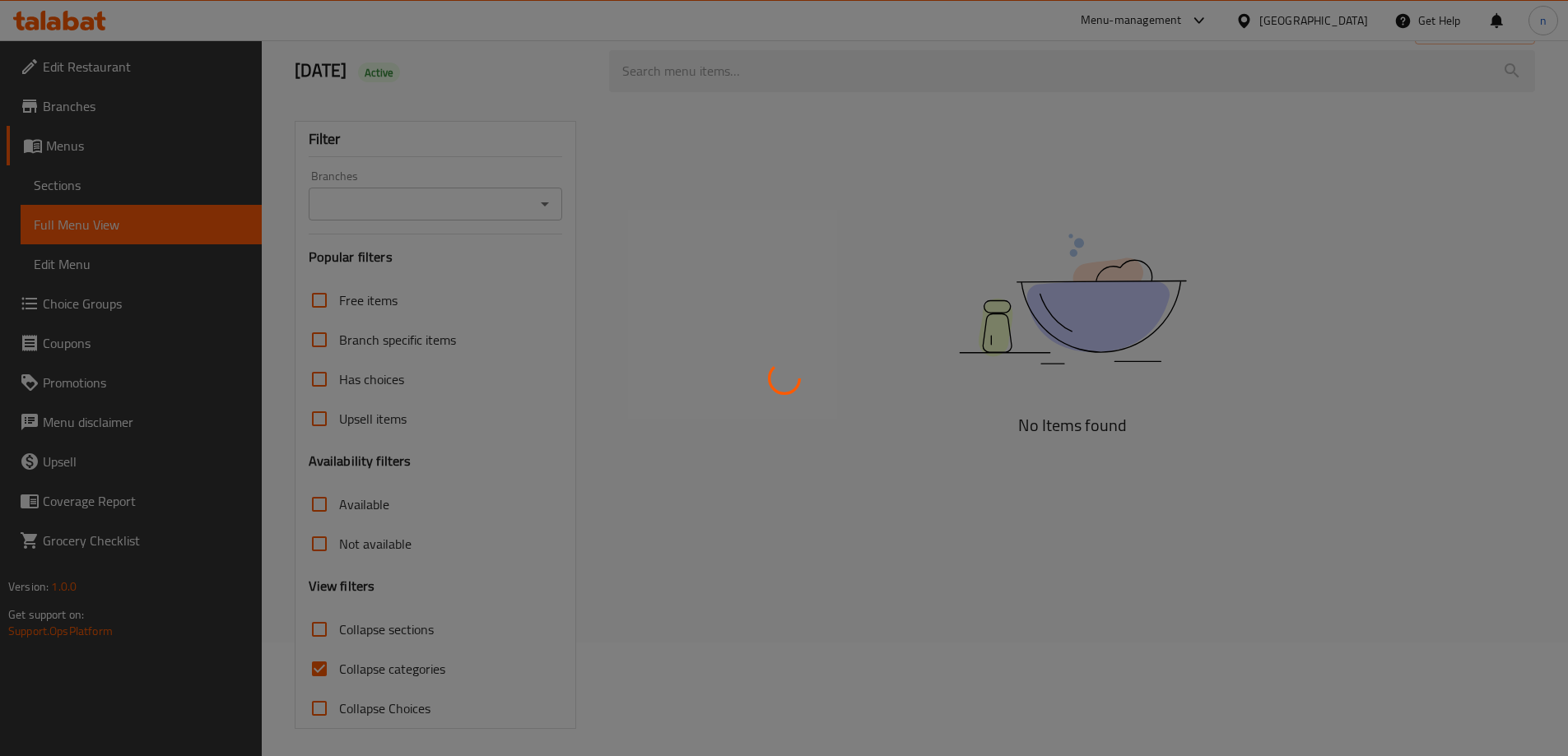
scroll to position [119, 0]
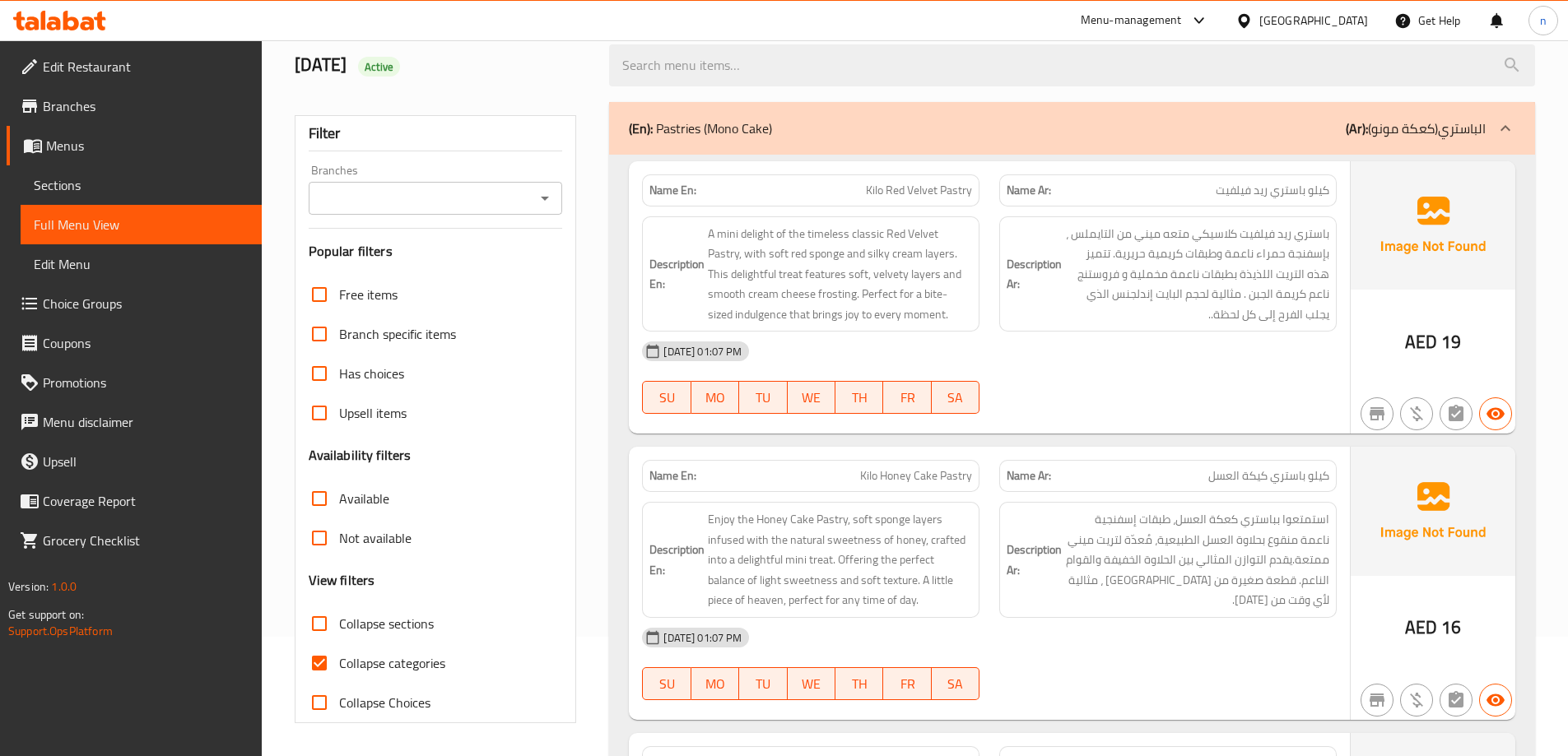
click at [324, 660] on input "Collapse categories" at bounding box center [320, 663] width 40 height 40
checkbox input "false"
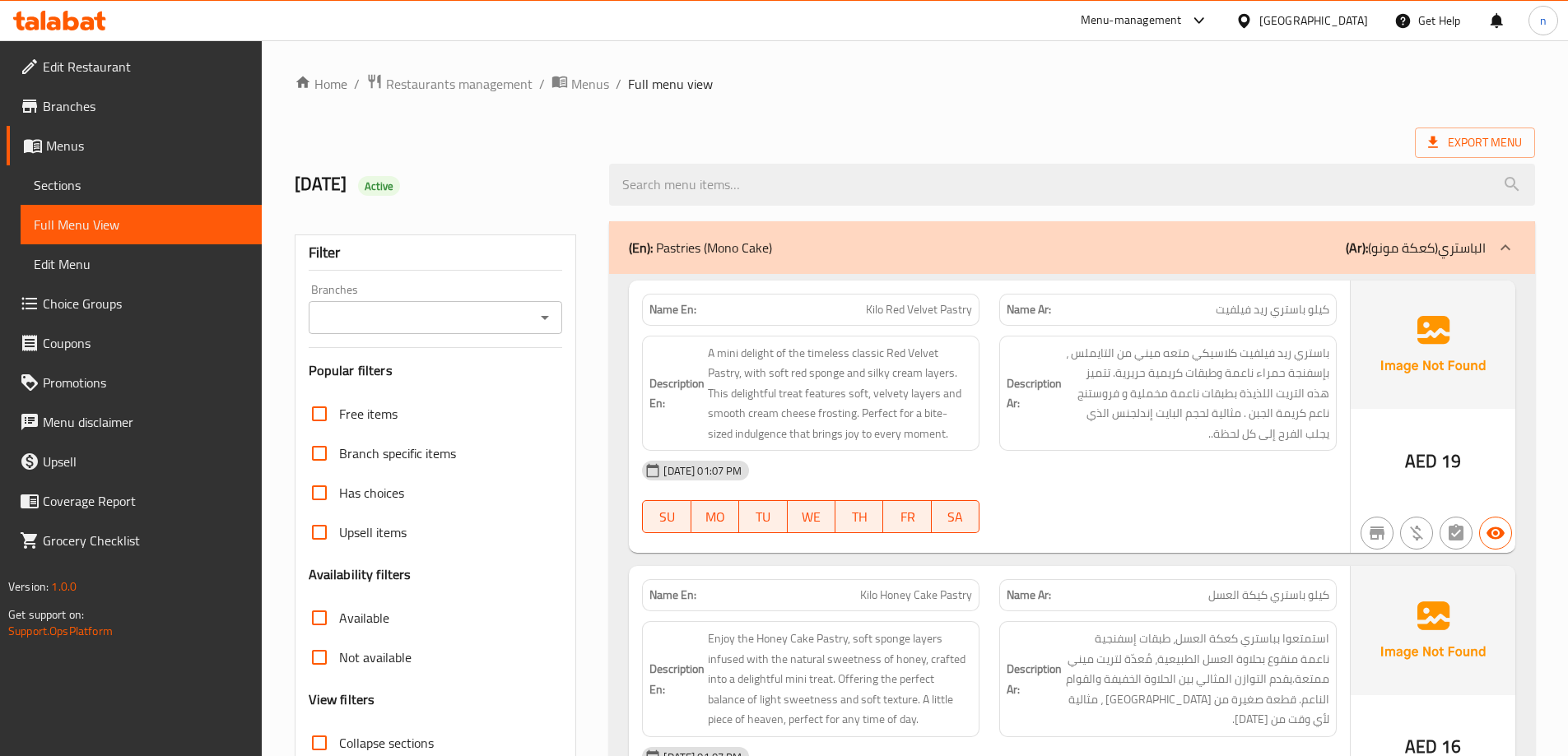
scroll to position [82, 0]
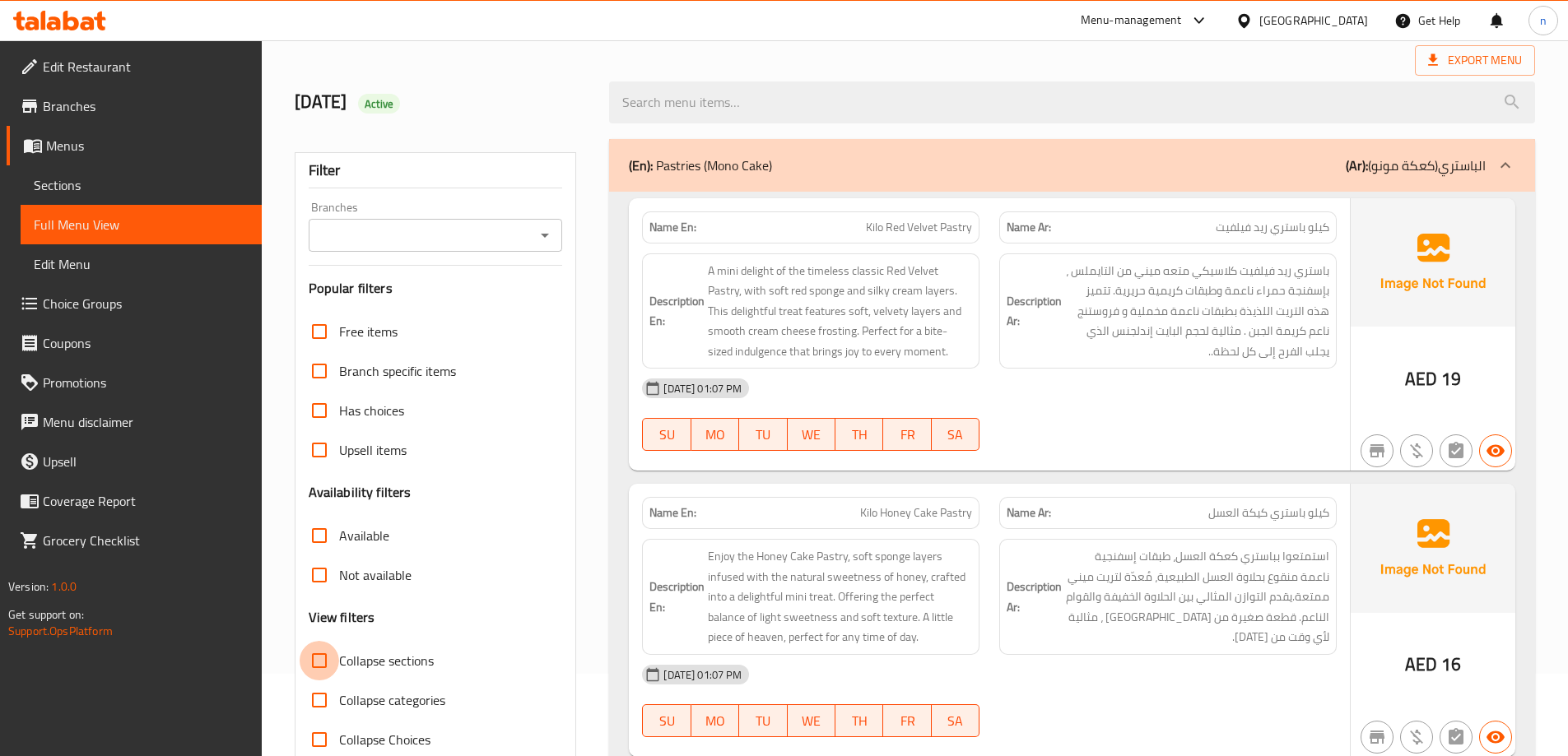
click at [327, 660] on input "Collapse sections" at bounding box center [320, 660] width 40 height 40
checkbox input "true"
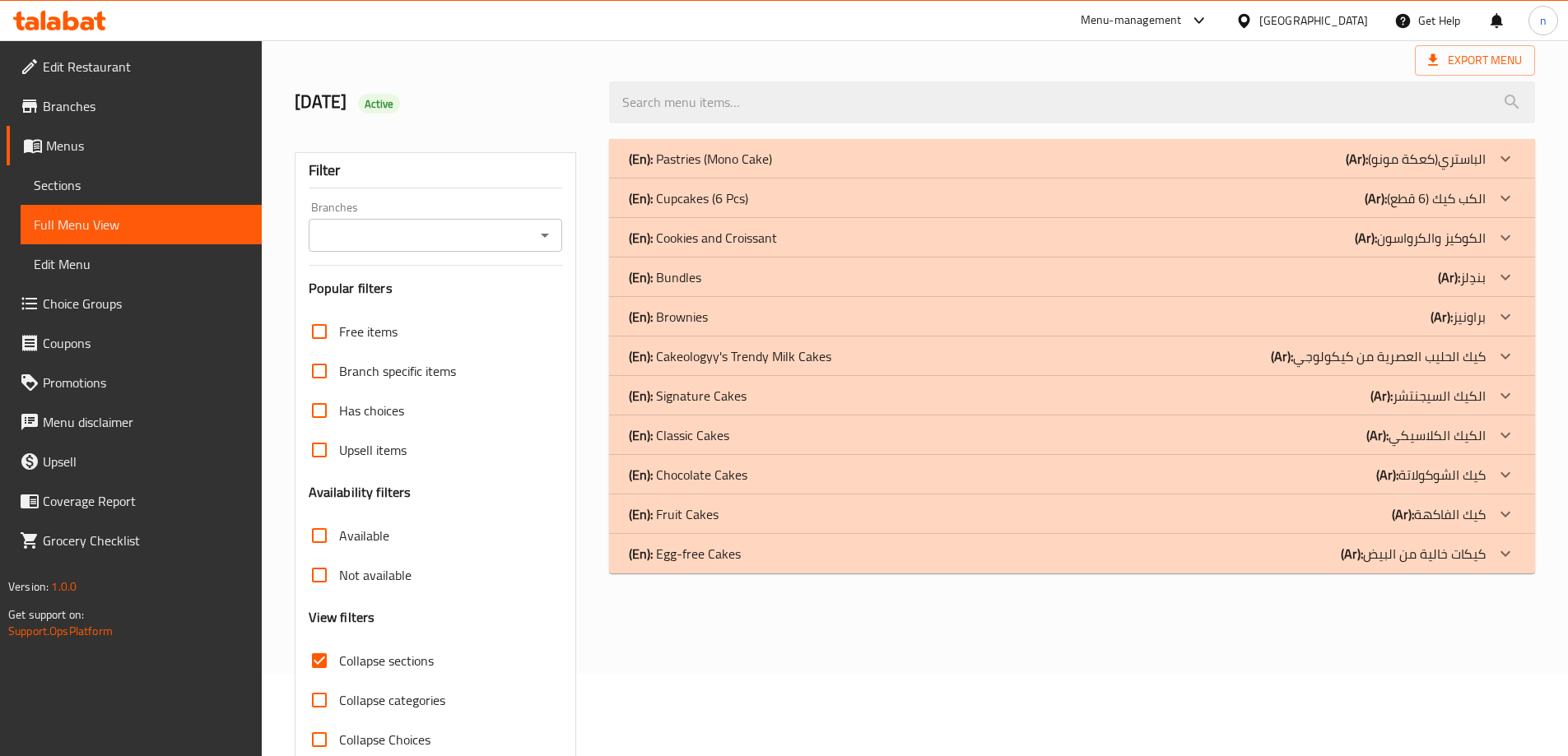
click at [1020, 158] on div "(En): Pastries (Mono Cake) (Ar): الباستري(كعكة مونو)" at bounding box center [1057, 159] width 857 height 20
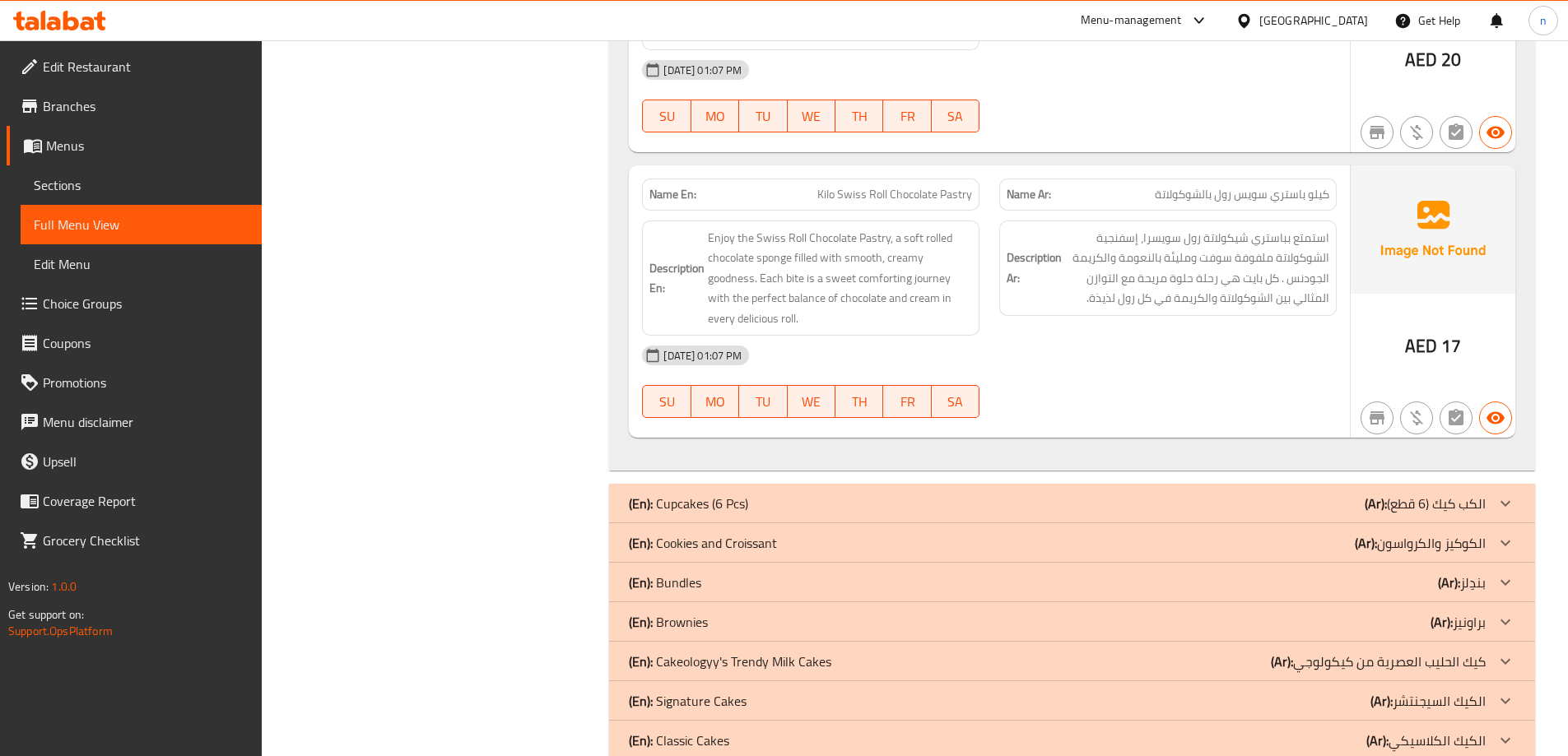
scroll to position [2252, 0]
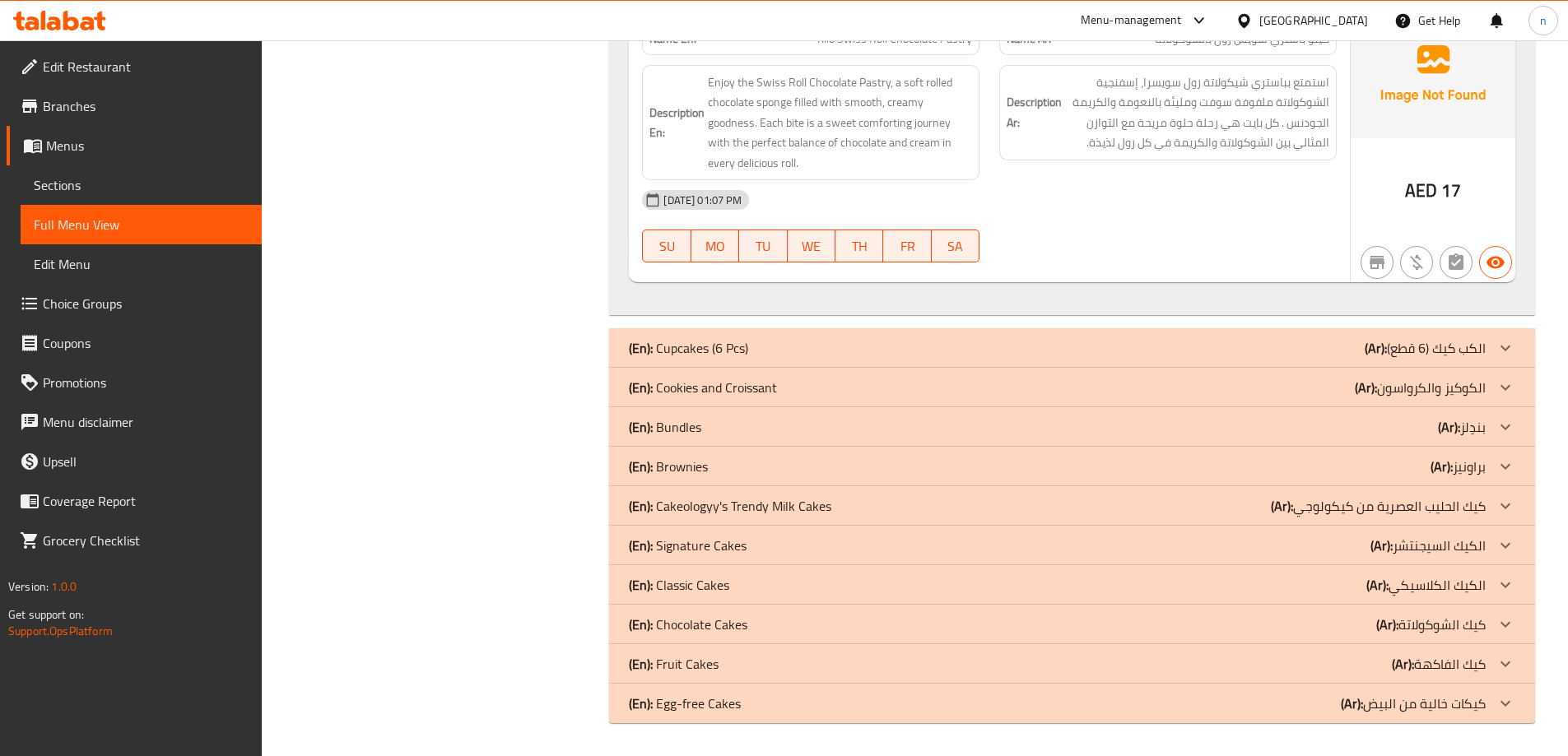
click at [1014, 344] on div "(En): Cupcakes (6 Pcs) (Ar): الكب كيك (6 قطع)" at bounding box center [1057, 348] width 857 height 20
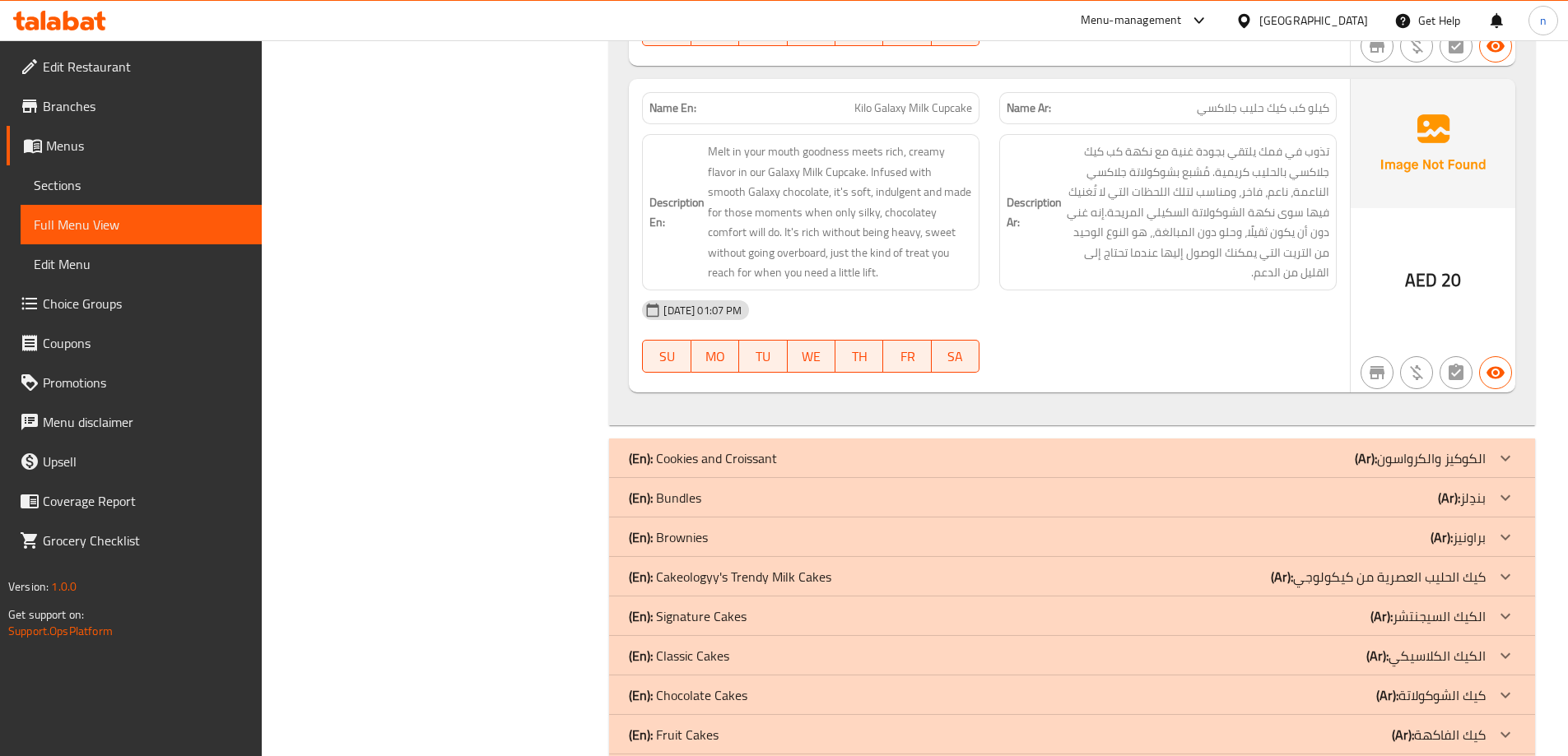
scroll to position [3508, 0]
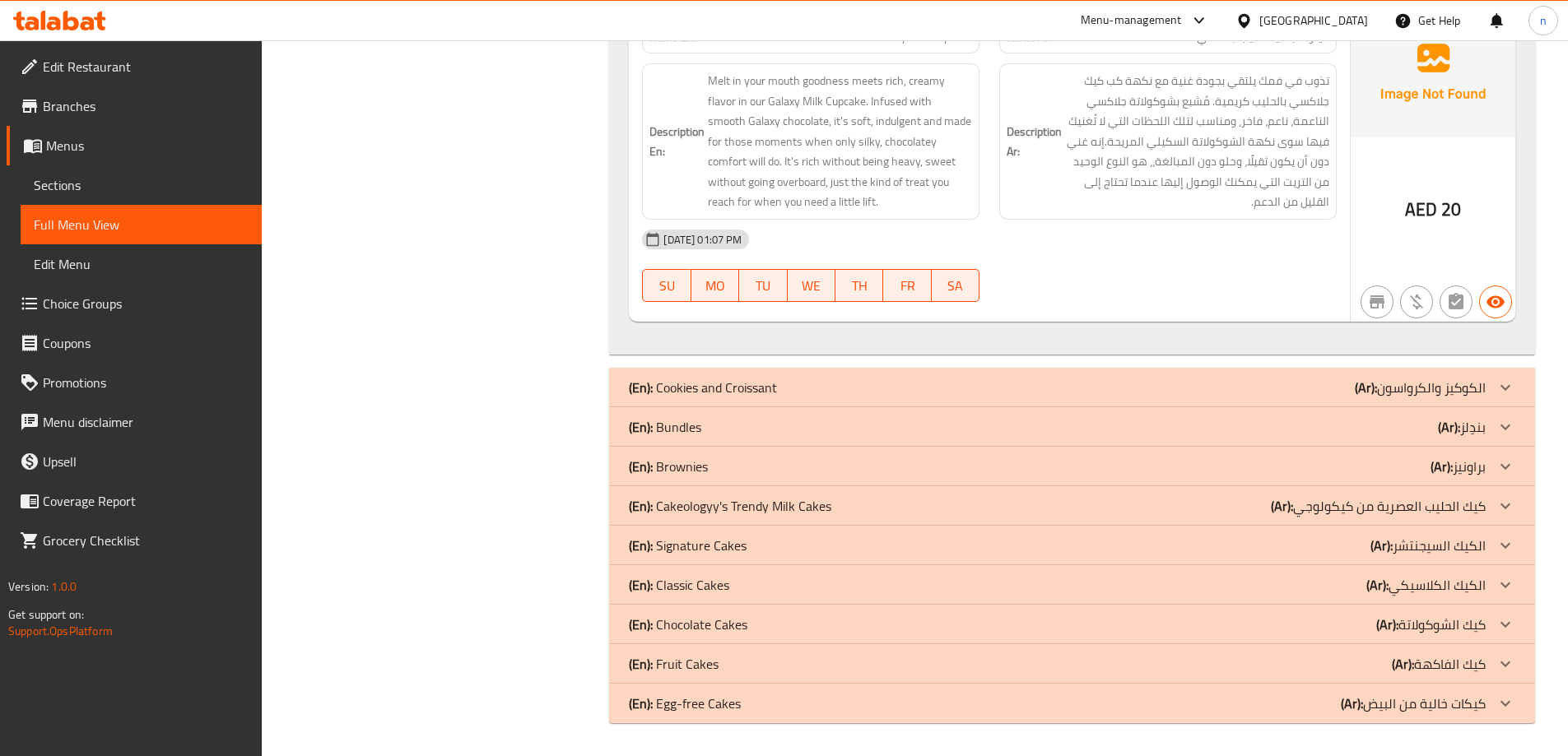
click at [988, 379] on div "(En): Cookies and Croissant (Ar): الكوكيز والكرواسون" at bounding box center [1057, 387] width 857 height 20
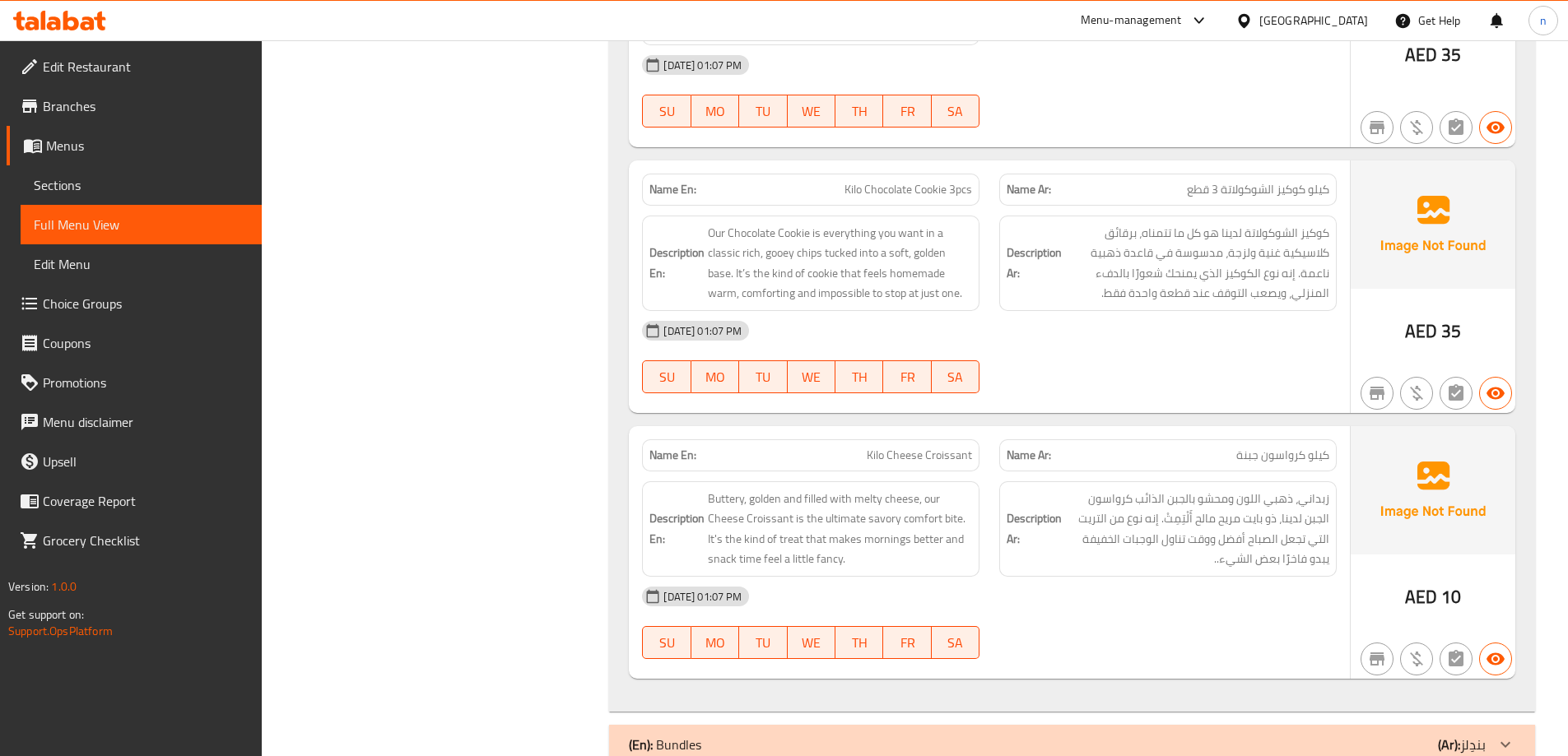
scroll to position [4644, 0]
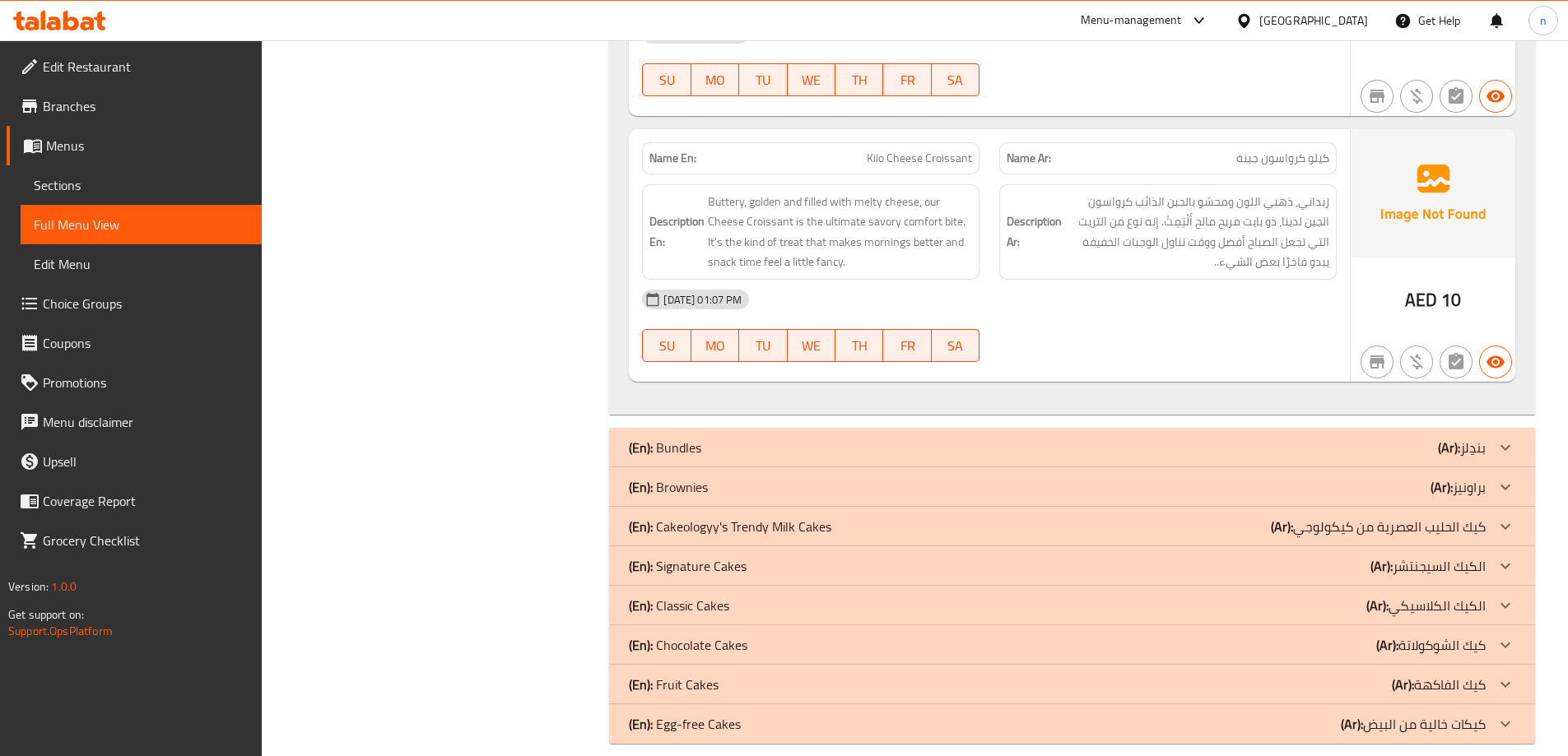
click at [960, 439] on div "(En): Bundles (Ar): بندِلز" at bounding box center [1072, 447] width 926 height 40
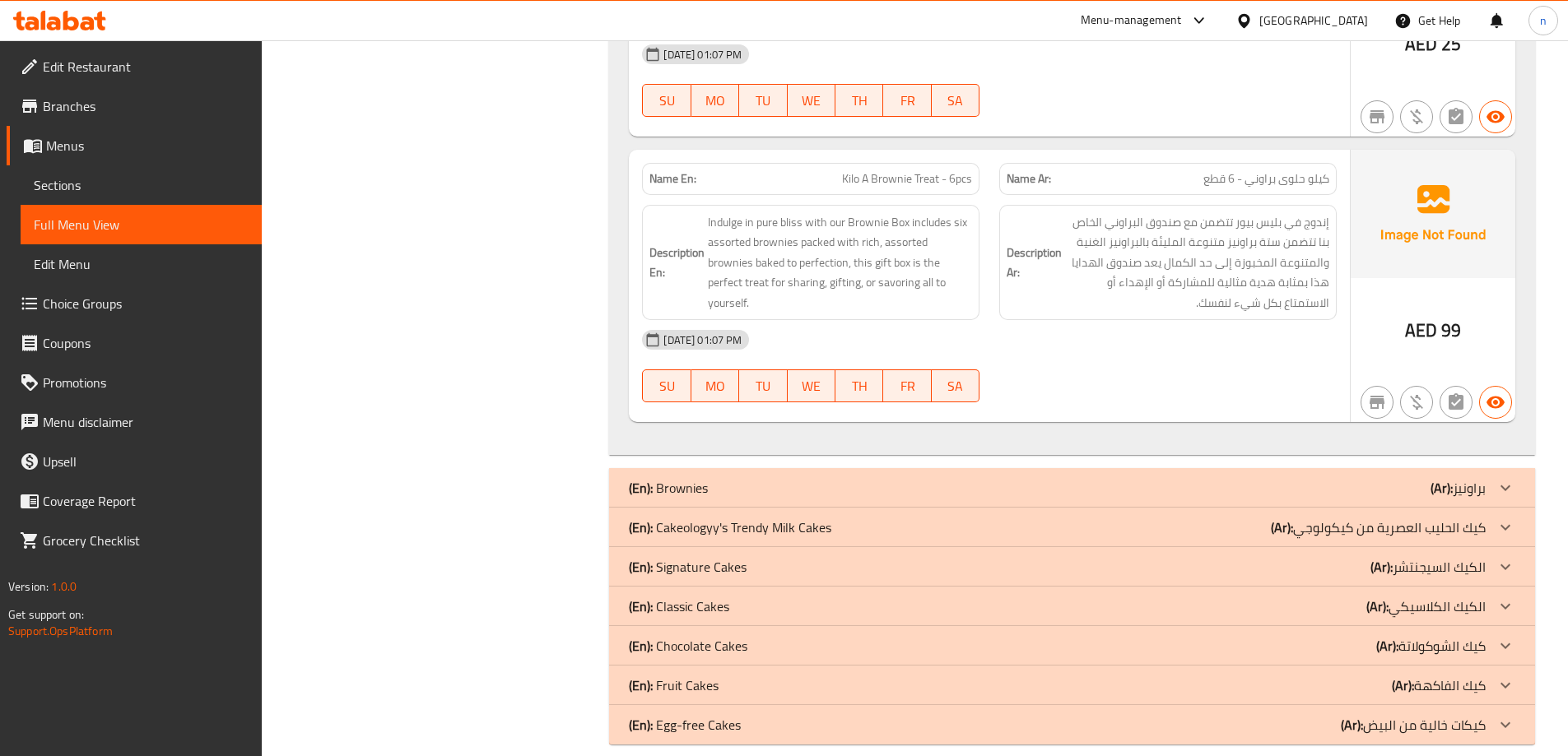
scroll to position [5554, 0]
click at [952, 476] on div "(En): Brownies (Ar): براونيز" at bounding box center [1057, 486] width 857 height 20
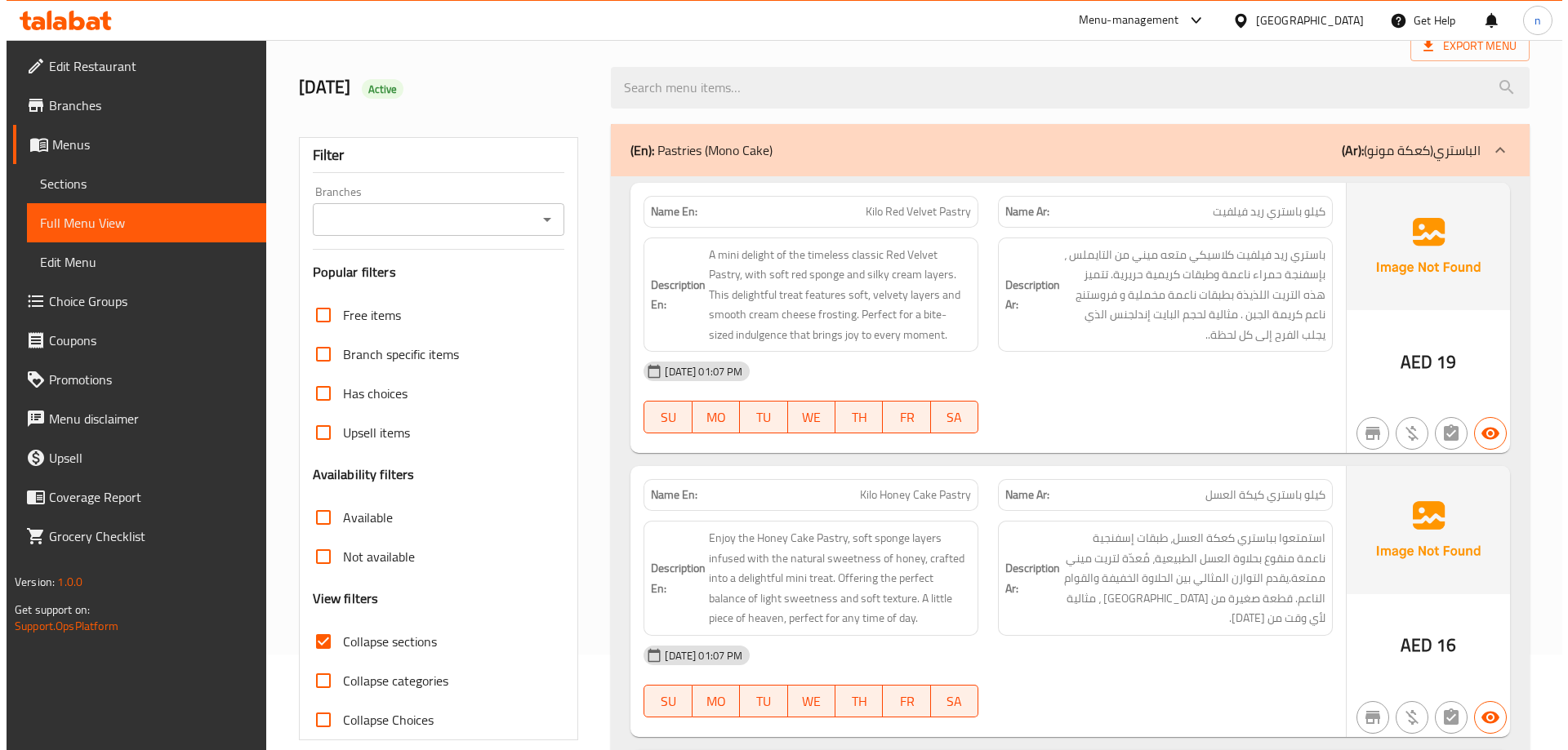
scroll to position [0, 0]
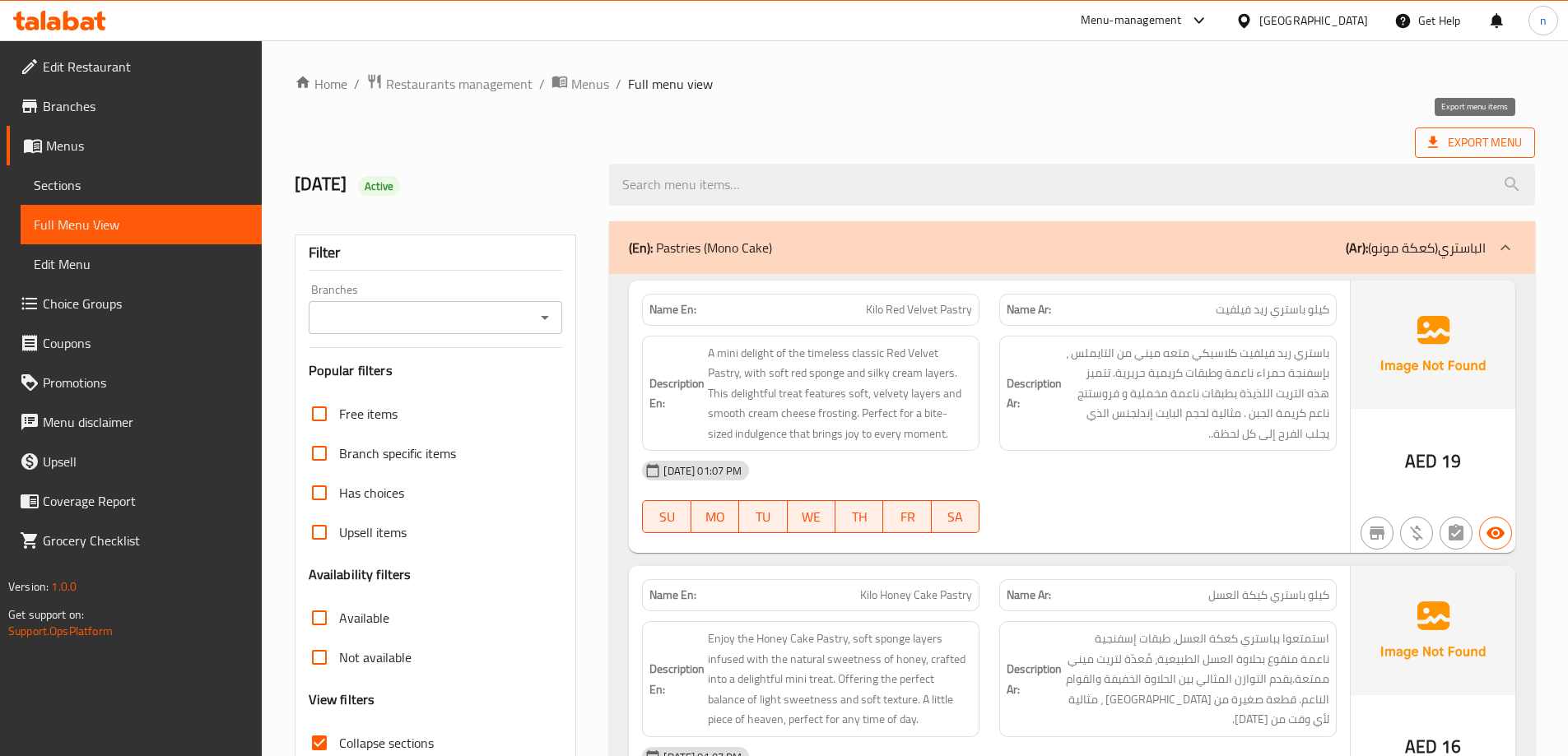
click at [1464, 137] on span "Export Menu" at bounding box center [1475, 142] width 94 height 21
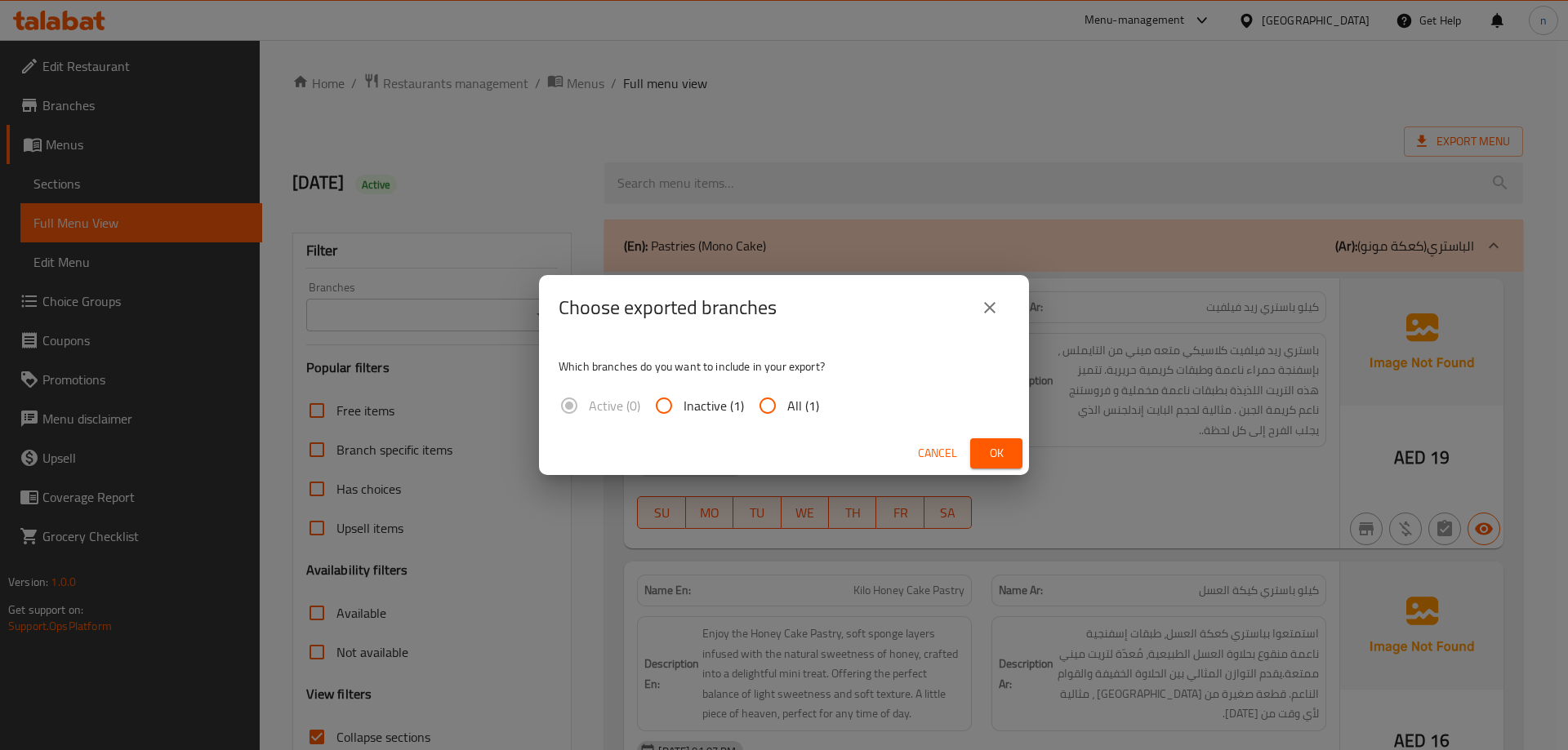
click at [772, 402] on input "All (1)" at bounding box center [768, 405] width 39 height 39
radio input "true"
click at [988, 457] on span "Ok" at bounding box center [997, 453] width 26 height 20
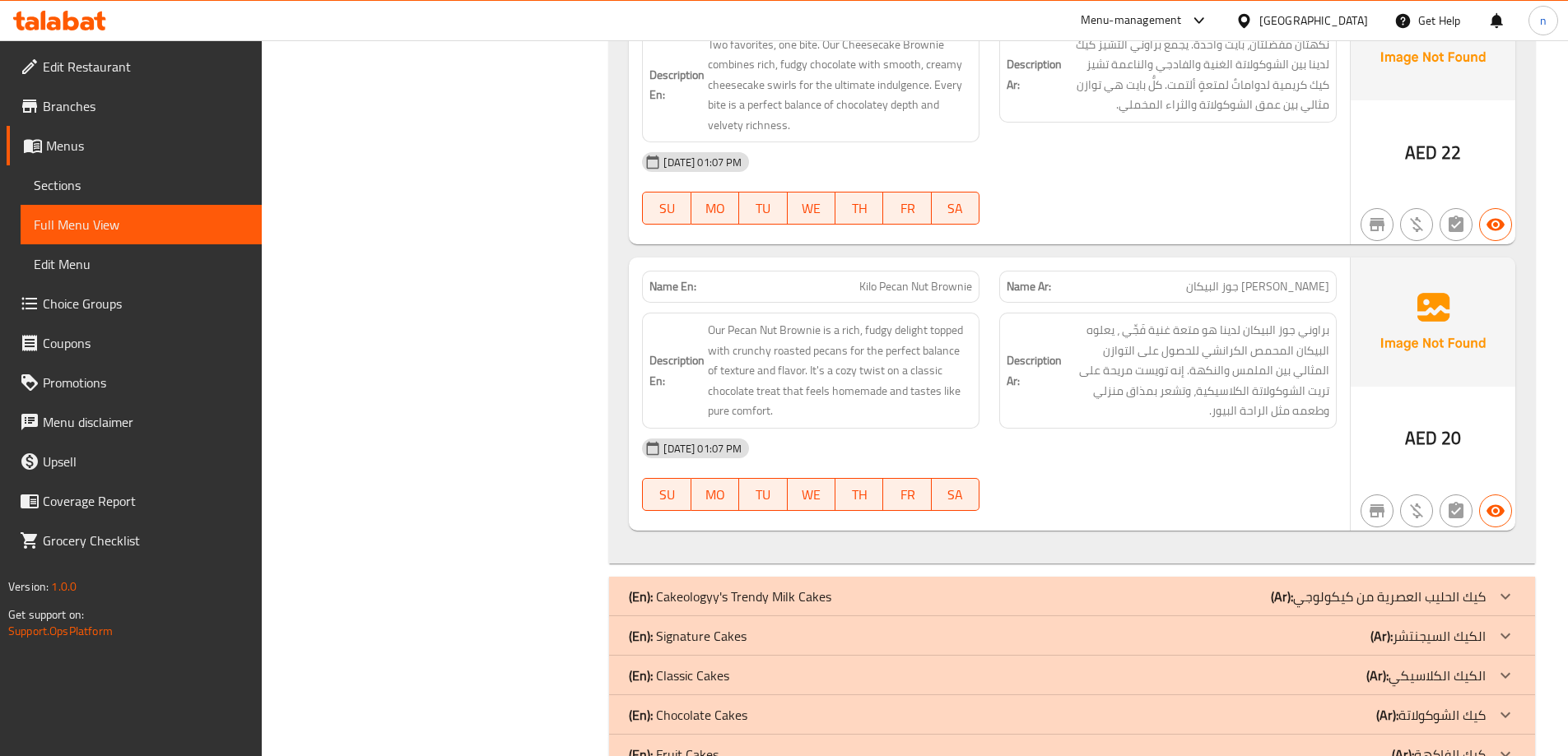
scroll to position [6730, 0]
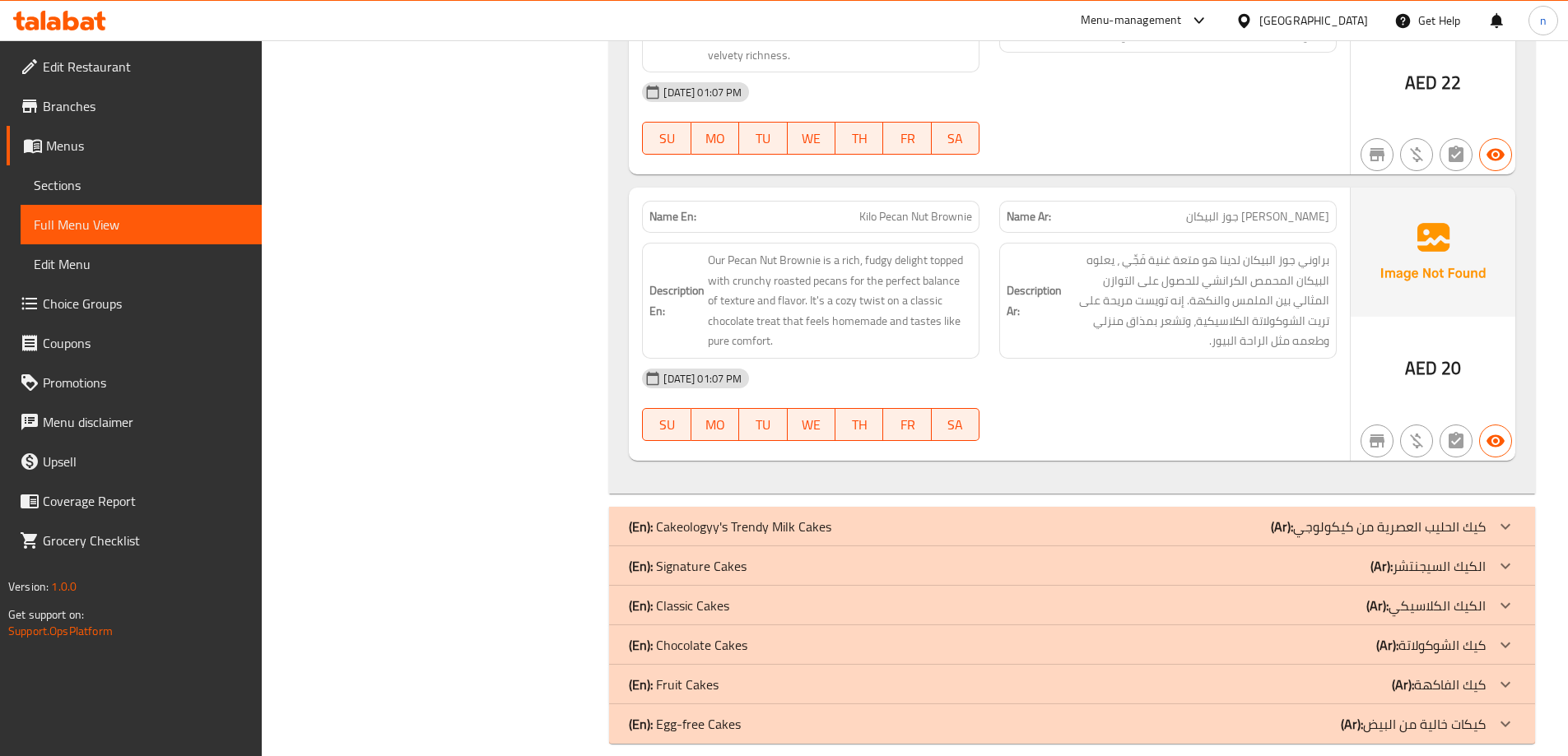
click at [824, 516] on p "(En): Cakeologyy's Trendy Milk Cakes" at bounding box center [730, 526] width 203 height 20
